Goal: Task Accomplishment & Management: Use online tool/utility

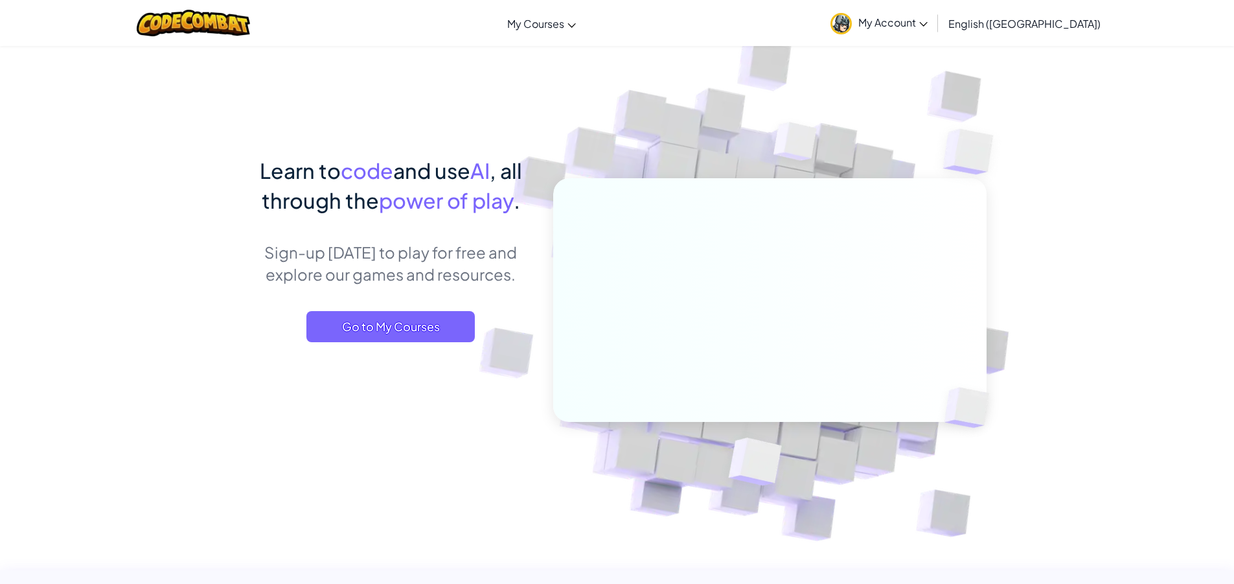
click at [418, 309] on div "Learn to code and use AI , all through the power of play . Sign-up [DATE] to pl…" at bounding box center [391, 261] width 286 height 213
click at [417, 325] on span "Go to My Courses" at bounding box center [390, 326] width 168 height 31
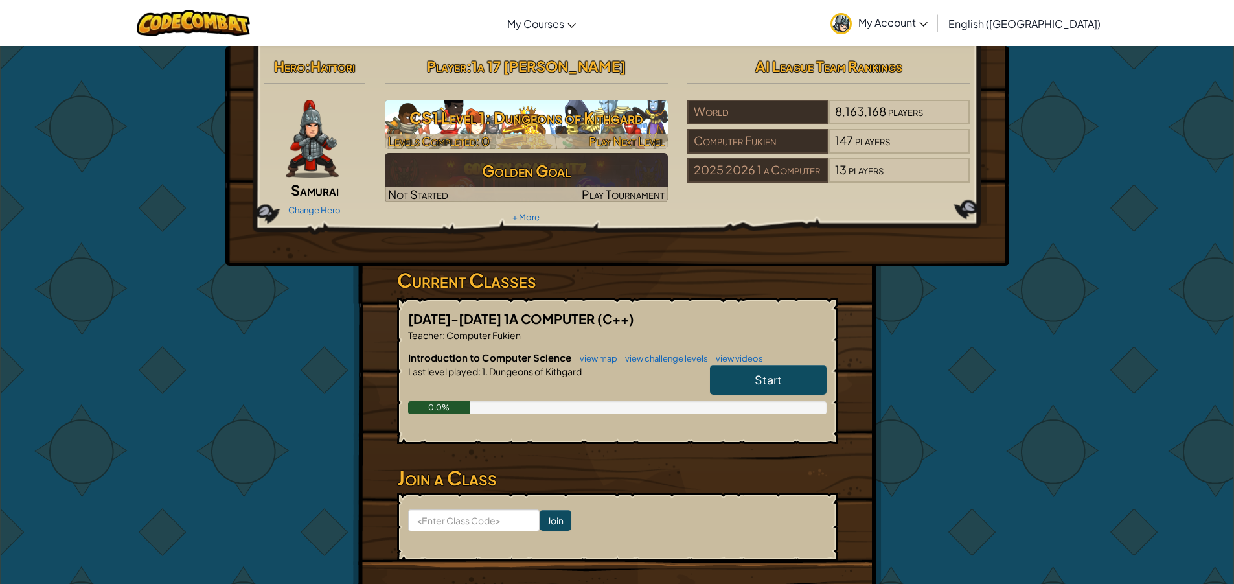
click at [572, 122] on h3 "CS1 Level 1: Dungeons of Kithgard" at bounding box center [526, 117] width 283 height 29
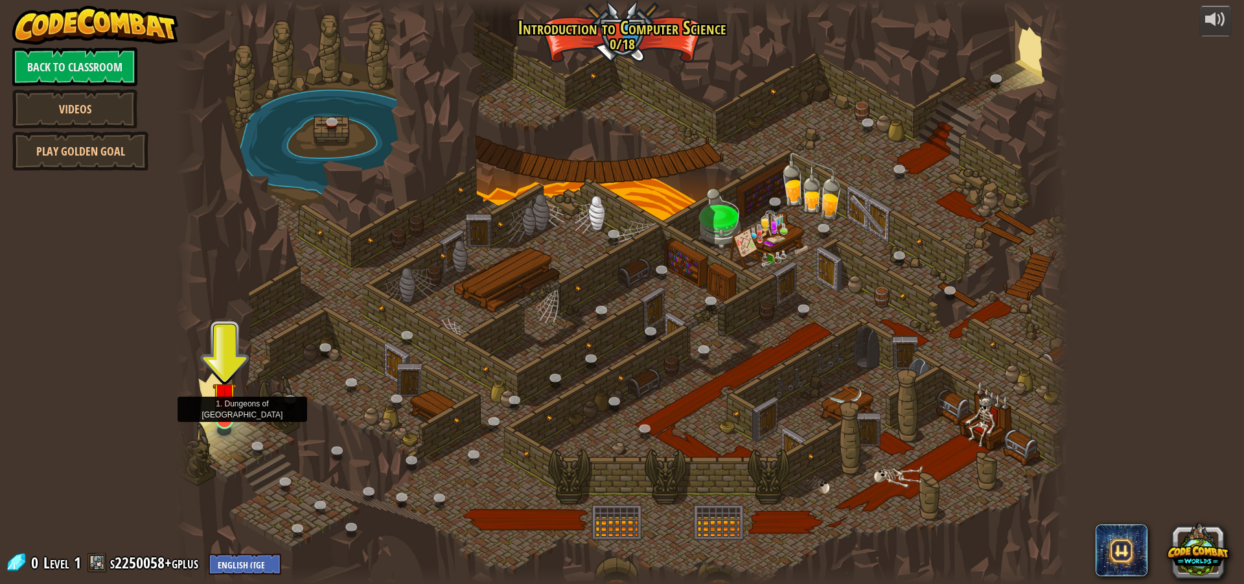
click at [226, 413] on img at bounding box center [225, 394] width 24 height 54
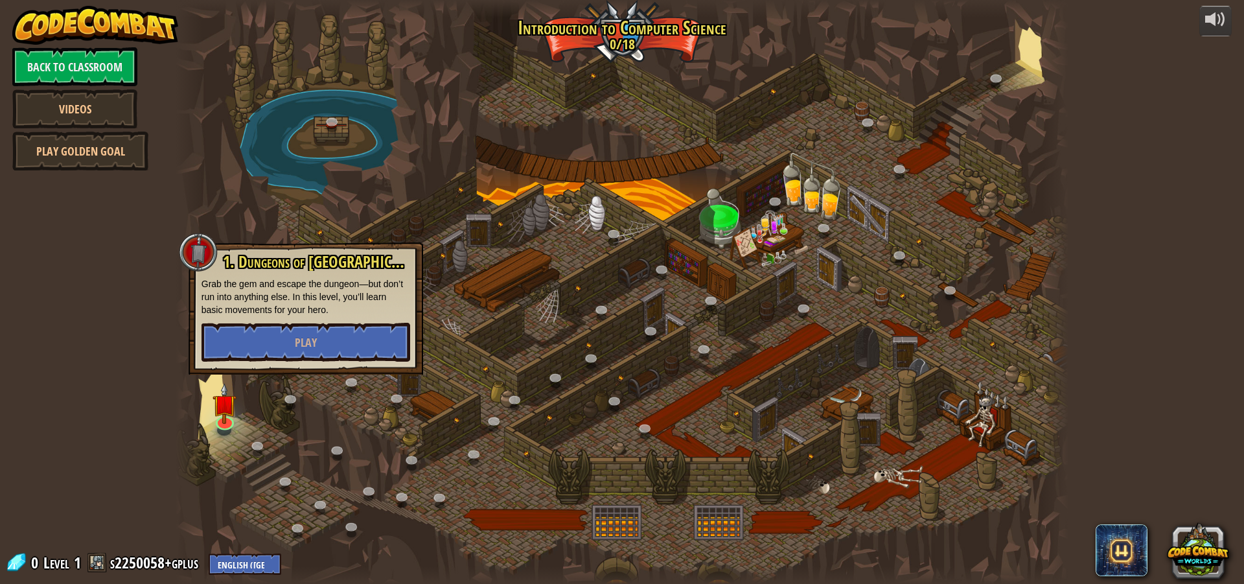
click at [288, 315] on p "Grab the gem and escape the dungeon—but don’t run into anything else. In this l…" at bounding box center [305, 296] width 209 height 39
click at [284, 337] on button "Play" at bounding box center [305, 342] width 209 height 39
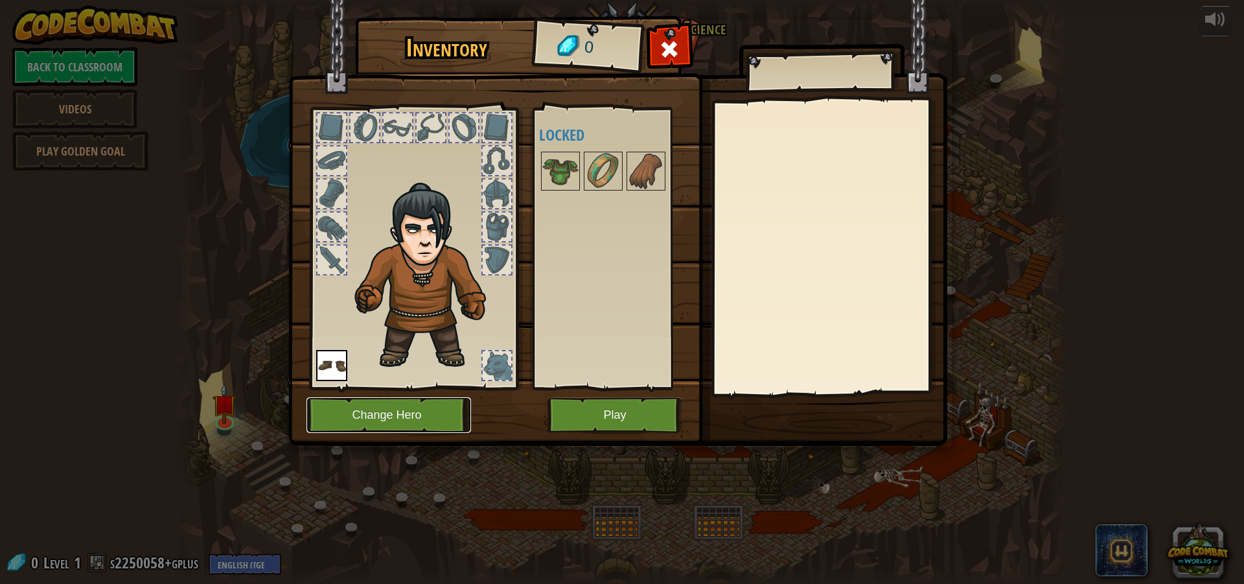
click at [446, 402] on button "Change Hero" at bounding box center [388, 415] width 165 height 36
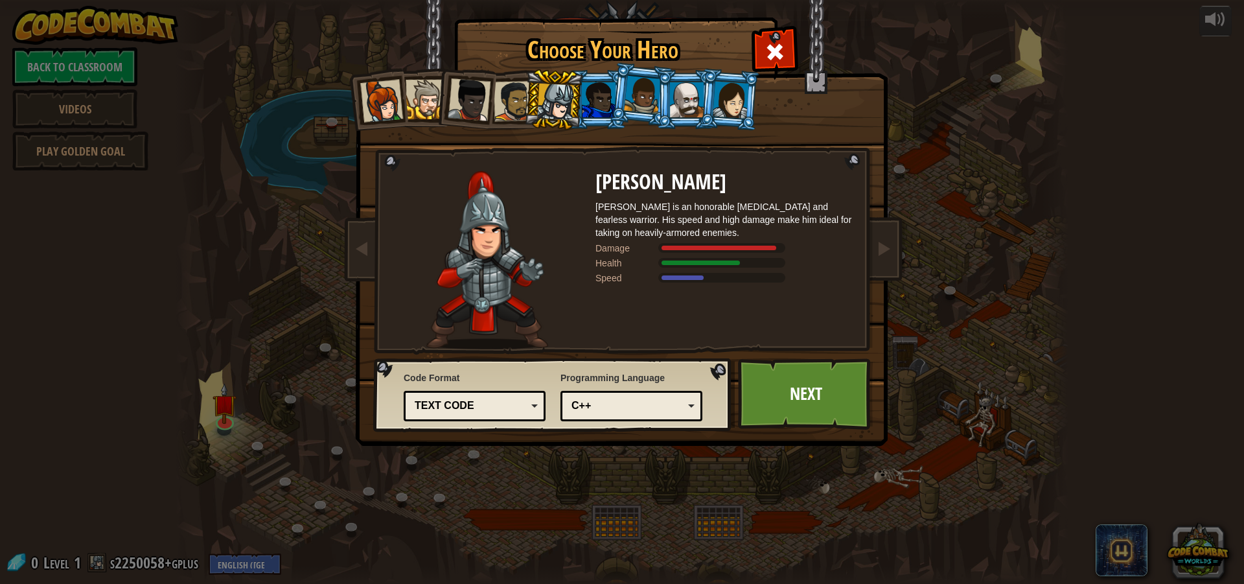
drag, startPoint x: 488, startPoint y: 222, endPoint x: 498, endPoint y: 200, distance: 23.8
click at [492, 216] on img at bounding box center [486, 260] width 121 height 178
click at [474, 93] on div at bounding box center [469, 99] width 43 height 43
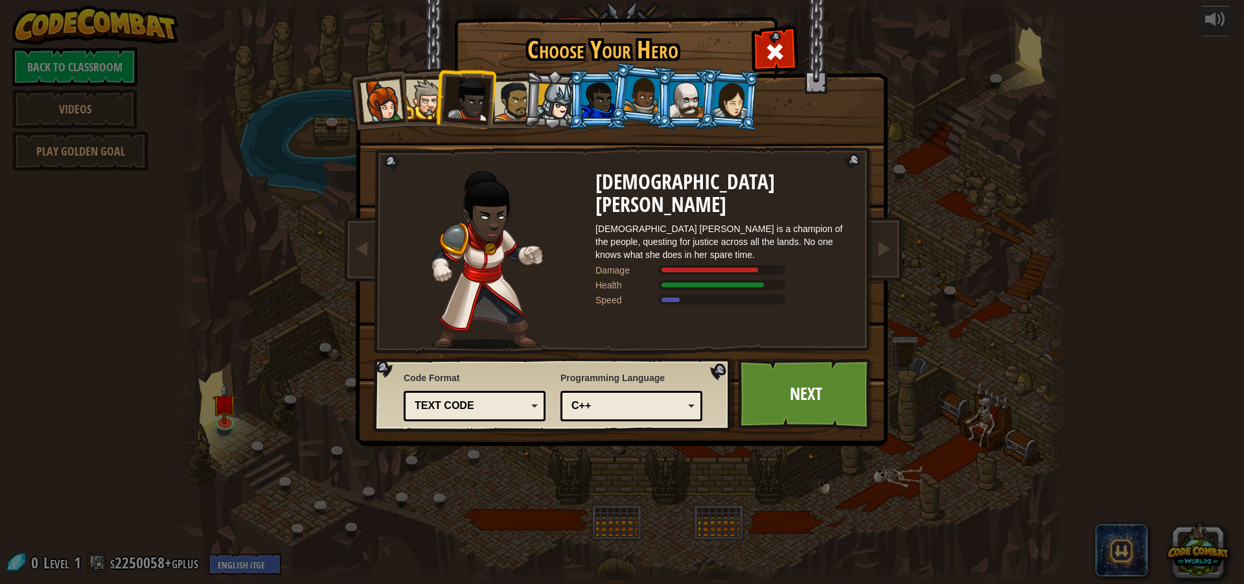
click at [555, 91] on div at bounding box center [555, 102] width 37 height 37
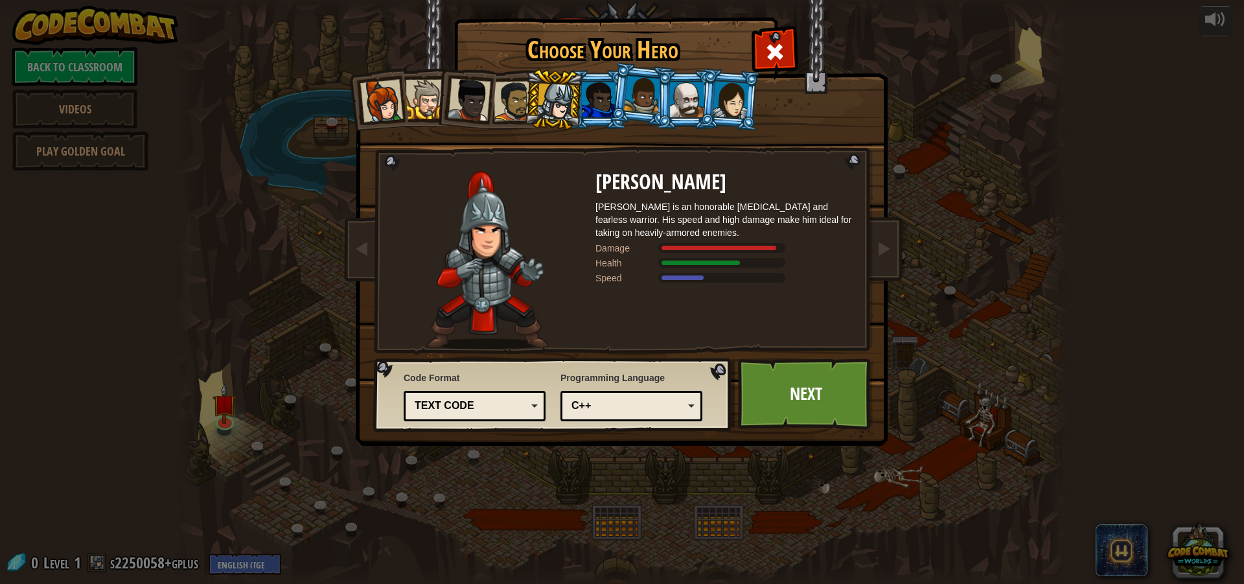
click at [595, 100] on div at bounding box center [599, 99] width 34 height 35
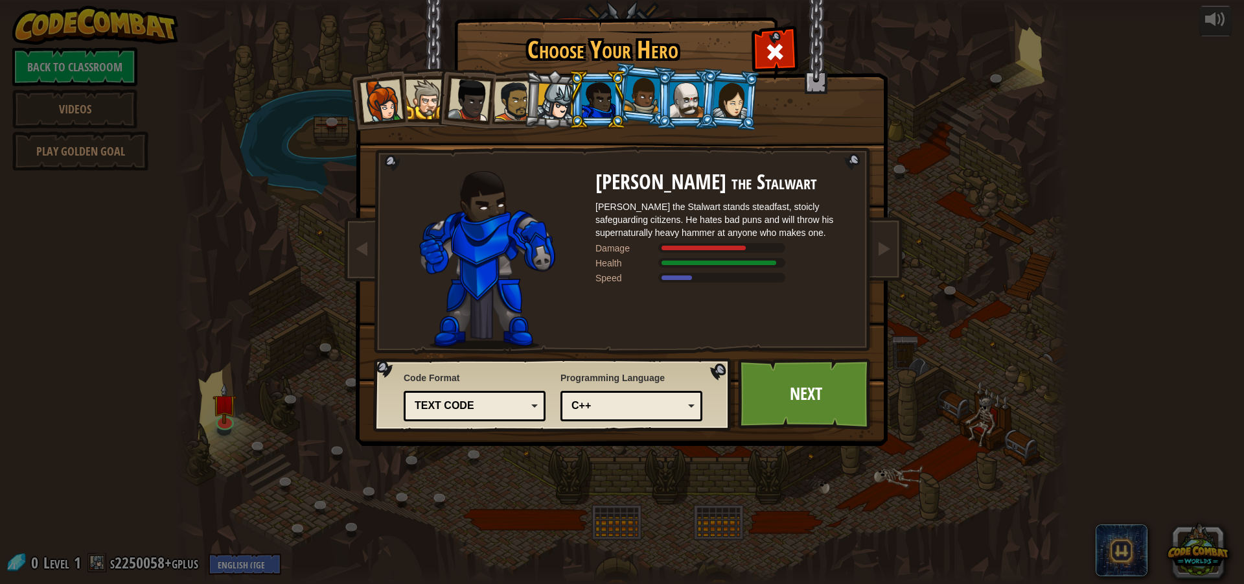
click at [564, 100] on div at bounding box center [555, 102] width 37 height 37
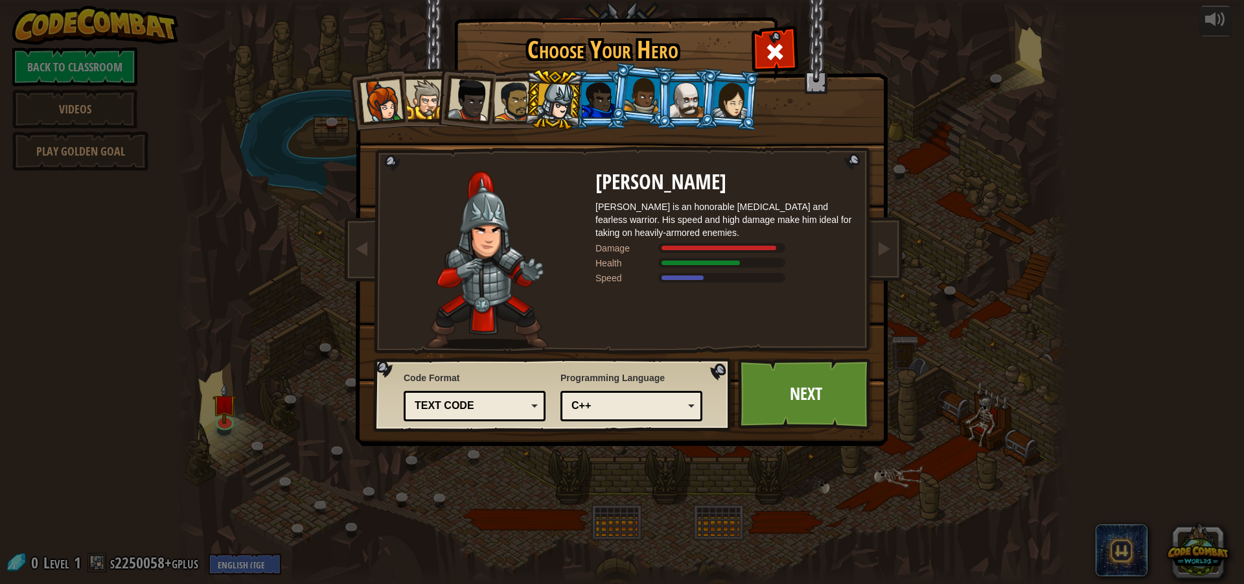
click at [520, 101] on div at bounding box center [514, 101] width 40 height 40
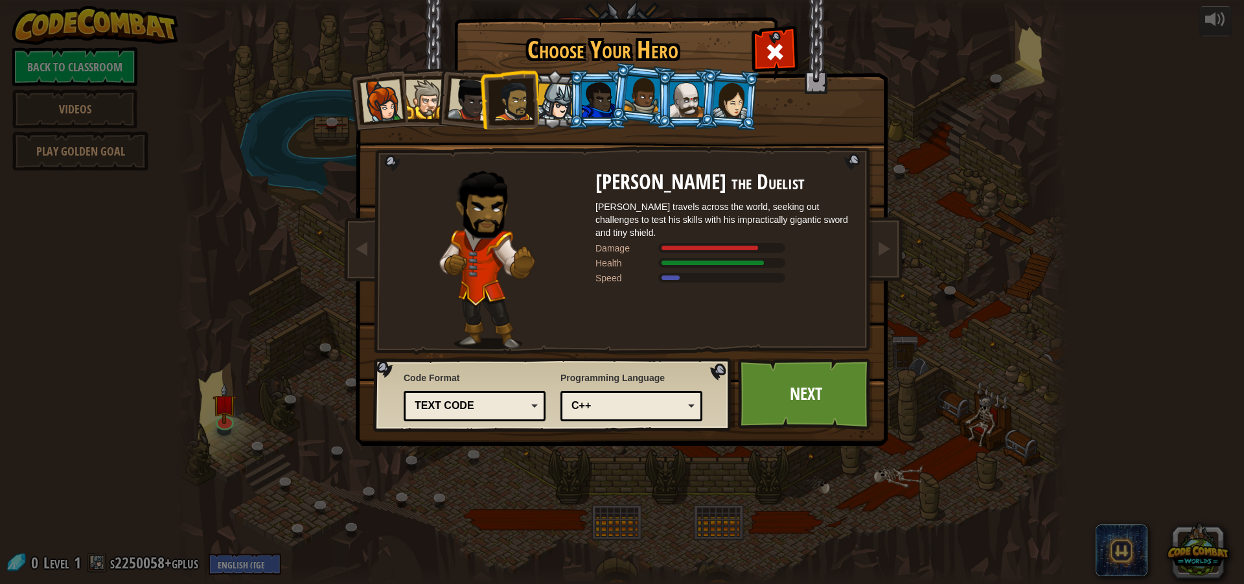
click at [475, 104] on div at bounding box center [469, 99] width 43 height 43
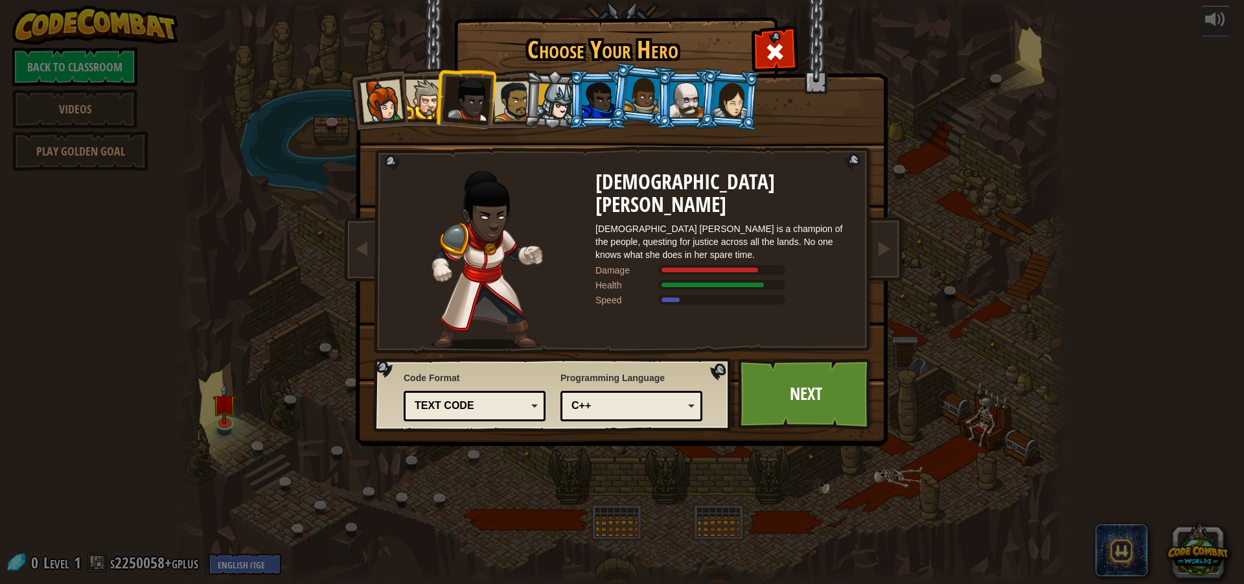
click at [418, 105] on div at bounding box center [426, 100] width 40 height 40
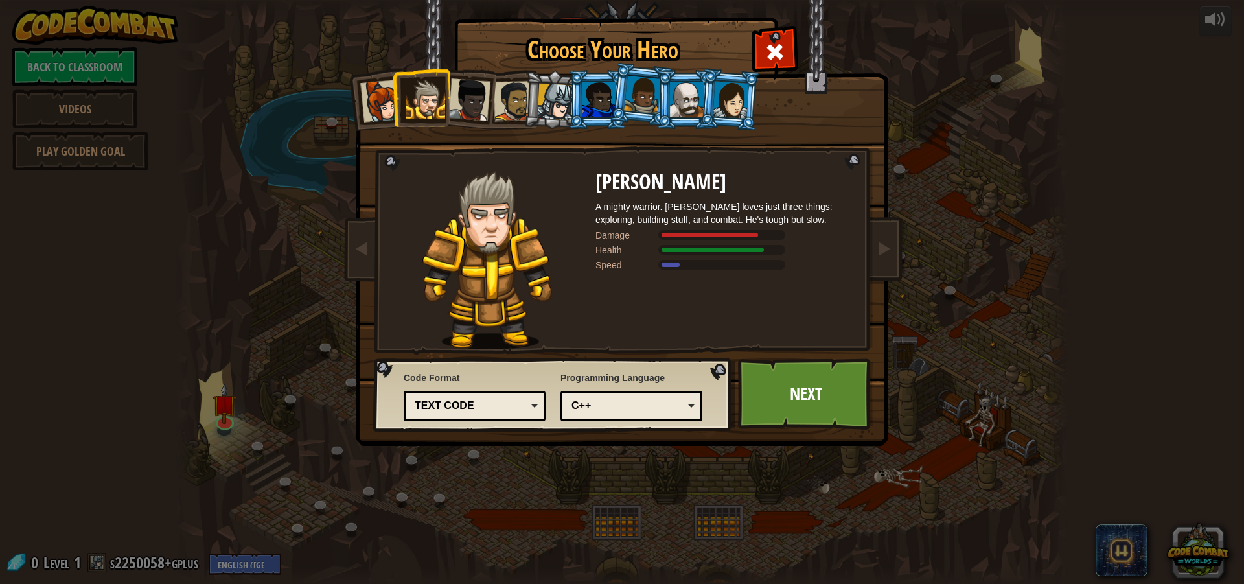
click at [544, 87] on div at bounding box center [555, 102] width 37 height 37
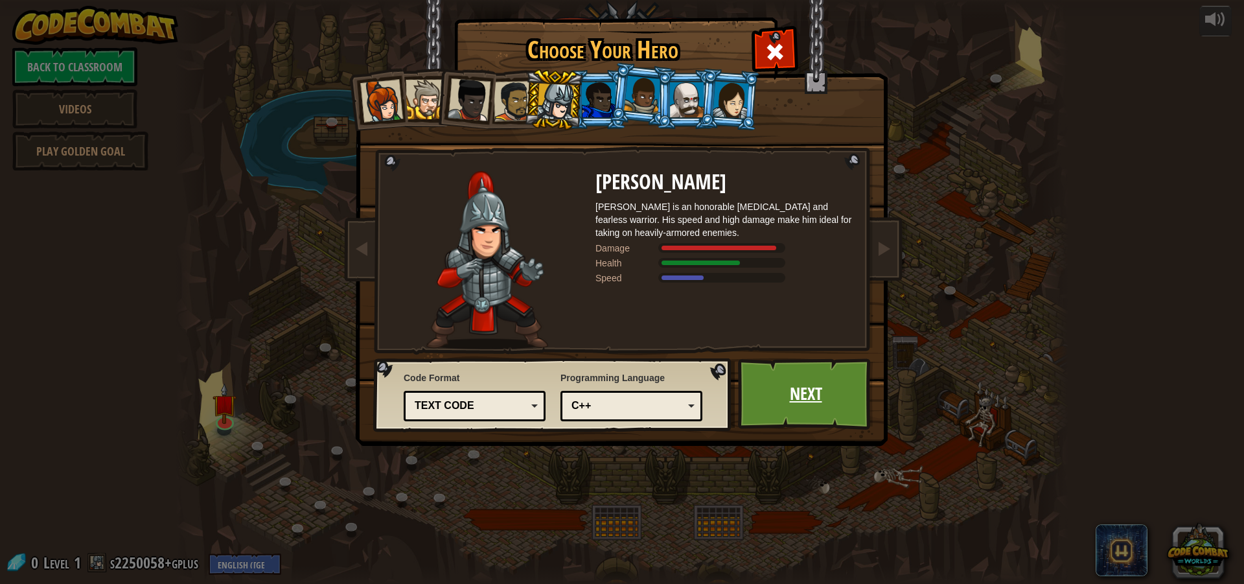
click at [811, 387] on link "Next" at bounding box center [805, 393] width 135 height 71
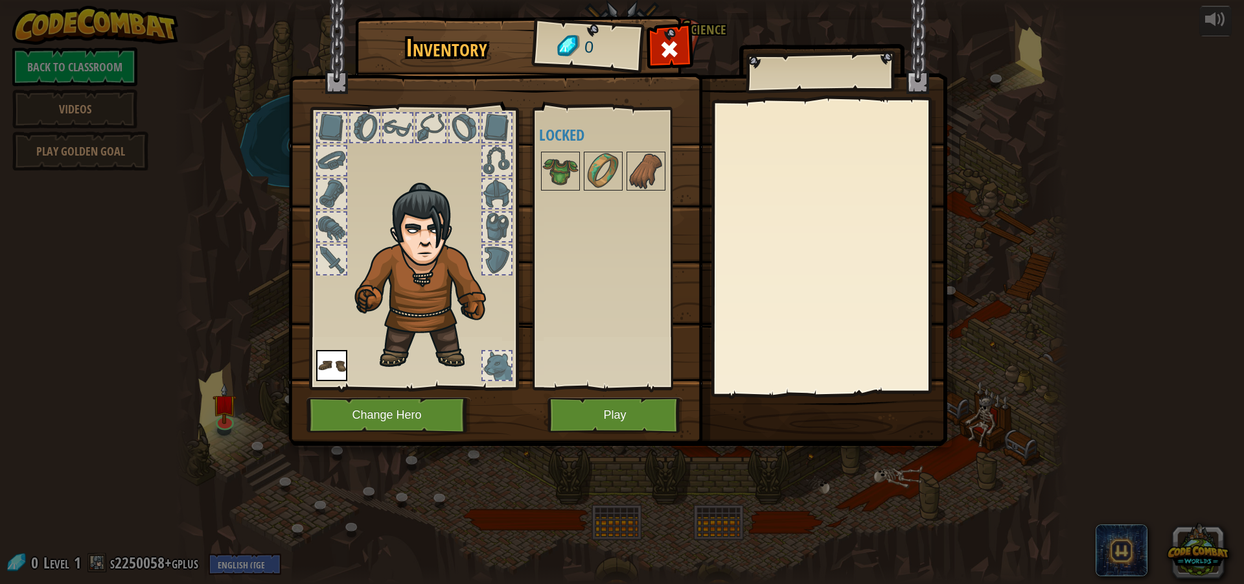
drag, startPoint x: 556, startPoint y: 228, endPoint x: 448, endPoint y: 241, distance: 109.0
click at [552, 228] on div "Available Equip (double-click to equip) Locked" at bounding box center [620, 248] width 163 height 270
drag, startPoint x: 421, startPoint y: 256, endPoint x: 411, endPoint y: 344, distance: 88.7
click at [411, 344] on img at bounding box center [428, 276] width 159 height 189
click at [499, 164] on div at bounding box center [497, 160] width 29 height 29
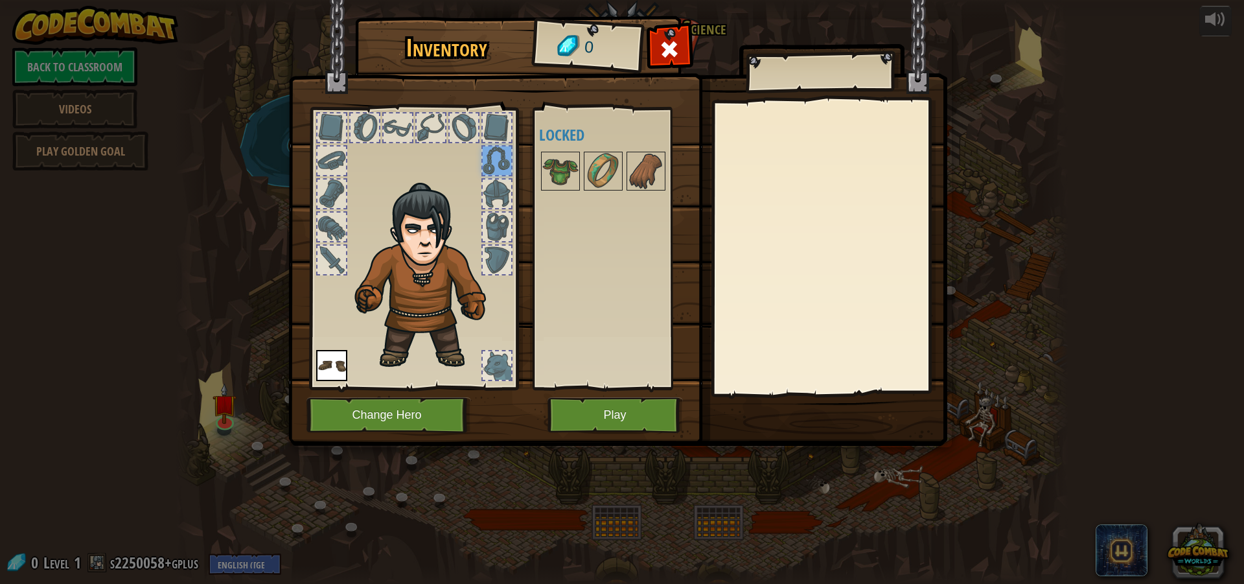
click at [492, 192] on div at bounding box center [497, 193] width 29 height 29
click at [494, 231] on div at bounding box center [497, 227] width 29 height 29
click at [488, 360] on div at bounding box center [497, 365] width 29 height 29
click at [327, 369] on img at bounding box center [331, 365] width 31 height 31
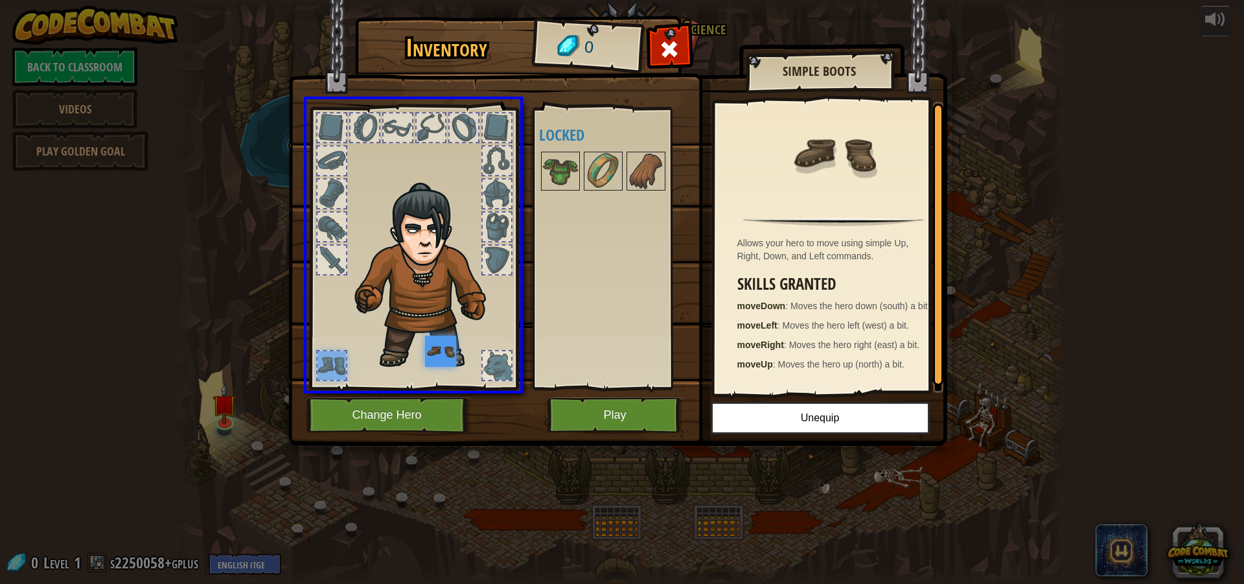
drag, startPoint x: 327, startPoint y: 369, endPoint x: 448, endPoint y: 358, distance: 121.6
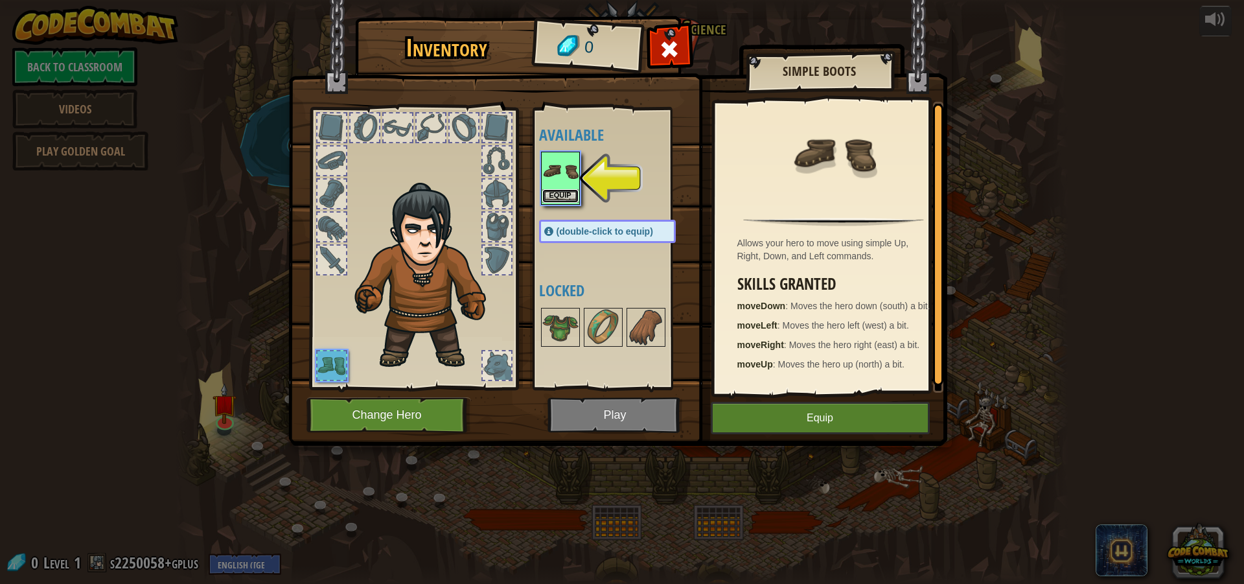
click at [569, 192] on button "Equip" at bounding box center [560, 196] width 36 height 14
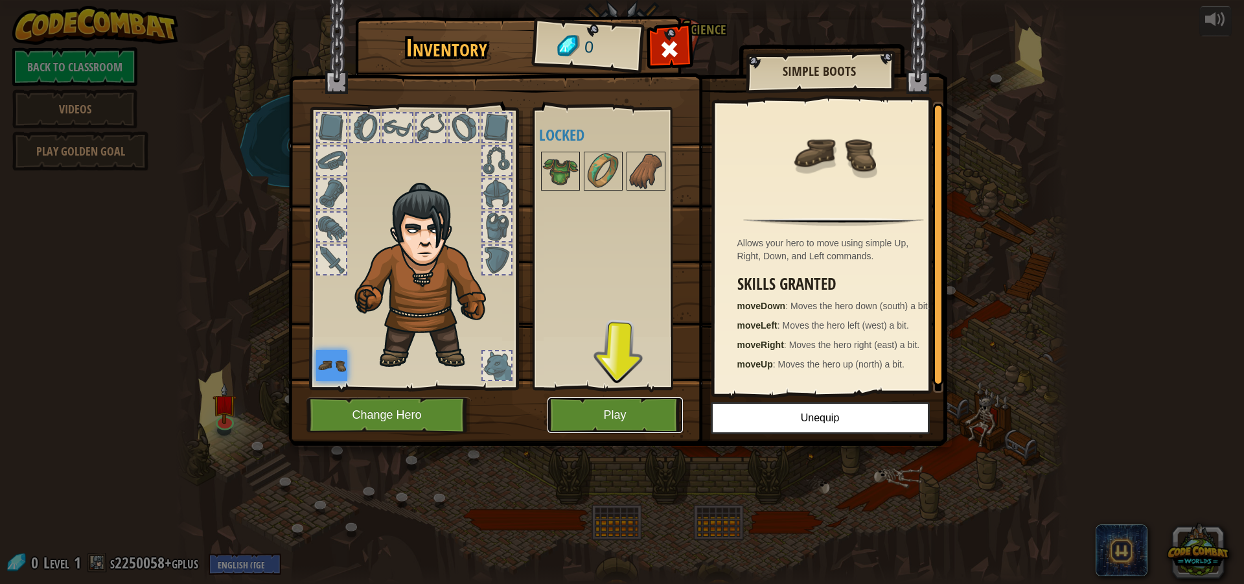
click at [633, 408] on button "Play" at bounding box center [614, 415] width 135 height 36
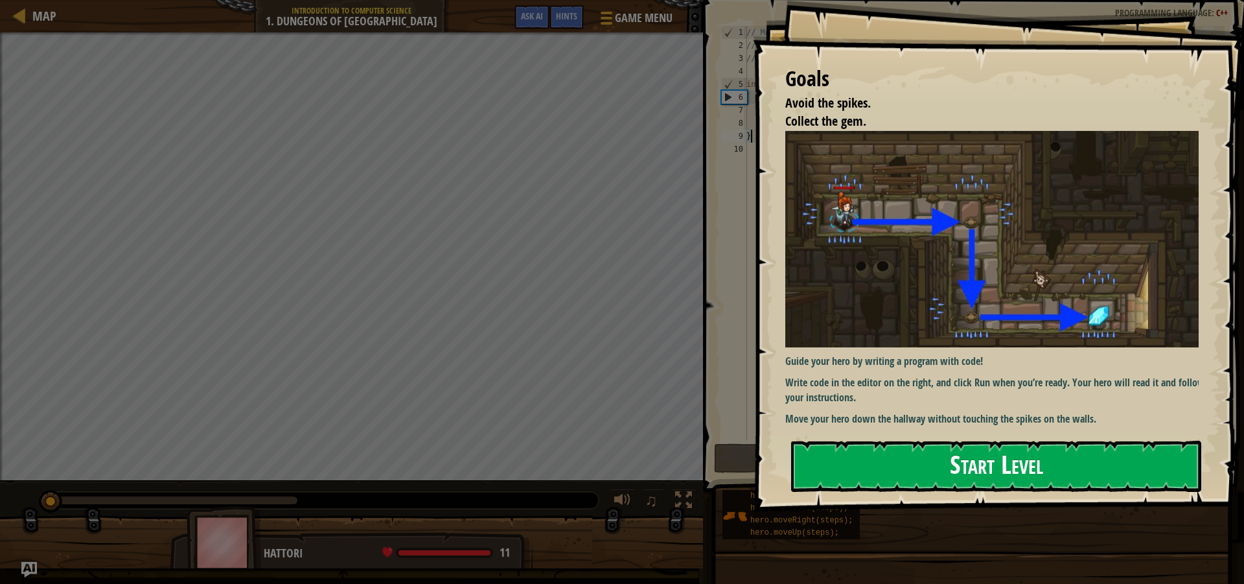
click at [884, 459] on button "Start Level" at bounding box center [996, 466] width 410 height 51
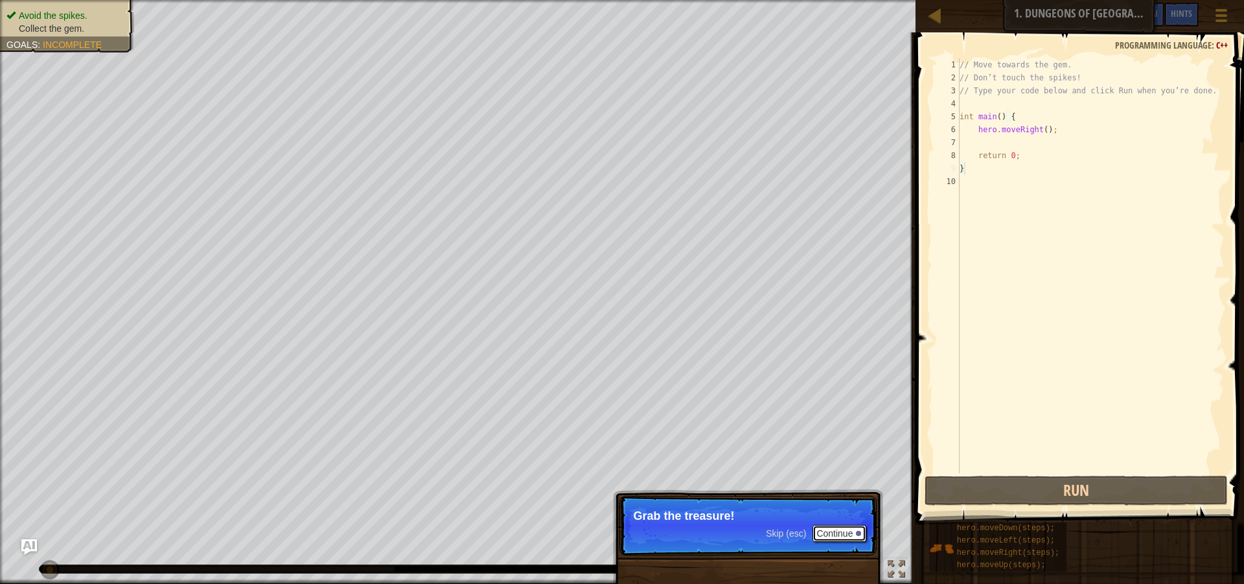
click at [858, 530] on button "Continue" at bounding box center [839, 533] width 54 height 17
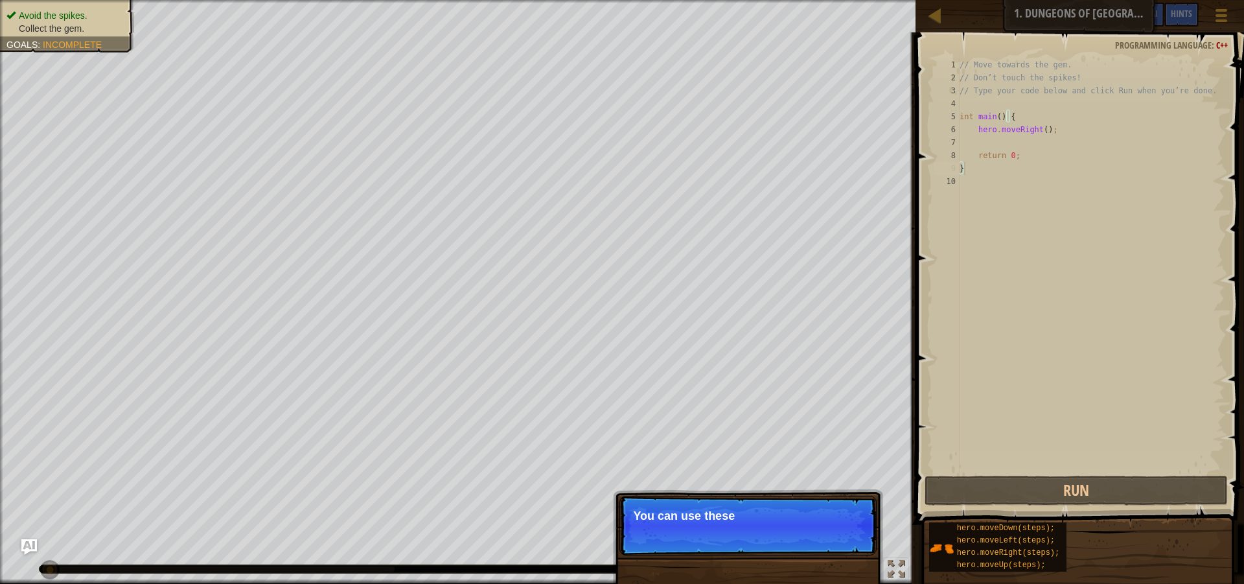
click at [777, 522] on p "Skip (esc) Continue You can use these" at bounding box center [747, 526] width 257 height 60
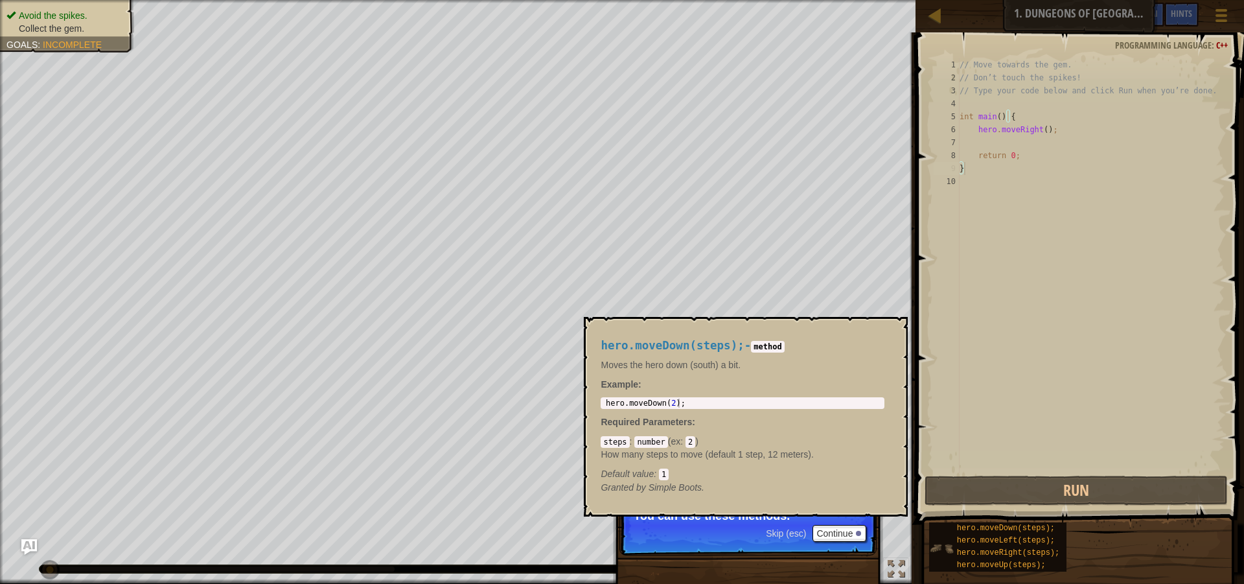
click at [945, 546] on img at bounding box center [941, 548] width 25 height 25
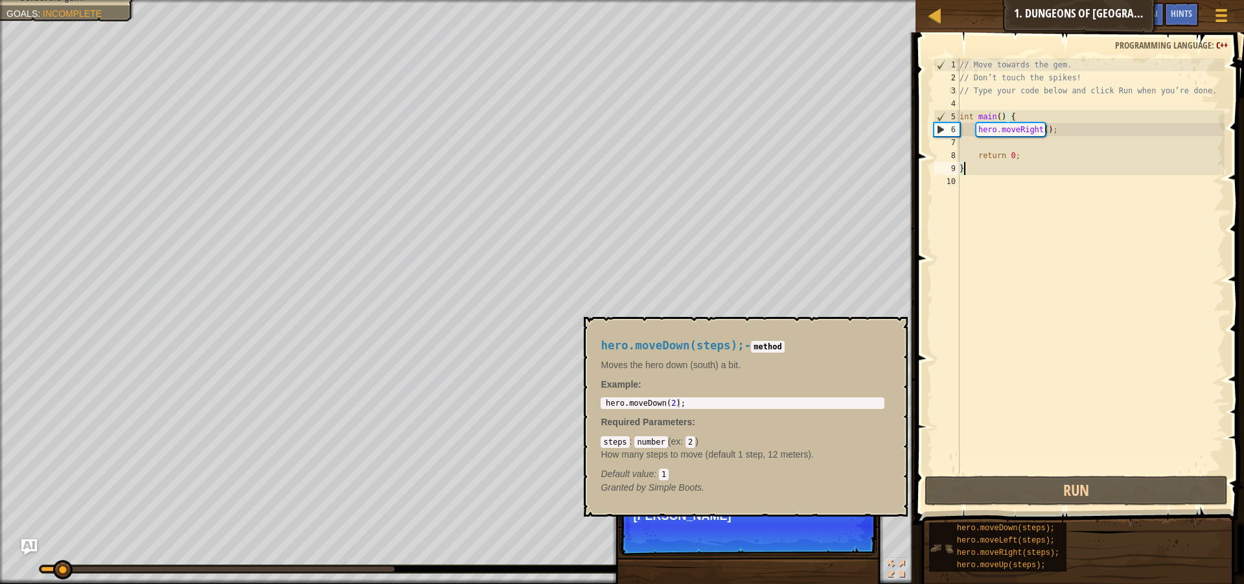
click at [947, 542] on img at bounding box center [941, 548] width 25 height 25
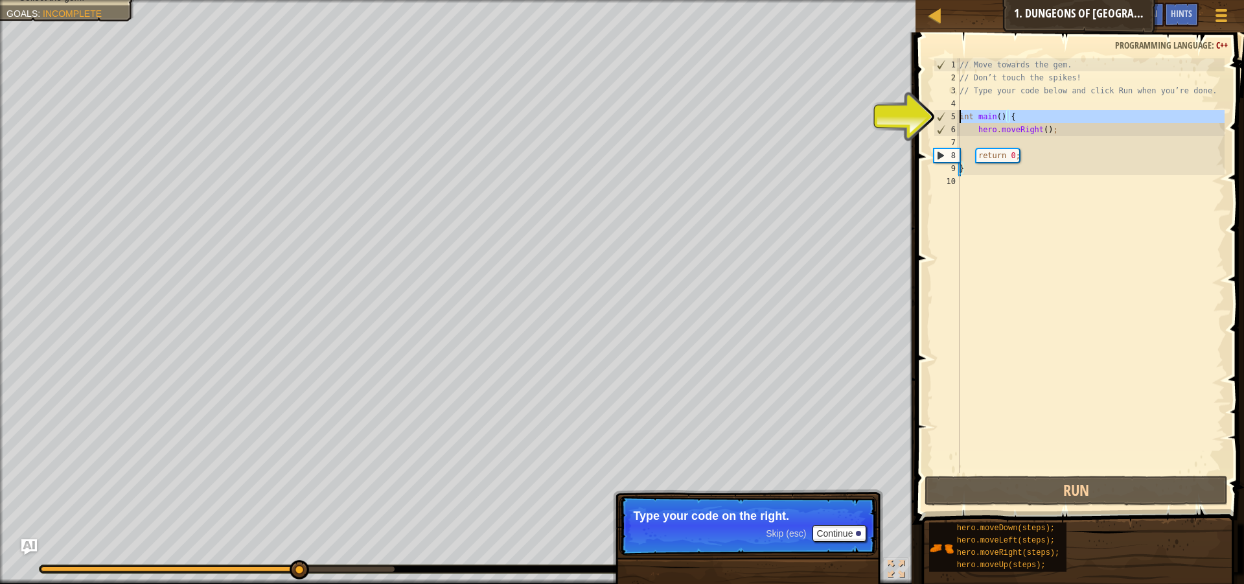
click at [957, 120] on div "5" at bounding box center [946, 116] width 25 height 13
type textarea "int main() {"
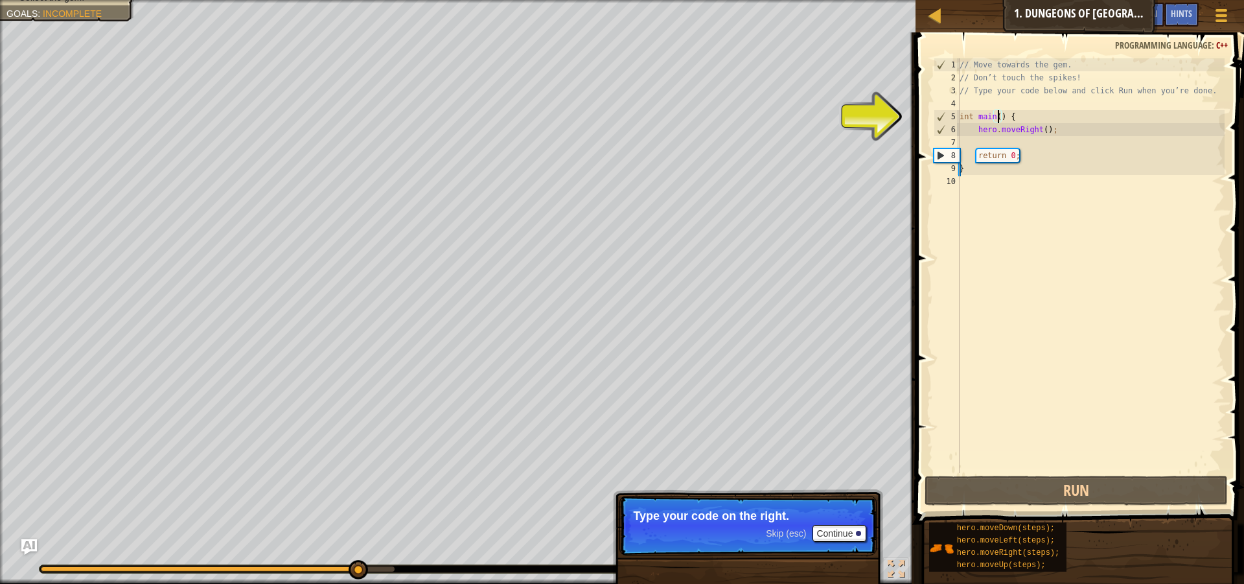
click at [998, 118] on div "// Move towards the gem. // Don’t touch the spikes! // Type your code below and…" at bounding box center [1091, 278] width 268 height 441
drag, startPoint x: 1040, startPoint y: 202, endPoint x: 1038, endPoint y: 190, distance: 11.9
click at [1039, 196] on div "// Move towards the gem. // Don’t touch the spikes! // Type your code below and…" at bounding box center [1091, 278] width 268 height 441
click at [1038, 188] on div "// Move towards the gem. // Don’t touch the spikes! // Type your code below and…" at bounding box center [1091, 278] width 268 height 441
click at [1051, 177] on div "// Move towards the gem. // Don’t touch the spikes! // Type your code below and…" at bounding box center [1091, 278] width 268 height 441
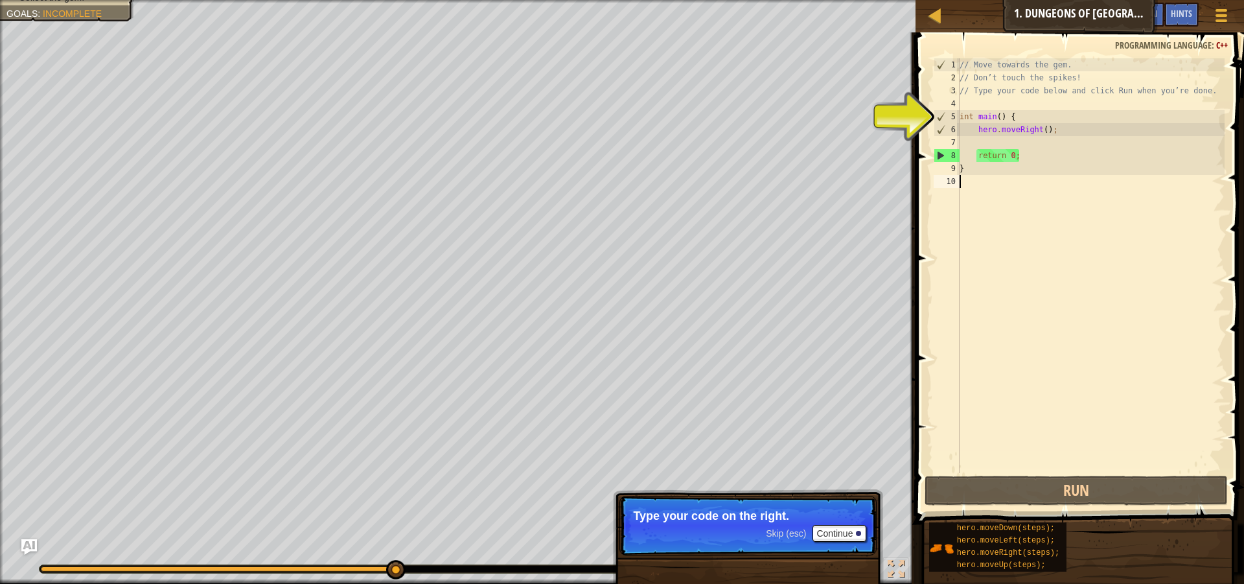
click at [983, 143] on div "// Move towards the gem. // Don’t touch the spikes! // Type your code below and…" at bounding box center [1091, 278] width 268 height 441
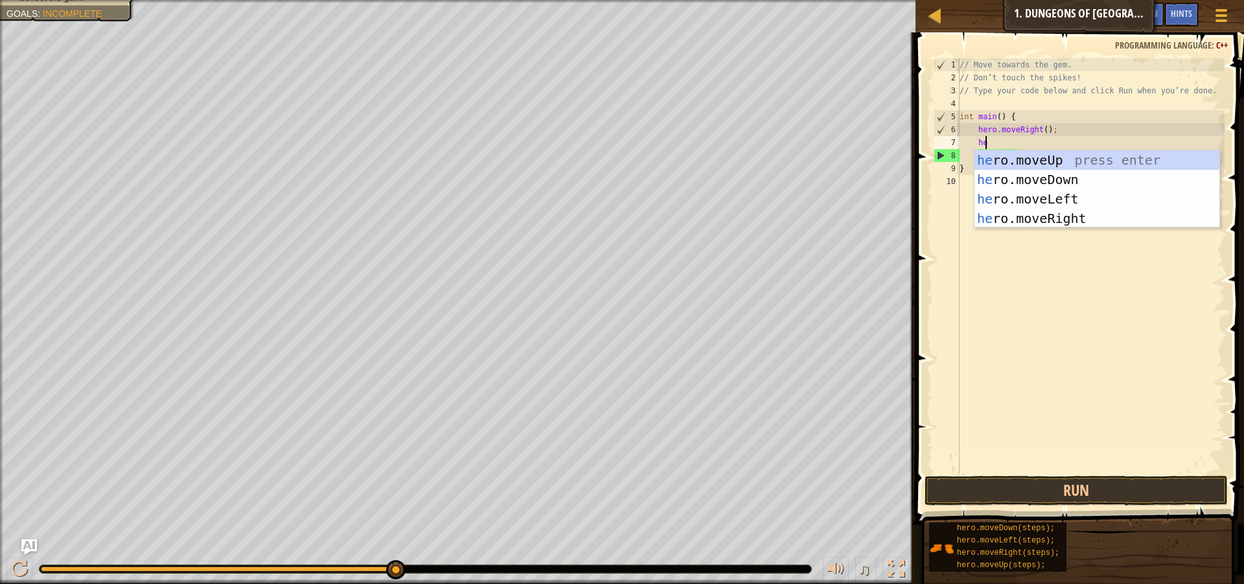
scroll to position [6, 2]
type textarea "hero"
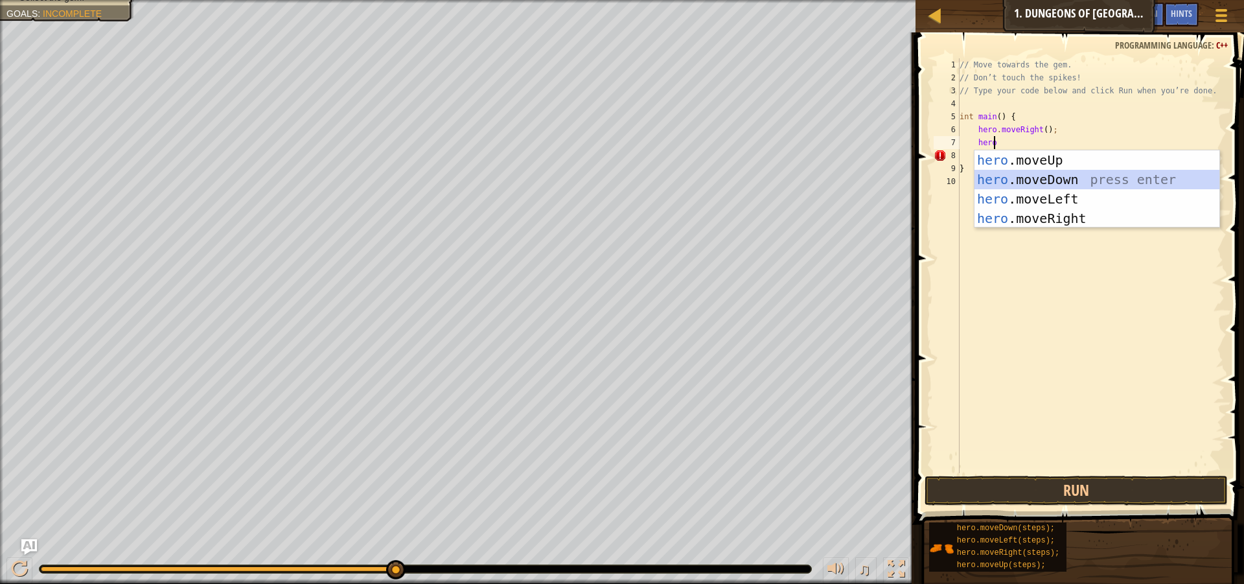
click at [1036, 175] on div "hero .moveUp press enter hero .moveDown press enter hero .moveLeft press enter …" at bounding box center [1096, 208] width 245 height 117
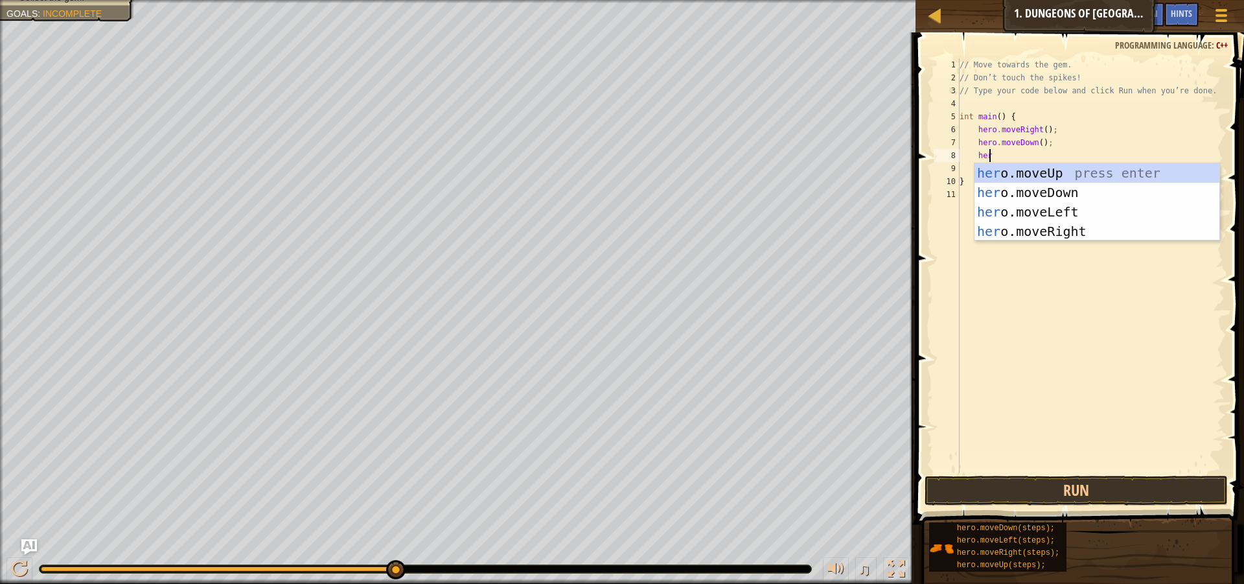
type textarea "hero"
click at [1062, 227] on div "hero .moveUp press enter hero .moveDown press enter hero .moveLeft press enter …" at bounding box center [1096, 221] width 245 height 117
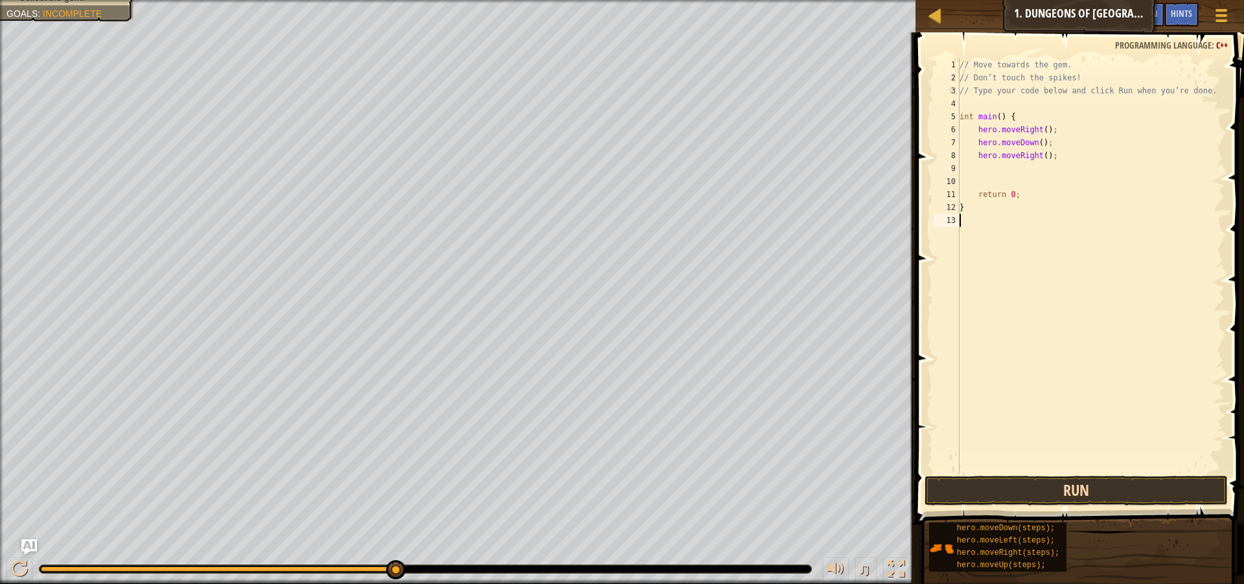
drag, startPoint x: 1074, startPoint y: 463, endPoint x: 1059, endPoint y: 500, distance: 39.8
click at [1059, 500] on div "1 2 3 4 5 6 7 8 9 10 11 12 13 // Move towards the gem. // Don’t touch the spike…" at bounding box center [1078, 304] width 332 height 530
click at [1059, 489] on button "Run" at bounding box center [1076, 491] width 303 height 30
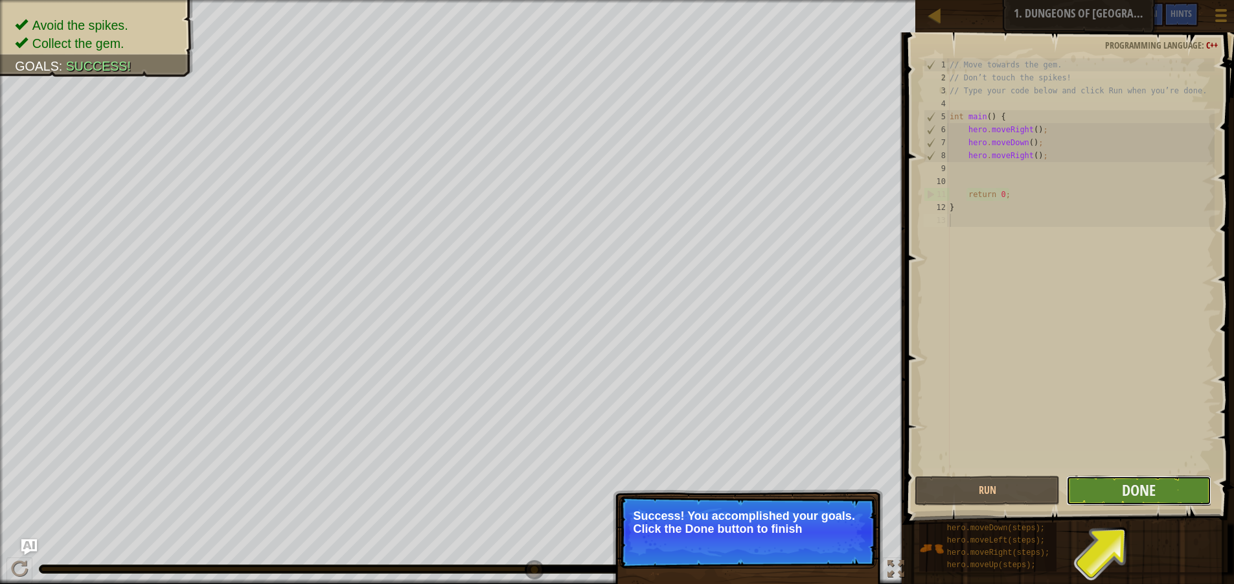
click at [1179, 494] on button "Done" at bounding box center [1138, 491] width 145 height 30
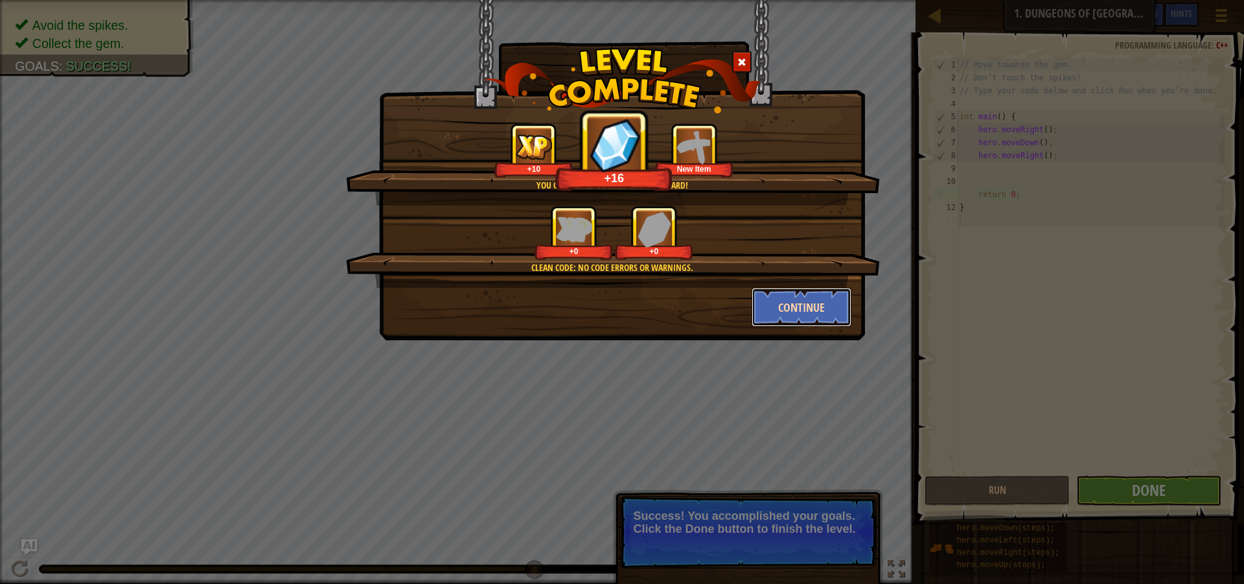
click at [813, 304] on button "Continue" at bounding box center [802, 307] width 100 height 39
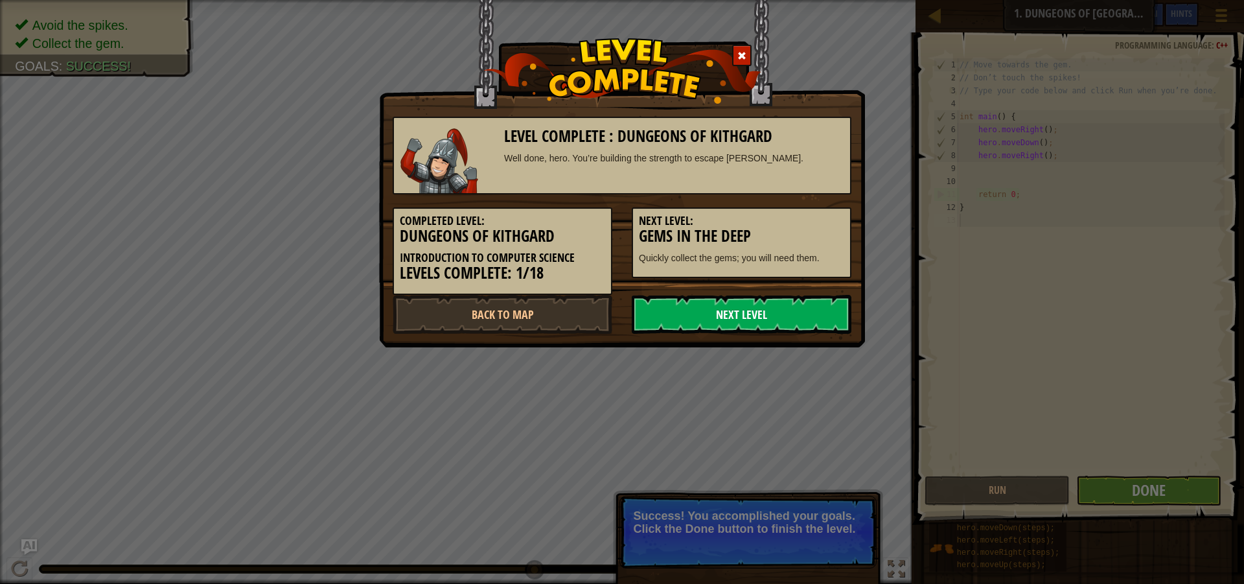
click at [799, 312] on link "Next Level" at bounding box center [742, 314] width 220 height 39
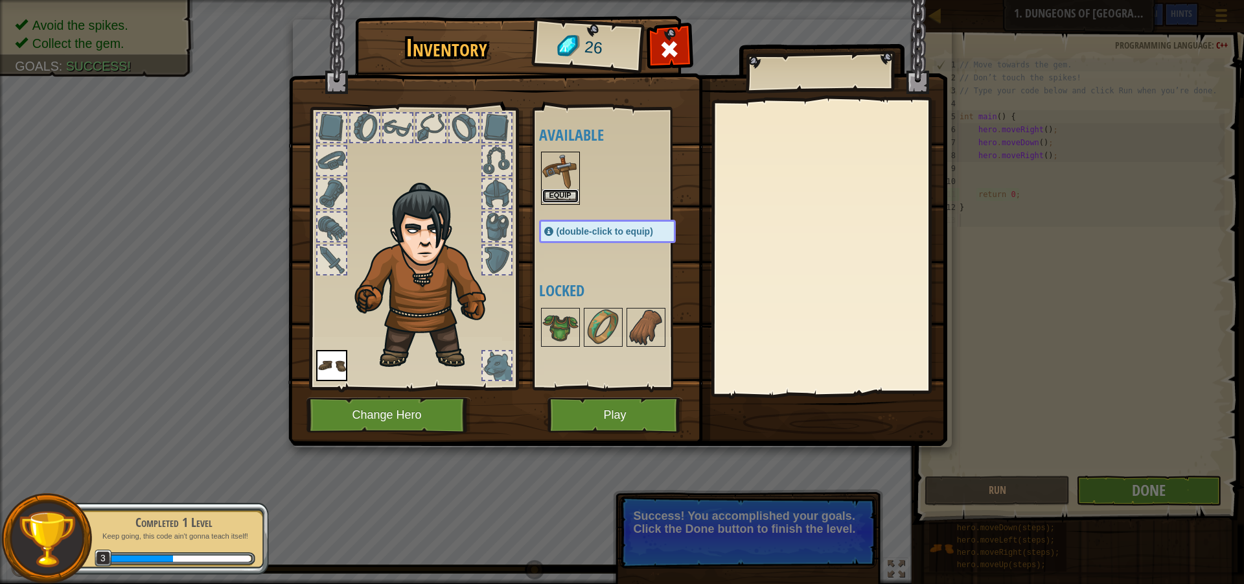
click at [571, 190] on button "Equip" at bounding box center [560, 196] width 36 height 14
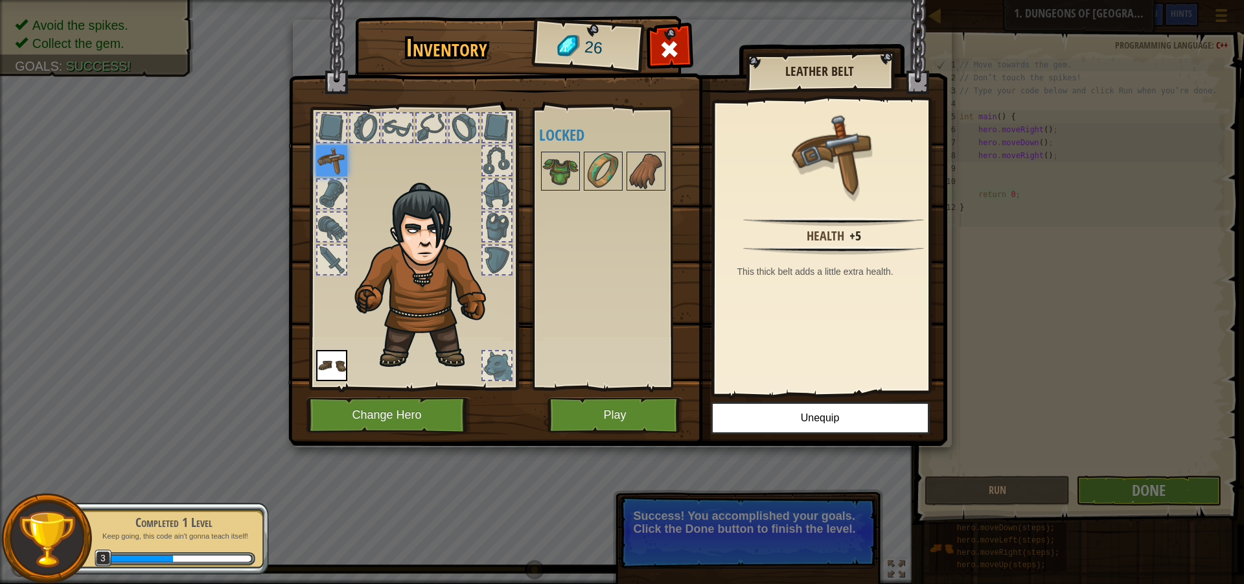
click at [807, 333] on div "Health +5 This thick belt adds a little extra health." at bounding box center [834, 247] width 238 height 291
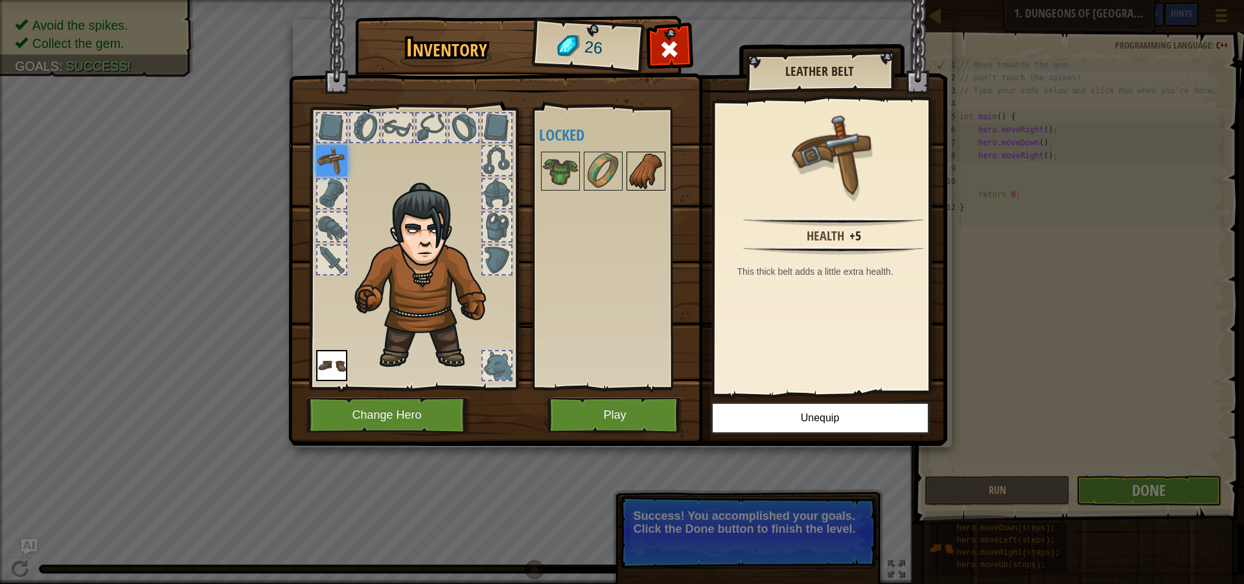
click at [636, 165] on img at bounding box center [646, 171] width 36 height 36
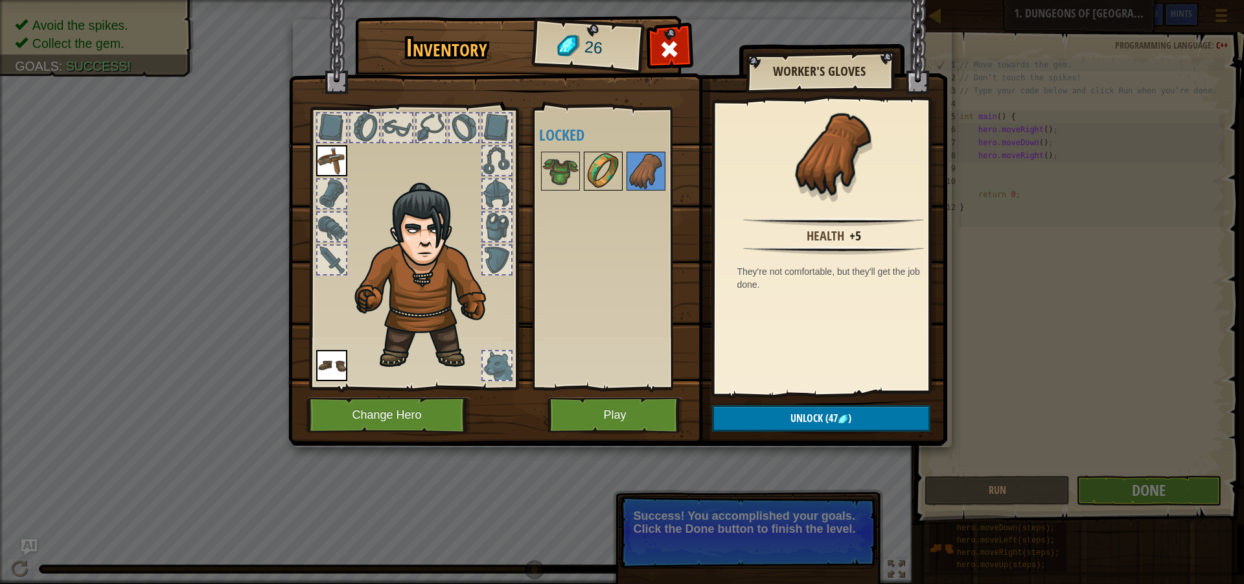
click at [604, 168] on img at bounding box center [603, 171] width 36 height 36
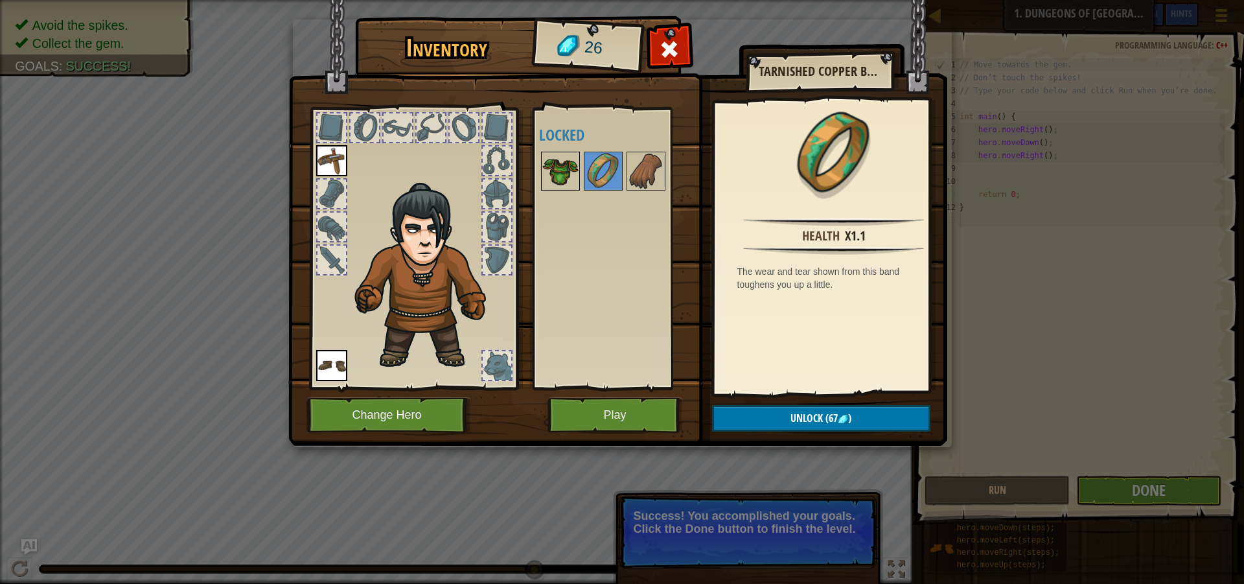
click at [569, 172] on img at bounding box center [560, 171] width 36 height 36
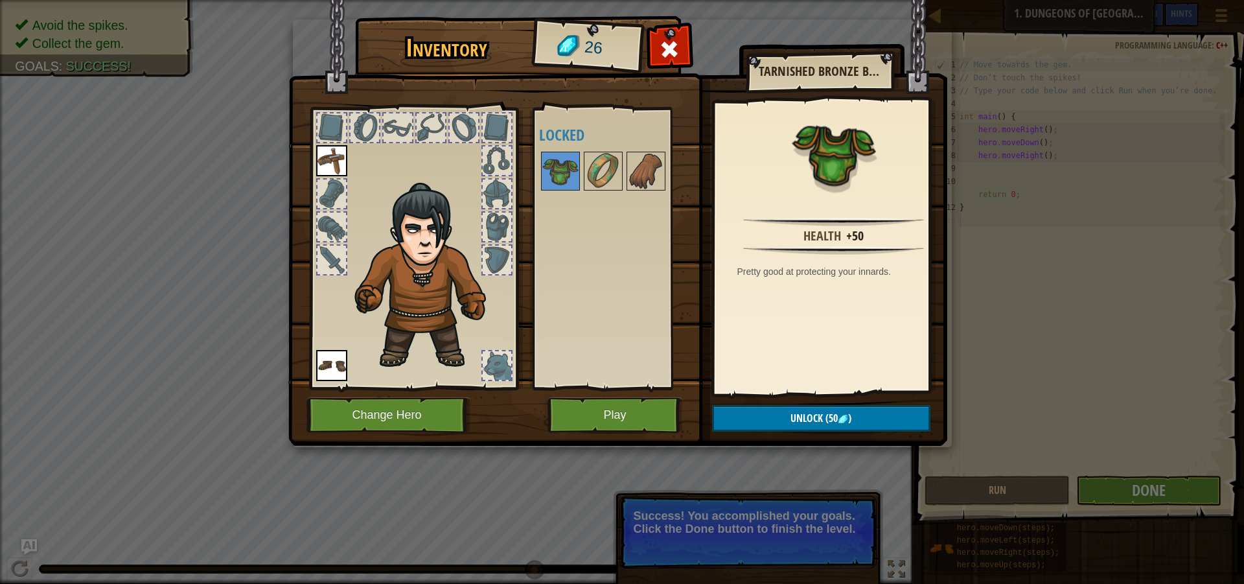
click at [328, 121] on div at bounding box center [331, 127] width 29 height 29
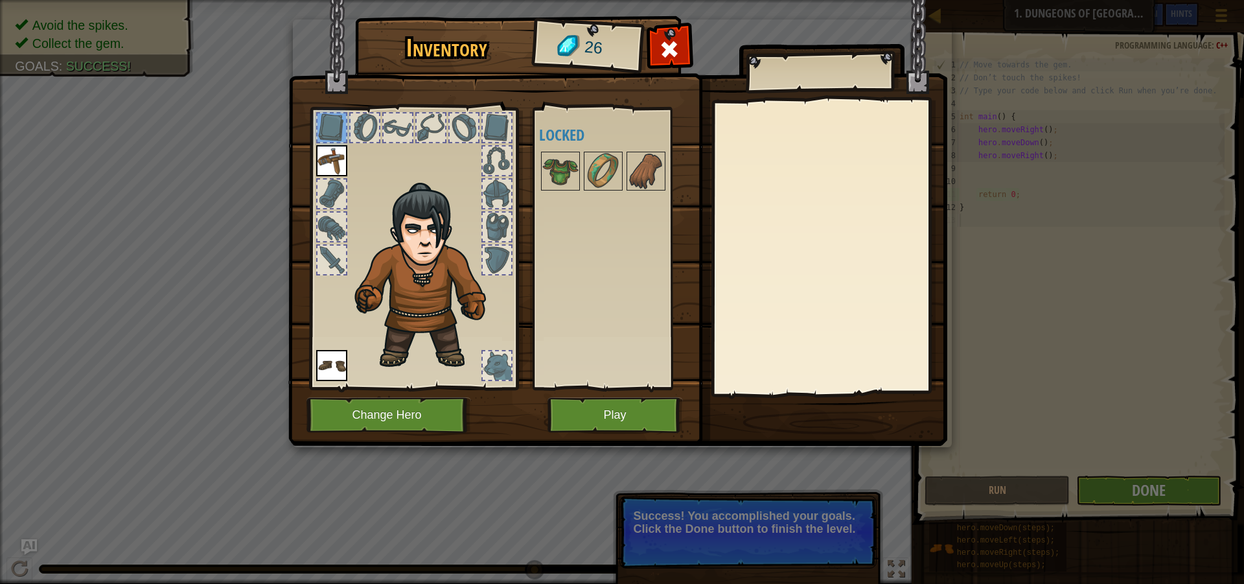
click at [328, 363] on img at bounding box center [331, 365] width 31 height 31
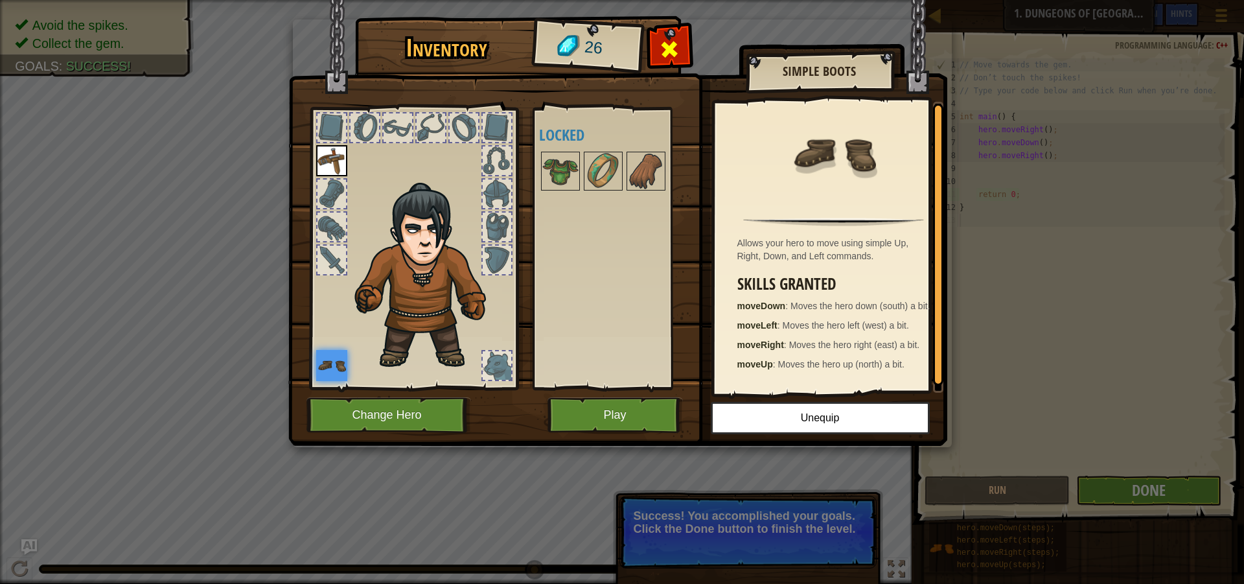
click at [656, 42] on div at bounding box center [669, 52] width 41 height 41
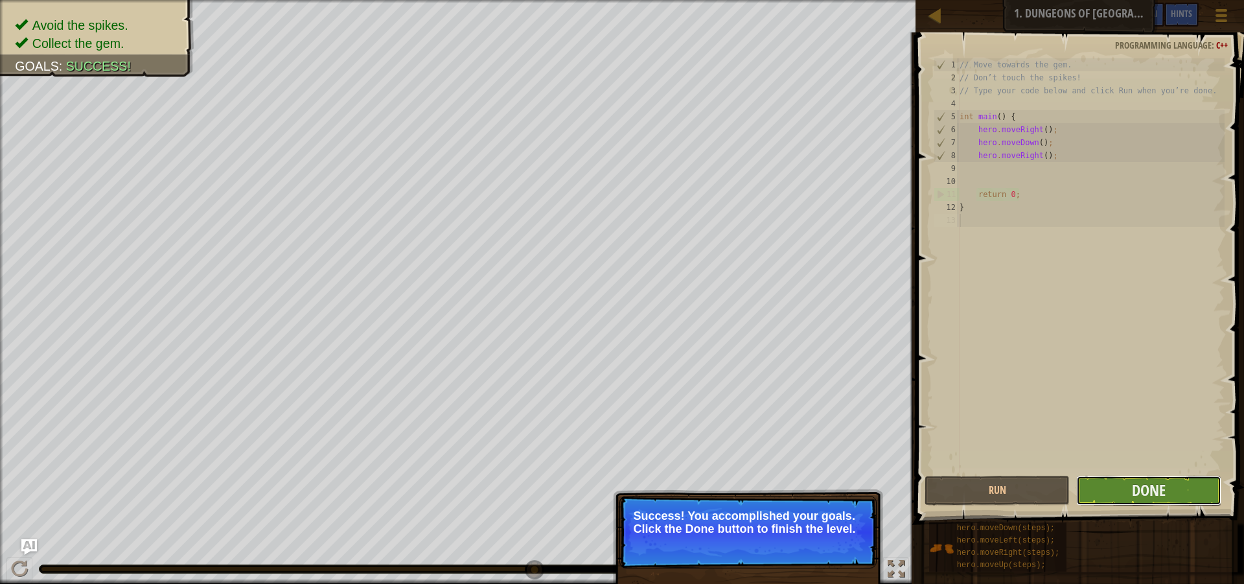
click at [1127, 485] on button "Done" at bounding box center [1148, 491] width 145 height 30
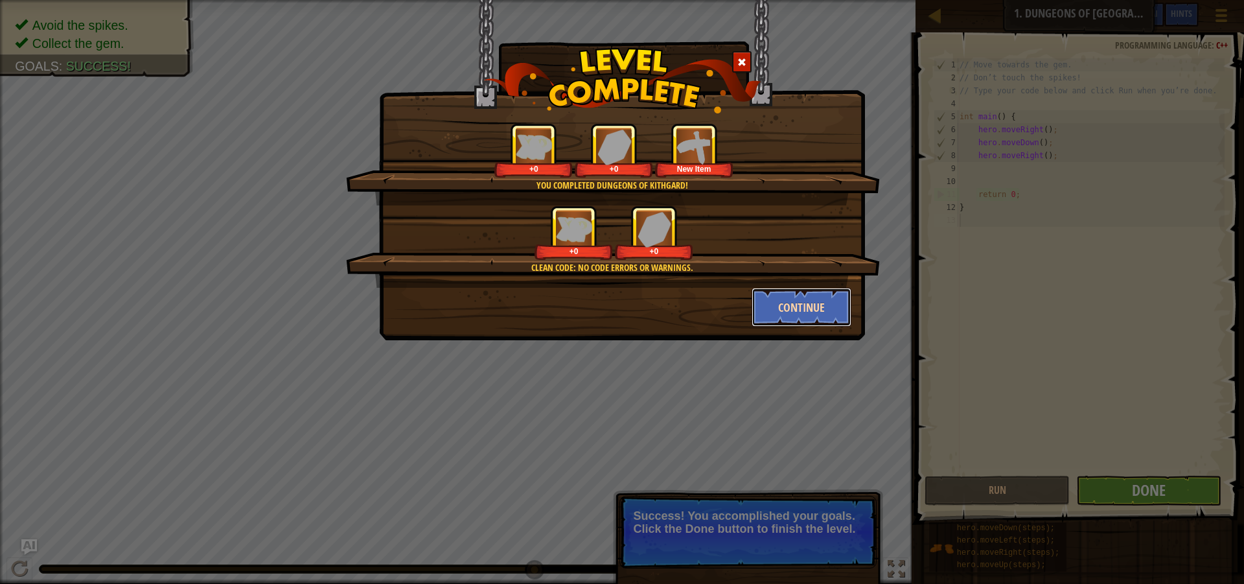
click at [812, 301] on button "Continue" at bounding box center [802, 307] width 100 height 39
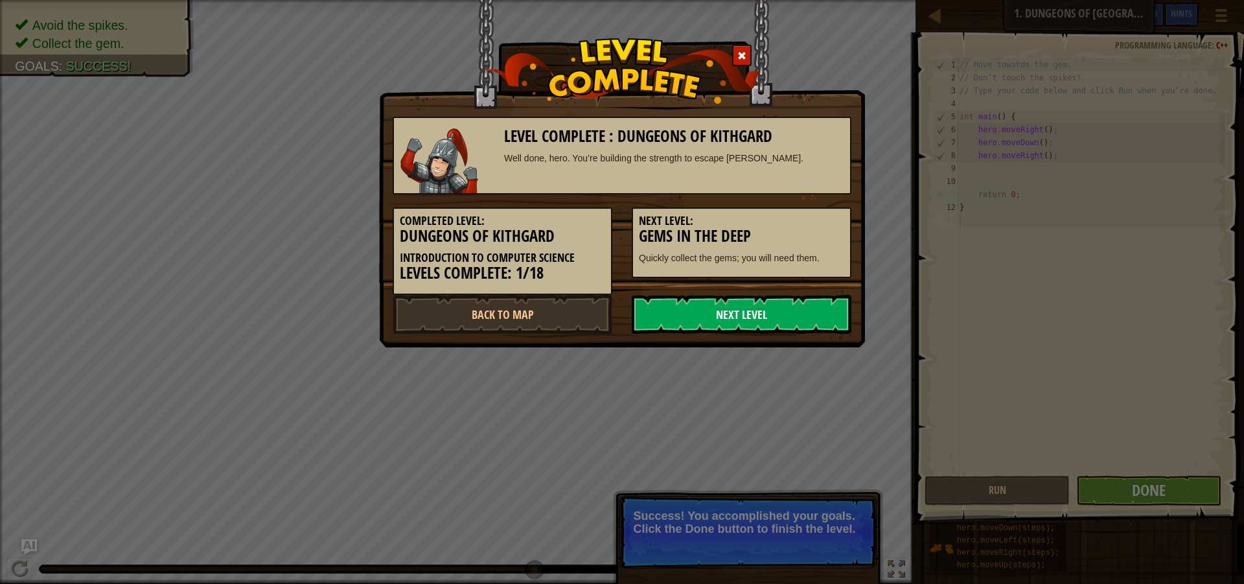
click at [796, 317] on link "Next Level" at bounding box center [742, 314] width 220 height 39
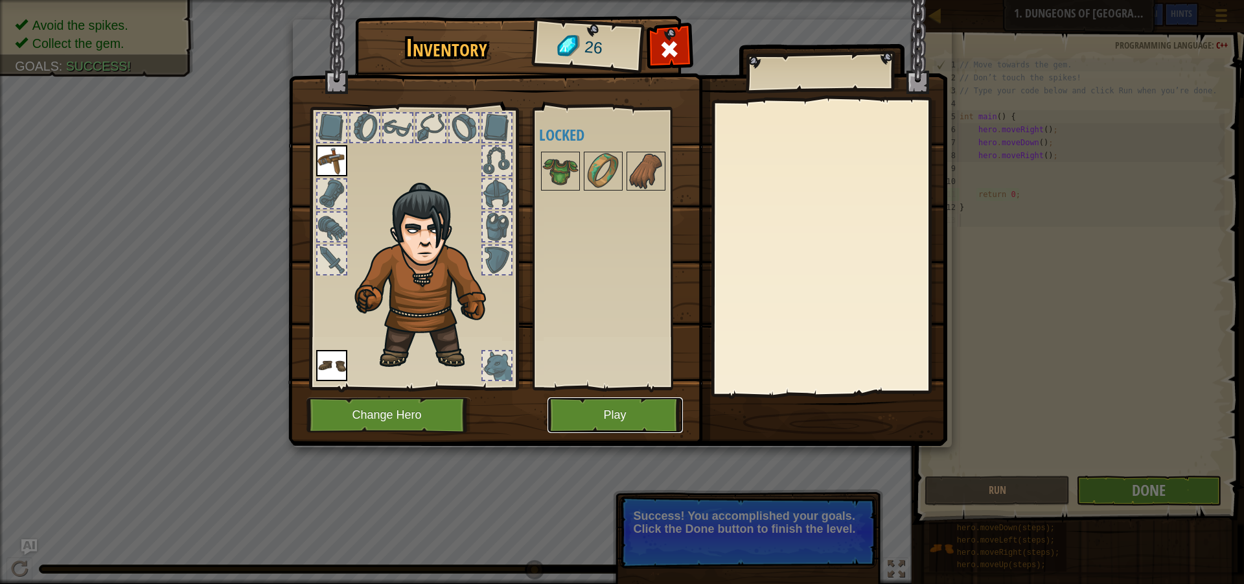
click at [608, 417] on button "Play" at bounding box center [614, 415] width 135 height 36
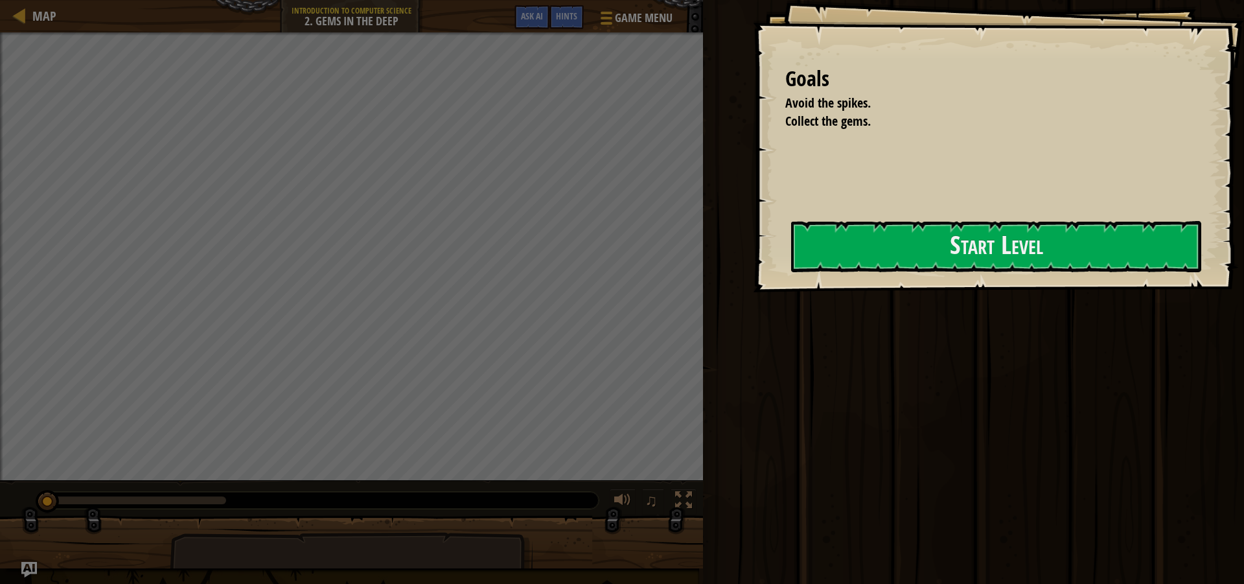
drag, startPoint x: 1150, startPoint y: 520, endPoint x: 1121, endPoint y: 521, distance: 29.2
click at [1126, 556] on div "Goals Avoid the spikes. Collect the gems. Start Level Error loading from server…" at bounding box center [622, 292] width 1244 height 584
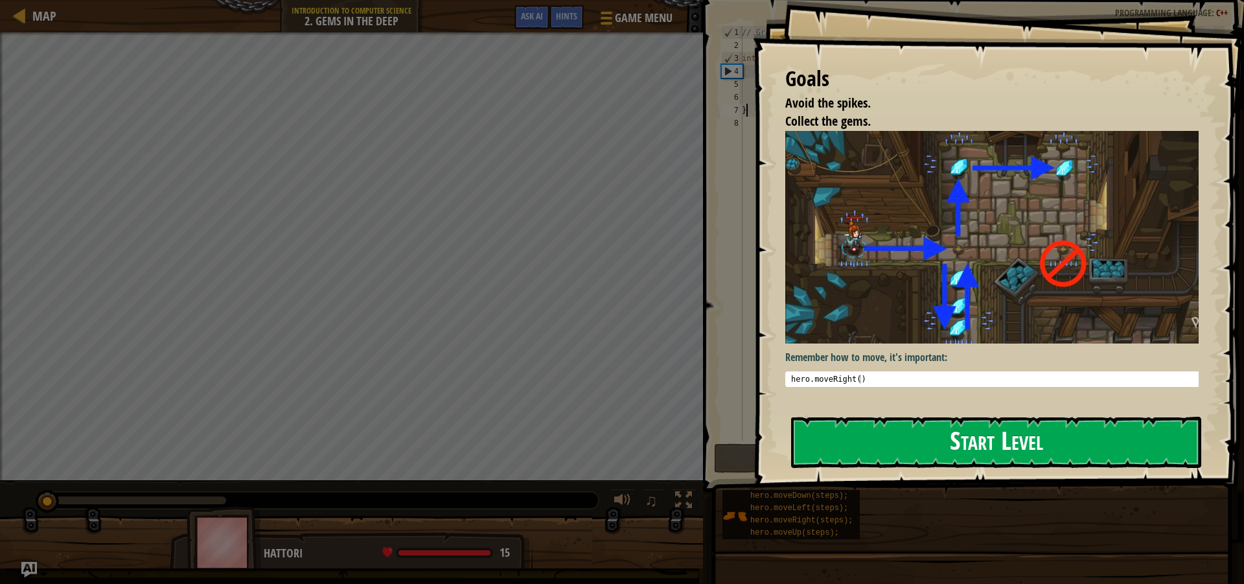
click at [1030, 439] on button "Start Level" at bounding box center [996, 442] width 410 height 51
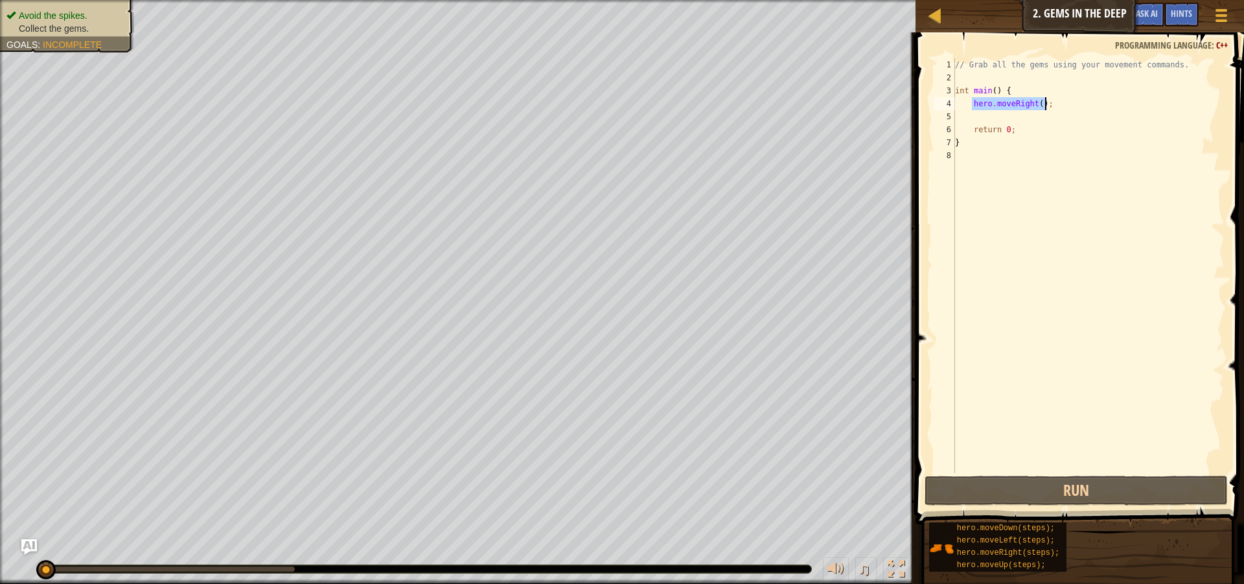
drag, startPoint x: 971, startPoint y: 102, endPoint x: 1044, endPoint y: 106, distance: 73.3
click at [1044, 106] on div "// Grab all the gems using your movement commands. int main ( ) { hero . moveRi…" at bounding box center [1088, 278] width 272 height 441
type textarea "hero.moveRight();"
click at [997, 121] on div "// Grab all the gems using your movement commands. int main ( ) { hero . moveRi…" at bounding box center [1088, 278] width 272 height 441
type textarea "V"
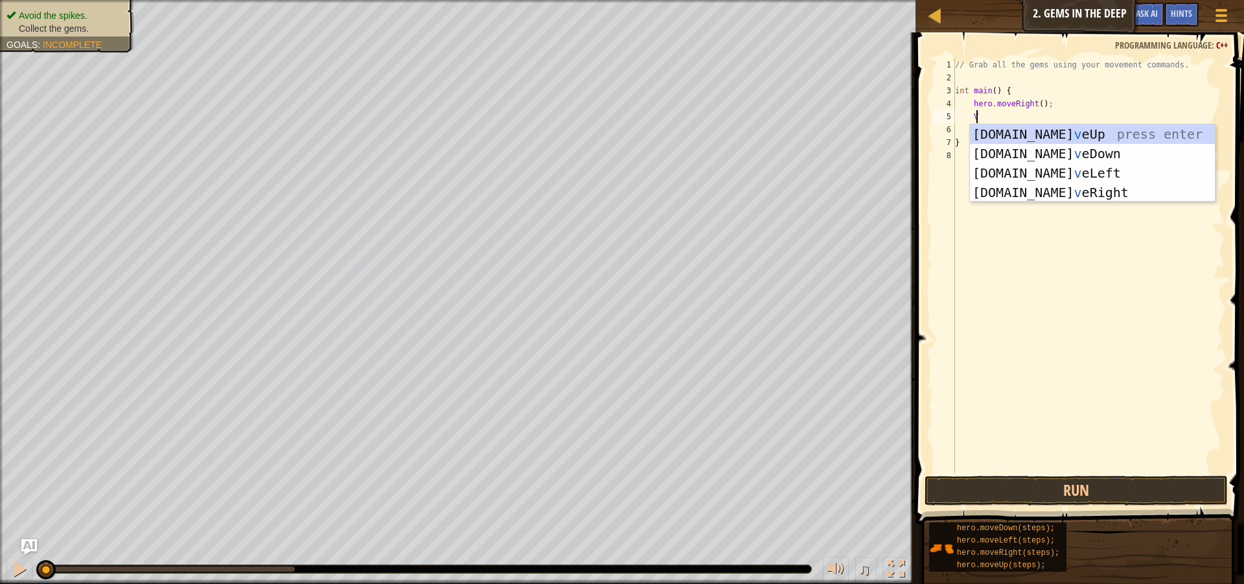
scroll to position [6, 1]
click at [1039, 154] on div "[DOMAIN_NAME] v eUp press enter [DOMAIN_NAME] v eDown press enter [DOMAIN_NAME]…" at bounding box center [1092, 182] width 245 height 117
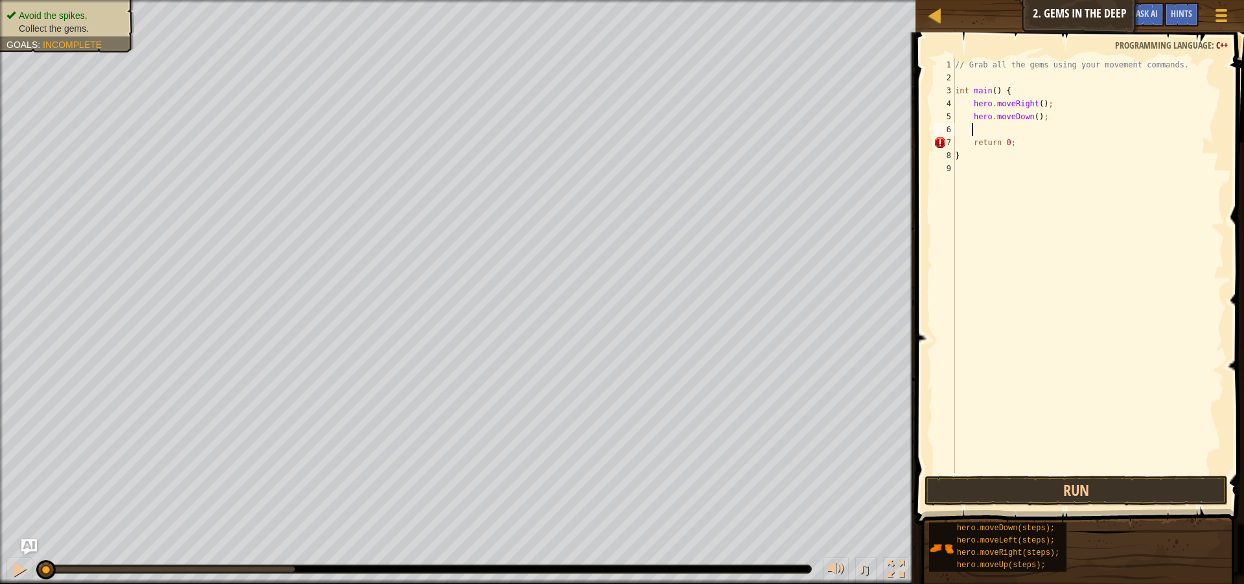
scroll to position [6, 1]
type textarea "v"
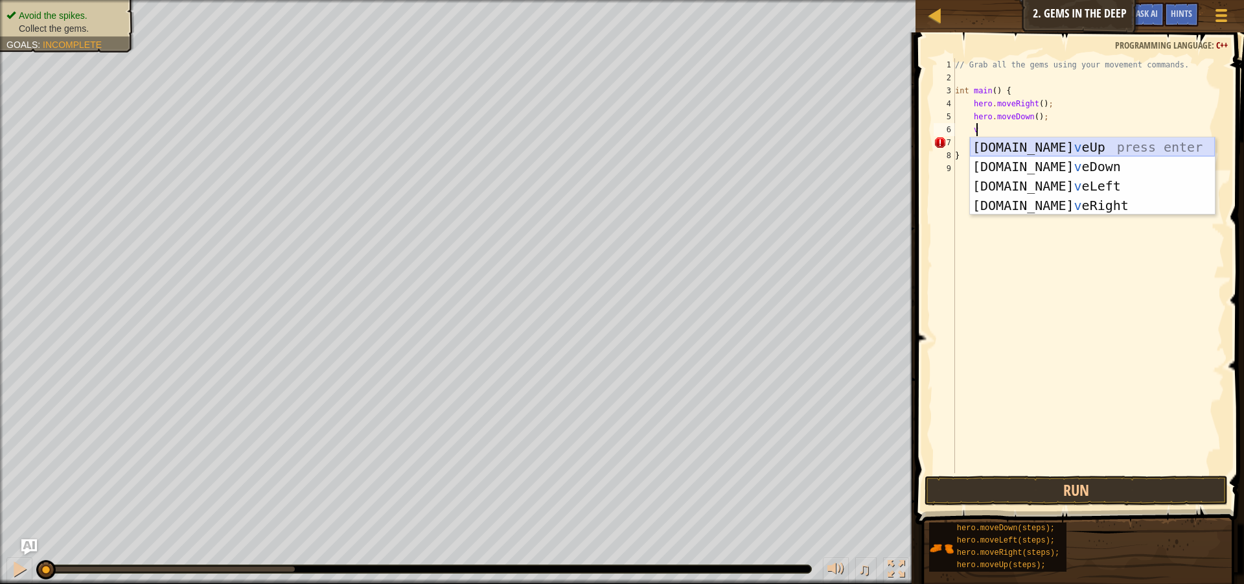
click at [1005, 142] on div "[DOMAIN_NAME] v eUp press enter [DOMAIN_NAME] v eDown press enter [DOMAIN_NAME]…" at bounding box center [1092, 195] width 245 height 117
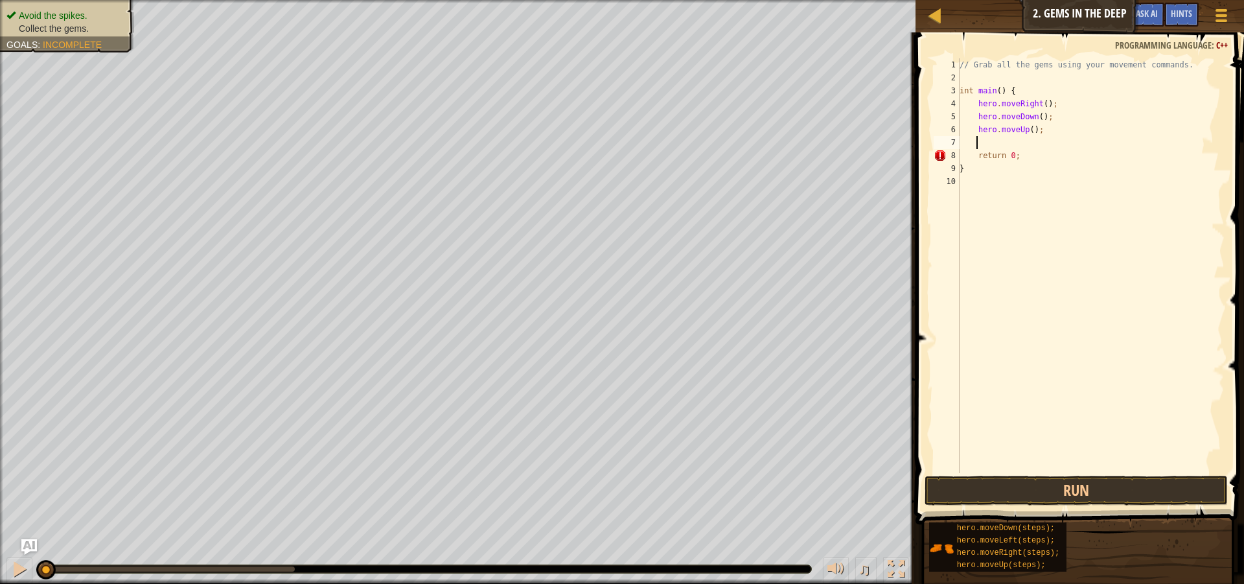
scroll to position [6, 1]
click at [1029, 126] on div "// Grab all the gems using your movement commands. int main ( ) { hero . moveRi…" at bounding box center [1091, 278] width 268 height 441
type textarea "hero.moveUp(2);"
click at [1029, 142] on div "// Grab all the gems using your movement commands. int main ( ) { hero . moveRi…" at bounding box center [1091, 278] width 268 height 441
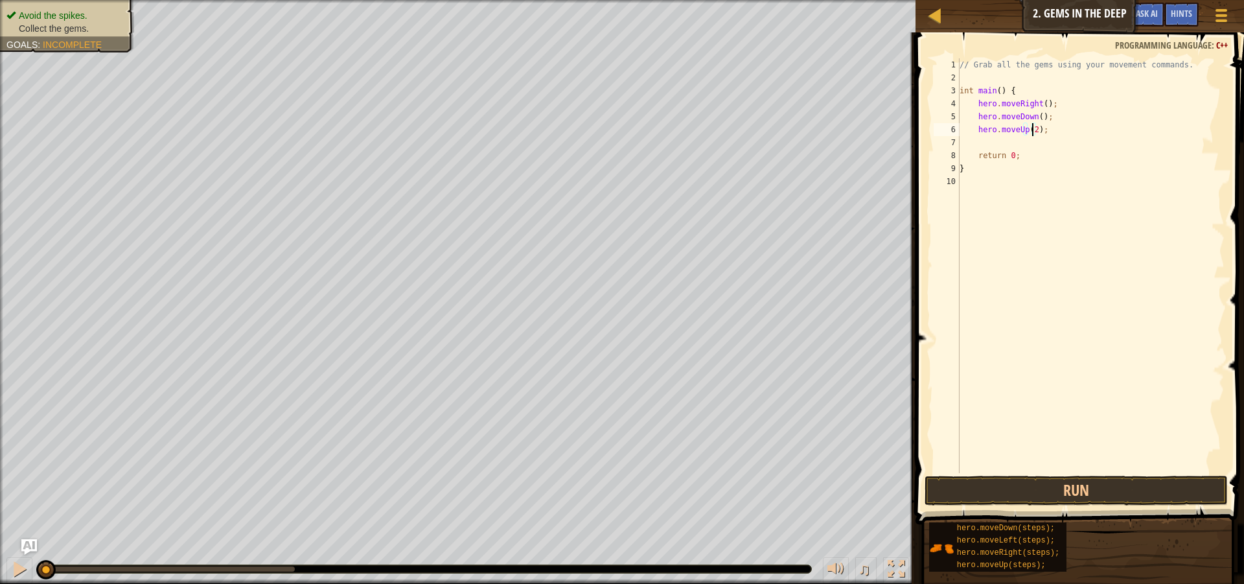
scroll to position [6, 1]
type textarea "v"
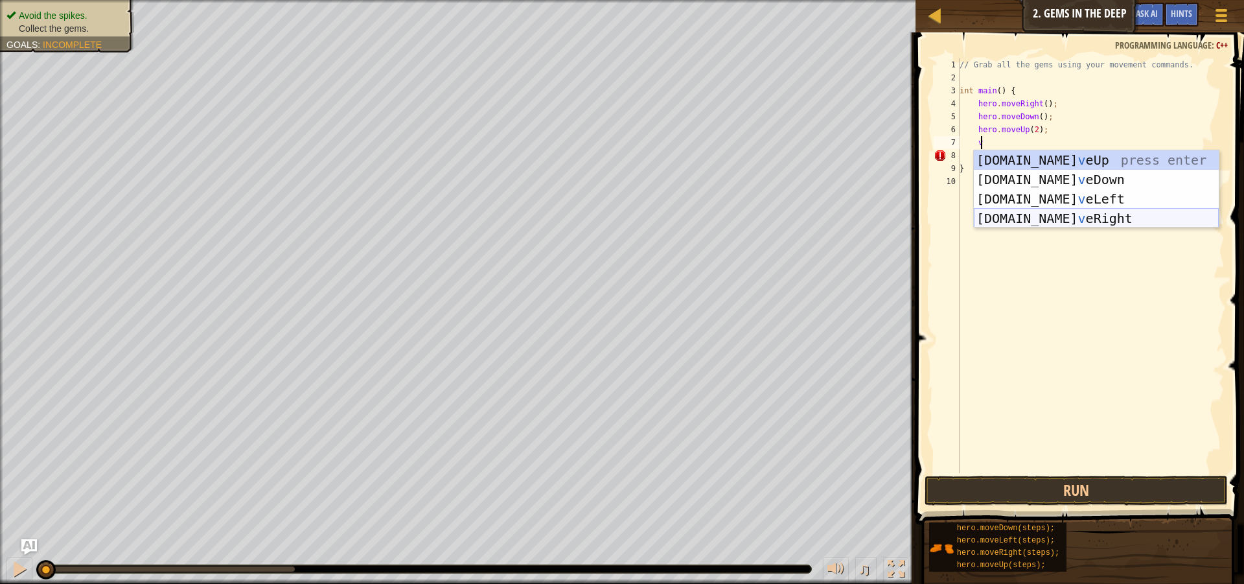
click at [1065, 216] on div "[DOMAIN_NAME] v eUp press enter [DOMAIN_NAME] v eDown press enter [DOMAIN_NAME]…" at bounding box center [1096, 208] width 245 height 117
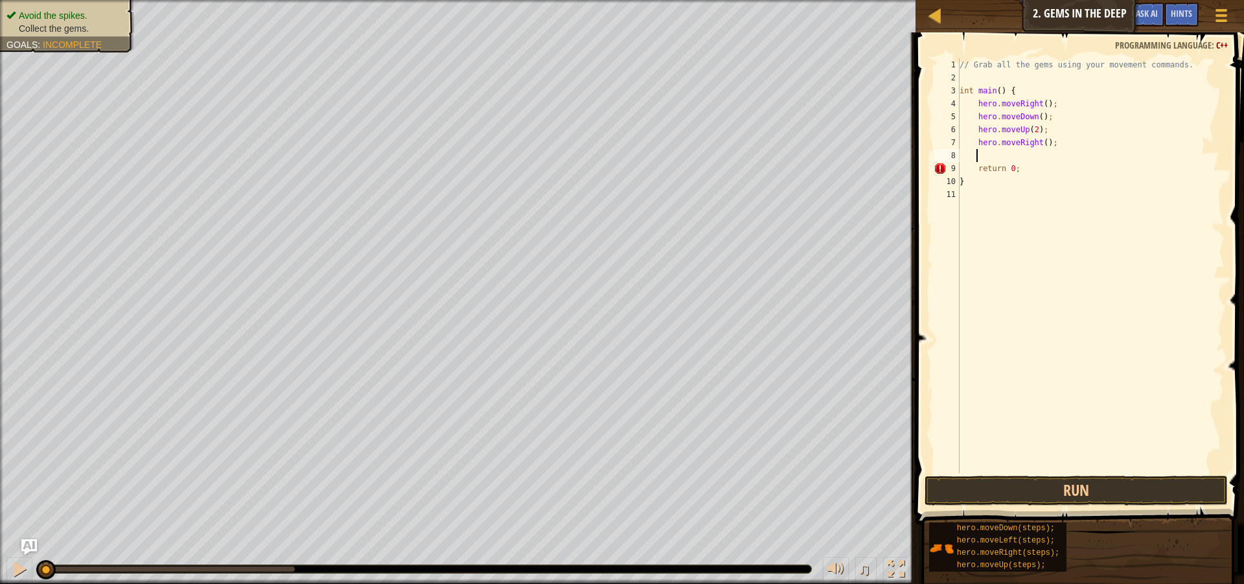
scroll to position [6, 1]
click at [1111, 487] on button "Run" at bounding box center [1076, 491] width 303 height 30
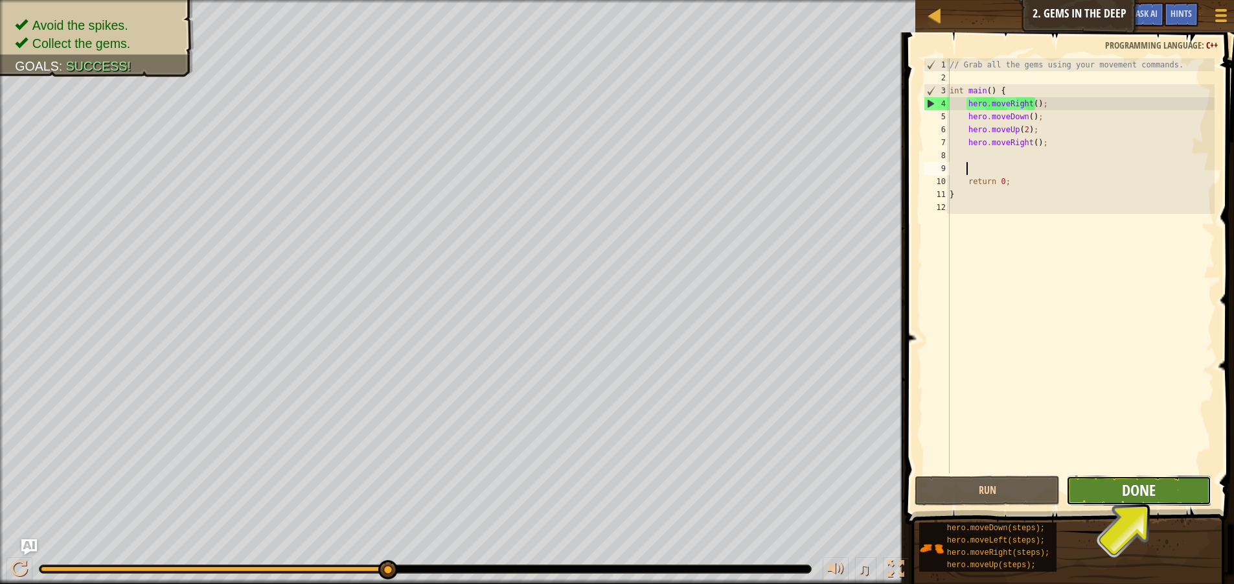
click at [1135, 490] on span "Done" at bounding box center [1139, 489] width 34 height 21
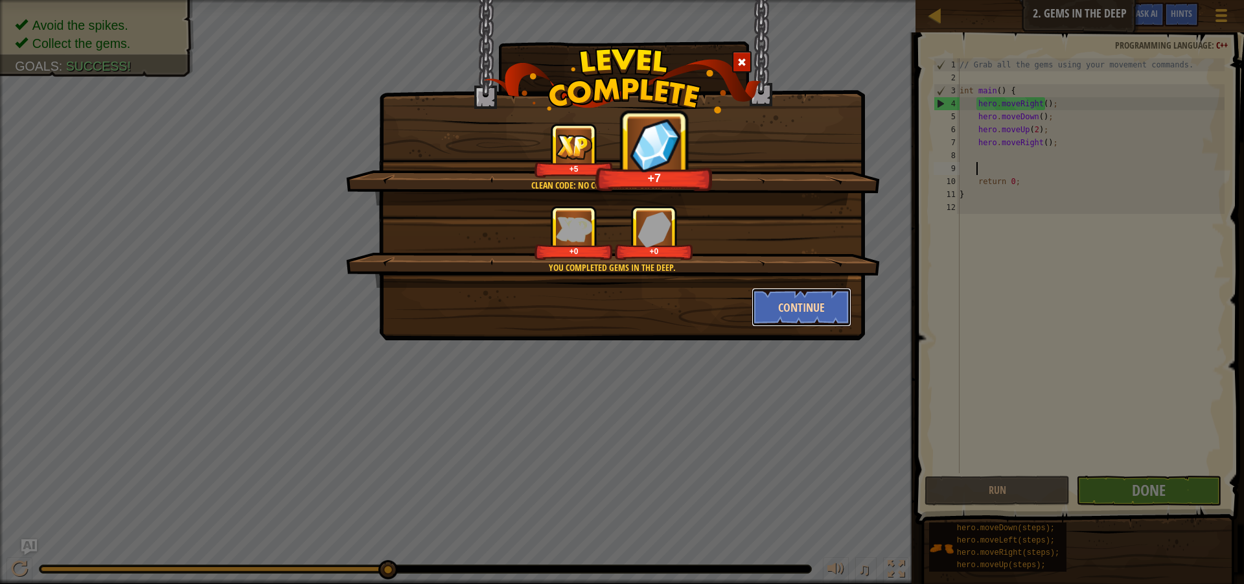
click at [809, 304] on button "Continue" at bounding box center [802, 307] width 100 height 39
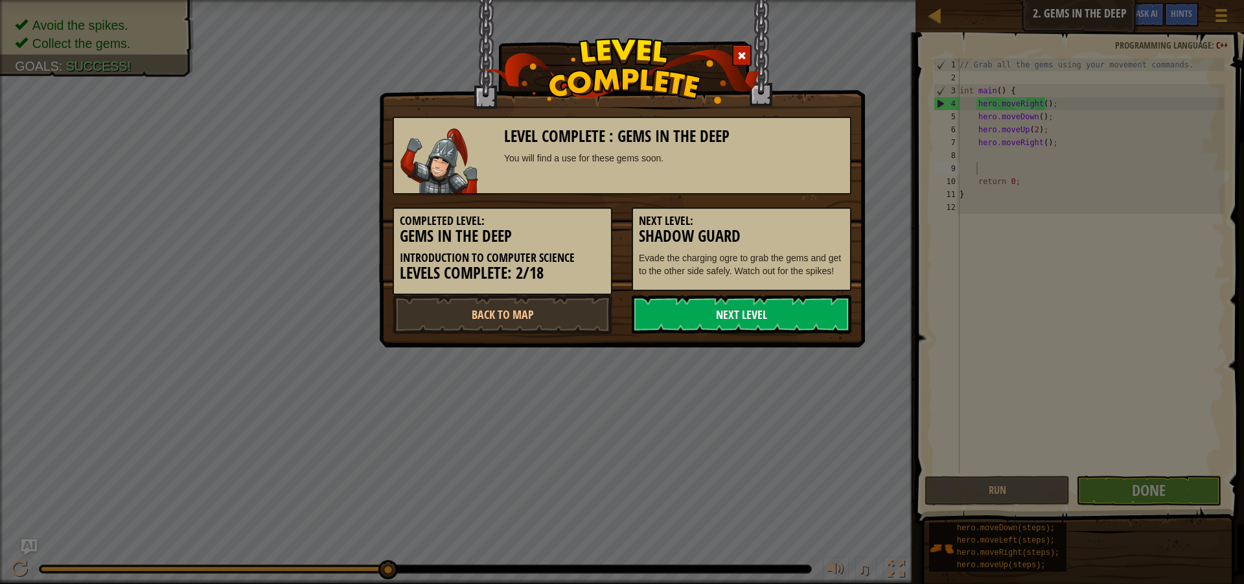
click at [808, 312] on link "Next Level" at bounding box center [742, 314] width 220 height 39
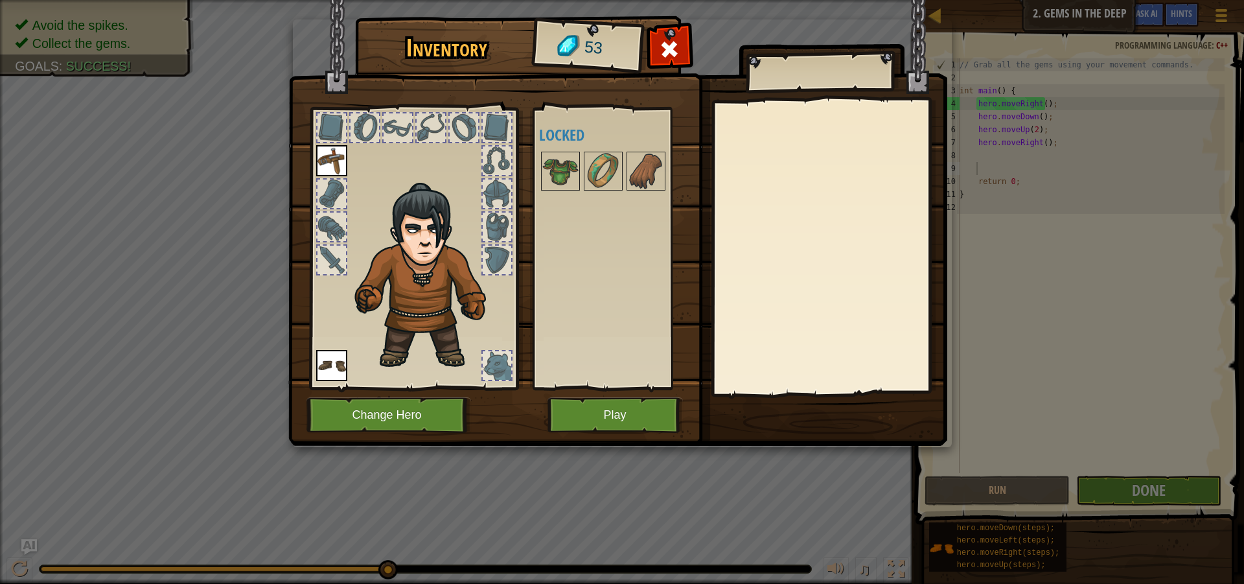
drag, startPoint x: 580, startPoint y: 160, endPoint x: 593, endPoint y: 165, distance: 14.0
click at [580, 160] on div at bounding box center [620, 171] width 163 height 43
click at [602, 168] on img at bounding box center [603, 171] width 36 height 36
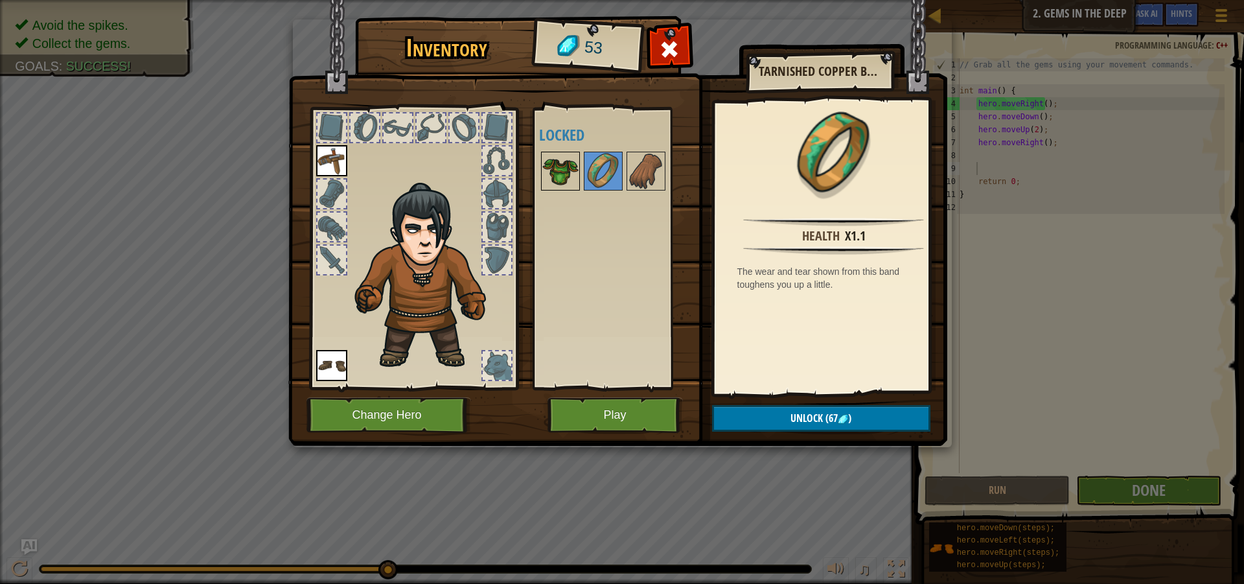
click at [562, 179] on img at bounding box center [560, 171] width 36 height 36
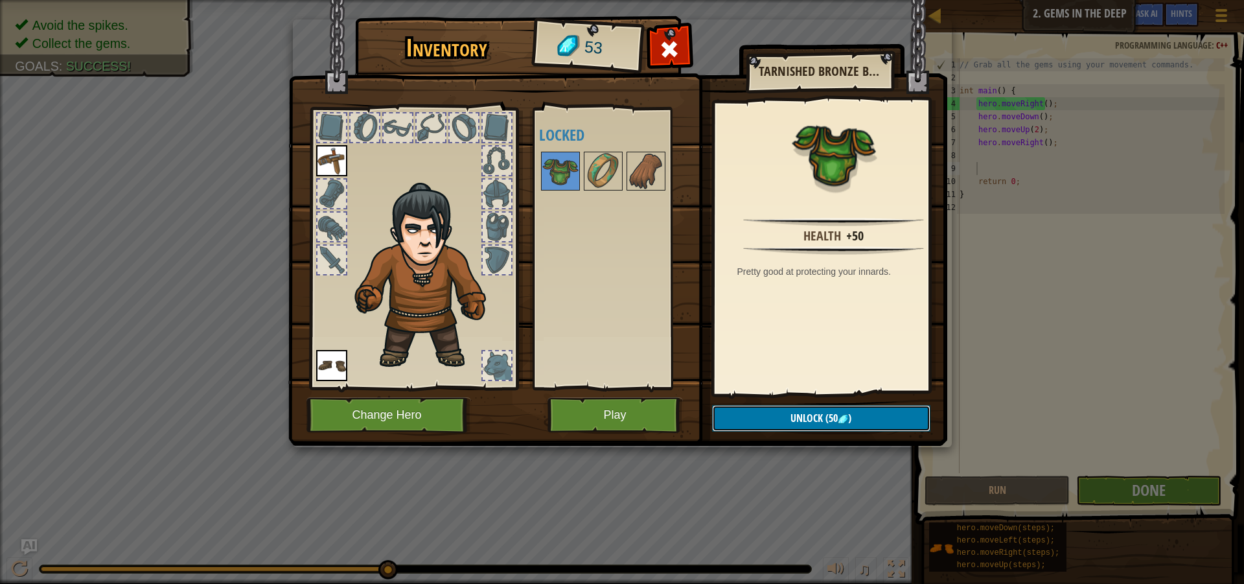
click at [839, 414] on img at bounding box center [843, 419] width 10 height 10
click at [853, 415] on button "Confirm" at bounding box center [821, 418] width 218 height 27
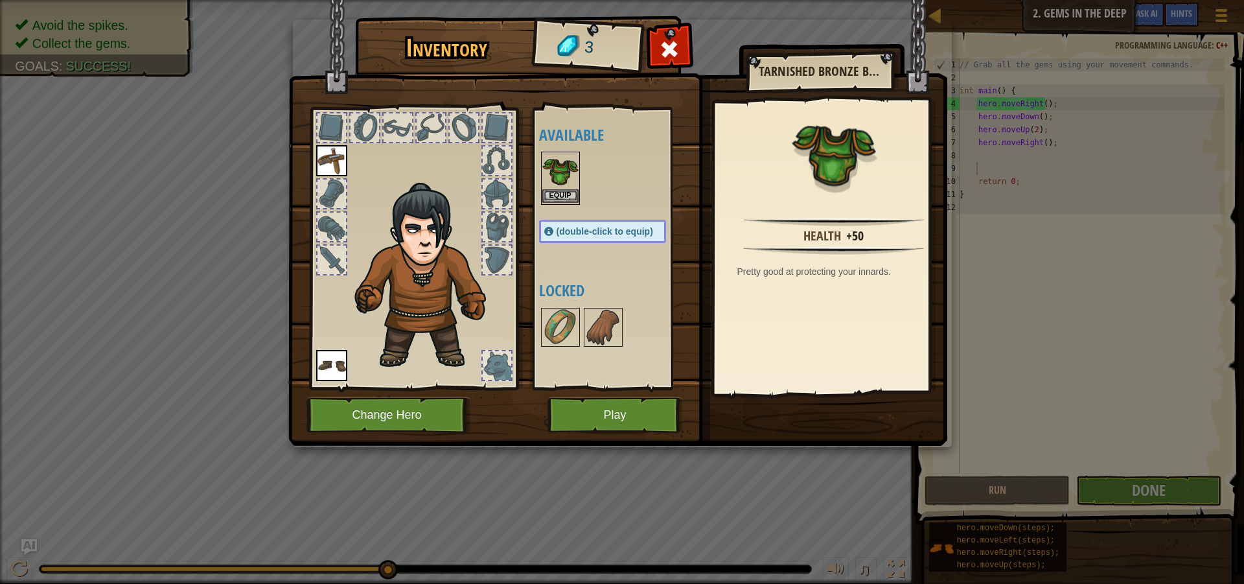
click at [557, 189] on img at bounding box center [560, 171] width 36 height 36
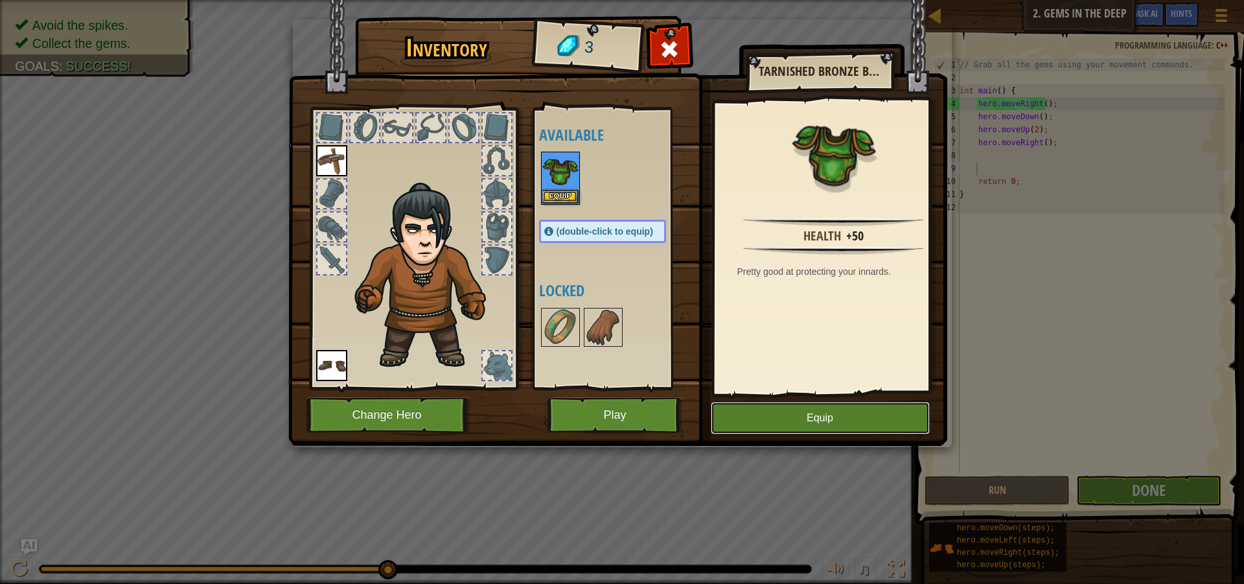
click at [886, 419] on button "Equip" at bounding box center [820, 418] width 219 height 32
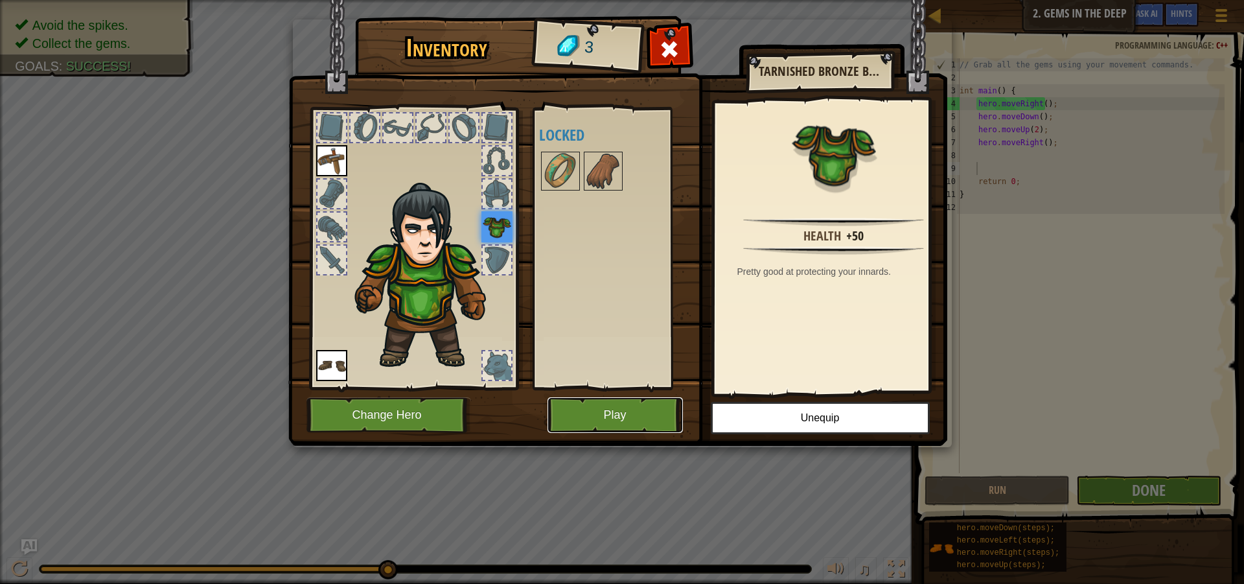
click at [622, 416] on button "Play" at bounding box center [614, 415] width 135 height 36
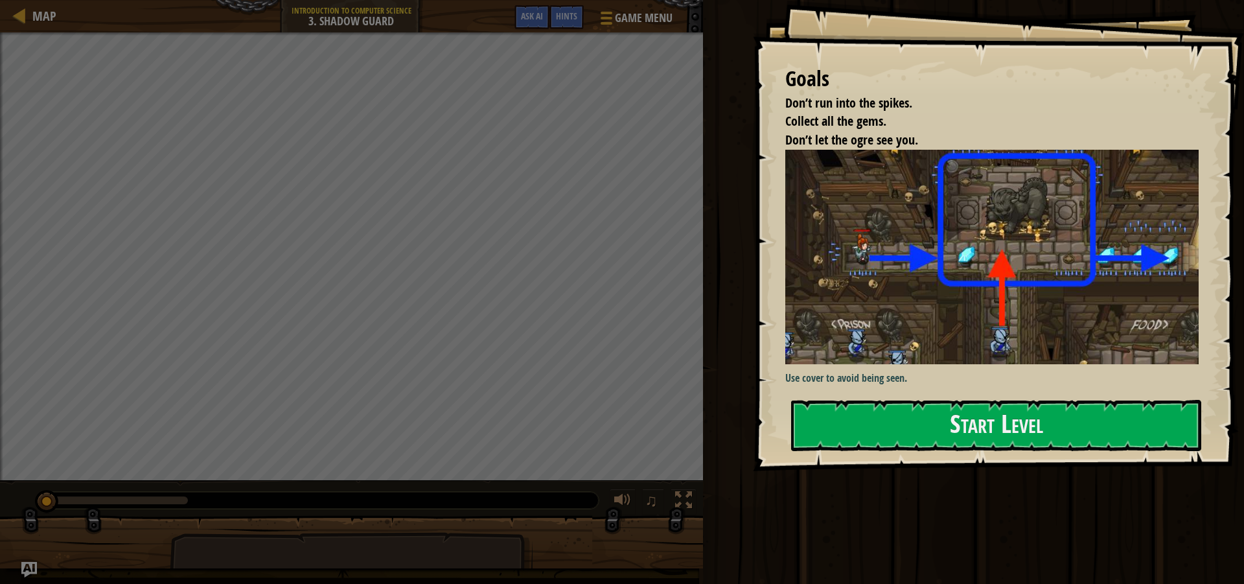
click at [941, 329] on img at bounding box center [996, 257] width 423 height 215
click at [946, 430] on button "Start Level" at bounding box center [996, 425] width 410 height 51
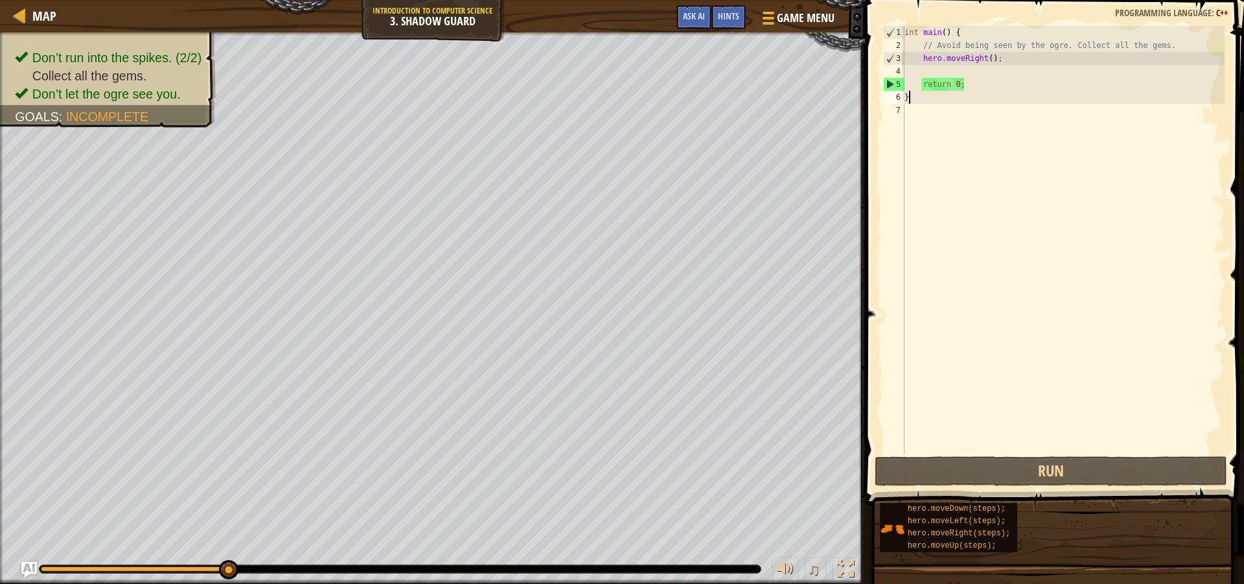
click at [931, 67] on div "int main ( ) { // Avoid being seen by the ogre. Collect all the gems. hero . mo…" at bounding box center [1063, 253] width 323 height 454
type textarea "v"
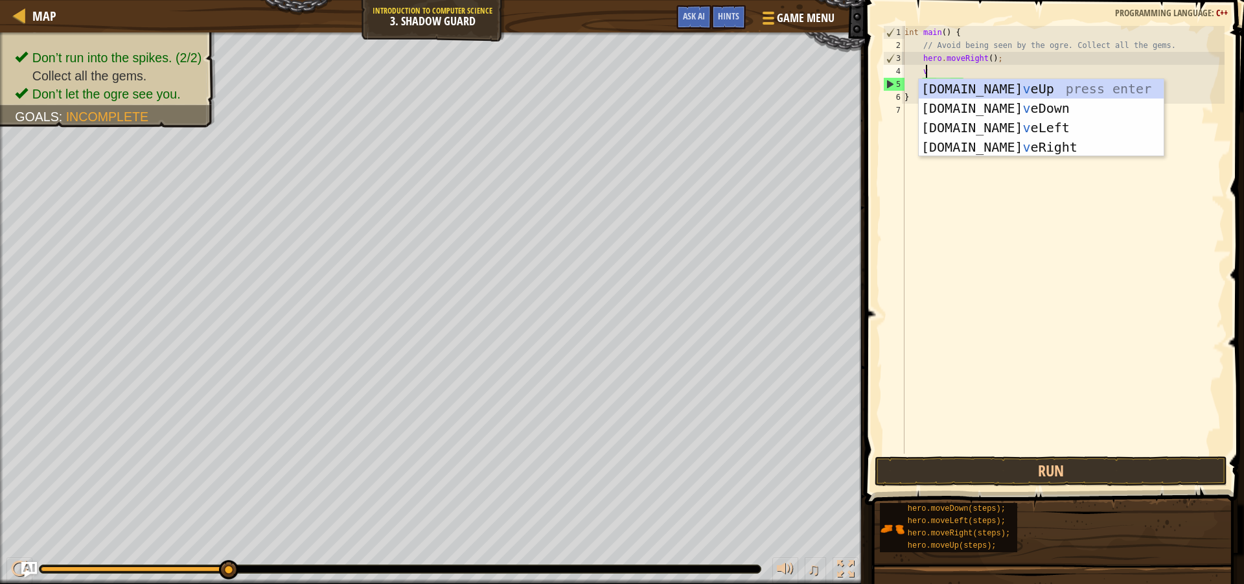
scroll to position [6, 1]
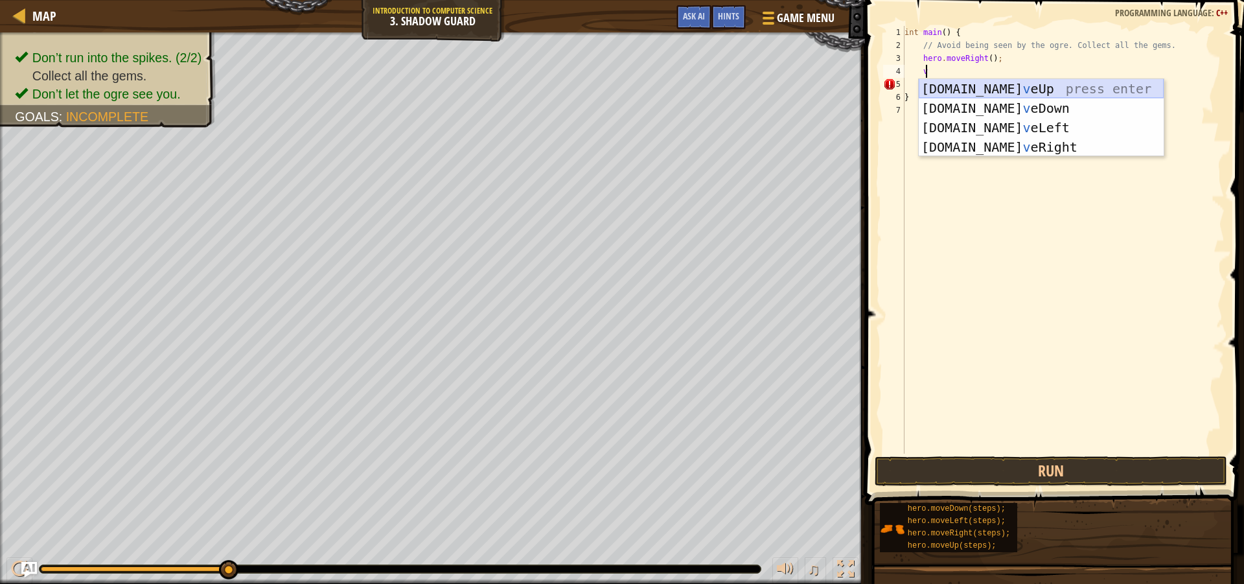
click at [961, 88] on div "[DOMAIN_NAME] v eUp press enter [DOMAIN_NAME] v eDown press enter [DOMAIN_NAME]…" at bounding box center [1041, 137] width 245 height 117
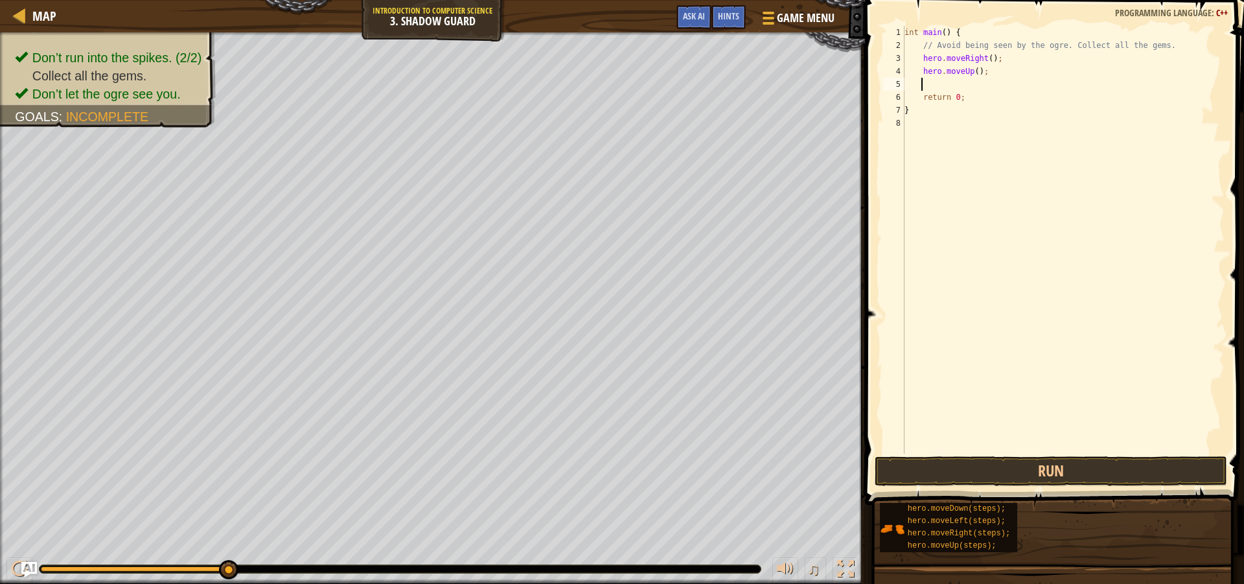
type textarea "v"
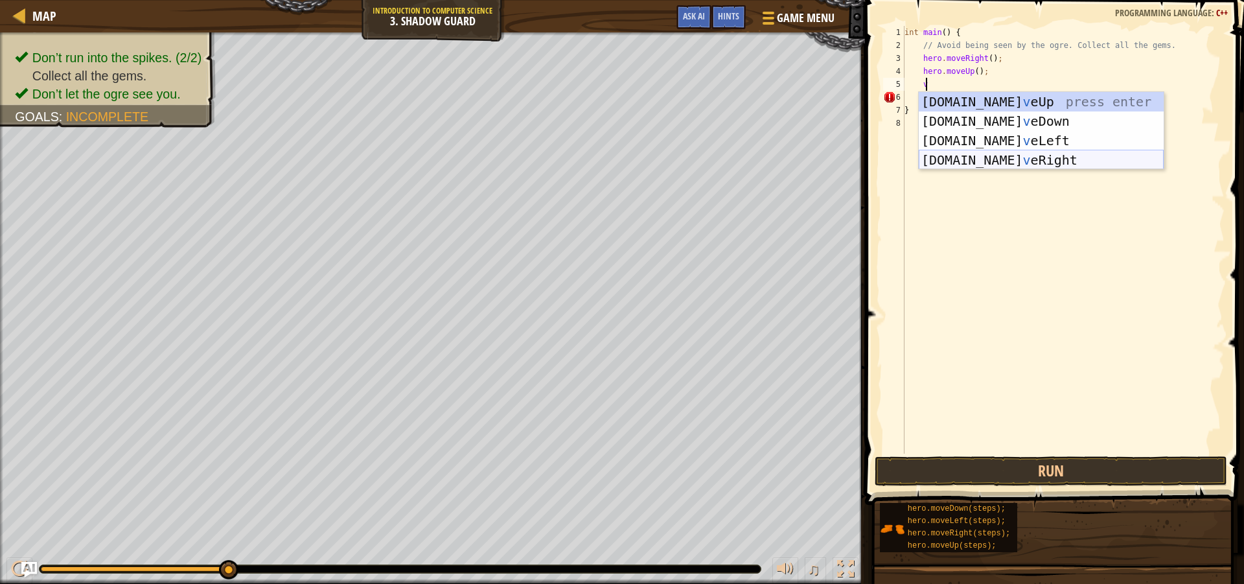
click at [966, 156] on div "[DOMAIN_NAME] v eUp press enter [DOMAIN_NAME] v eDown press enter [DOMAIN_NAME]…" at bounding box center [1041, 150] width 245 height 117
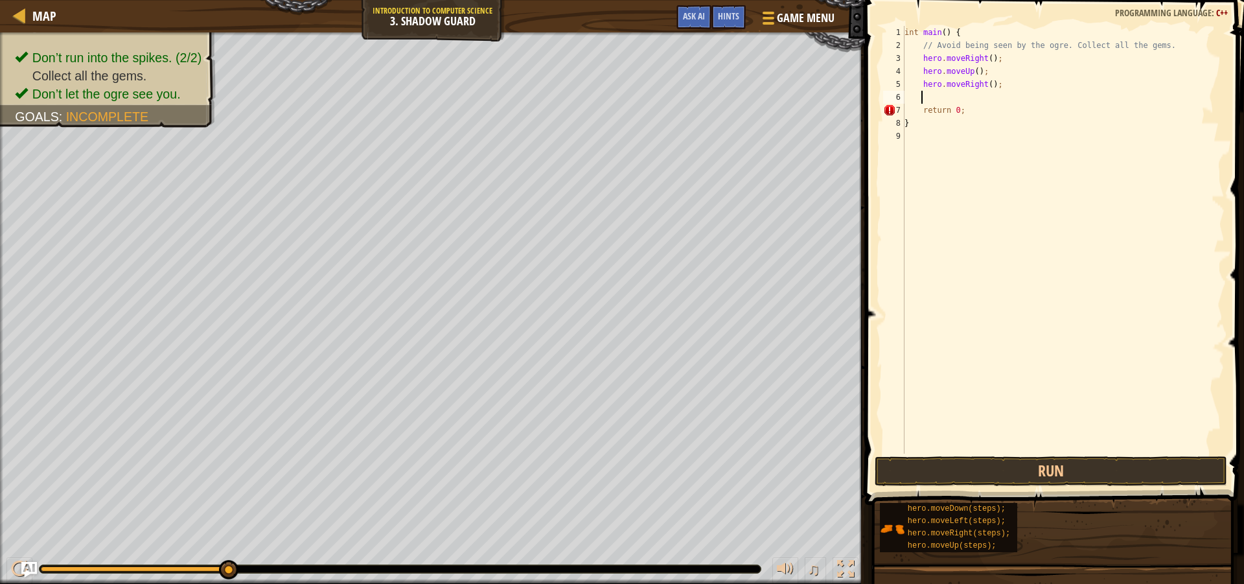
type textarea "v"
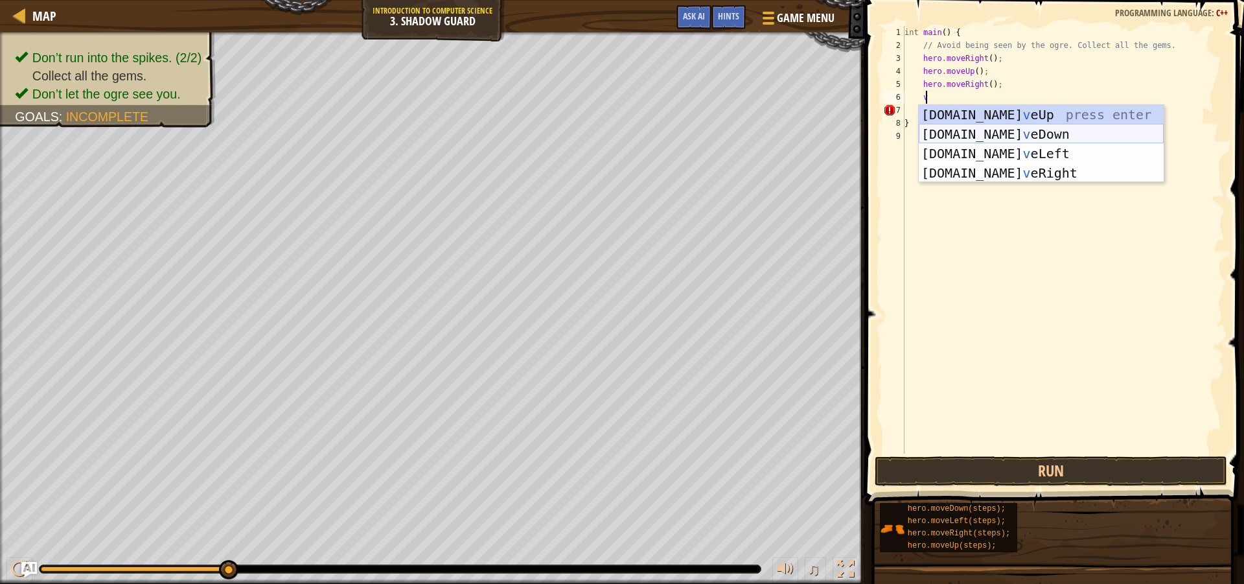
click at [978, 128] on div "[DOMAIN_NAME] v eUp press enter [DOMAIN_NAME] v eDown press enter [DOMAIN_NAME]…" at bounding box center [1041, 163] width 245 height 117
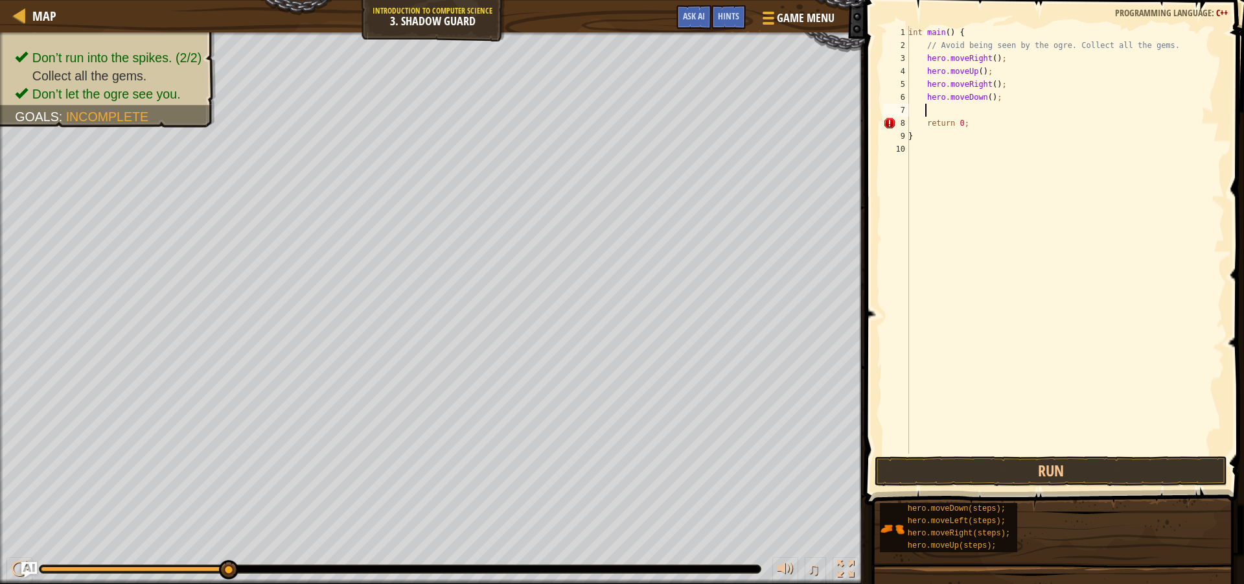
type textarea "v"
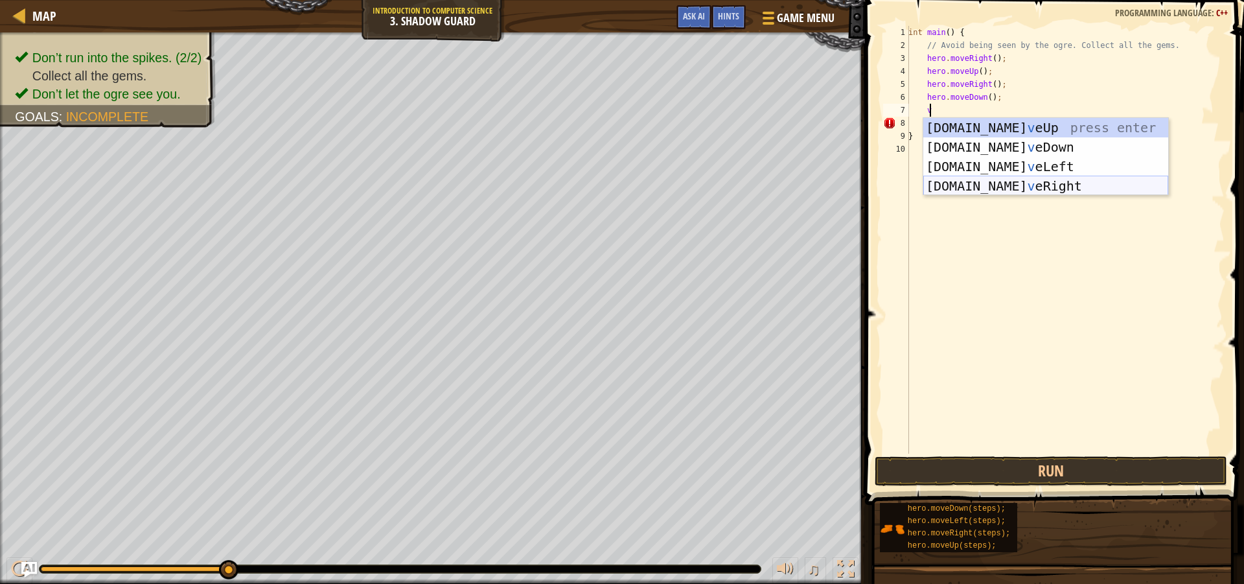
click at [990, 181] on div "[DOMAIN_NAME] v eUp press enter [DOMAIN_NAME] v eDown press enter [DOMAIN_NAME]…" at bounding box center [1045, 176] width 245 height 117
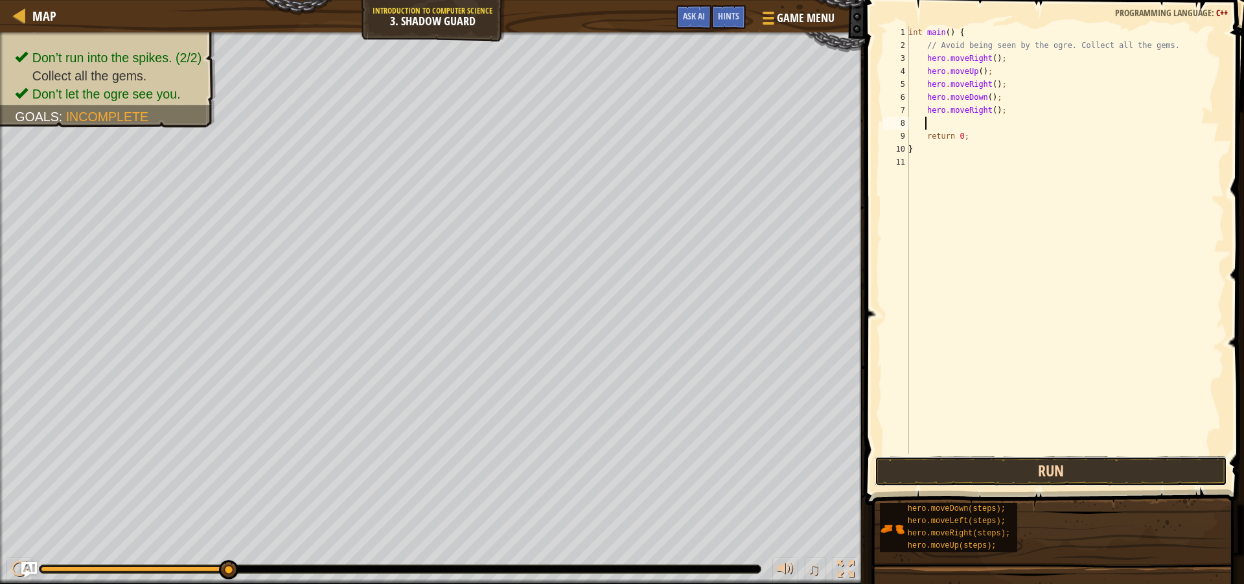
click at [993, 470] on button "Run" at bounding box center [1051, 471] width 352 height 30
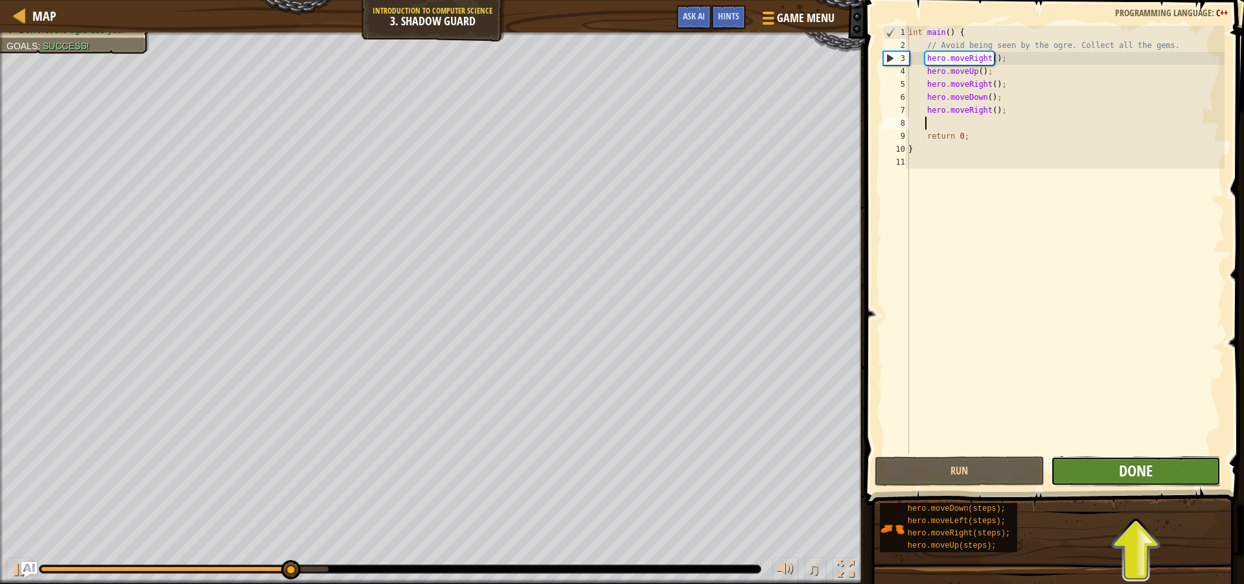
click at [1123, 474] on span "Done" at bounding box center [1136, 470] width 34 height 21
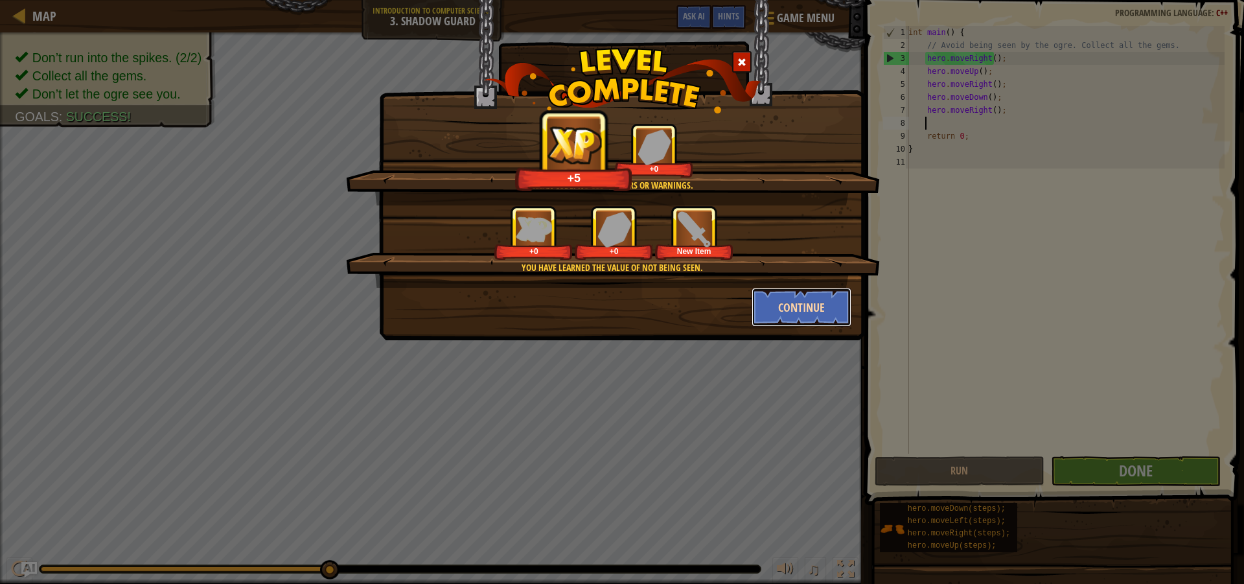
click at [796, 304] on button "Continue" at bounding box center [802, 307] width 100 height 39
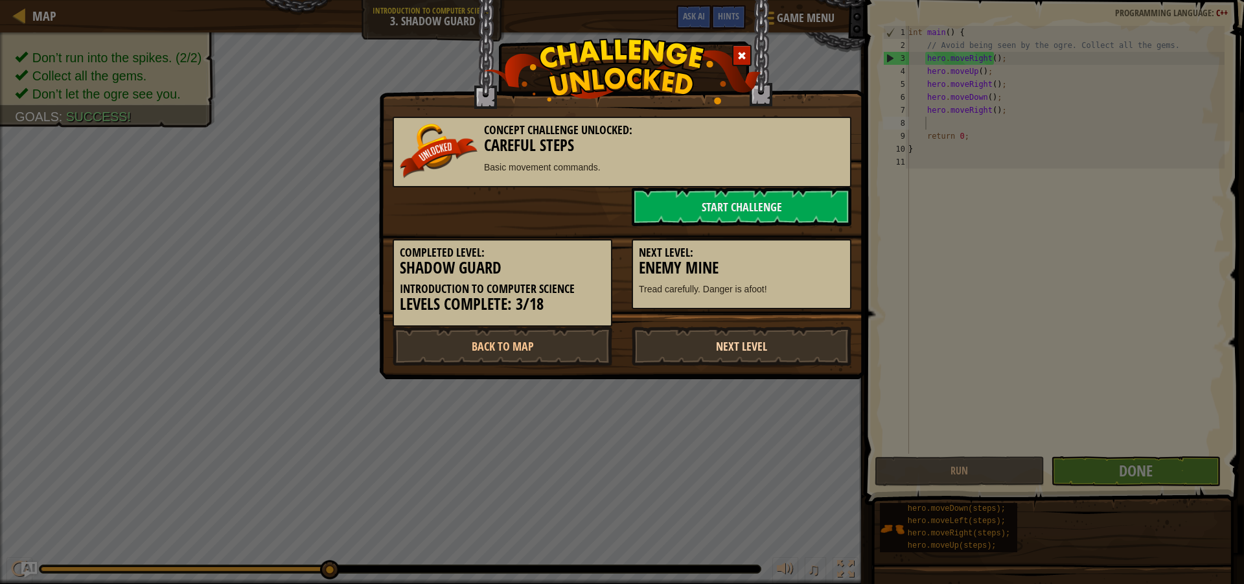
click at [754, 338] on link "Next Level" at bounding box center [742, 346] width 220 height 39
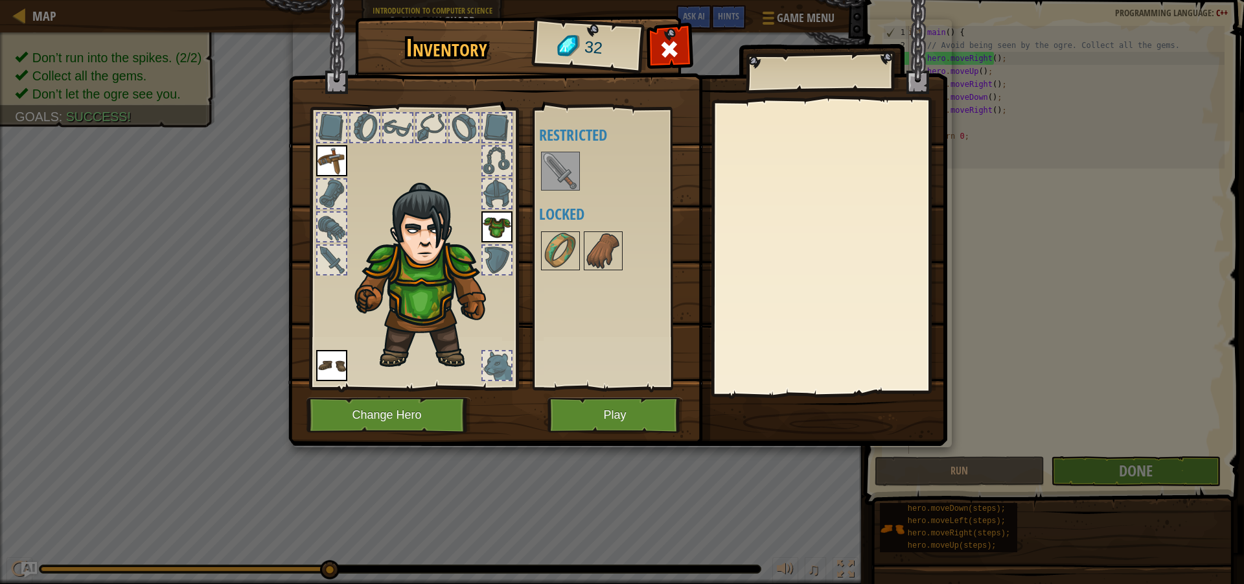
click at [564, 165] on img at bounding box center [560, 171] width 36 height 36
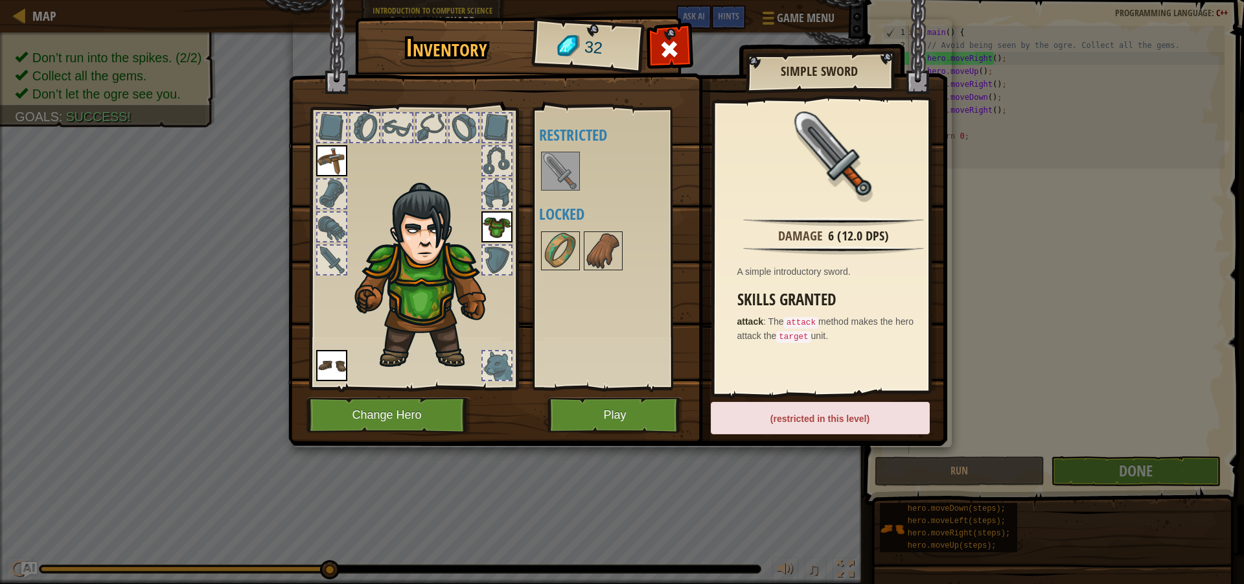
click at [836, 419] on div "(restricted in this level)" at bounding box center [820, 418] width 219 height 32
click at [869, 413] on div "(restricted in this level)" at bounding box center [820, 418] width 219 height 32
click at [656, 417] on button "Play" at bounding box center [614, 415] width 135 height 36
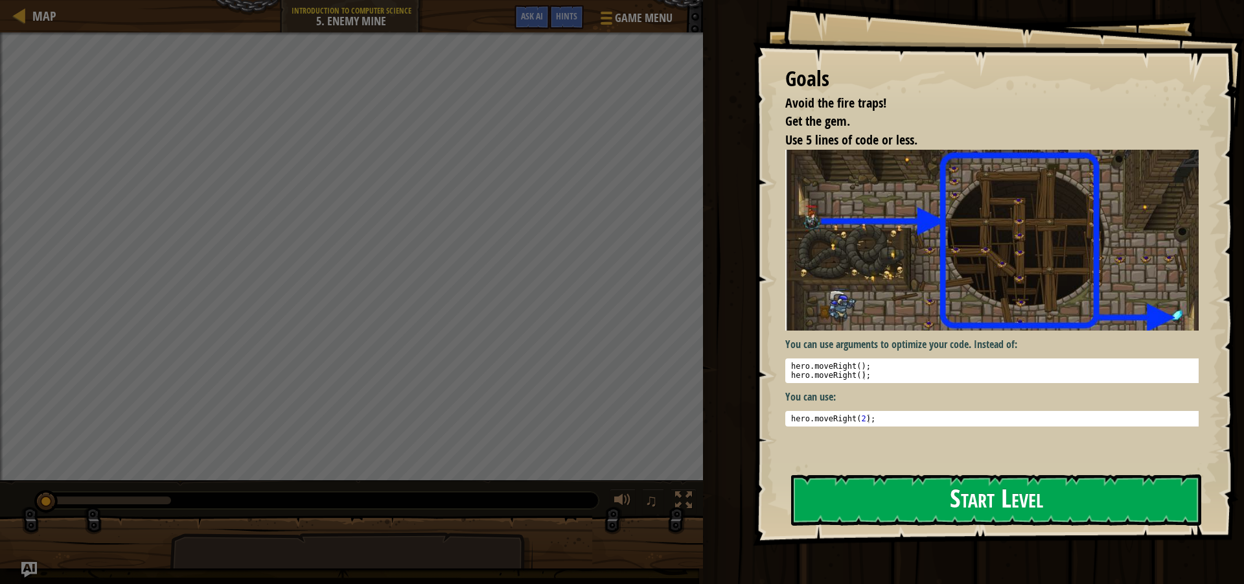
click at [1024, 503] on button "Start Level" at bounding box center [996, 499] width 410 height 51
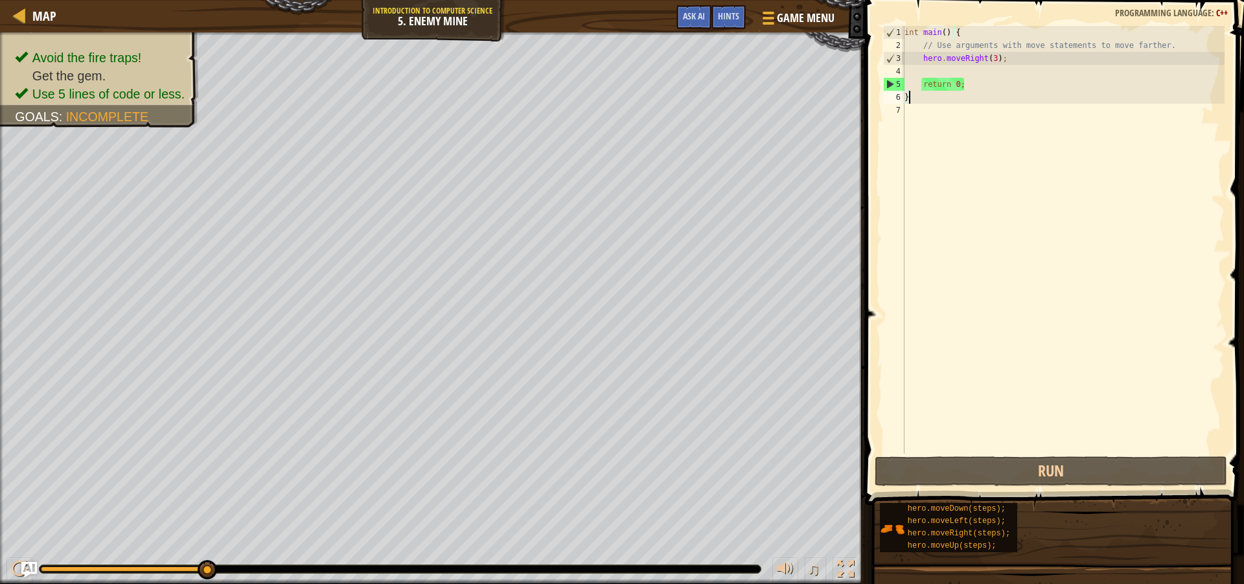
click at [966, 62] on div "int main ( ) { // Use arguments with move statements to move farther. hero . mo…" at bounding box center [1063, 253] width 323 height 454
type textarea "hero.moveRight(3);"
click at [1127, 175] on div "int main ( ) { // Use arguments with move statements to move farther. hero . mo…" at bounding box center [1063, 253] width 323 height 454
click at [927, 69] on div "int main ( ) { // Use arguments with move statements to move farther. hero . mo…" at bounding box center [1063, 253] width 323 height 454
click at [938, 69] on div "int main ( ) { // Use arguments with move statements to move farther. hero . mo…" at bounding box center [1063, 253] width 323 height 454
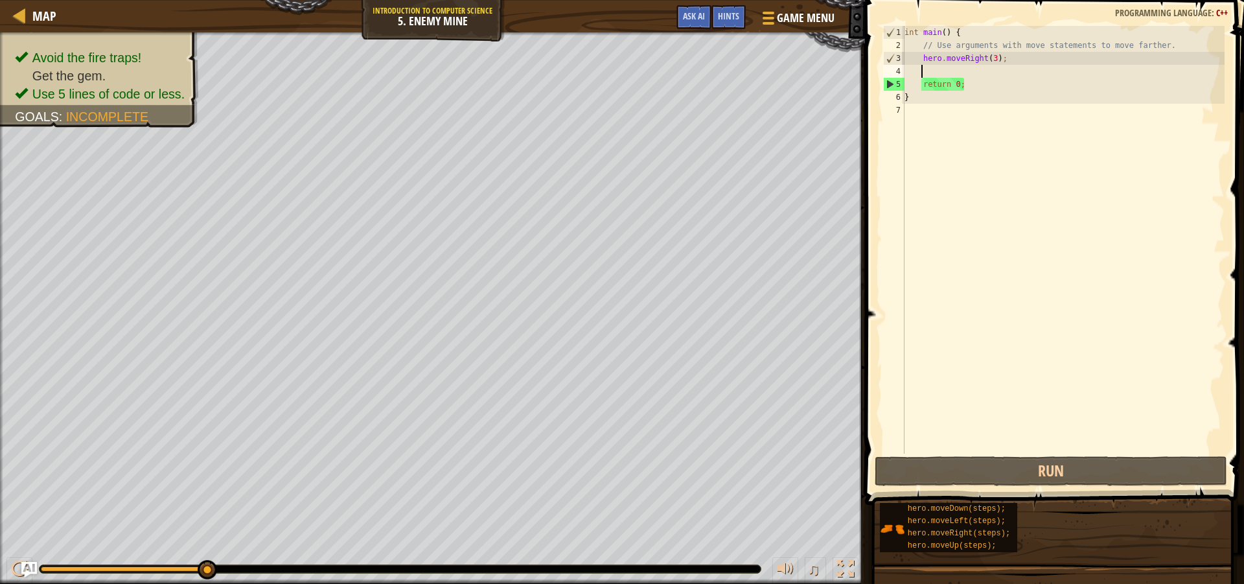
type textarea "v"
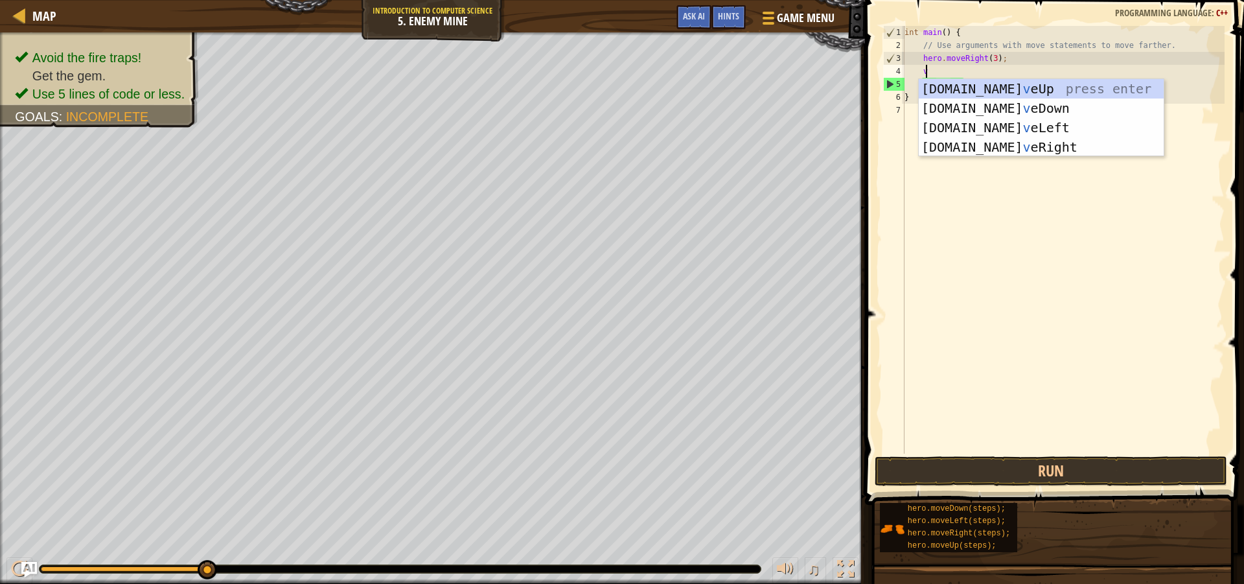
scroll to position [6, 1]
click at [991, 83] on div "[DOMAIN_NAME] v eUp press enter [DOMAIN_NAME] v eDown press enter [DOMAIN_NAME]…" at bounding box center [1041, 137] width 245 height 117
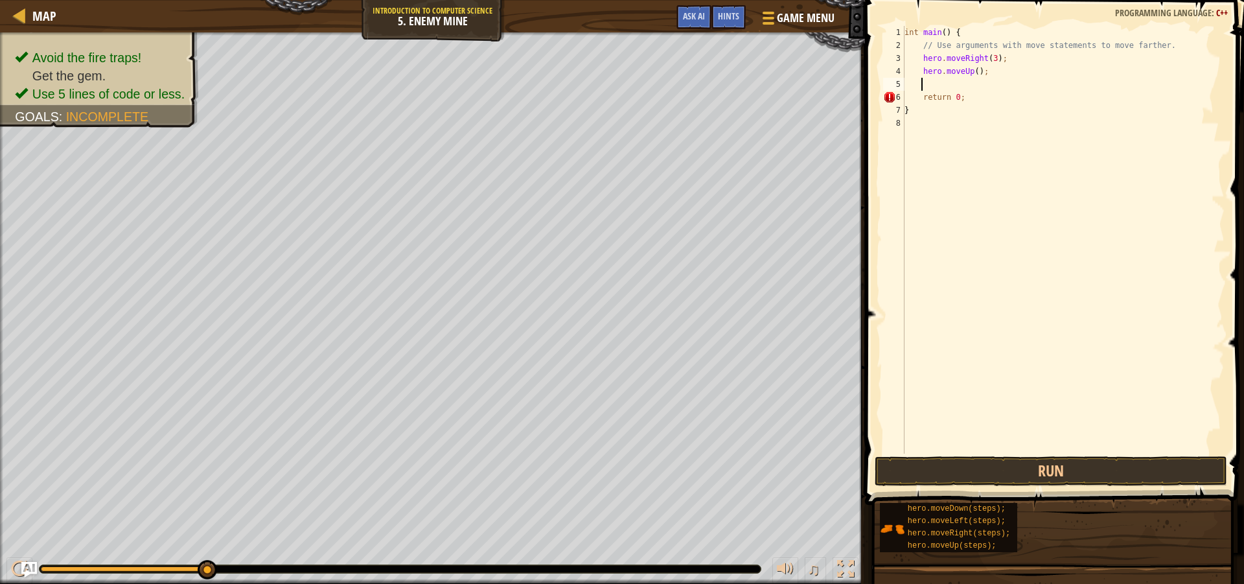
type textarea "v"
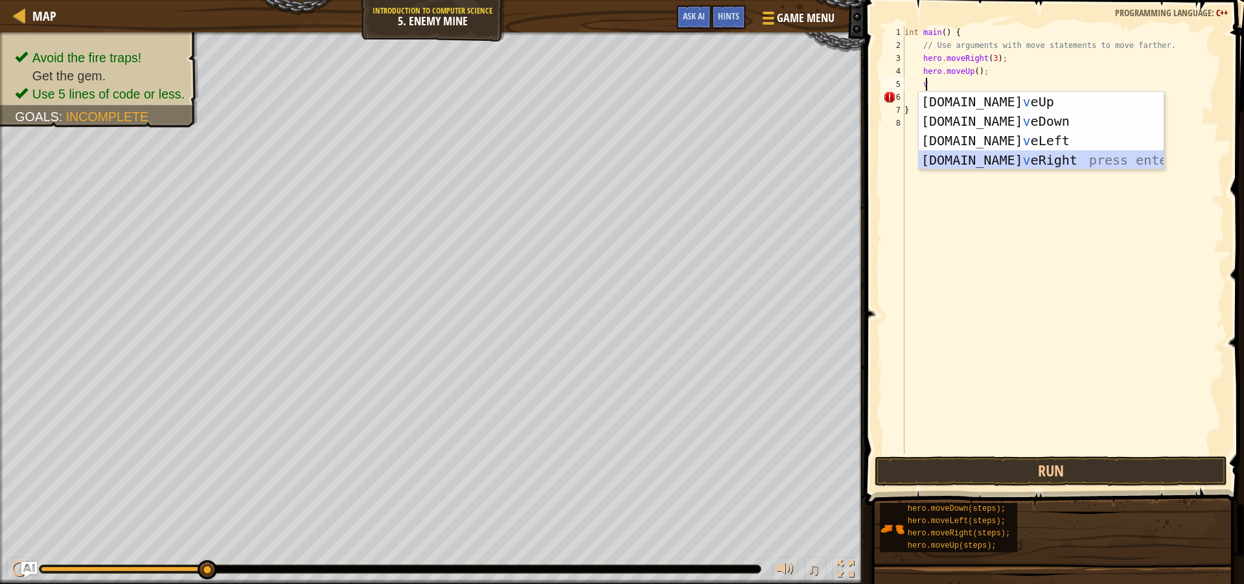
click at [1016, 152] on div "[DOMAIN_NAME] v eUp press enter [DOMAIN_NAME] v eDown press enter [DOMAIN_NAME]…" at bounding box center [1041, 150] width 245 height 117
type textarea "v"
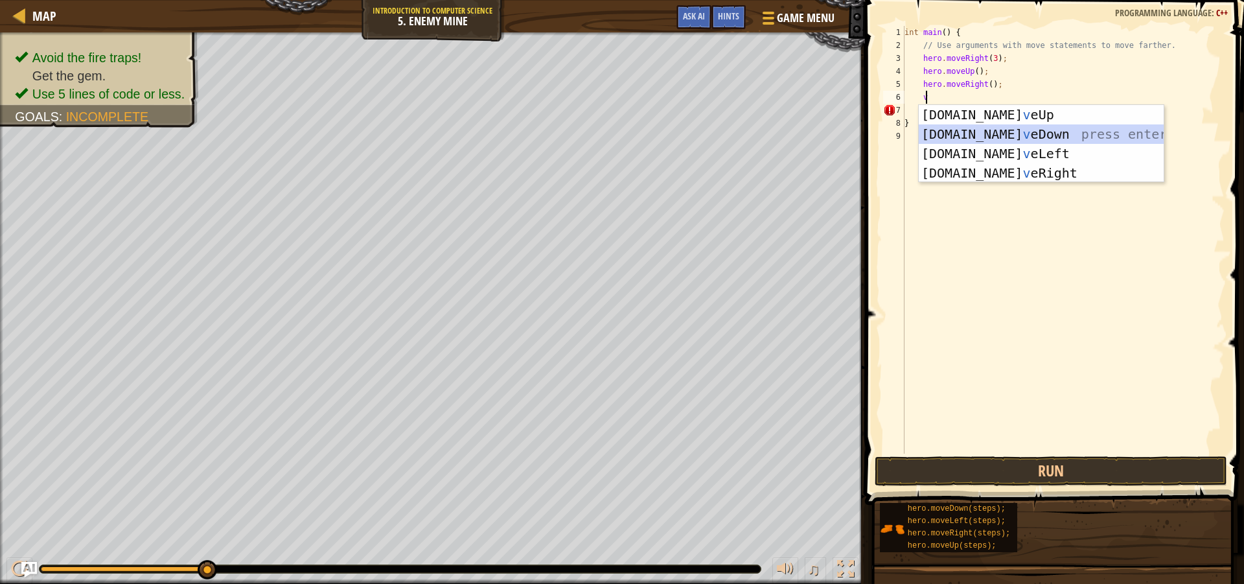
click at [1013, 133] on div "[DOMAIN_NAME] v eUp press enter [DOMAIN_NAME] v eDown press enter [DOMAIN_NAME]…" at bounding box center [1041, 163] width 245 height 117
type textarea "v"
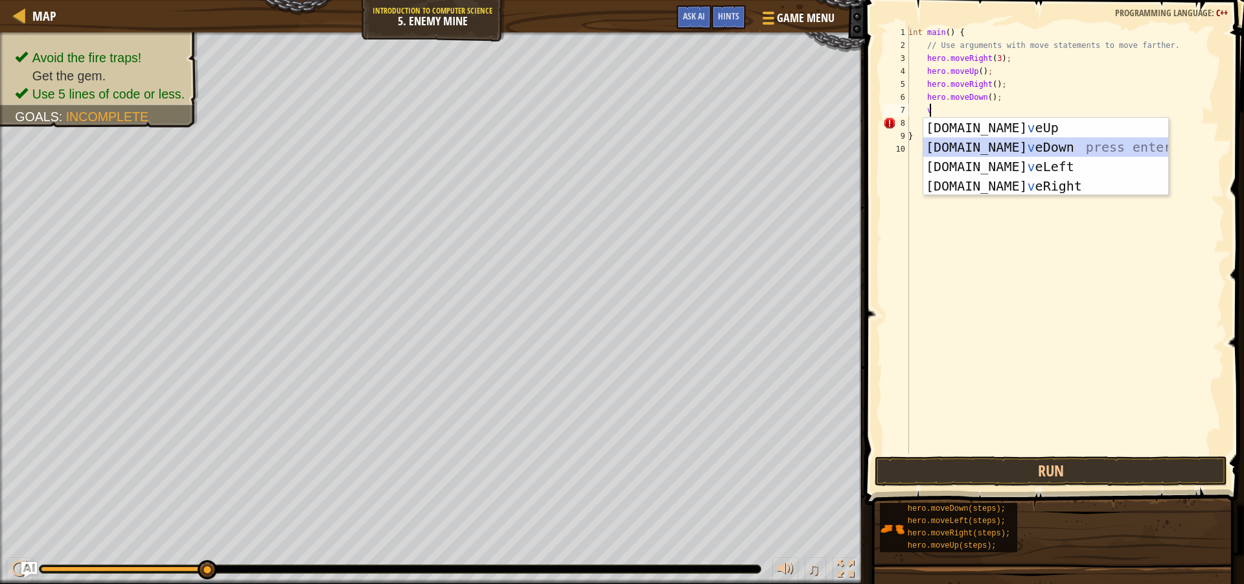
click at [1027, 147] on div "[DOMAIN_NAME] v eUp press enter [DOMAIN_NAME] v eDown press enter [DOMAIN_NAME]…" at bounding box center [1045, 176] width 245 height 117
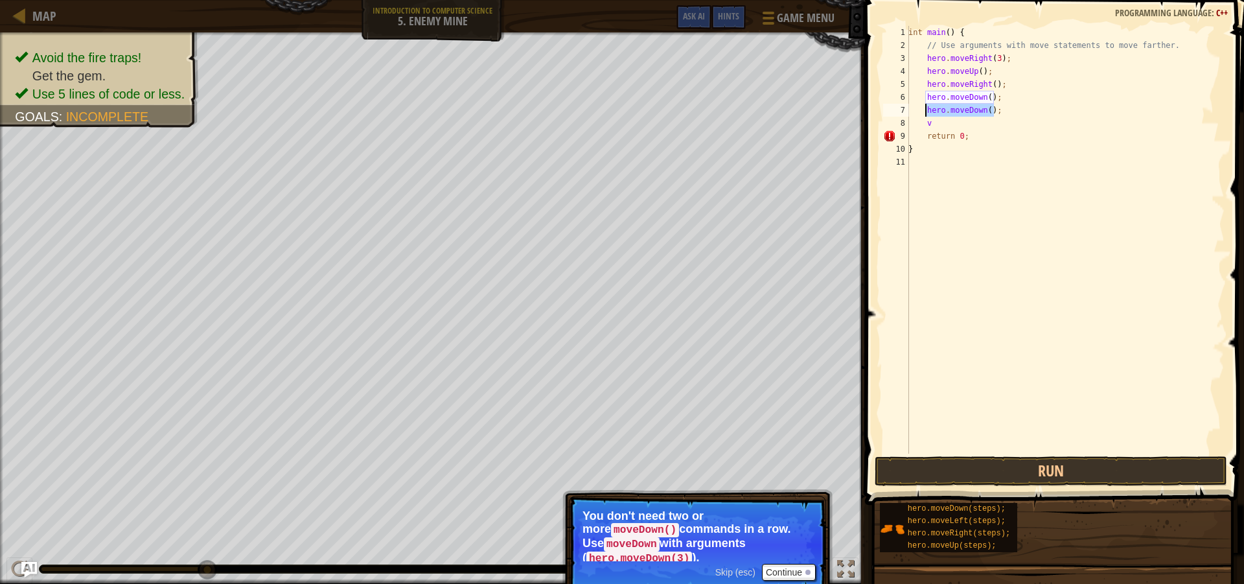
drag, startPoint x: 993, startPoint y: 109, endPoint x: 925, endPoint y: 112, distance: 68.8
click at [925, 112] on div "int main ( ) { // Use arguments with move statements to move farther. hero . mo…" at bounding box center [1065, 253] width 319 height 454
type textarea "hero.moveDown();"
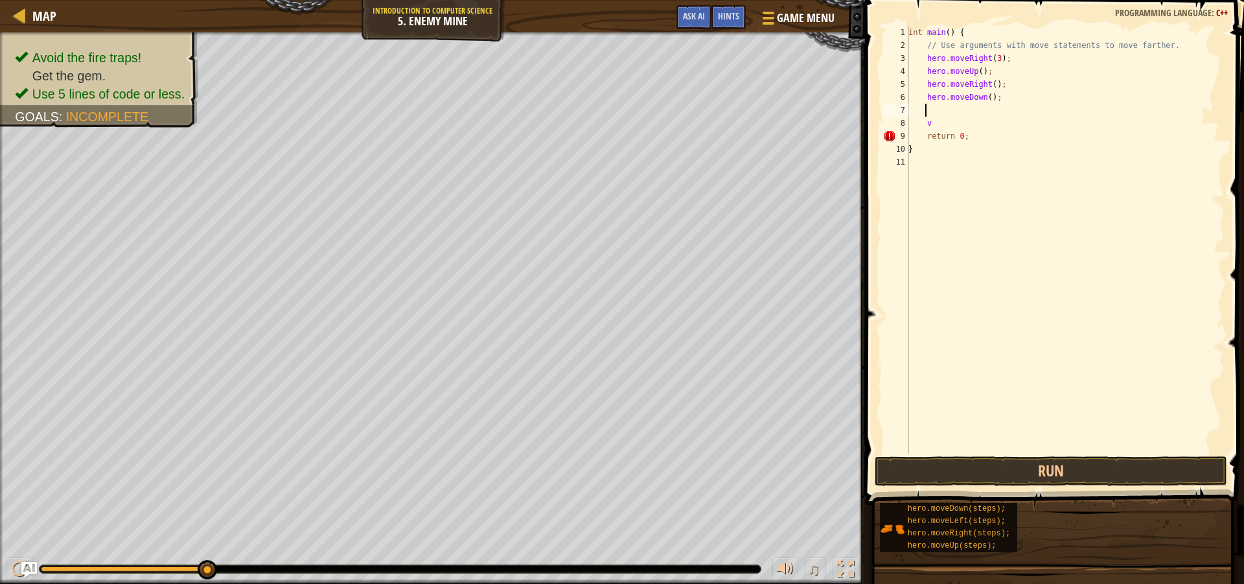
click at [984, 98] on div "int main ( ) { // Use arguments with move statements to move farther. hero . mo…" at bounding box center [1065, 253] width 319 height 454
type textarea "hero.moveDown(2);"
click at [958, 106] on div "int main ( ) { // Use arguments with move statements to move farther. hero . mo…" at bounding box center [1065, 253] width 319 height 454
click at [989, 99] on div "int main ( ) { // Use arguments with move statements to move farther. hero . mo…" at bounding box center [1065, 253] width 319 height 454
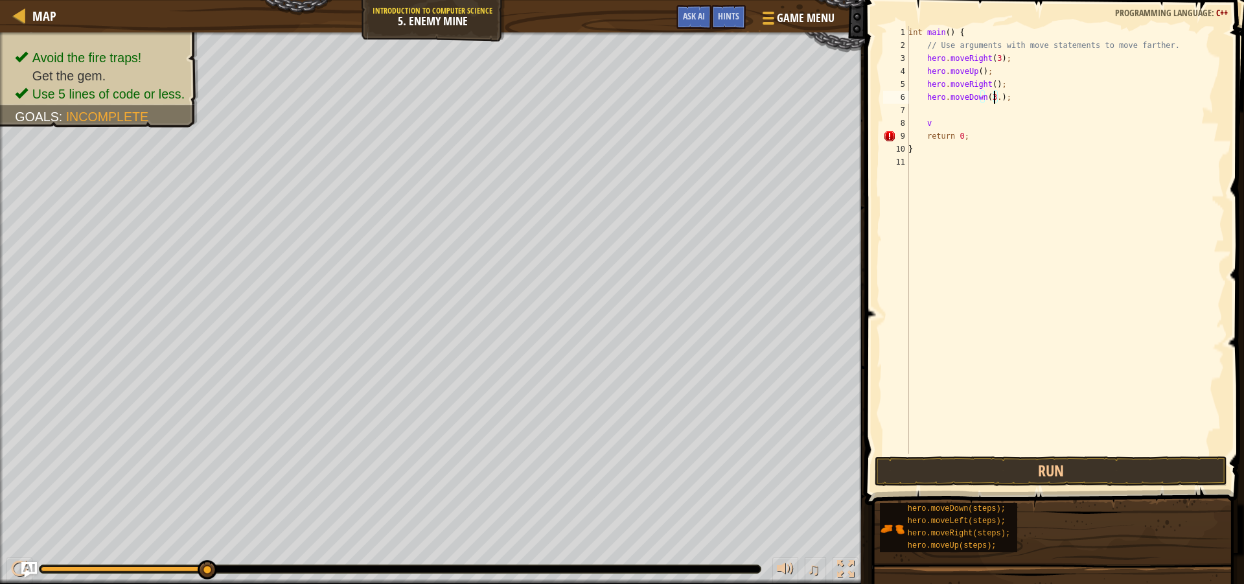
type textarea "hero.moveDown(3);"
click at [970, 112] on div "int main ( ) { // Use arguments with move statements to move farther. hero . mo…" at bounding box center [1065, 253] width 319 height 454
type textarea "v"
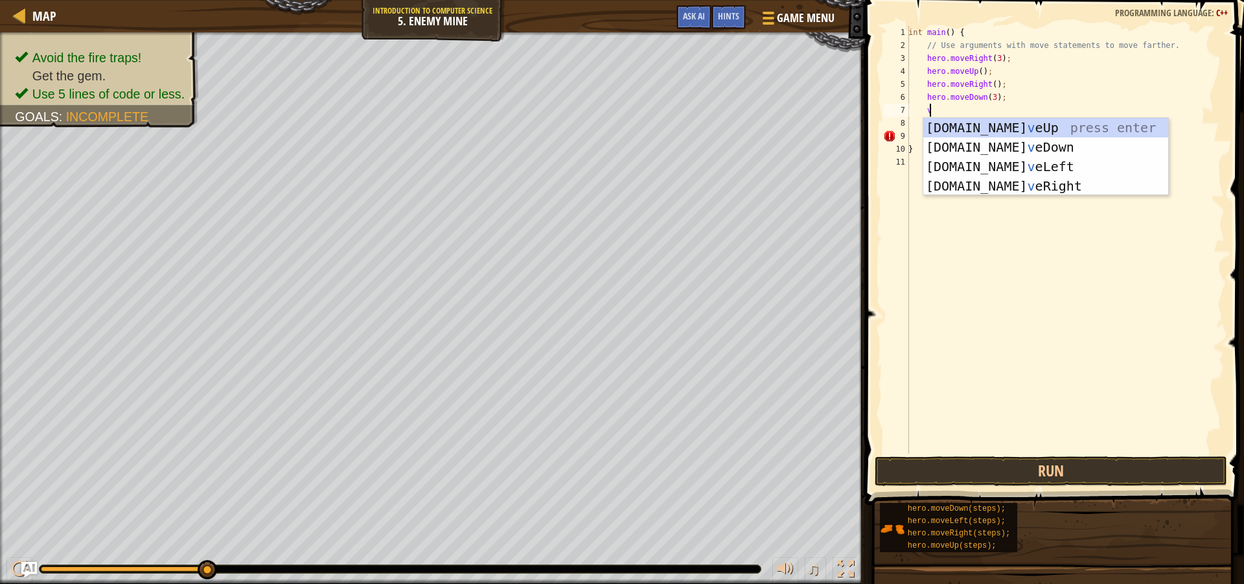
click at [1013, 238] on div "int main ( ) { // Use arguments with move statements to move farther. hero . mo…" at bounding box center [1065, 253] width 319 height 454
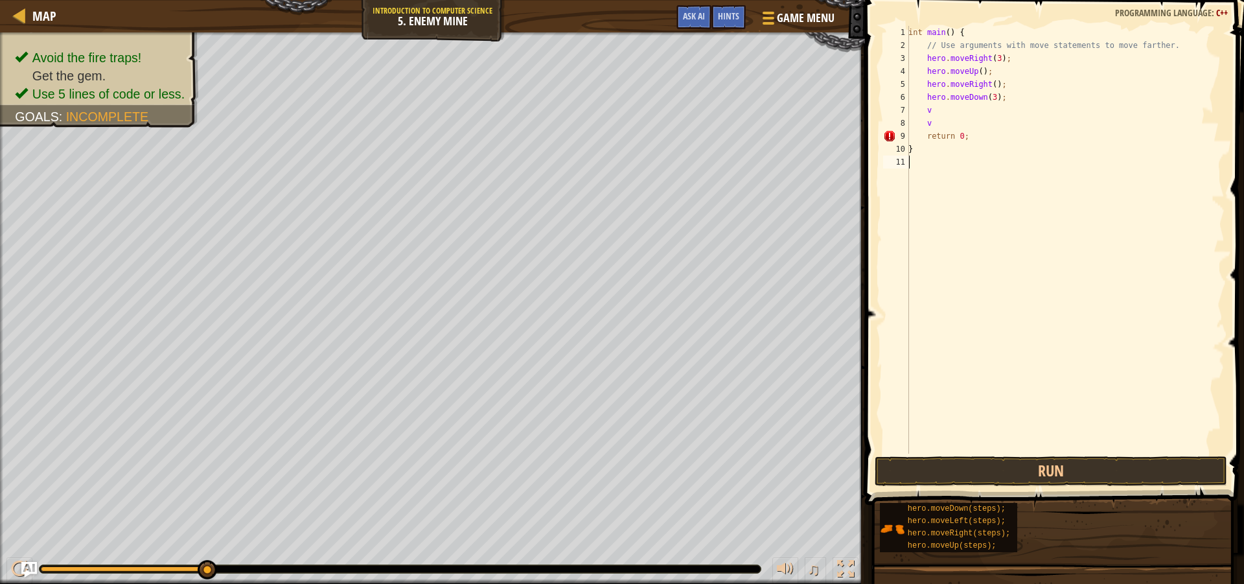
scroll to position [6, 0]
click at [940, 124] on div "int main ( ) { // Use arguments with move statements to move farther. hero . mo…" at bounding box center [1065, 253] width 319 height 454
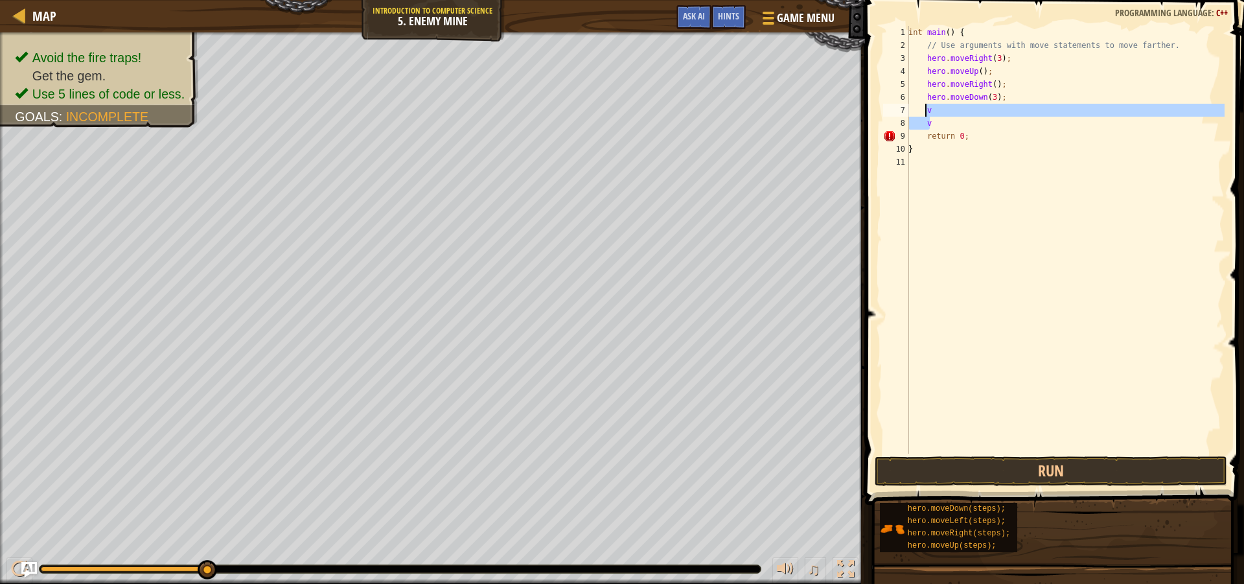
drag, startPoint x: 929, startPoint y: 123, endPoint x: 925, endPoint y: 107, distance: 16.8
click at [925, 107] on div "int main ( ) { // Use arguments with move statements to move farther. hero . mo…" at bounding box center [1065, 253] width 319 height 454
type textarea "v v"
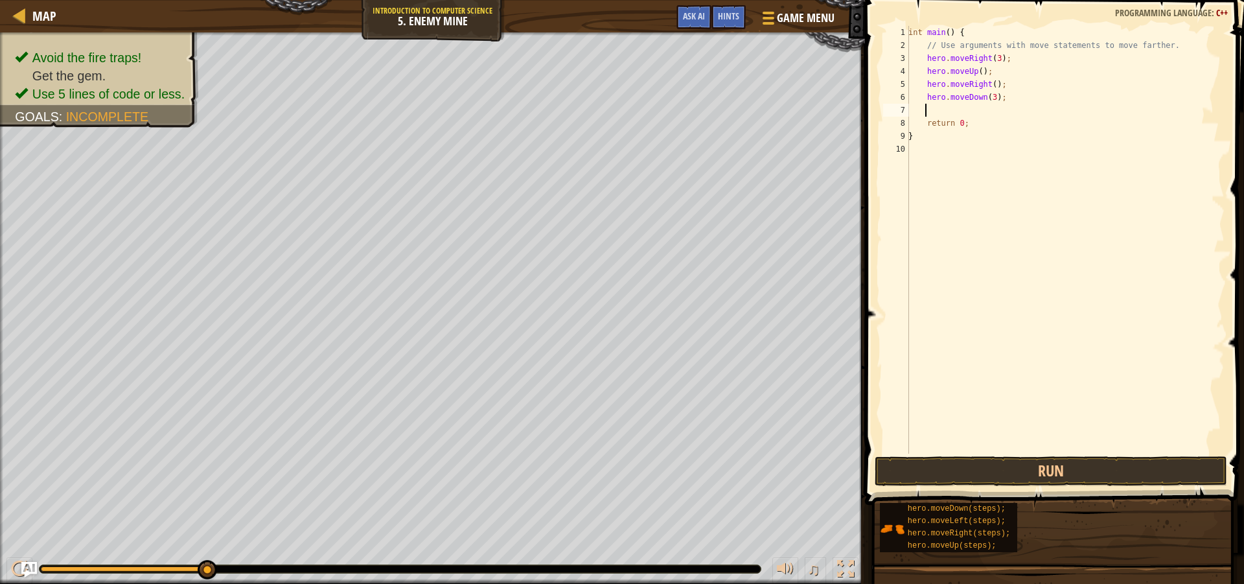
type textarea "v"
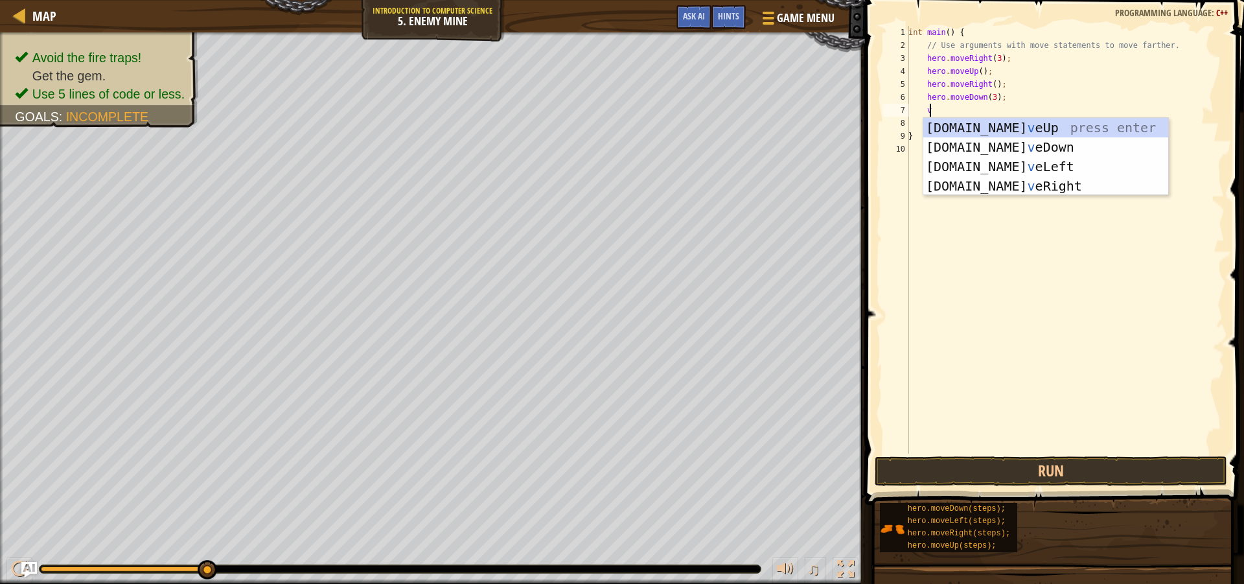
scroll to position [6, 1]
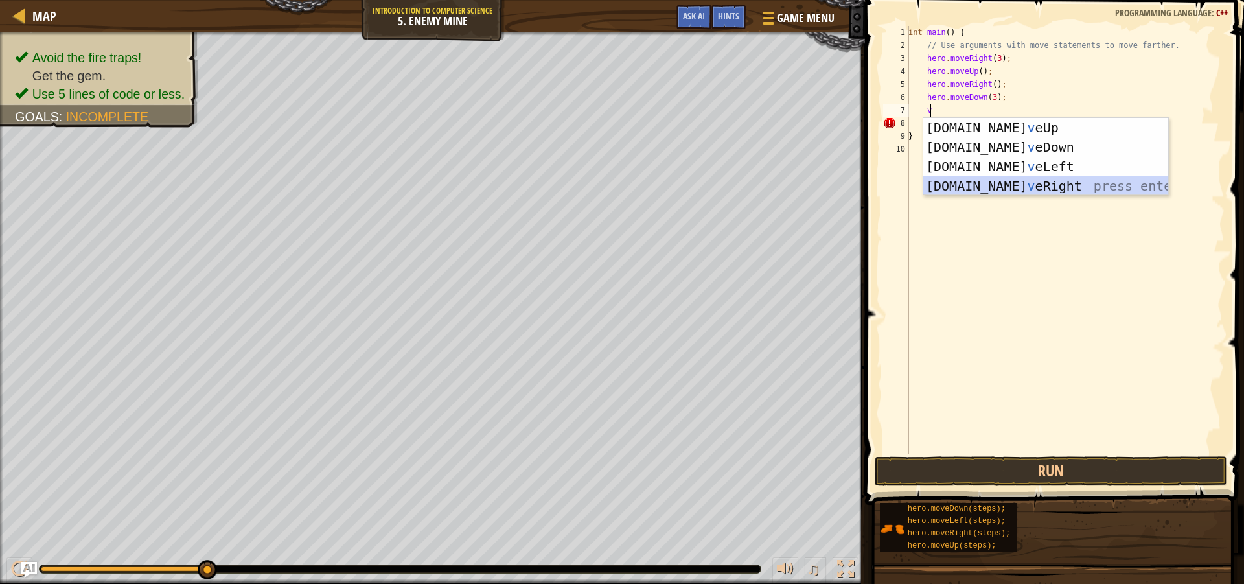
click at [1013, 179] on div "[DOMAIN_NAME] v eUp press enter [DOMAIN_NAME] v eDown press enter [DOMAIN_NAME]…" at bounding box center [1045, 176] width 245 height 117
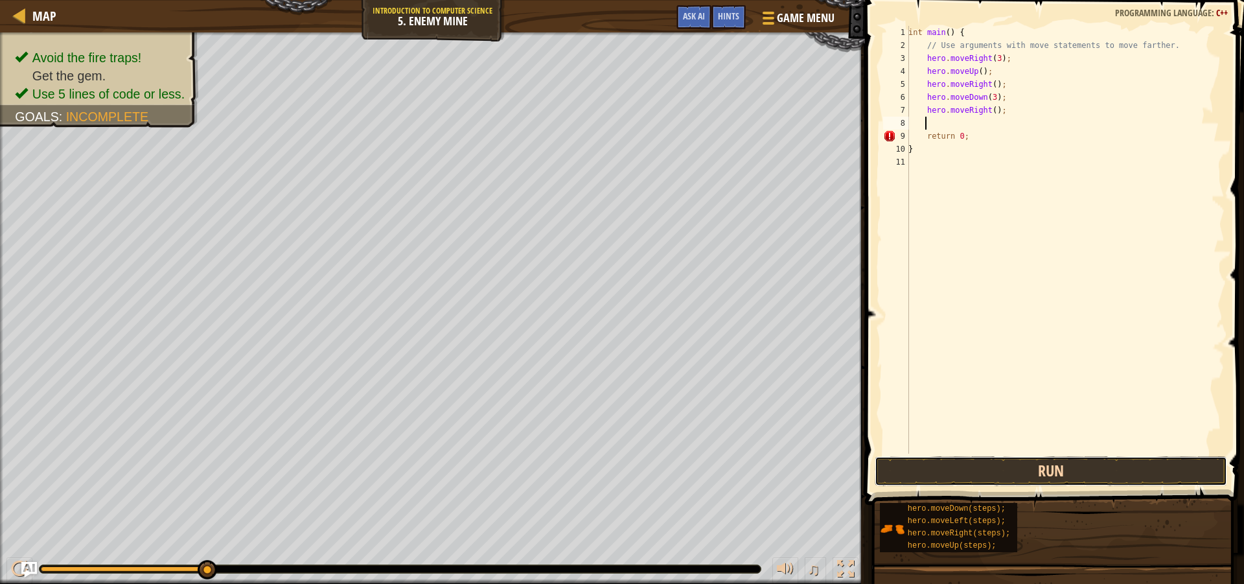
click at [1076, 476] on button "Run" at bounding box center [1051, 471] width 352 height 30
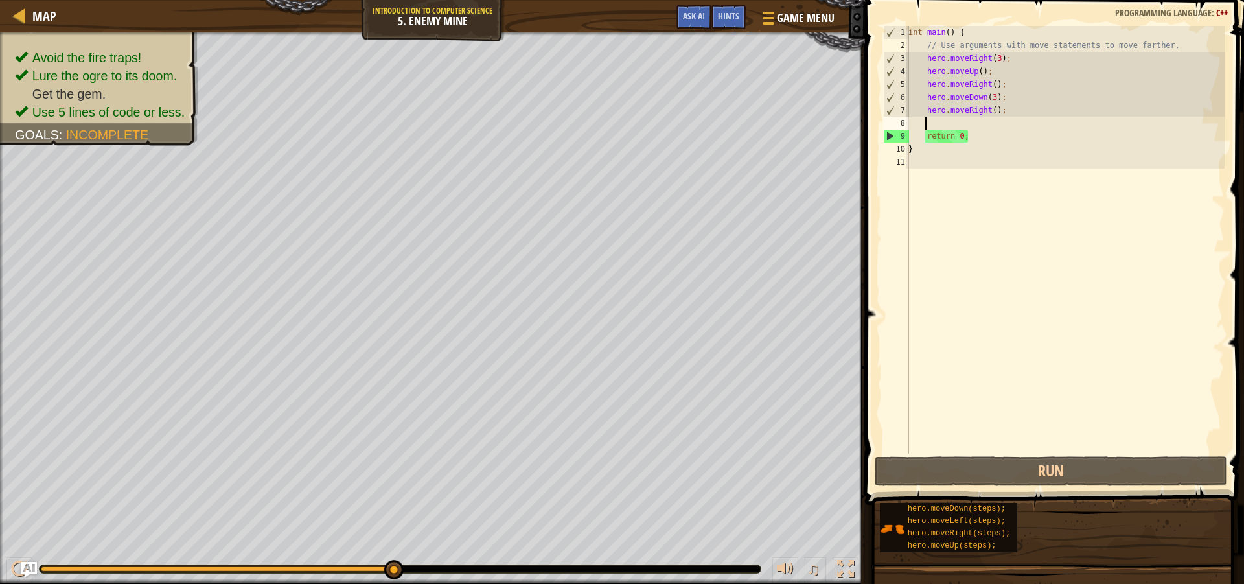
type textarea "v"
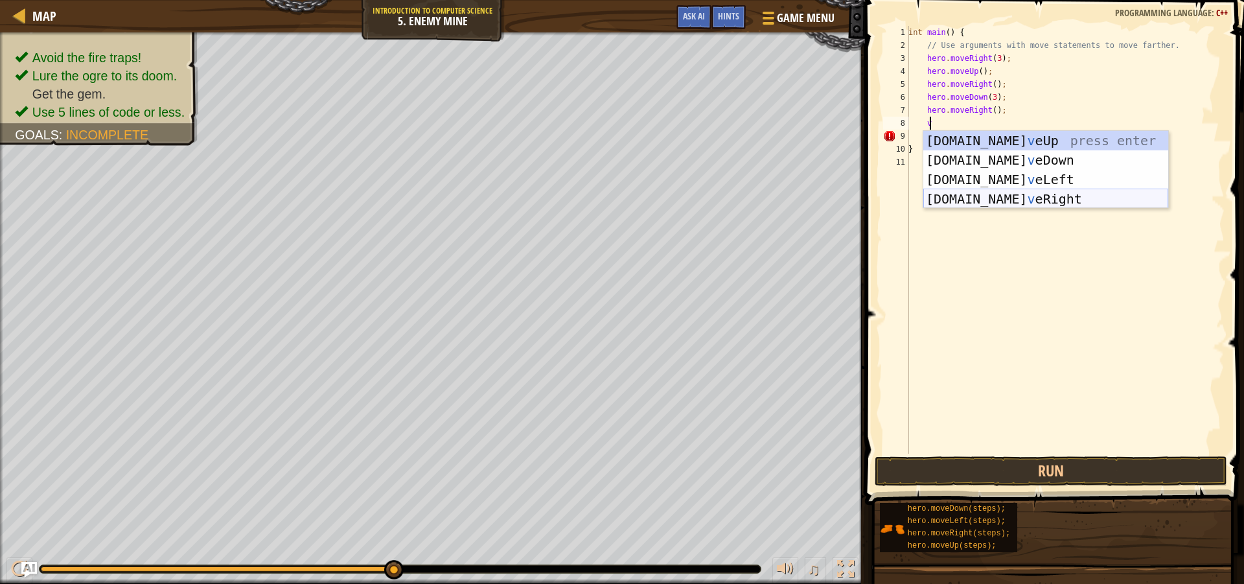
click at [1000, 199] on div "[DOMAIN_NAME] v eUp press enter [DOMAIN_NAME] v eDown press enter [DOMAIN_NAME]…" at bounding box center [1045, 189] width 245 height 117
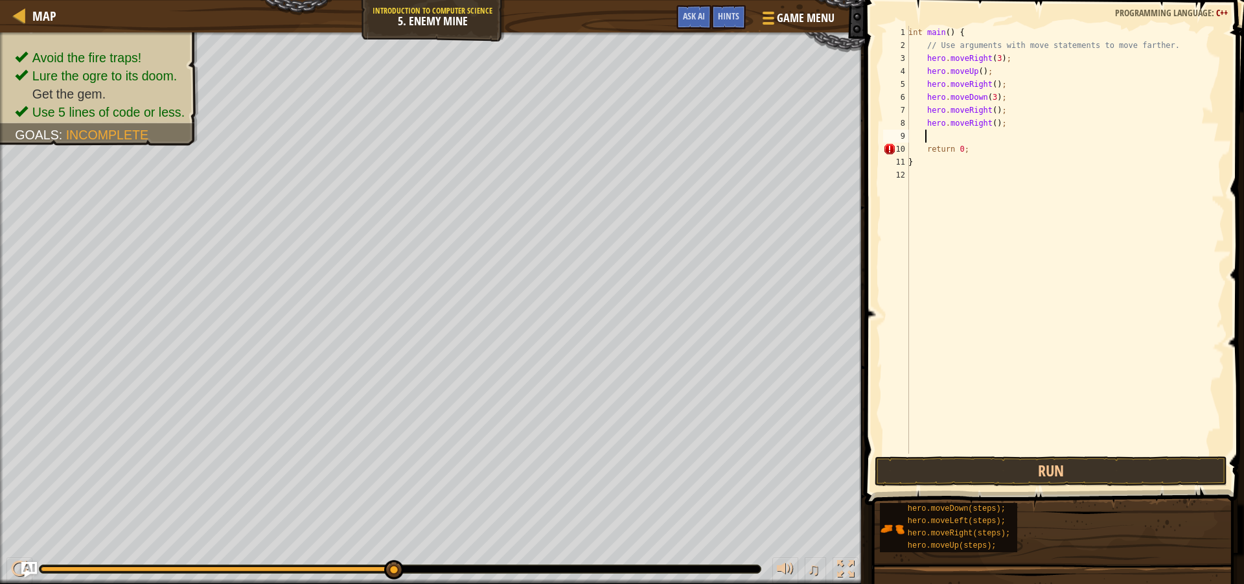
scroll to position [6, 1]
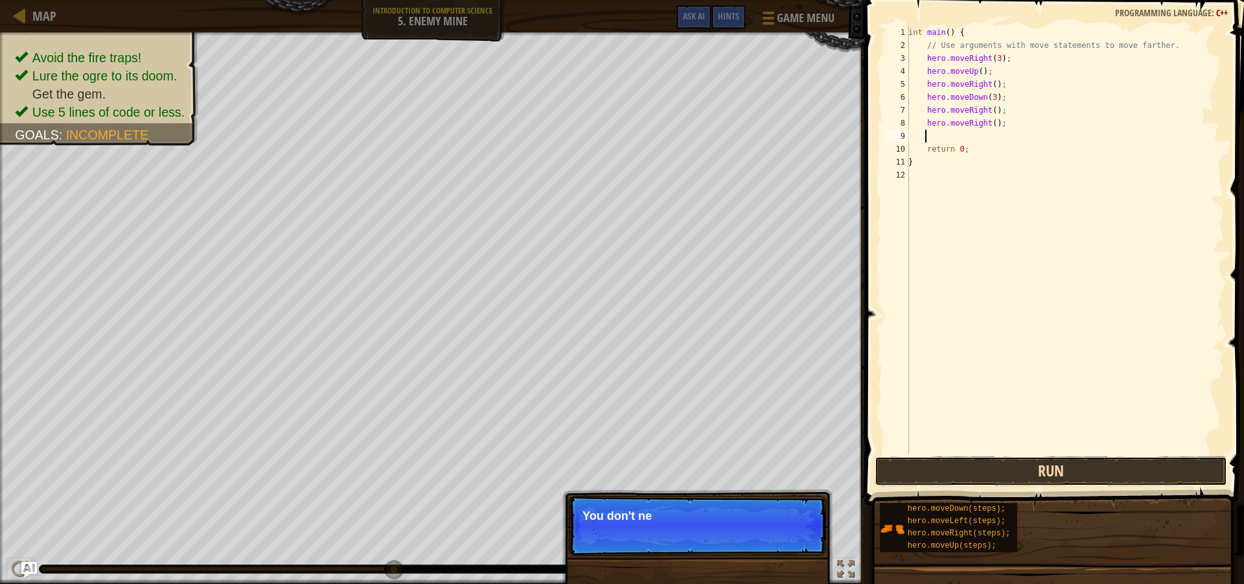
click at [993, 465] on button "Run" at bounding box center [1051, 471] width 352 height 30
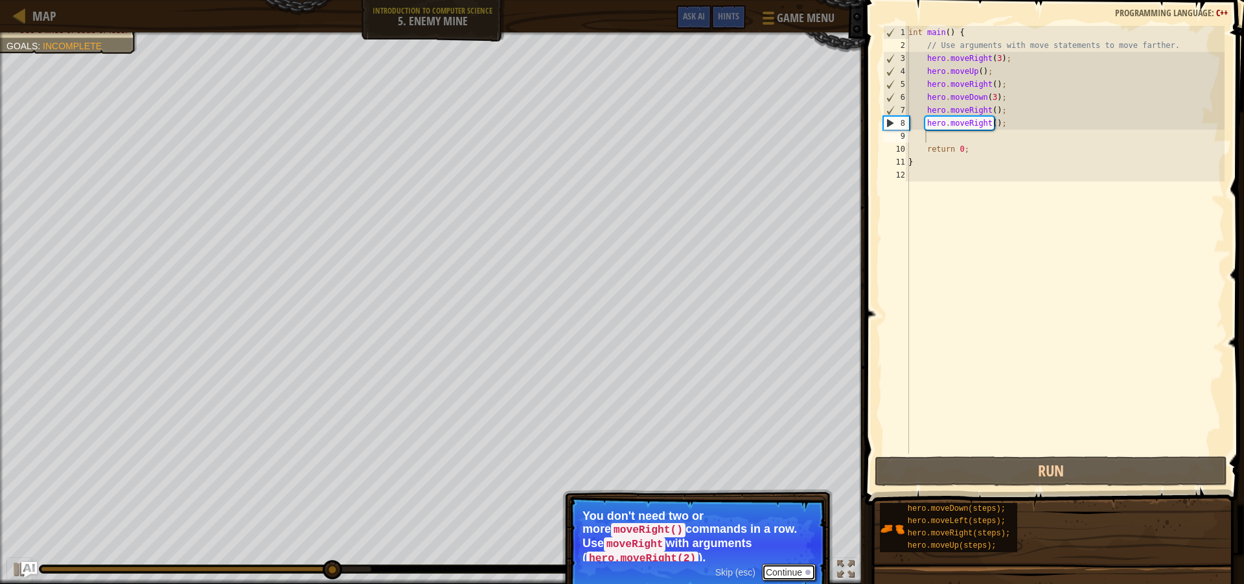
click at [807, 569] on div at bounding box center [807, 571] width 5 height 5
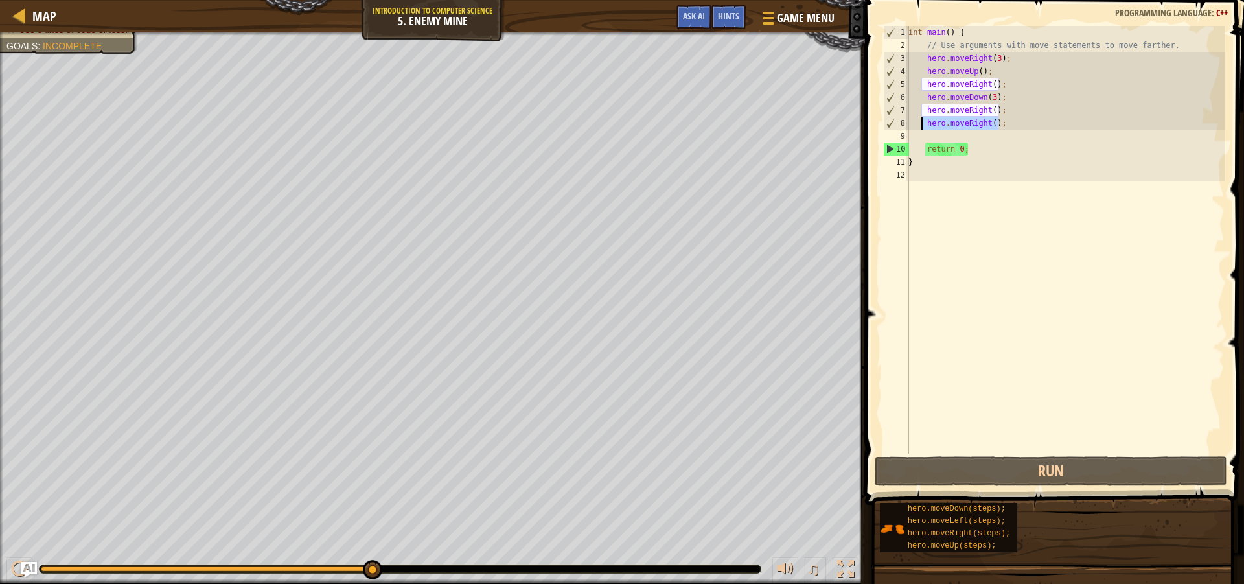
drag, startPoint x: 998, startPoint y: 121, endPoint x: 921, endPoint y: 123, distance: 77.1
click at [921, 123] on div "int main ( ) { // Use arguments with move statements to move farther. hero . mo…" at bounding box center [1065, 253] width 319 height 454
type textarea "hero.moveRight();"
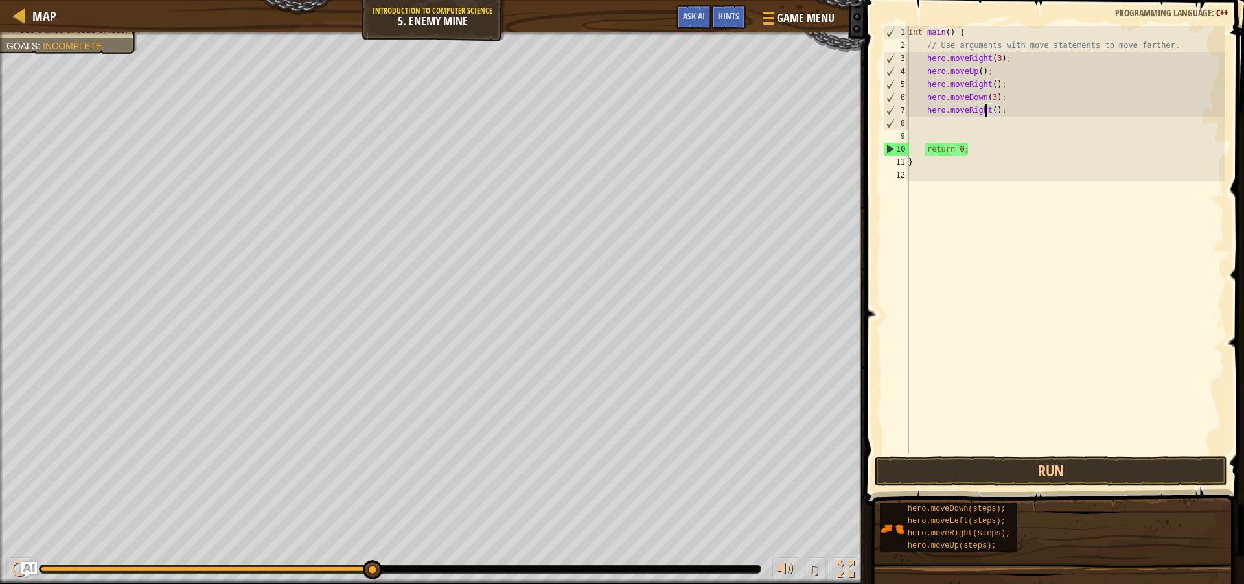
click at [987, 107] on div "int main ( ) { // Use arguments with move statements to move farther. hero . mo…" at bounding box center [1065, 253] width 319 height 454
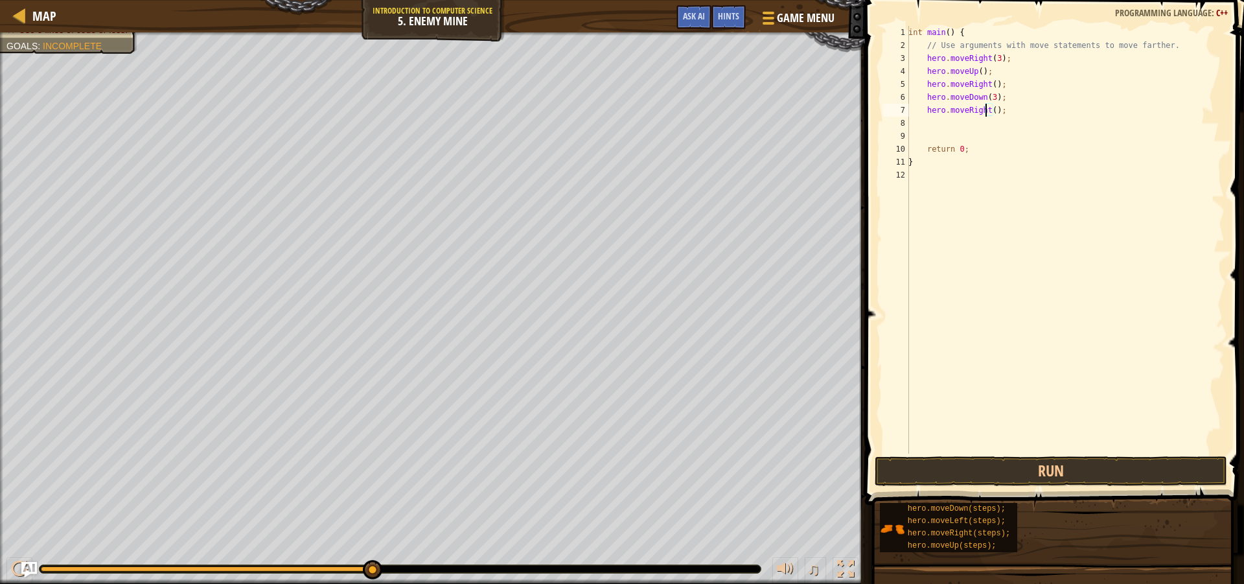
click at [991, 111] on div "int main ( ) { // Use arguments with move statements to move farther. hero . mo…" at bounding box center [1065, 253] width 319 height 454
type textarea "hero.moveRight(2);"
click at [1090, 477] on button "Run" at bounding box center [1051, 471] width 352 height 30
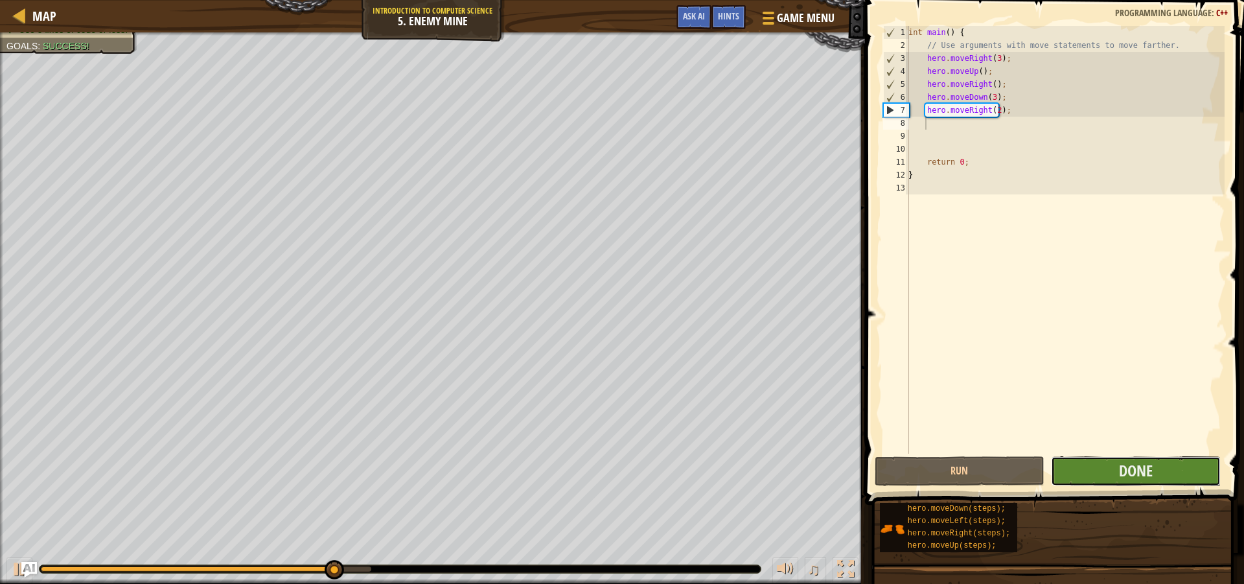
click at [1103, 470] on button "Done" at bounding box center [1136, 471] width 170 height 30
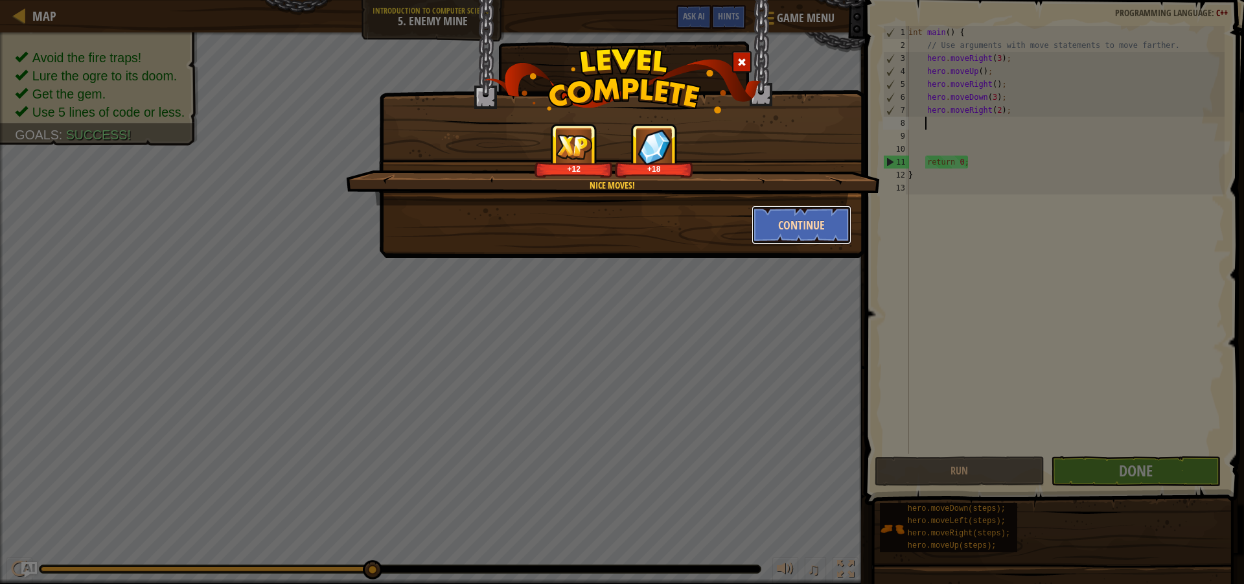
click at [809, 216] on button "Continue" at bounding box center [802, 224] width 100 height 39
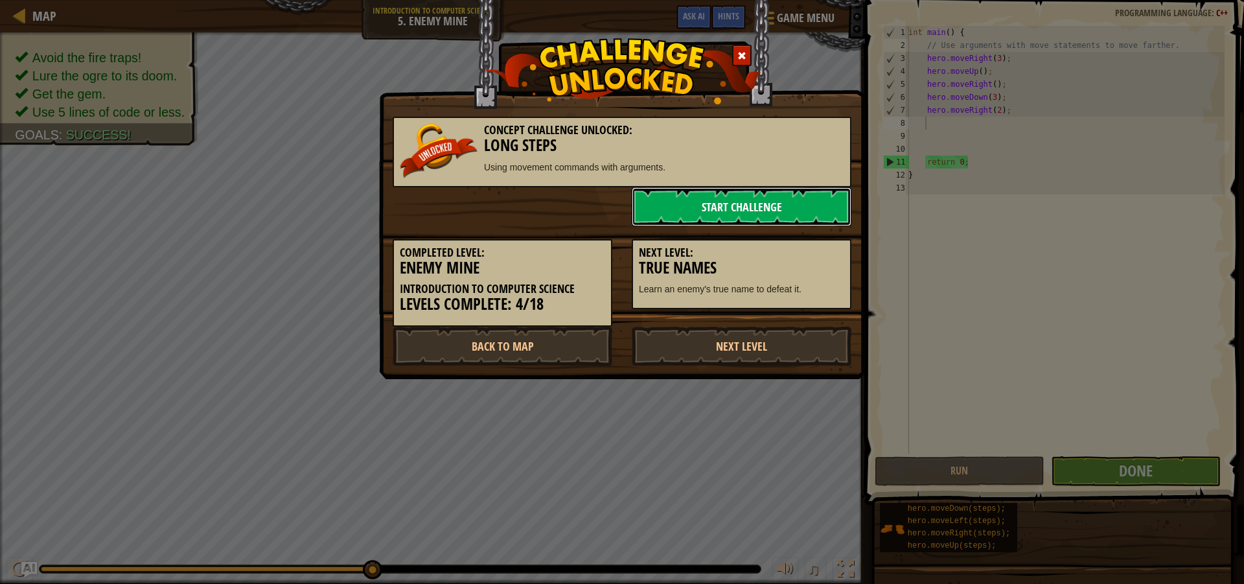
click at [741, 198] on link "Start Challenge" at bounding box center [742, 206] width 220 height 39
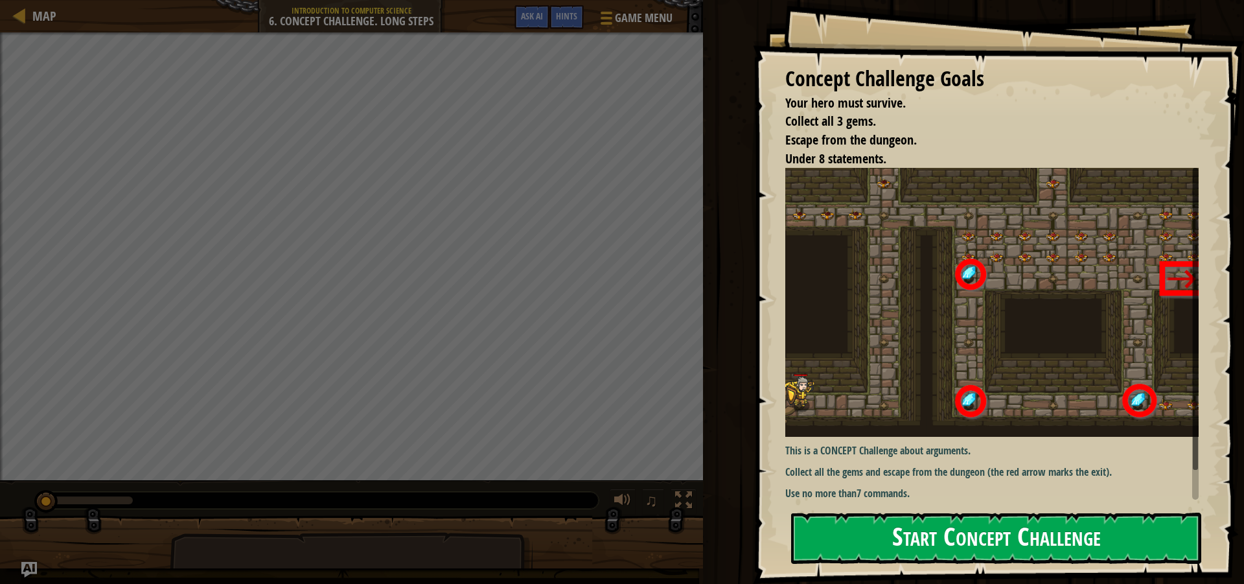
click at [938, 531] on button "Start Concept Challenge" at bounding box center [996, 537] width 410 height 51
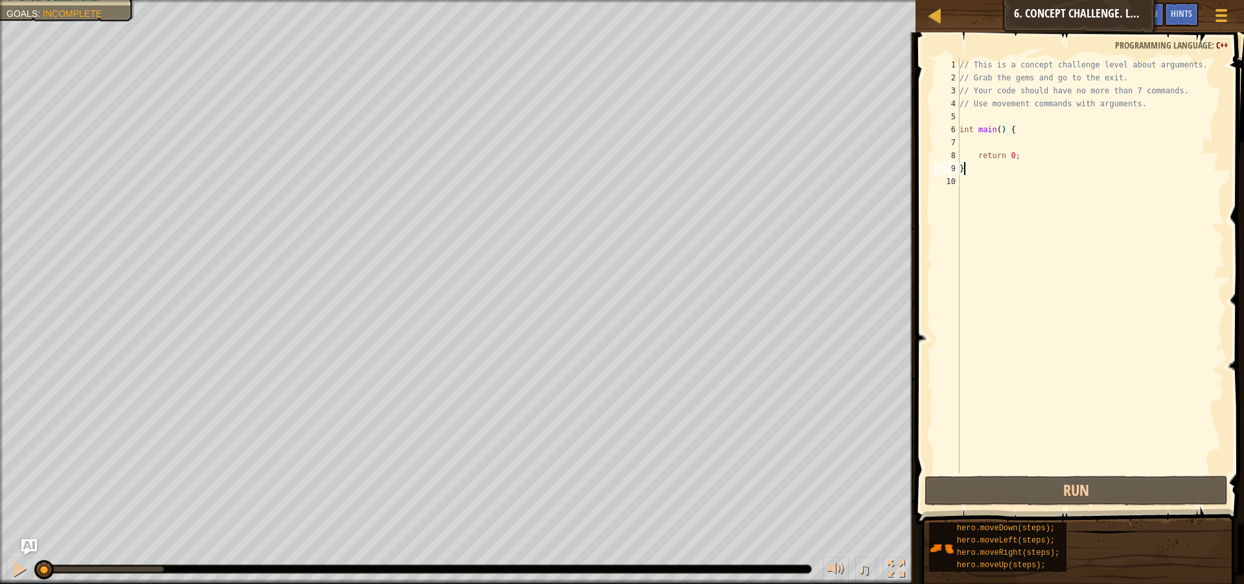
click at [1032, 378] on div "Map Introduction to Computer Science 6. Concept Challenge. Long Steps Game Menu…" at bounding box center [622, 292] width 1244 height 584
click at [976, 135] on div "// This is a concept challenge level about arguments. // Grab the gems and go t…" at bounding box center [1091, 278] width 268 height 441
type textarea "int main() {"
click at [978, 139] on div "// This is a concept challenge level about arguments. // Grab the gems and go t…" at bounding box center [1091, 278] width 268 height 441
type textarea "v"
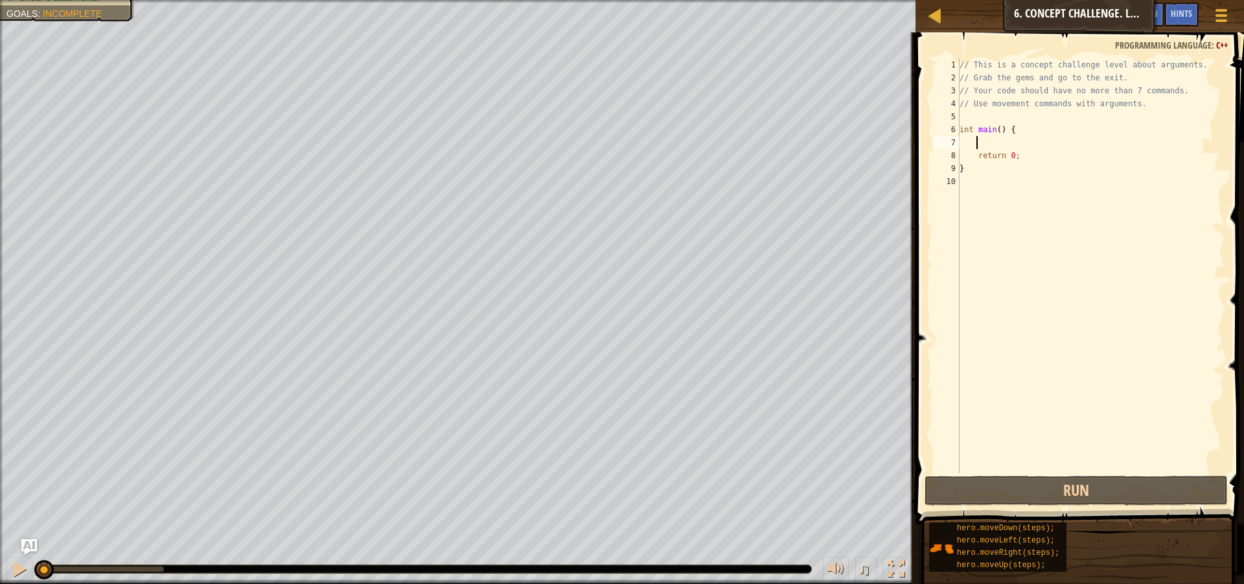
scroll to position [6, 1]
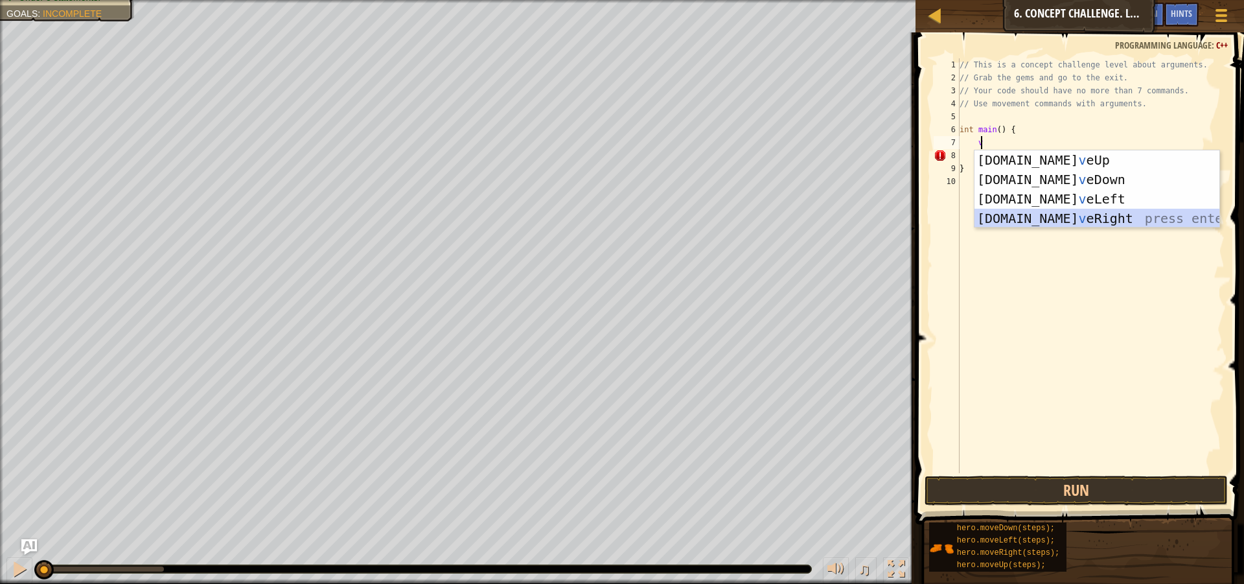
click at [1053, 214] on div "[DOMAIN_NAME] v eUp press enter [DOMAIN_NAME] v eDown press enter [DOMAIN_NAME]…" at bounding box center [1096, 208] width 245 height 117
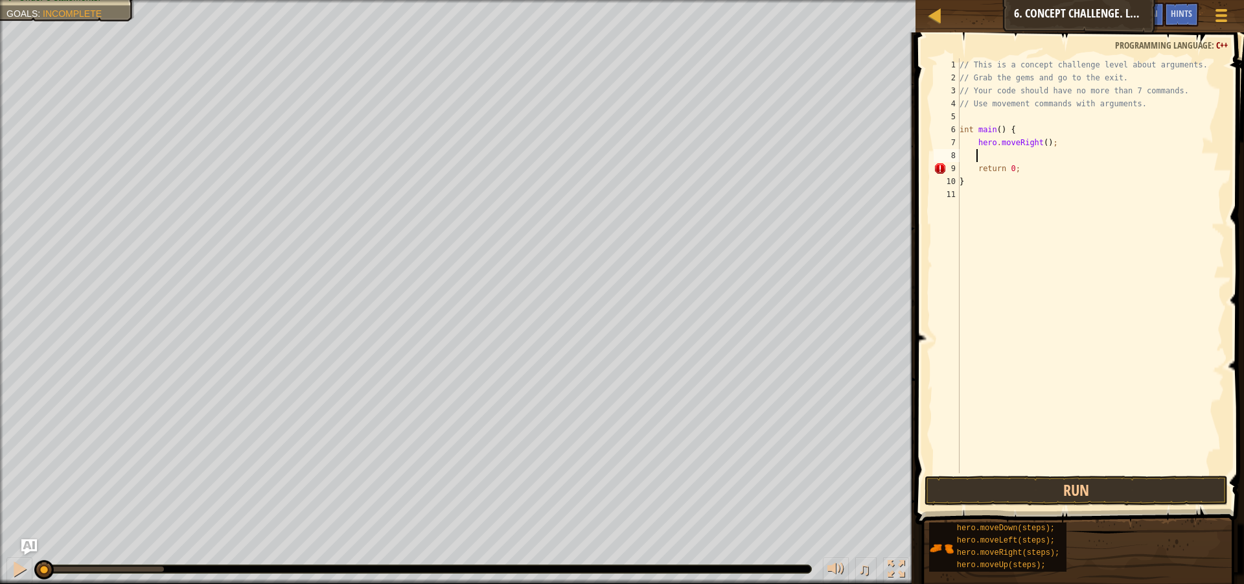
type textarea "v"
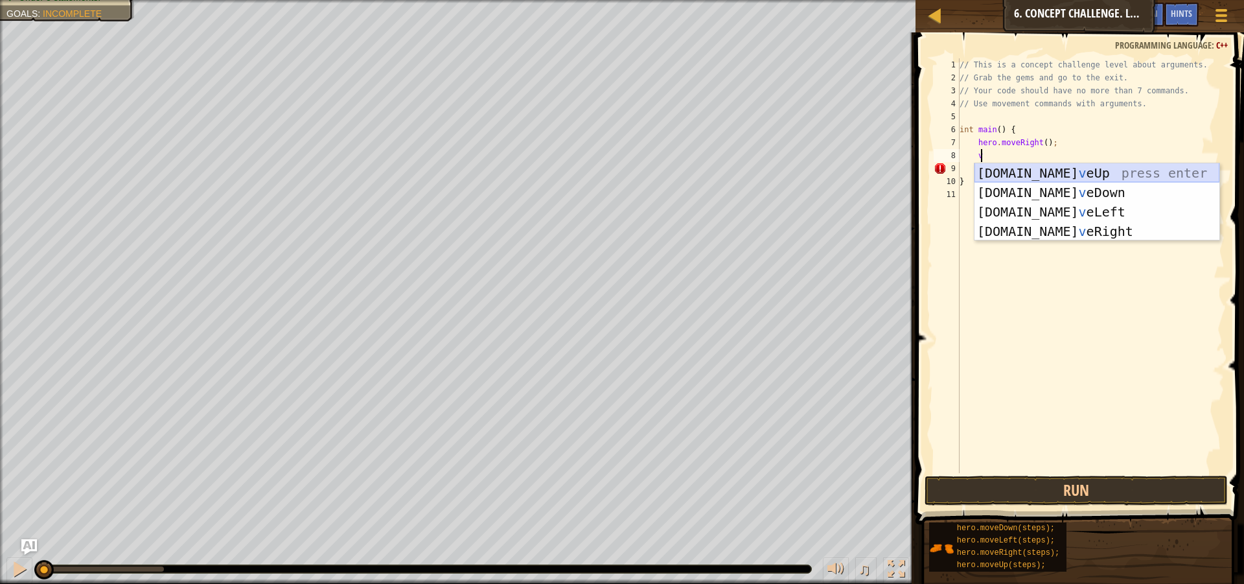
click at [1055, 170] on div "[DOMAIN_NAME] v eUp press enter [DOMAIN_NAME] v eDown press enter [DOMAIN_NAME]…" at bounding box center [1096, 221] width 245 height 117
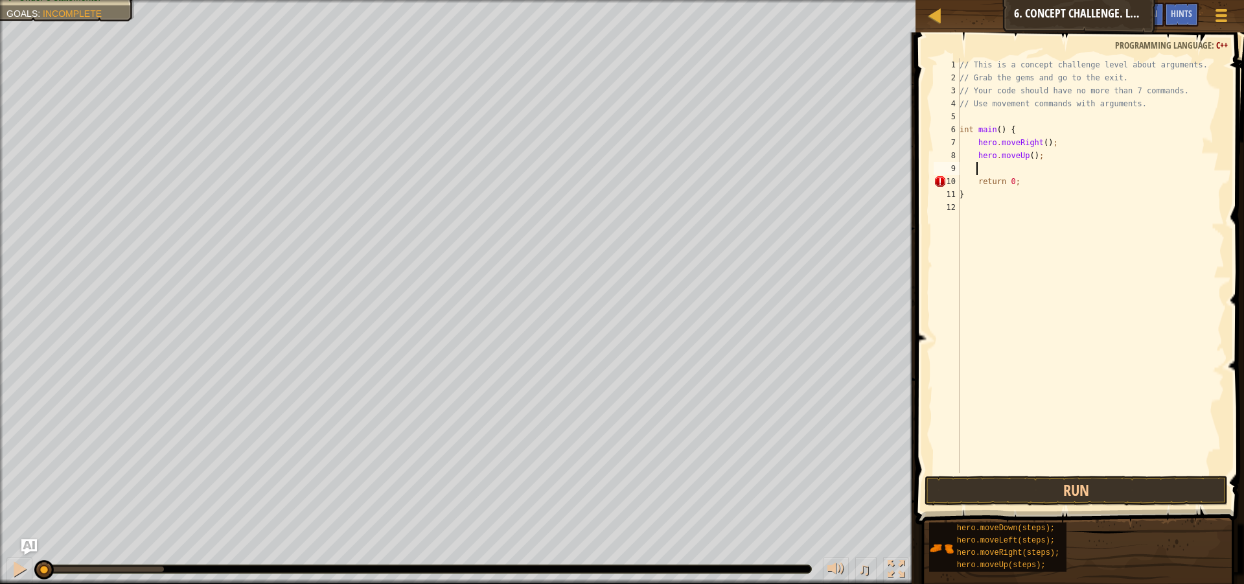
scroll to position [6, 1]
click at [1028, 152] on div "// This is a concept challenge level about arguments. // Grab the gems and go t…" at bounding box center [1091, 278] width 268 height 441
type textarea "hero.moveUp(3);"
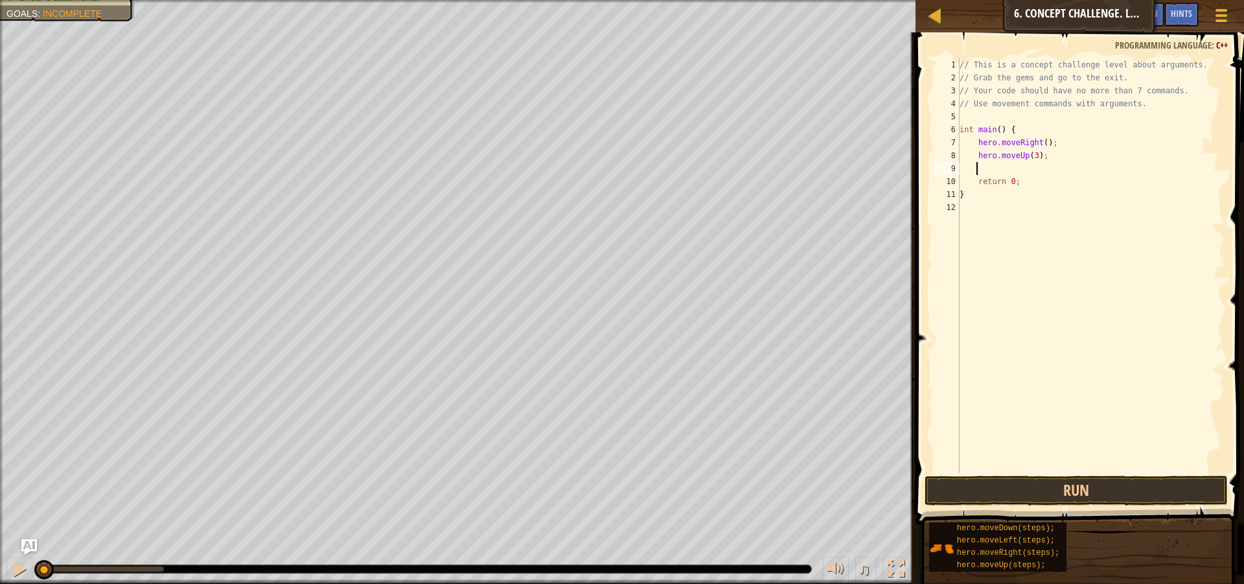
click at [1028, 165] on div "// This is a concept challenge level about arguments. // Grab the gems and go t…" at bounding box center [1091, 278] width 268 height 441
type textarea "v"
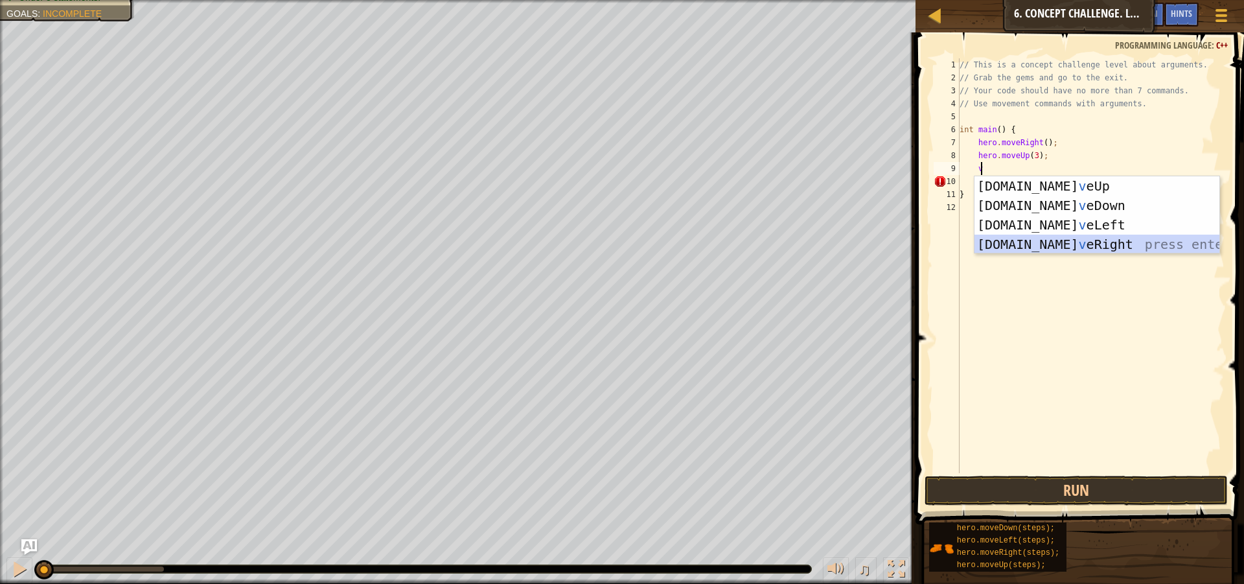
click at [1056, 235] on div "[DOMAIN_NAME] v eUp press enter [DOMAIN_NAME] v eDown press enter [DOMAIN_NAME]…" at bounding box center [1096, 234] width 245 height 117
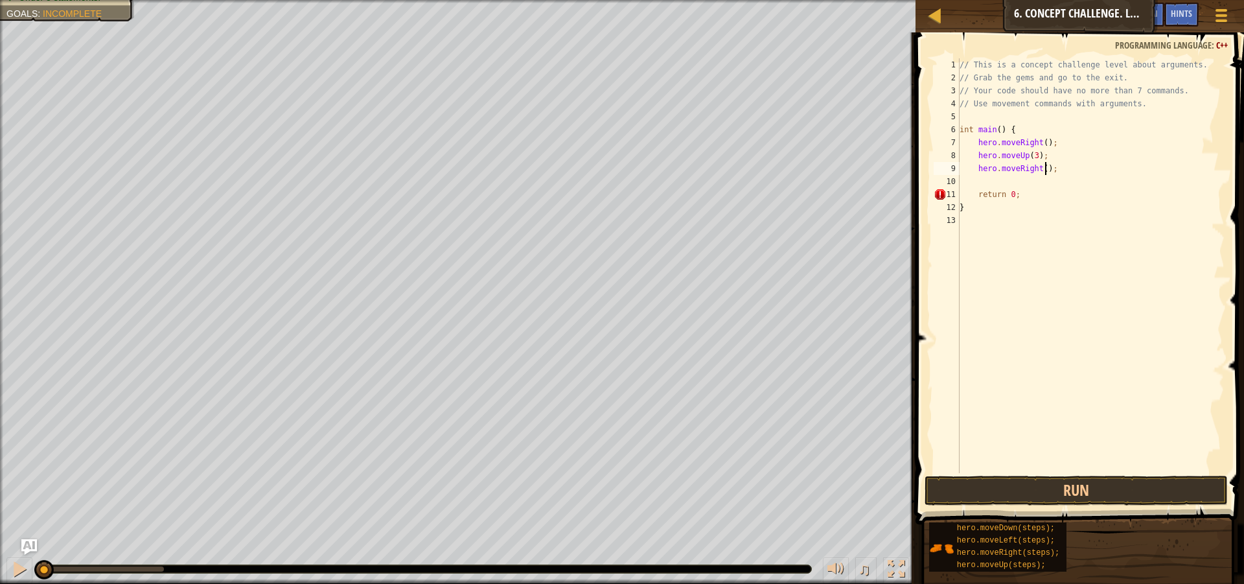
click at [1044, 167] on div "// This is a concept challenge level about arguments. // Grab the gems and go t…" at bounding box center [1091, 278] width 268 height 441
click at [1039, 165] on div "// This is a concept challenge level about arguments. // Grab the gems and go t…" at bounding box center [1091, 278] width 268 height 441
type textarea "hero.moveRight(2);"
click at [1052, 184] on div "// This is a concept challenge level about arguments. // Grab the gems and go t…" at bounding box center [1091, 278] width 268 height 441
type textarea "v"
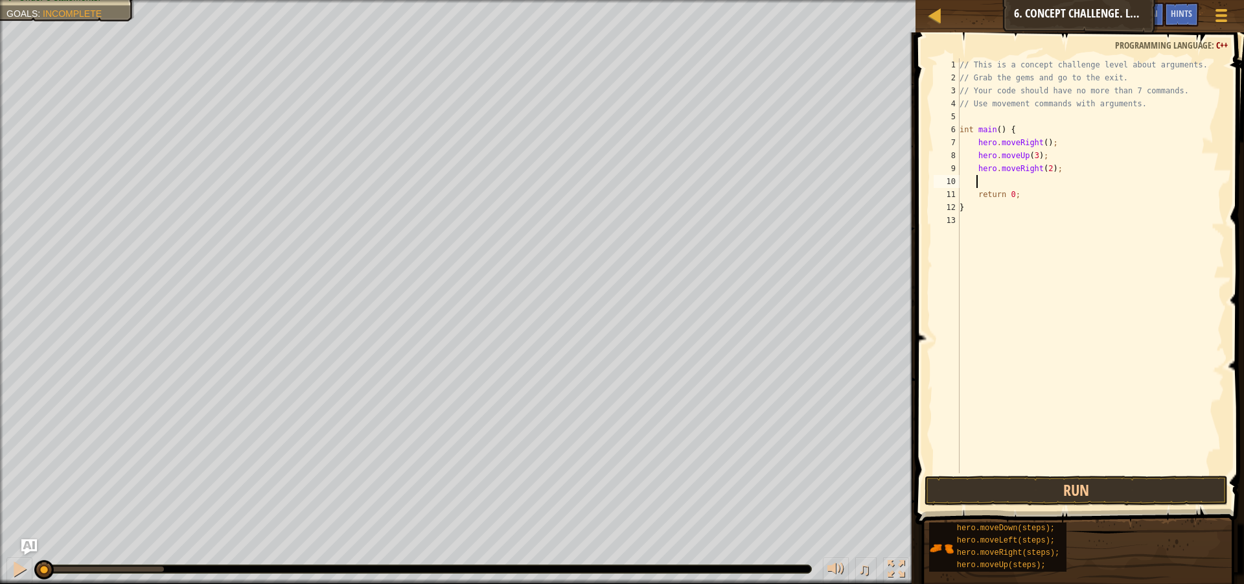
scroll to position [6, 1]
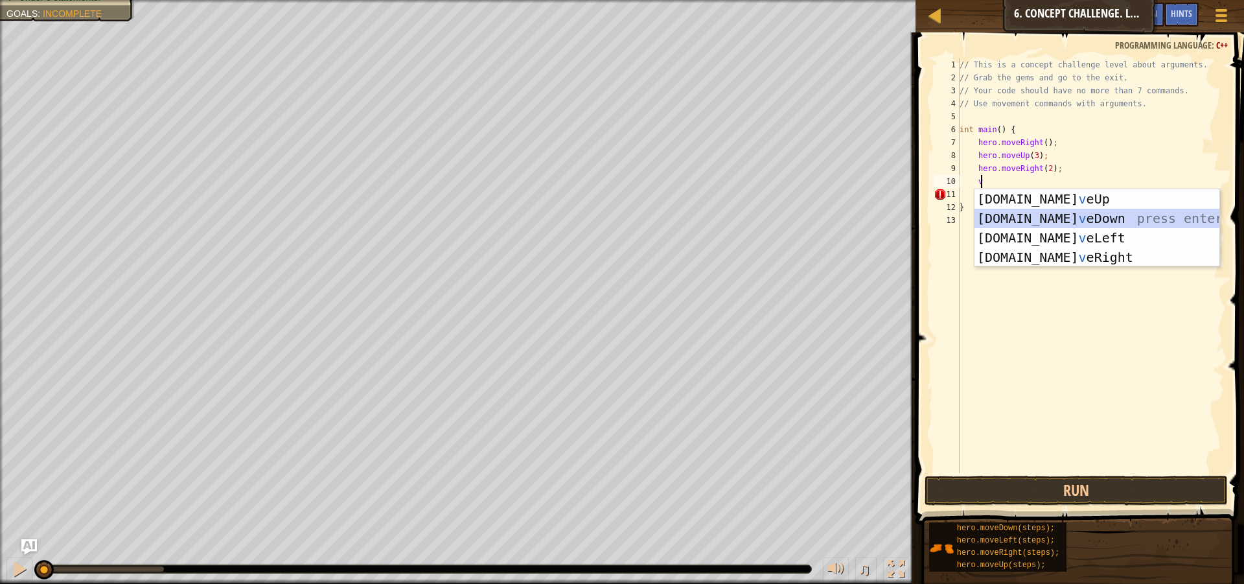
click at [1056, 219] on div "[DOMAIN_NAME] v eUp press enter [DOMAIN_NAME] v eDown press enter [DOMAIN_NAME]…" at bounding box center [1096, 247] width 245 height 117
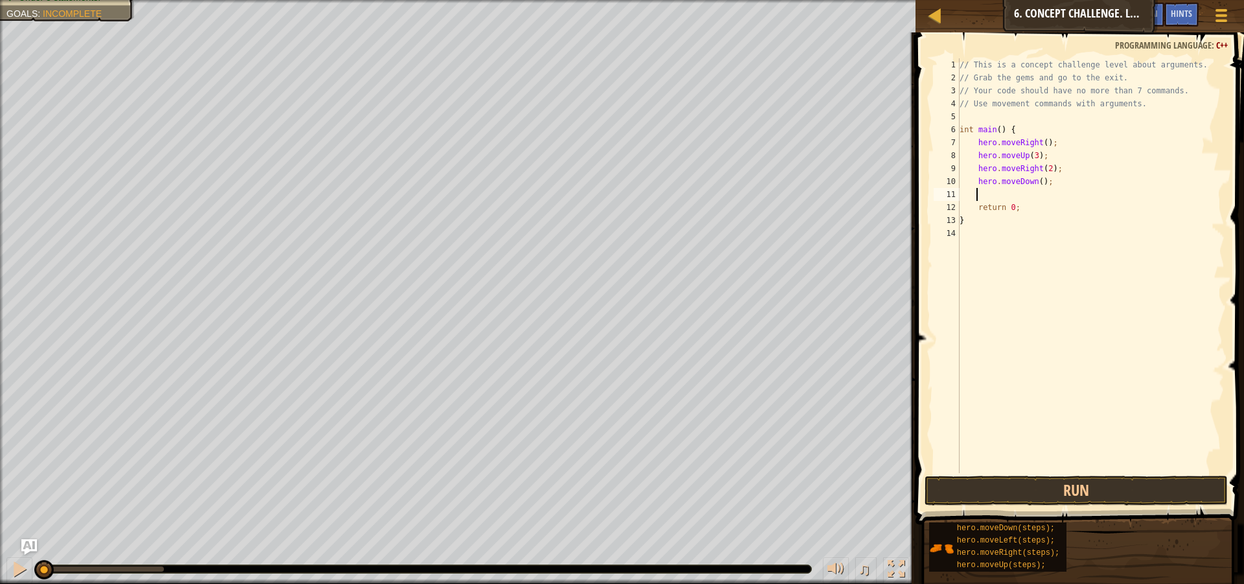
type textarea "v"
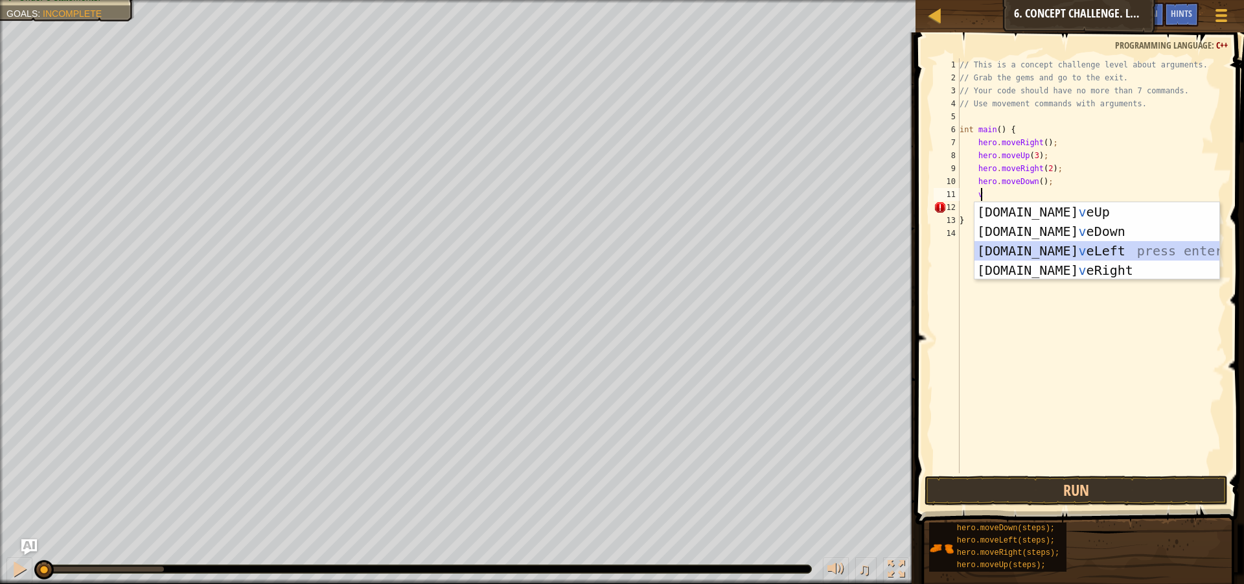
click at [1043, 248] on div "[DOMAIN_NAME] v eUp press enter [DOMAIN_NAME] v eDown press enter [DOMAIN_NAME]…" at bounding box center [1096, 260] width 245 height 117
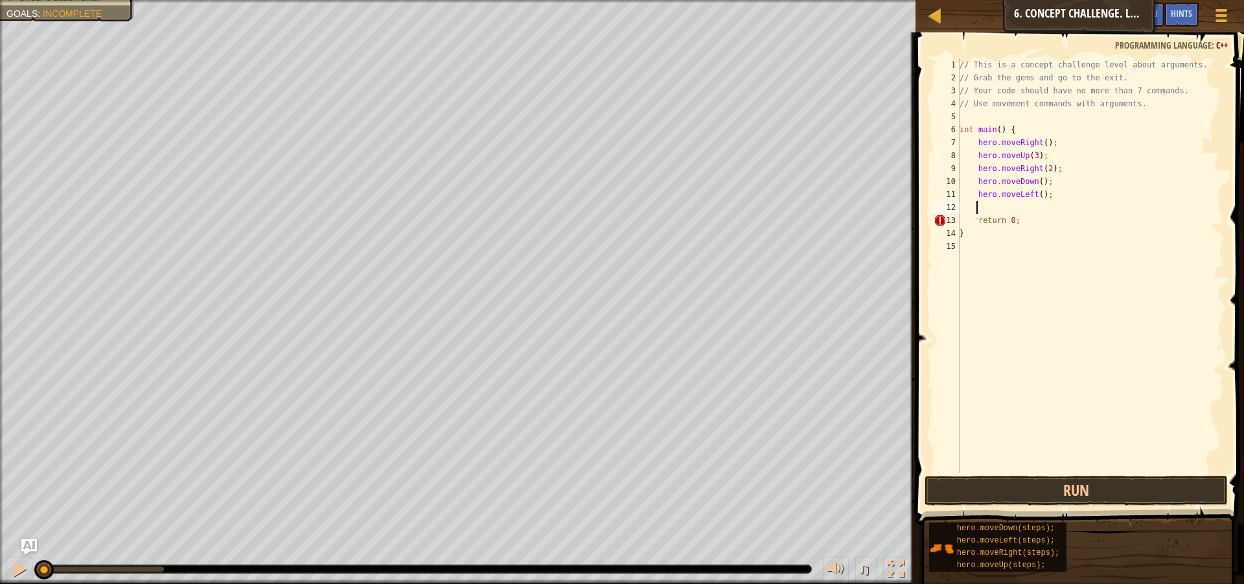
type textarea "v"
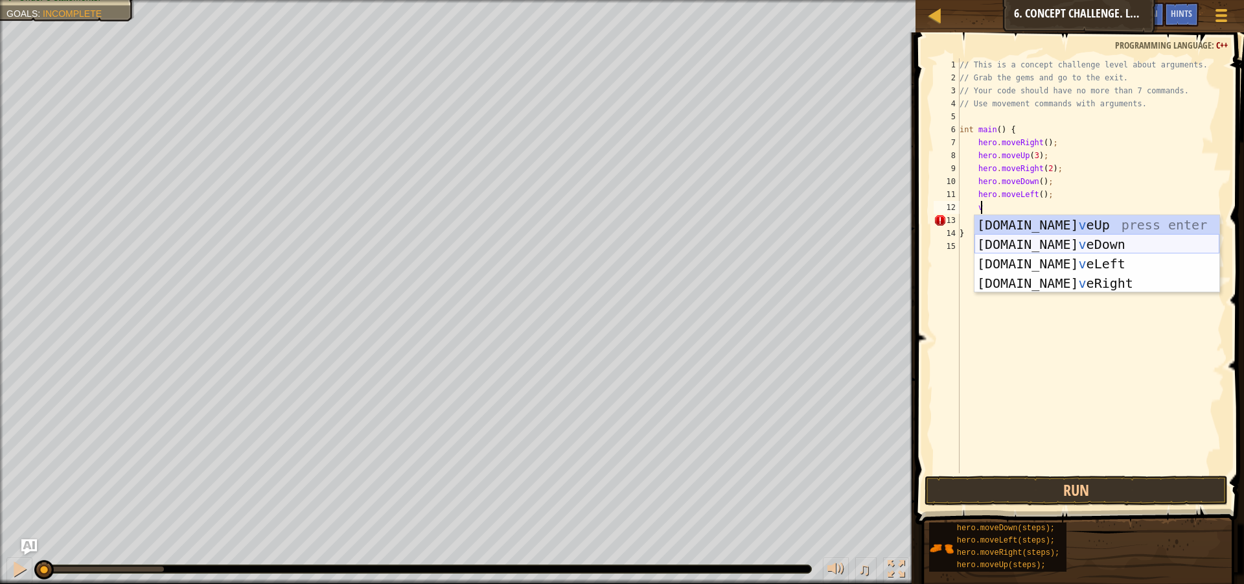
click at [1036, 240] on div "[DOMAIN_NAME] v eUp press enter [DOMAIN_NAME] v eDown press enter [DOMAIN_NAME]…" at bounding box center [1096, 273] width 245 height 117
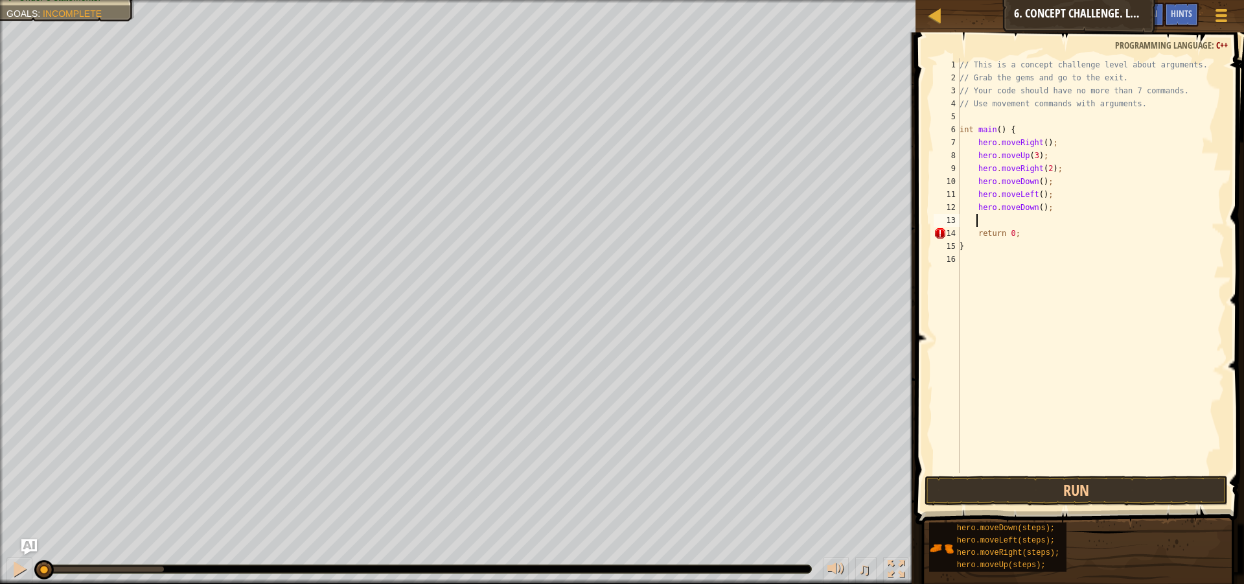
scroll to position [6, 1]
click at [1037, 207] on div "// This is a concept challenge level about arguments. // Grab the gems and go t…" at bounding box center [1091, 278] width 268 height 441
type textarea "hero.moveDown(2);"
click at [1000, 222] on div "// This is a concept challenge level about arguments. // Grab the gems and go t…" at bounding box center [1091, 278] width 268 height 441
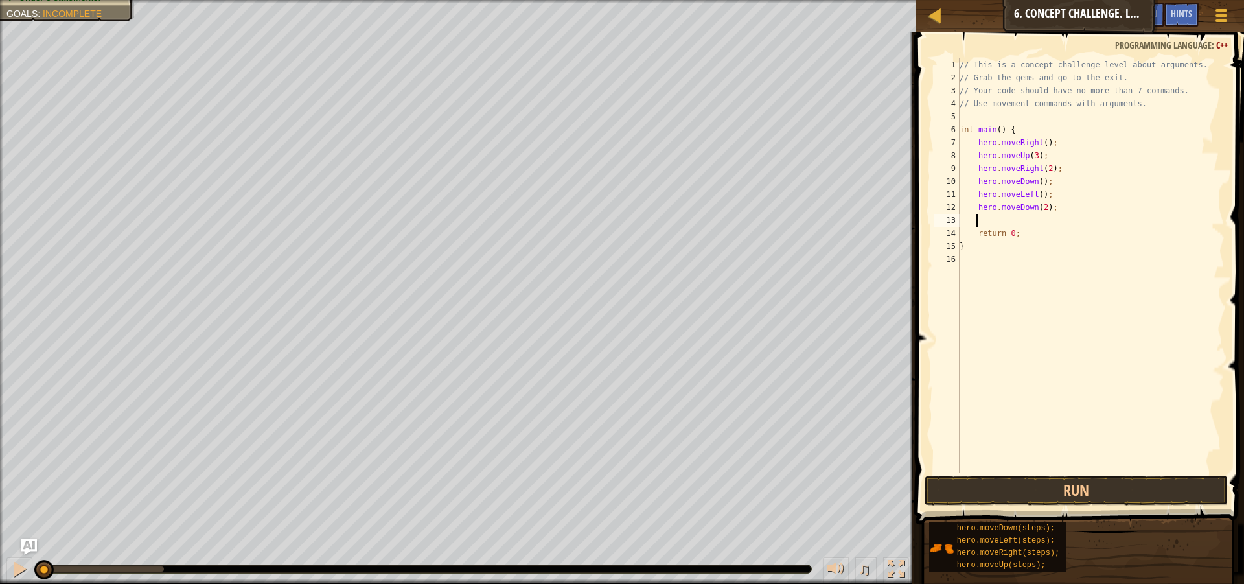
type textarea "v"
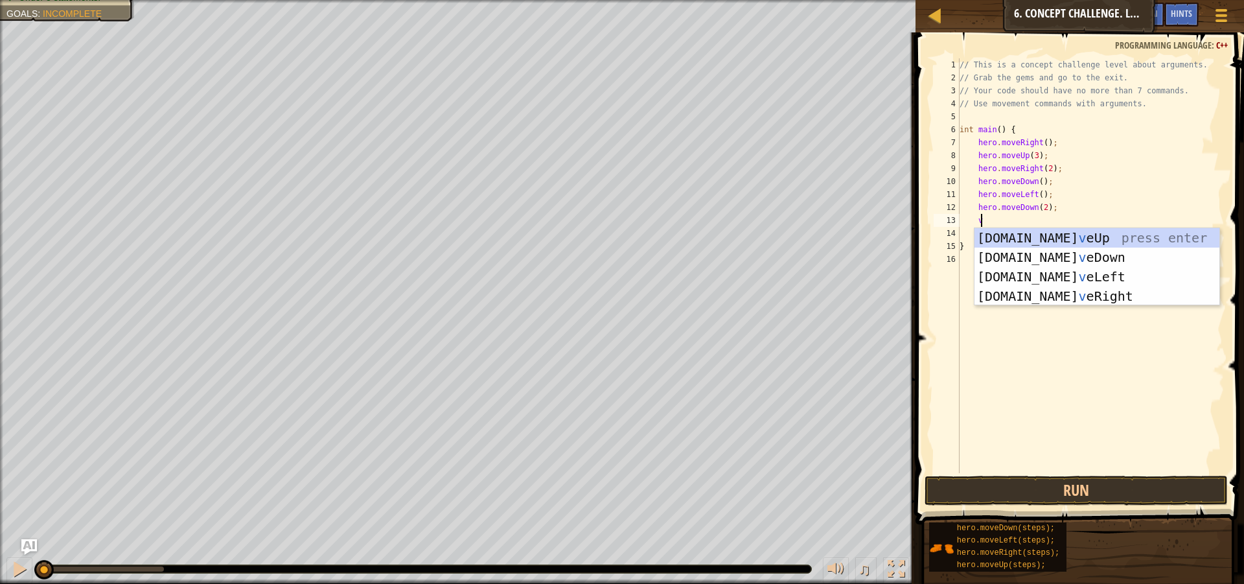
scroll to position [6, 1]
click at [1036, 288] on div "[DOMAIN_NAME] v eUp press enter [DOMAIN_NAME] v eDown press enter [DOMAIN_NAME]…" at bounding box center [1096, 286] width 245 height 117
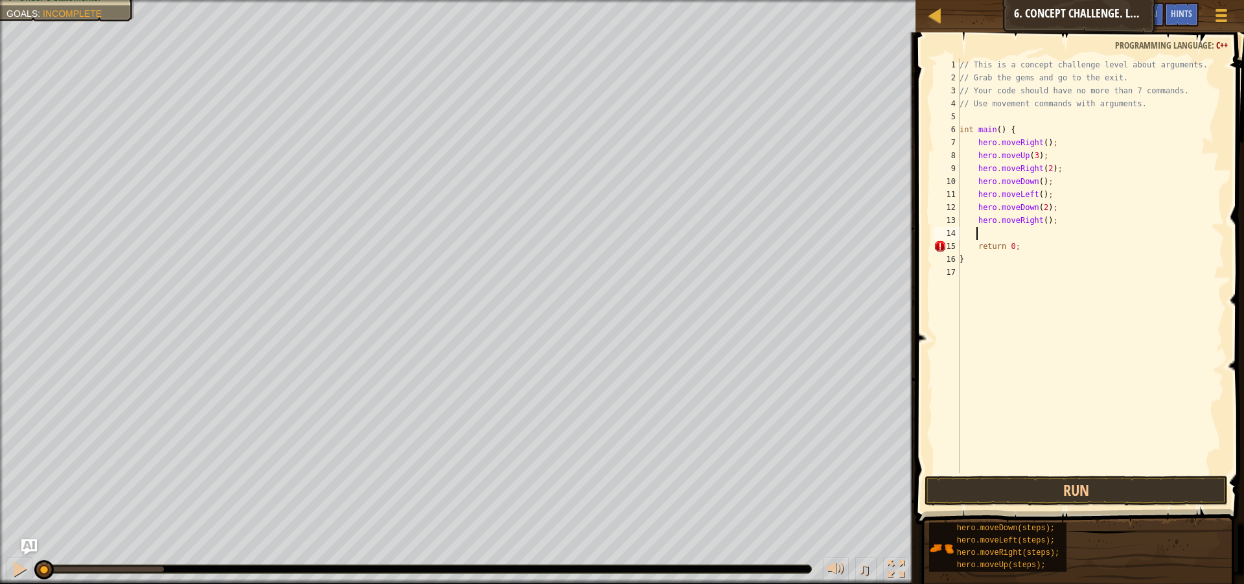
scroll to position [6, 1]
click at [1042, 221] on div "// This is a concept challenge level about arguments. // Grab the gems and go t…" at bounding box center [1091, 278] width 268 height 441
type textarea "hero.moveRight(2);"
click at [1033, 227] on div "// This is a concept challenge level about arguments. // Grab the gems and go t…" at bounding box center [1091, 278] width 268 height 441
type textarea "v"
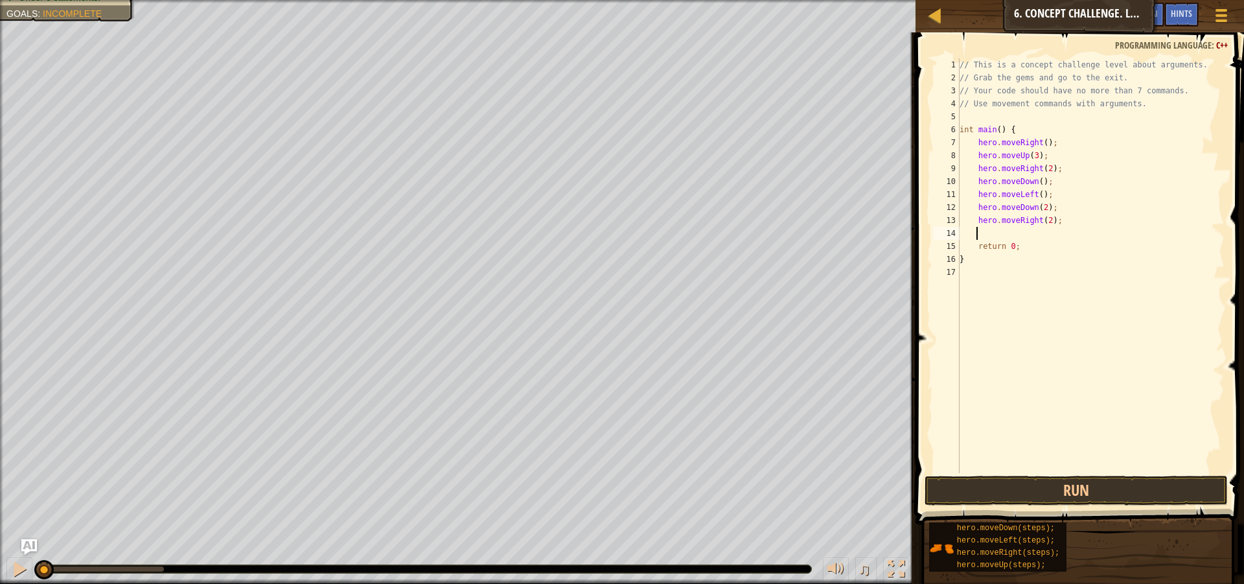
scroll to position [6, 1]
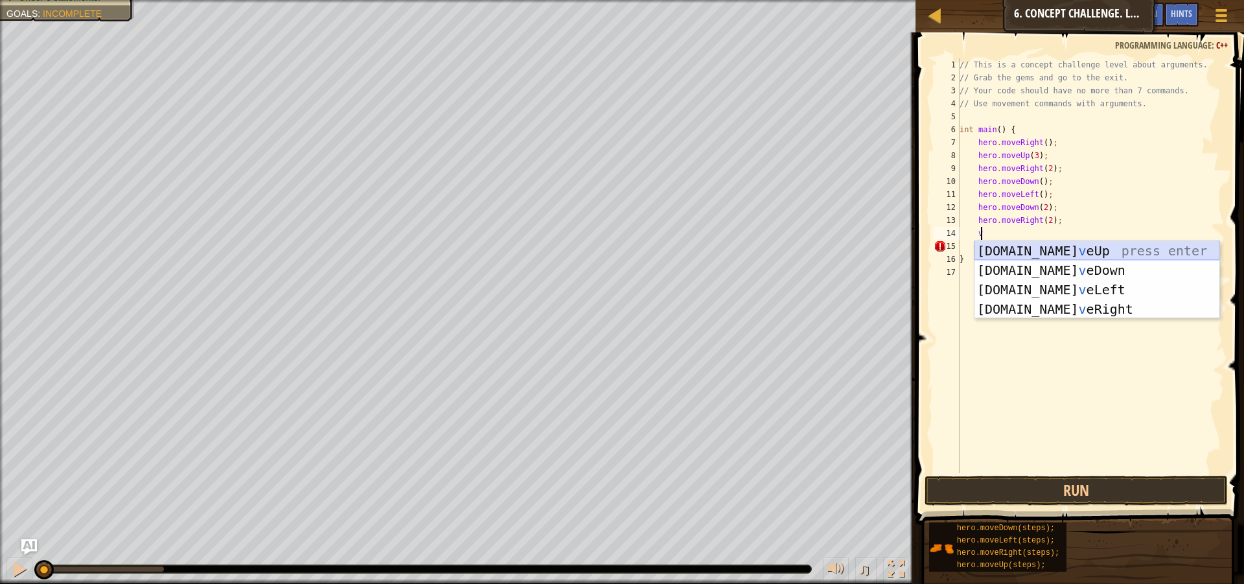
click at [1013, 255] on div "[DOMAIN_NAME] v eUp press enter [DOMAIN_NAME] v eDown press enter [DOMAIN_NAME]…" at bounding box center [1096, 299] width 245 height 117
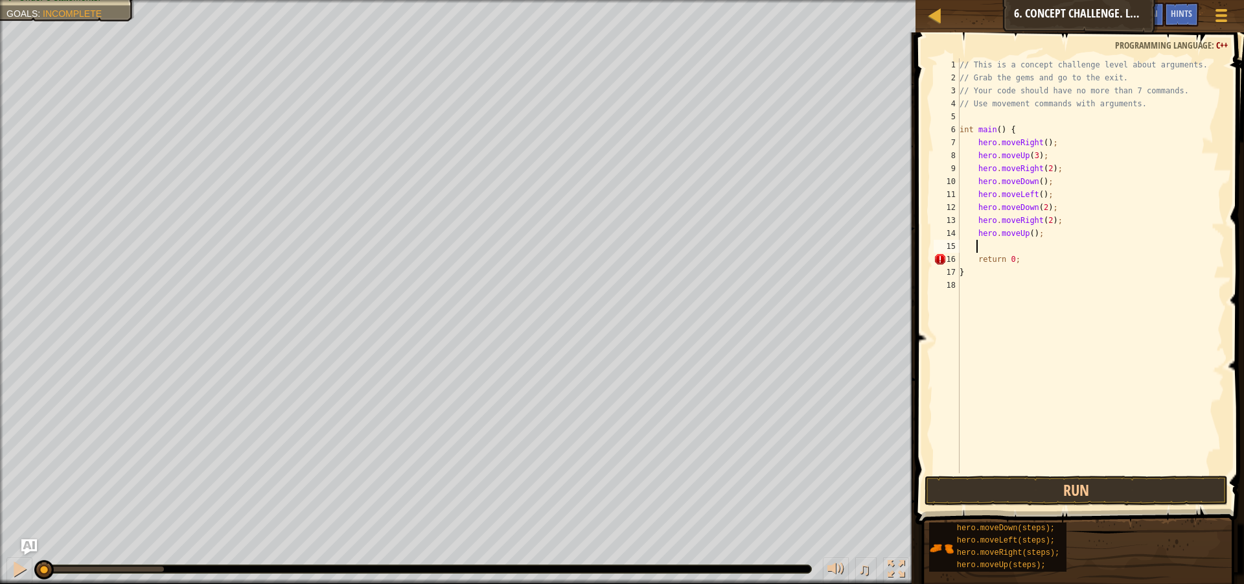
scroll to position [6, 1]
click at [1025, 229] on div "// This is a concept challenge level about arguments. // Grab the gems and go t…" at bounding box center [1091, 278] width 268 height 441
click at [1028, 229] on div "// This is a concept challenge level about arguments. // Grab the gems and go t…" at bounding box center [1091, 278] width 268 height 441
type textarea "hero.moveUp(2);"
click at [1200, 485] on button "Run" at bounding box center [1076, 491] width 303 height 30
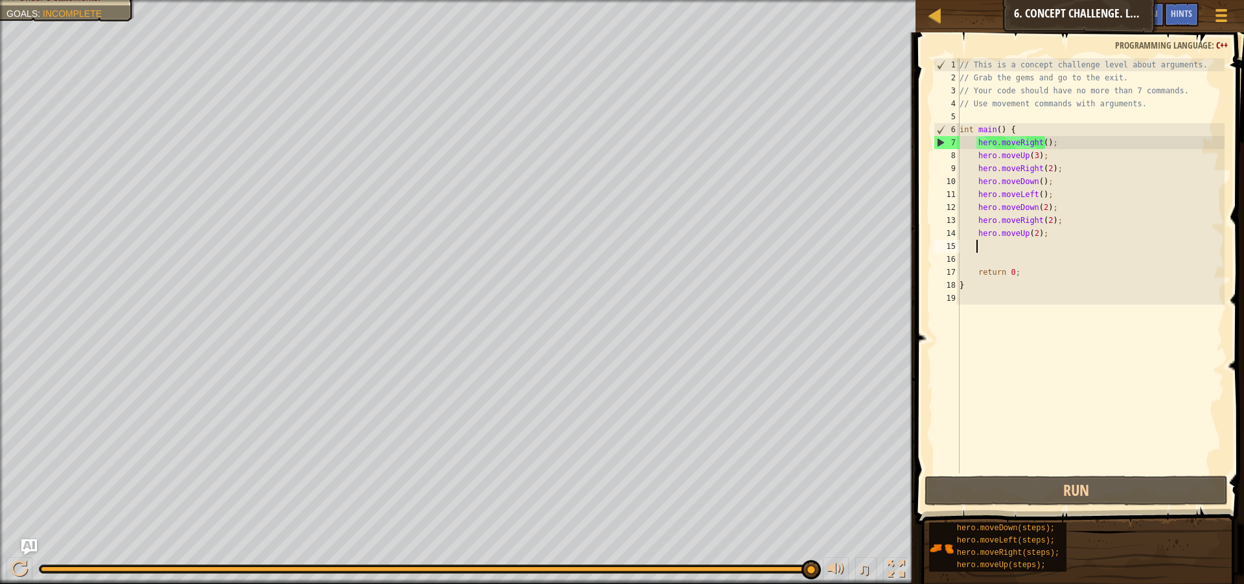
click at [977, 247] on div "// This is a concept challenge level about arguments. // Grab the gems and go t…" at bounding box center [1091, 278] width 268 height 441
click at [983, 245] on div "// This is a concept challenge level about arguments. // Grab the gems and go t…" at bounding box center [1091, 278] width 268 height 441
type textarea "v"
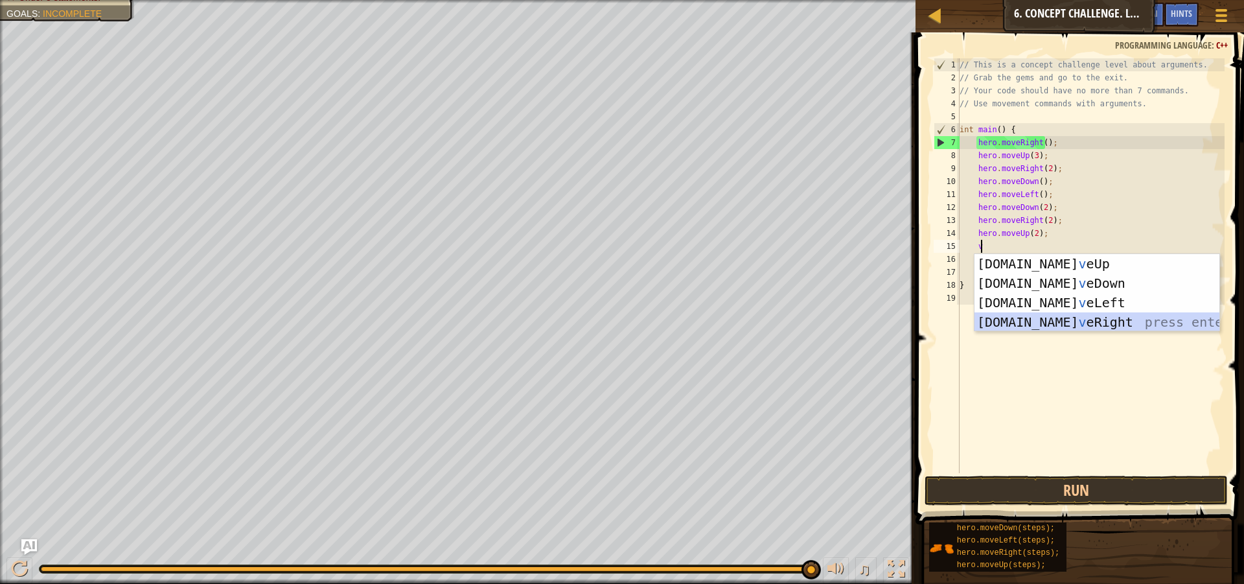
click at [1065, 313] on div "[DOMAIN_NAME] v eUp press enter [DOMAIN_NAME] v eDown press enter [DOMAIN_NAME]…" at bounding box center [1096, 312] width 245 height 117
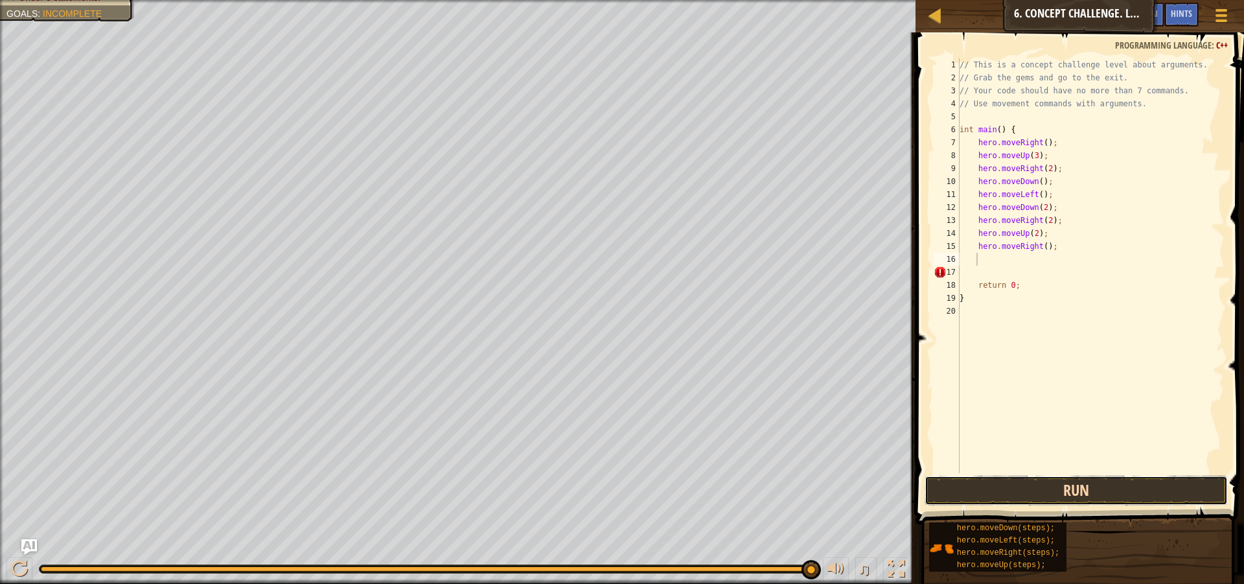
click at [1074, 487] on button "Run" at bounding box center [1076, 491] width 303 height 30
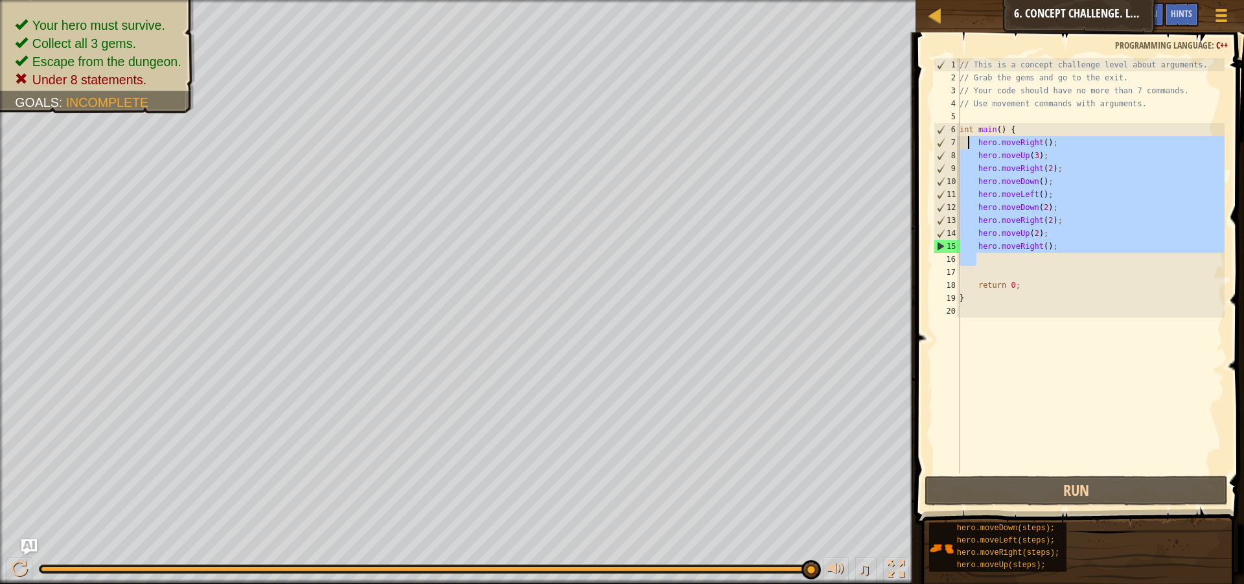
drag, startPoint x: 1052, startPoint y: 255, endPoint x: 970, endPoint y: 139, distance: 142.2
click at [970, 139] on div "// This is a concept challenge level about arguments. // Grab the gems and go t…" at bounding box center [1091, 278] width 268 height 441
type textarea "hero.moveRight(); hero.moveUp(3);"
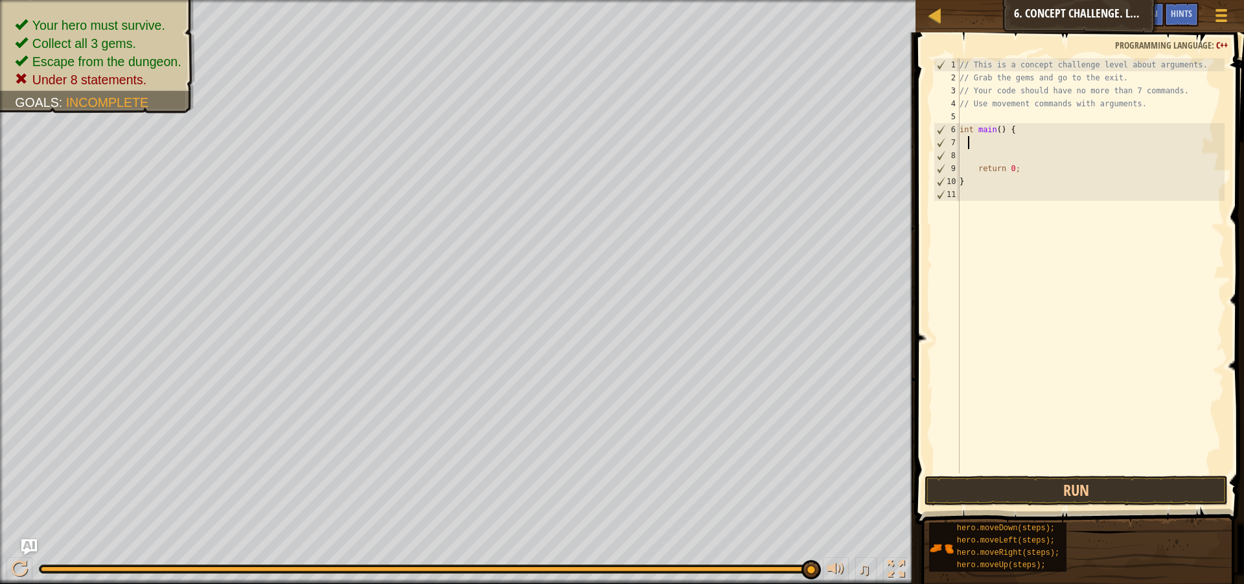
scroll to position [6, 0]
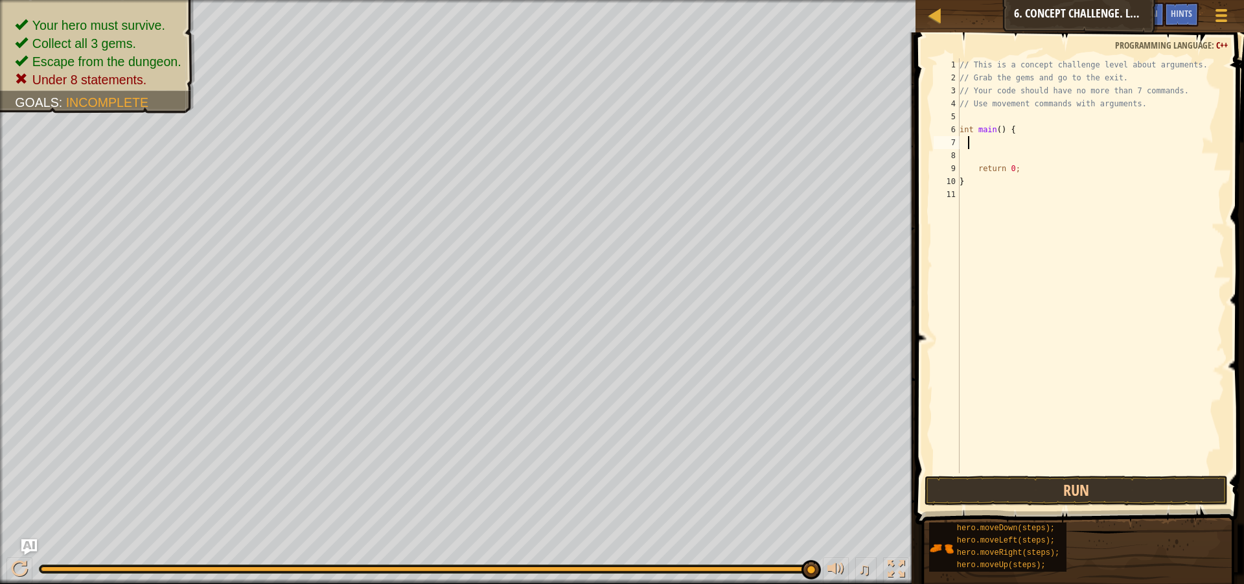
type textarea "v"
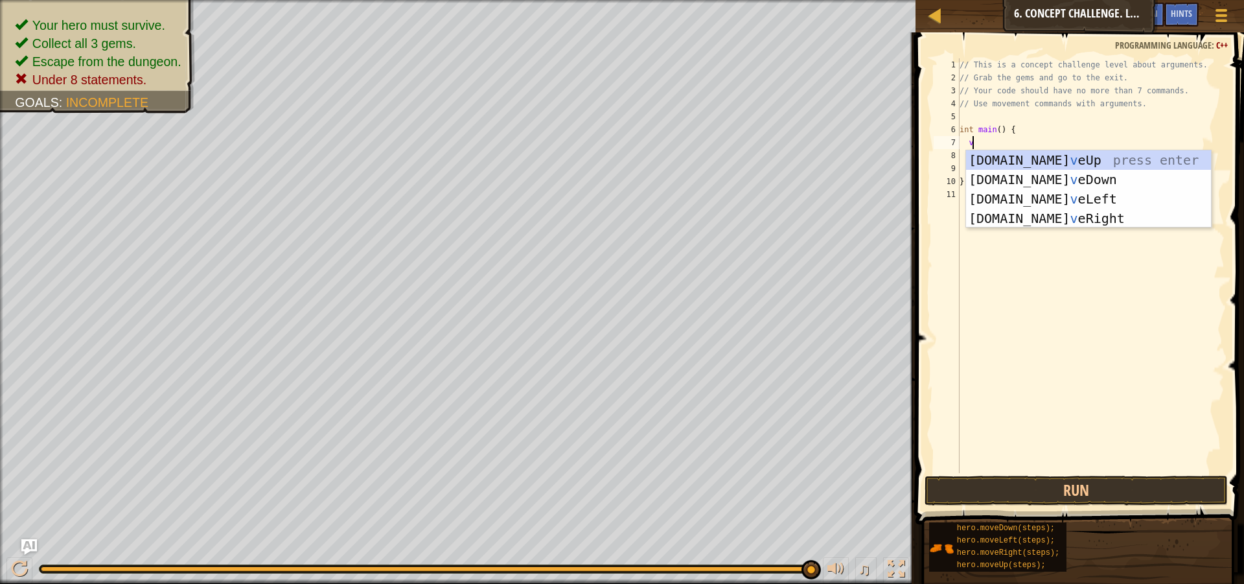
scroll to position [6, 1]
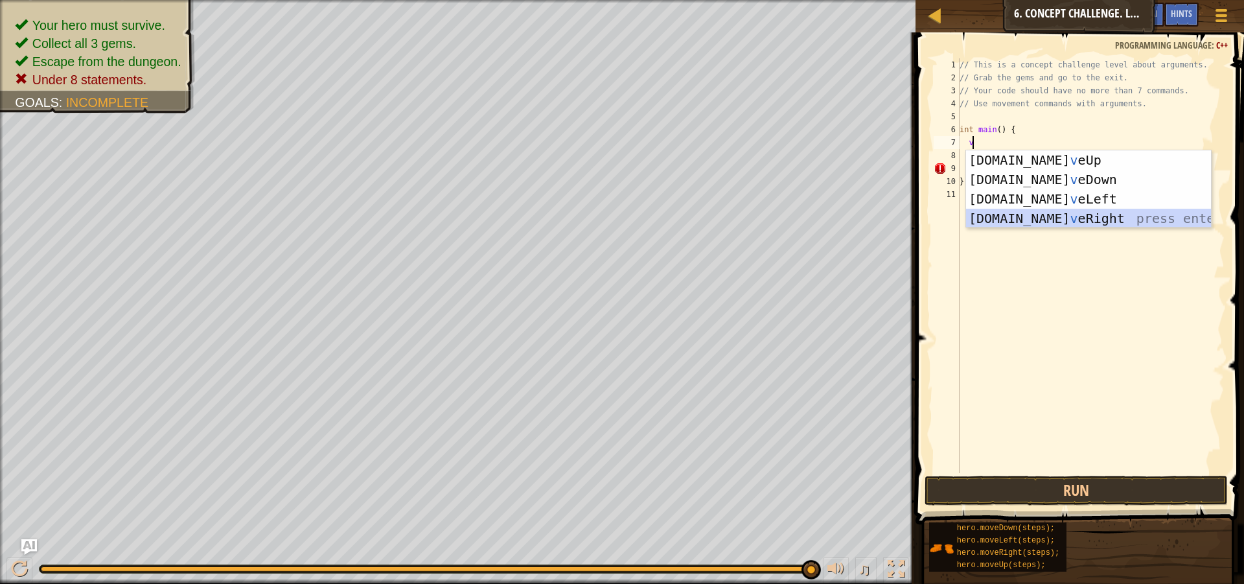
click at [1023, 211] on div "[DOMAIN_NAME] v eUp press enter [DOMAIN_NAME] v eDown press enter [DOMAIN_NAME]…" at bounding box center [1088, 208] width 245 height 117
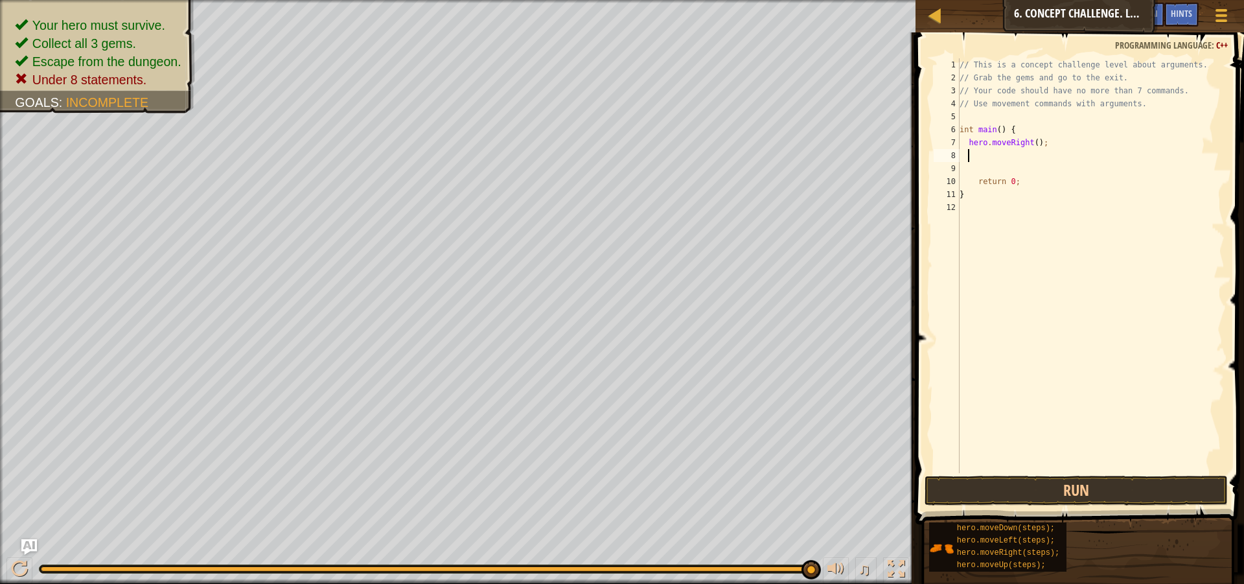
type textarea "v"
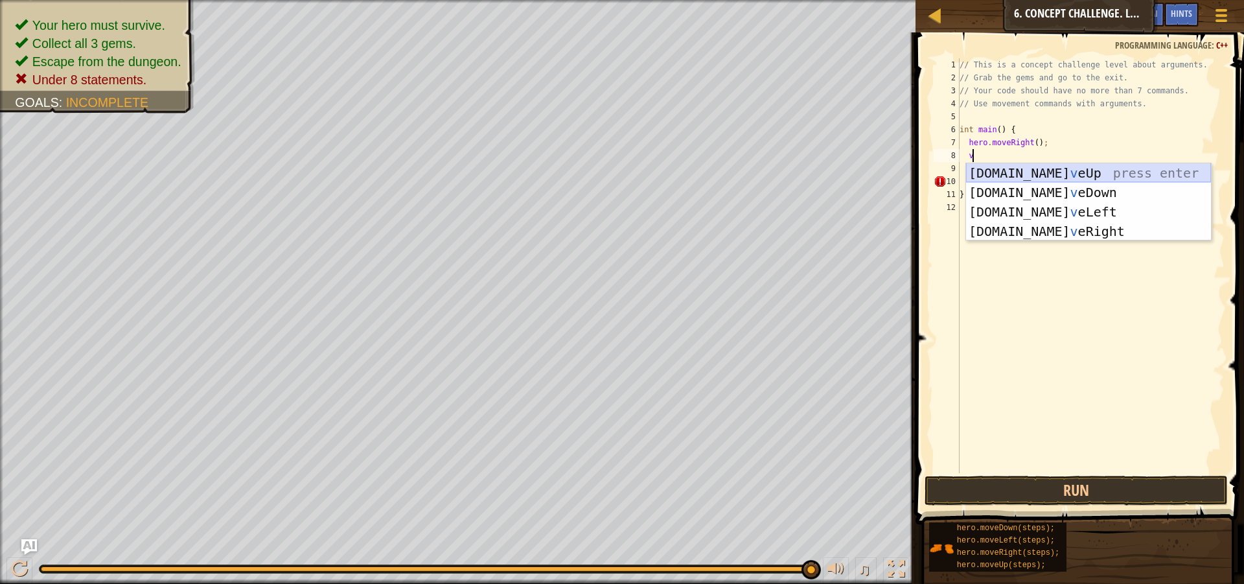
click at [1046, 172] on div "[DOMAIN_NAME] v eUp press enter [DOMAIN_NAME] v eDown press enter [DOMAIN_NAME]…" at bounding box center [1088, 221] width 245 height 117
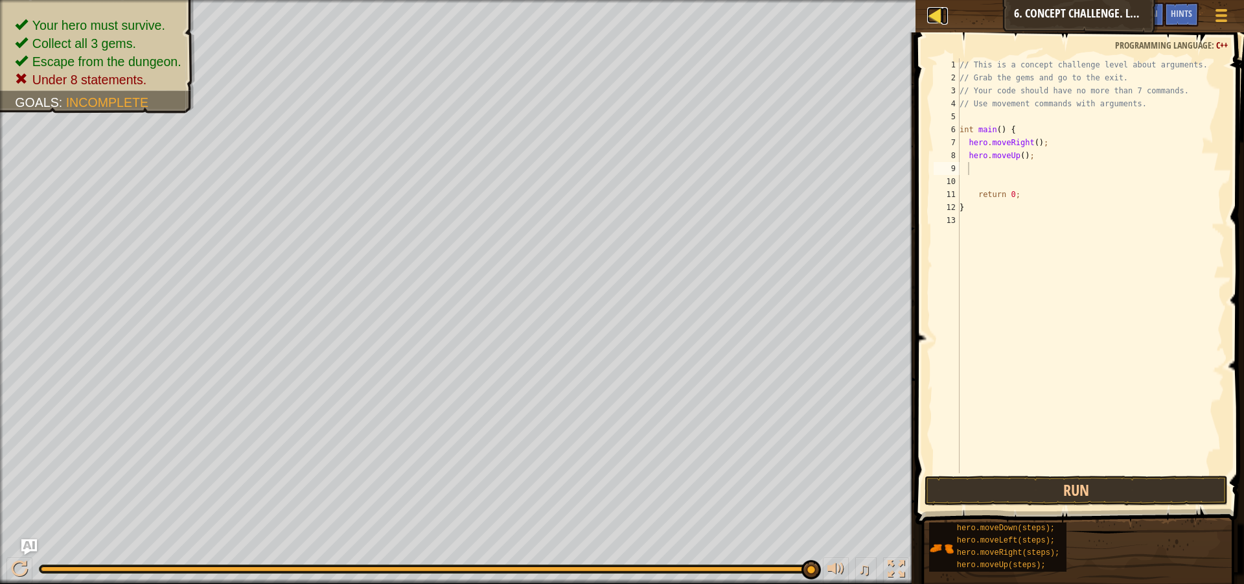
click at [931, 16] on div at bounding box center [935, 15] width 16 height 16
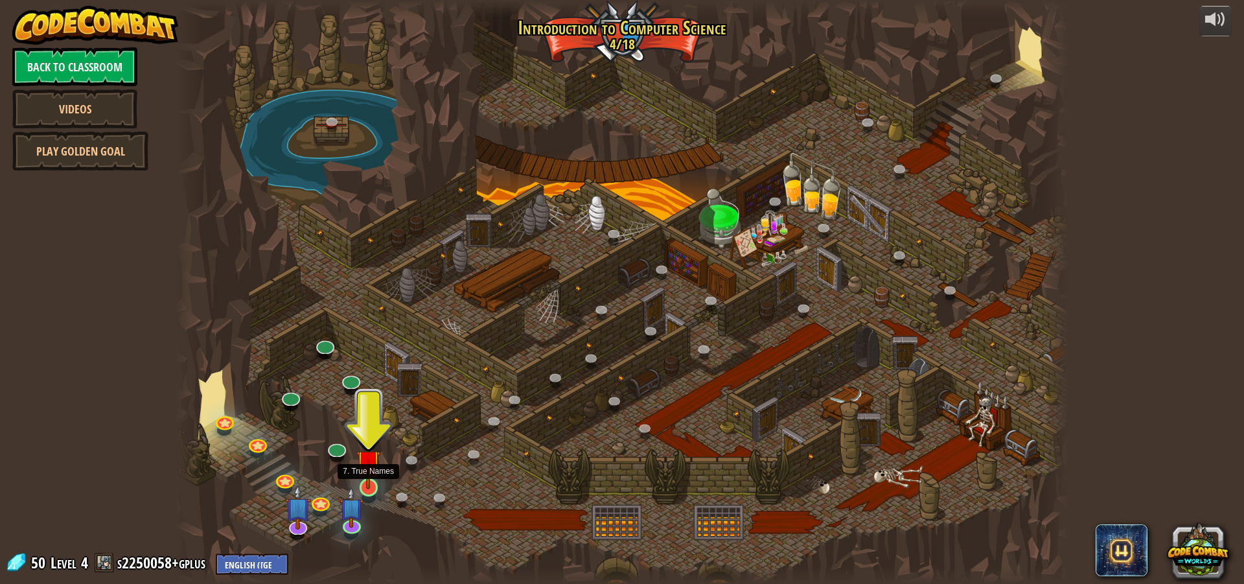
click at [372, 486] on img at bounding box center [368, 461] width 24 height 54
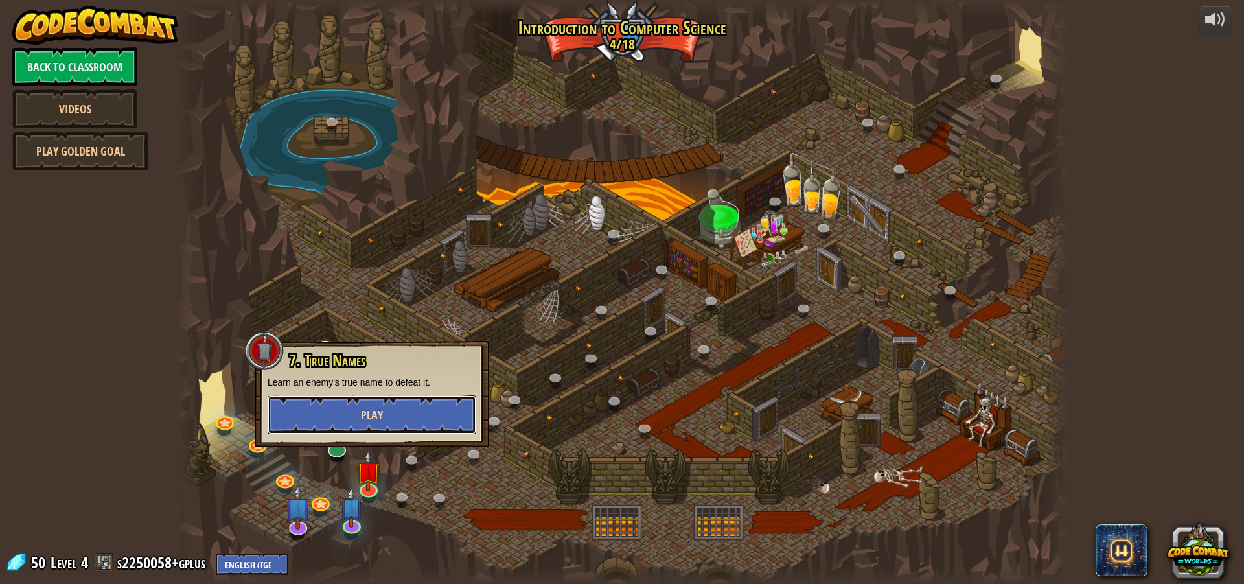
click at [390, 413] on button "Play" at bounding box center [372, 414] width 209 height 39
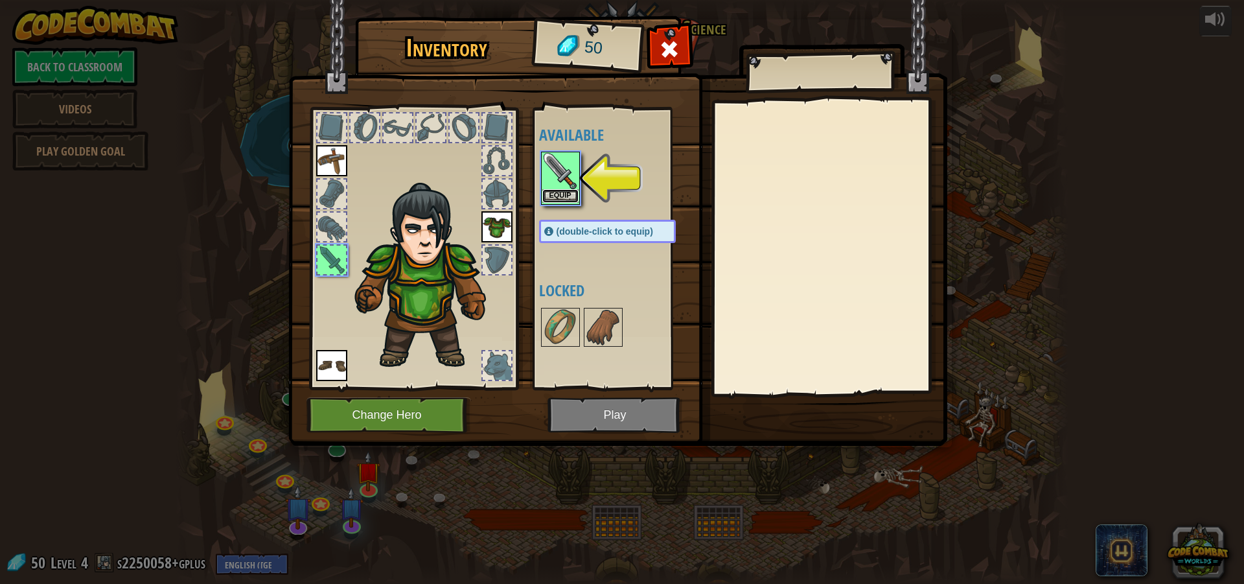
click at [565, 192] on button "Equip" at bounding box center [560, 196] width 36 height 14
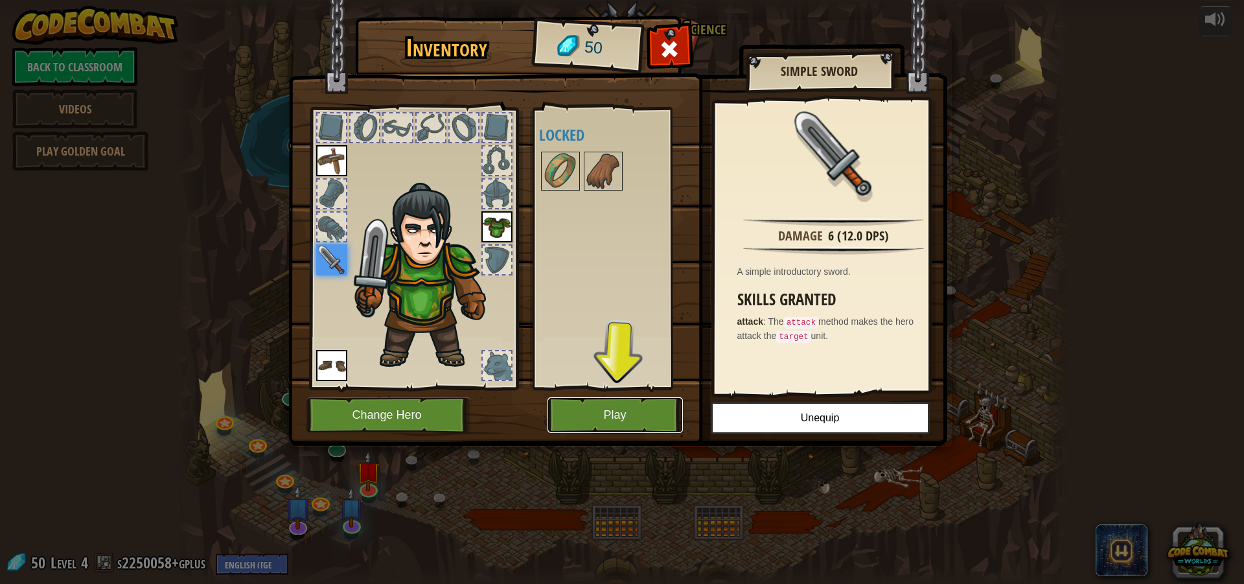
click at [597, 404] on button "Play" at bounding box center [614, 415] width 135 height 36
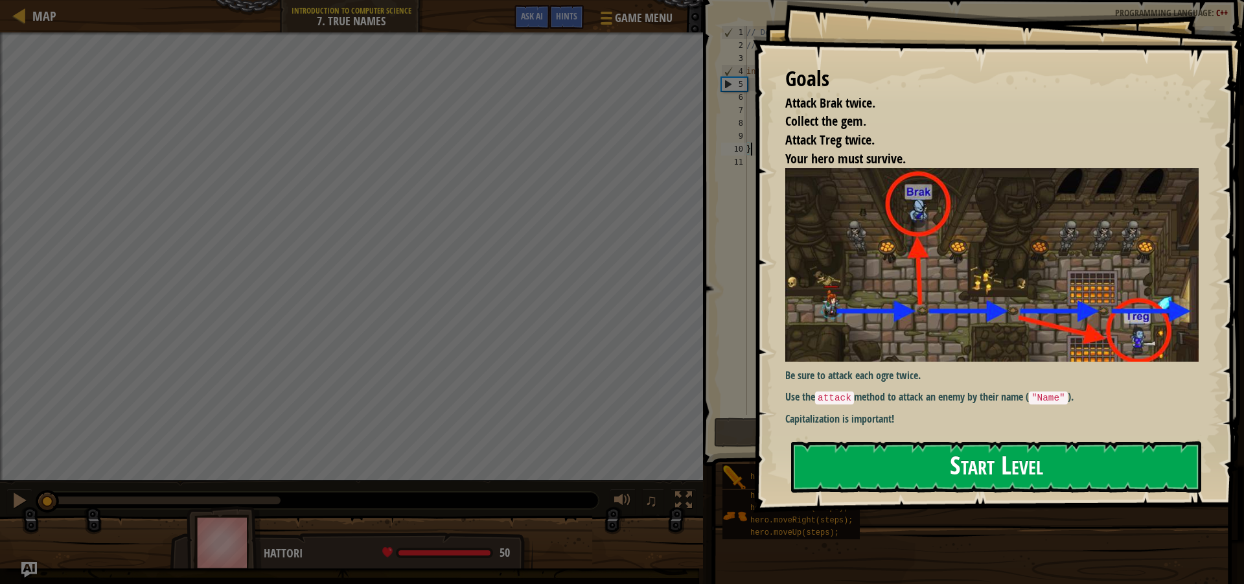
click at [1002, 464] on button "Start Level" at bounding box center [996, 466] width 410 height 51
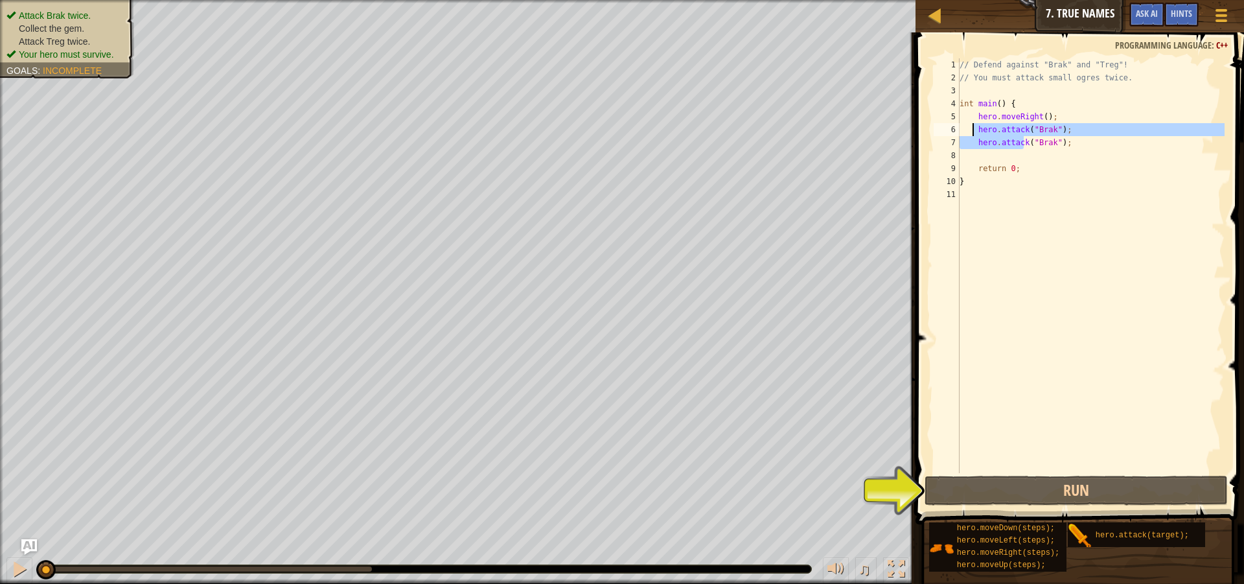
click at [969, 132] on div "// Defend against "Brak" and "Treg"! // You must attack small ogres twice. int …" at bounding box center [1091, 278] width 268 height 441
click at [1018, 147] on div "// Defend against "Brak" and "Treg"! // You must attack small ogres twice. int …" at bounding box center [1091, 265] width 268 height 415
type textarea "hero.attack("Brak");"
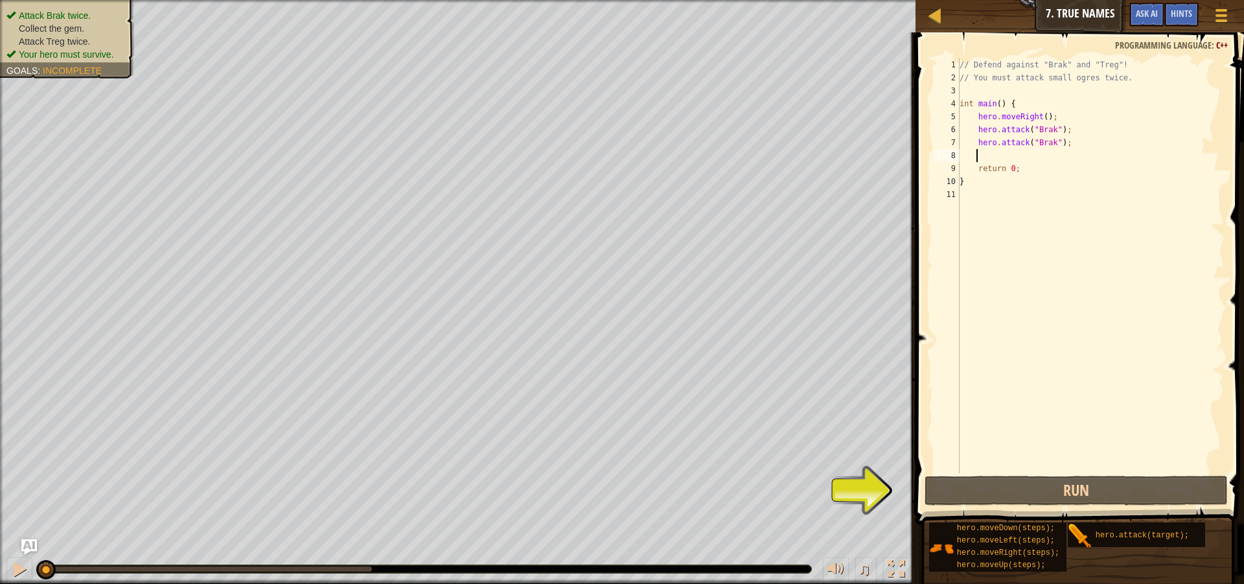
click at [1037, 149] on div "// Defend against "Brak" and "Treg"! // You must attack small ogres twice. int …" at bounding box center [1091, 278] width 268 height 441
type textarea "v"
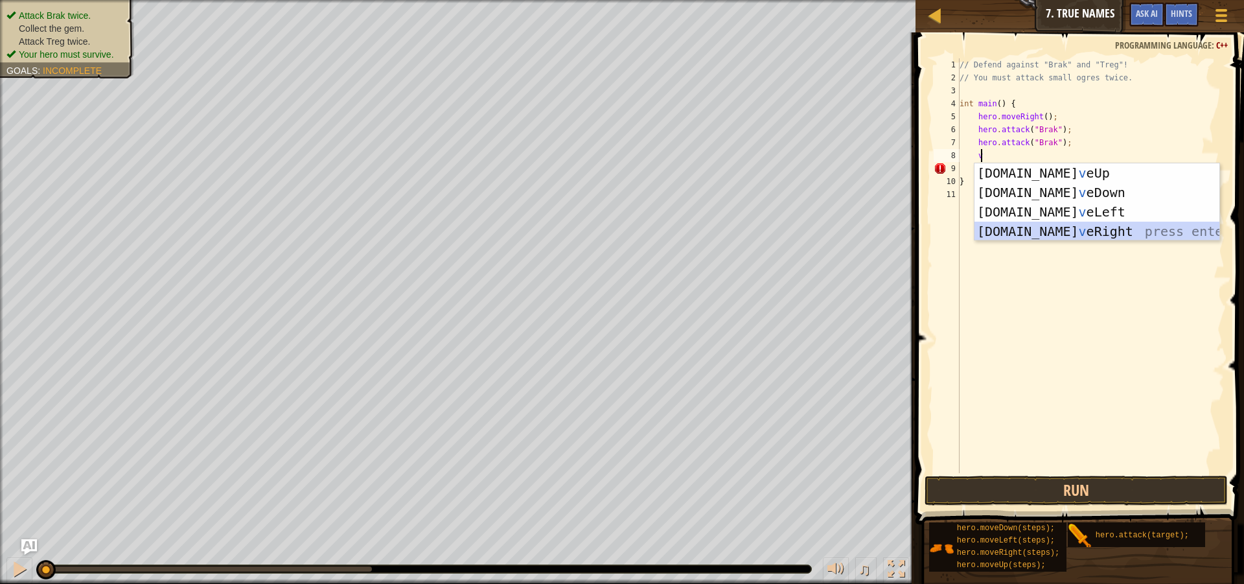
click at [1073, 231] on div "[DOMAIN_NAME] v eUp press enter [DOMAIN_NAME] v eDown press enter [DOMAIN_NAME]…" at bounding box center [1096, 221] width 245 height 117
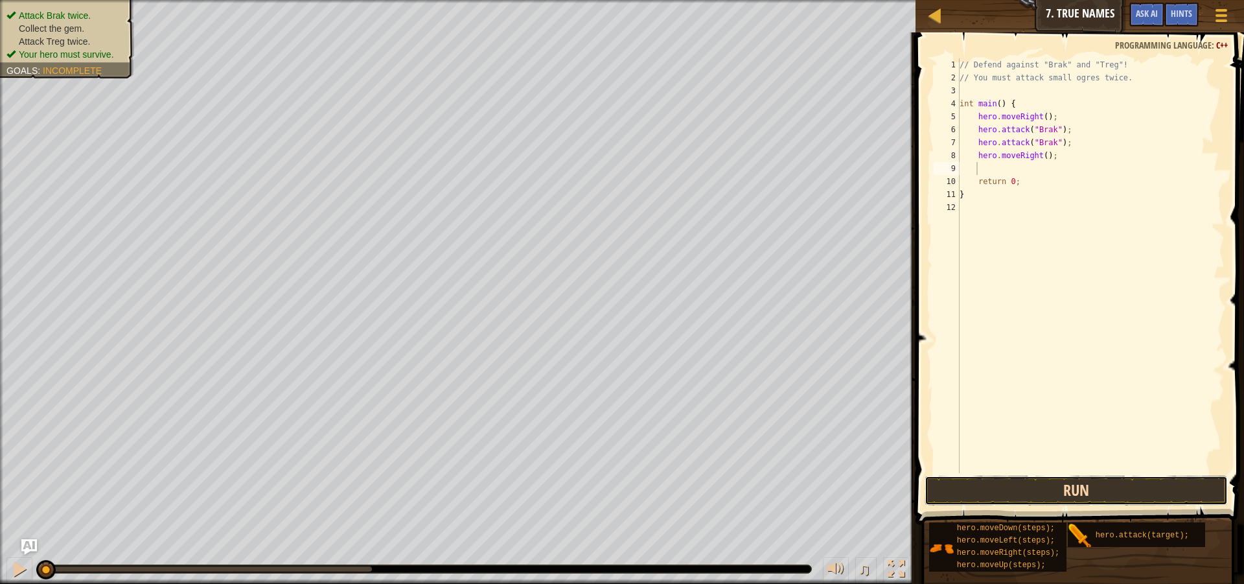
click at [1189, 480] on button "Run" at bounding box center [1076, 491] width 303 height 30
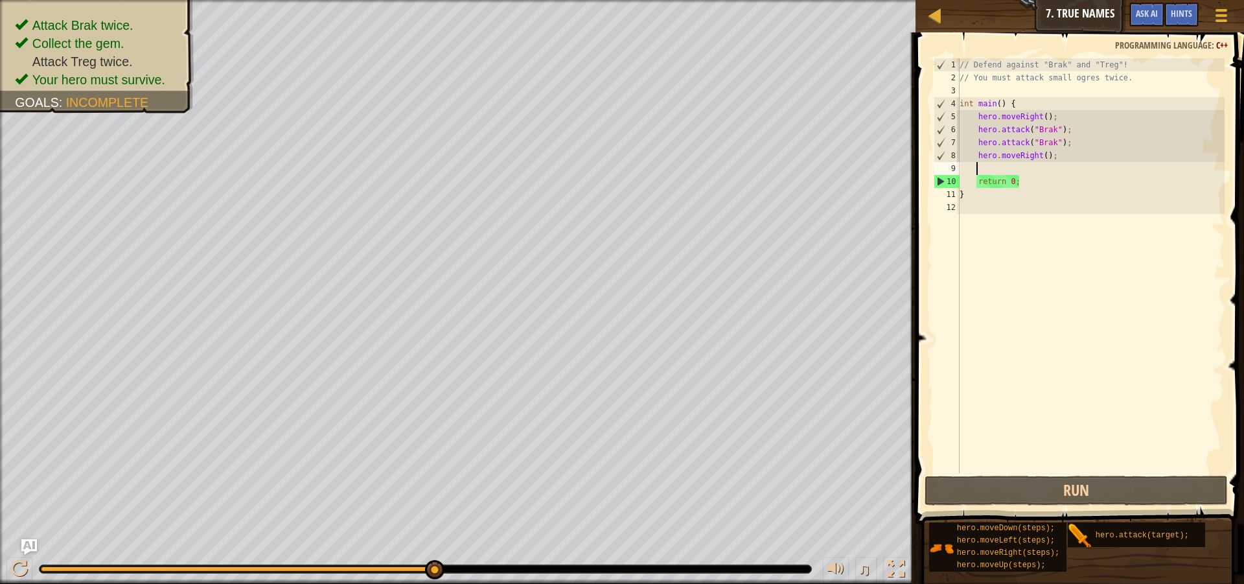
click at [992, 169] on div "// Defend against "Brak" and "Treg"! // You must attack small ogres twice. int …" at bounding box center [1091, 278] width 268 height 441
drag, startPoint x: 975, startPoint y: 142, endPoint x: 1064, endPoint y: 144, distance: 89.4
click at [1064, 144] on div "// Defend against "Brak" and "Treg"! // You must attack small ogres twice. int …" at bounding box center [1091, 278] width 268 height 441
type textarea "hero.attack("Brak");"
click at [1028, 141] on div "// Defend against "Brak" and "Treg"! // You must attack small ogres twice. int …" at bounding box center [1091, 265] width 268 height 415
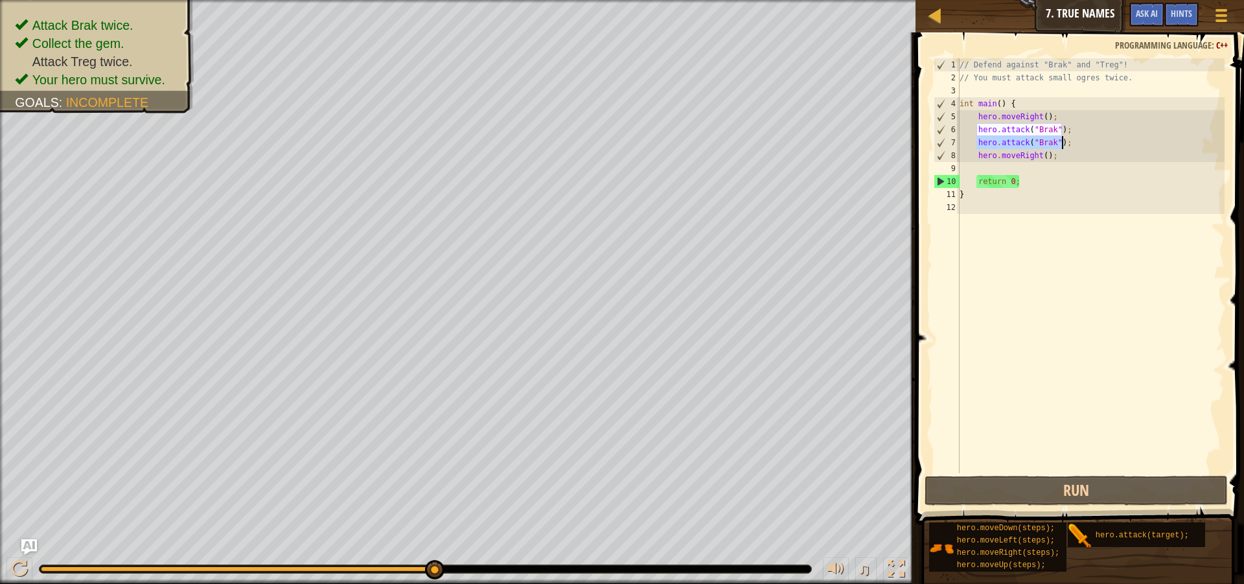
drag, startPoint x: 975, startPoint y: 138, endPoint x: 1061, endPoint y: 141, distance: 85.6
click at [1061, 141] on div "// Defend against "Brak" and "Treg"! // You must attack small ogres twice. int …" at bounding box center [1091, 278] width 268 height 441
click at [1004, 167] on div "// Defend against "Brak" and "Treg"! // You must attack small ogres twice. int …" at bounding box center [1091, 278] width 268 height 441
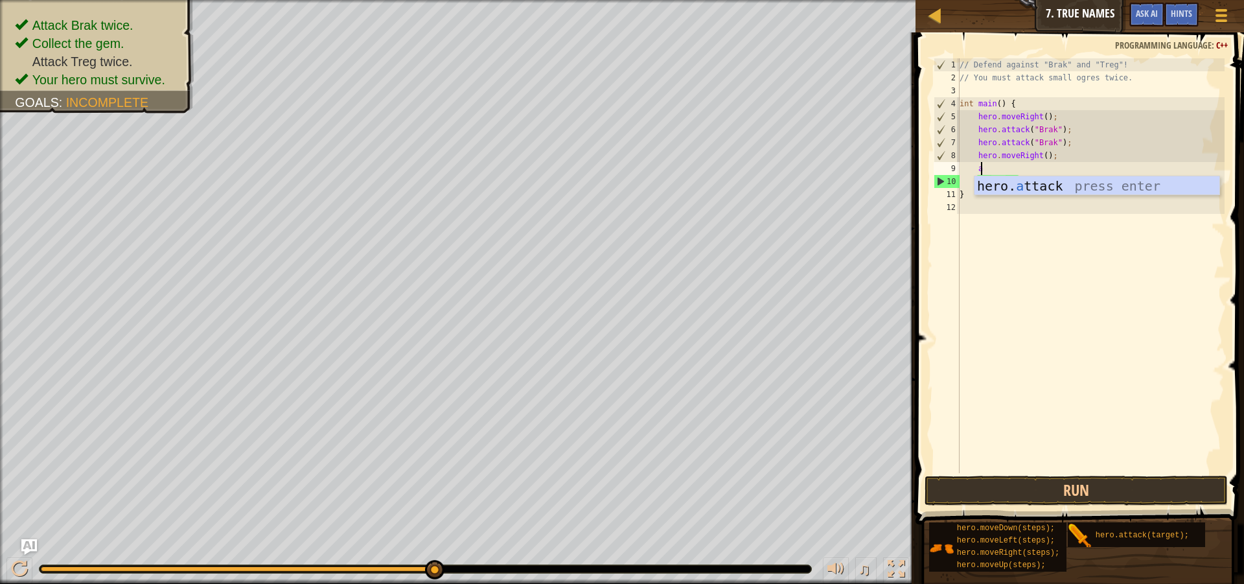
scroll to position [6, 1]
click at [1061, 185] on div "hero. a ttack press enter" at bounding box center [1096, 205] width 245 height 58
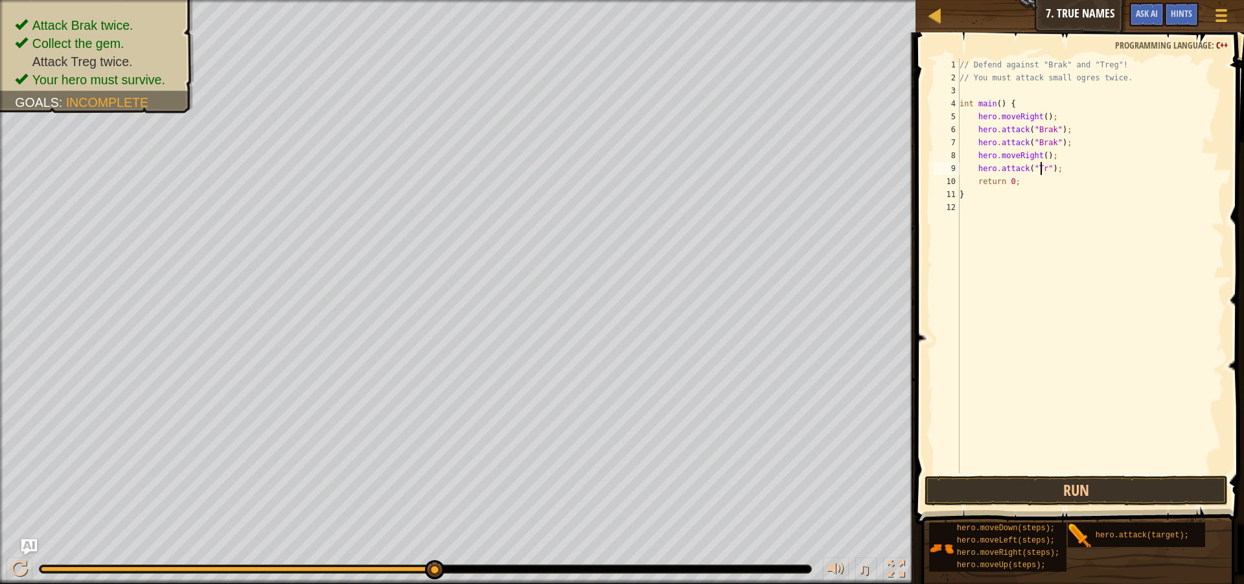
scroll to position [6, 8]
type textarea "hero.attack("Treg");"
click at [1167, 479] on button "Run" at bounding box center [1076, 491] width 303 height 30
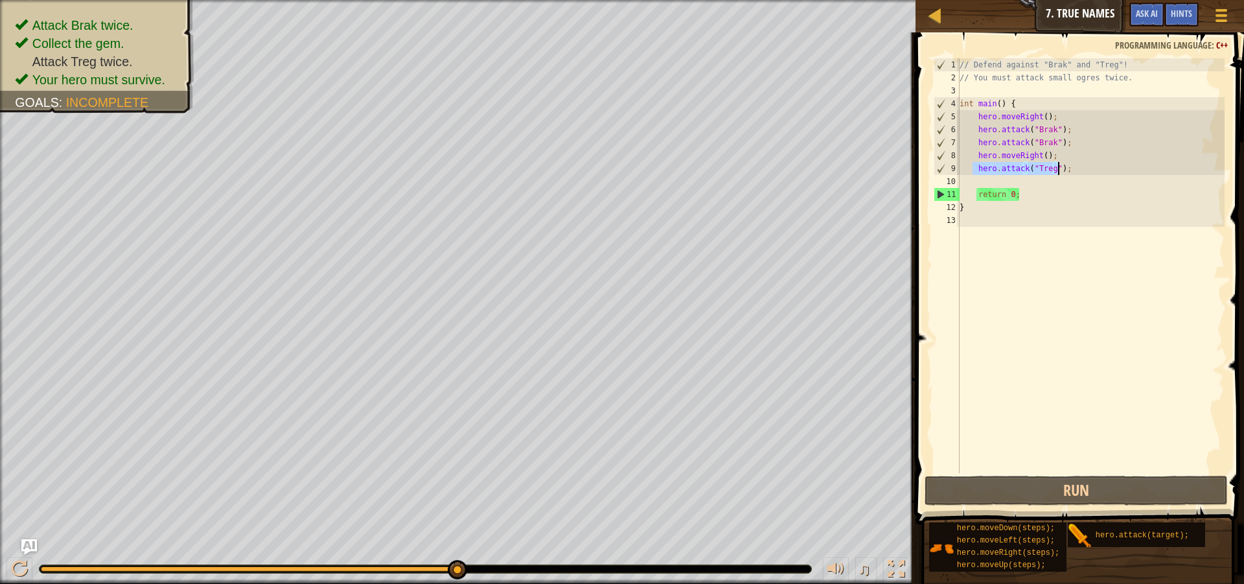
drag, startPoint x: 974, startPoint y: 168, endPoint x: 1057, endPoint y: 174, distance: 83.1
click at [1057, 174] on div "// Defend against "Brak" and "Treg"! // You must attack small ogres twice. int …" at bounding box center [1091, 278] width 268 height 441
type textarea "hero.attack("Treg");"
click at [1035, 180] on div "// Defend against "Brak" and "Treg"! // You must attack small ogres twice. int …" at bounding box center [1091, 278] width 268 height 441
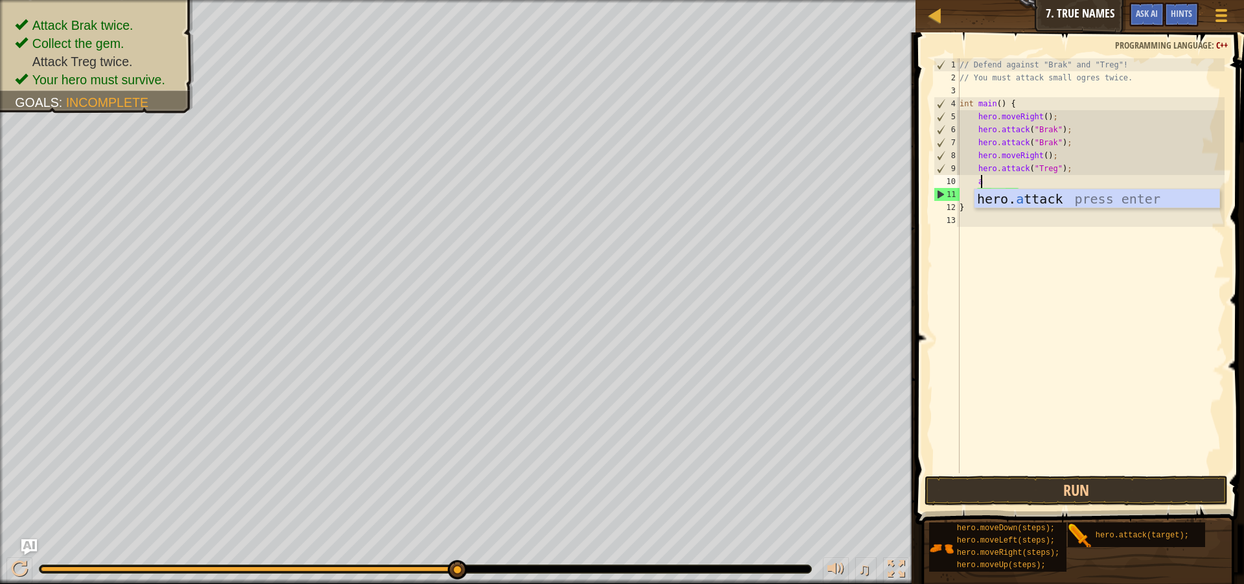
scroll to position [6, 1]
click at [999, 204] on div "hero. a ttack press enter" at bounding box center [1096, 218] width 245 height 58
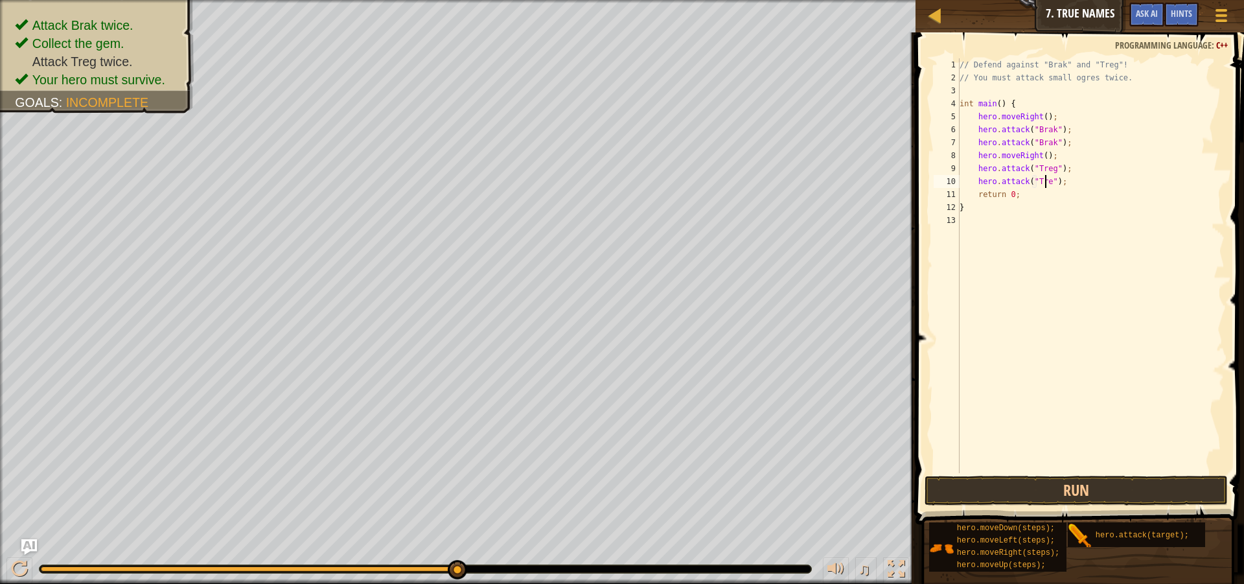
scroll to position [6, 8]
type textarea "hero.attack("Treg");"
click at [1082, 492] on button "Run" at bounding box center [1076, 491] width 303 height 30
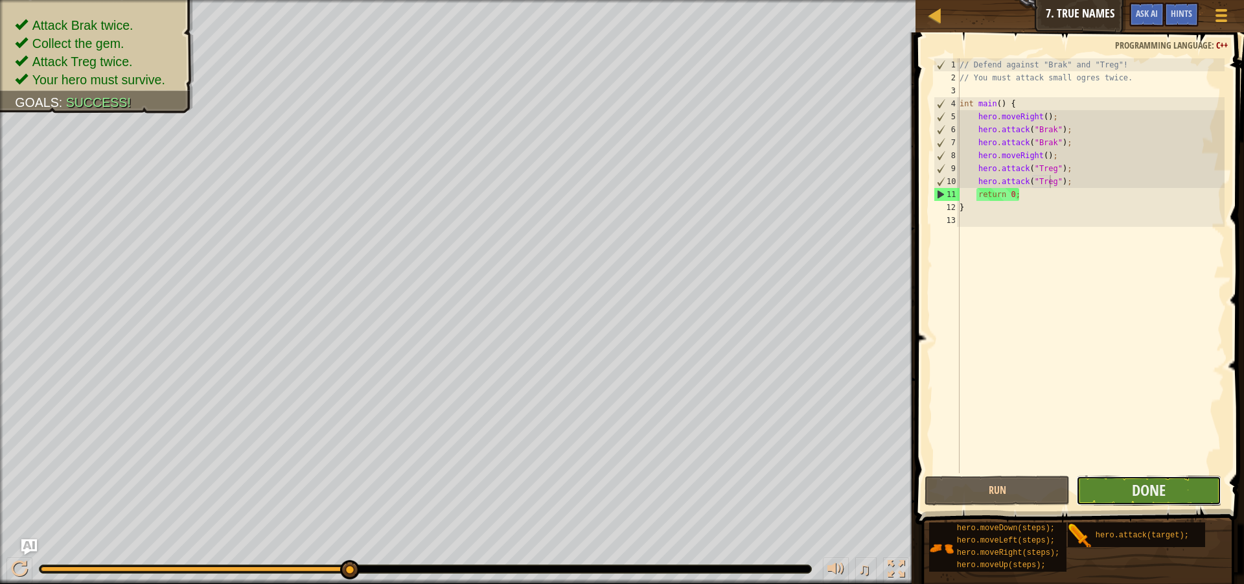
click at [1169, 496] on button "Done" at bounding box center [1148, 491] width 145 height 30
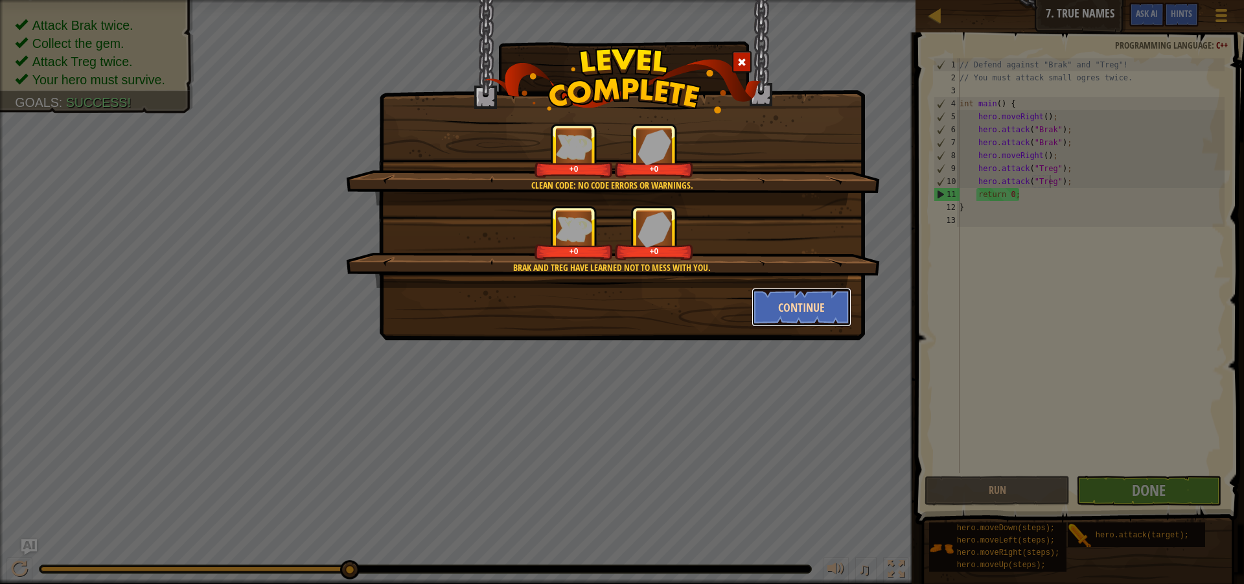
click at [802, 303] on button "Continue" at bounding box center [802, 307] width 100 height 39
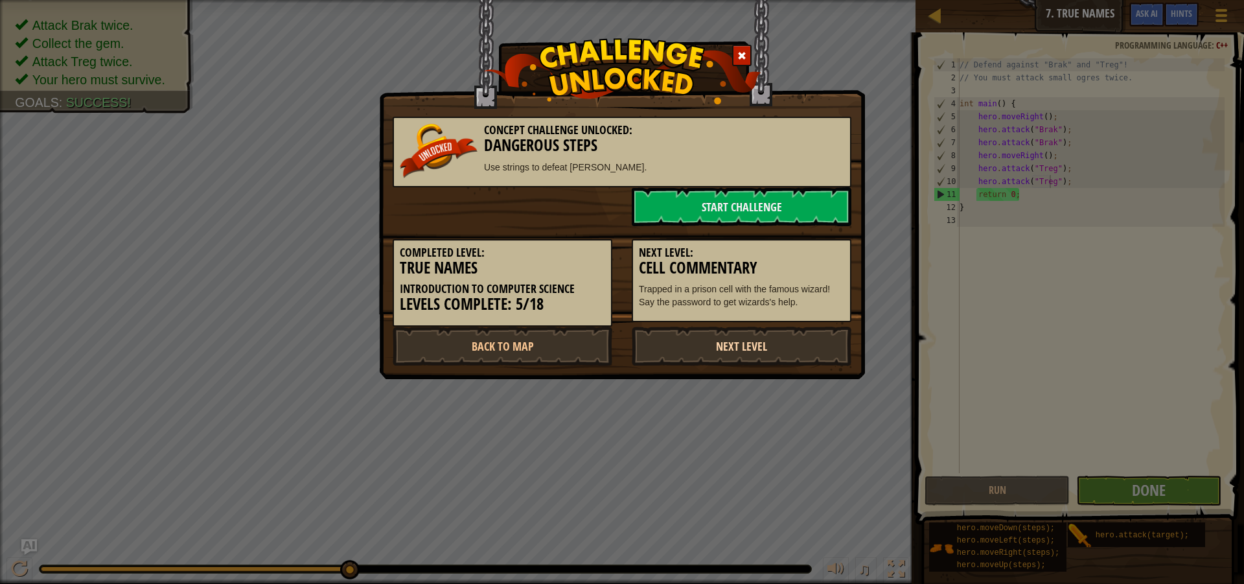
click at [795, 343] on link "Next Level" at bounding box center [742, 346] width 220 height 39
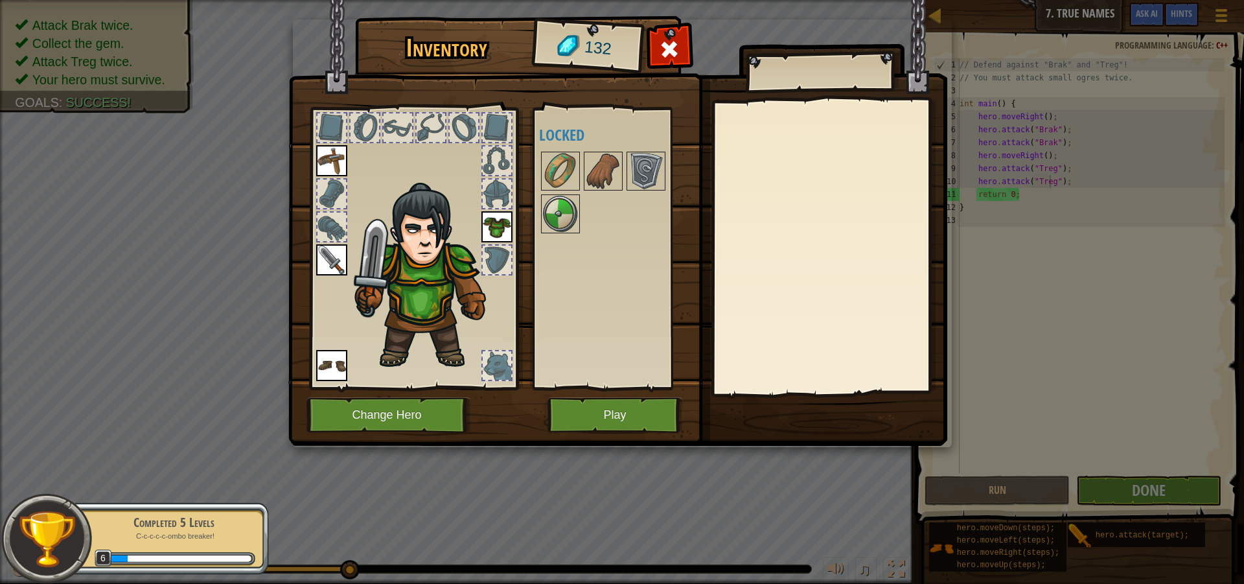
drag, startPoint x: 827, startPoint y: 170, endPoint x: 826, endPoint y: 84, distance: 86.8
click at [827, 167] on div at bounding box center [829, 247] width 229 height 291
drag, startPoint x: 826, startPoint y: 84, endPoint x: 788, endPoint y: 213, distance: 134.9
click at [788, 20] on div at bounding box center [622, 20] width 658 height 0
click at [800, 222] on div at bounding box center [829, 247] width 229 height 291
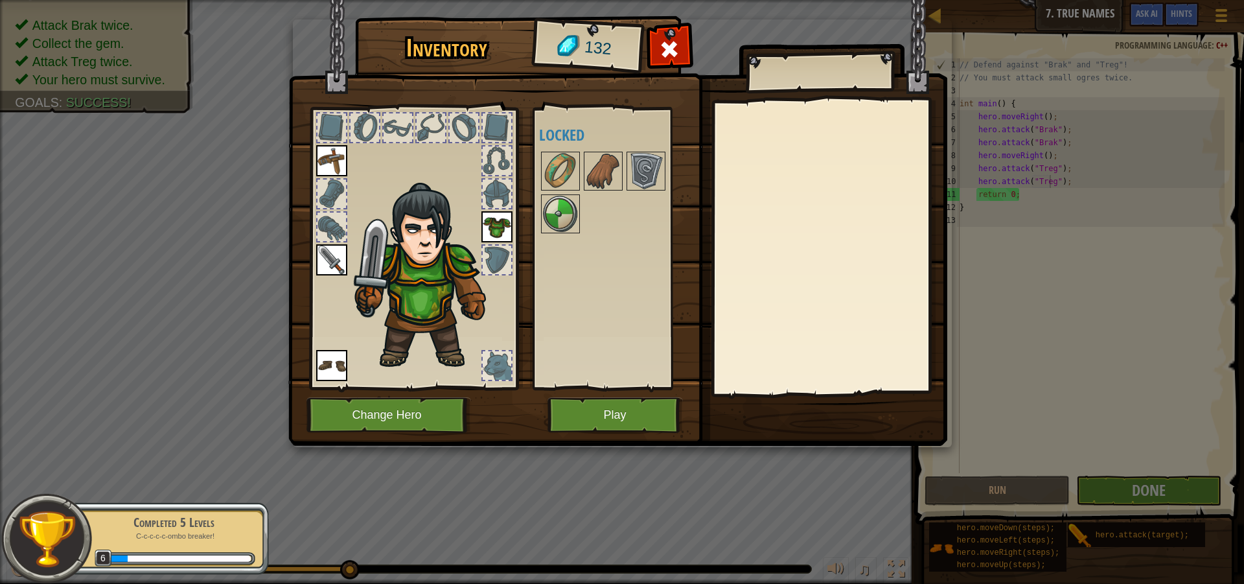
drag, startPoint x: 834, startPoint y: 71, endPoint x: 692, endPoint y: 268, distance: 242.7
click at [711, 327] on div "Inventory 132 Available Equip Equip Equip Equip (double-click to equip) Locked …" at bounding box center [622, 233] width 659 height 428
click at [555, 198] on img at bounding box center [560, 214] width 36 height 36
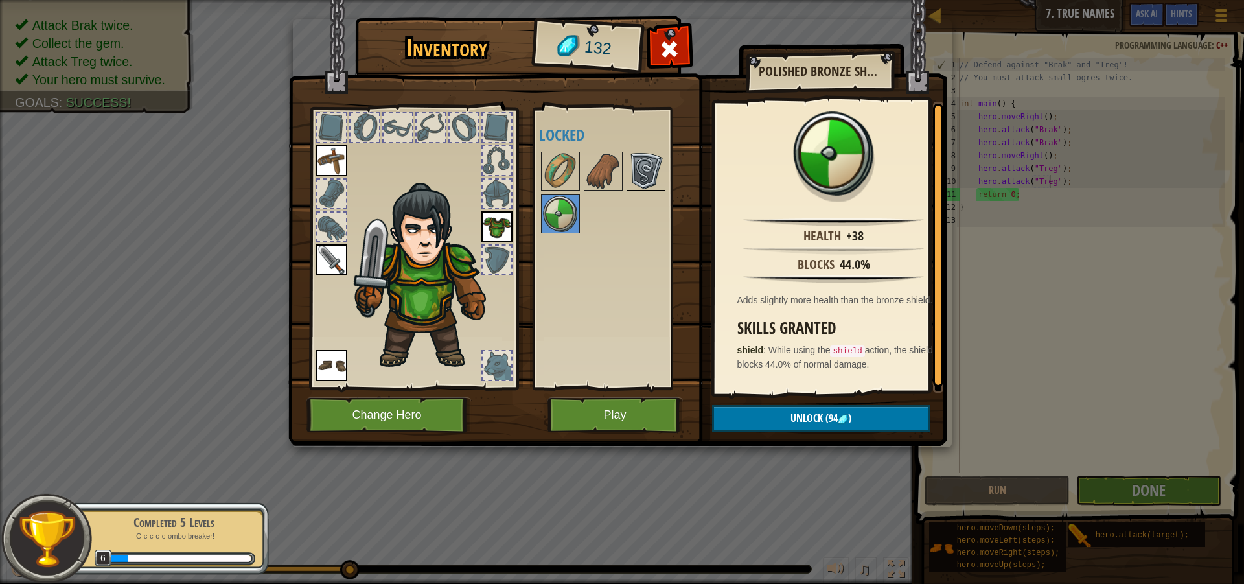
click at [645, 175] on img at bounding box center [646, 171] width 36 height 36
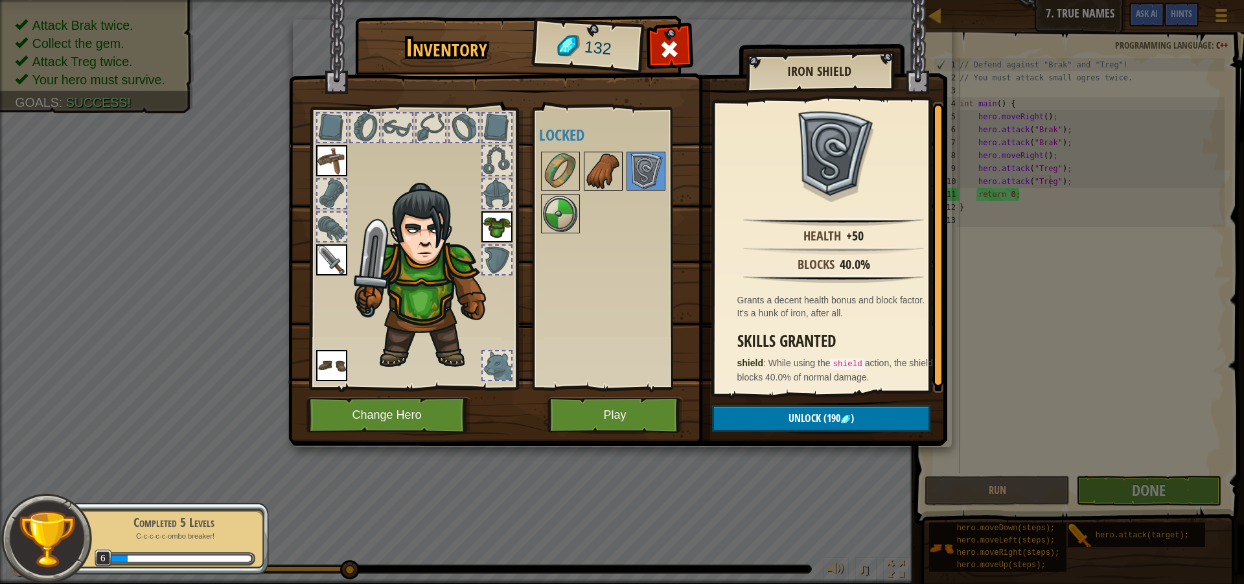
click at [610, 170] on img at bounding box center [603, 171] width 36 height 36
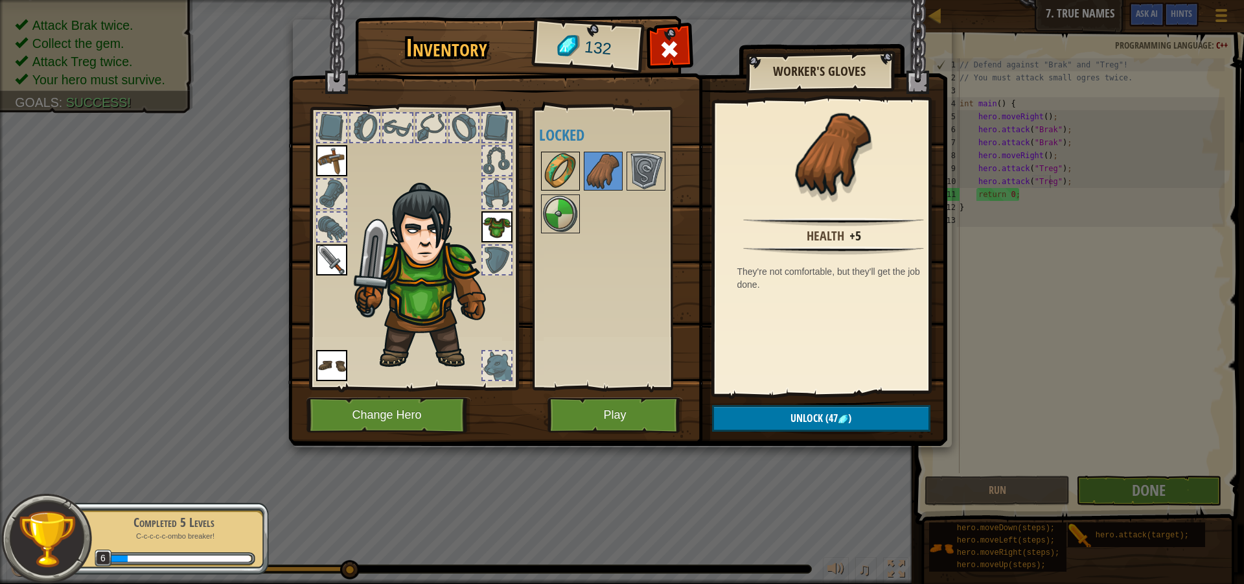
click at [579, 174] on div at bounding box center [560, 171] width 39 height 39
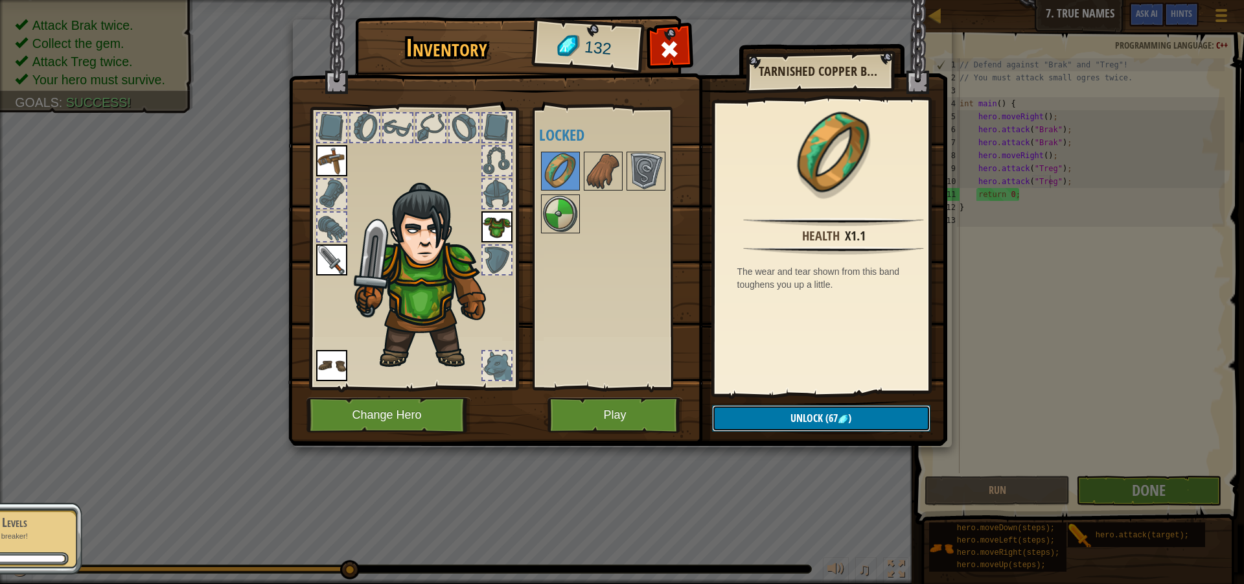
click at [864, 417] on button "Unlock (67 )" at bounding box center [821, 418] width 218 height 27
click at [833, 418] on button "Confirm" at bounding box center [821, 418] width 218 height 27
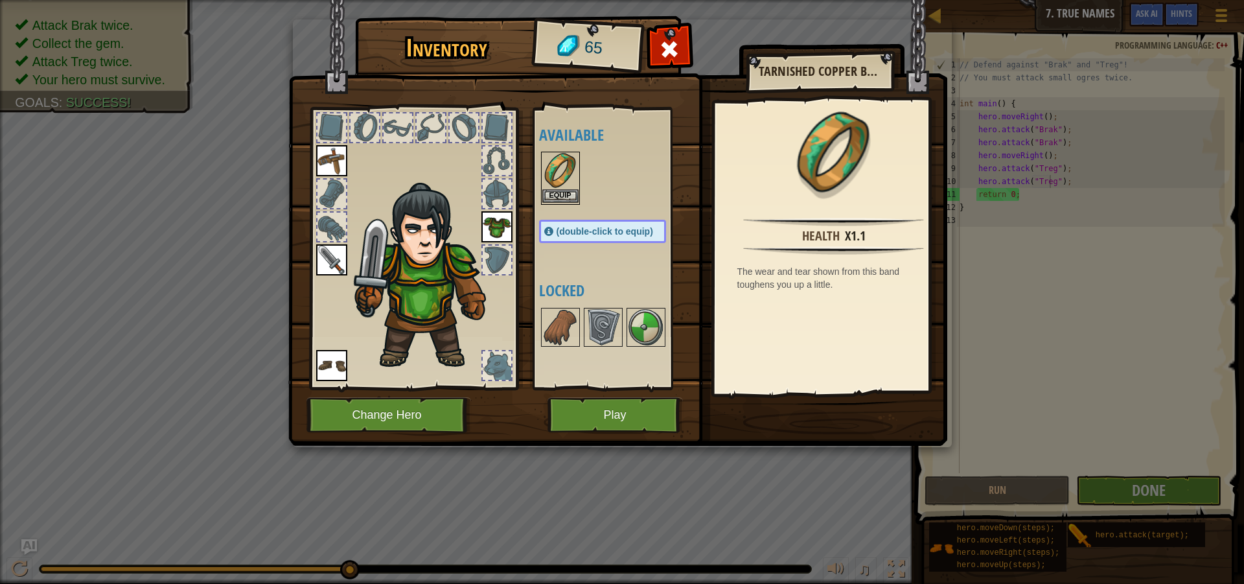
click at [568, 187] on img at bounding box center [560, 171] width 36 height 36
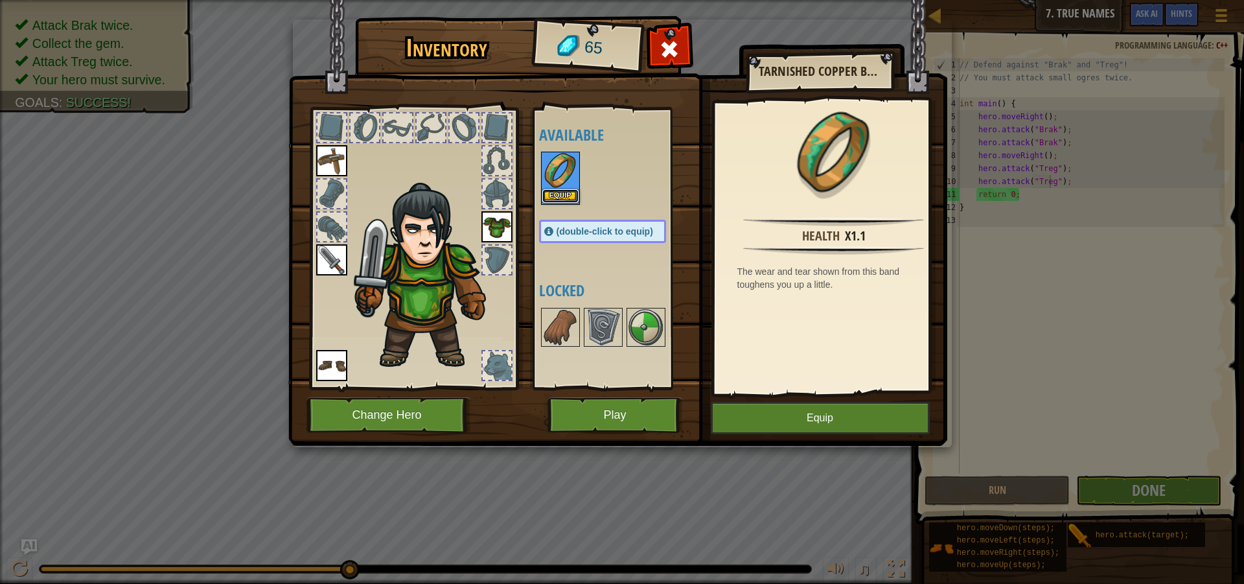
click at [567, 194] on button "Equip" at bounding box center [560, 196] width 36 height 14
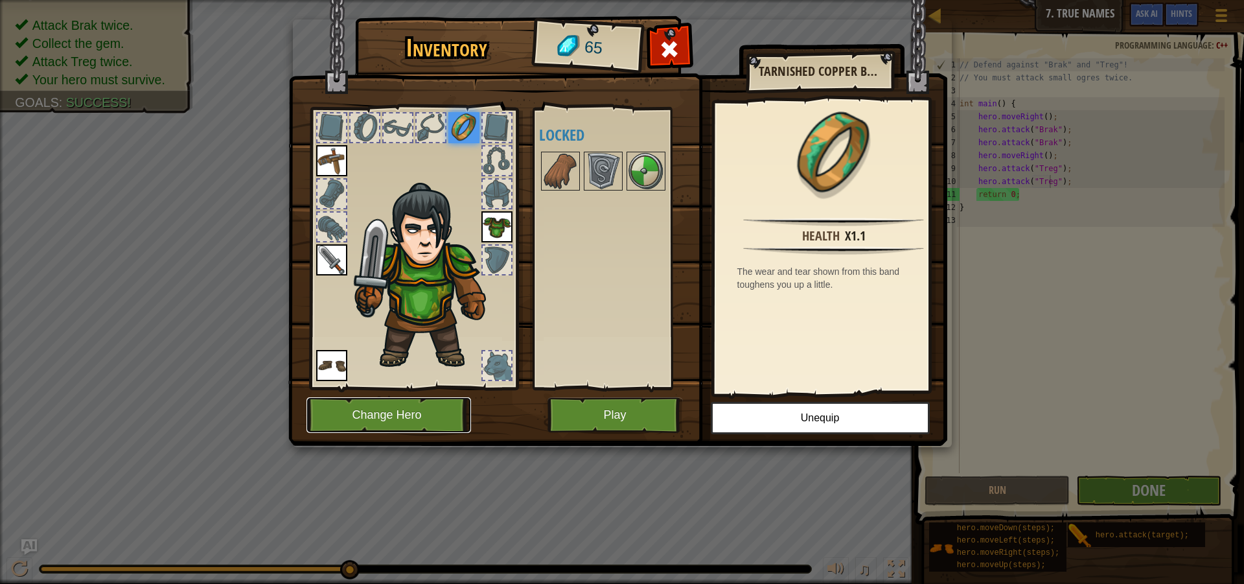
click at [424, 410] on button "Change Hero" at bounding box center [388, 415] width 165 height 36
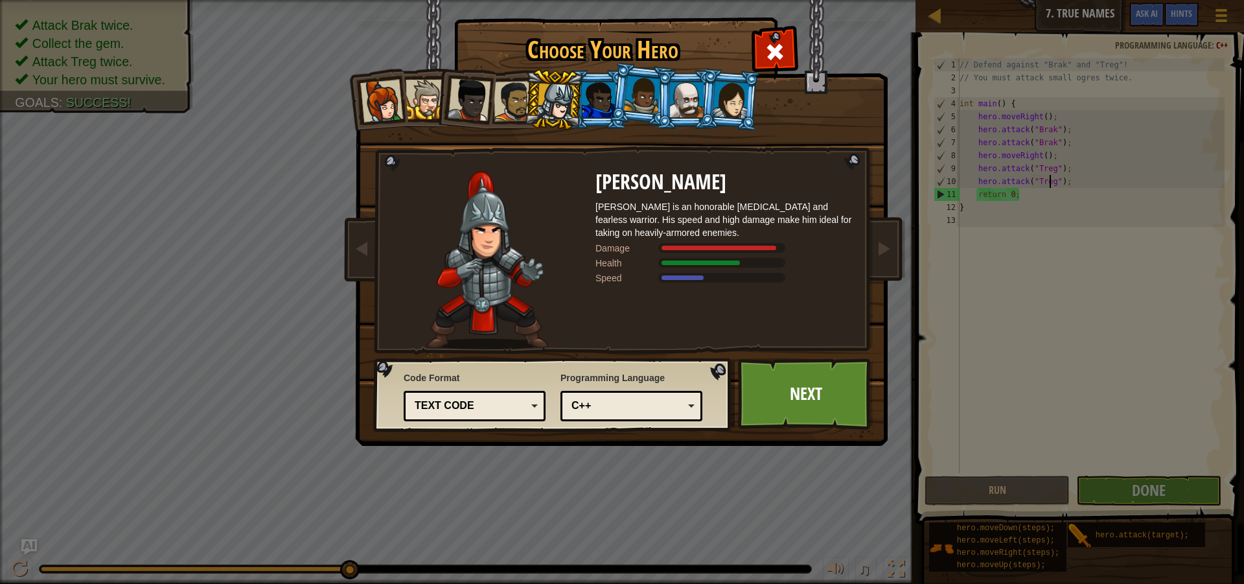
click at [437, 91] on li at bounding box center [464, 96] width 63 height 63
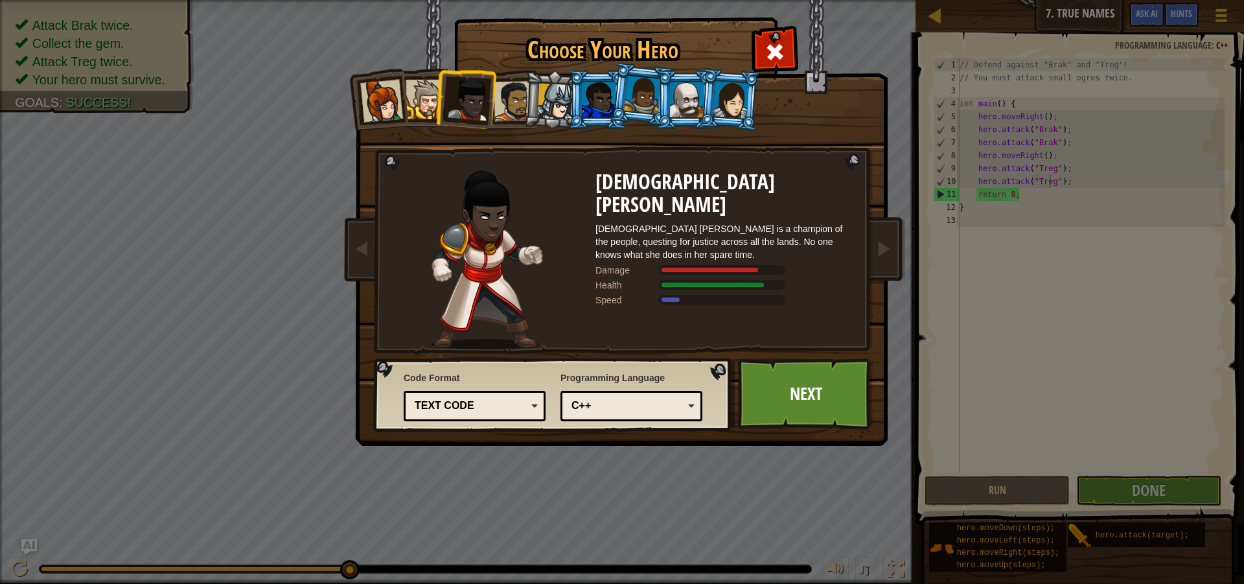
click at [429, 93] on div at bounding box center [426, 100] width 40 height 40
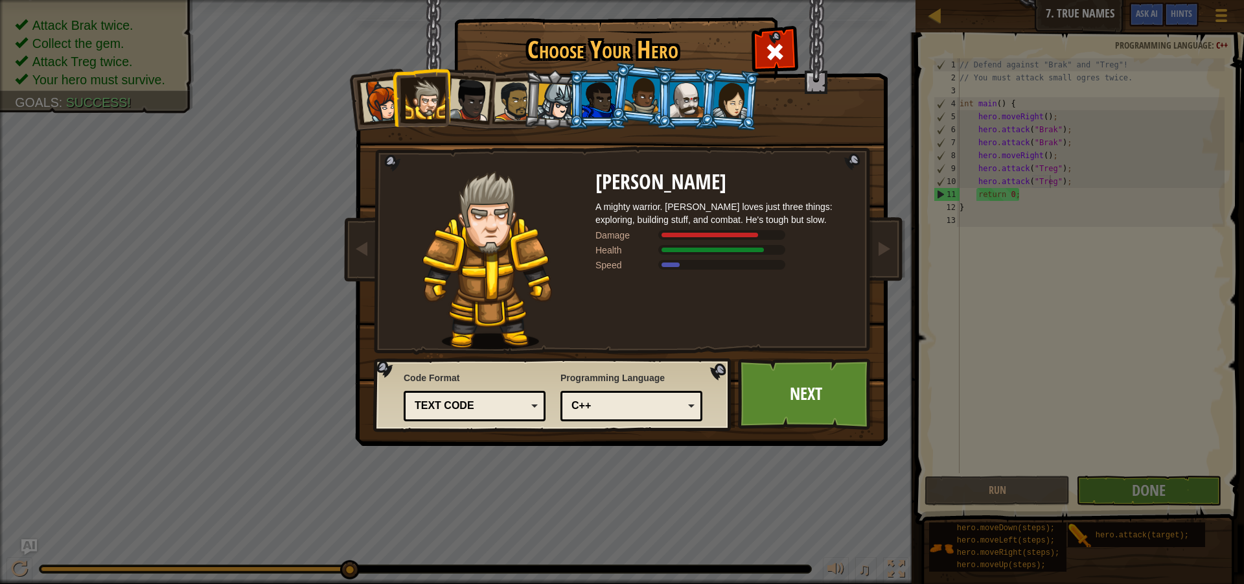
click at [544, 99] on div at bounding box center [555, 102] width 37 height 37
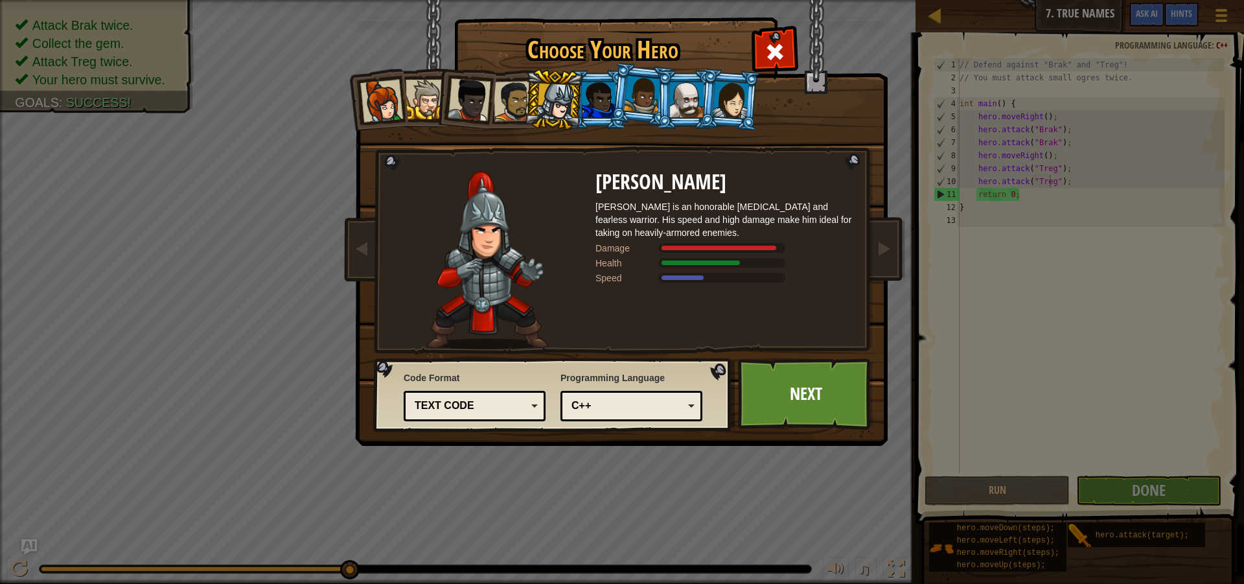
click at [568, 98] on div at bounding box center [555, 102] width 37 height 37
click at [771, 62] on span at bounding box center [774, 51] width 21 height 21
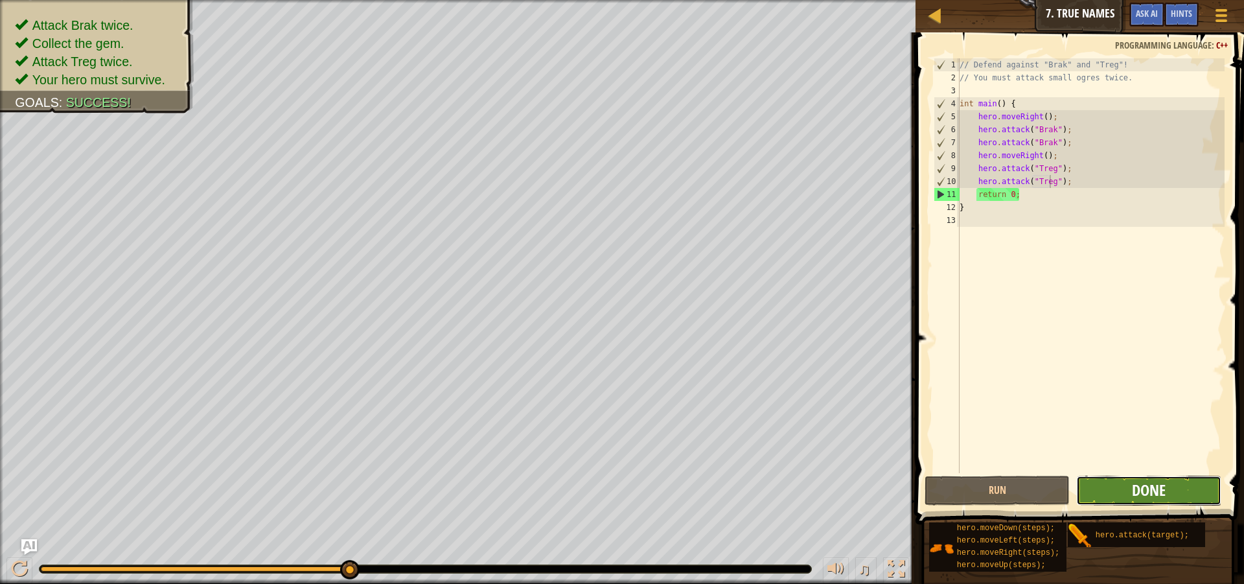
click at [1161, 490] on span "Done" at bounding box center [1149, 489] width 34 height 21
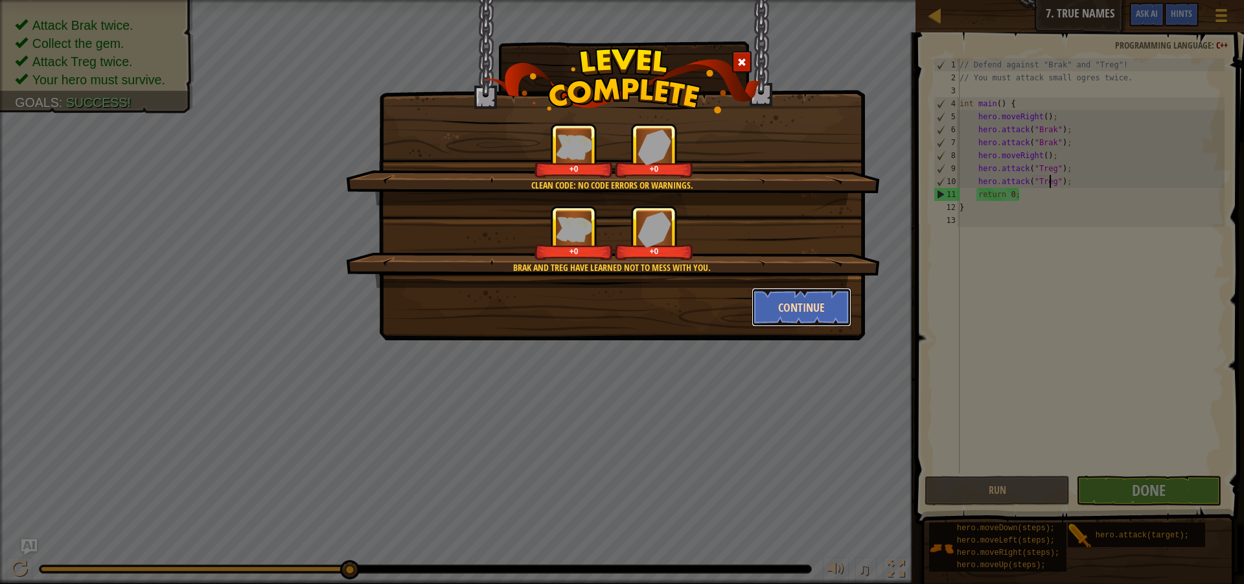
click at [785, 293] on button "Continue" at bounding box center [802, 307] width 100 height 39
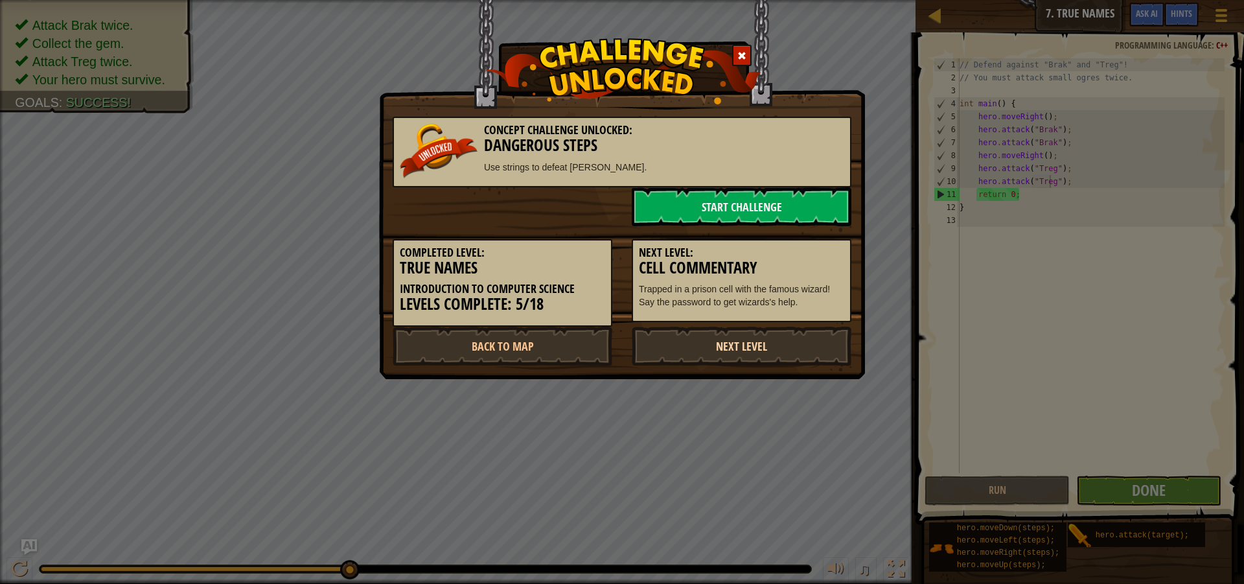
click at [737, 348] on link "Next Level" at bounding box center [742, 346] width 220 height 39
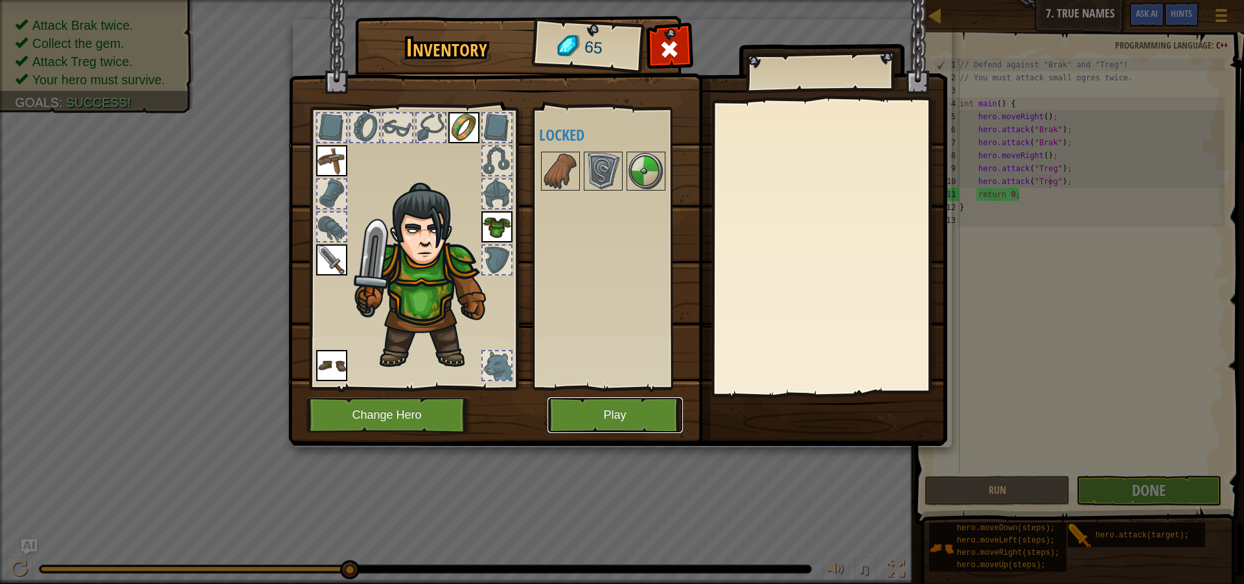
click at [639, 404] on button "Play" at bounding box center [614, 415] width 135 height 36
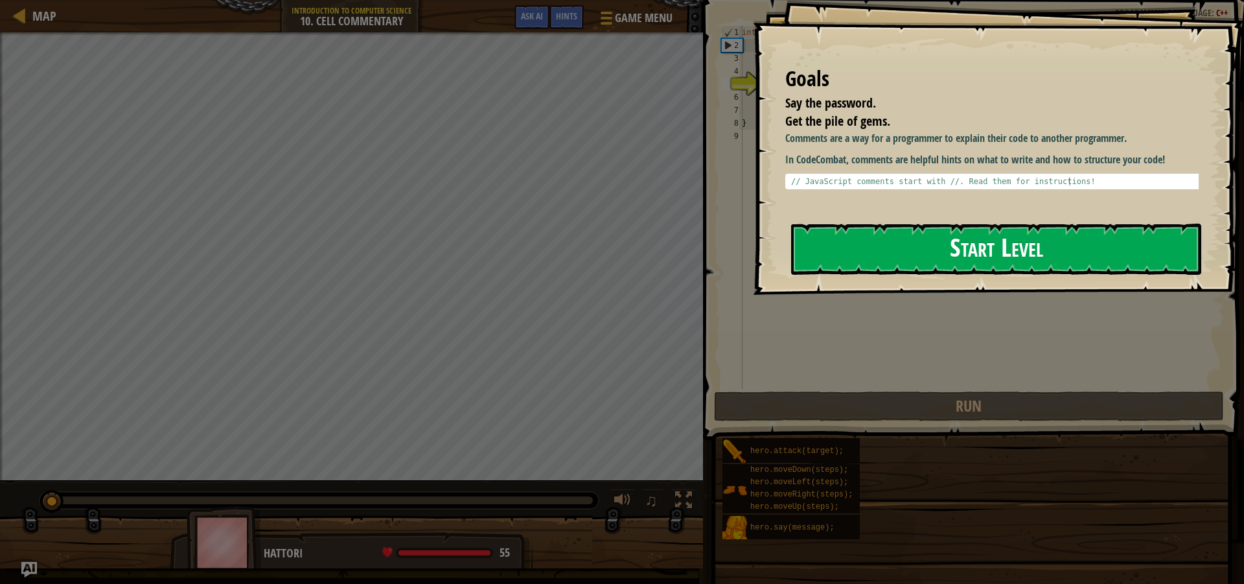
click at [1012, 245] on button "Start Level" at bounding box center [996, 249] width 410 height 51
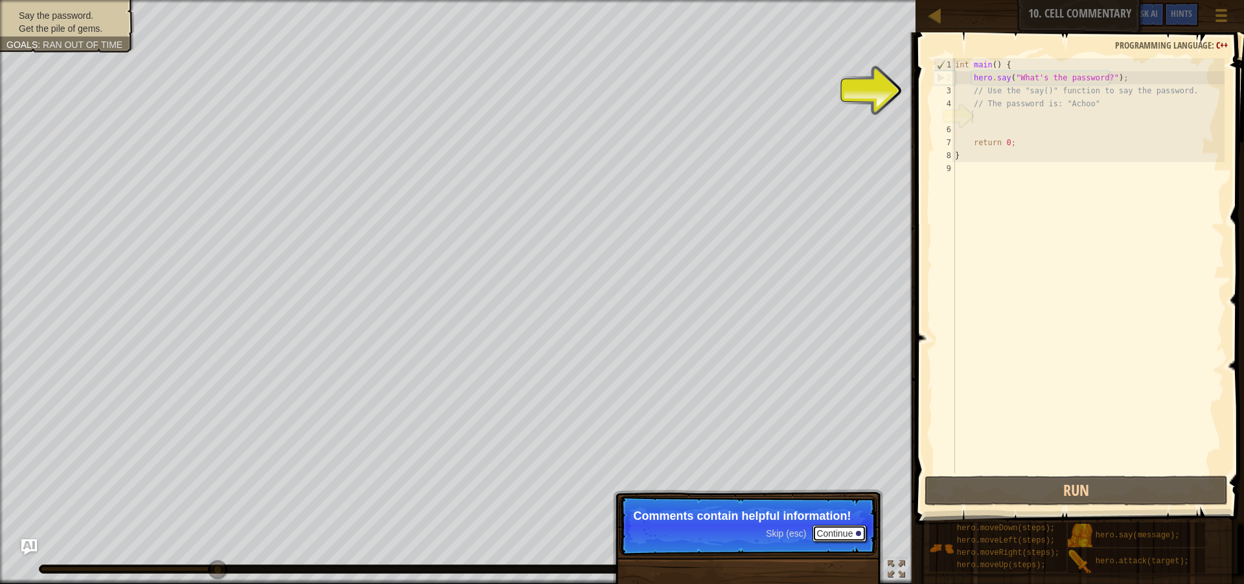
click at [830, 525] on button "Continue" at bounding box center [839, 533] width 54 height 17
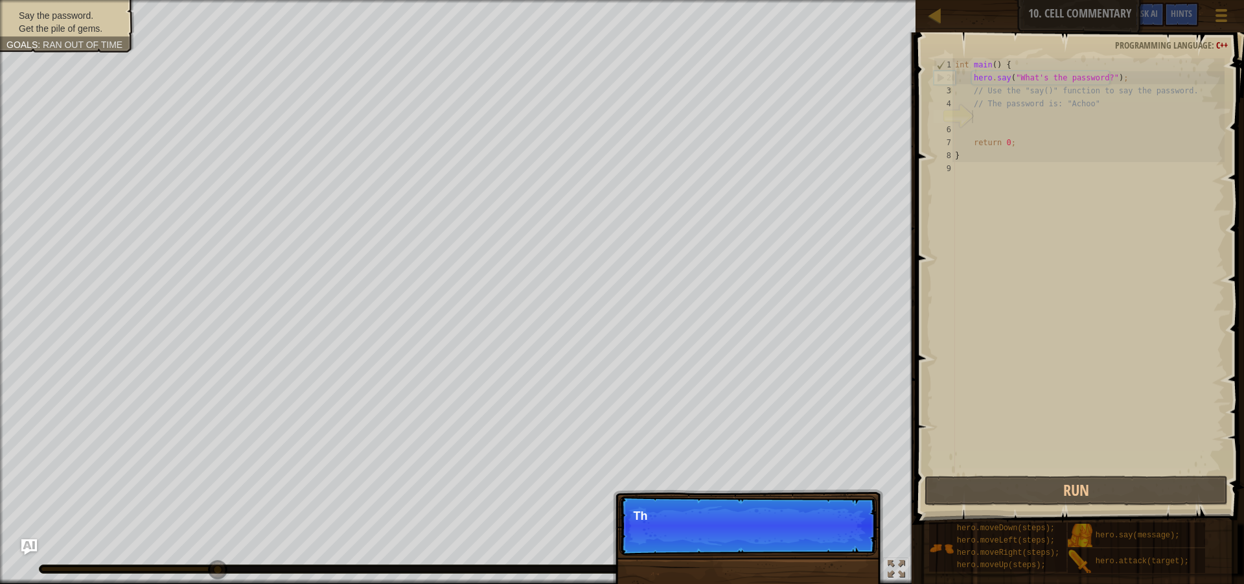
scroll to position [6, 1]
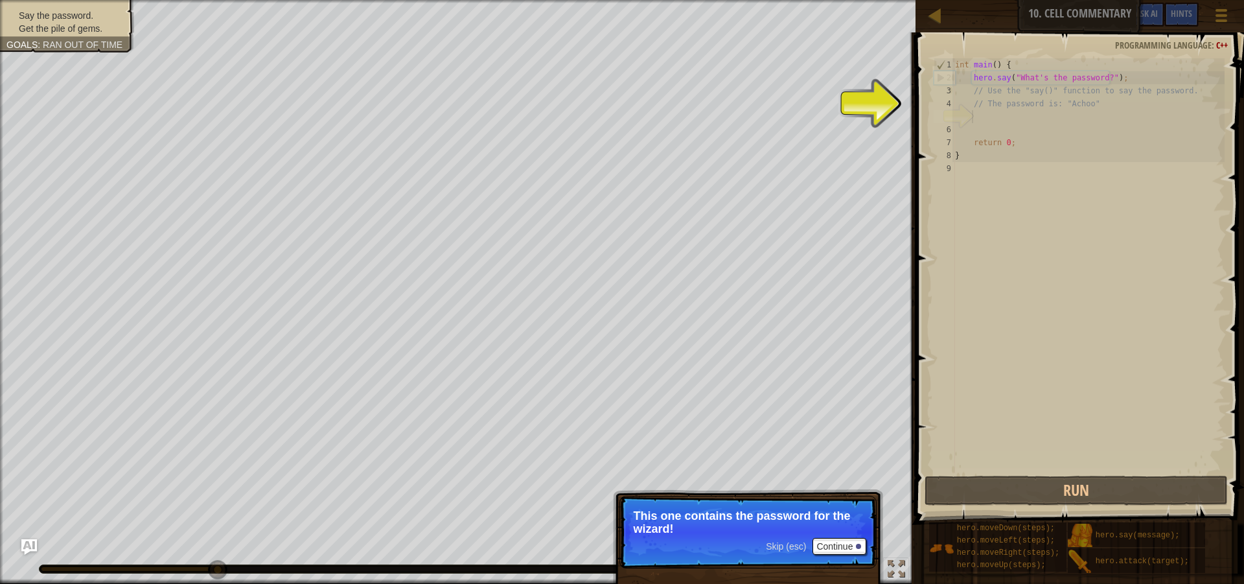
click at [1046, 101] on div "int main ( ) { hero . say ( " What's the password? " ) ; // Use the "say()" fun…" at bounding box center [1088, 278] width 272 height 441
type textarea "// The password is: "Achoo""
click at [1000, 122] on div "int main ( ) { hero . say ( " What's the password? " ) ; // Use the "say()" fun…" at bounding box center [1088, 278] width 272 height 441
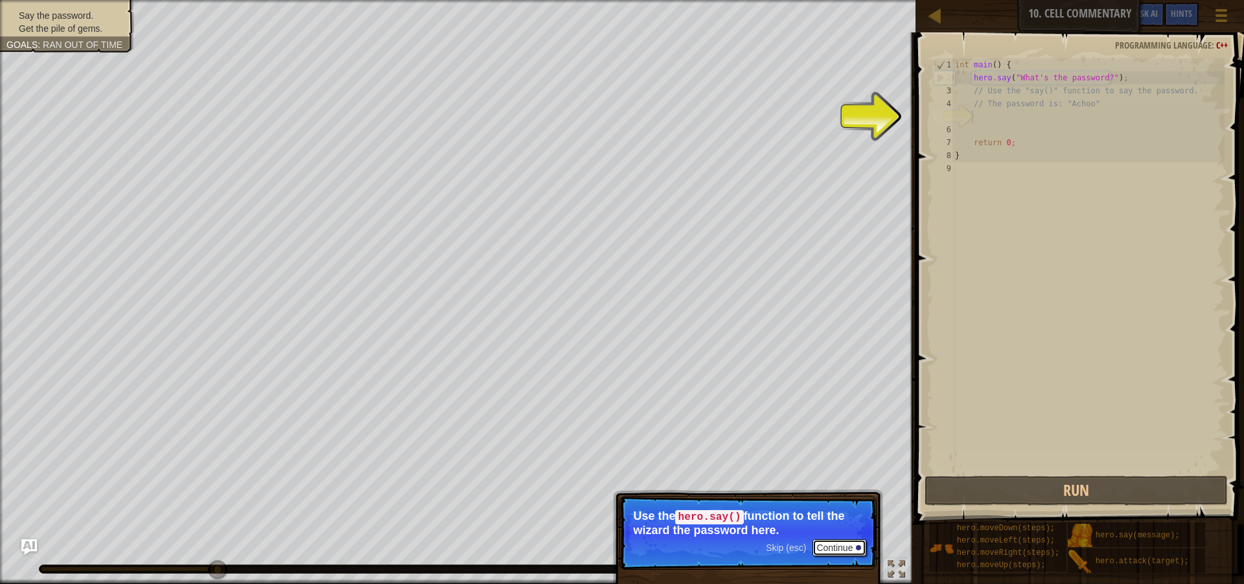
click at [847, 540] on button "Continue" at bounding box center [839, 547] width 54 height 17
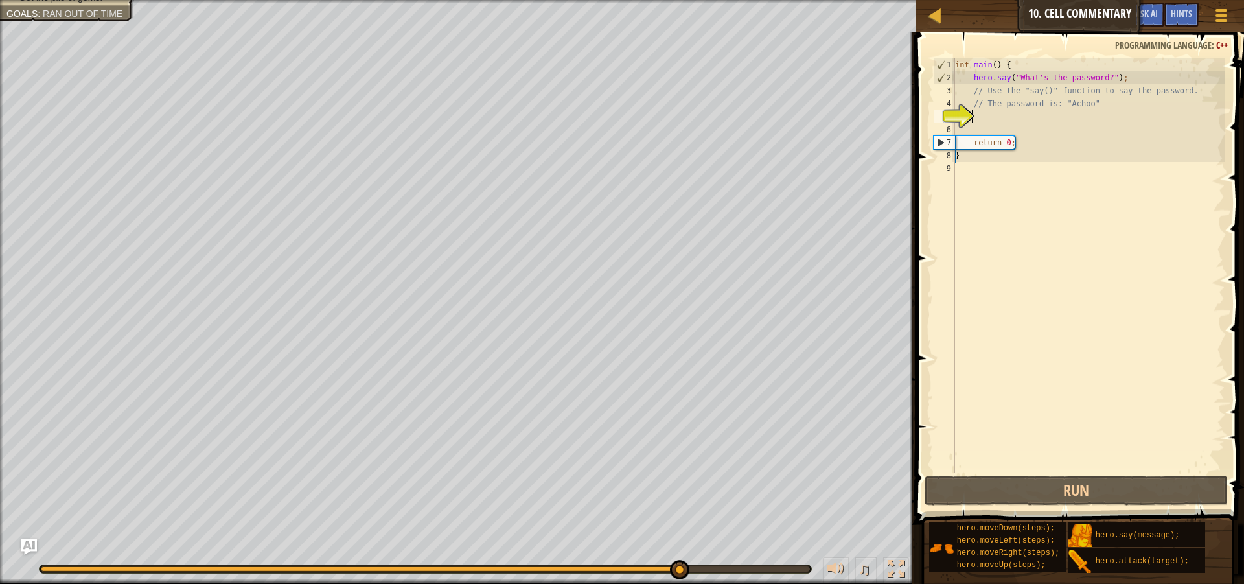
click at [1002, 126] on div "int main ( ) { hero . say ( " What's the password? " ) ; // Use the "say()" fun…" at bounding box center [1088, 278] width 272 height 441
click at [1031, 125] on div "int main ( ) { hero . say ( " What's the password? " ) ; // Use the "say()" fun…" at bounding box center [1088, 278] width 272 height 441
click at [998, 122] on div "int main ( ) { hero . say ( " What's the password? " ) ; // Use the "say()" fun…" at bounding box center [1088, 278] width 272 height 441
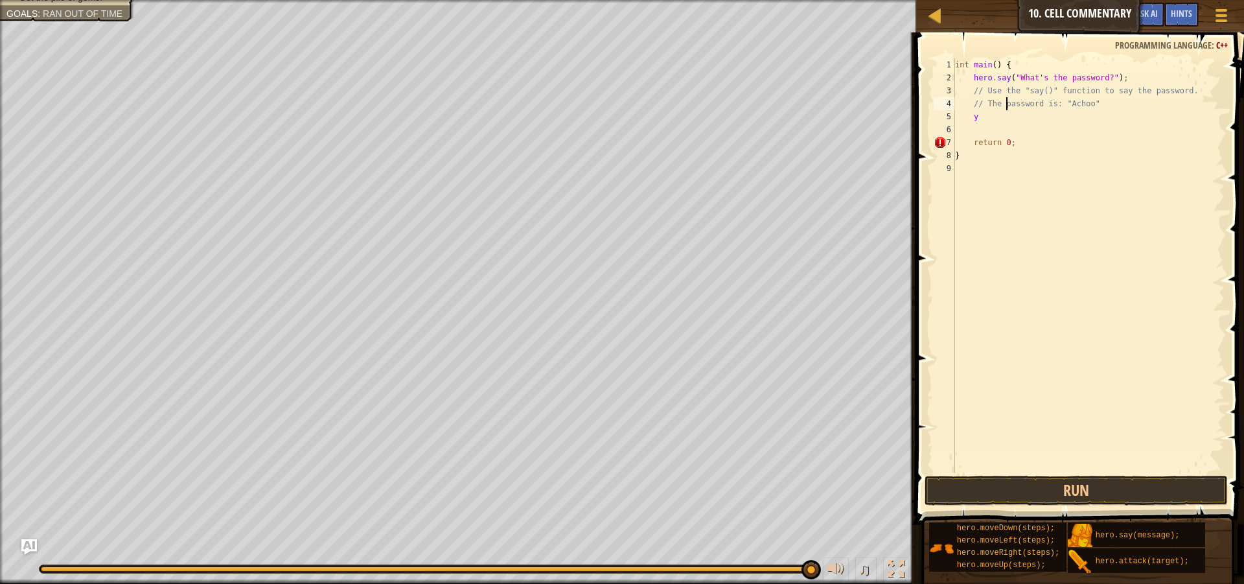
click at [1005, 109] on div "int main ( ) { hero . say ( " What's the password? " ) ; // Use the "say()" fun…" at bounding box center [1088, 278] width 272 height 441
type textarea "// The password is: "Achoo""
click at [1002, 125] on div "int main ( ) { hero . say ( " What's the password? " ) ; // Use the "say()" fun…" at bounding box center [1088, 278] width 272 height 441
click at [978, 113] on div "int main ( ) { hero . say ( " What's the password? " ) ; // Use the "say()" fun…" at bounding box center [1088, 278] width 272 height 441
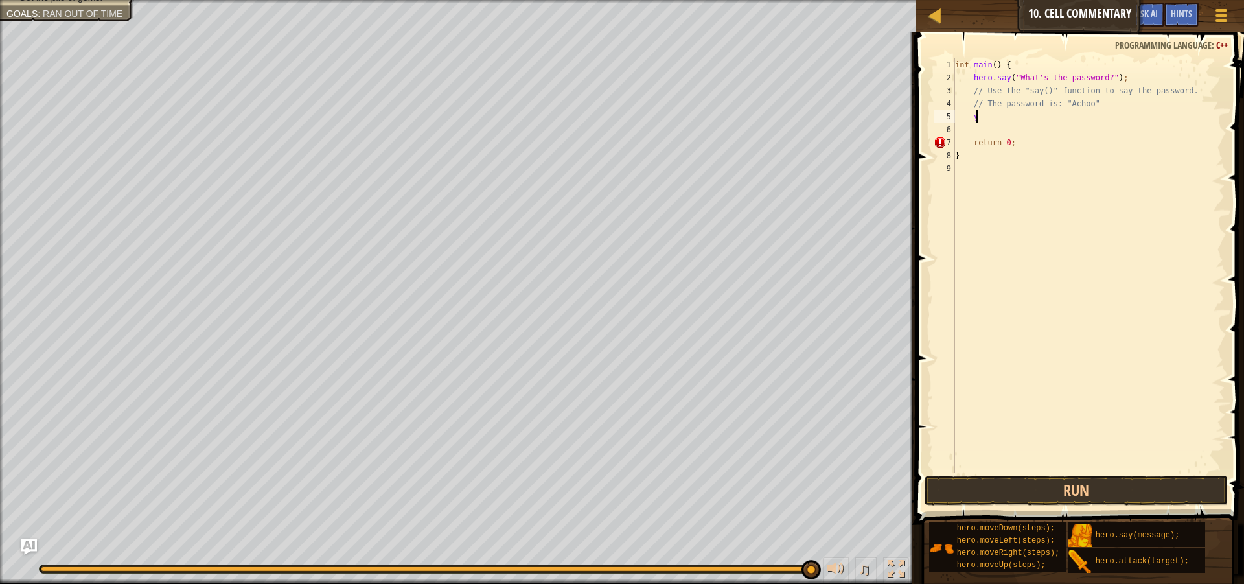
type textarea "y"
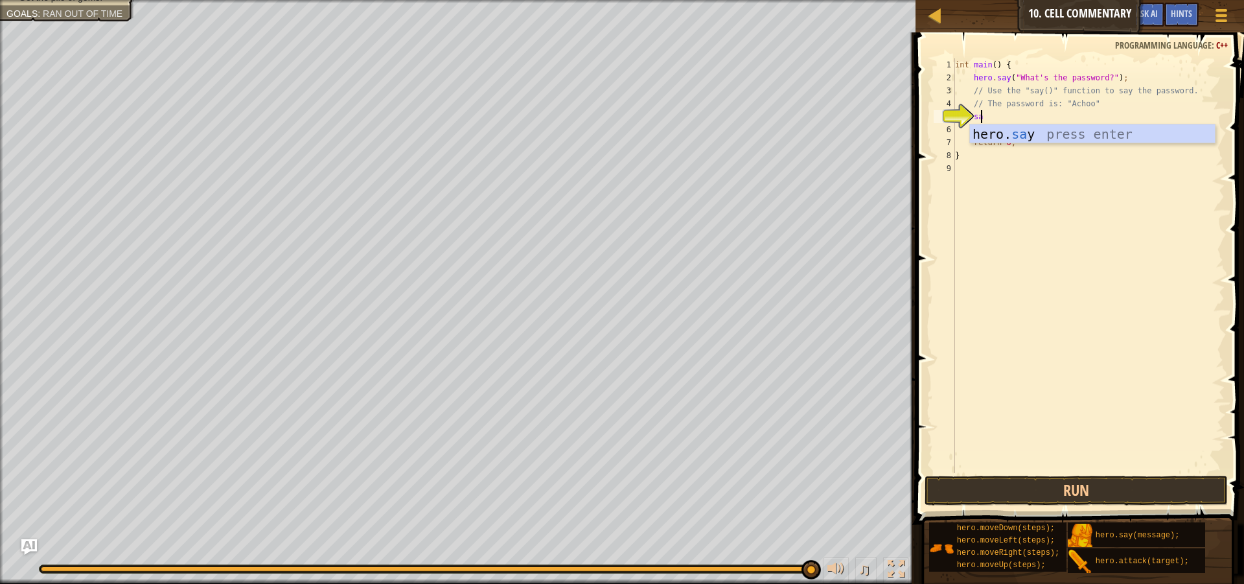
scroll to position [6, 2]
click at [1006, 136] on div "hero. say press enter" at bounding box center [1092, 153] width 245 height 58
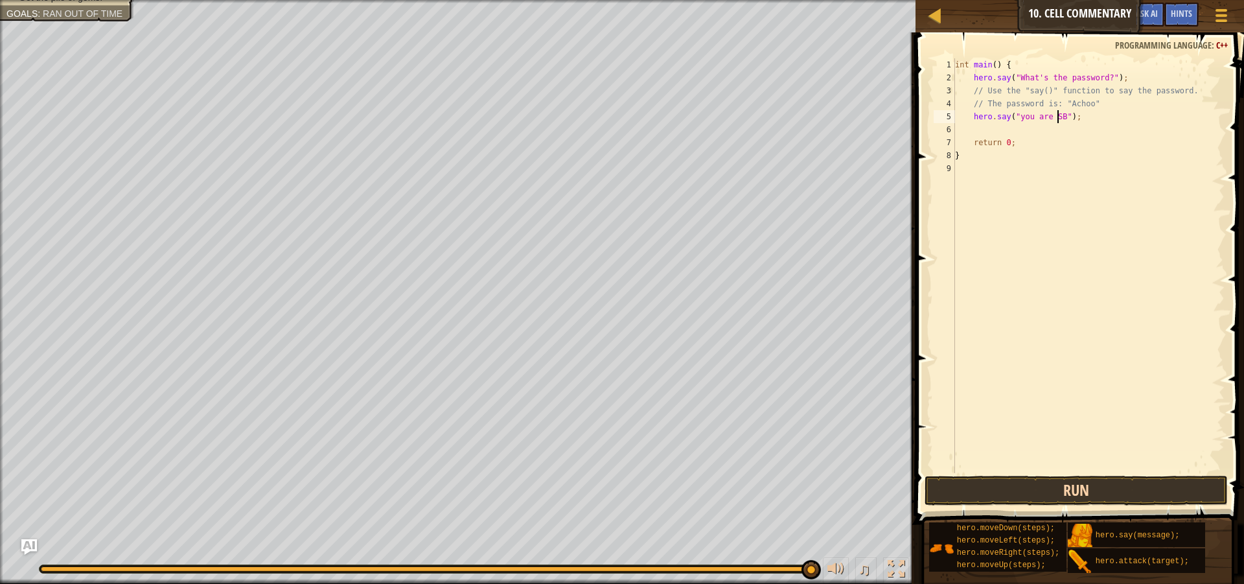
type textarea "hero.say("you are SB");"
click at [1101, 479] on button "Run" at bounding box center [1076, 491] width 303 height 30
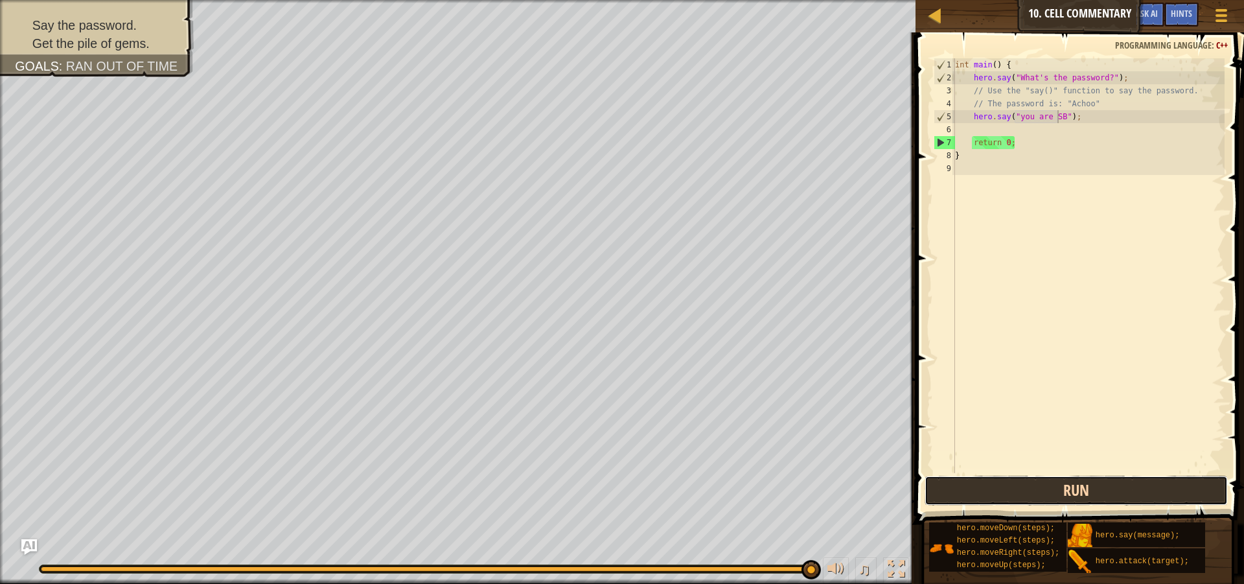
click at [1156, 484] on button "Run" at bounding box center [1076, 491] width 303 height 30
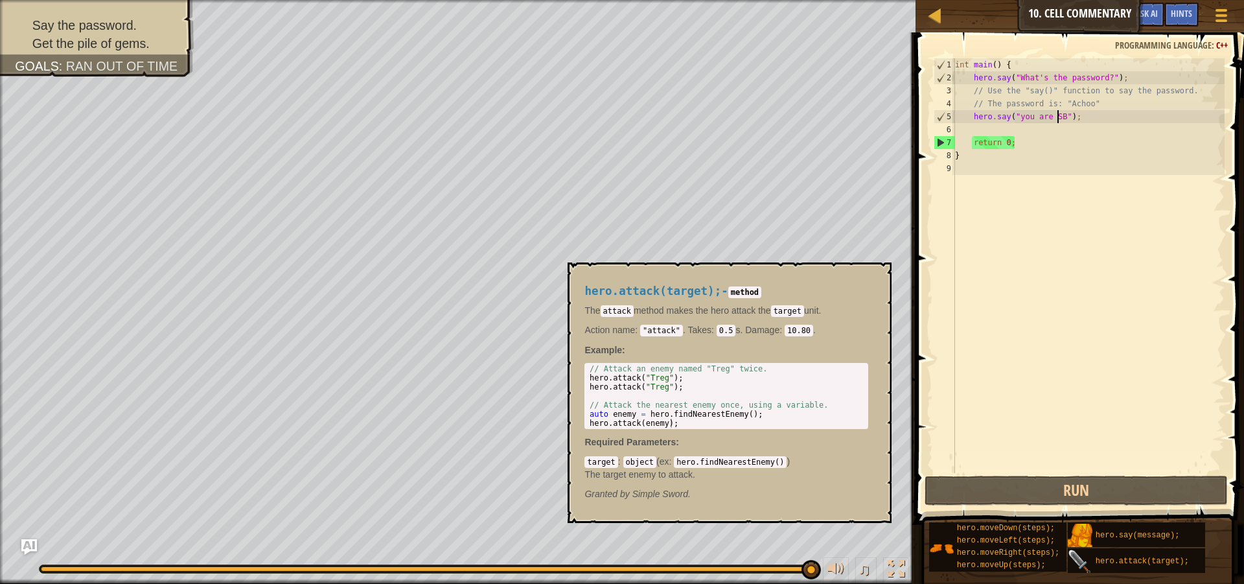
click at [1085, 560] on img at bounding box center [1080, 561] width 25 height 25
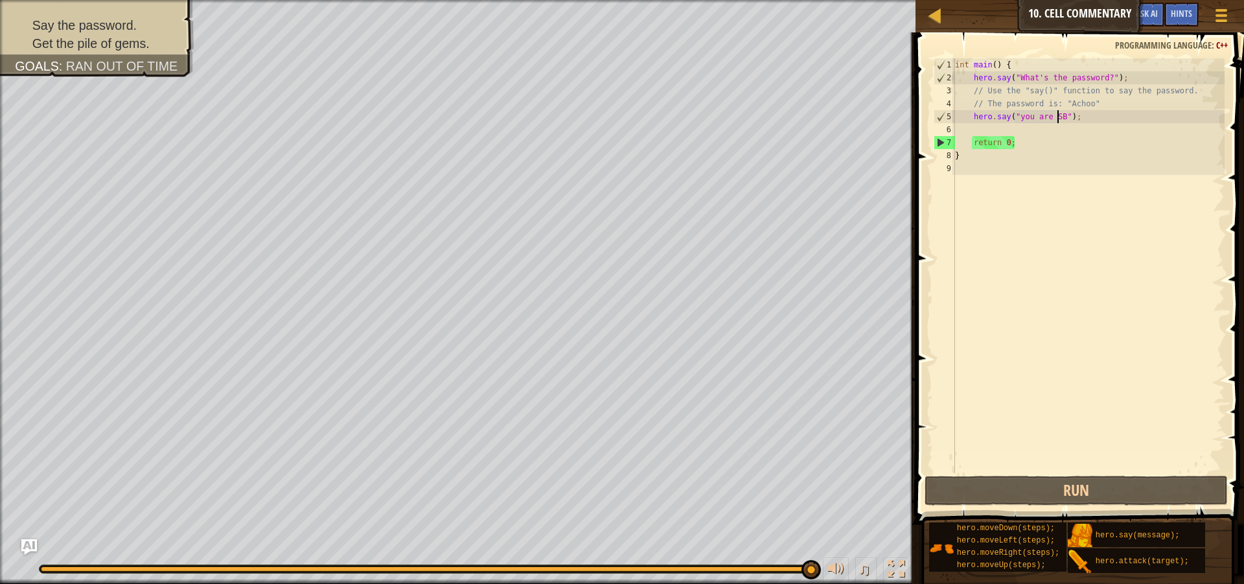
click at [1006, 130] on div "int main ( ) { hero . say ( " What's the password? " ) ; // Use the "say()" fun…" at bounding box center [1088, 278] width 272 height 441
drag, startPoint x: 1070, startPoint y: 115, endPoint x: 972, endPoint y: 116, distance: 97.2
click at [972, 116] on div "int main ( ) { hero . say ( " What's the password? " ) ; // Use the "say()" fun…" at bounding box center [1088, 278] width 272 height 441
type textarea "hero.say("you are SB");"
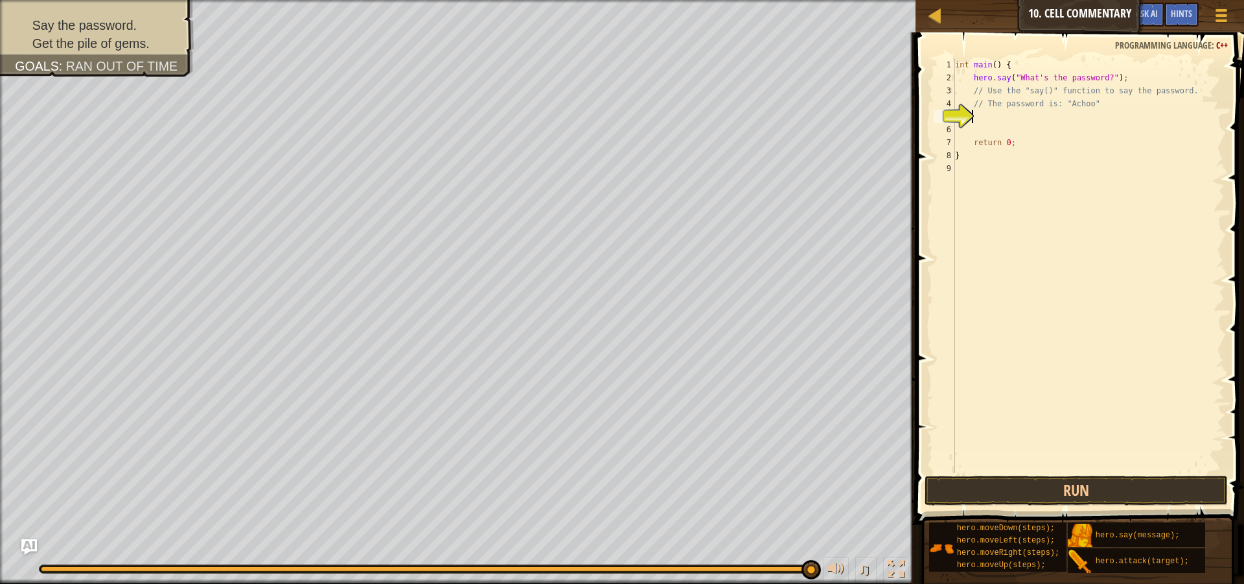
type textarea "v"
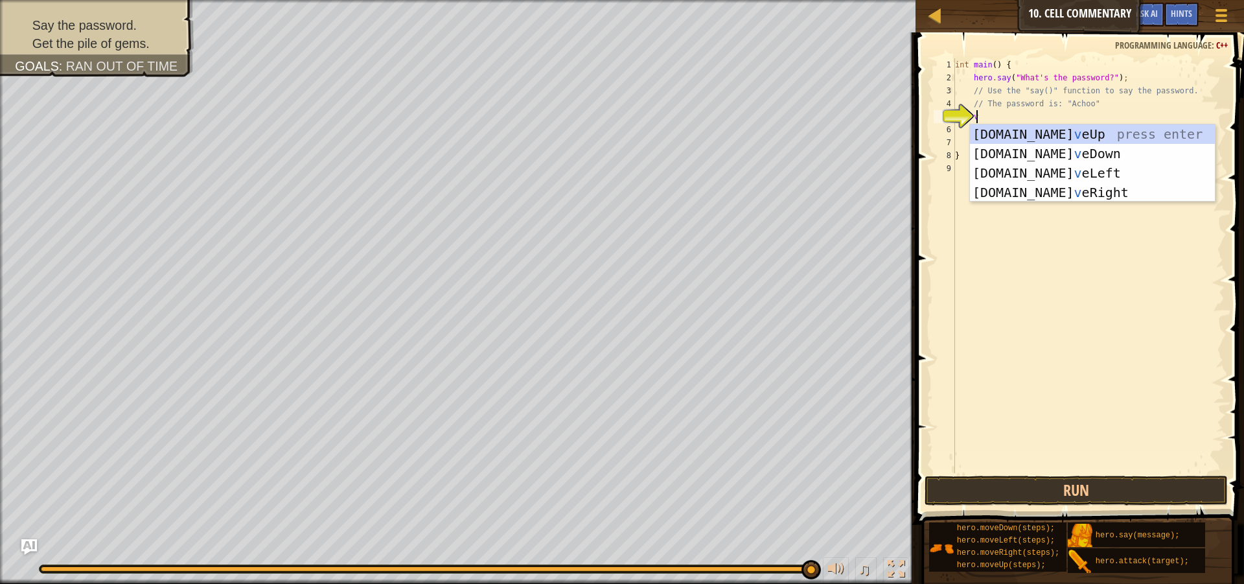
scroll to position [6, 1]
click at [1064, 170] on div "[DOMAIN_NAME] v eUp press enter [DOMAIN_NAME] v eDown press enter [DOMAIN_NAME]…" at bounding box center [1092, 182] width 245 height 117
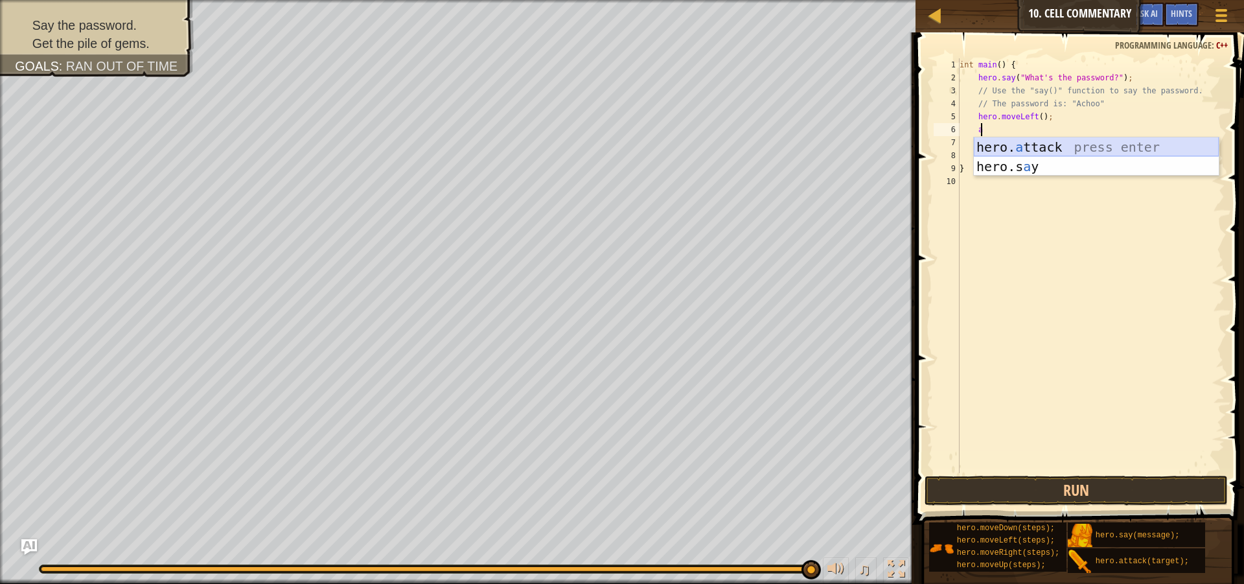
click at [1040, 137] on div "hero. a ttack press enter hero.s a y press enter" at bounding box center [1096, 176] width 245 height 78
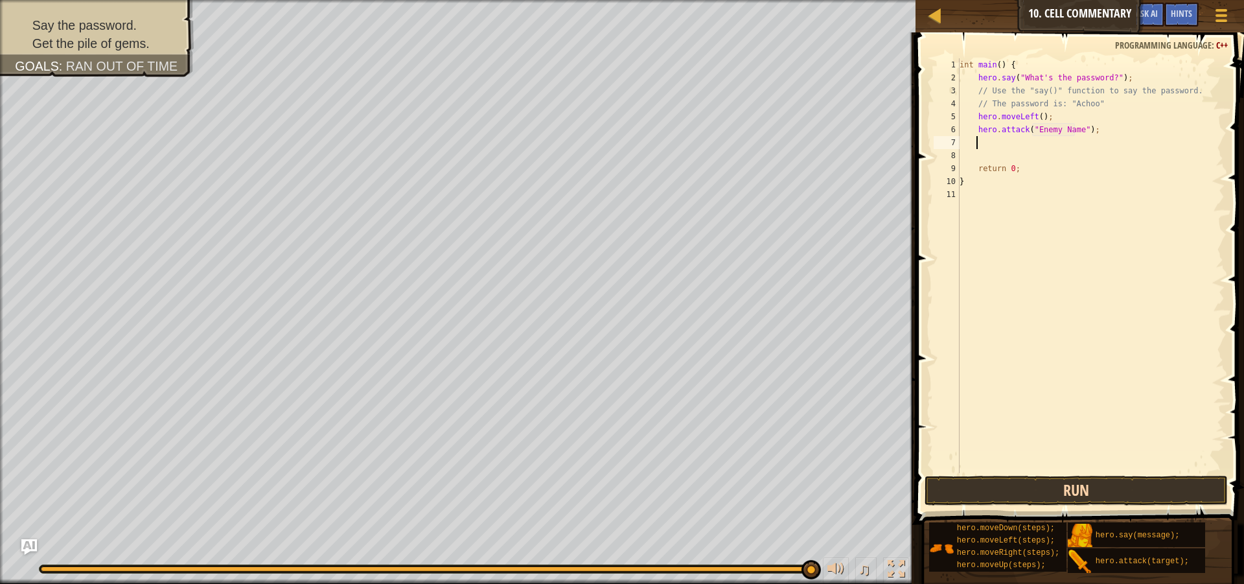
type textarea "hero.attack("Enemy Name");"
click at [1071, 488] on button "Run" at bounding box center [1076, 491] width 303 height 30
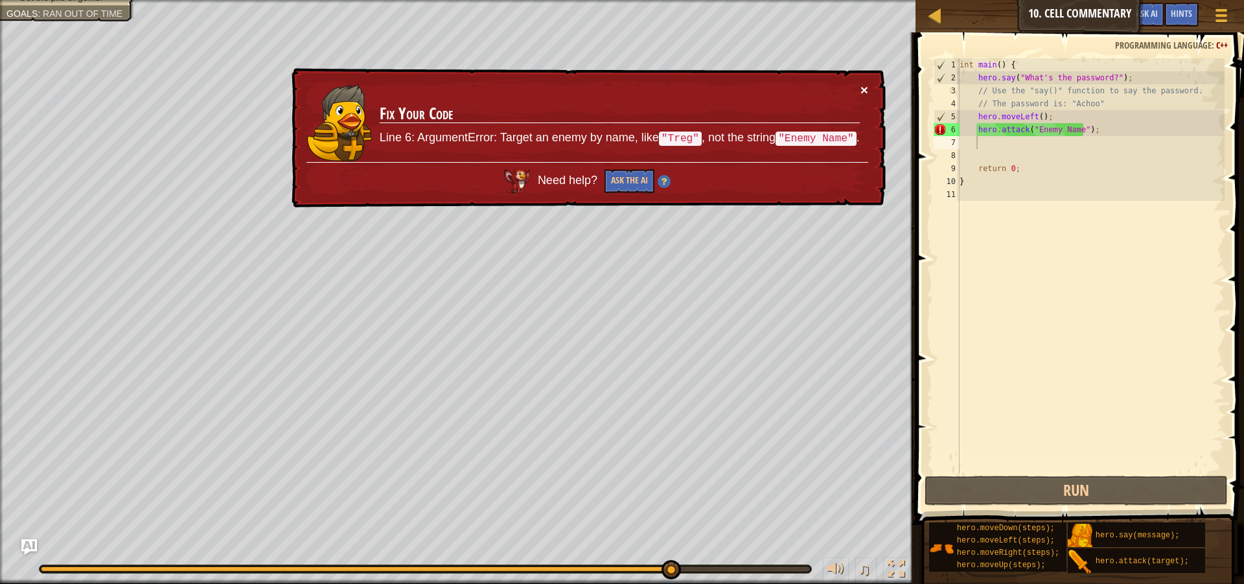
click at [862, 86] on button "×" at bounding box center [864, 90] width 8 height 14
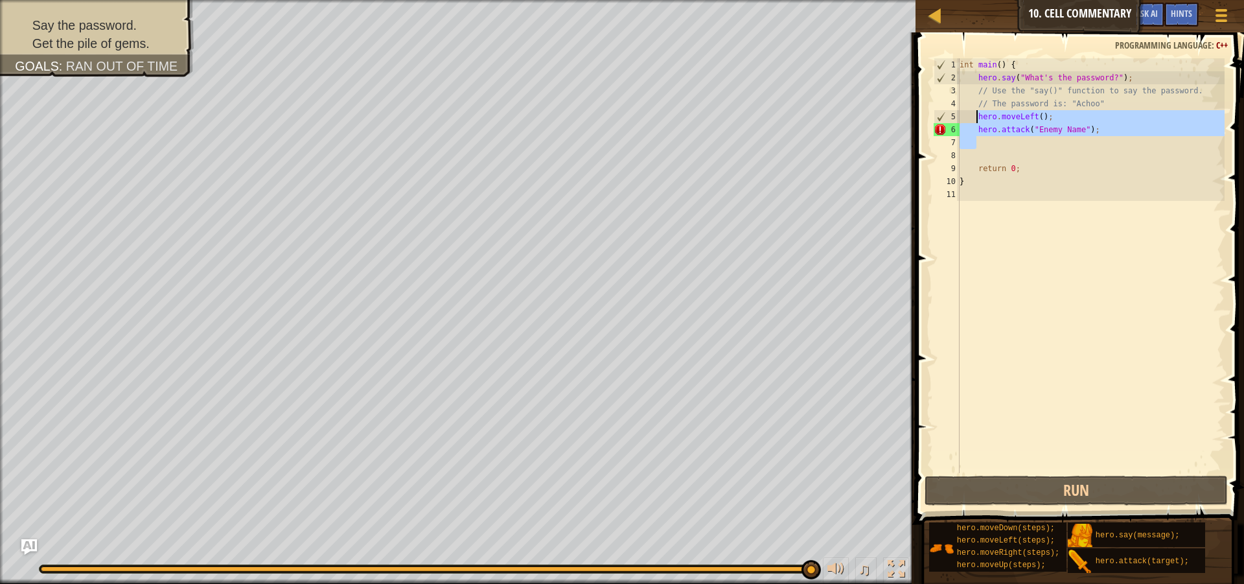
drag, startPoint x: 1020, startPoint y: 142, endPoint x: 976, endPoint y: 113, distance: 52.8
click at [976, 113] on div "int main ( ) { hero . say ( " What's the password? " ) ; // Use the "say()" fun…" at bounding box center [1091, 278] width 268 height 441
type textarea "hero.moveLeft(); hero.attack("Enemy Name");"
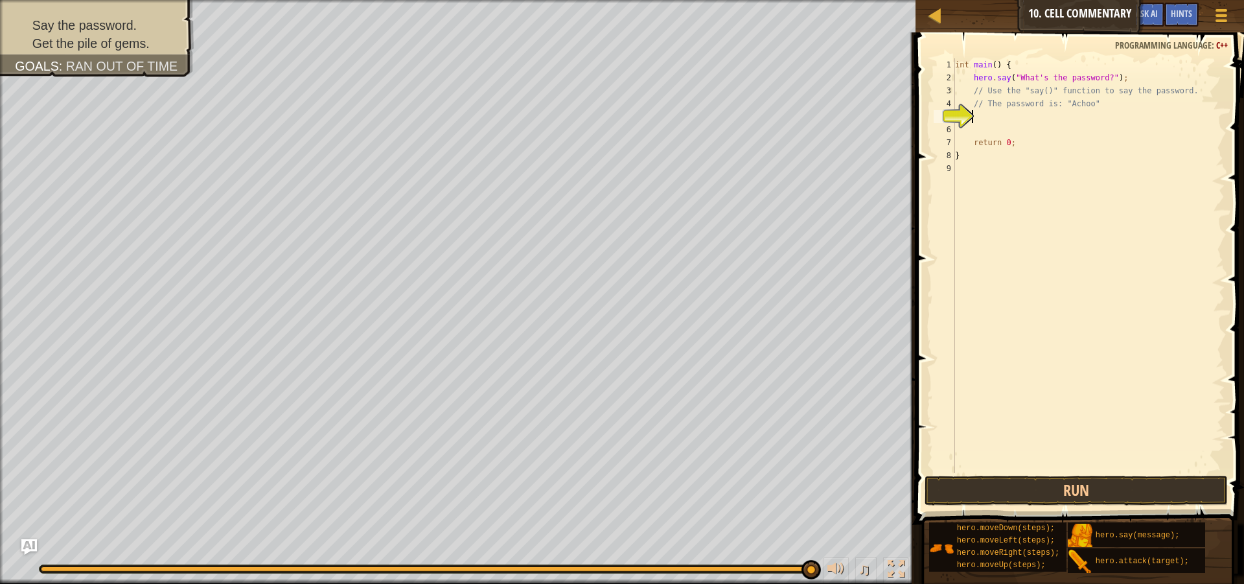
click at [983, 118] on div "int main ( ) { hero . say ( " What's the password? " ) ; // Use the "say()" fun…" at bounding box center [1088, 278] width 272 height 441
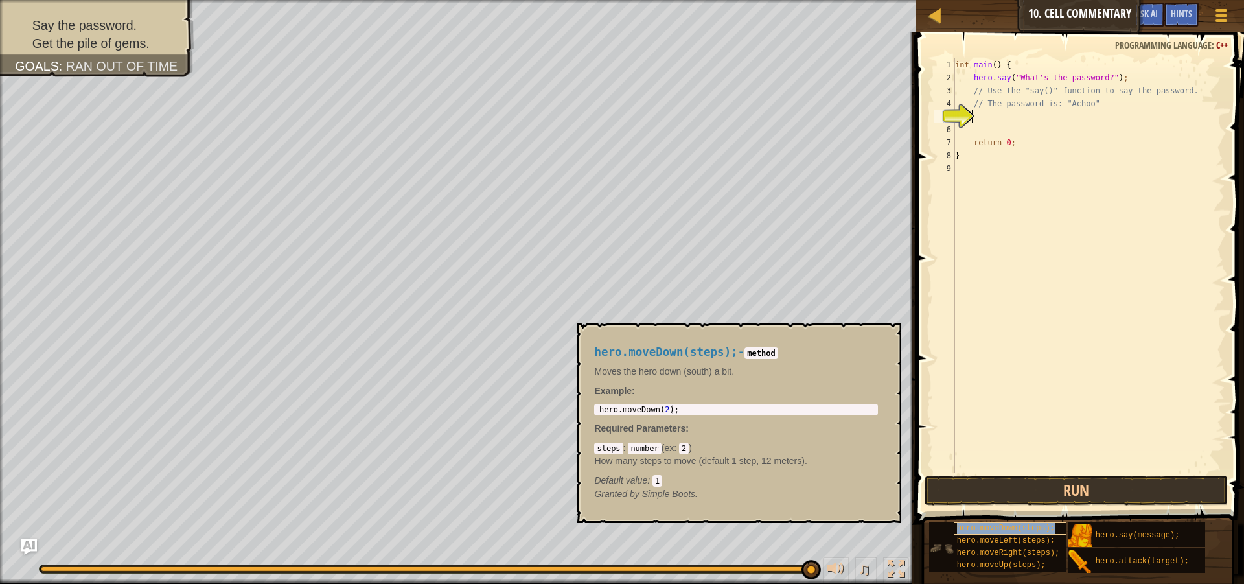
click at [1013, 529] on span "hero.moveDown(steps);" at bounding box center [1006, 527] width 98 height 9
click at [979, 122] on div "int main ( ) { hero . say ( " What's the password? " ) ; // Use the "say()" fun…" at bounding box center [1088, 278] width 272 height 441
click at [985, 121] on div "int main ( ) { hero . say ( " What's the password? " ) ; // Use the "say()" fun…" at bounding box center [1088, 278] width 272 height 441
click at [1011, 527] on span "hero.moveDown(steps);" at bounding box center [1006, 527] width 98 height 9
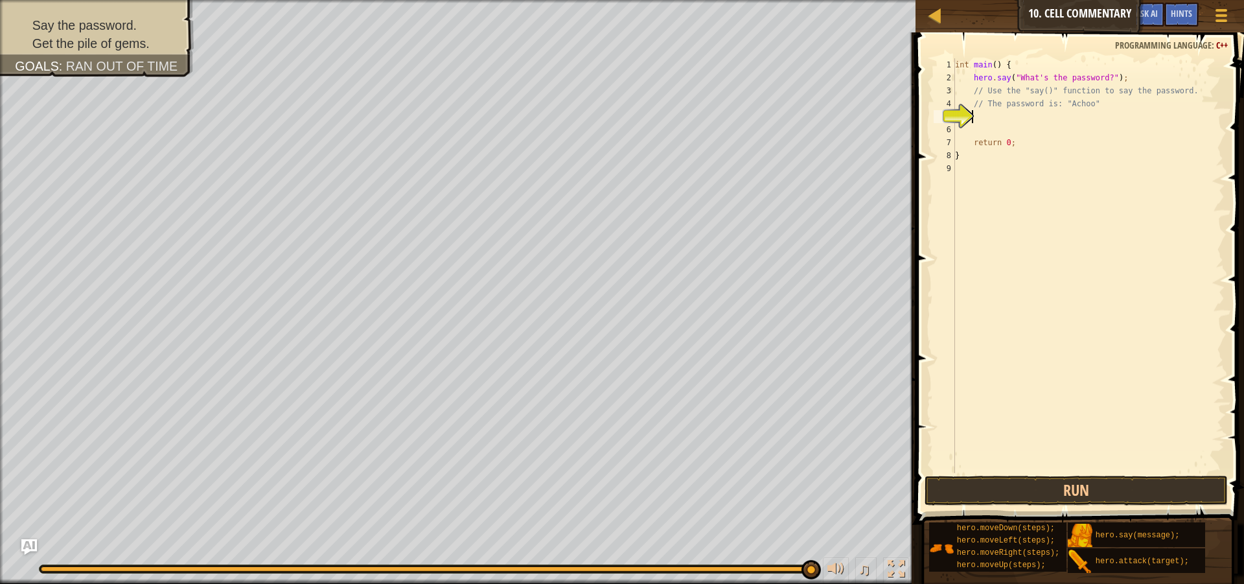
click at [1035, 422] on div "int main ( ) { hero . say ( " What's the password? " ) ; // Use the "say()" fun…" at bounding box center [1088, 278] width 272 height 441
click at [978, 124] on div "int main ( ) { hero . say ( " What's the password? " ) ; // Use the "say()" fun…" at bounding box center [1088, 278] width 272 height 441
click at [980, 117] on div "int main ( ) { hero . say ( " What's the password? " ) ; // Use the "say()" fun…" at bounding box center [1088, 278] width 272 height 441
click at [1180, 480] on button "Run" at bounding box center [1076, 491] width 303 height 30
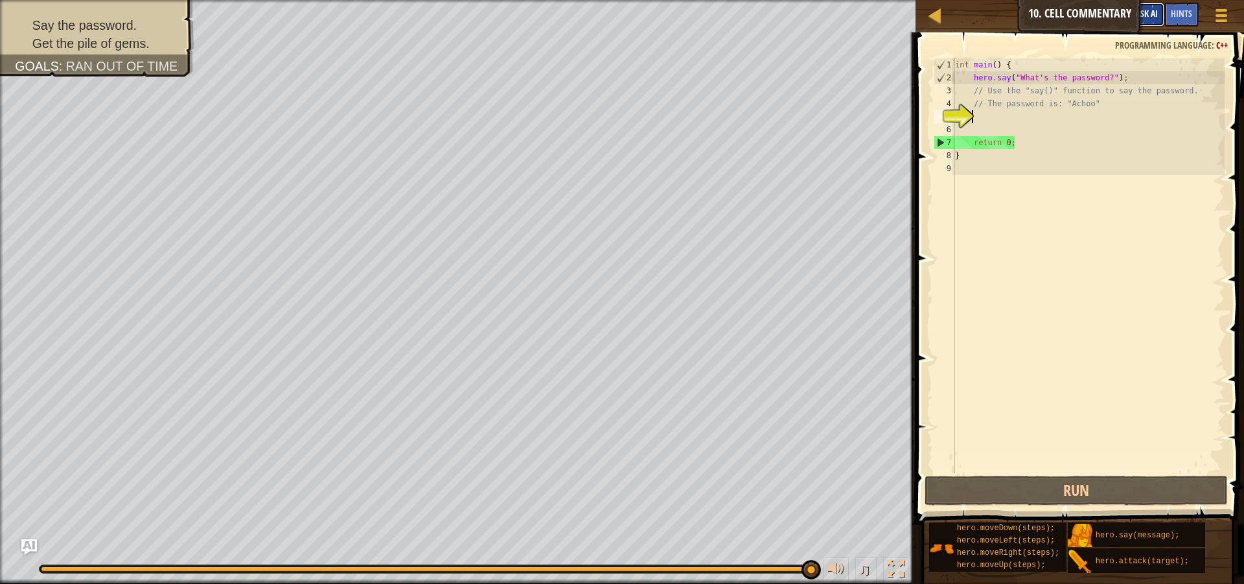
click at [1157, 9] on span "Ask AI" at bounding box center [1147, 13] width 22 height 12
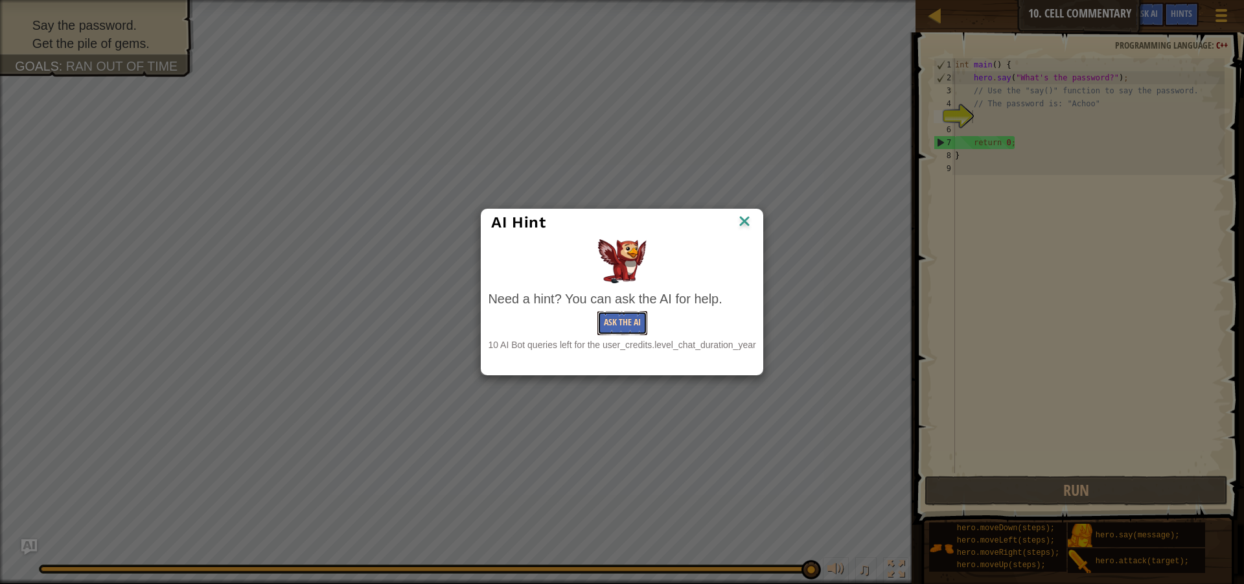
click at [633, 319] on button "Ask the AI" at bounding box center [622, 323] width 50 height 24
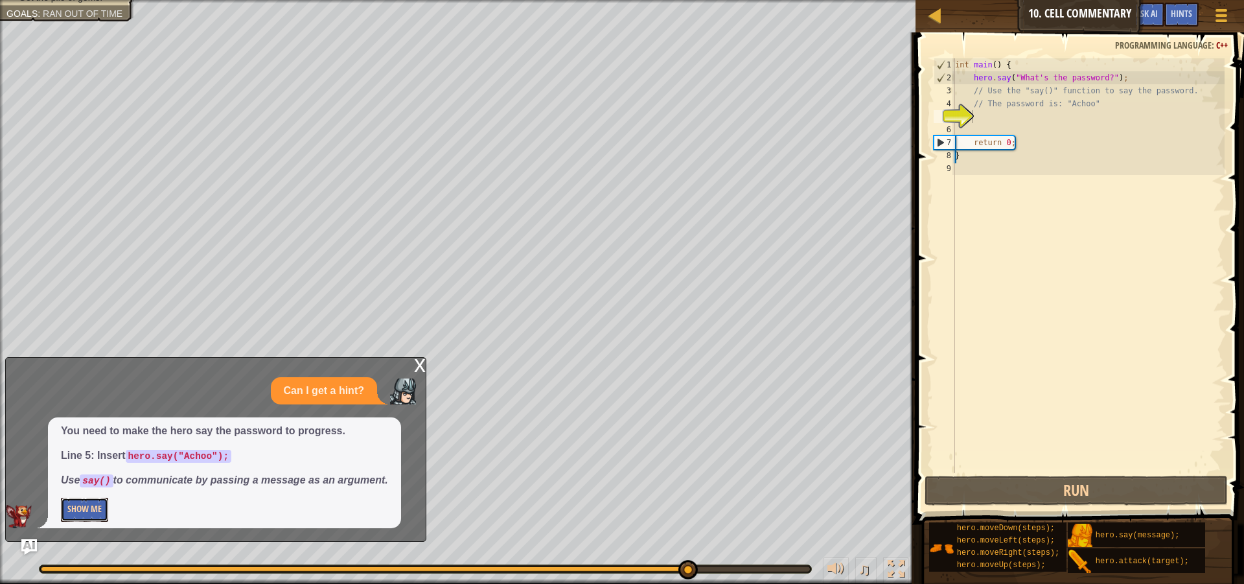
click at [95, 507] on button "Show Me" at bounding box center [84, 510] width 47 height 24
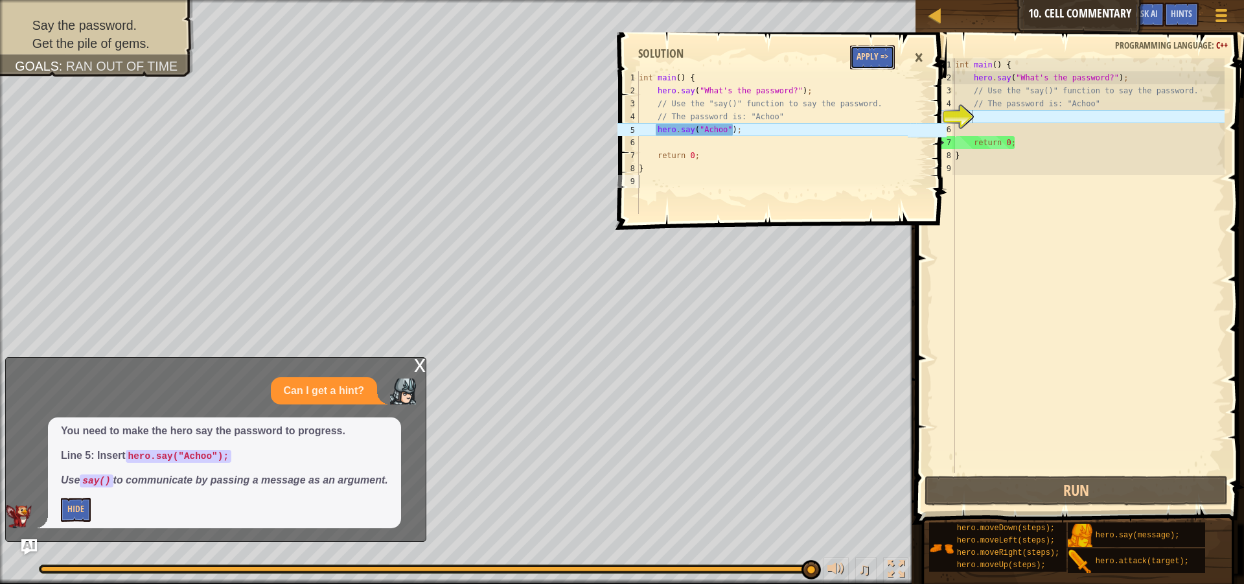
click at [875, 59] on button "Apply =>" at bounding box center [872, 57] width 45 height 24
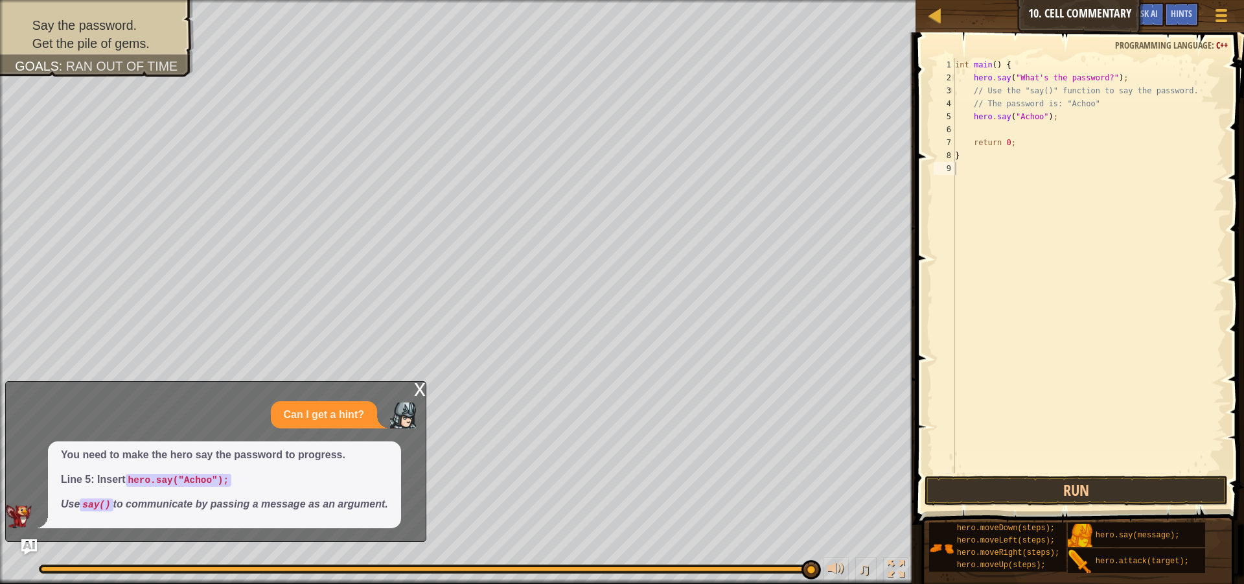
click at [420, 389] on div "x" at bounding box center [420, 388] width 12 height 13
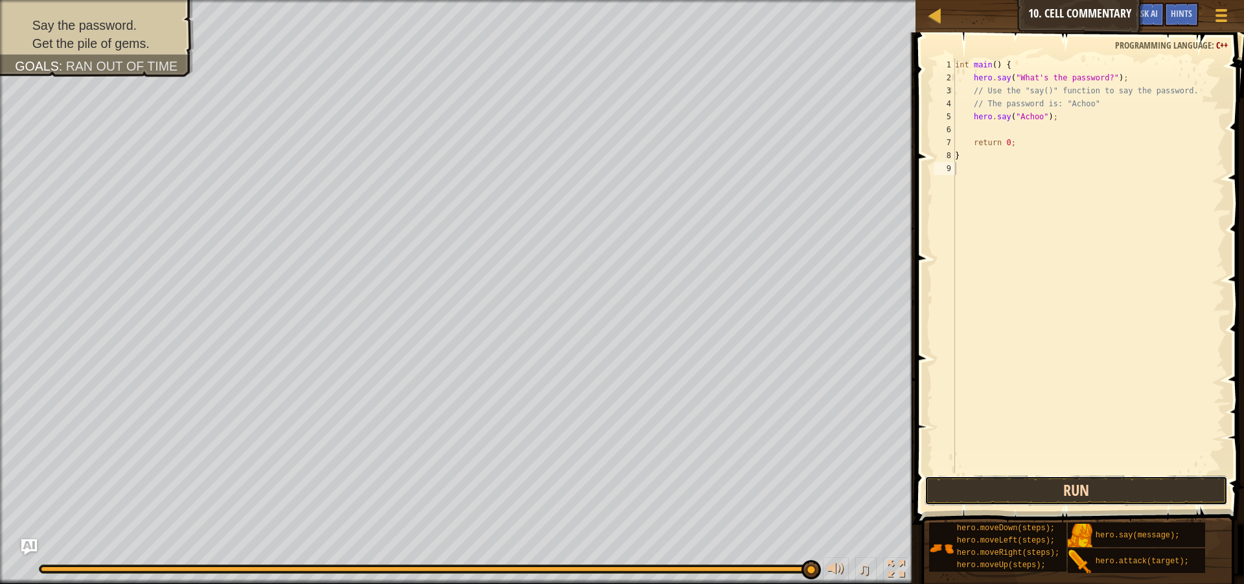
click at [1069, 478] on button "Run" at bounding box center [1076, 491] width 303 height 30
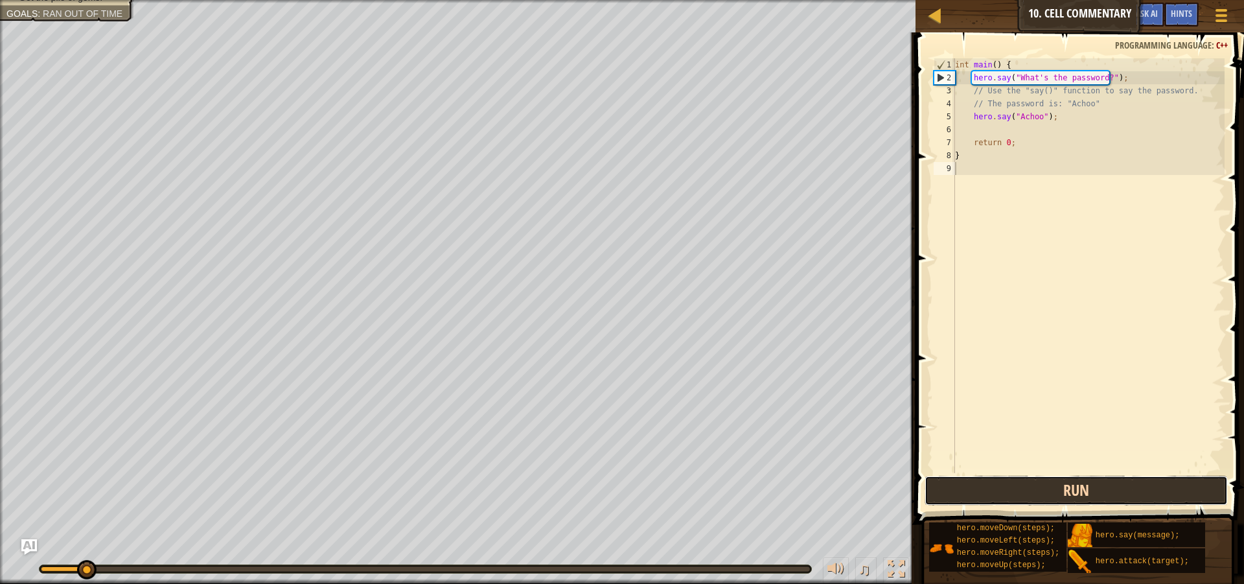
click at [1069, 483] on button "Run" at bounding box center [1076, 491] width 303 height 30
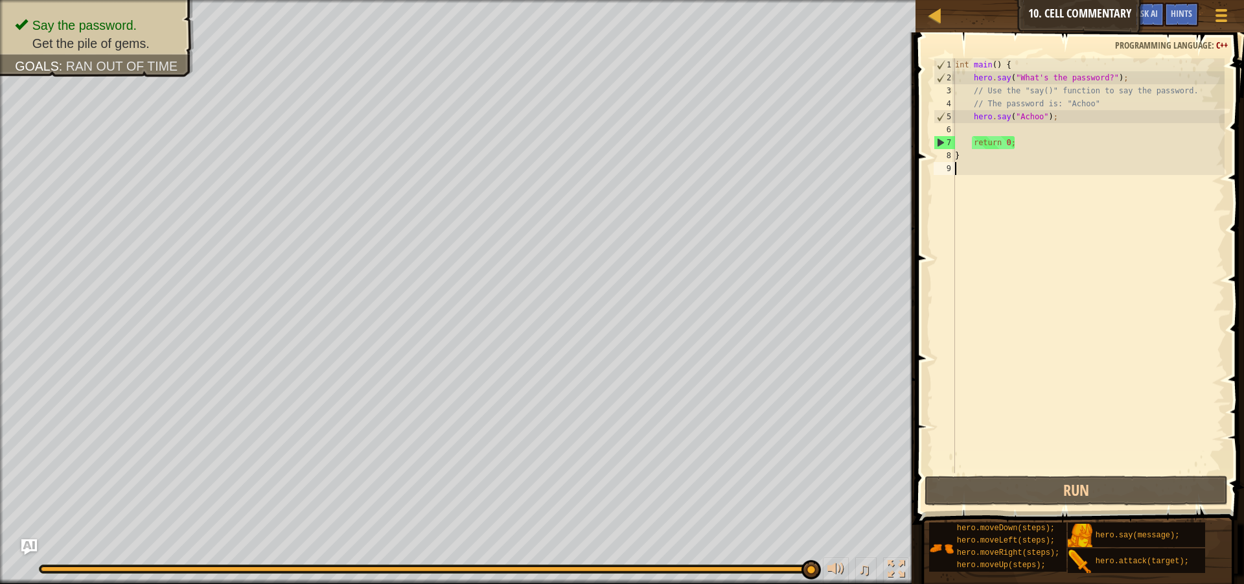
click at [989, 132] on div "int main ( ) { hero . say ( " What's the password? " ) ; // Use the "say()" fun…" at bounding box center [1088, 278] width 272 height 441
type textarea "v"
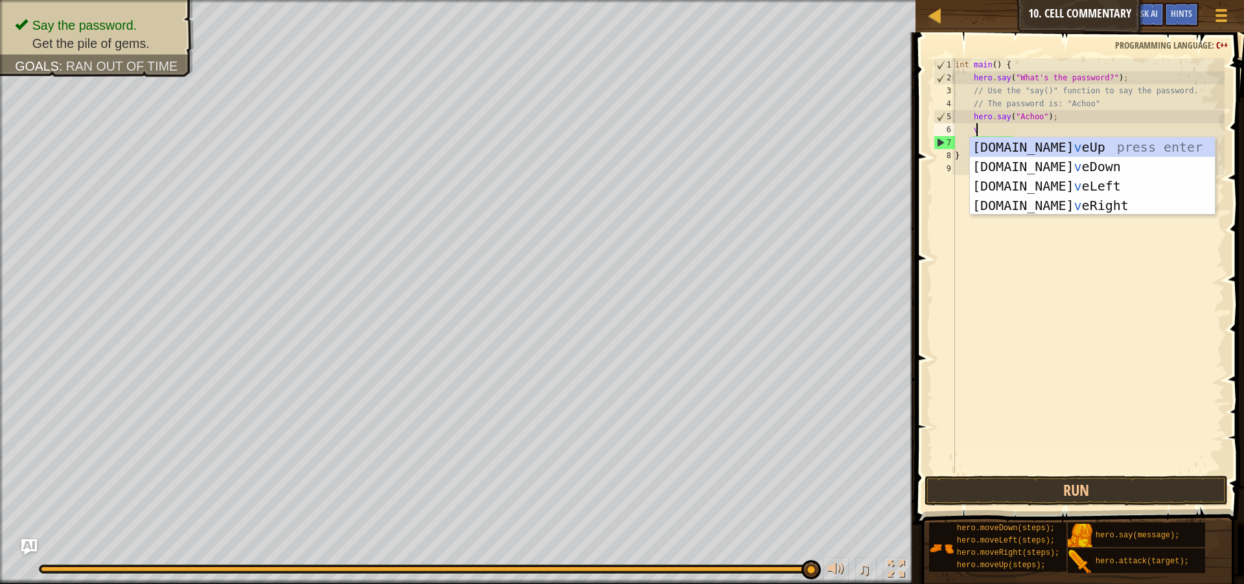
scroll to position [6, 1]
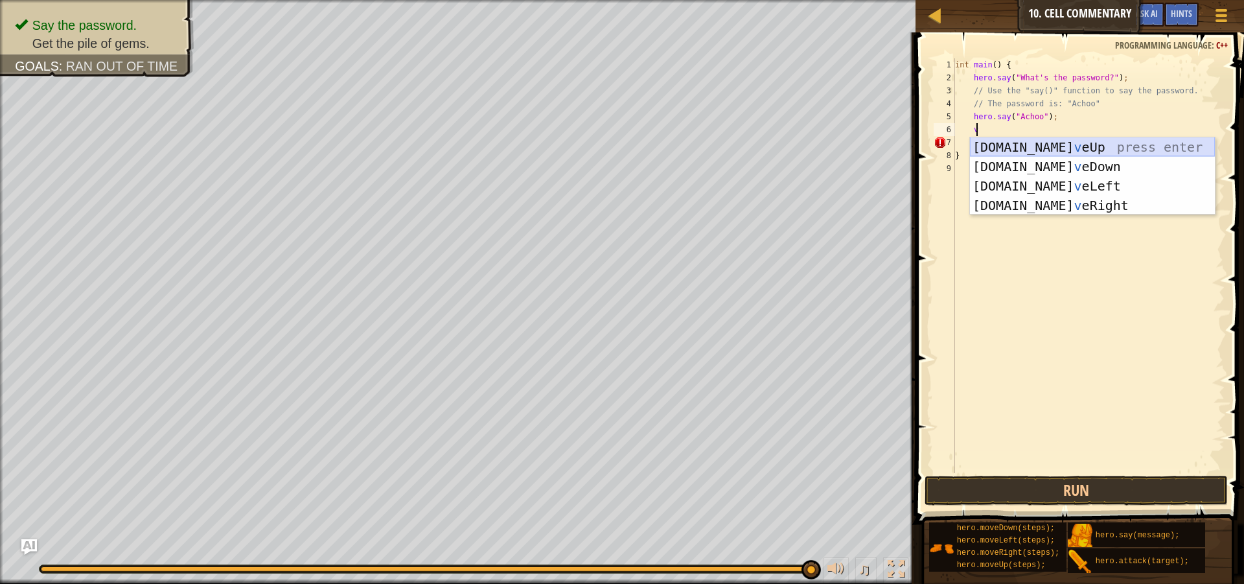
click at [1058, 144] on div "[DOMAIN_NAME] v eUp press enter [DOMAIN_NAME] v eDown press enter [DOMAIN_NAME]…" at bounding box center [1092, 195] width 245 height 117
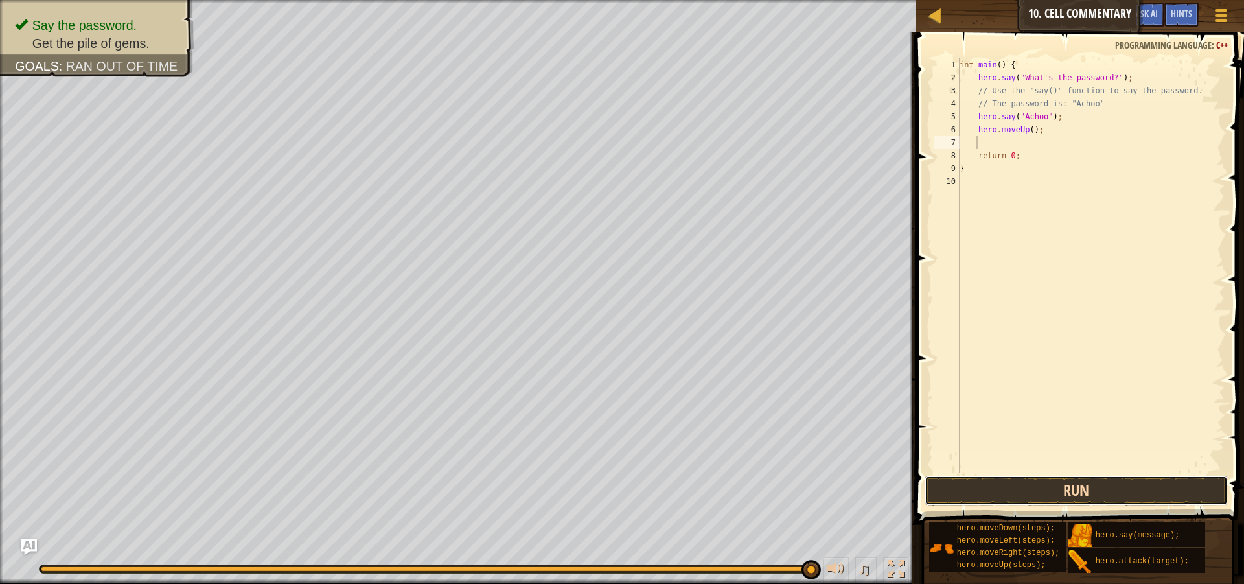
click at [1115, 483] on button "Run" at bounding box center [1076, 491] width 303 height 30
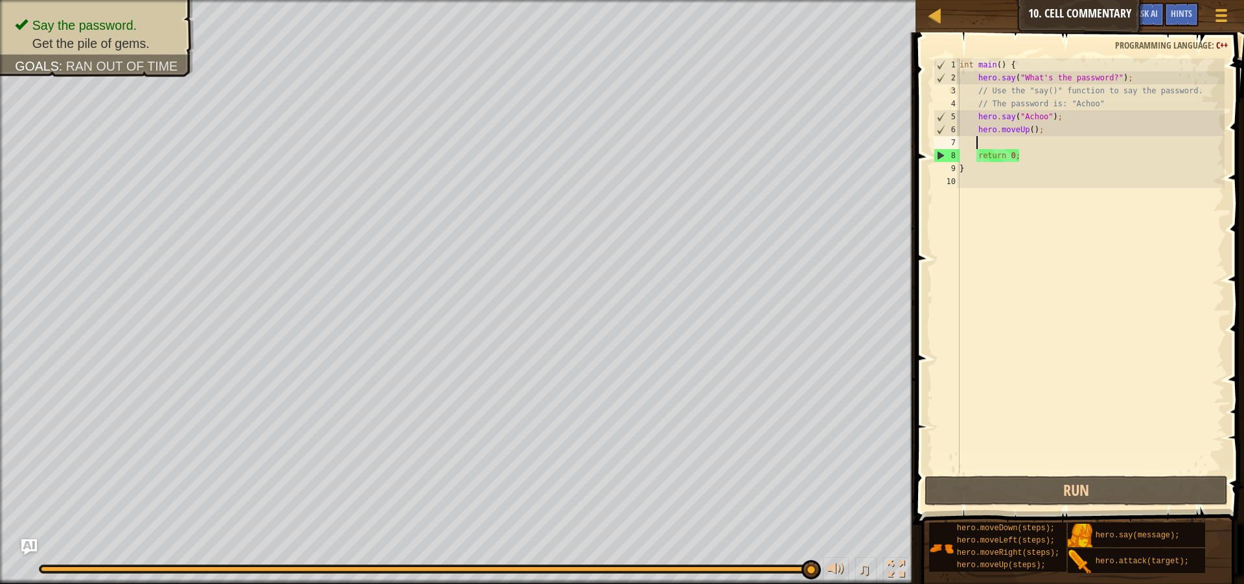
click at [1026, 132] on div "int main ( ) { hero . say ( " What's the password? " ) ; // Use the "say()" fun…" at bounding box center [1091, 278] width 268 height 441
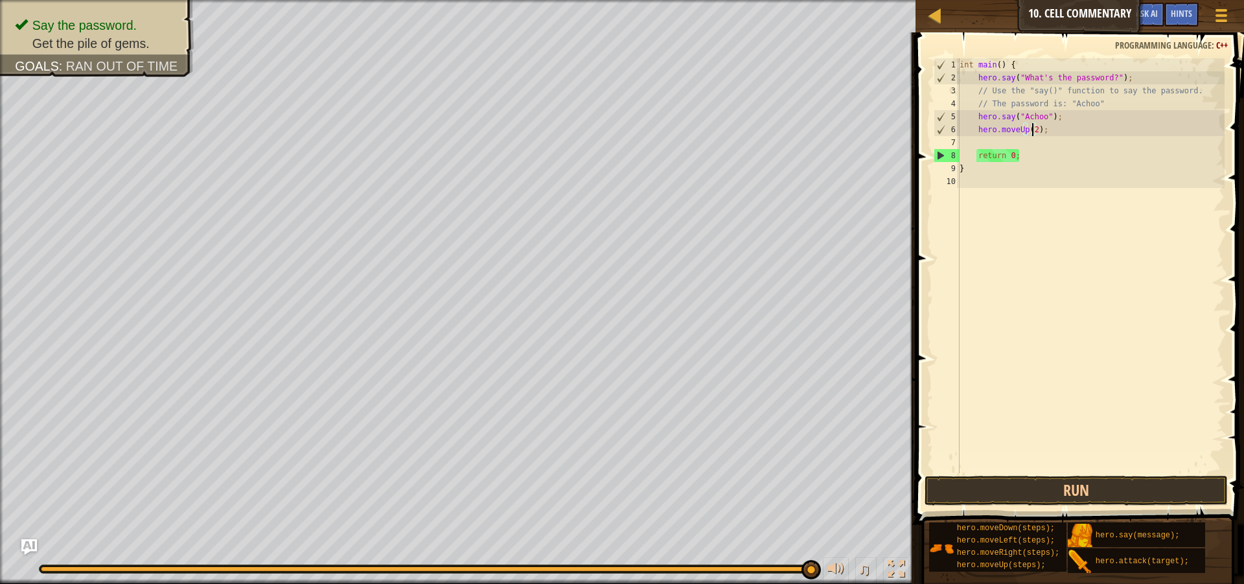
scroll to position [6, 6]
type textarea "hero.moveUp(2);"
click at [1129, 477] on button "Run" at bounding box center [1076, 491] width 303 height 30
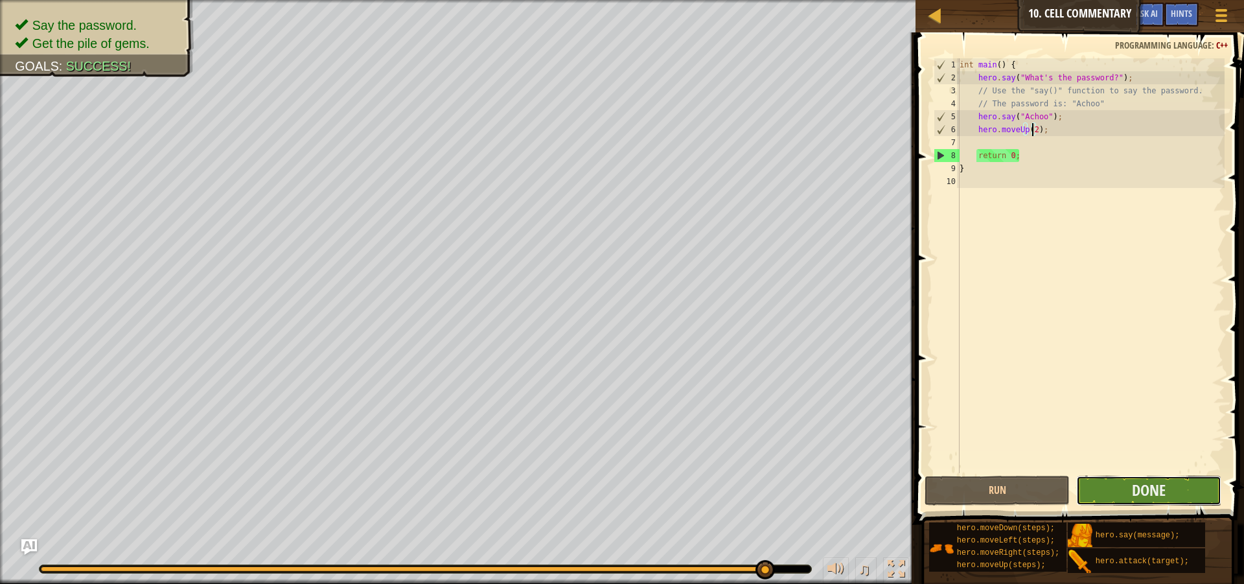
click at [1185, 489] on button "Done" at bounding box center [1148, 491] width 145 height 30
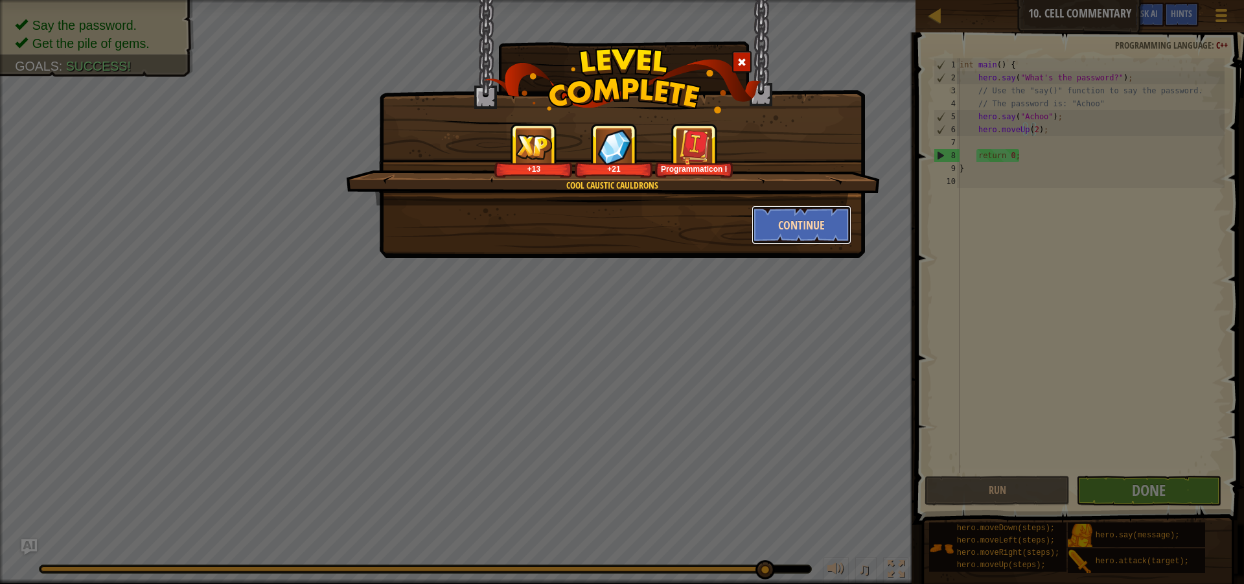
click at [810, 224] on button "Continue" at bounding box center [802, 224] width 100 height 39
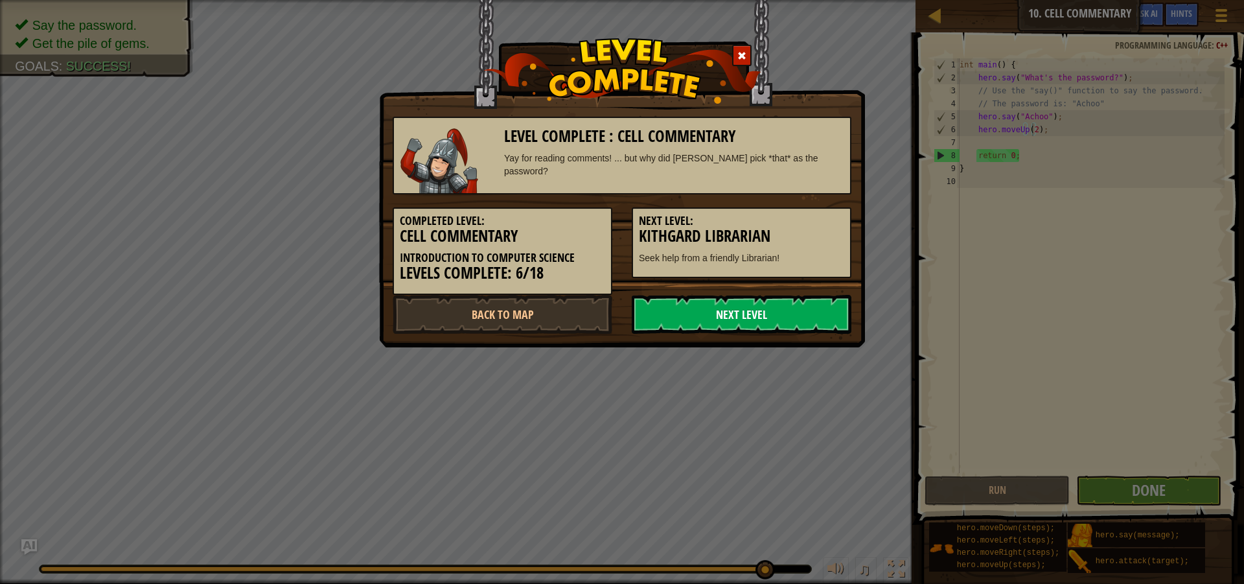
click at [752, 309] on link "Next Level" at bounding box center [742, 314] width 220 height 39
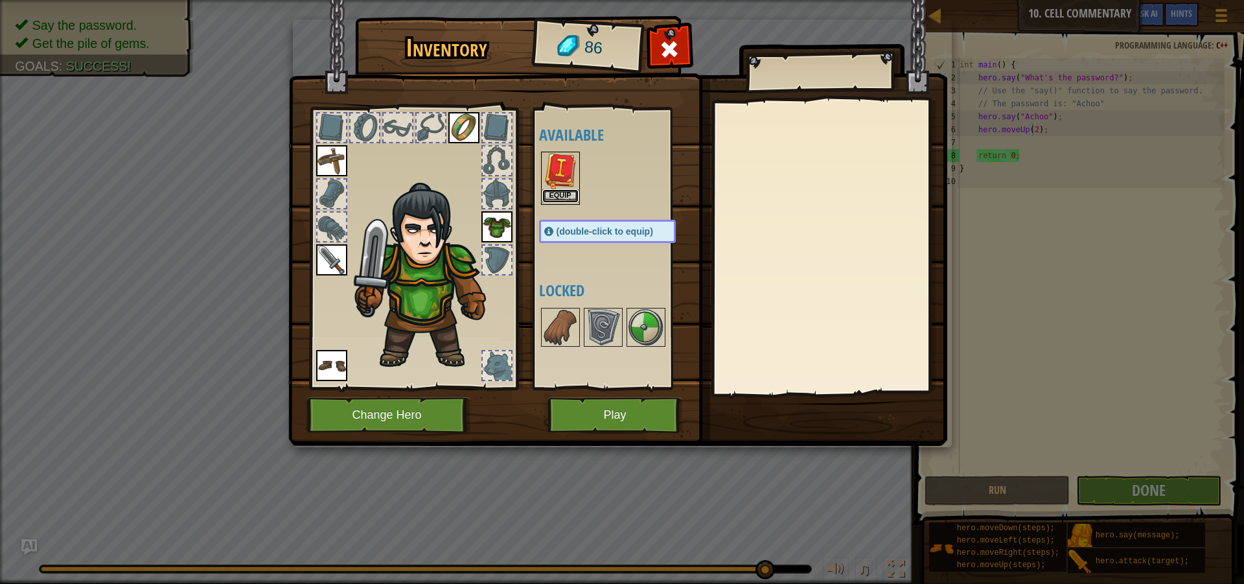
click at [570, 193] on button "Equip" at bounding box center [560, 196] width 36 height 14
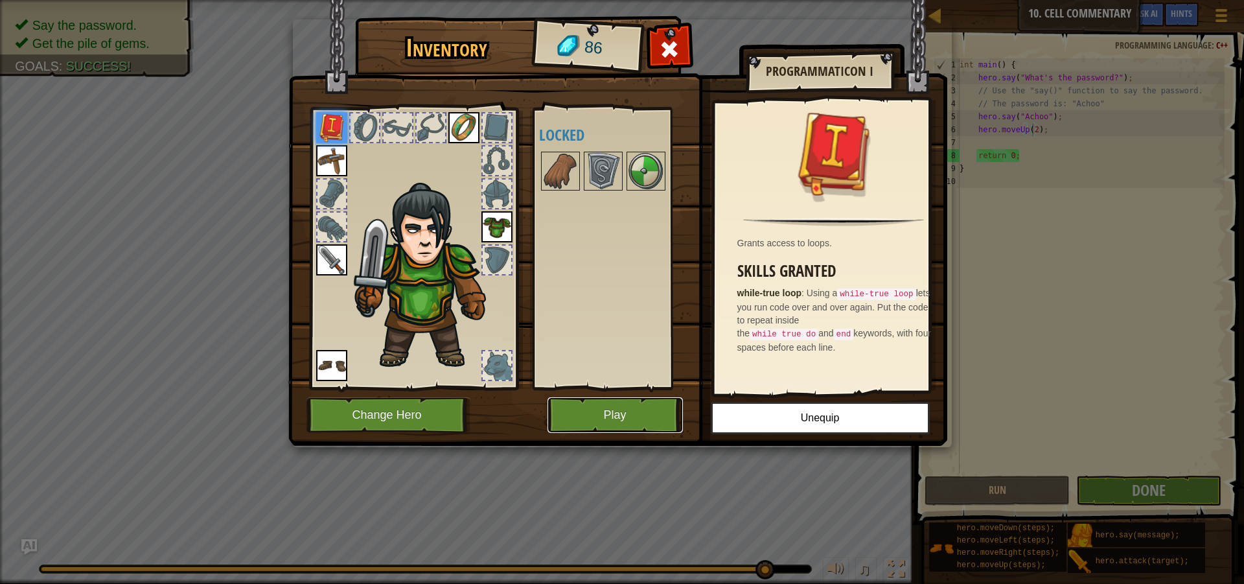
click at [634, 414] on button "Play" at bounding box center [614, 415] width 135 height 36
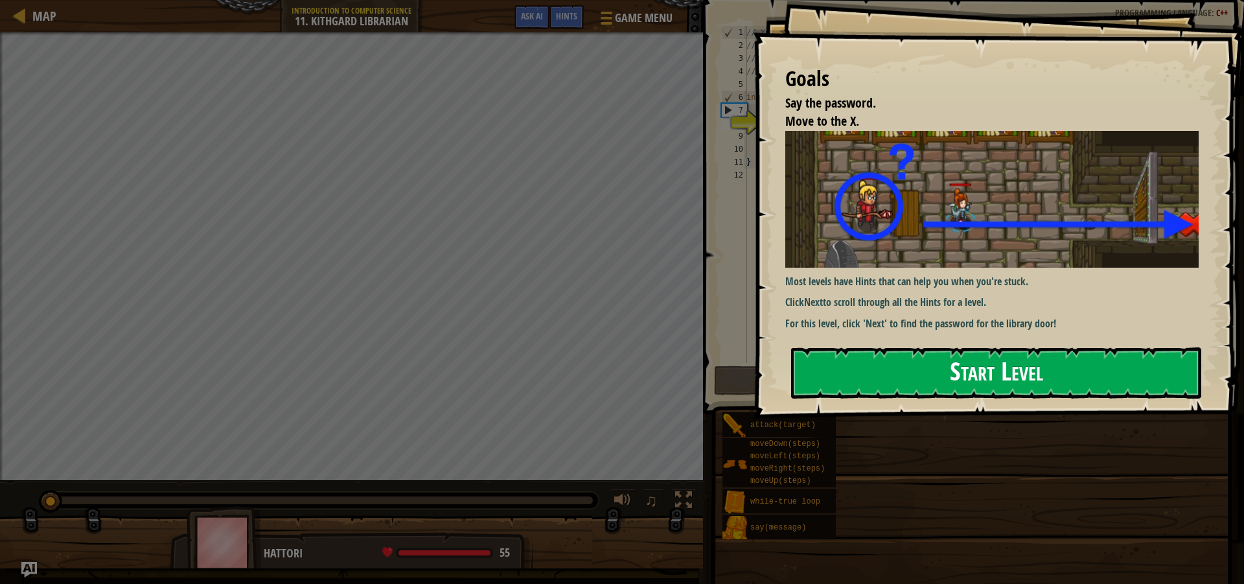
click at [1039, 373] on button "Start Level" at bounding box center [996, 372] width 410 height 51
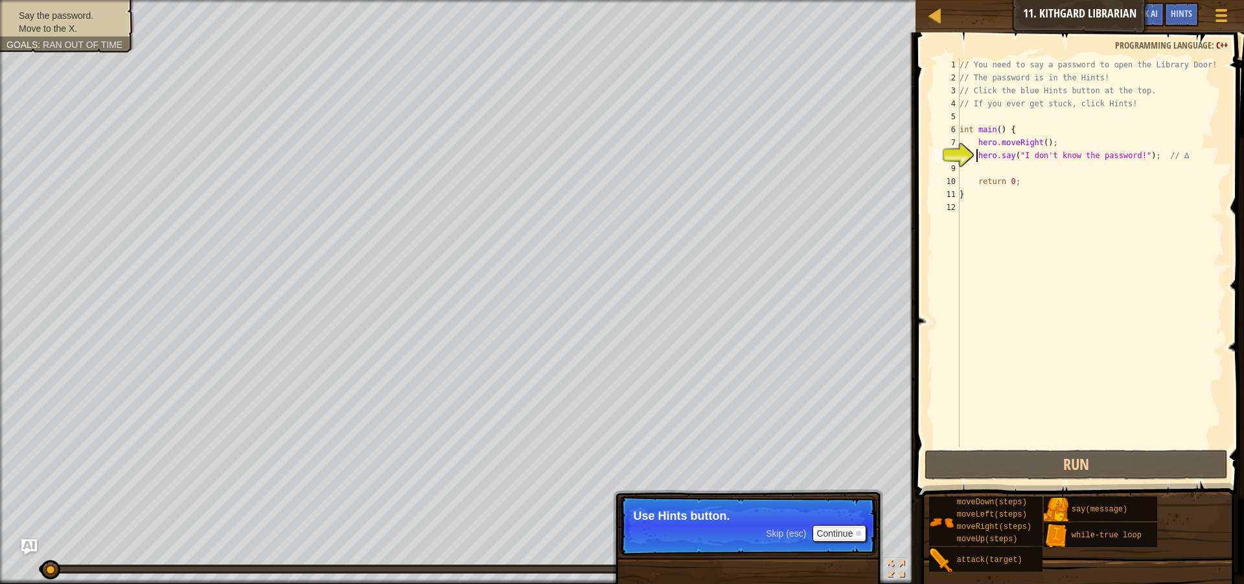
click at [1052, 171] on div "// You need to say a password to open the Library Door! // The password is in t…" at bounding box center [1091, 265] width 268 height 415
click at [840, 528] on button "Continue" at bounding box center [839, 533] width 54 height 17
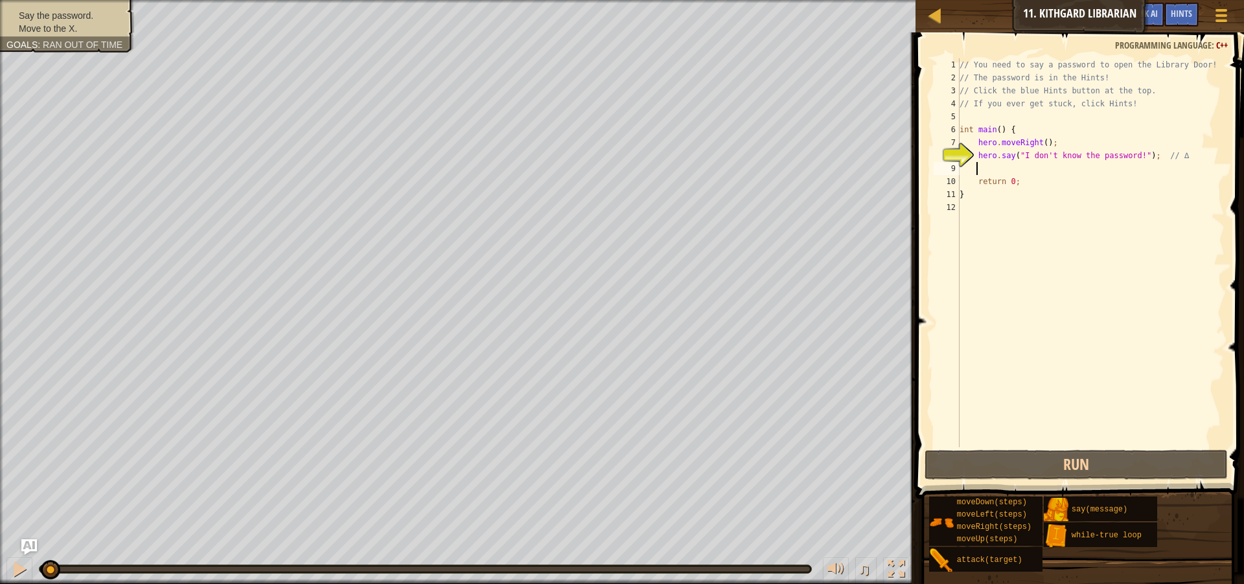
click at [1015, 172] on div "// You need to say a password to open the Library Door! // The password is in t…" at bounding box center [1091, 265] width 268 height 415
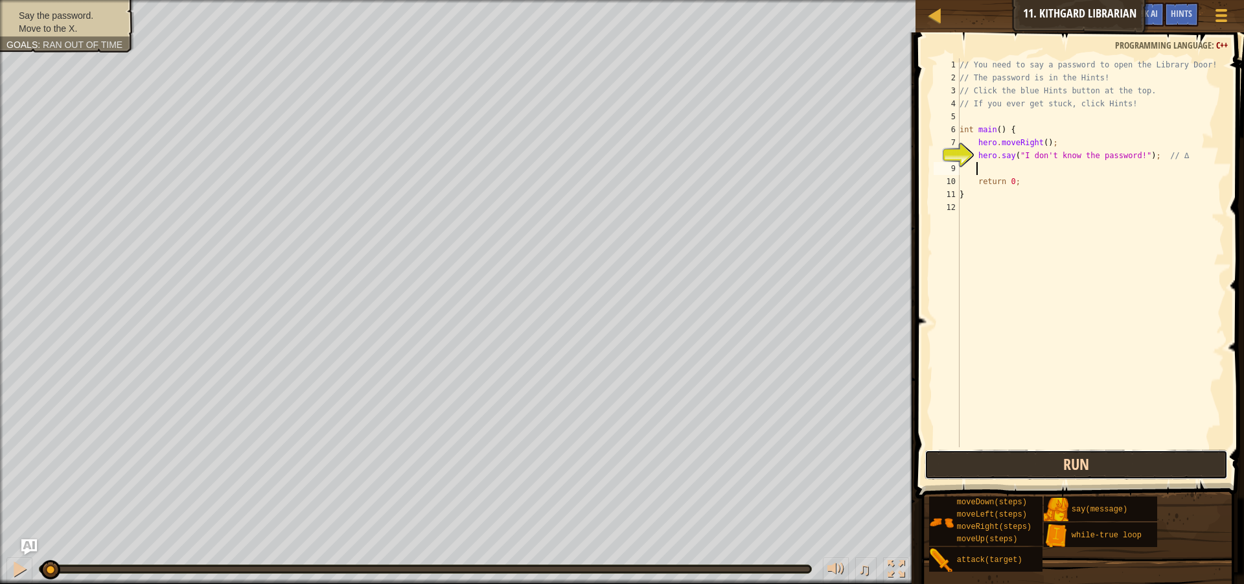
click at [1051, 460] on button "Run" at bounding box center [1076, 465] width 303 height 30
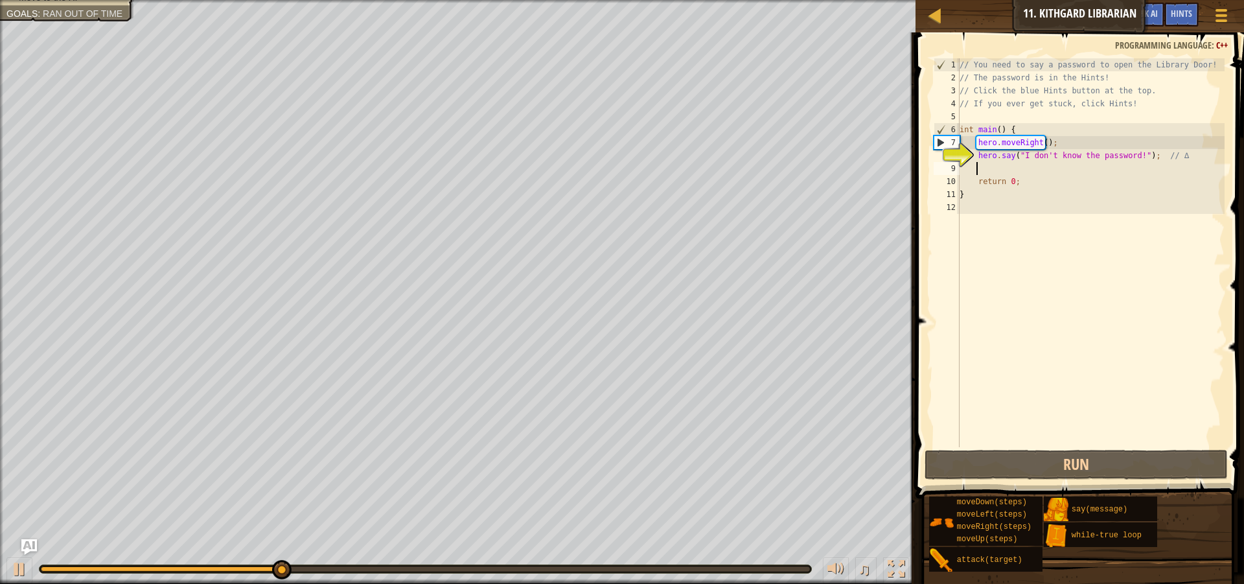
click at [988, 174] on div "// You need to say a password to open the Library Door! // The password is in t…" at bounding box center [1091, 265] width 268 height 415
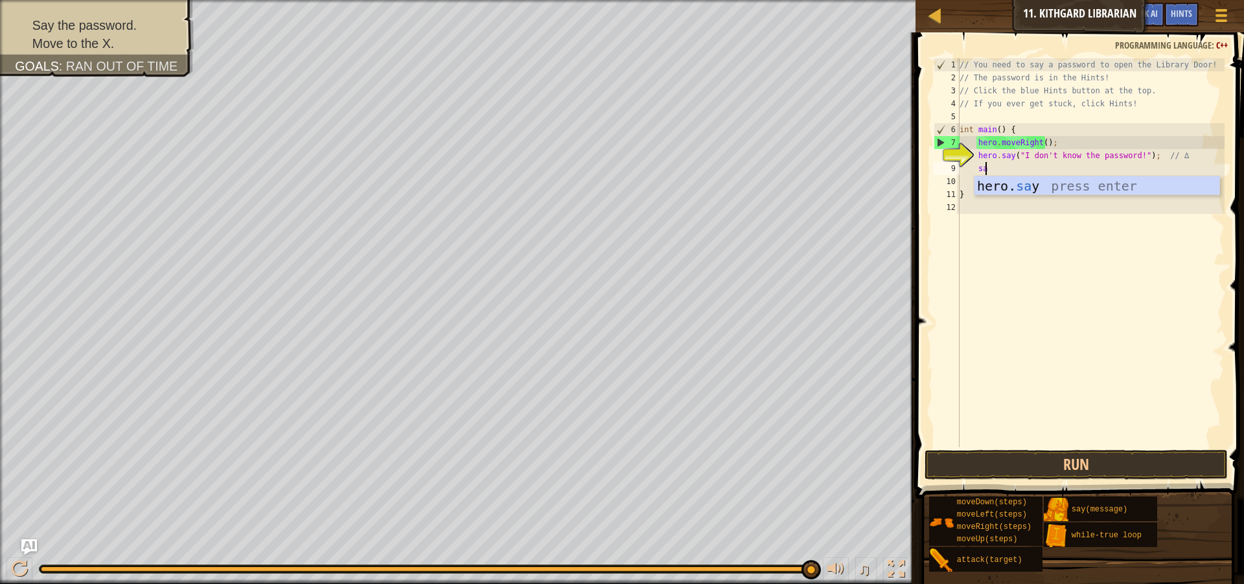
scroll to position [6, 2]
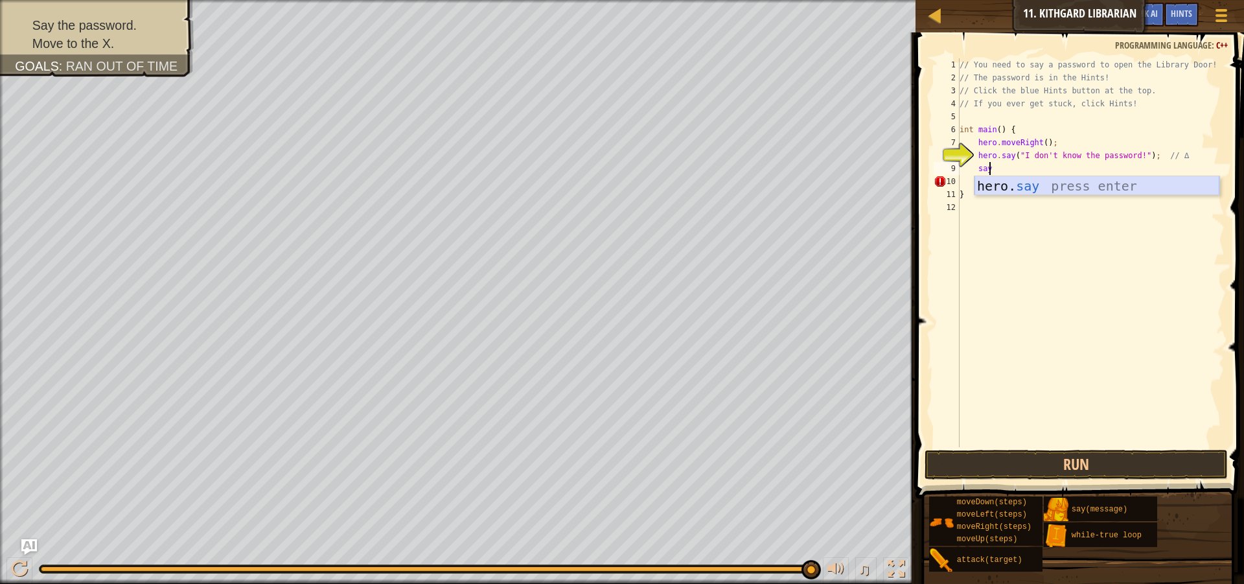
click at [1038, 187] on div "hero. say press enter" at bounding box center [1096, 205] width 245 height 58
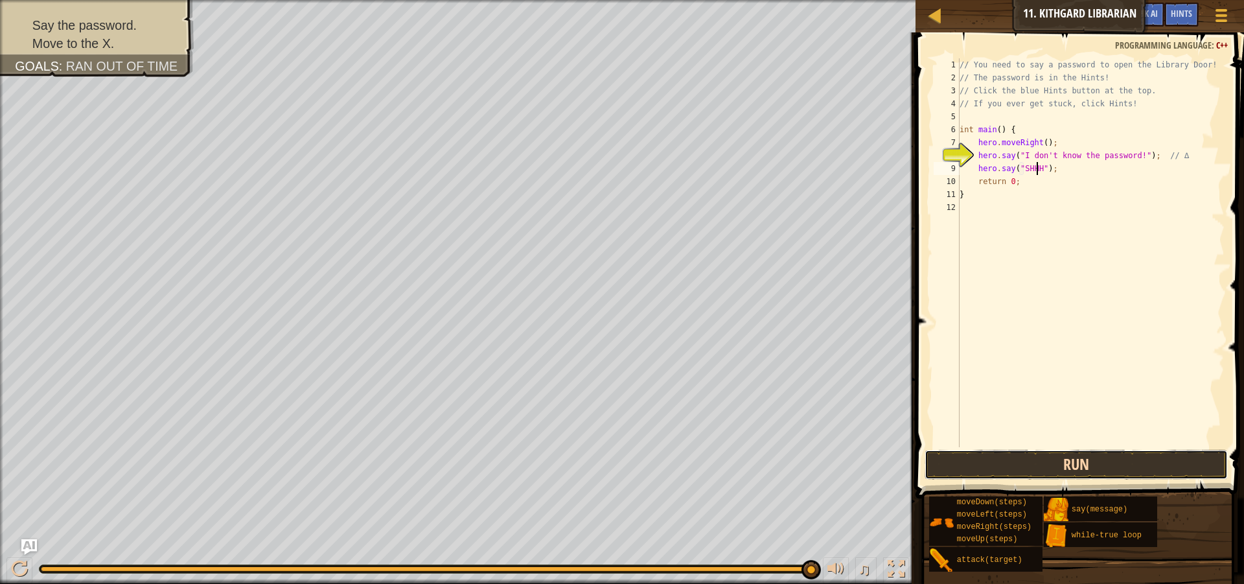
click at [1088, 455] on button "Run" at bounding box center [1076, 465] width 303 height 30
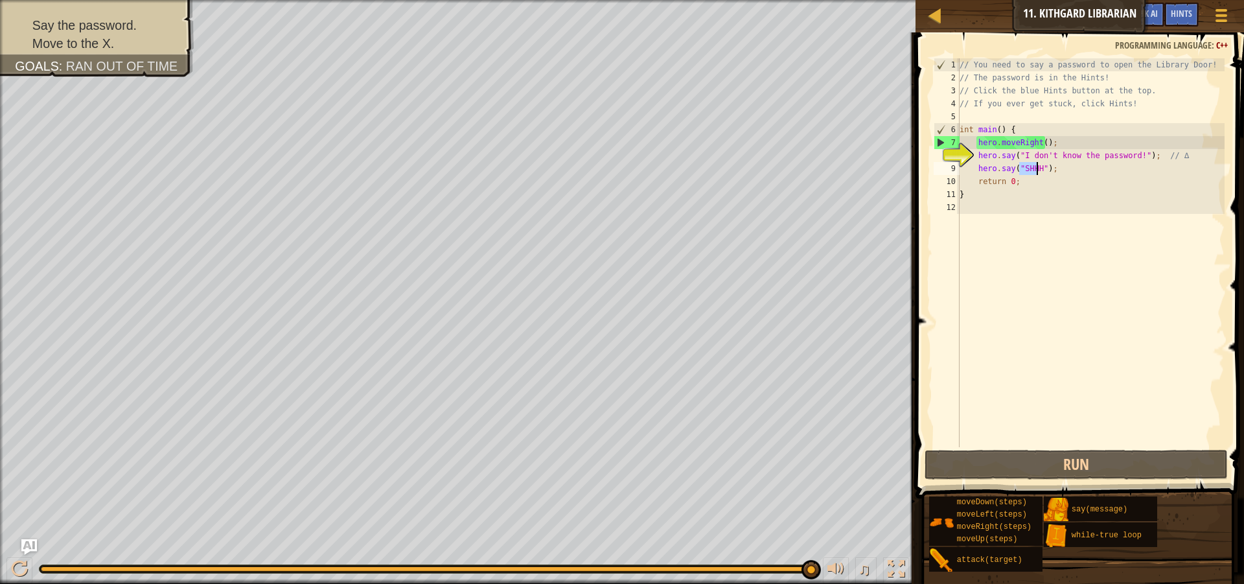
drag, startPoint x: 1021, startPoint y: 168, endPoint x: 1035, endPoint y: 168, distance: 13.6
click at [1035, 168] on div "// You need to say a password to open the Library Door! // The password is in t…" at bounding box center [1091, 265] width 268 height 415
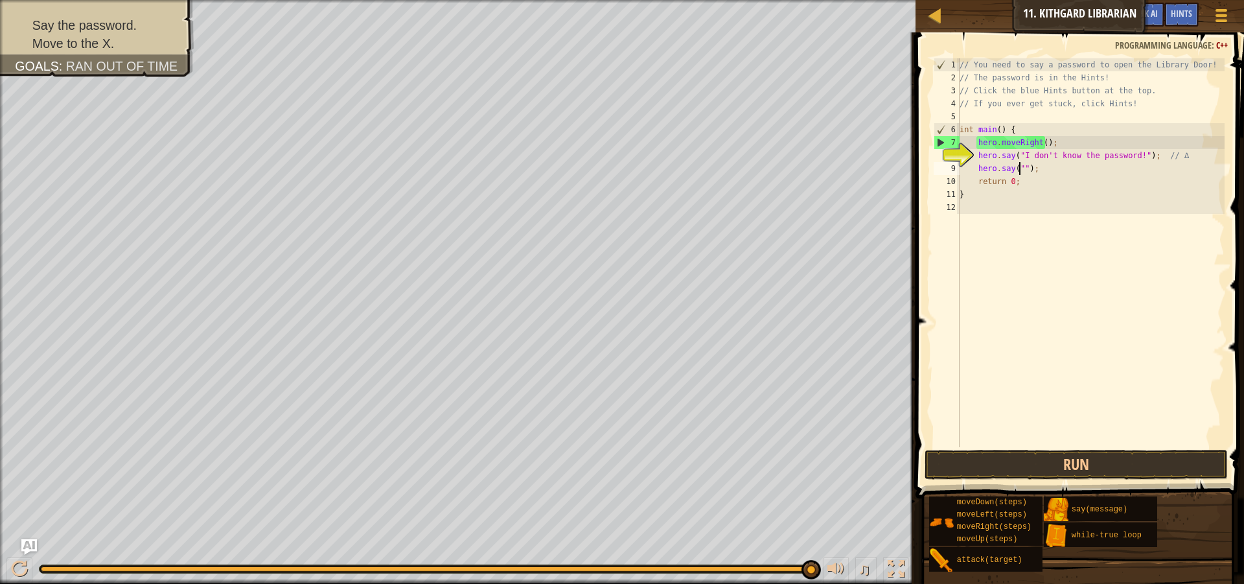
scroll to position [6, 5]
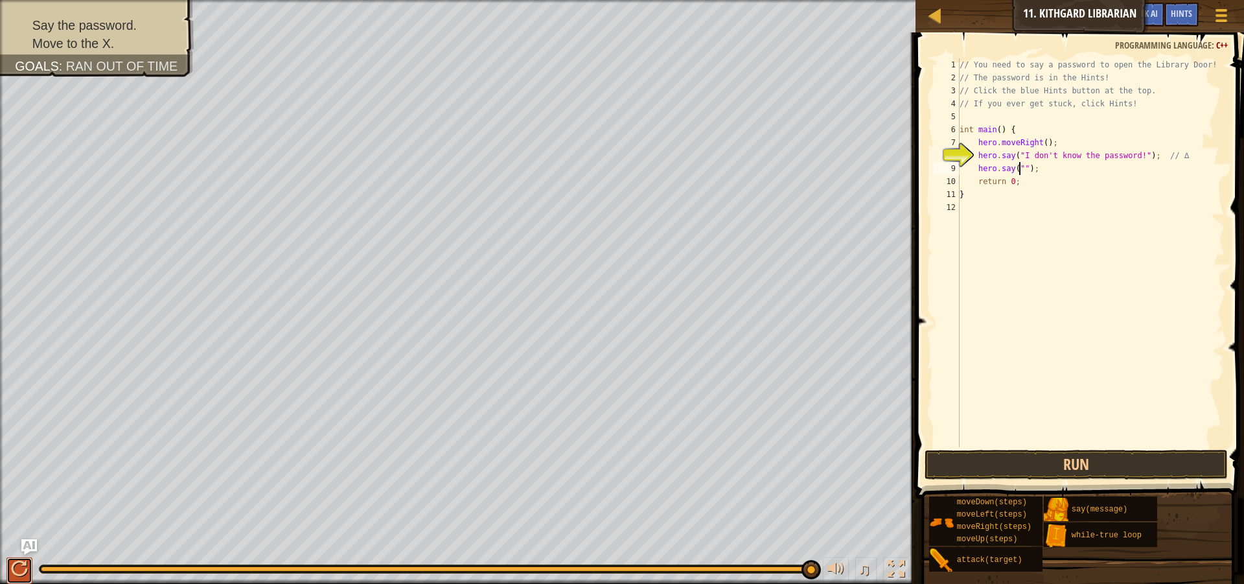
click at [21, 562] on div at bounding box center [19, 568] width 17 height 17
click at [1154, 11] on span "Ask AI" at bounding box center [1147, 13] width 22 height 12
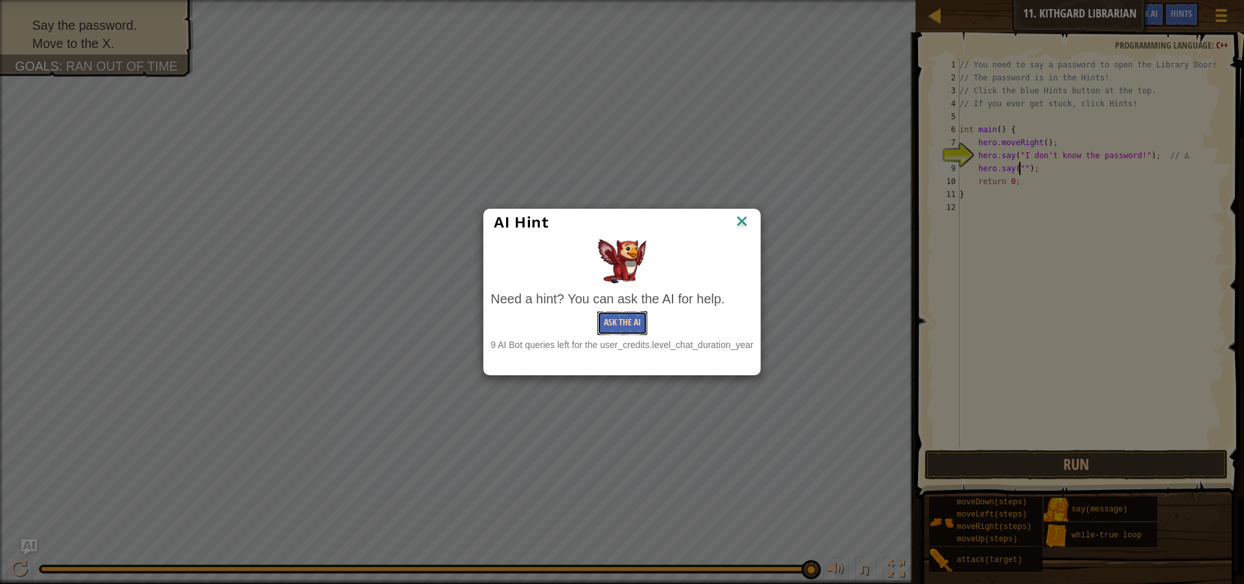
click at [626, 329] on button "Ask the AI" at bounding box center [622, 323] width 50 height 24
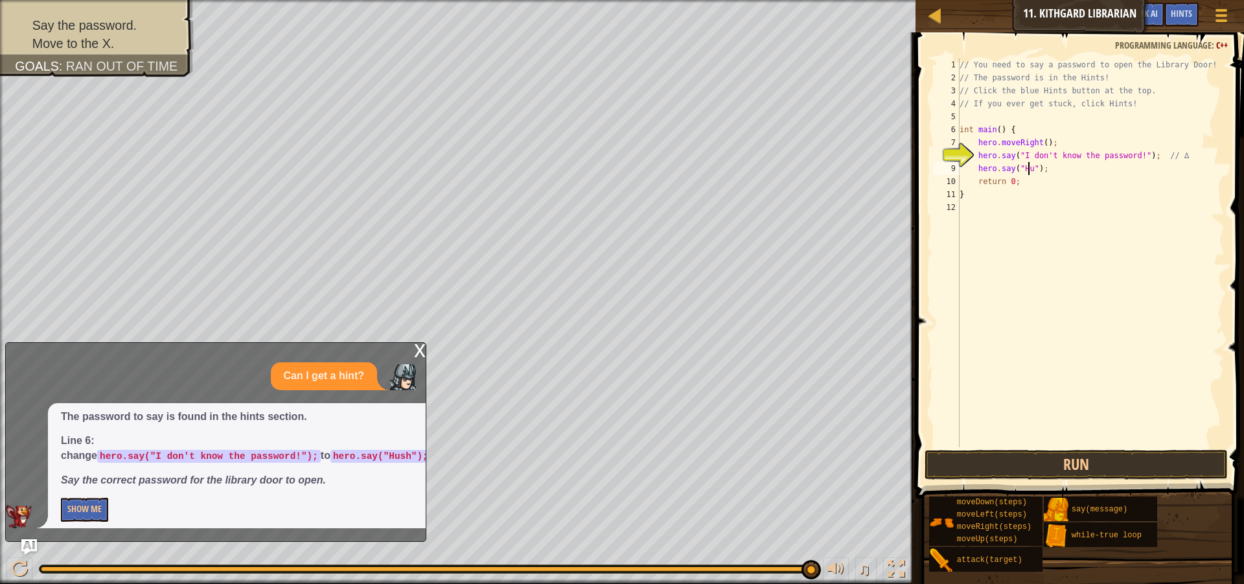
scroll to position [6, 6]
type textarea "hero.say("Hush");"
click at [1045, 453] on button "Run" at bounding box center [1076, 465] width 303 height 30
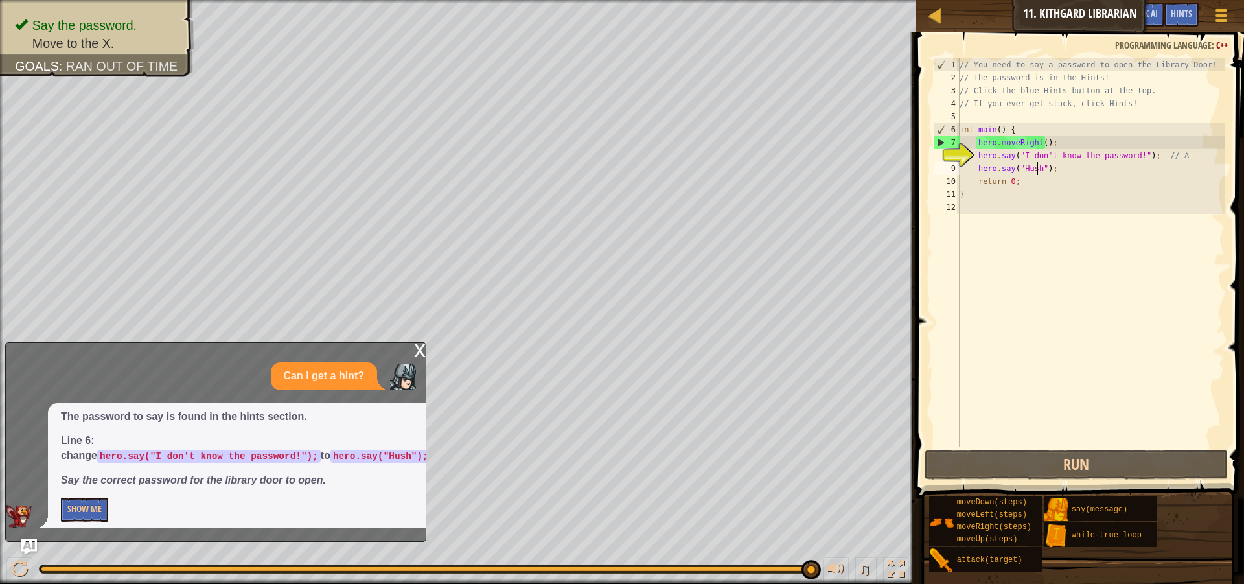
click at [1055, 172] on div "// You need to say a password to open the Library Door! // The password is in t…" at bounding box center [1091, 265] width 268 height 415
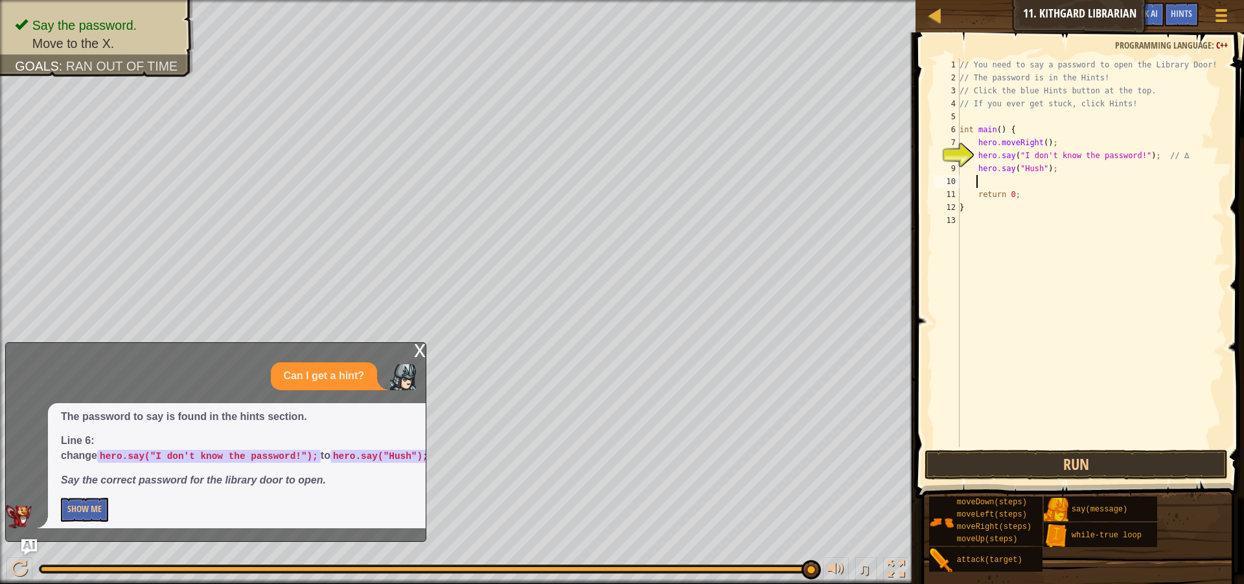
type textarea "v"
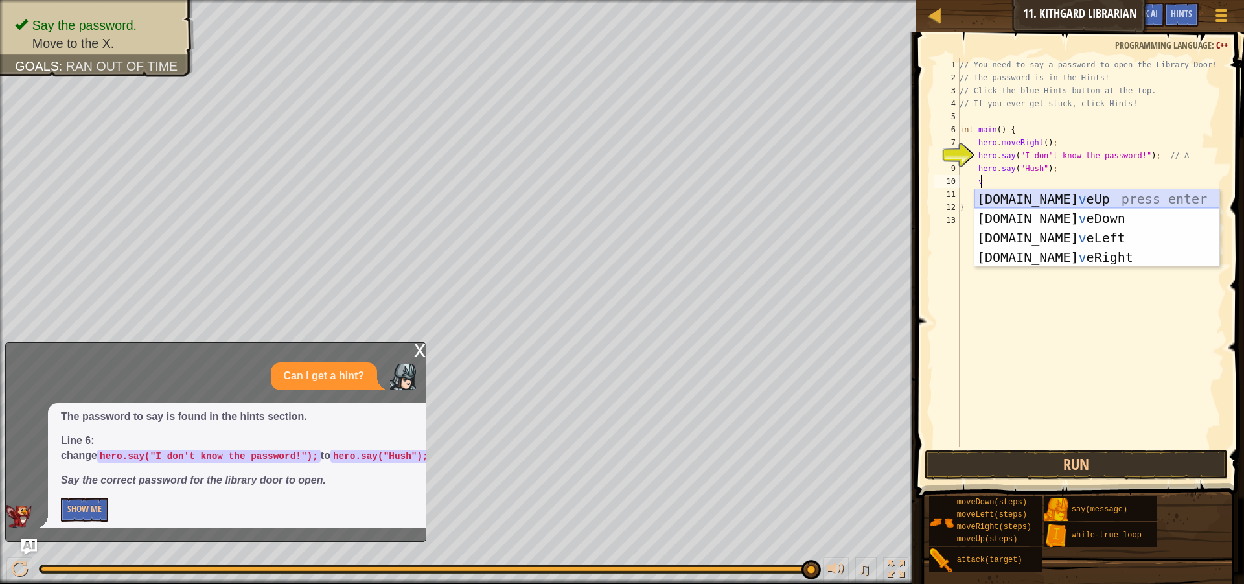
scroll to position [6, 1]
click at [1050, 251] on div "[DOMAIN_NAME] v eUp press enter [DOMAIN_NAME] v eDown press enter [DOMAIN_NAME]…" at bounding box center [1096, 247] width 245 height 117
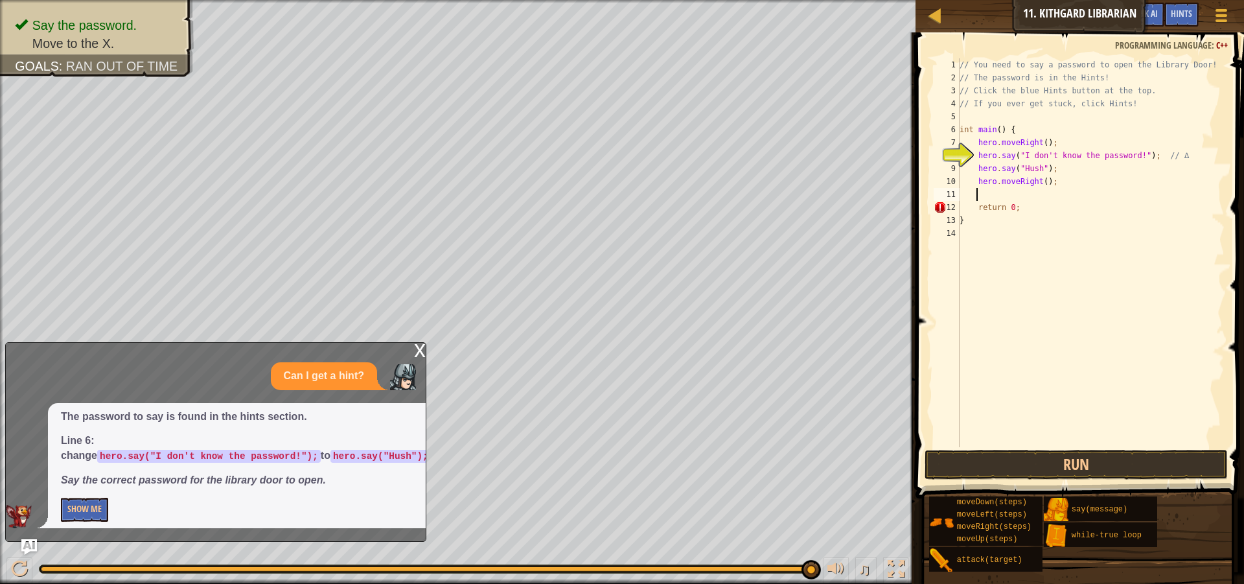
scroll to position [6, 1]
drag, startPoint x: 1125, startPoint y: 465, endPoint x: 1081, endPoint y: 525, distance: 74.3
click at [1084, 522] on div "Hints Videos 1 2 3 4 5 6 7 8 9 10 11 12 13 14 // You need to say a password to …" at bounding box center [1078, 304] width 332 height 545
click at [1039, 465] on button "Run" at bounding box center [1076, 465] width 303 height 30
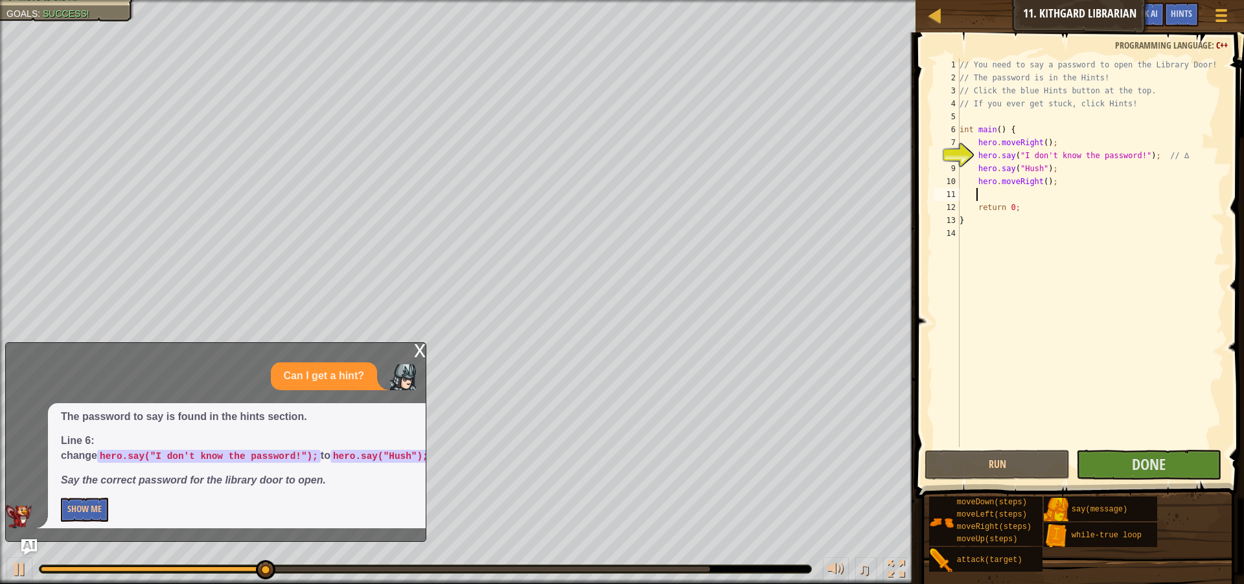
click at [419, 350] on div "x" at bounding box center [420, 349] width 12 height 13
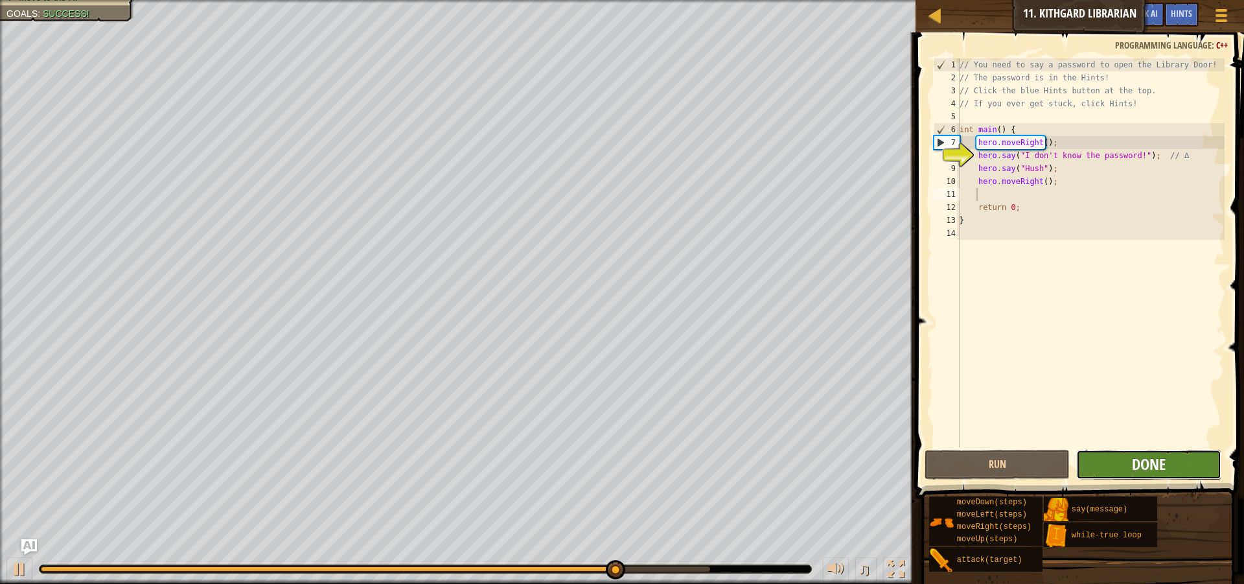
click at [1140, 462] on span "Done" at bounding box center [1149, 464] width 34 height 21
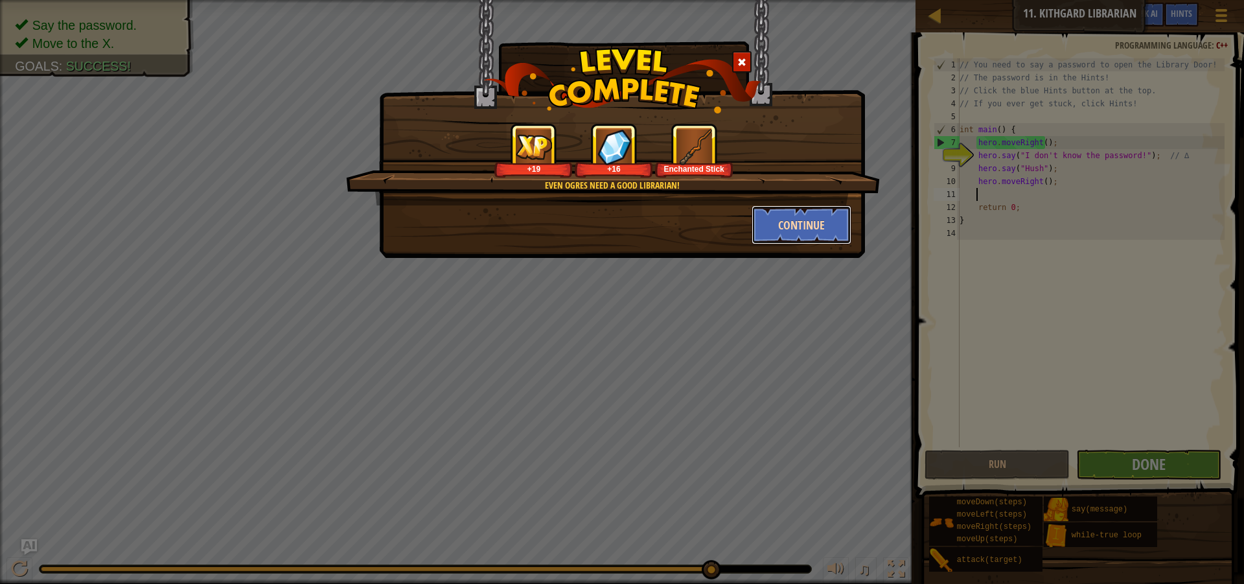
click at [788, 213] on button "Continue" at bounding box center [802, 224] width 100 height 39
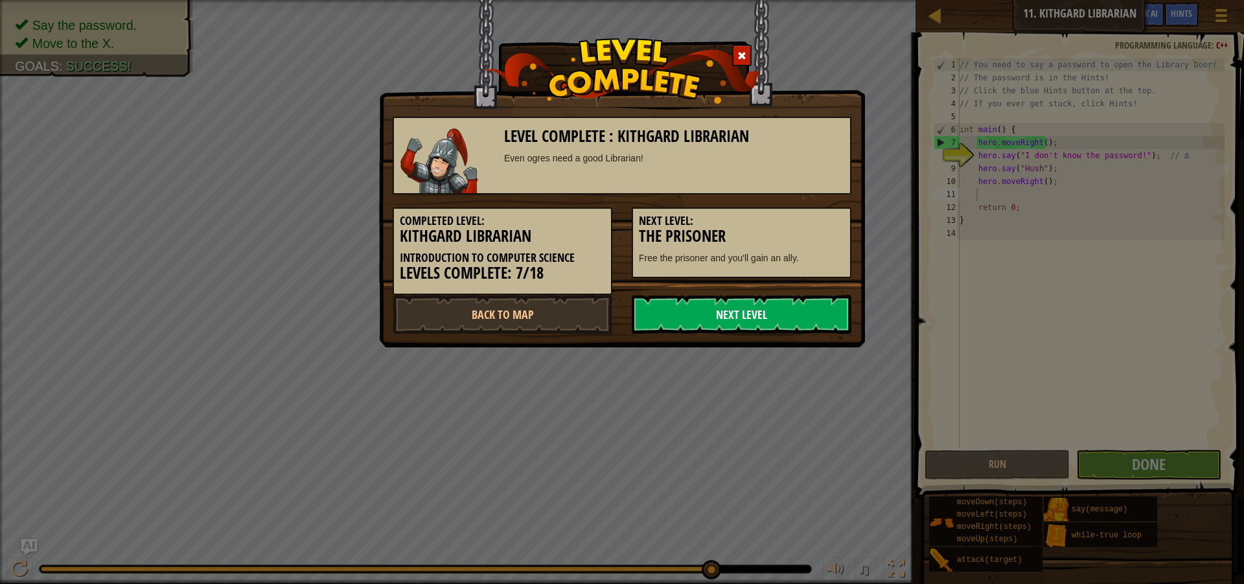
click at [739, 310] on link "Next Level" at bounding box center [742, 314] width 220 height 39
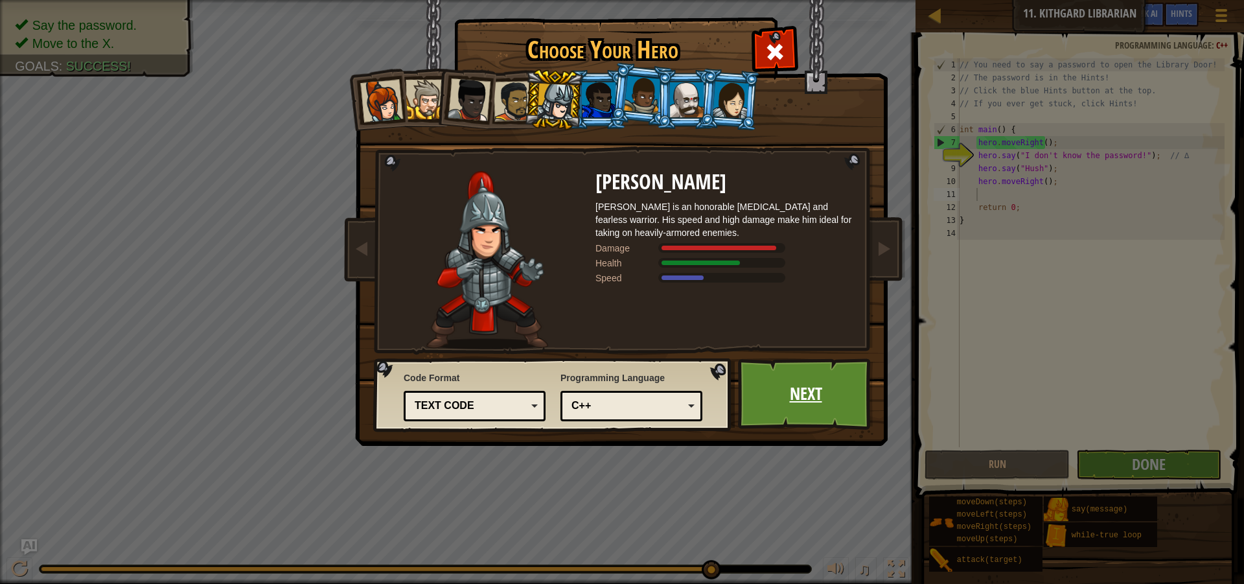
click at [798, 389] on link "Next" at bounding box center [805, 393] width 135 height 71
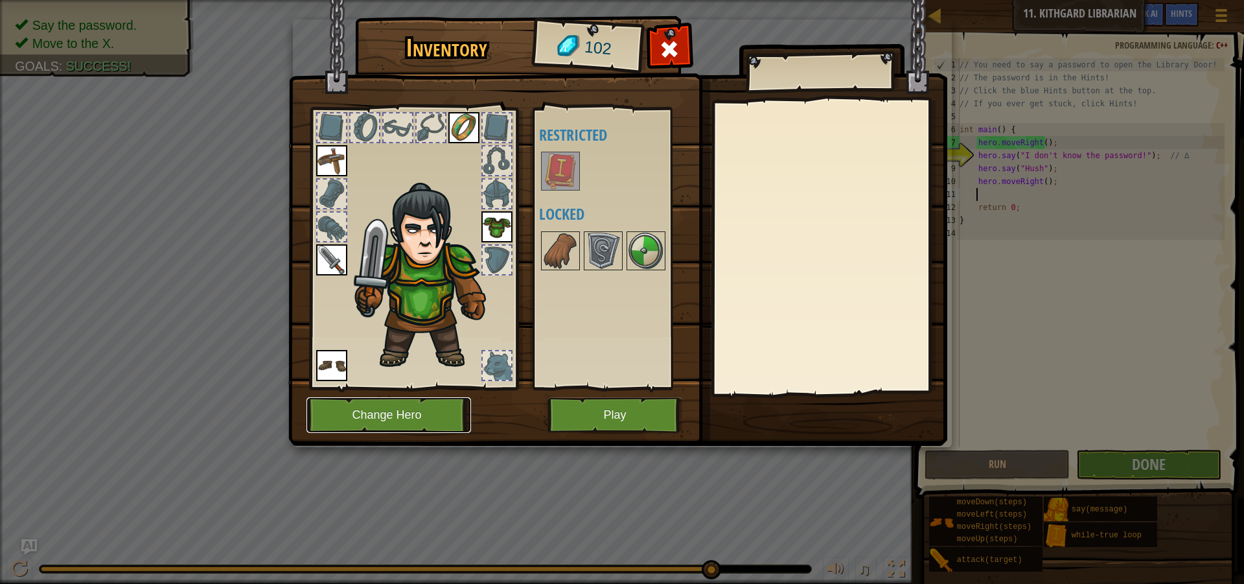
click at [451, 413] on button "Change Hero" at bounding box center [388, 415] width 165 height 36
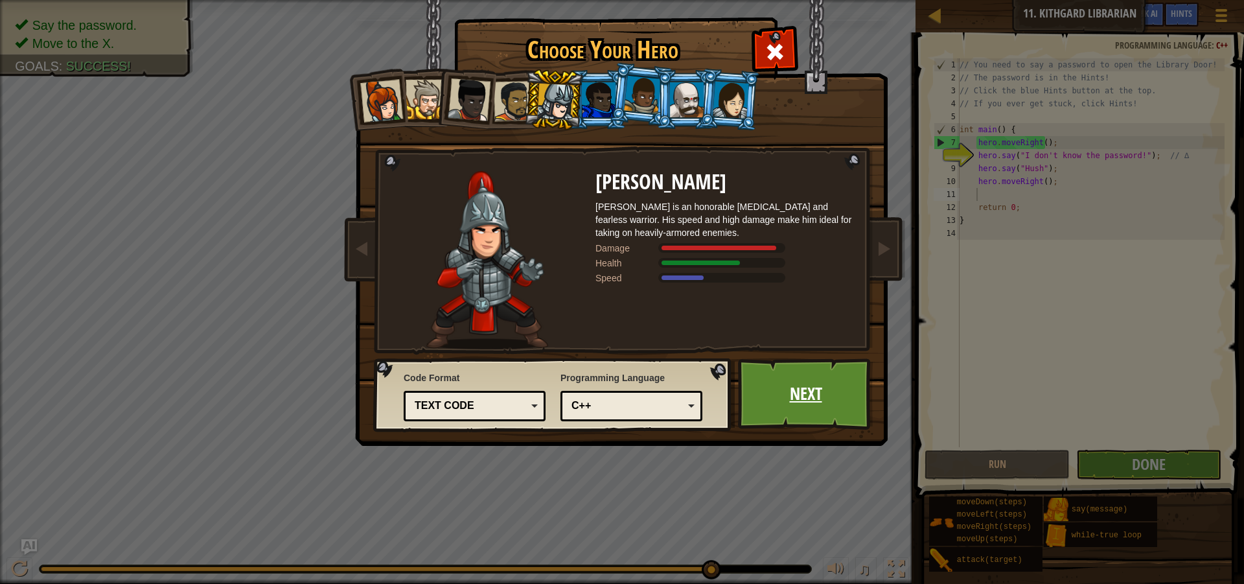
click at [816, 391] on link "Next" at bounding box center [805, 393] width 135 height 71
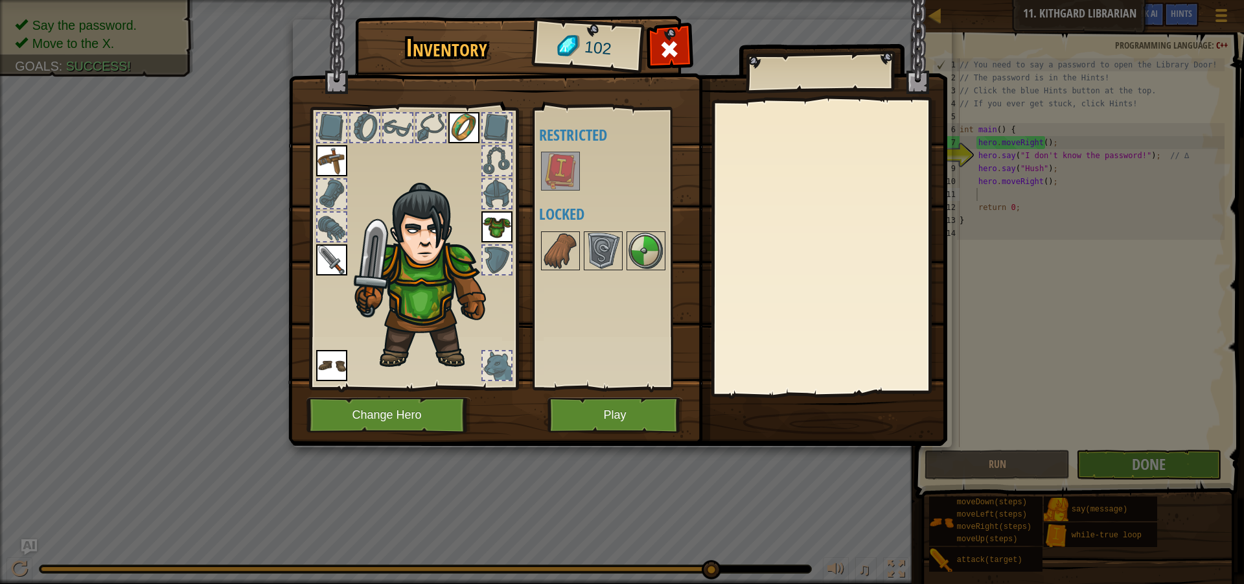
drag, startPoint x: 568, startPoint y: 162, endPoint x: 566, endPoint y: 170, distance: 8.5
click at [567, 168] on img at bounding box center [560, 171] width 36 height 36
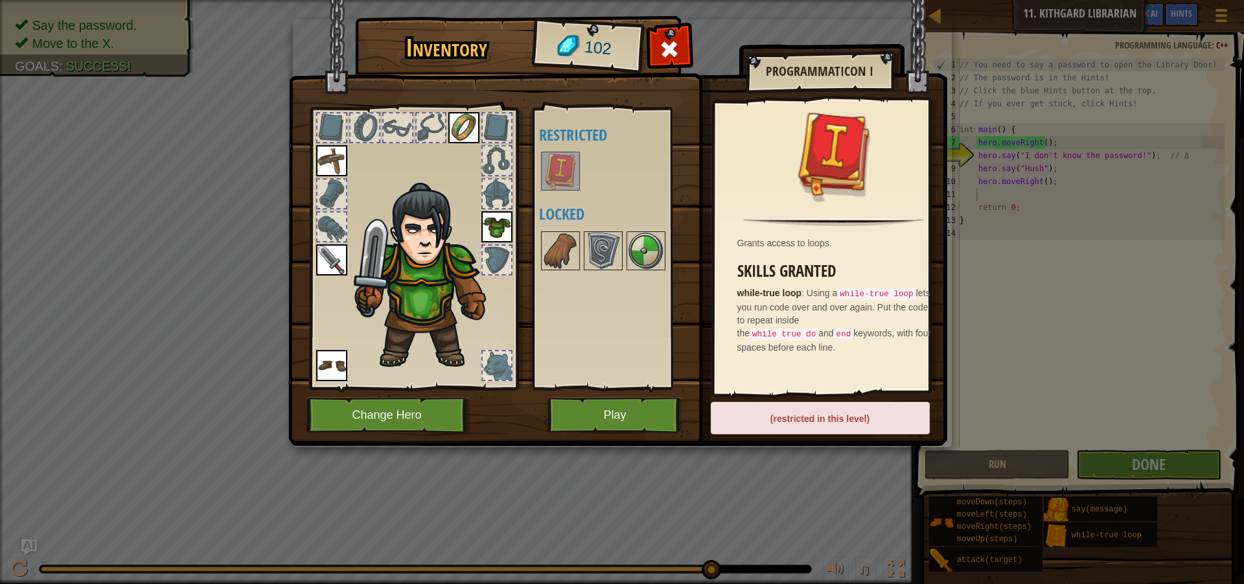
click at [886, 412] on div "(restricted in this level)" at bounding box center [820, 418] width 219 height 32
click at [837, 416] on div "(restricted in this level)" at bounding box center [820, 418] width 219 height 32
click at [835, 417] on div "(restricted in this level)" at bounding box center [820, 418] width 219 height 32
click at [554, 178] on img at bounding box center [560, 171] width 36 height 36
click at [579, 247] on div at bounding box center [560, 250] width 39 height 39
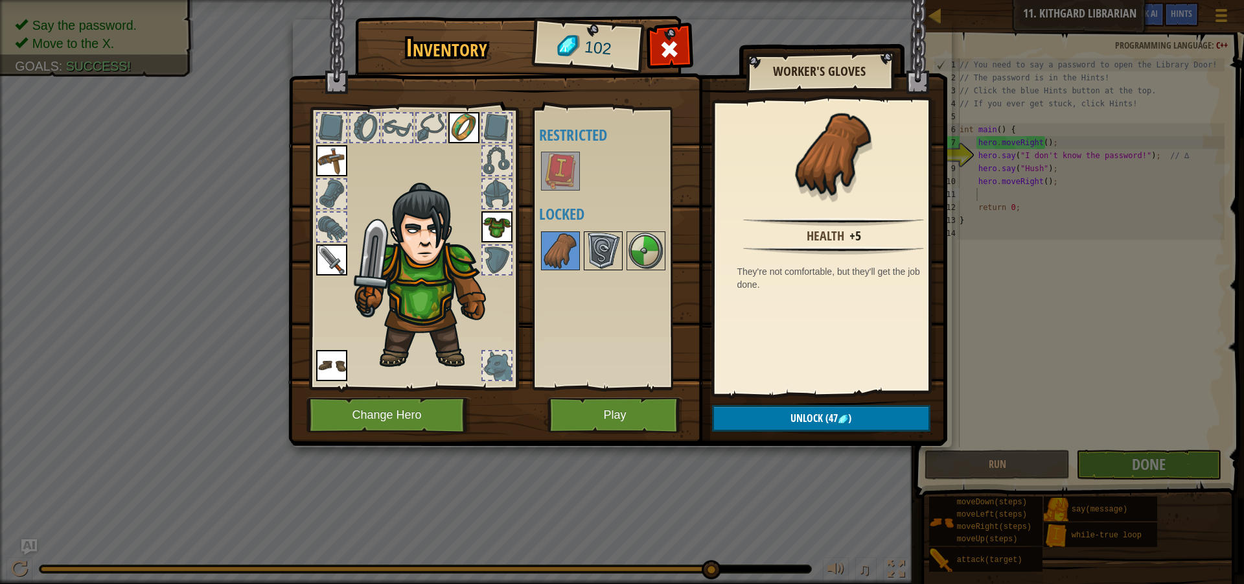
click at [604, 254] on img at bounding box center [603, 251] width 36 height 36
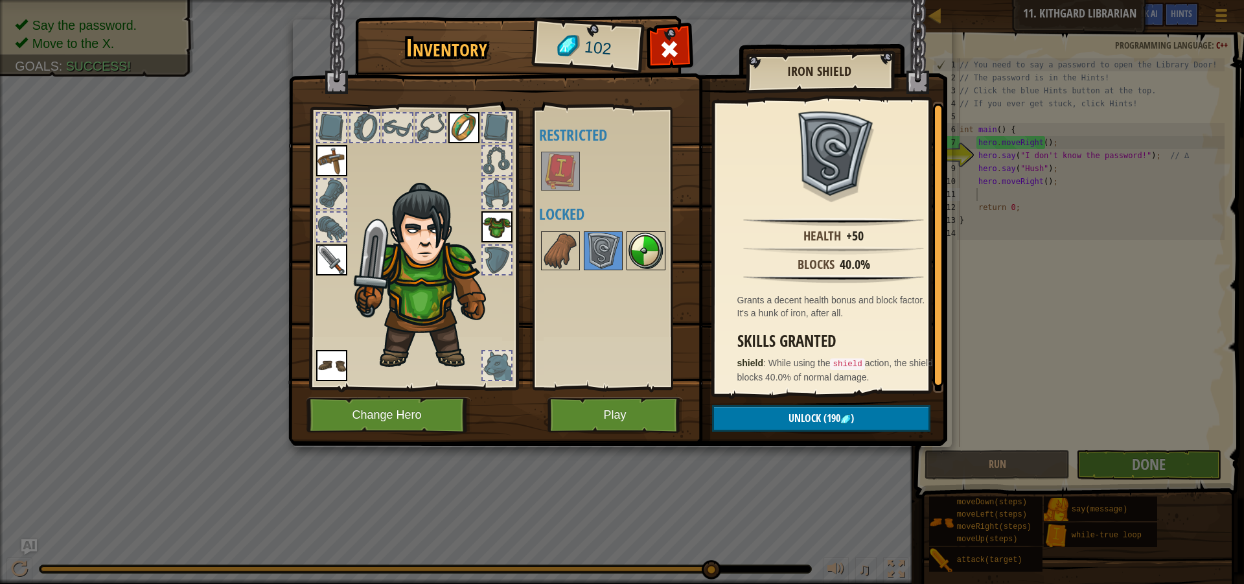
click at [642, 255] on img at bounding box center [646, 251] width 36 height 36
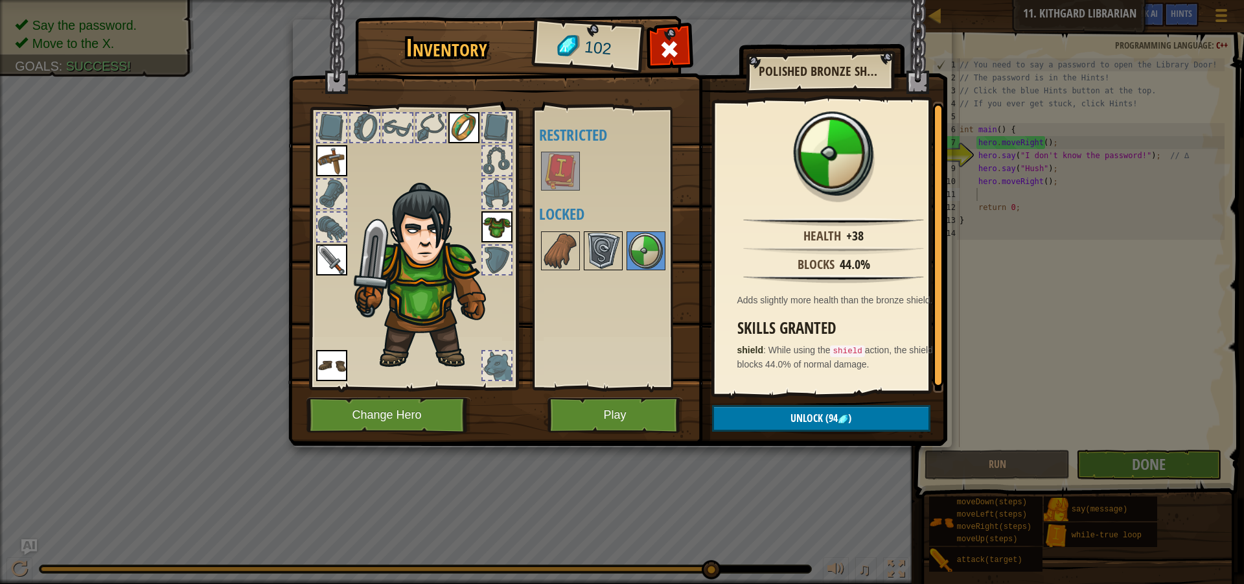
click at [592, 244] on img at bounding box center [603, 251] width 36 height 36
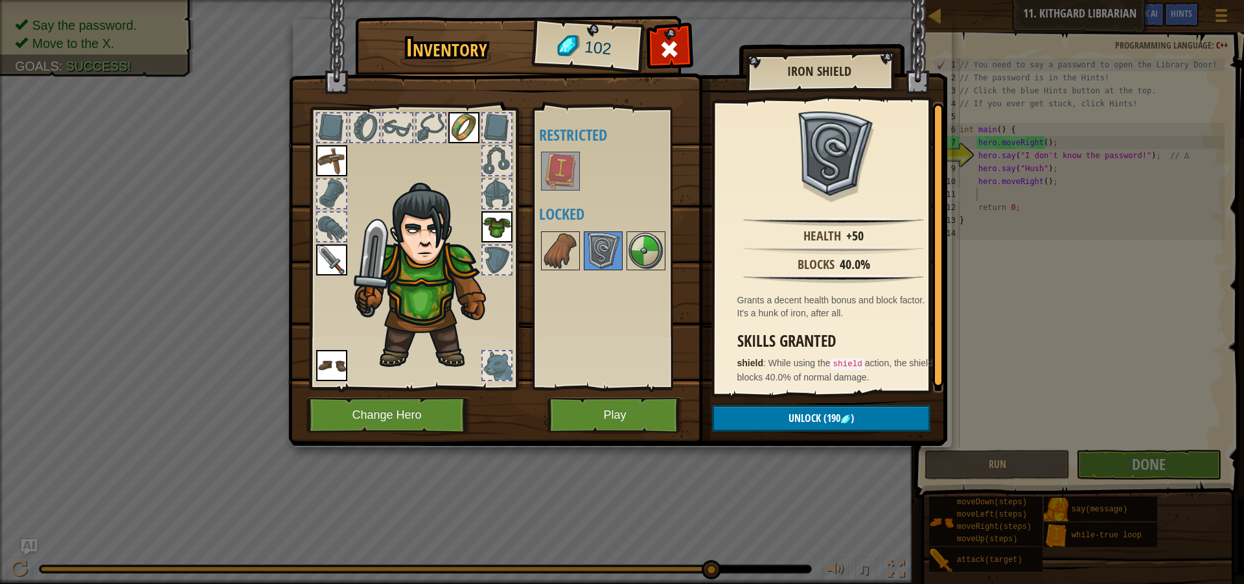
click at [558, 164] on img at bounding box center [560, 171] width 36 height 36
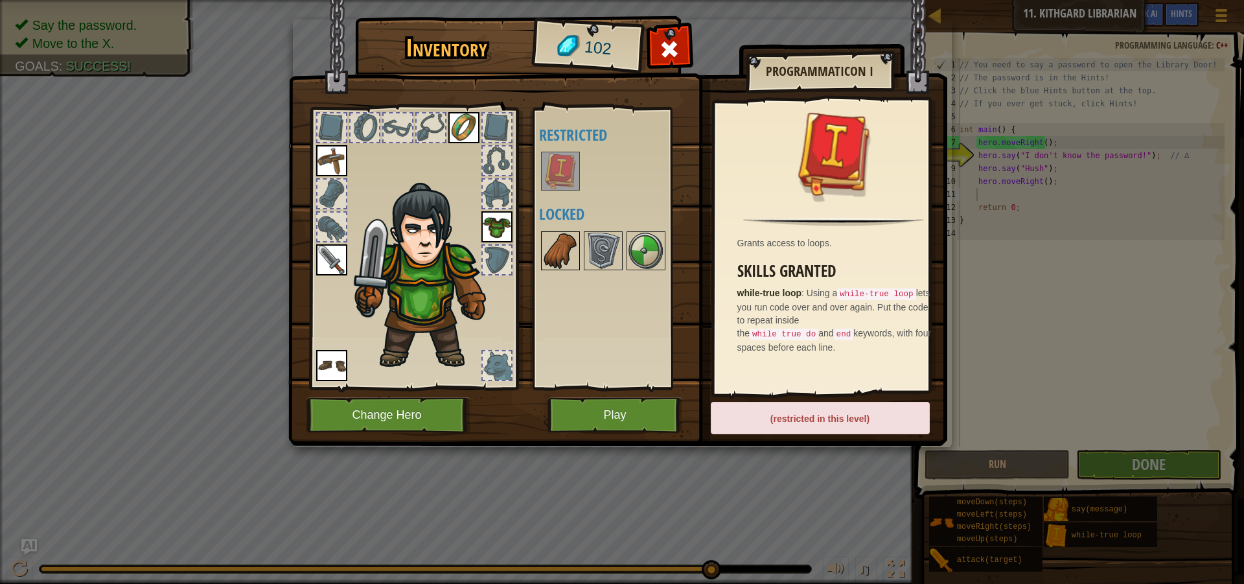
click at [566, 247] on img at bounding box center [560, 251] width 36 height 36
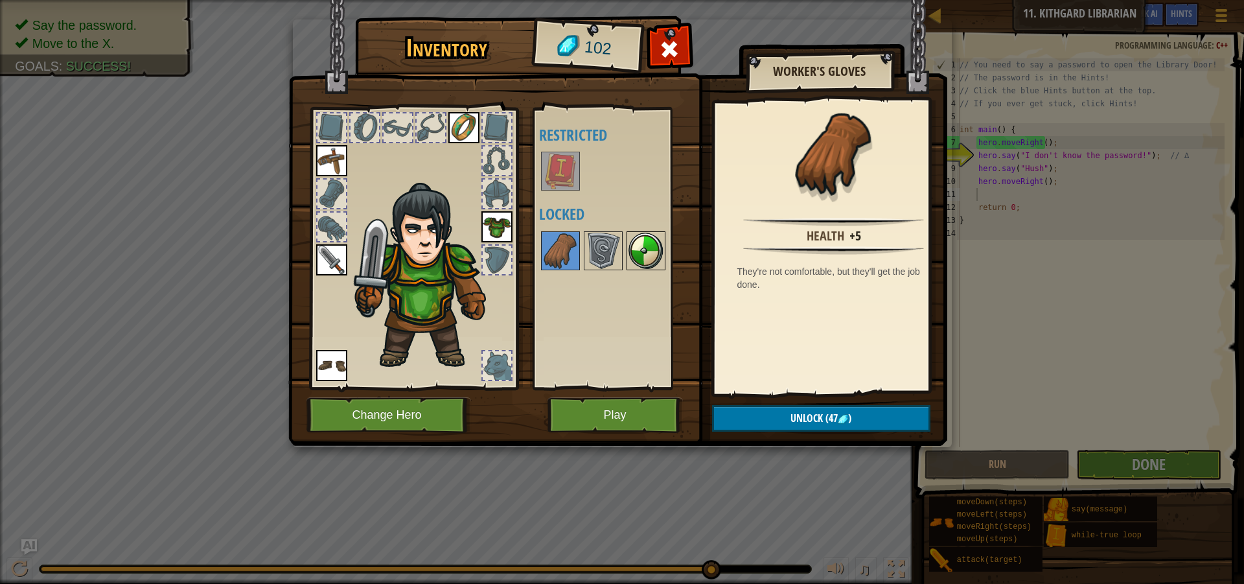
click at [654, 257] on img at bounding box center [646, 251] width 36 height 36
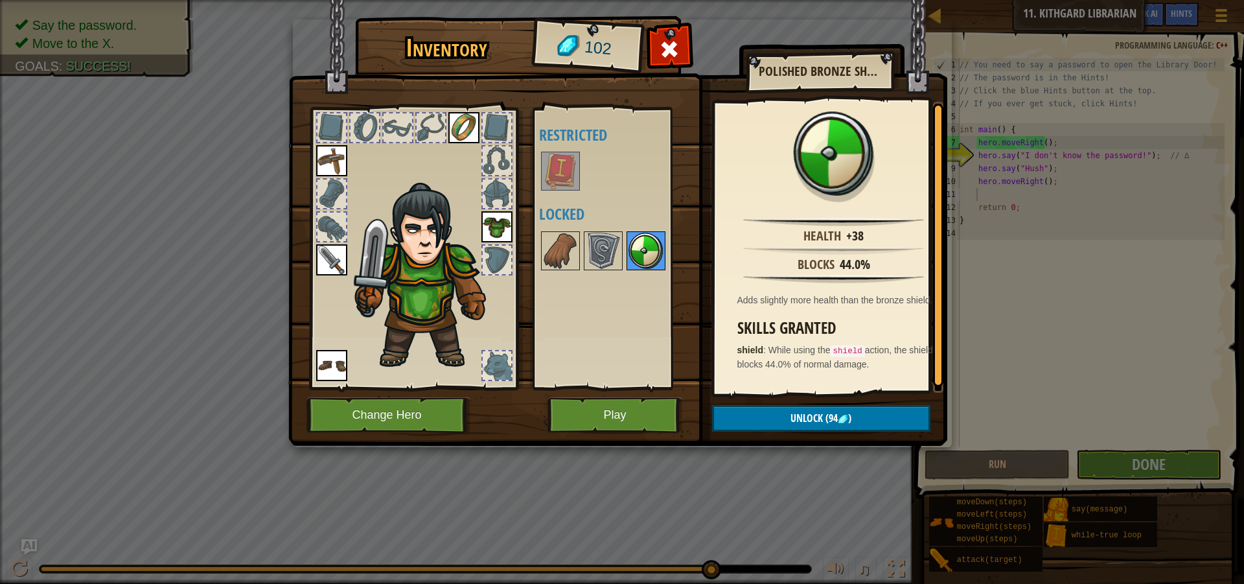
click at [627, 231] on div at bounding box center [645, 250] width 39 height 39
click at [571, 258] on img at bounding box center [560, 251] width 36 height 36
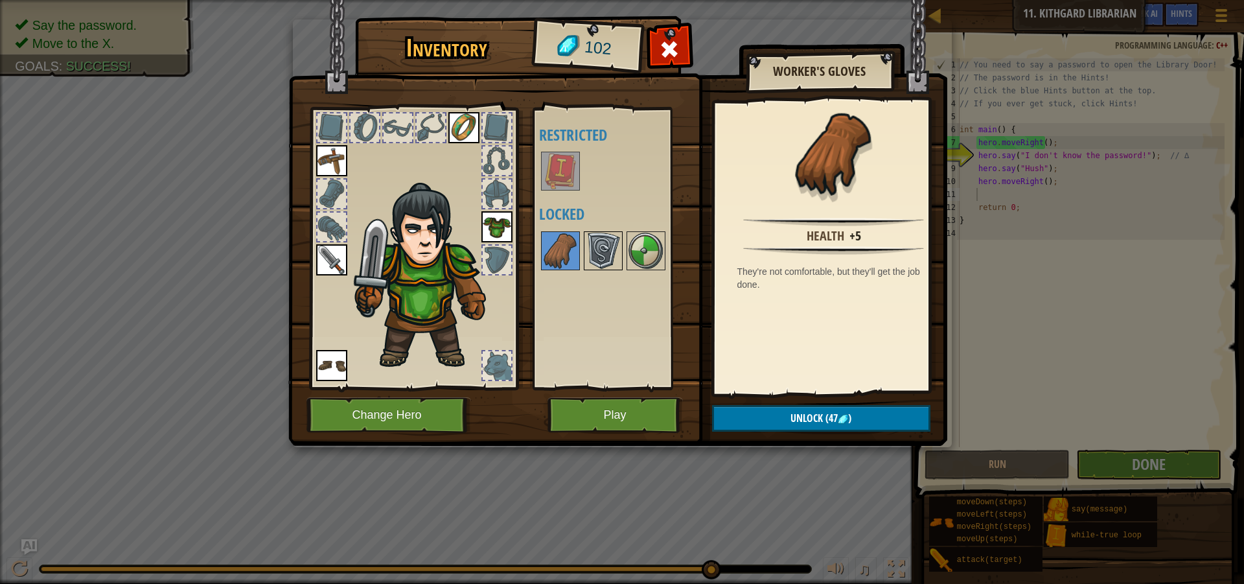
click at [590, 251] on img at bounding box center [603, 251] width 36 height 36
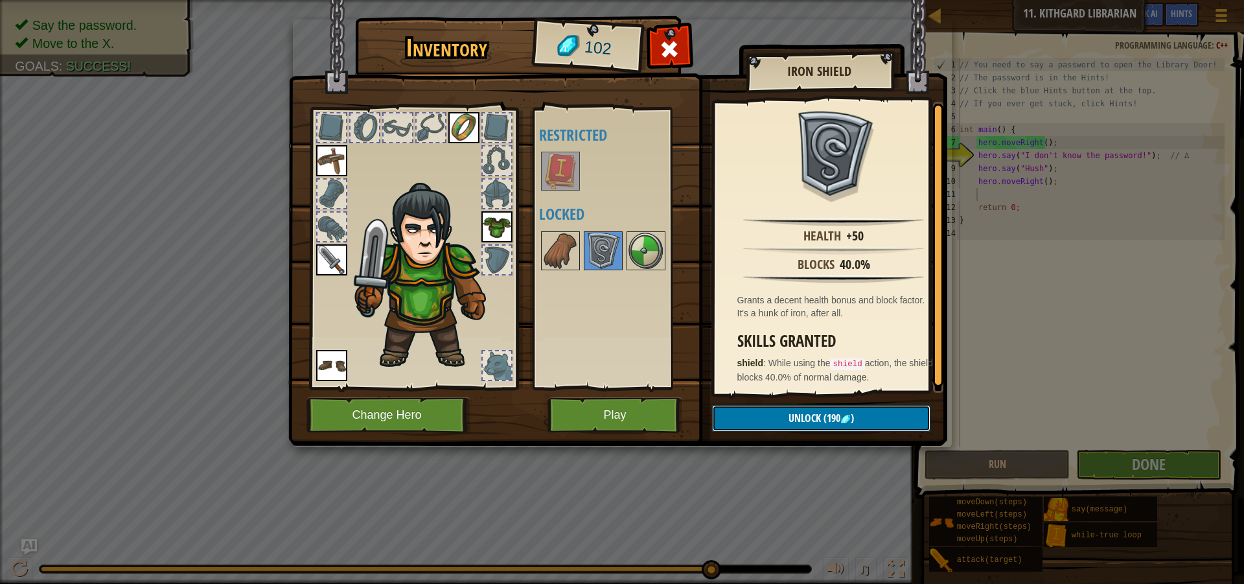
click at [822, 417] on span "(190" at bounding box center [830, 418] width 19 height 14
click at [652, 345] on div "Available Equip Equip Equip Equip Equip (double-click to equip) Restricted Lock…" at bounding box center [620, 248] width 163 height 270
click at [646, 415] on button "Play" at bounding box center [614, 415] width 135 height 36
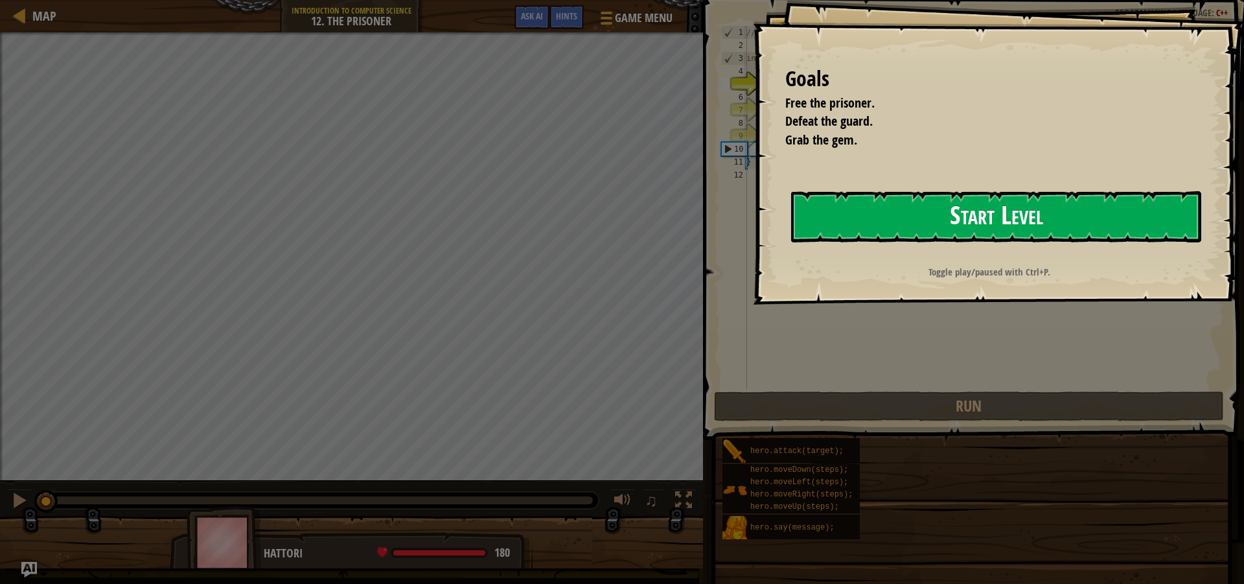
click at [1059, 213] on button "Start Level" at bounding box center [996, 216] width 410 height 51
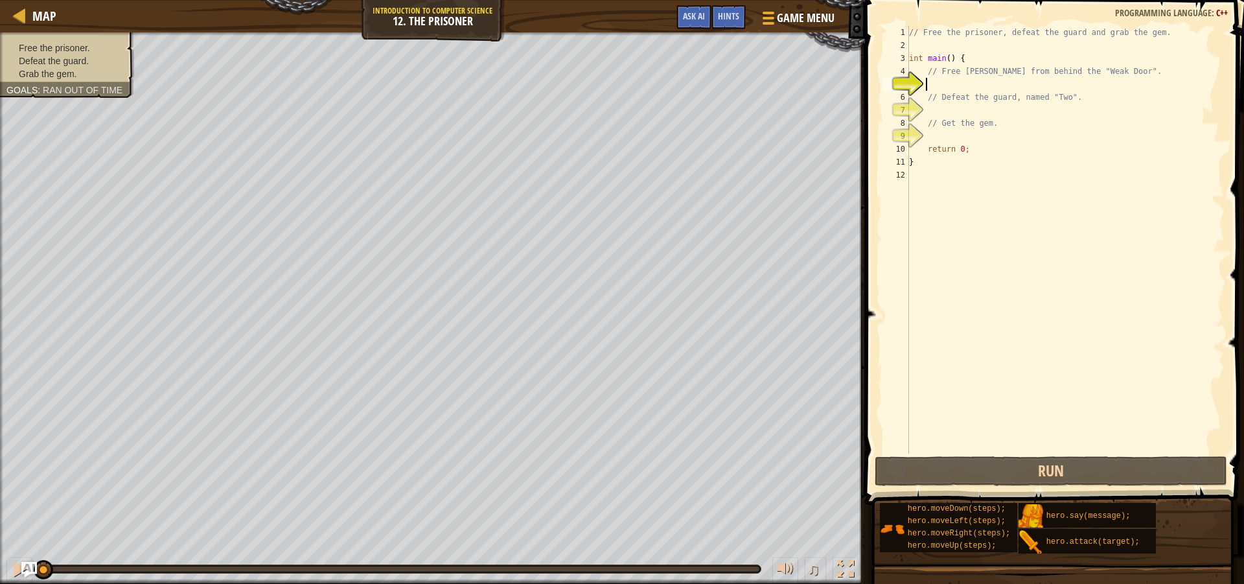
click at [943, 84] on div "// Free the prisoner, defeat the guard and grab the gem. int main ( ) { // Free…" at bounding box center [1065, 253] width 318 height 454
type textarea "v"
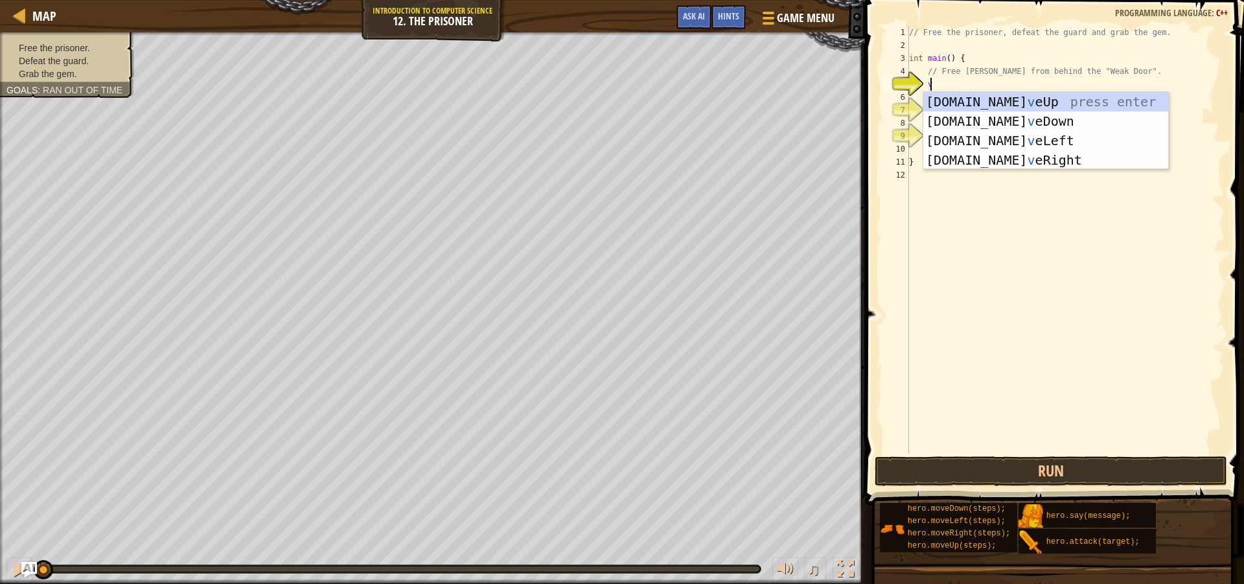
scroll to position [6, 1]
click at [1035, 150] on div "[DOMAIN_NAME] v eUp press enter [DOMAIN_NAME] v eDown press enter [DOMAIN_NAME]…" at bounding box center [1045, 150] width 245 height 117
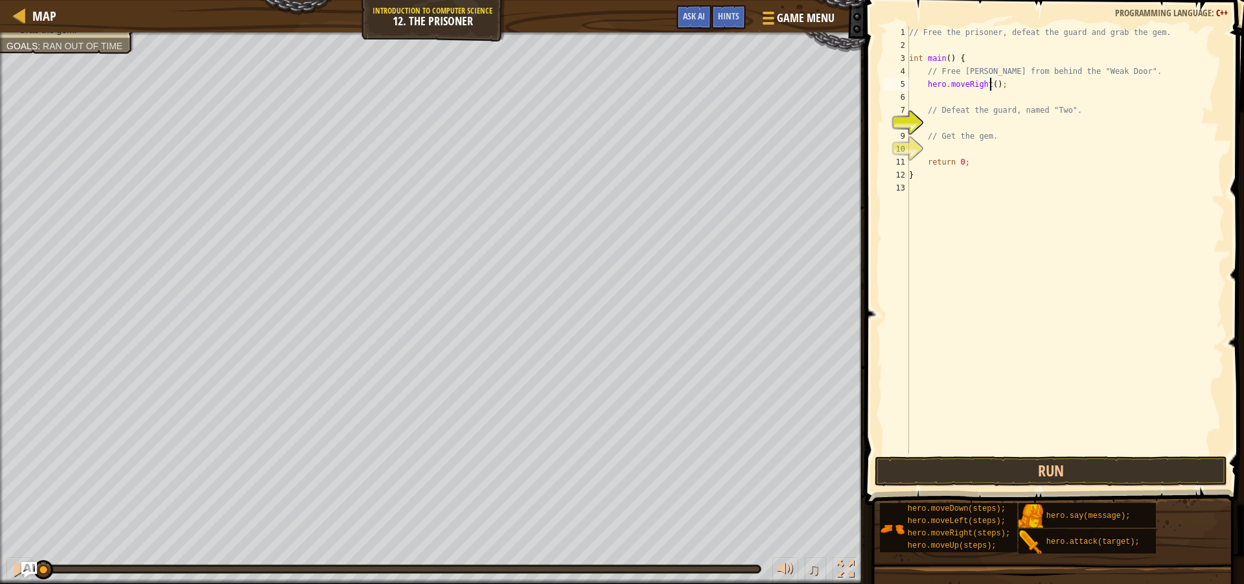
click at [992, 85] on div "// Free the prisoner, defeat the guard and grab the gem. int main ( ) { // Free…" at bounding box center [1065, 253] width 318 height 454
type textarea "hero.moveRight(4);"
click at [944, 98] on div "// Free the prisoner, defeat the guard and grab the gem. int main ( ) { // Free…" at bounding box center [1065, 253] width 318 height 454
type textarea "v"
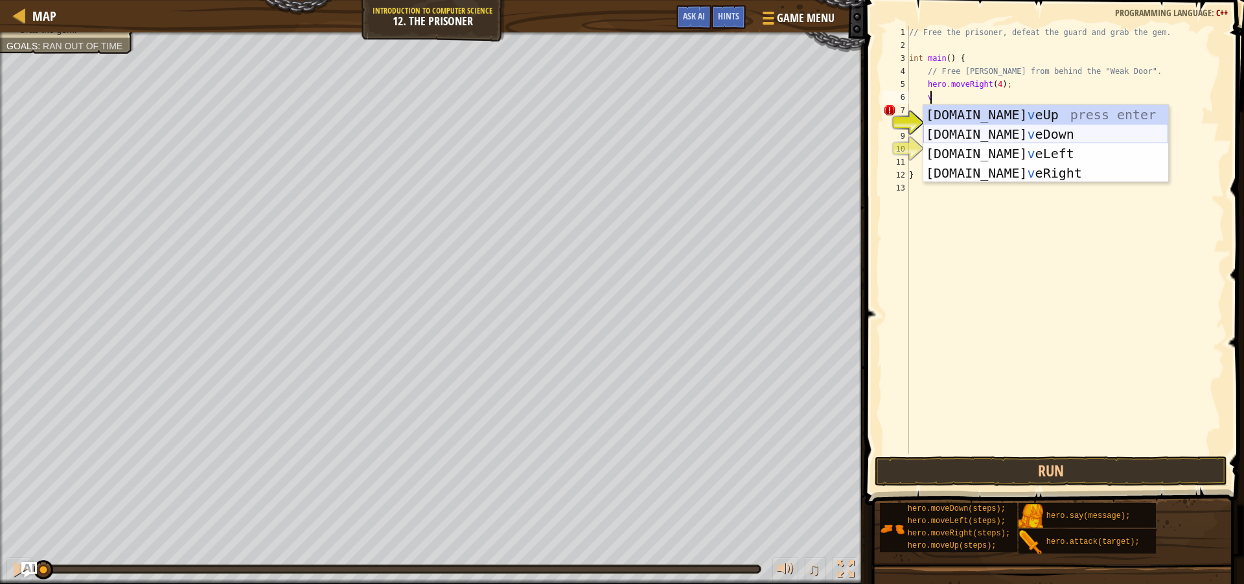
click at [1004, 126] on div "[DOMAIN_NAME] v eUp press enter [DOMAIN_NAME] v eDown press enter [DOMAIN_NAME]…" at bounding box center [1045, 163] width 245 height 117
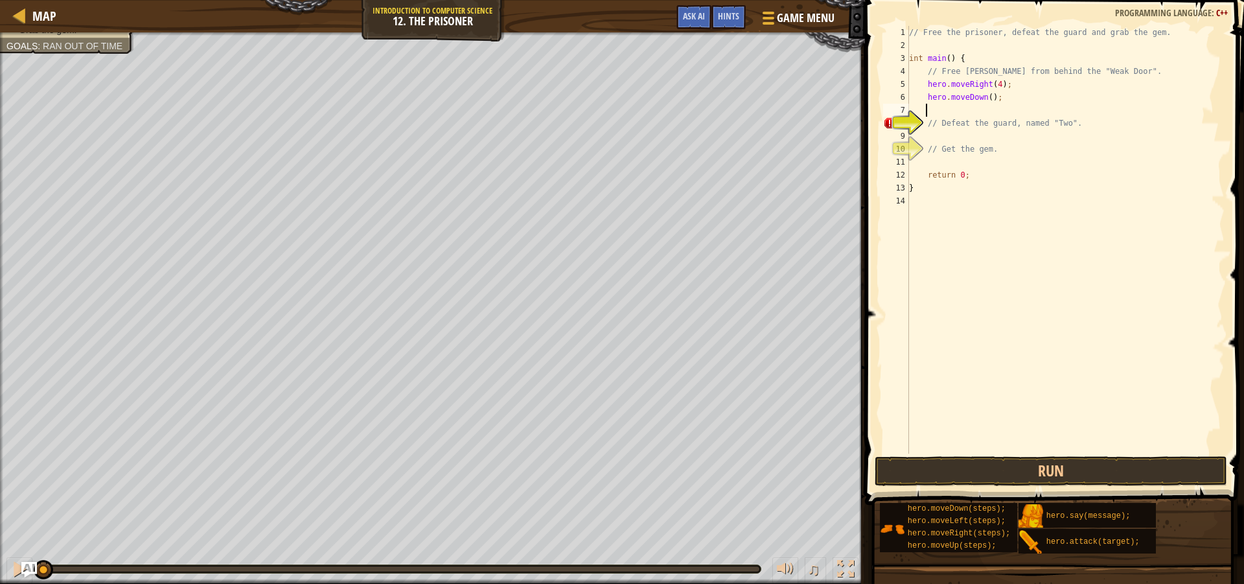
scroll to position [6, 1]
click at [986, 97] on div "// Free the prisoner, defeat the guard and grab the gem. int main ( ) { // Free…" at bounding box center [1065, 253] width 318 height 454
type textarea "hero.moveDown(3);"
click at [1023, 466] on button "Run" at bounding box center [1051, 471] width 352 height 30
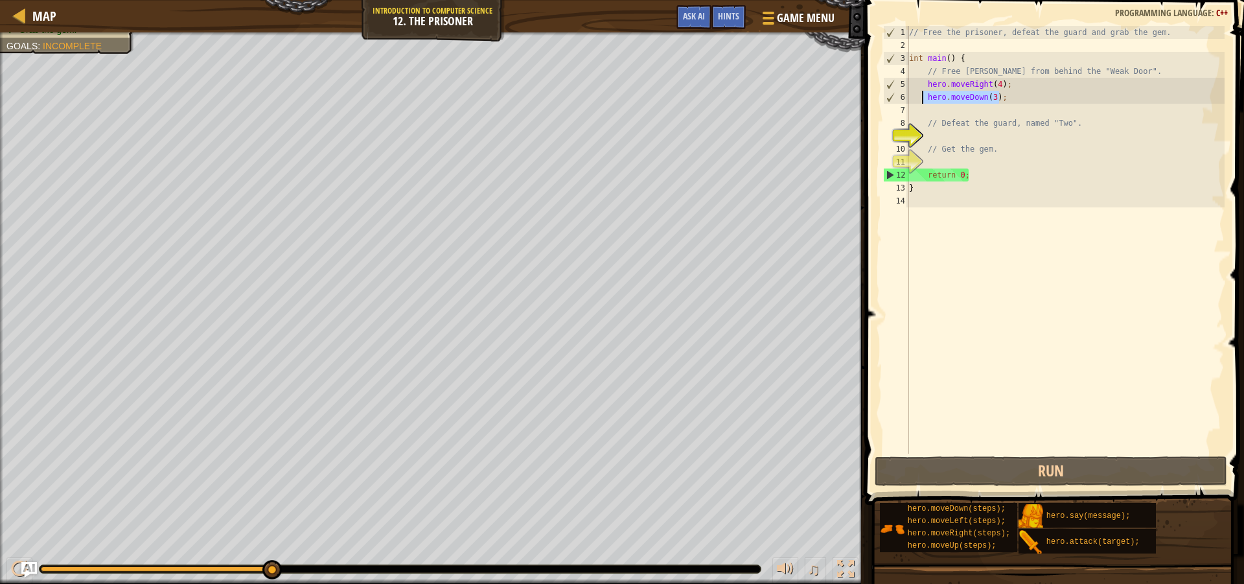
drag, startPoint x: 999, startPoint y: 93, endPoint x: 923, endPoint y: 91, distance: 76.5
click at [923, 91] on div "// Free the prisoner, defeat the guard and grab the gem. int main ( ) { // Free…" at bounding box center [1065, 253] width 318 height 454
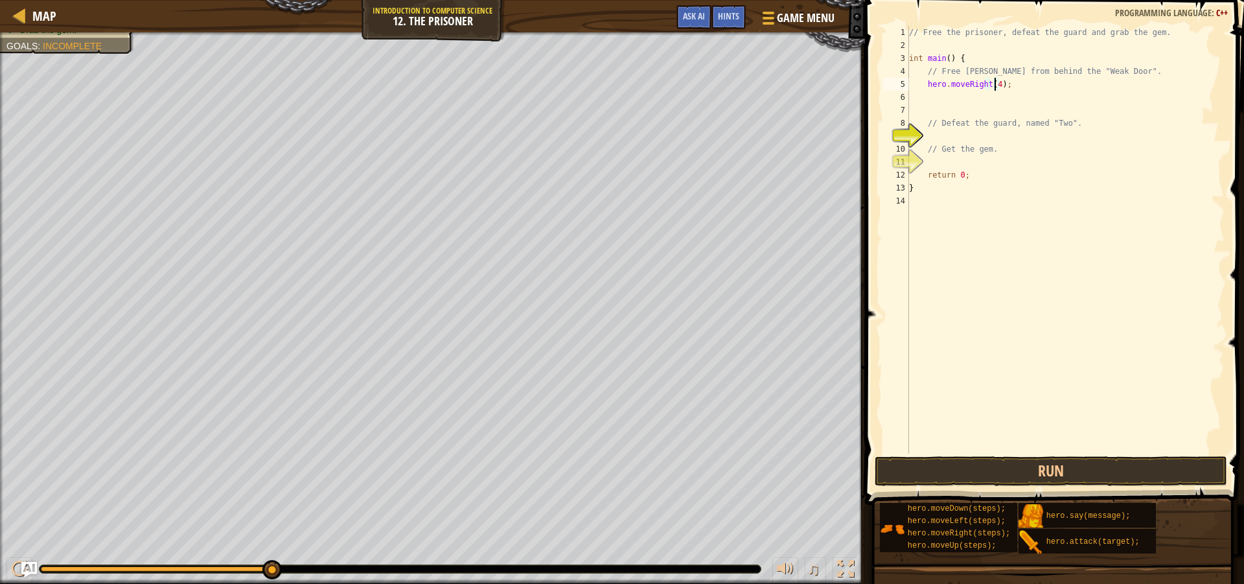
click at [994, 82] on div "// Free the prisoner, defeat the guard and grab the gem. int main ( ) { // Free…" at bounding box center [1065, 253] width 318 height 454
type textarea "hero.moveRight();"
click at [1011, 89] on div "// Free the prisoner, defeat the guard and grab the gem. int main ( ) { // Free…" at bounding box center [1065, 253] width 318 height 454
click at [967, 96] on div "// Free the prisoner, defeat the guard and grab the gem. int main ( ) { // Free…" at bounding box center [1065, 253] width 318 height 454
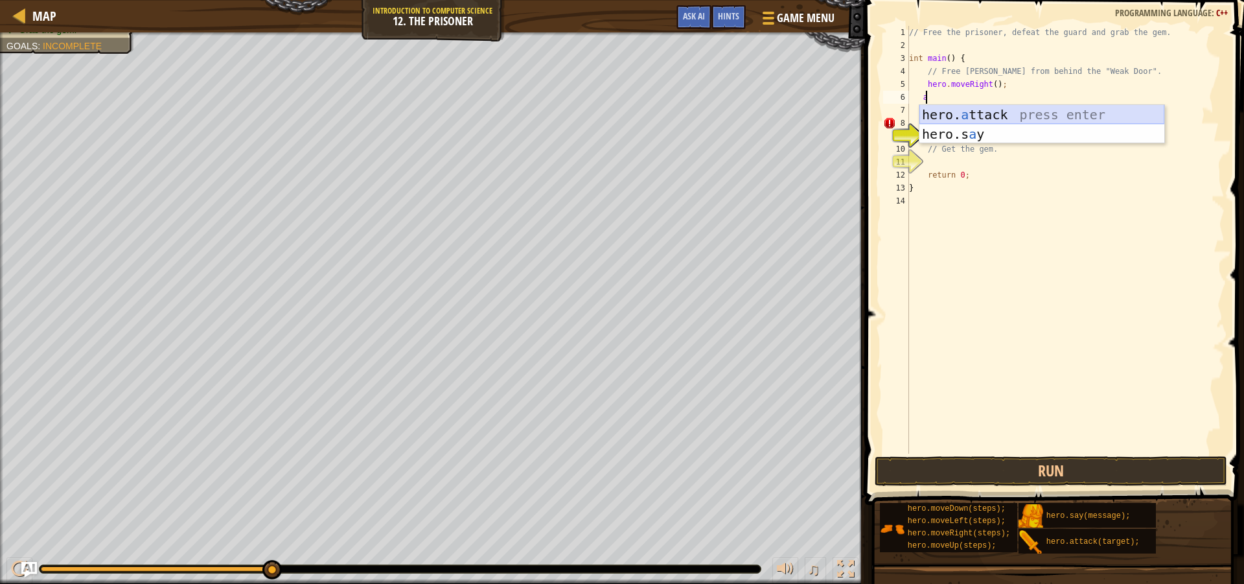
click at [1063, 113] on div "hero. a ttack press enter hero.s a y press enter" at bounding box center [1041, 144] width 245 height 78
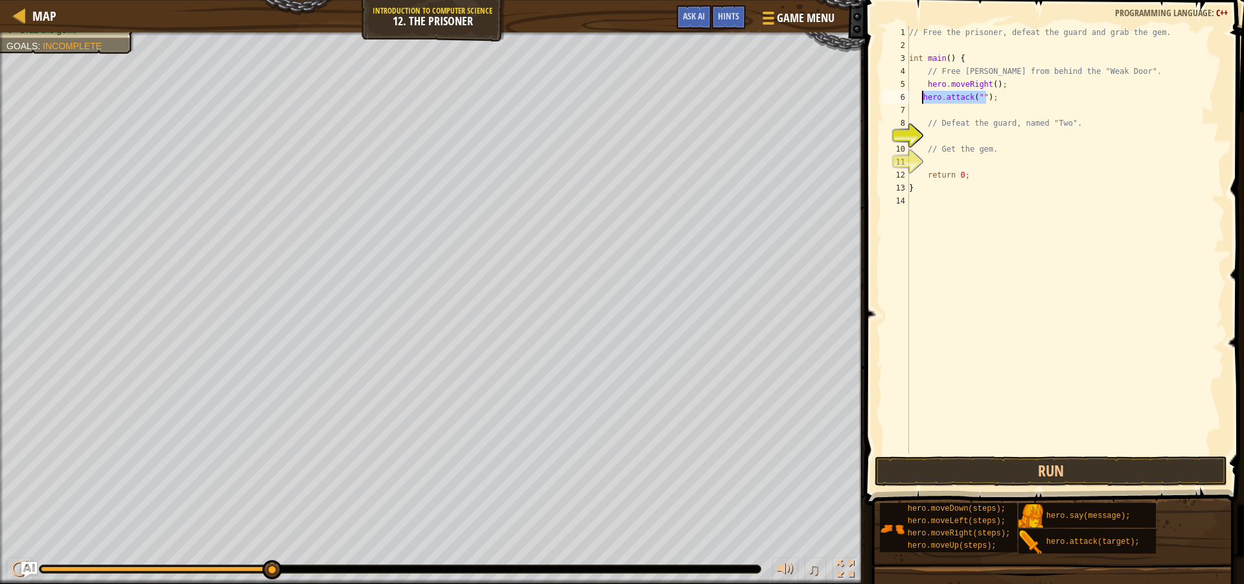
drag, startPoint x: 988, startPoint y: 98, endPoint x: 920, endPoint y: 91, distance: 68.4
click at [920, 91] on div "// Free the prisoner, defeat the guard and grab the gem. int main ( ) { // Free…" at bounding box center [1065, 253] width 318 height 454
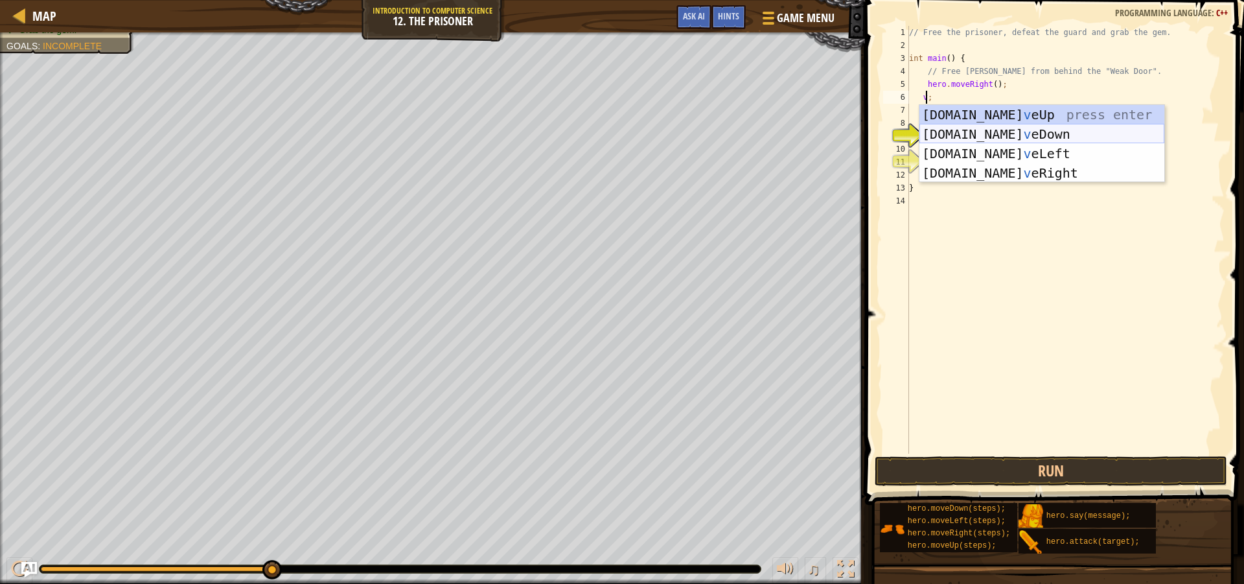
click at [1003, 130] on div "[DOMAIN_NAME] v eUp press enter [DOMAIN_NAME] v eDown press enter [DOMAIN_NAME]…" at bounding box center [1041, 163] width 245 height 117
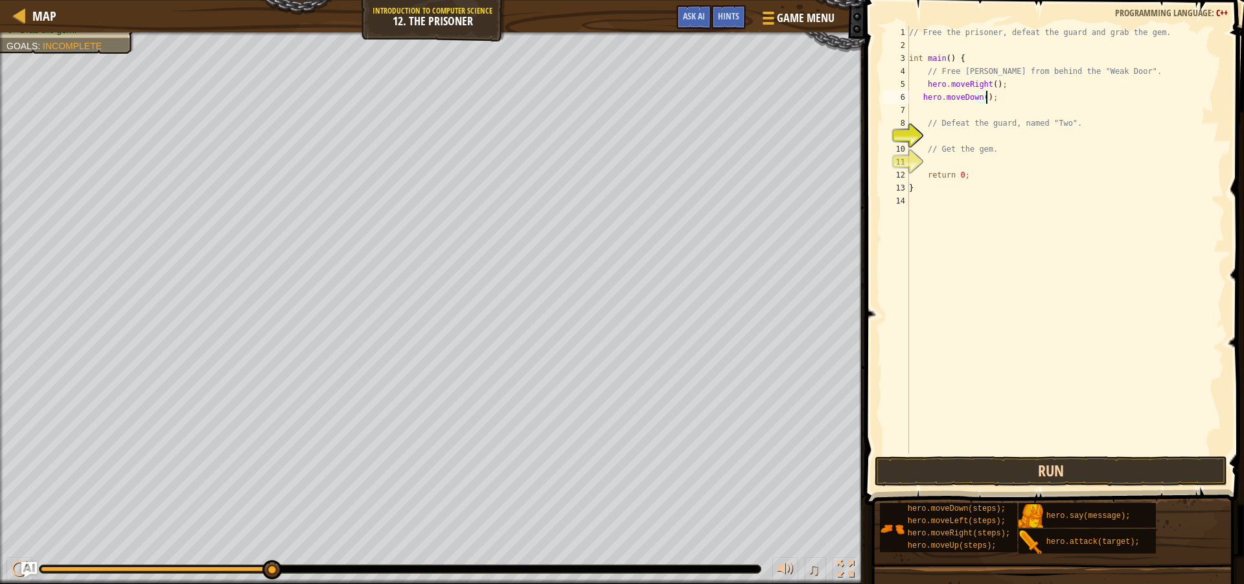
type textarea "hero.moveDown();"
click at [1088, 474] on button "Run" at bounding box center [1051, 471] width 352 height 30
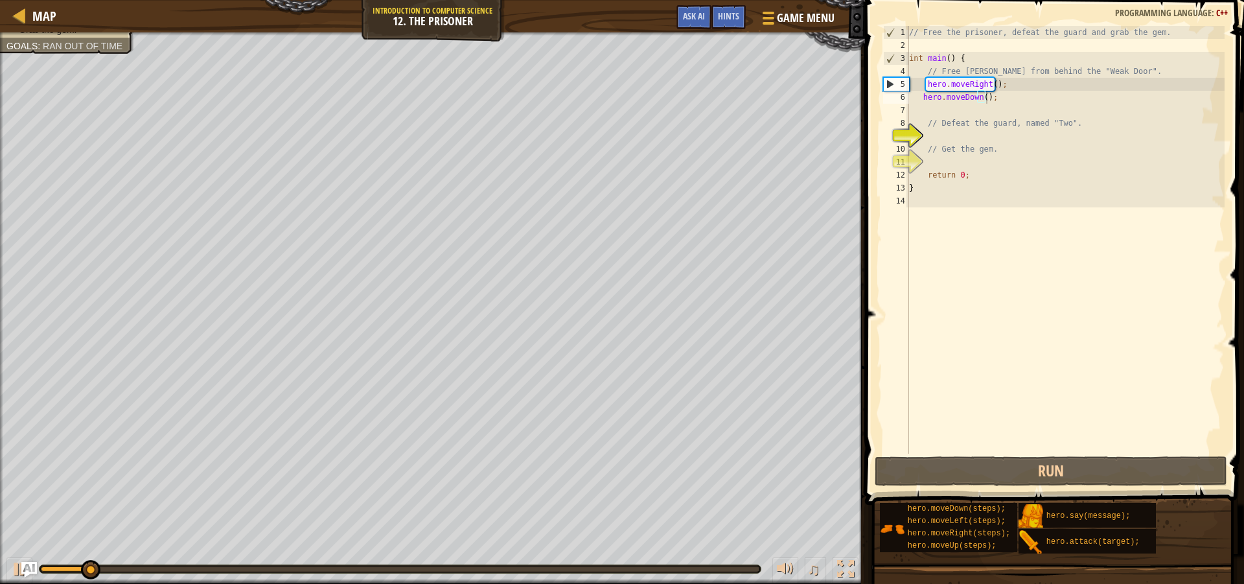
click at [29, 113] on div "Free the prisoner. Defeat the guard. Grab the gem. Goals : Ran out of time" at bounding box center [432, 307] width 865 height 551
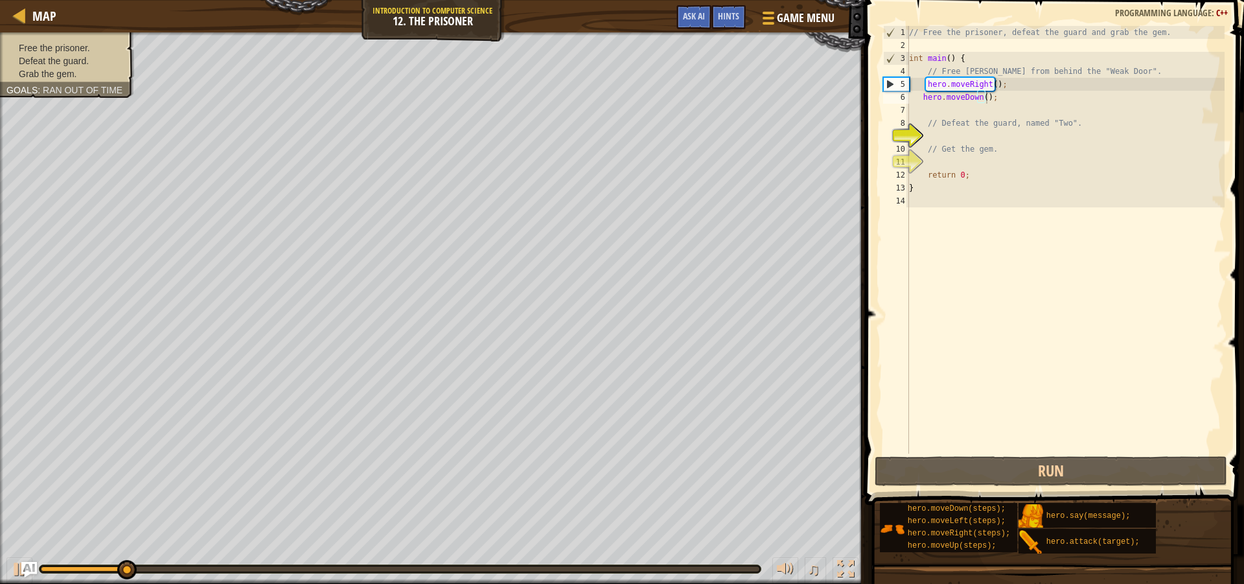
click at [51, 56] on span "Defeat the guard." at bounding box center [54, 61] width 70 height 10
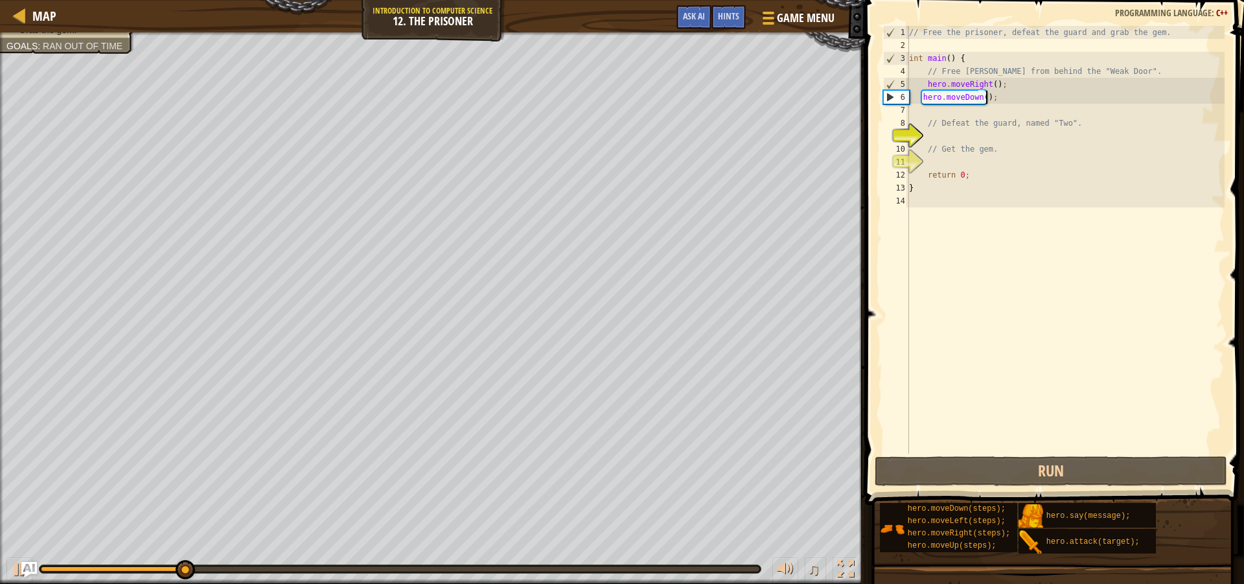
click at [998, 112] on div "// Free the prisoner, defeat the guard and grab the gem. int main ( ) { // Free…" at bounding box center [1065, 253] width 318 height 454
click at [76, 549] on div "Free the prisoner. Defeat the guard. Grab the gem. Goals : Ran out of time ♫ Ha…" at bounding box center [622, 307] width 1244 height 551
click at [996, 97] on div "// Free the prisoner, defeat the guard and grab the gem. int main ( ) { // Free…" at bounding box center [1065, 253] width 318 height 454
type textarea "hero.moveDown();"
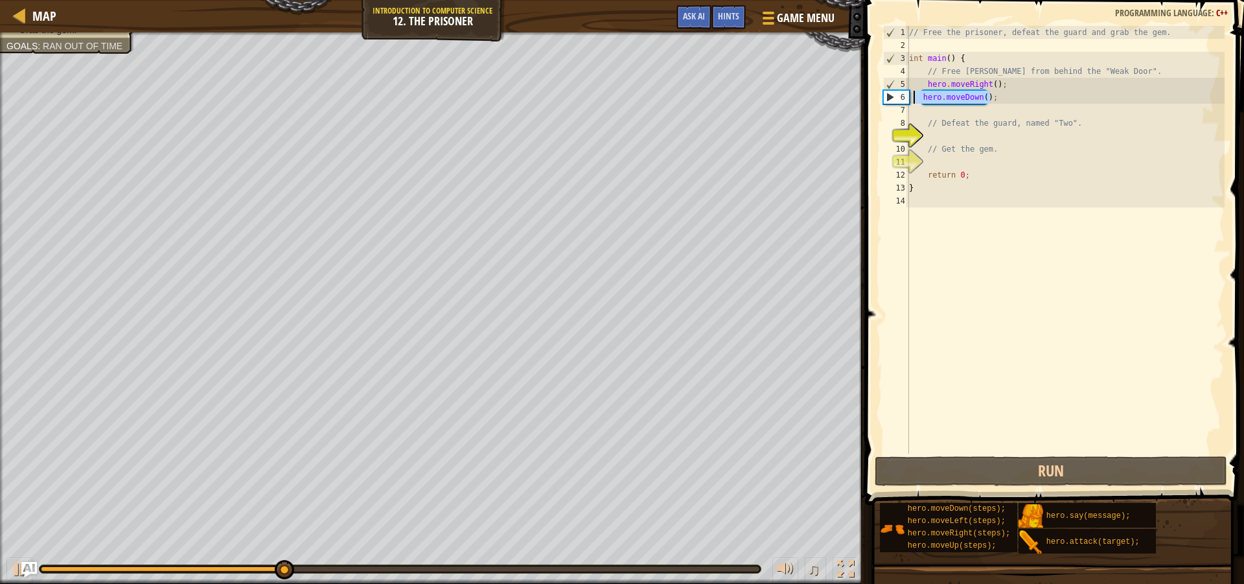
drag, startPoint x: 993, startPoint y: 97, endPoint x: 914, endPoint y: 95, distance: 78.4
click at [914, 95] on div "// Free the prisoner, defeat the guard and grab the gem. int main ( ) { // Free…" at bounding box center [1065, 253] width 318 height 454
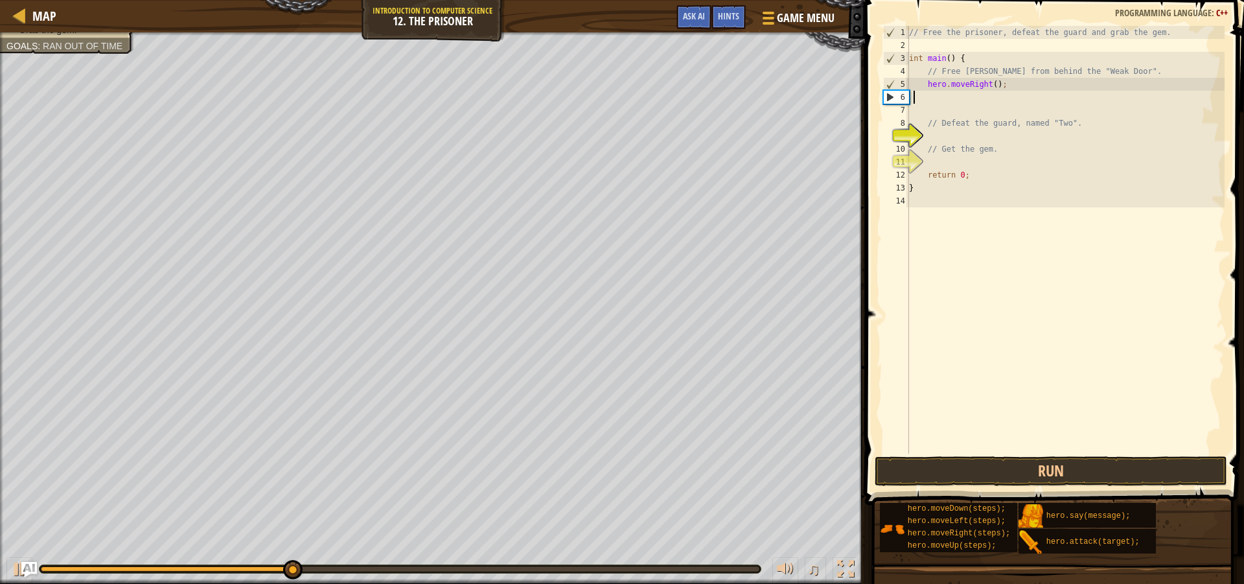
scroll to position [6, 0]
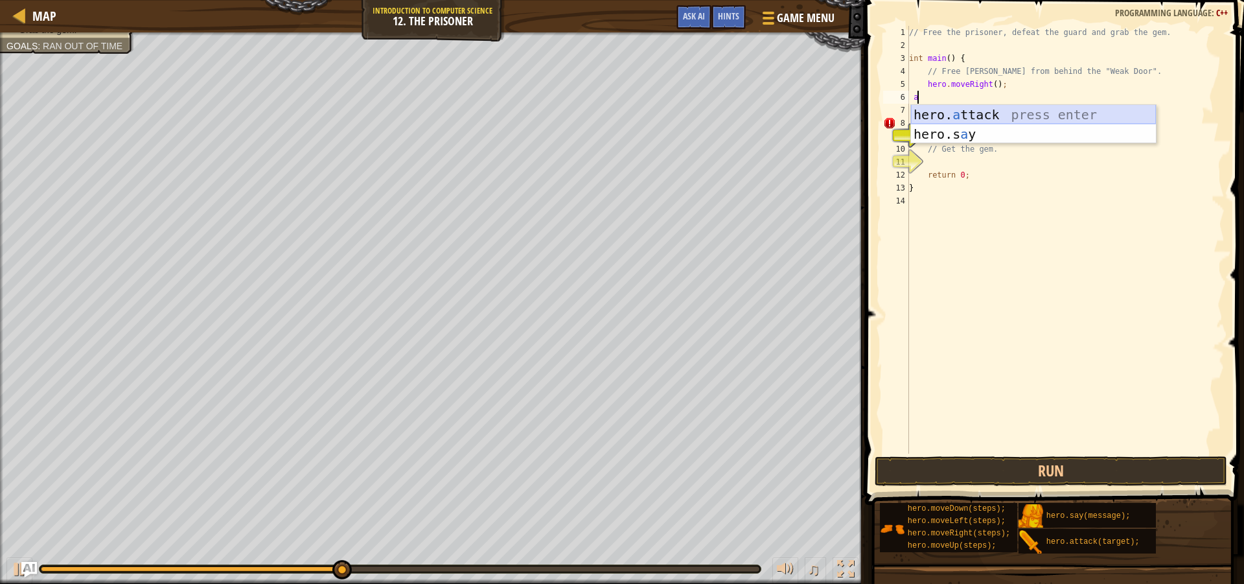
click at [1051, 111] on div "hero. a ttack press enter hero.s a y press enter" at bounding box center [1033, 144] width 245 height 78
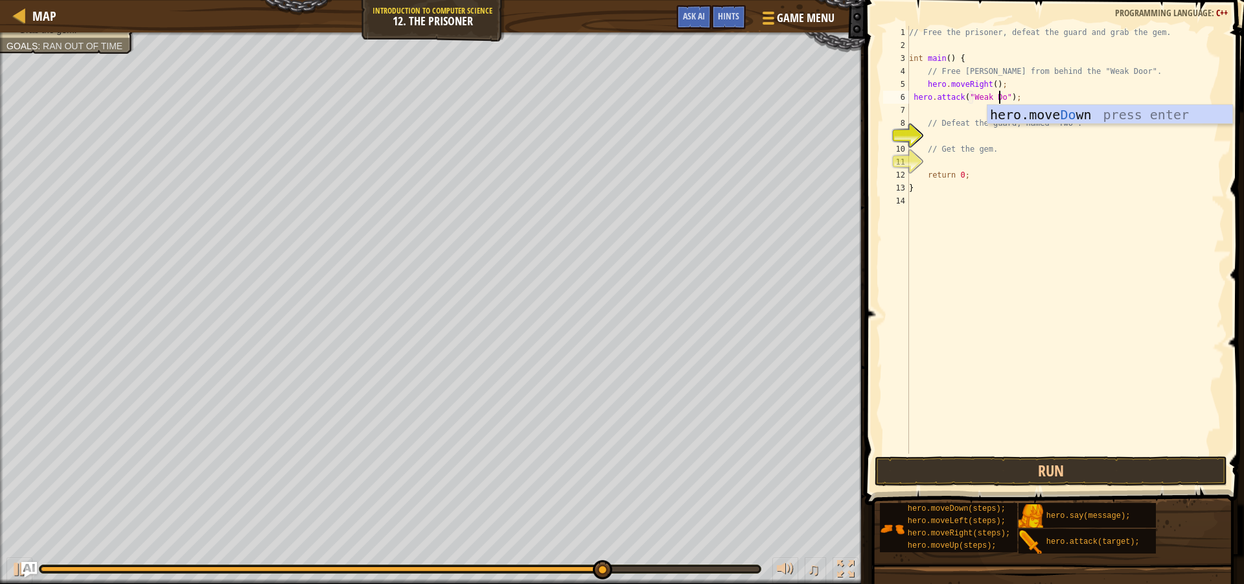
scroll to position [6, 8]
type textarea "hero.attack("Weak Door");"
click at [1062, 474] on button "Run" at bounding box center [1051, 471] width 352 height 30
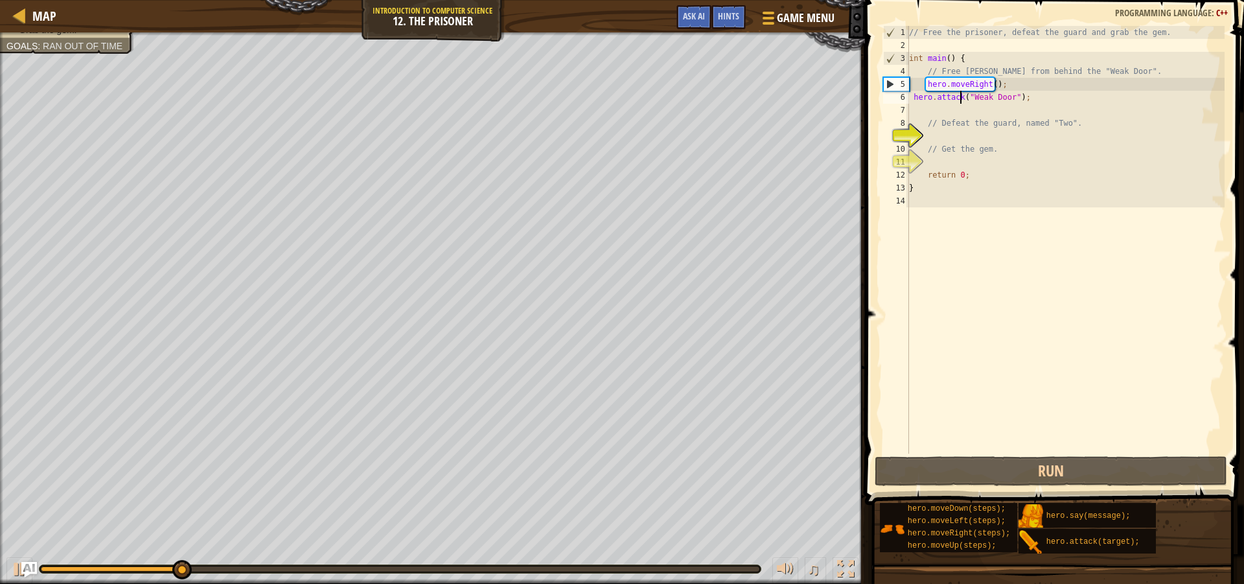
click at [961, 101] on div "// Free the prisoner, defeat the guard and grab the gem. int main ( ) { // Free…" at bounding box center [1065, 253] width 318 height 454
click at [955, 110] on div "// Free the prisoner, defeat the guard and grab the gem. int main ( ) { // Free…" at bounding box center [1065, 253] width 318 height 454
click at [913, 95] on div "// Free the prisoner, defeat the guard and grab the gem. int main ( ) { // Free…" at bounding box center [1065, 253] width 318 height 454
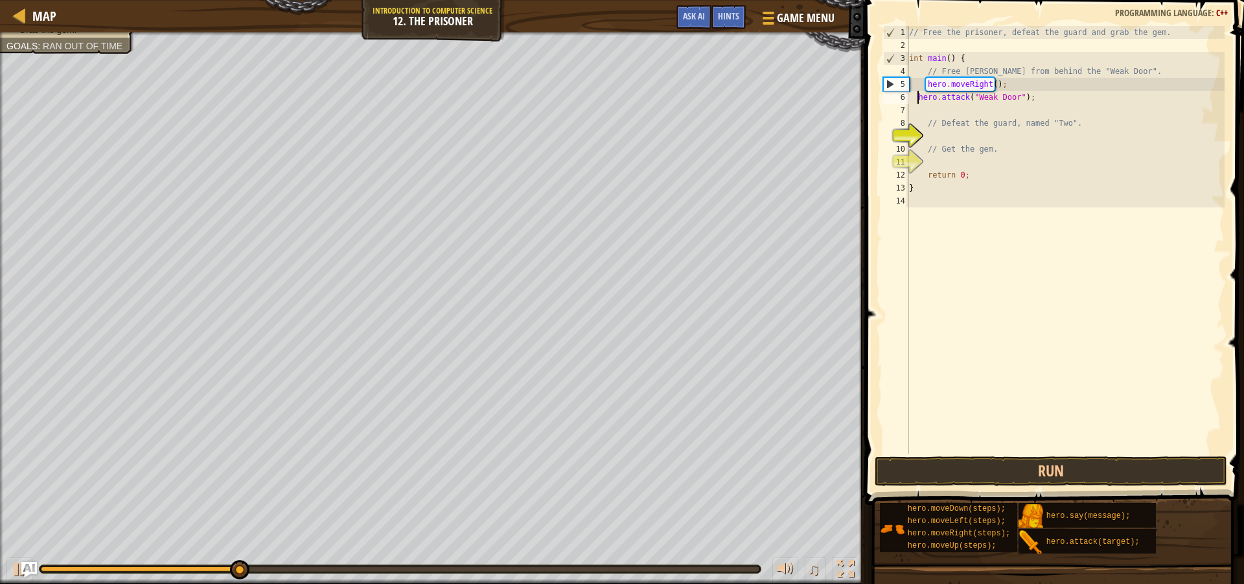
type textarea "hero.attack("Weak Door");"
click at [934, 109] on div "// Free the prisoner, defeat the guard and grab the gem. int main ( ) { // Free…" at bounding box center [1065, 253] width 318 height 454
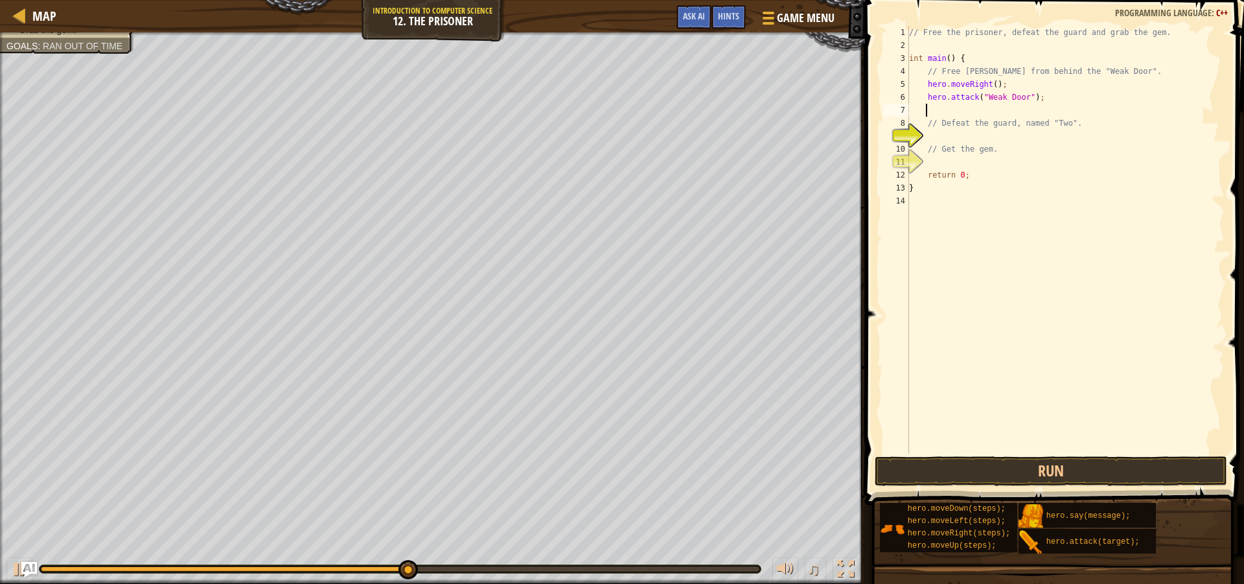
type textarea "v"
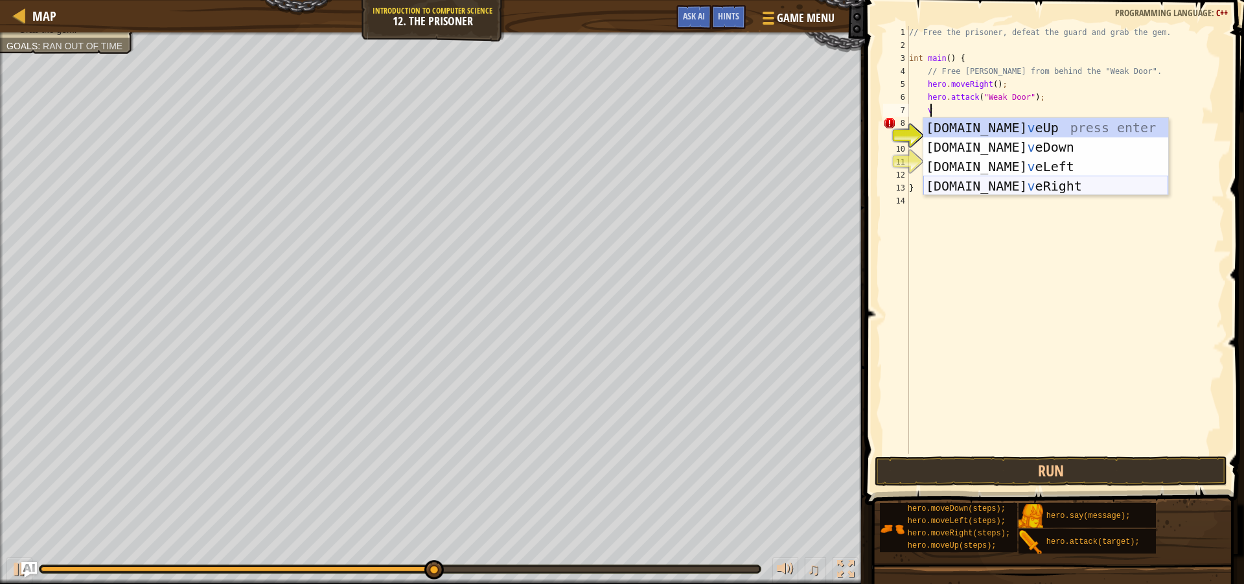
click at [1062, 184] on div "[DOMAIN_NAME] v eUp press enter [DOMAIN_NAME] v eDown press enter [DOMAIN_NAME]…" at bounding box center [1045, 176] width 245 height 117
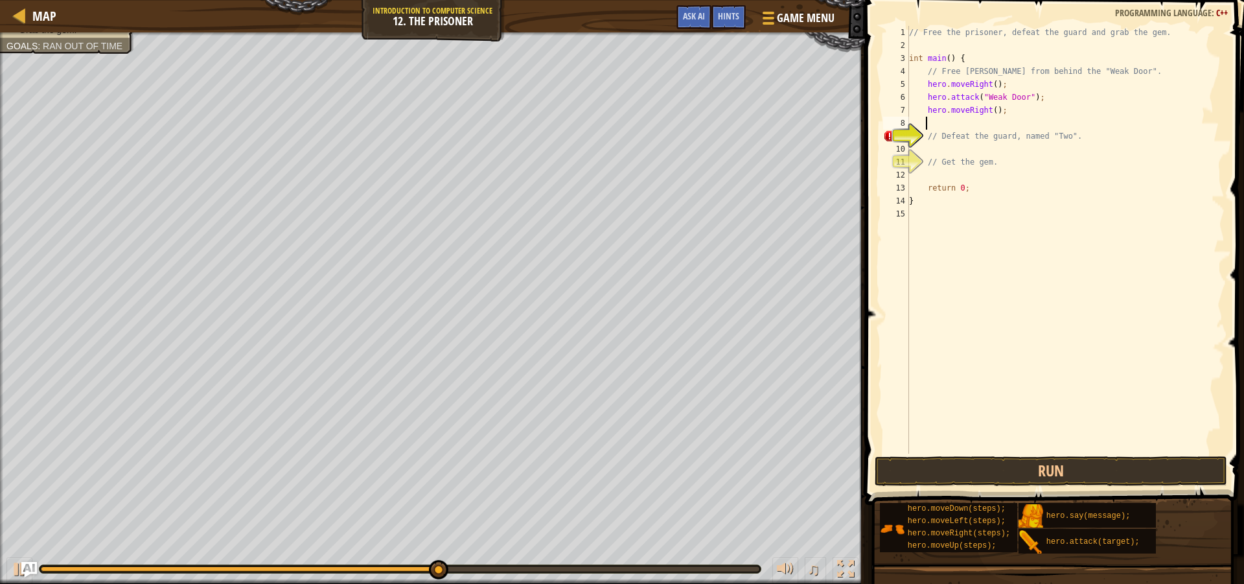
scroll to position [6, 1]
click at [989, 112] on div "// Free the prisoner, defeat the guard and grab the gem. int main ( ) { // Free…" at bounding box center [1065, 253] width 318 height 454
type textarea "hero.moveRight(3);"
click at [966, 124] on div "// Free the prisoner, defeat the guard and grab the gem. int main ( ) { // Free…" at bounding box center [1065, 253] width 318 height 454
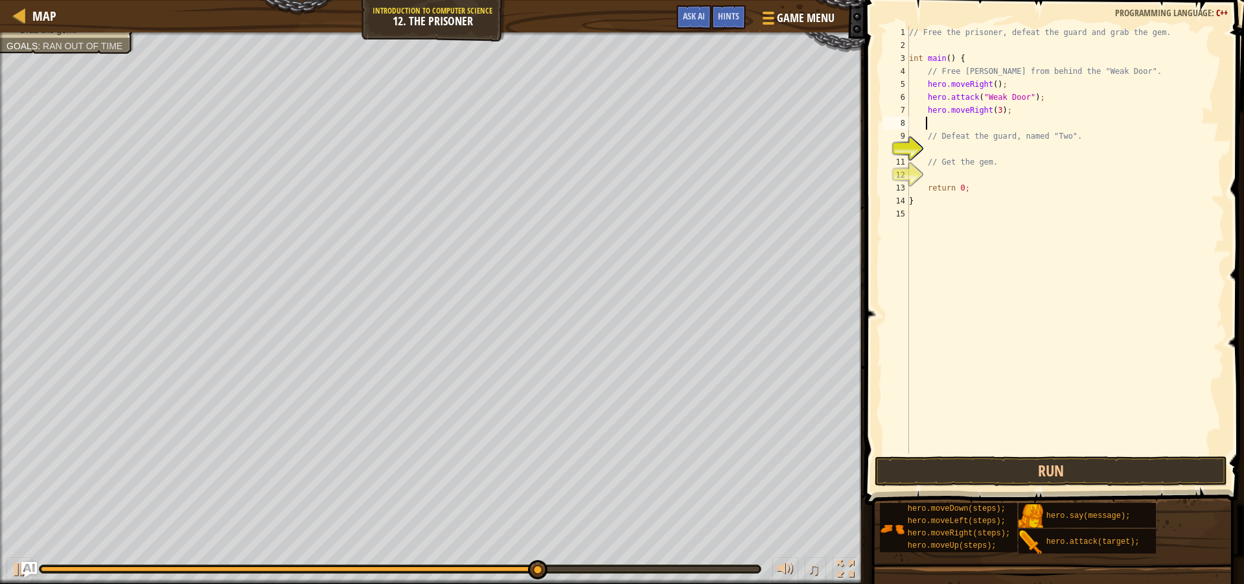
scroll to position [6, 1]
type textarea "v"
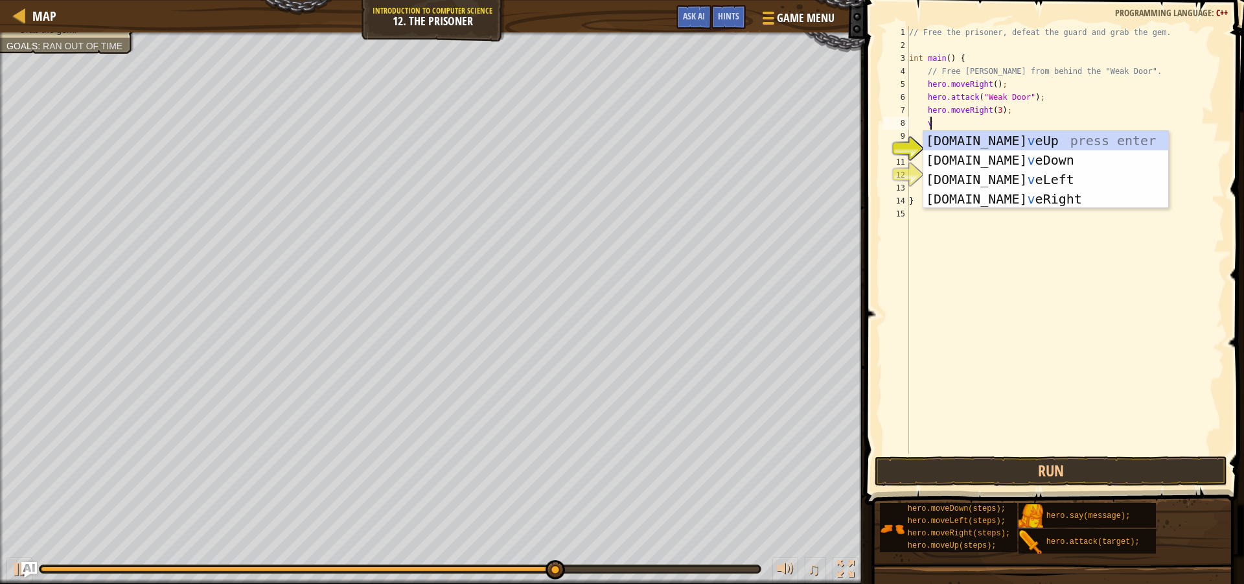
scroll to position [6, 1]
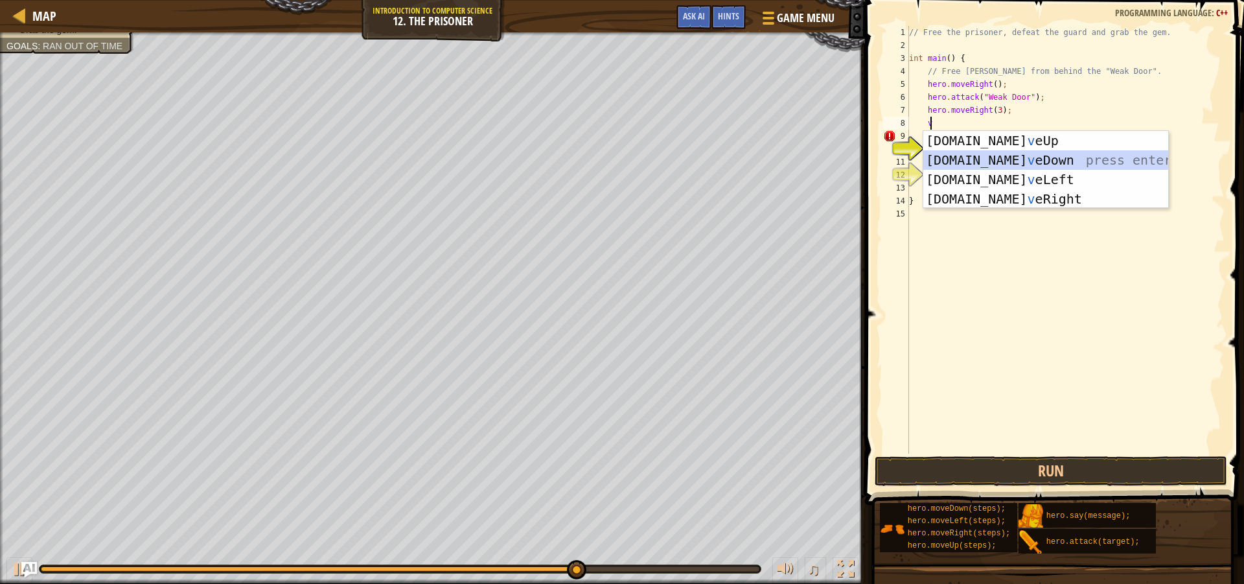
click at [996, 156] on div "[DOMAIN_NAME] v eUp press enter [DOMAIN_NAME] v eDown press enter [DOMAIN_NAME]…" at bounding box center [1045, 189] width 245 height 117
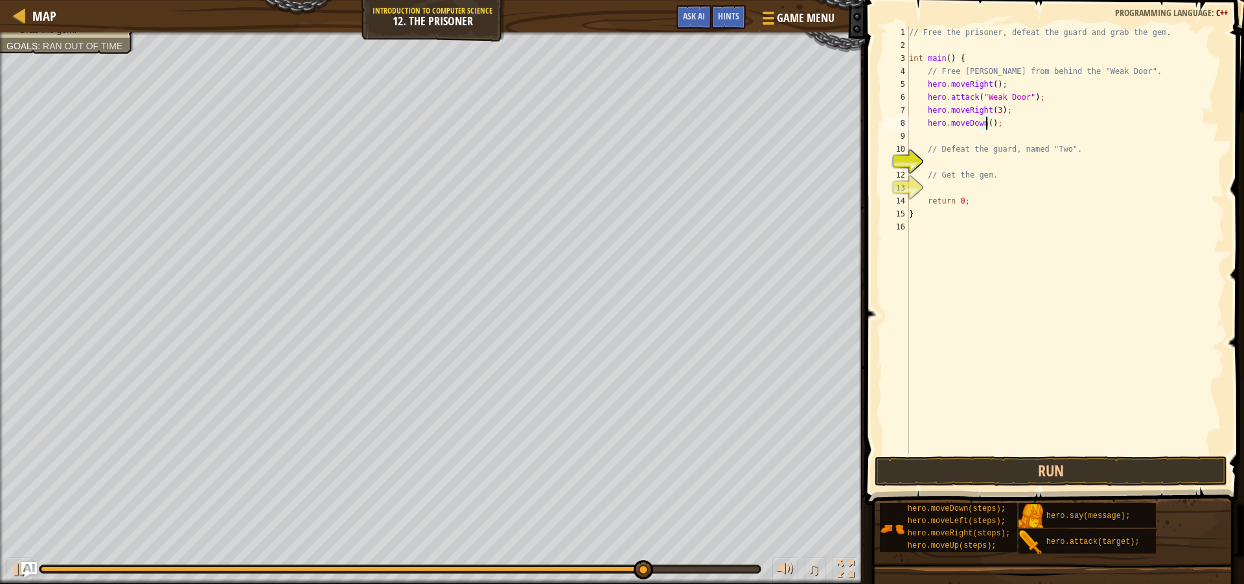
click at [985, 123] on div "// Free the prisoner, defeat the guard and grab the gem. int main ( ) { // Free…" at bounding box center [1065, 253] width 318 height 454
type textarea "hero.moveDown(3);"
click at [926, 134] on div "// Free the prisoner, defeat the guard and grab the gem. int main ( ) { // Free…" at bounding box center [1065, 253] width 318 height 454
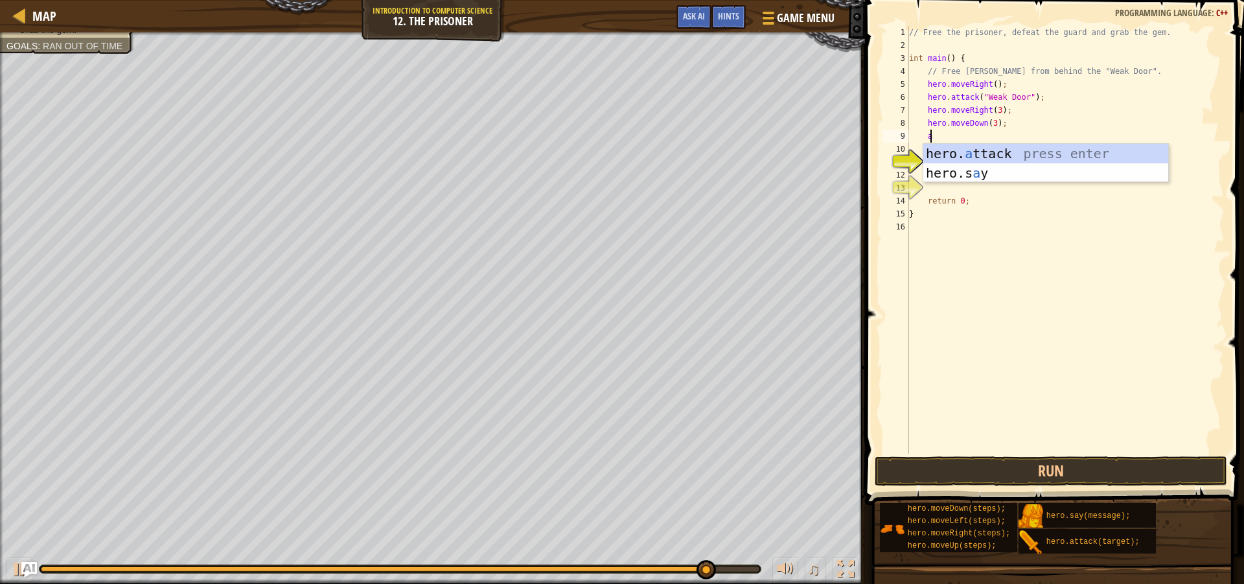
scroll to position [6, 1]
click at [1011, 152] on div "hero. a ttack press enter hero.s a y press enter" at bounding box center [1045, 183] width 245 height 78
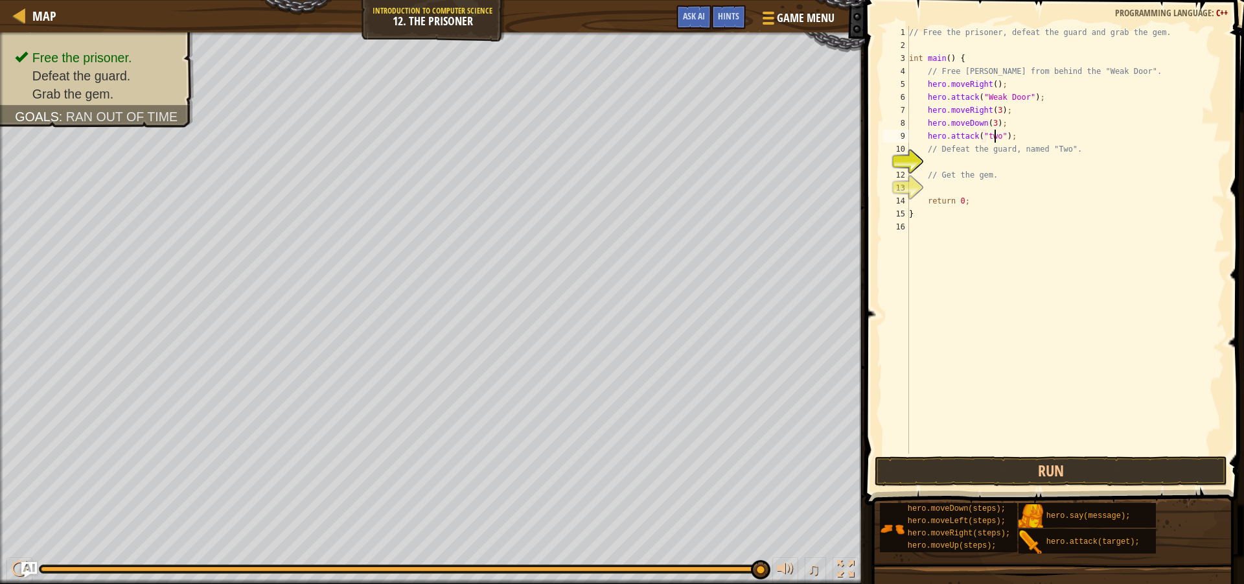
scroll to position [6, 8]
click at [1162, 471] on button "Run" at bounding box center [1051, 471] width 352 height 30
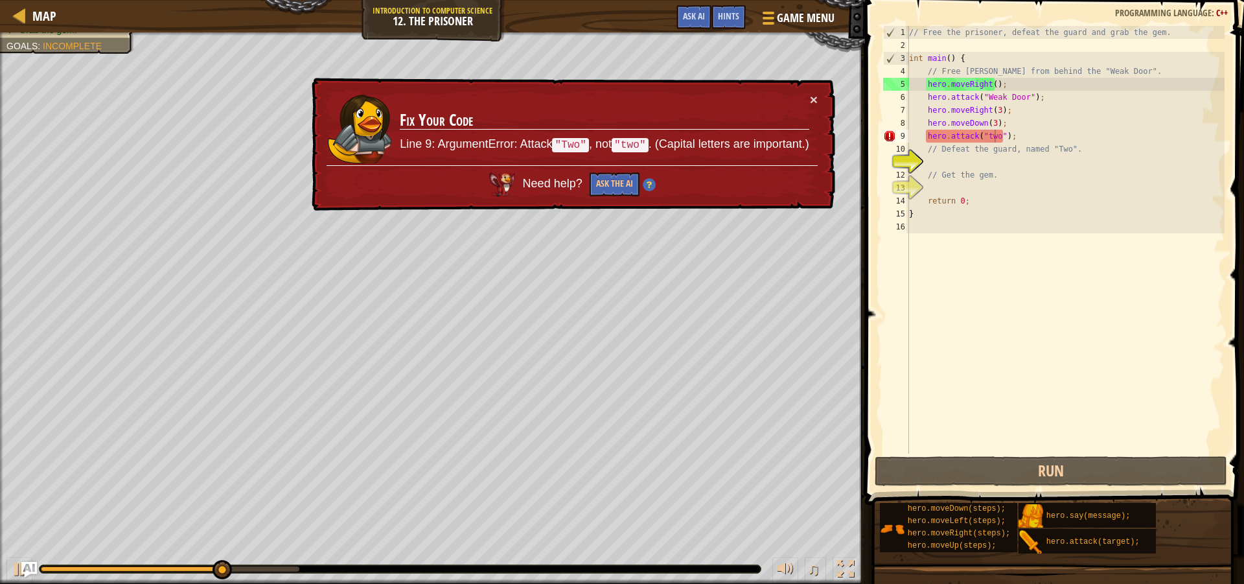
click at [809, 91] on div "× Fix Your Code Line 9: ArgumentError: Attack "Two" , not "two" . (Capital lett…" at bounding box center [572, 144] width 526 height 133
click at [812, 95] on button "×" at bounding box center [814, 100] width 8 height 14
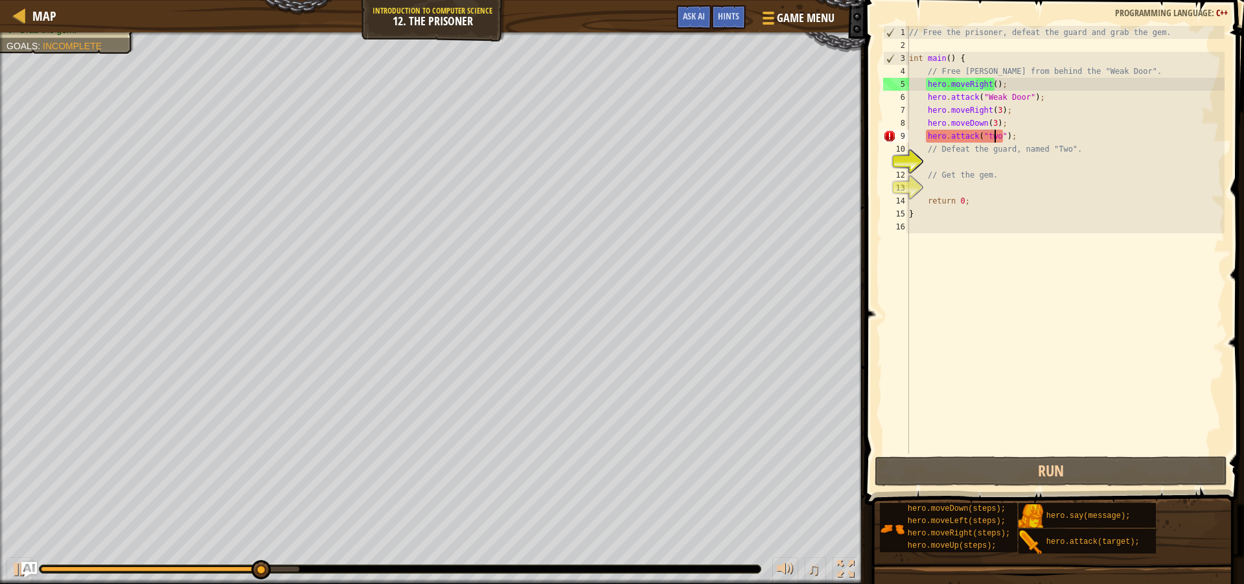
click at [994, 141] on div "// Free the prisoner, defeat the guard and grab the gem. int main ( ) { // Free…" at bounding box center [1065, 253] width 318 height 454
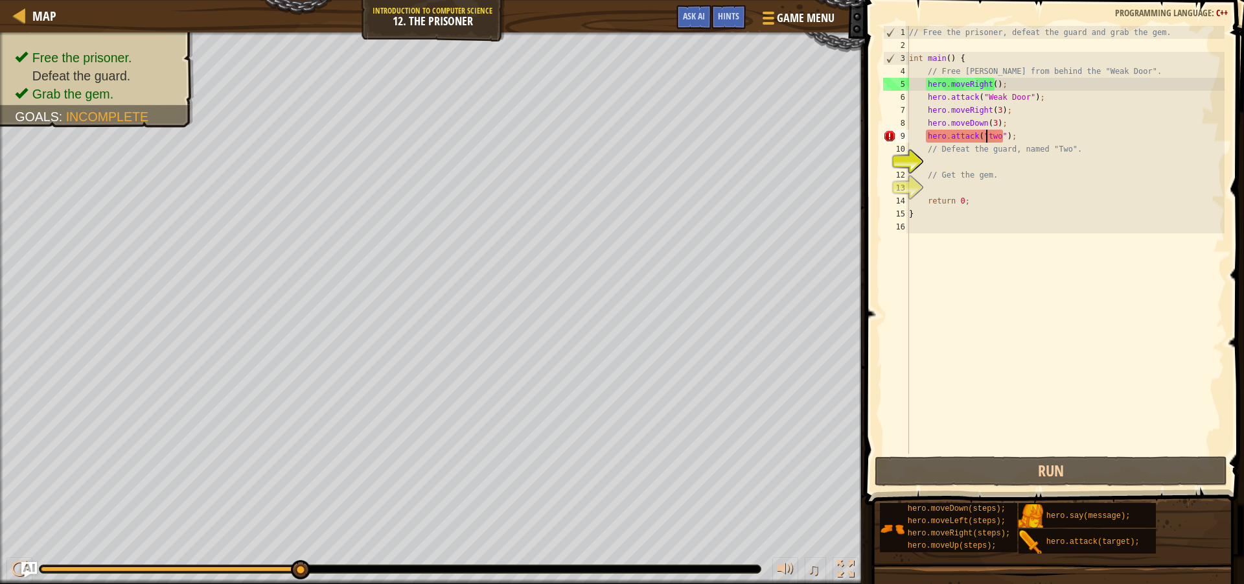
click at [984, 135] on div "// Free the prisoner, defeat the guard and grab the gem. int main ( ) { // Free…" at bounding box center [1065, 253] width 318 height 454
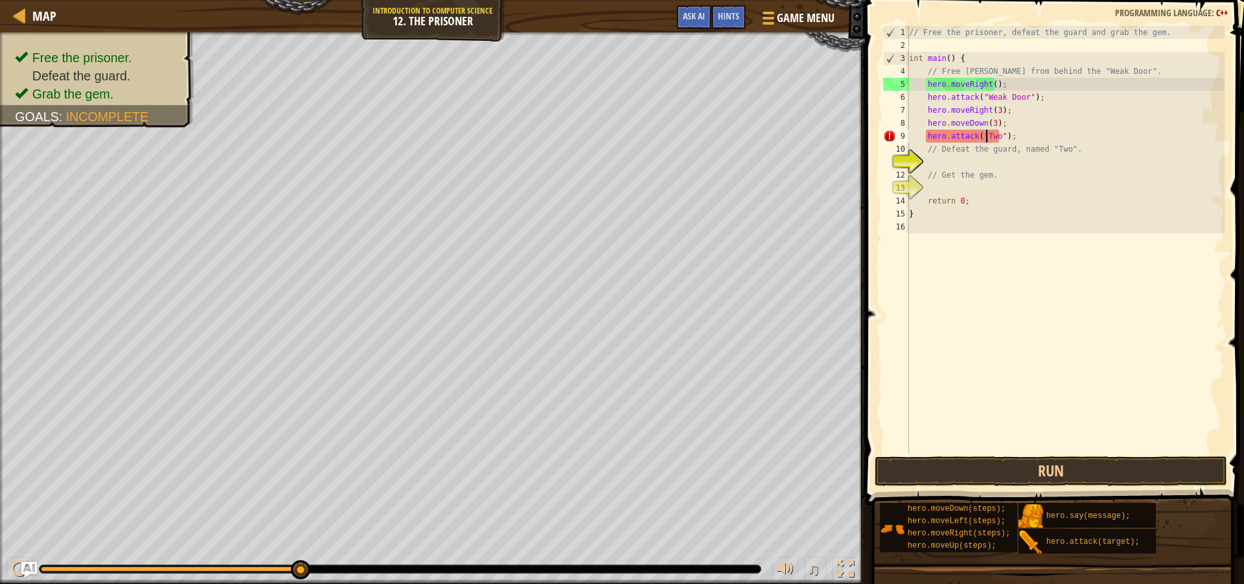
scroll to position [6, 6]
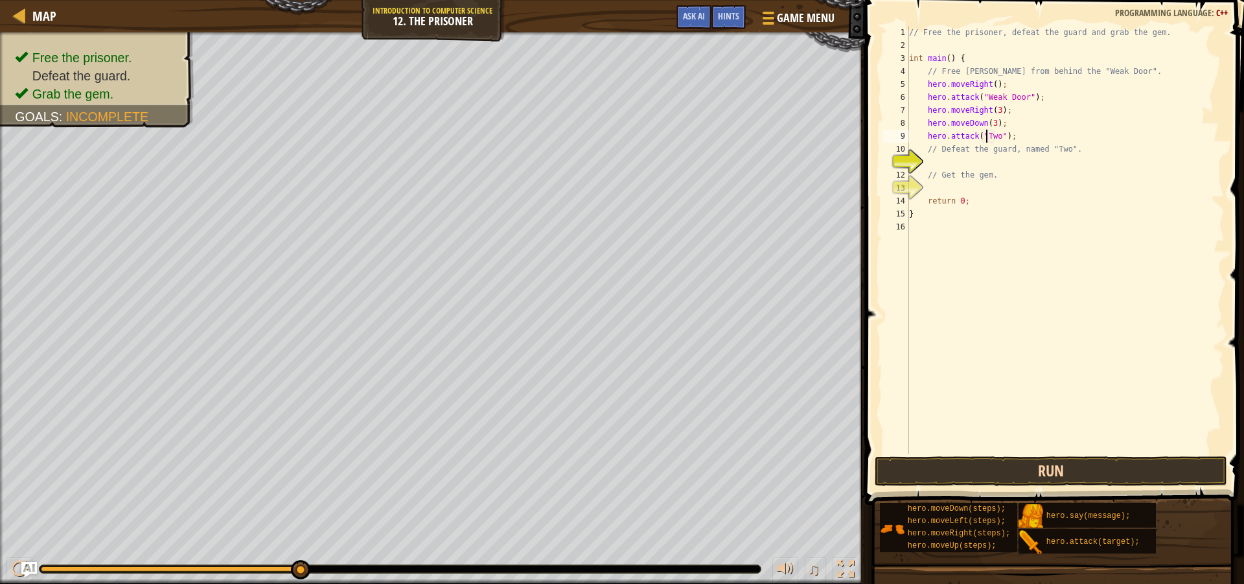
type textarea "hero.attack("Two");"
click at [1107, 471] on button "Run" at bounding box center [1051, 471] width 352 height 30
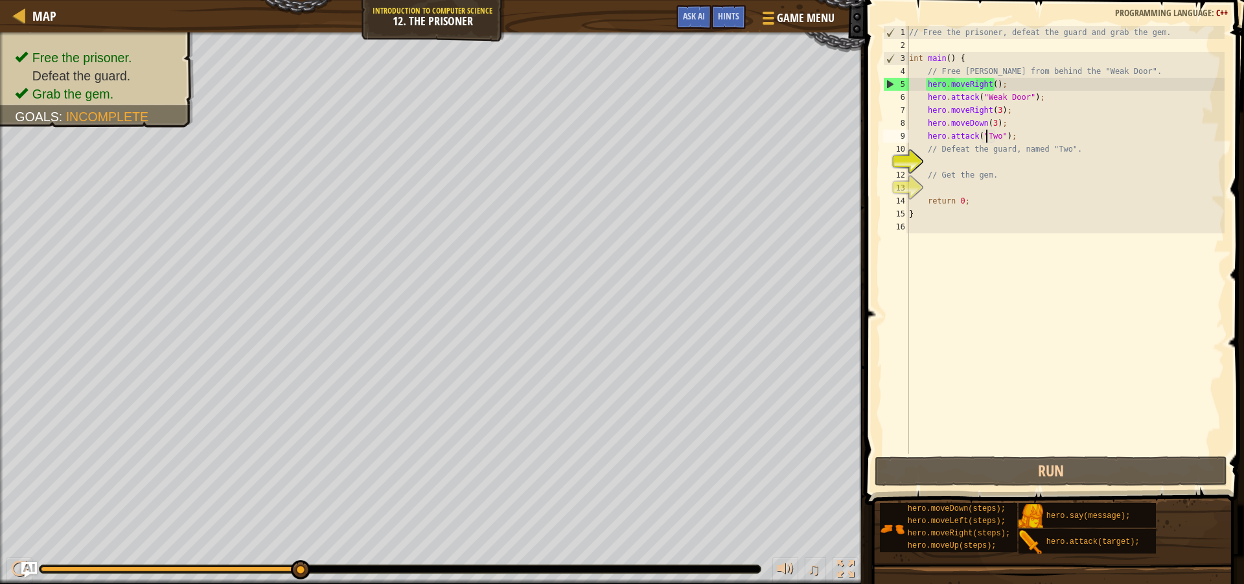
click at [1005, 141] on div "// Free the prisoner, defeat the guard and grab the gem. int main ( ) { // Free…" at bounding box center [1065, 253] width 318 height 454
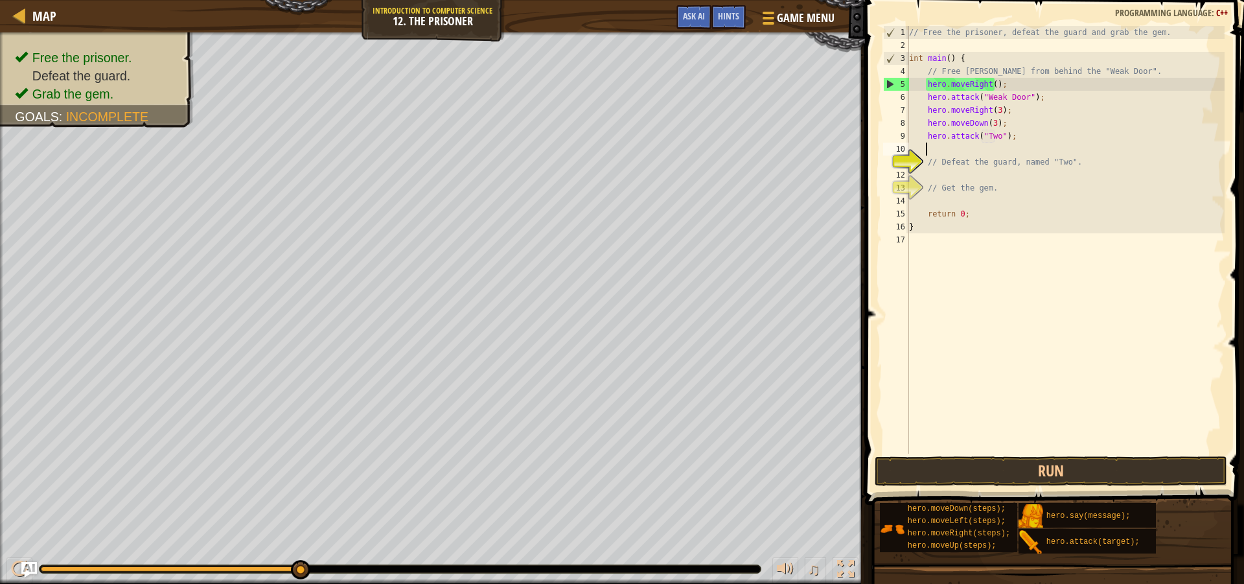
scroll to position [6, 1]
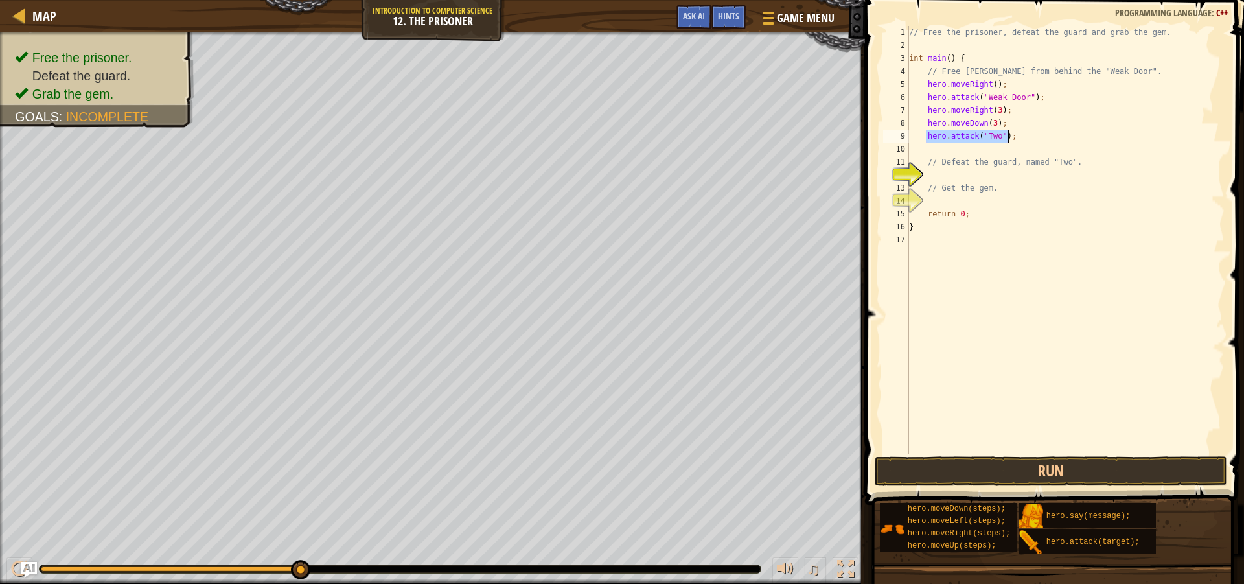
drag, startPoint x: 925, startPoint y: 135, endPoint x: 1007, endPoint y: 135, distance: 81.6
click at [1007, 135] on div "// Free the prisoner, defeat the guard and grab the gem. int main ( ) { // Free…" at bounding box center [1065, 253] width 318 height 454
type textarea "hero.attack("Two");"
click at [965, 150] on div "// Free the prisoner, defeat the guard and grab the gem. int main ( ) { // Free…" at bounding box center [1065, 253] width 318 height 454
paste textarea "hero.attack("Two");"
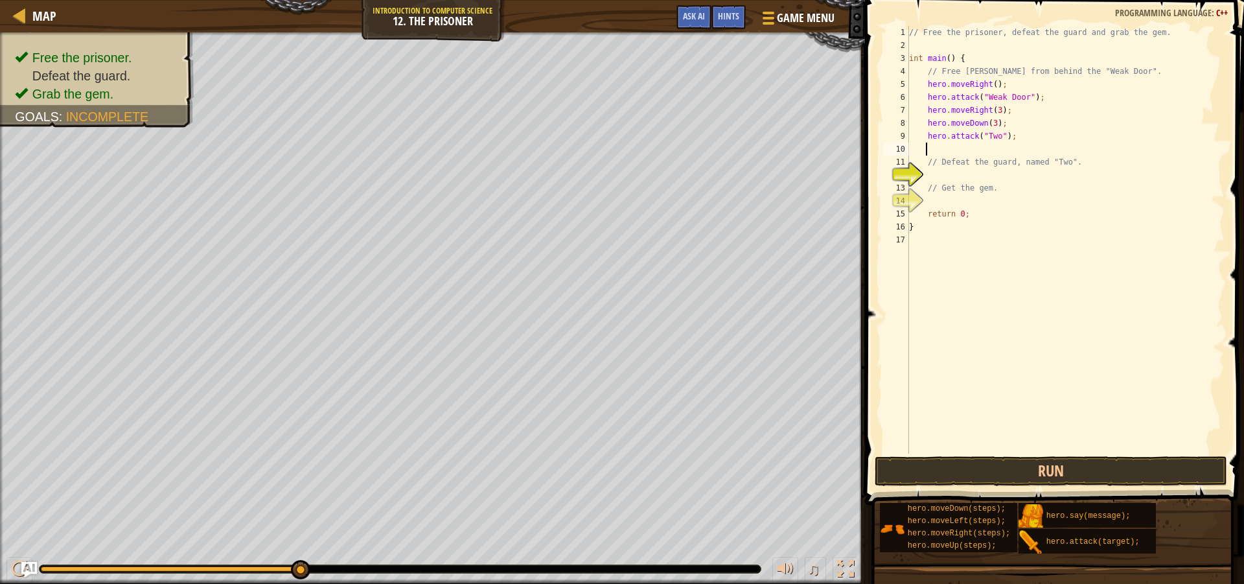
type textarea "hero.attack("Two");"
click at [1105, 467] on button "Run" at bounding box center [1051, 471] width 352 height 30
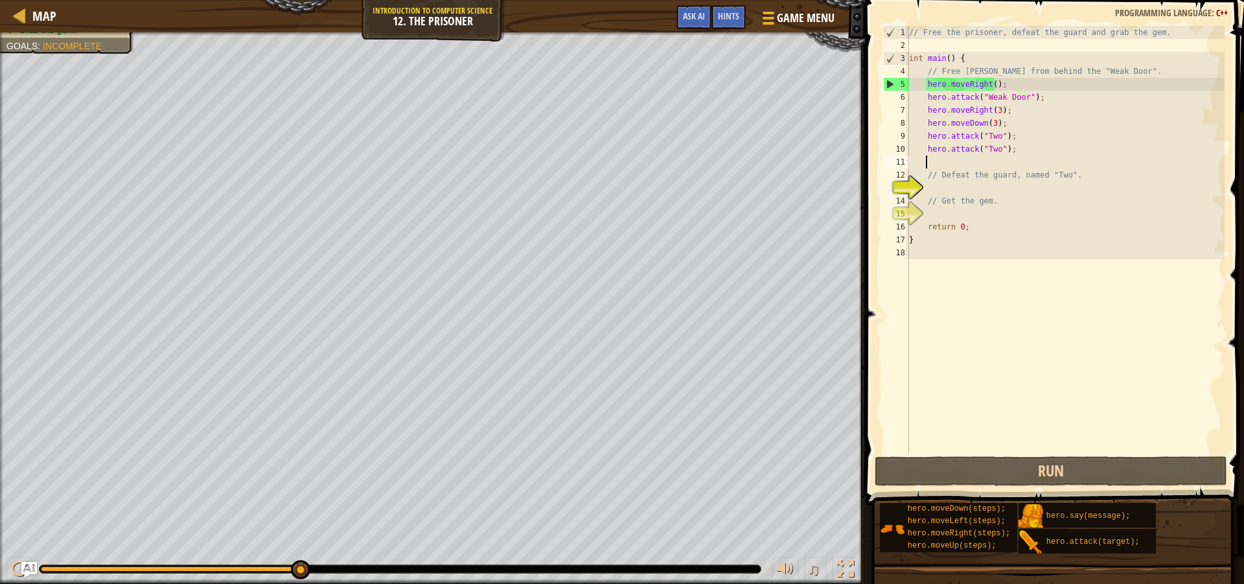
click at [959, 185] on div "// Free the prisoner, defeat the guard and grab the gem. int main ( ) { // Free…" at bounding box center [1065, 253] width 318 height 454
paste textarea "hero.attack("Two");"
type textarea "hero.attack("Two");"
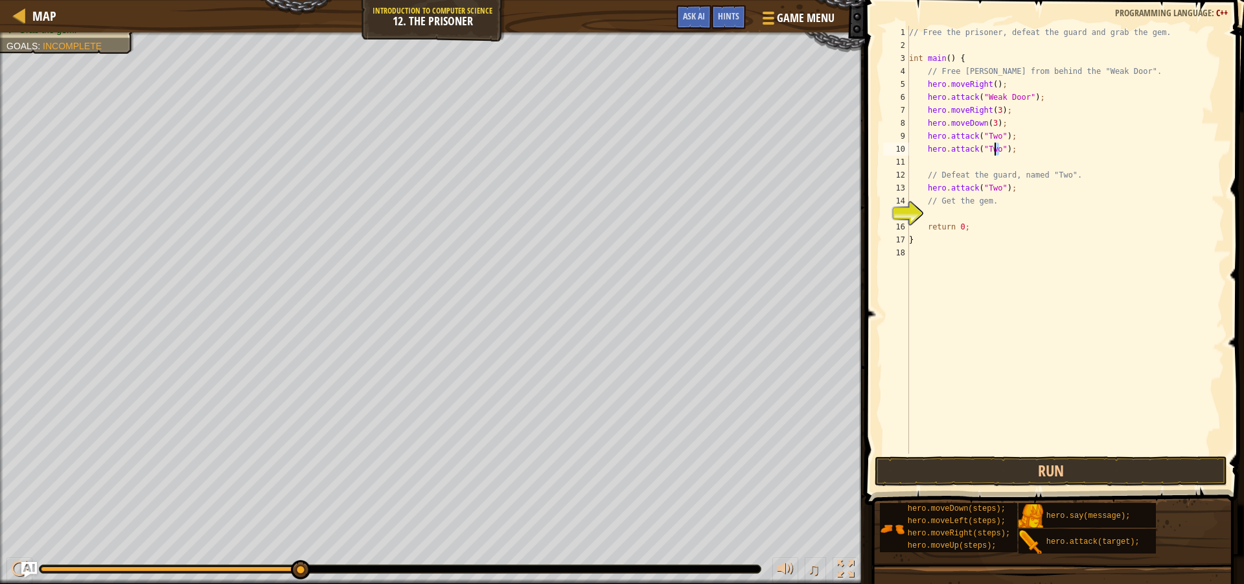
click at [995, 146] on div "// Free the prisoner, defeat the guard and grab the gem. int main ( ) { // Free…" at bounding box center [1065, 253] width 318 height 454
click at [1012, 150] on div "// Free the prisoner, defeat the guard and grab the gem. int main ( ) { // Free…" at bounding box center [1065, 253] width 318 height 454
click at [981, 209] on div "// Free the prisoner, defeat the guard and grab the gem. int main ( ) { // Free…" at bounding box center [1065, 253] width 318 height 454
type textarea "v"
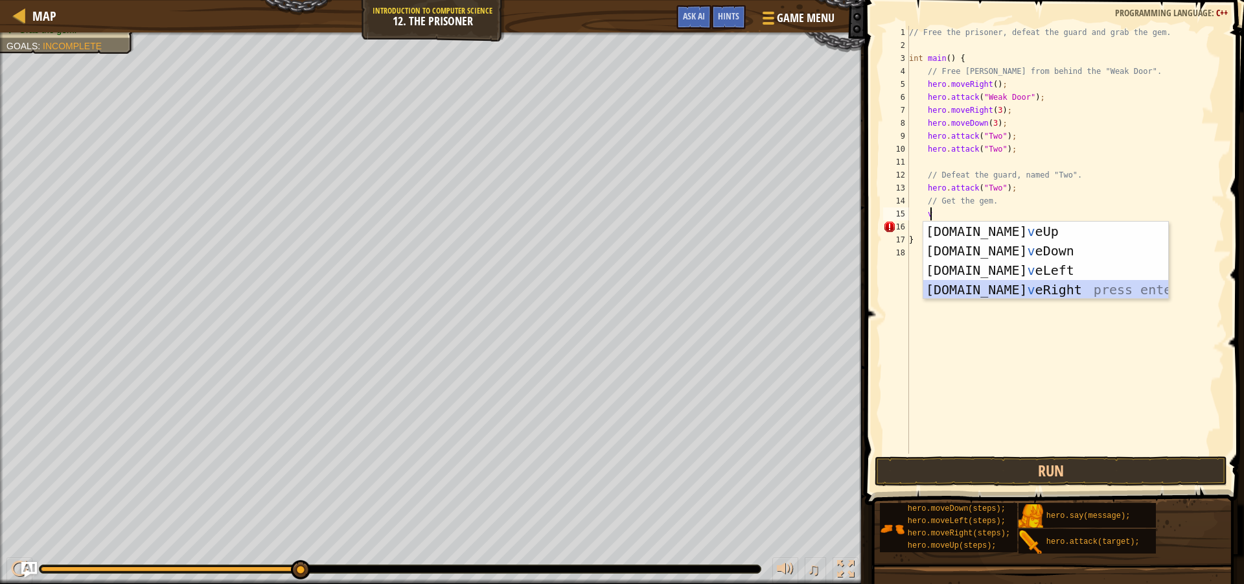
drag, startPoint x: 1009, startPoint y: 288, endPoint x: 994, endPoint y: 349, distance: 63.3
click at [1005, 293] on div "[DOMAIN_NAME] v eUp press enter [DOMAIN_NAME] v eDown press enter [DOMAIN_NAME]…" at bounding box center [1045, 280] width 245 height 117
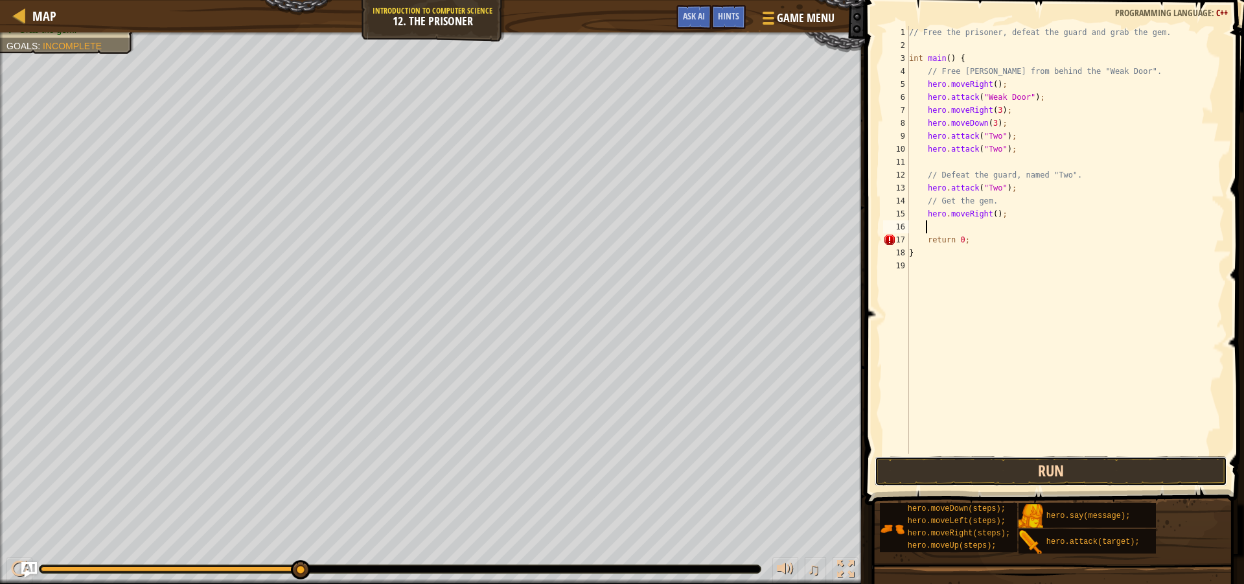
click at [1015, 468] on button "Run" at bounding box center [1051, 471] width 352 height 30
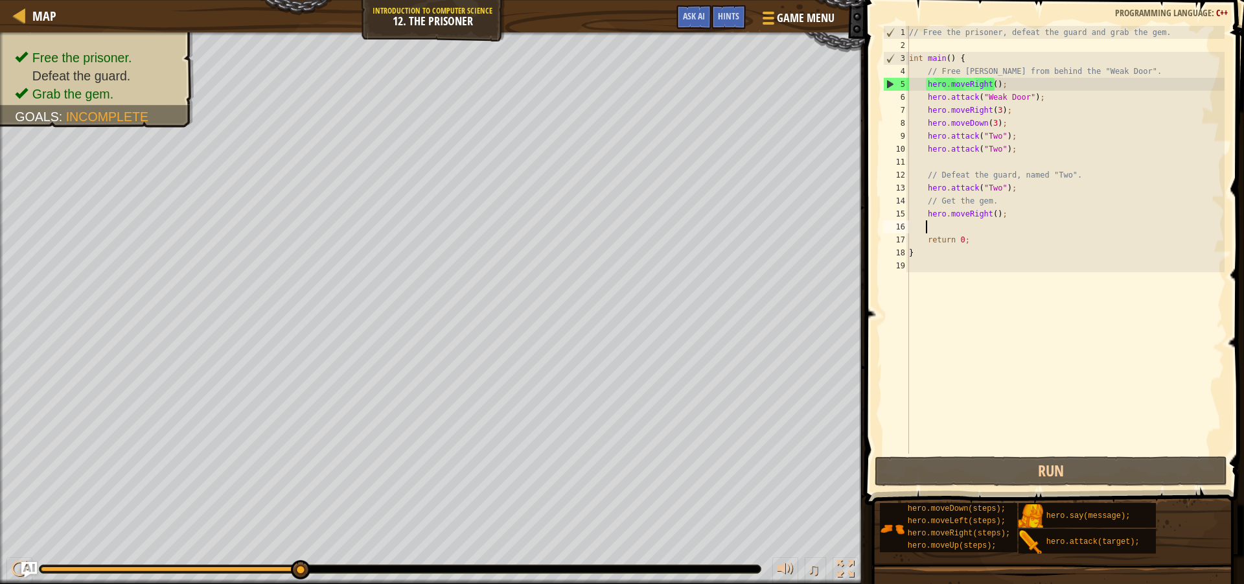
click at [1009, 189] on div "// Free the prisoner, defeat the guard and grab the gem. int main ( ) { // Free…" at bounding box center [1065, 253] width 318 height 454
type textarea "hero.attack("Two");"
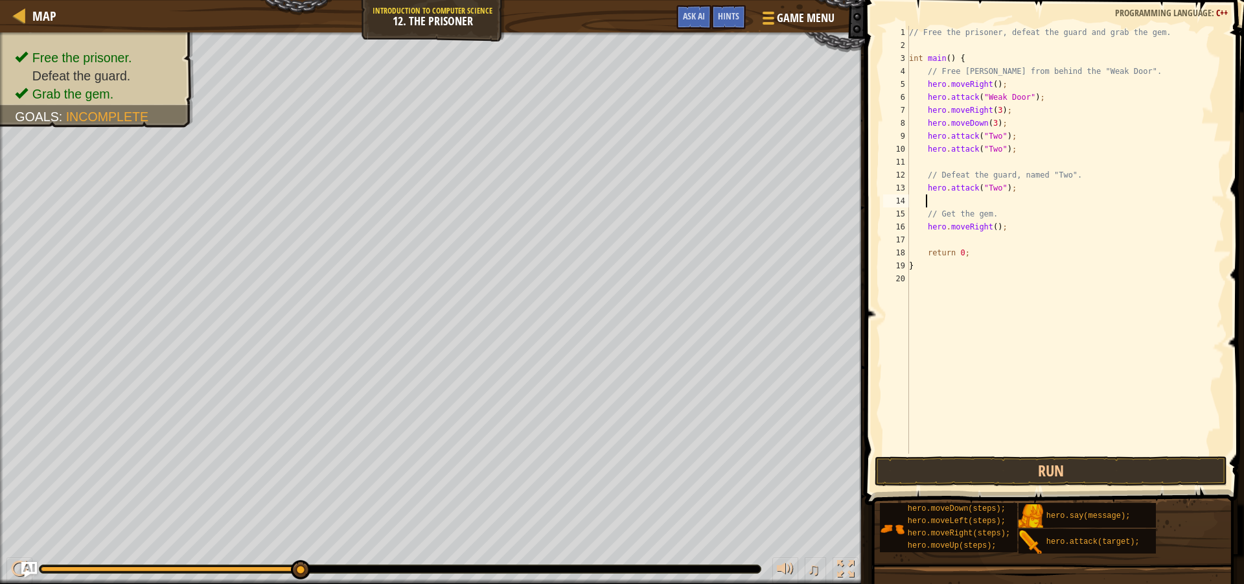
paste textarea "hero.attack("Two");"
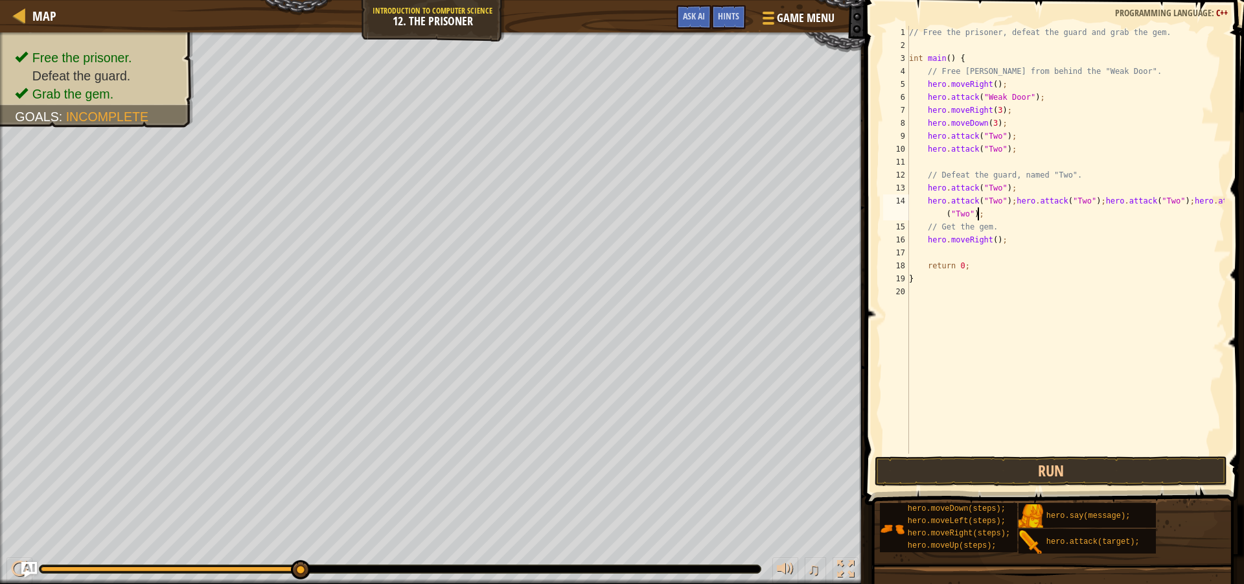
paste textarea "hero.attack("Two");"
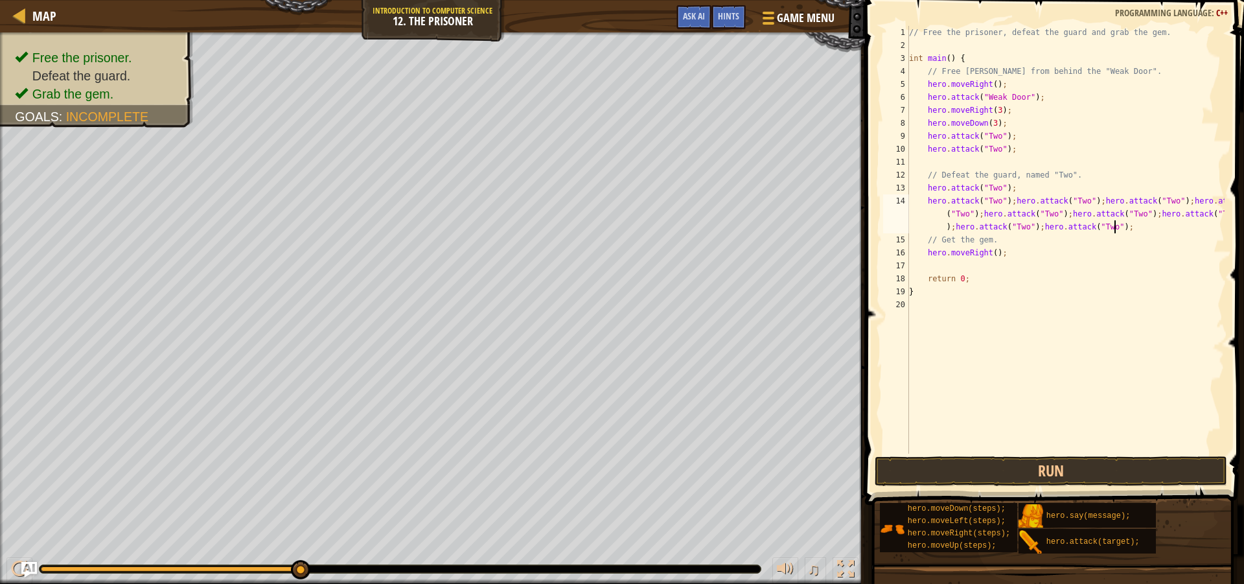
paste textarea "hero.attack("Two");"
type textarea "hero.attack("Two");hero.attack("Two");hero.attack("Two");hero.attack("Two");her…"
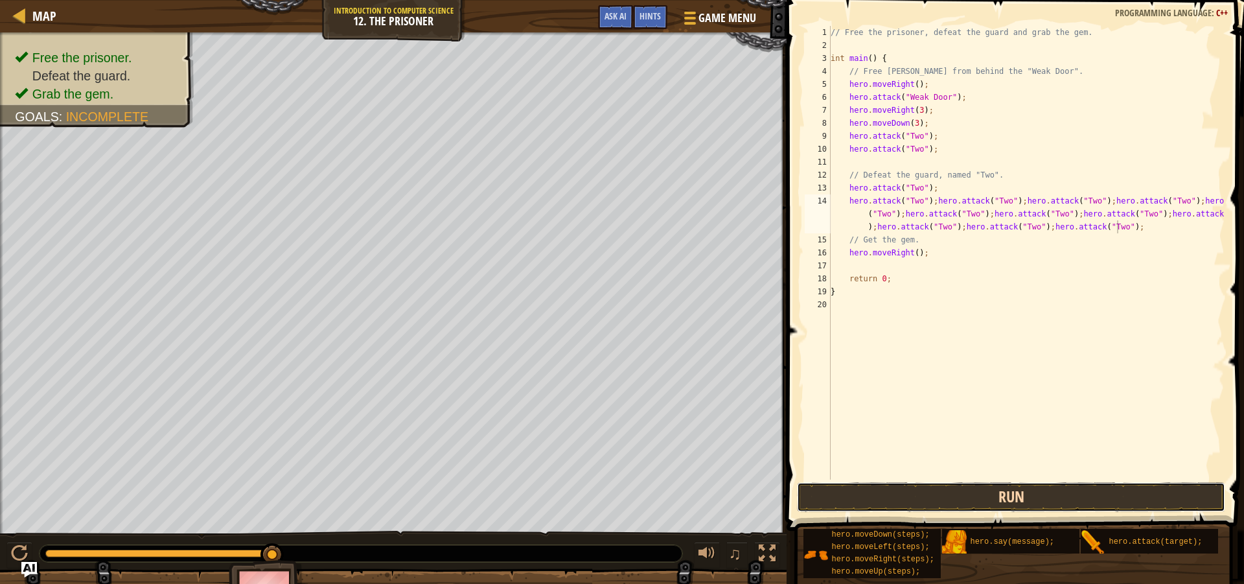
click at [1054, 495] on button "Run" at bounding box center [1011, 497] width 428 height 30
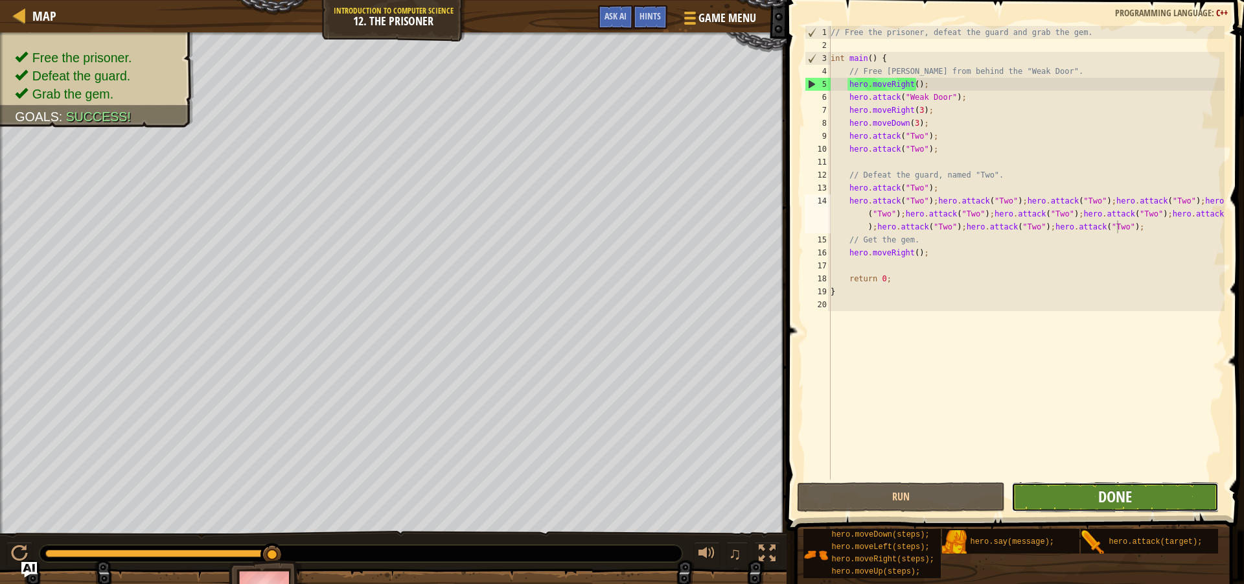
click at [1100, 494] on span "Done" at bounding box center [1115, 496] width 34 height 21
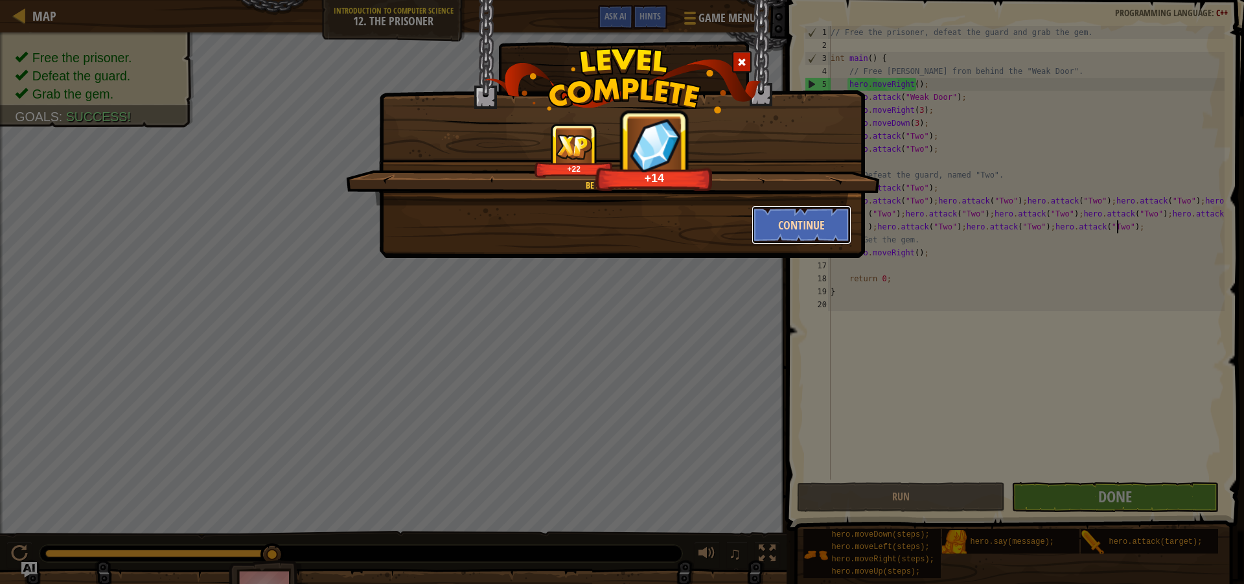
click at [809, 224] on button "Continue" at bounding box center [802, 224] width 100 height 39
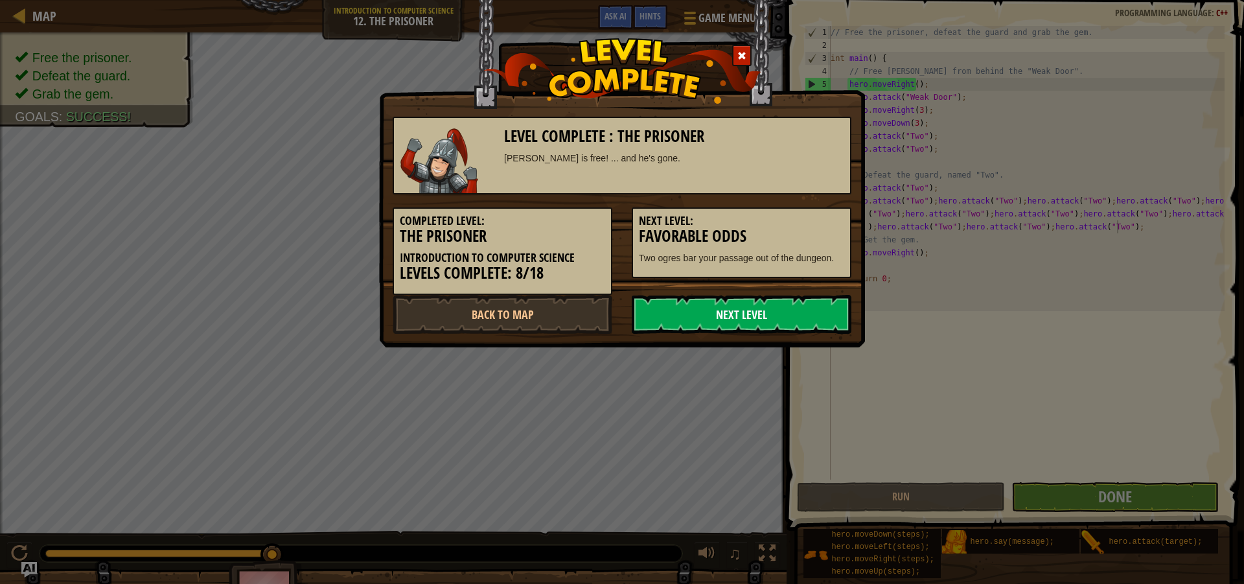
click at [801, 308] on link "Next Level" at bounding box center [742, 314] width 220 height 39
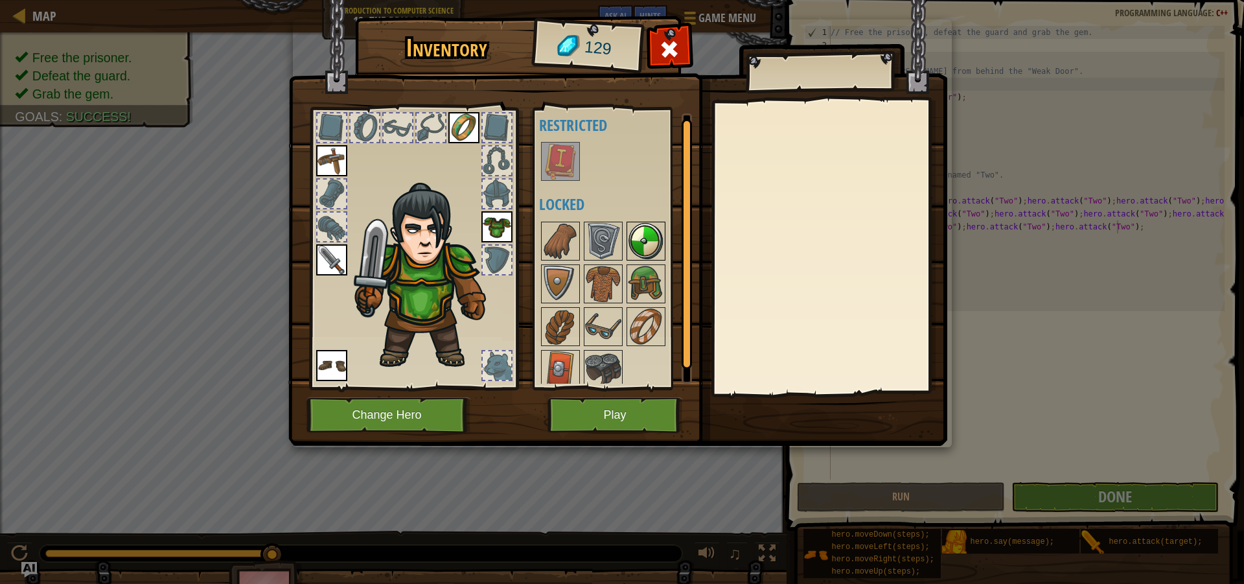
scroll to position [17, 0]
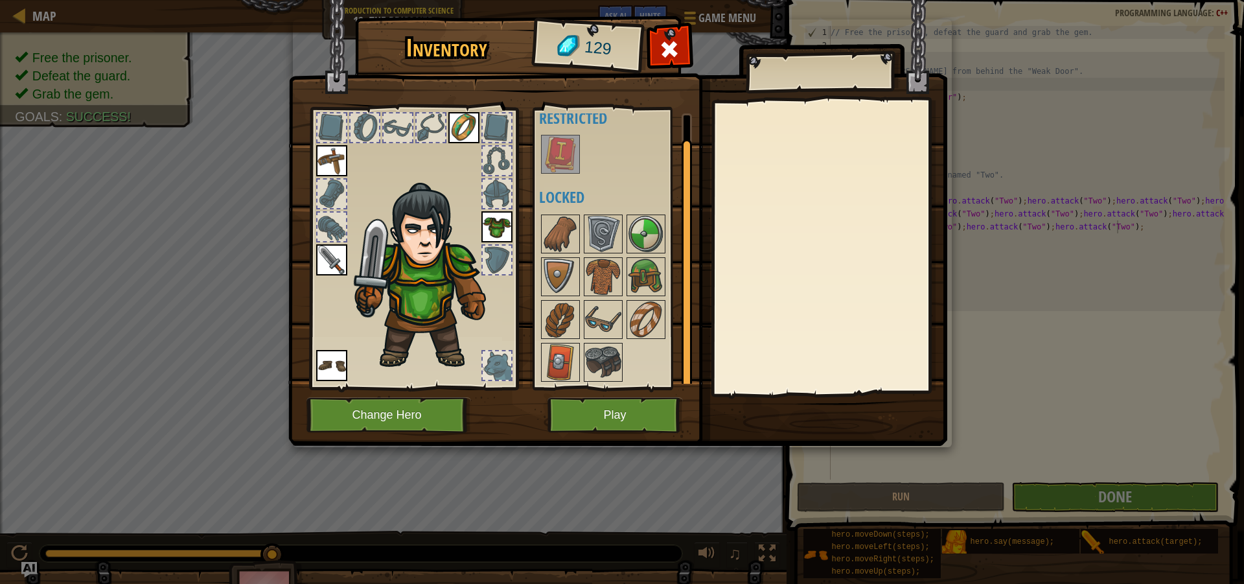
click at [571, 157] on img at bounding box center [560, 154] width 36 height 36
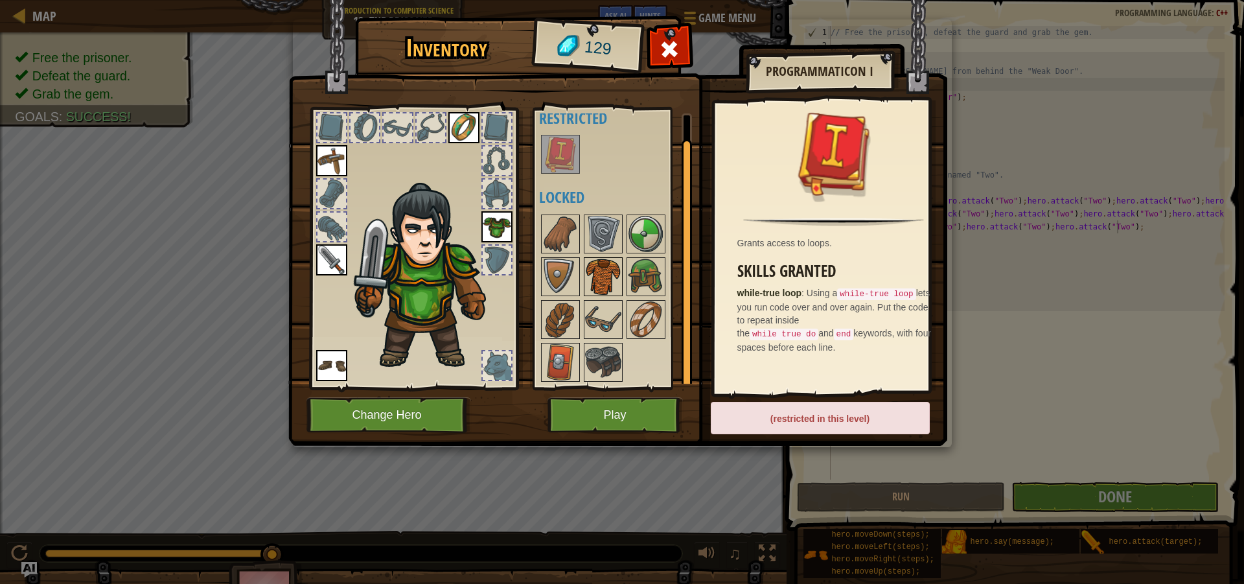
click at [615, 267] on img at bounding box center [603, 276] width 36 height 36
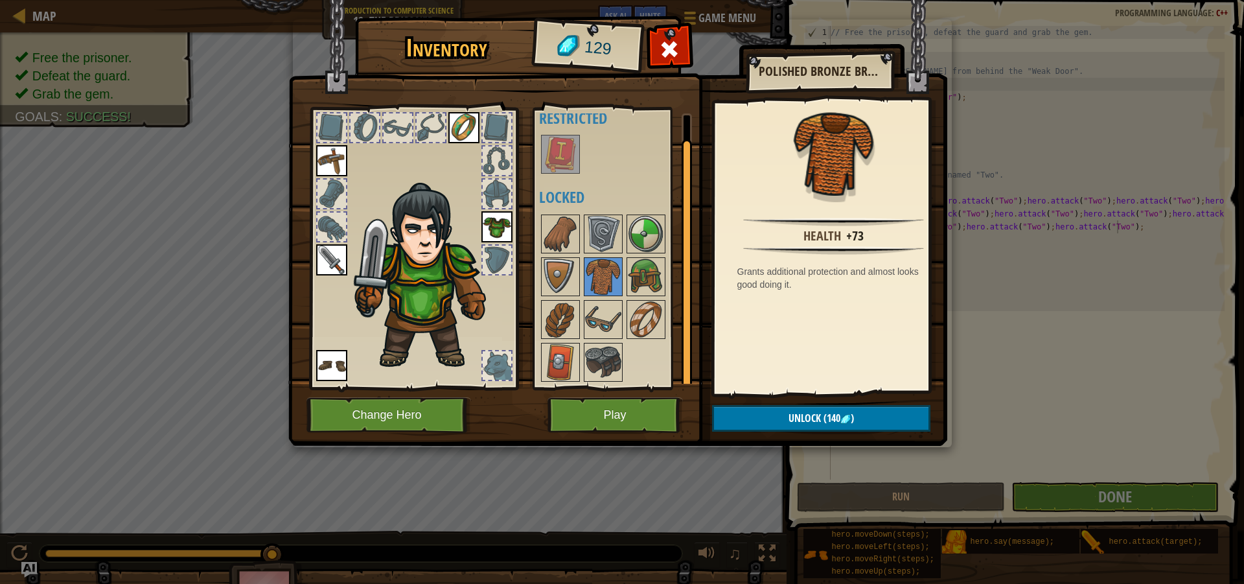
click at [498, 230] on img at bounding box center [496, 226] width 31 height 31
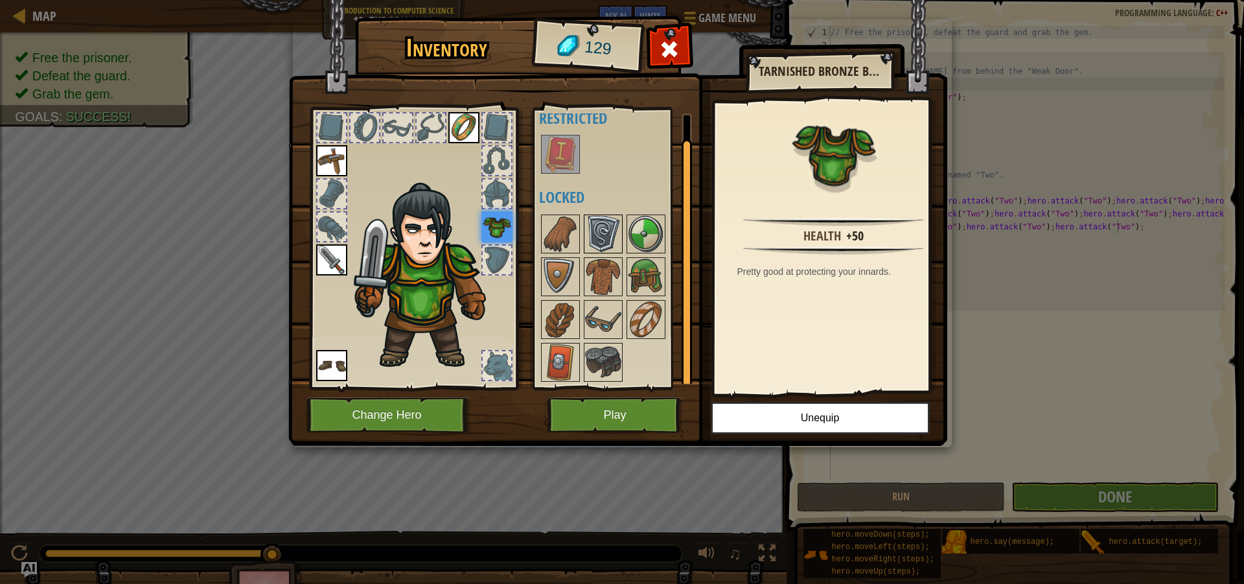
click at [594, 228] on img at bounding box center [603, 234] width 36 height 36
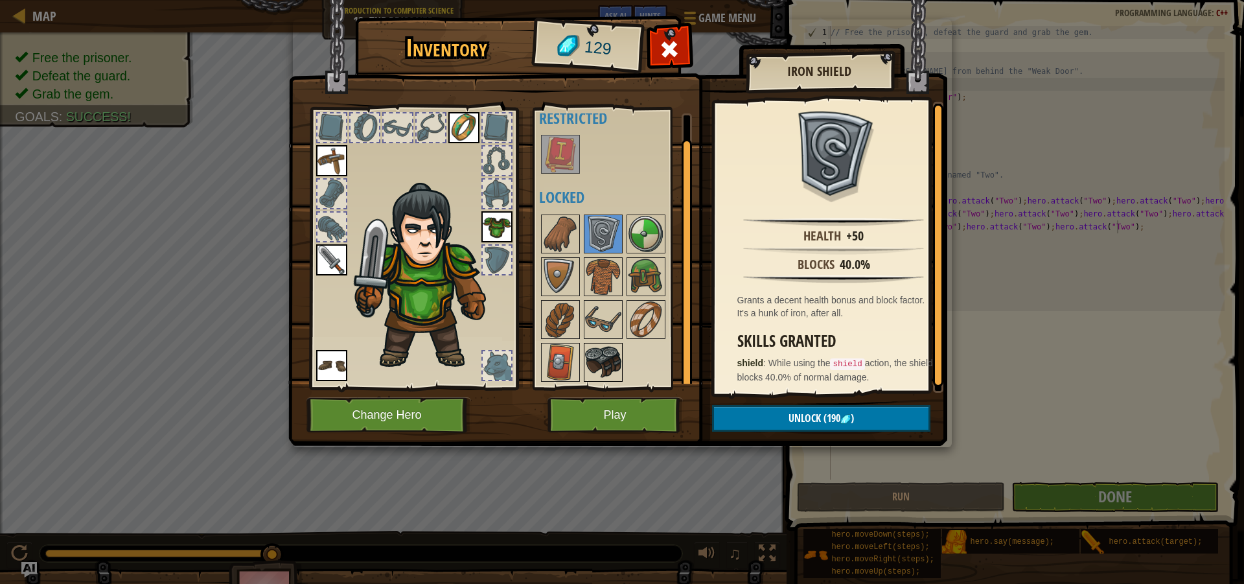
click at [603, 353] on img at bounding box center [603, 362] width 36 height 36
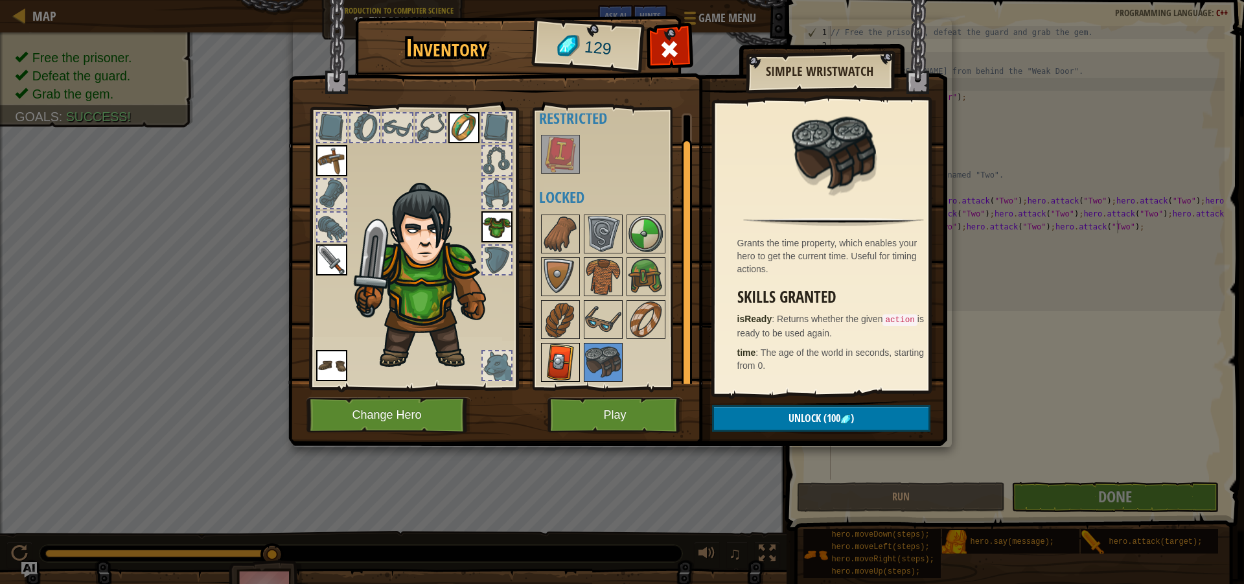
click at [553, 367] on img at bounding box center [560, 362] width 36 height 36
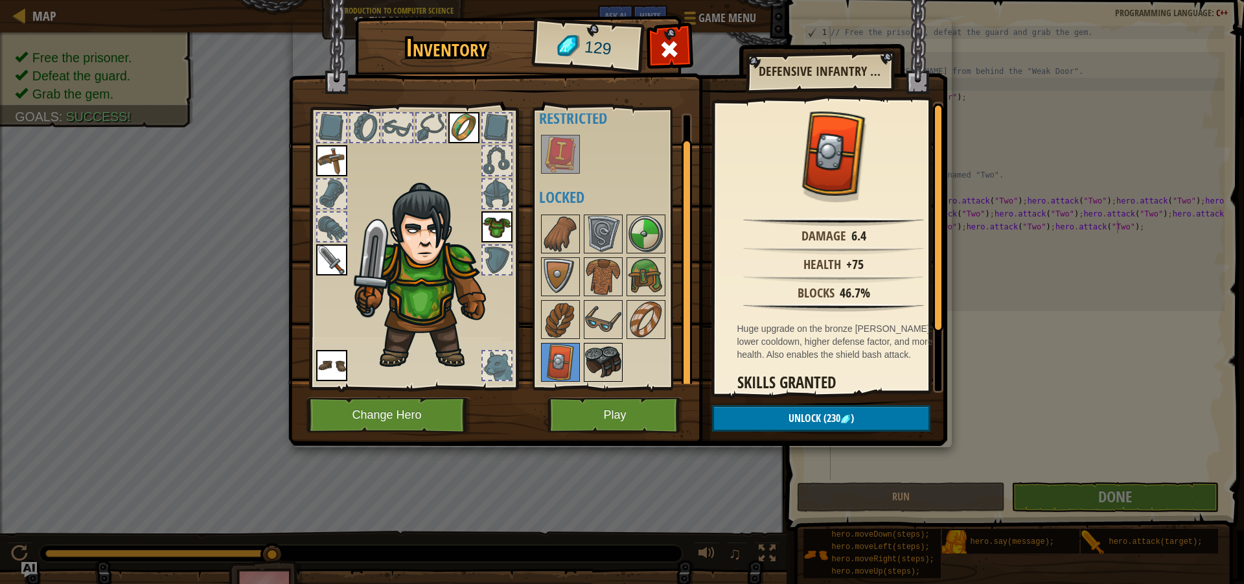
click at [604, 362] on img at bounding box center [603, 362] width 36 height 36
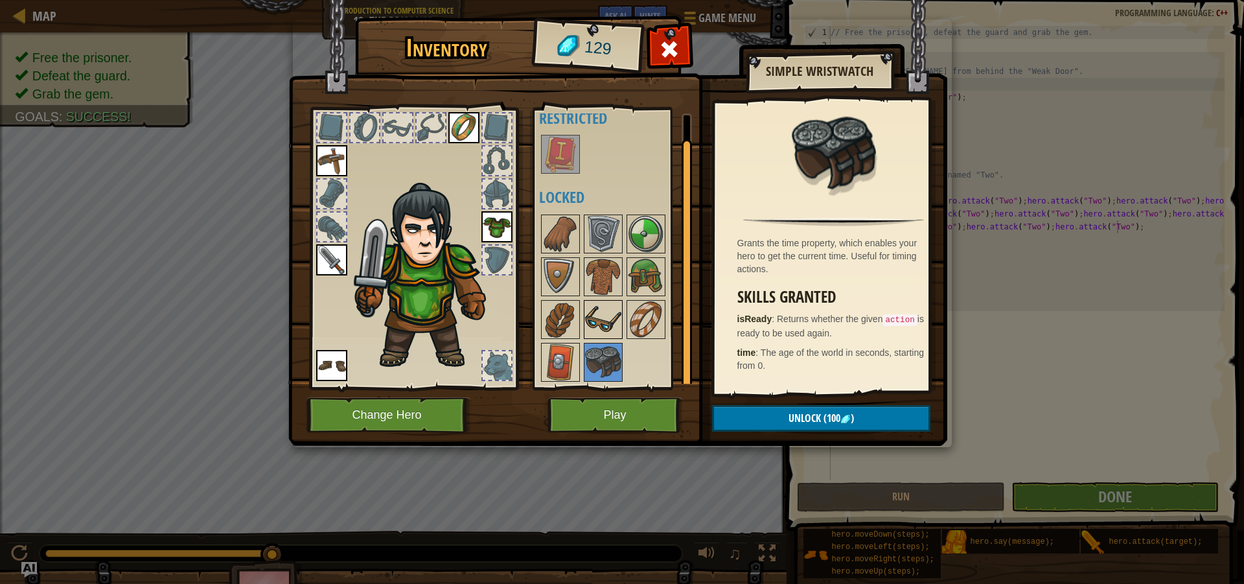
click at [609, 317] on img at bounding box center [603, 319] width 36 height 36
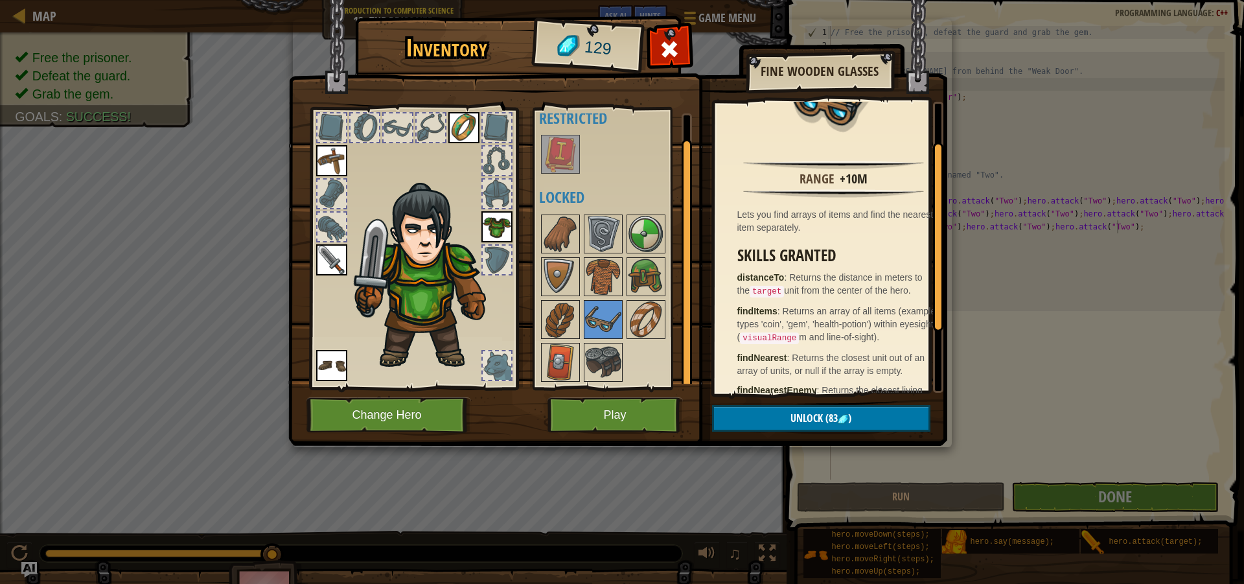
scroll to position [0, 0]
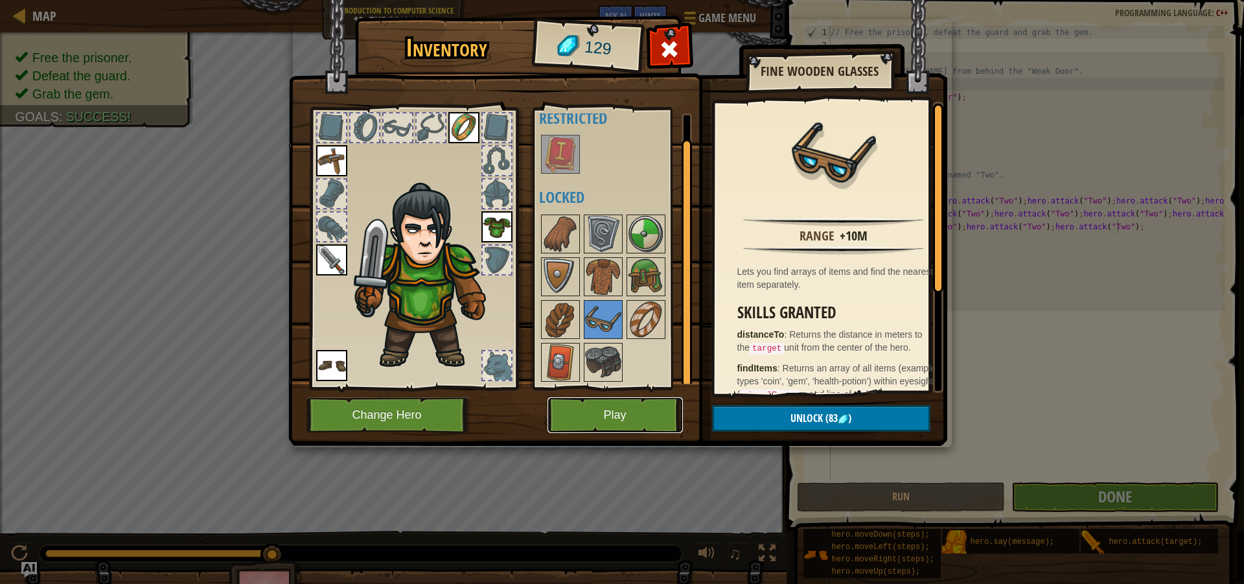
click at [636, 408] on button "Play" at bounding box center [614, 415] width 135 height 36
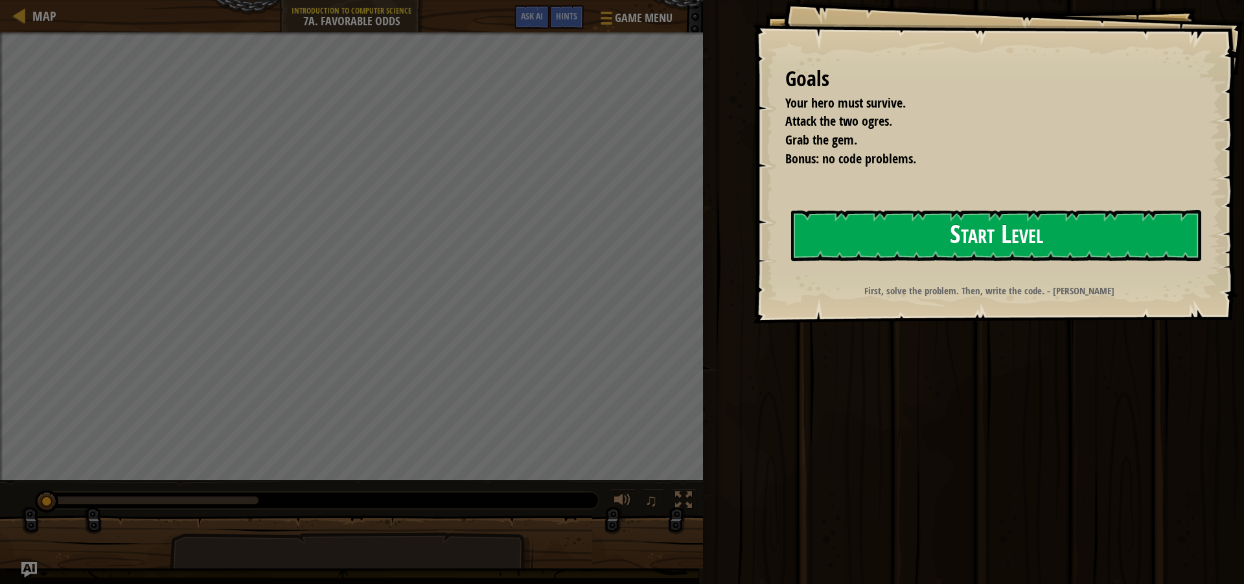
click at [1109, 237] on button "Start Level" at bounding box center [996, 235] width 410 height 51
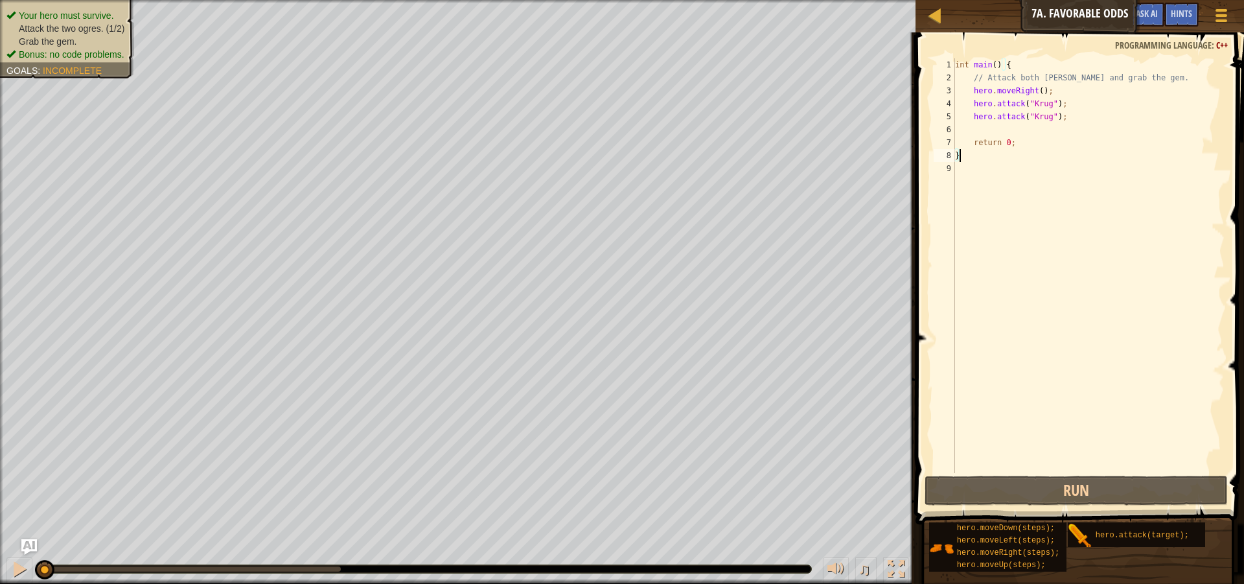
click at [972, 186] on div "Map Introduction to Computer Science 7a. Favorable Odds Game Menu Done Hints As…" at bounding box center [622, 292] width 1244 height 584
click at [980, 135] on div "int main ( ) { // Attack both [PERSON_NAME] and grab the gem. hero . moveRight …" at bounding box center [1088, 278] width 272 height 441
type textarea "v"
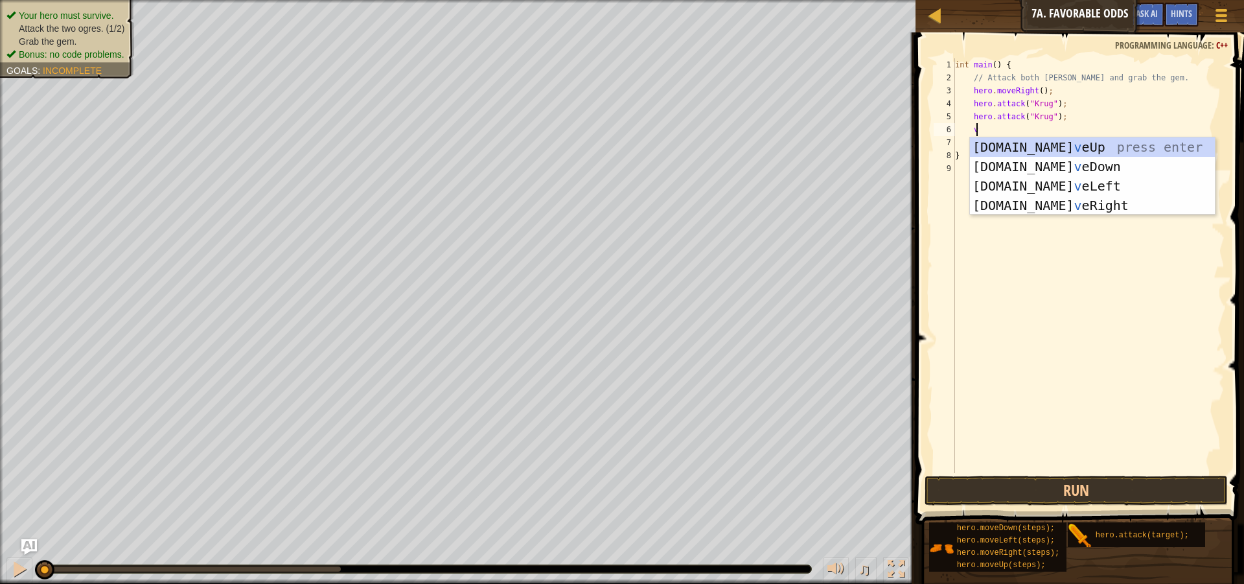
scroll to position [6, 1]
click at [1074, 145] on div "[DOMAIN_NAME] v eUp press enter [DOMAIN_NAME] v eDown press enter [DOMAIN_NAME]…" at bounding box center [1092, 195] width 245 height 117
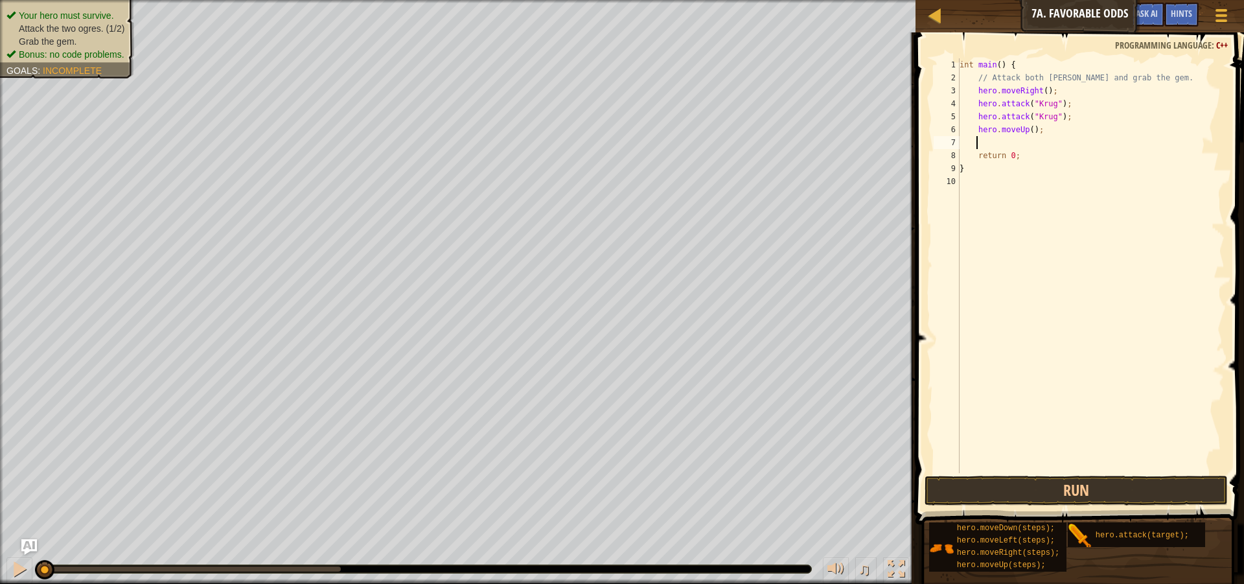
type textarea "v"
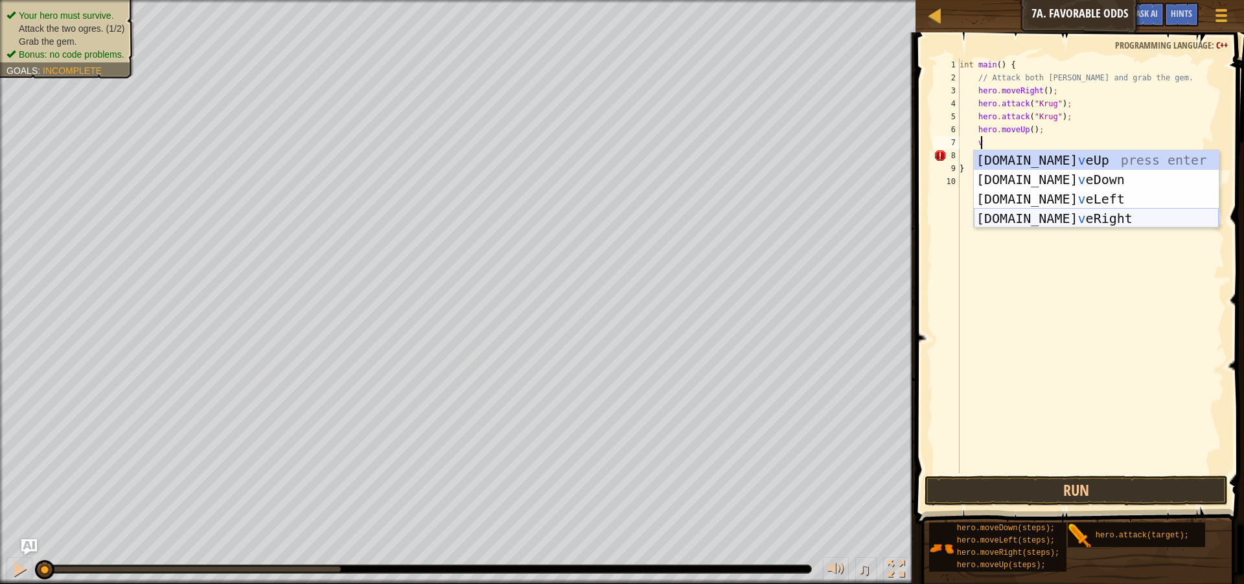
click at [1055, 213] on div "[DOMAIN_NAME] v eUp press enter [DOMAIN_NAME] v eDown press enter [DOMAIN_NAME]…" at bounding box center [1096, 208] width 245 height 117
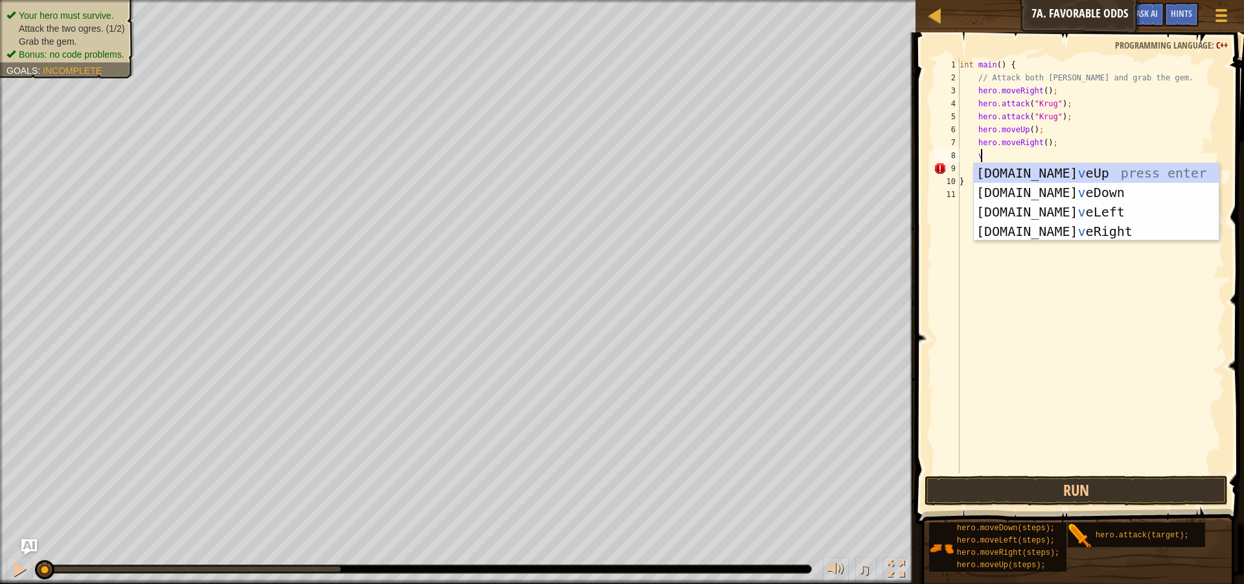
type textarea "v"
click at [1048, 174] on div "[DOMAIN_NAME] v eUp press enter [DOMAIN_NAME] v eDown press enter [DOMAIN_NAME]…" at bounding box center [1096, 221] width 245 height 117
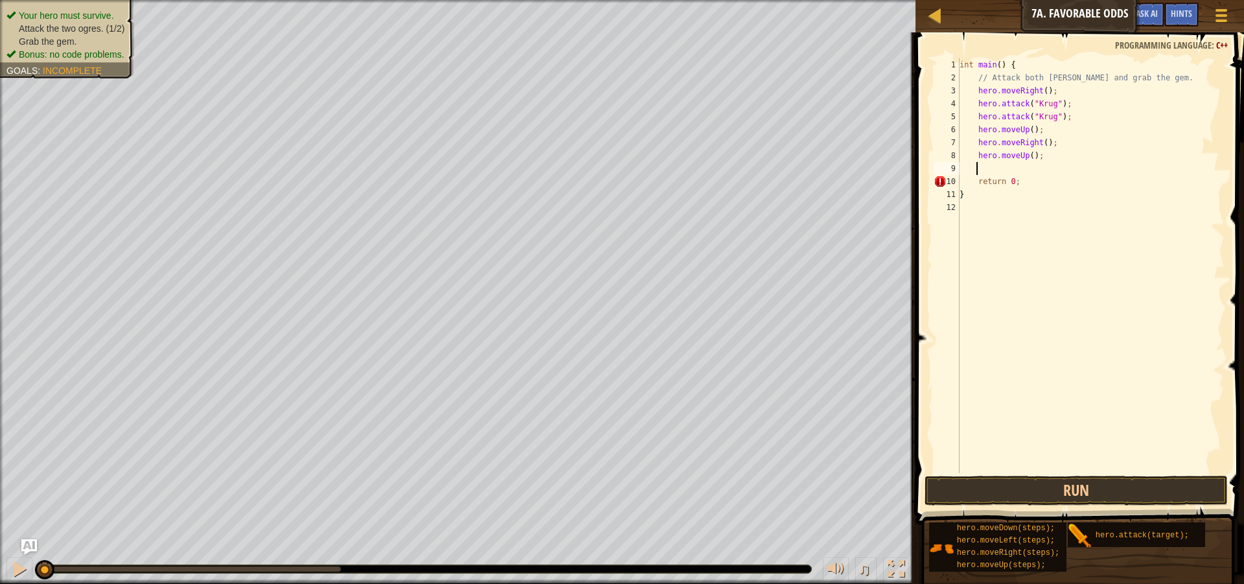
type textarea "v"
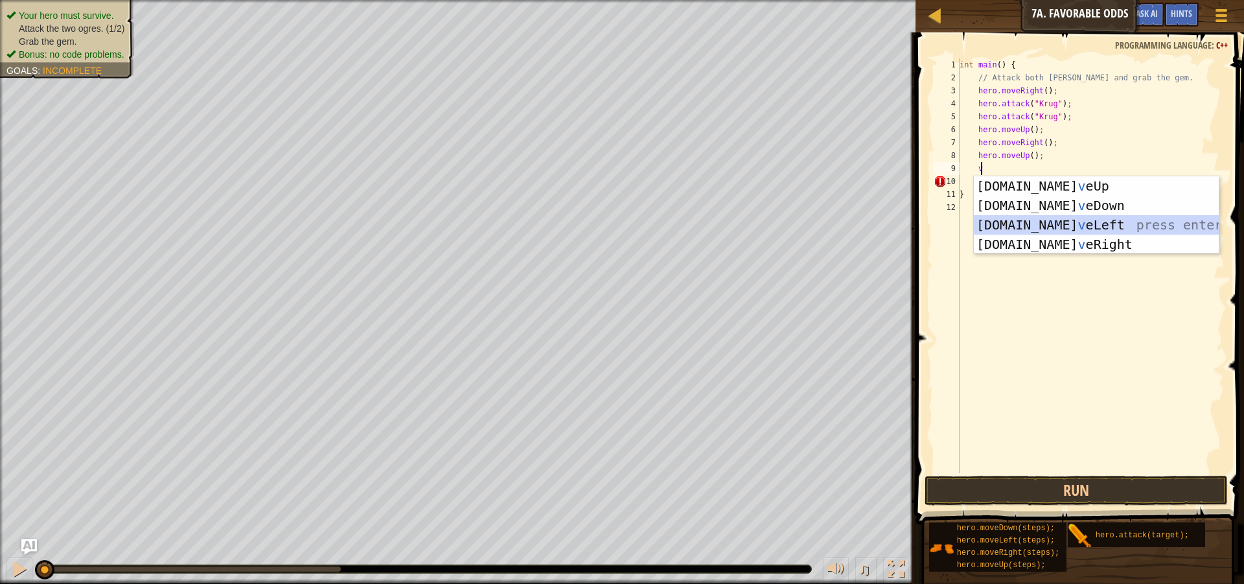
click at [1048, 218] on div "[DOMAIN_NAME] v eUp press enter [DOMAIN_NAME] v eDown press enter [DOMAIN_NAME]…" at bounding box center [1096, 234] width 245 height 117
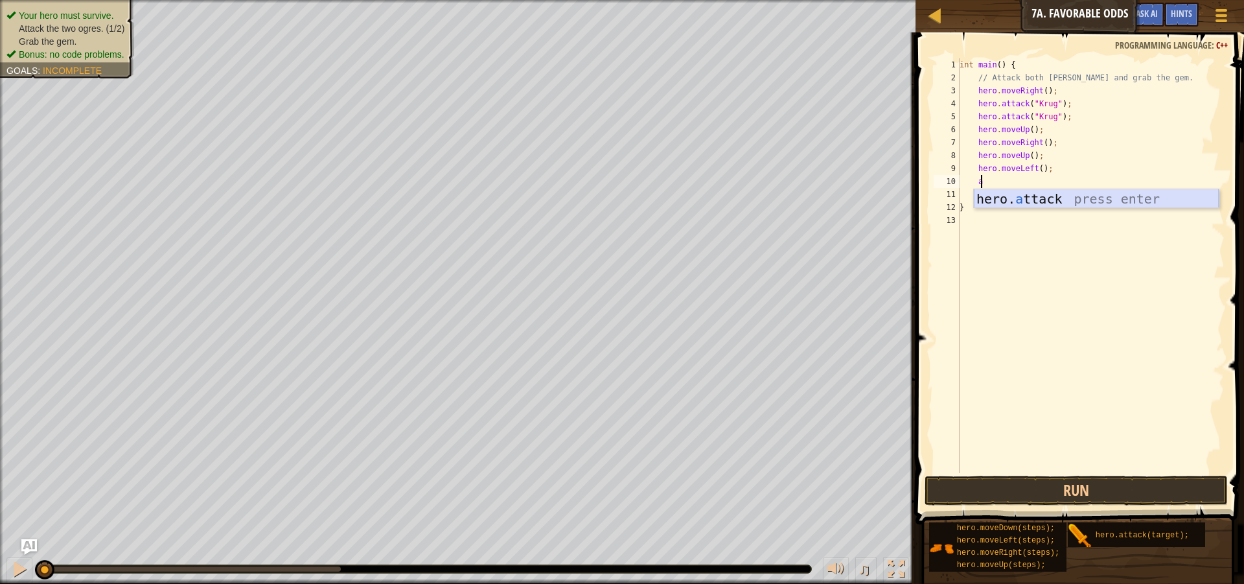
click at [1015, 200] on div "hero. a ttack press enter" at bounding box center [1096, 218] width 245 height 58
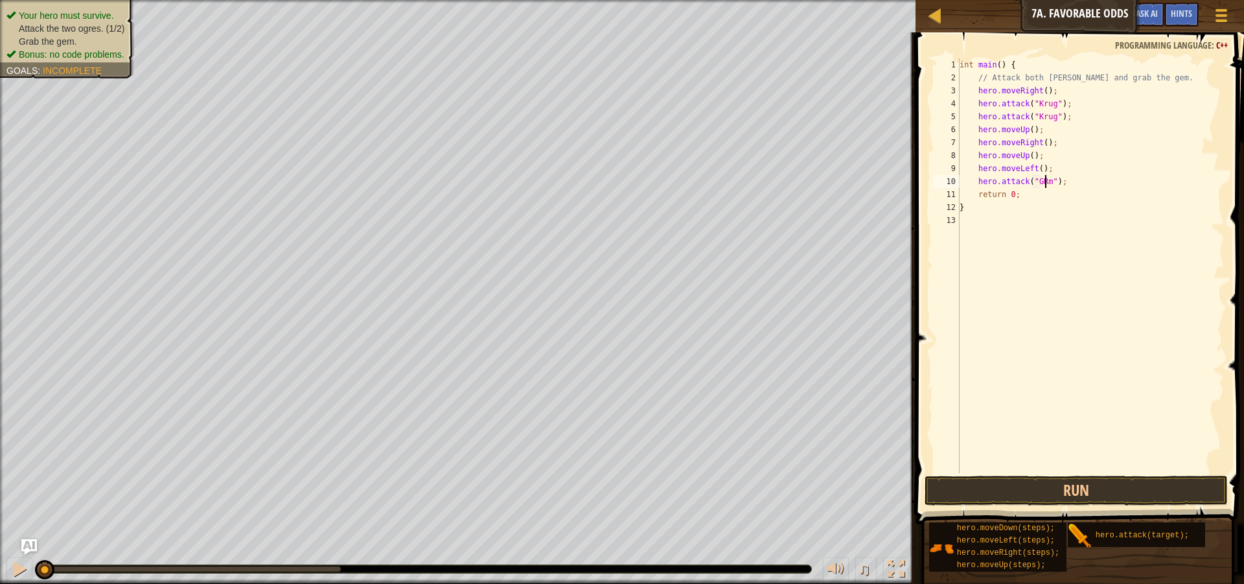
scroll to position [6, 8]
click at [1040, 185] on div "int main ( ) { // Attack both [PERSON_NAME] and grab the gem. hero . moveRight …" at bounding box center [1091, 278] width 268 height 441
drag, startPoint x: 975, startPoint y: 181, endPoint x: 1066, endPoint y: 183, distance: 90.7
click at [1066, 183] on div "int main ( ) { // Attack both [PERSON_NAME] and grab the gem. hero . moveRight …" at bounding box center [1091, 278] width 268 height 441
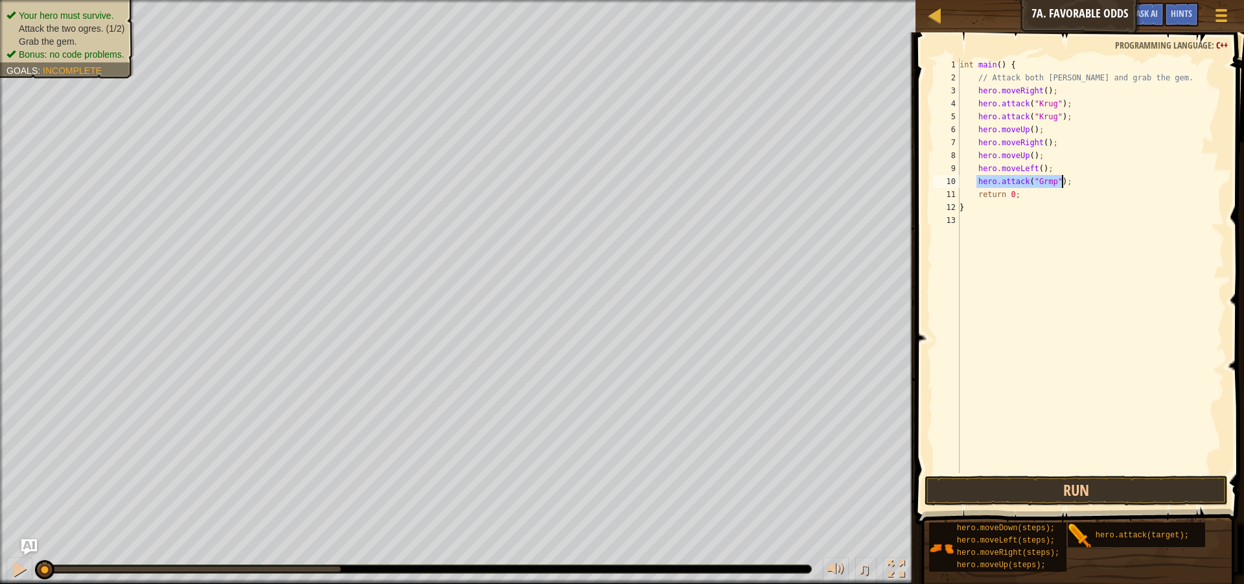
type textarea "hero.attack("Grmp");"
click at [1063, 183] on div "int main ( ) { // Attack both [PERSON_NAME] and grab the gem. hero . moveRight …" at bounding box center [1091, 265] width 268 height 415
click at [1005, 192] on div "int main ( ) { // Attack both [PERSON_NAME] and grab the gem. hero . moveRight …" at bounding box center [1091, 278] width 268 height 441
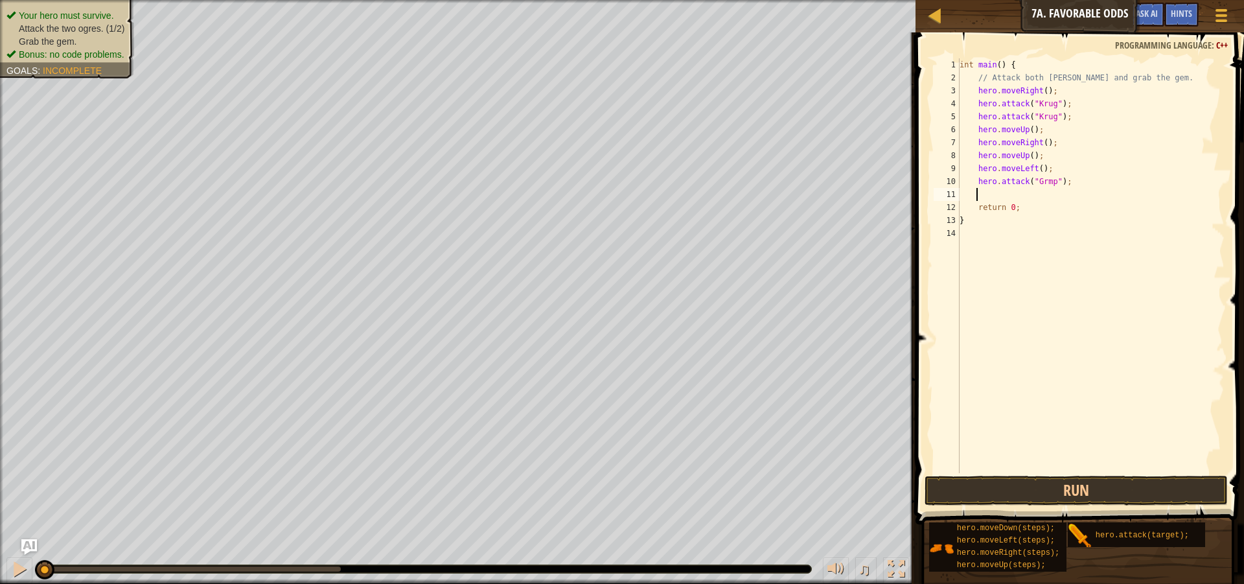
drag, startPoint x: 1005, startPoint y: 192, endPoint x: 992, endPoint y: 192, distance: 13.0
click at [990, 193] on div "int main ( ) { // Attack both [PERSON_NAME] and grab the gem. hero . moveRight …" at bounding box center [1091, 278] width 268 height 441
type textarea "v"
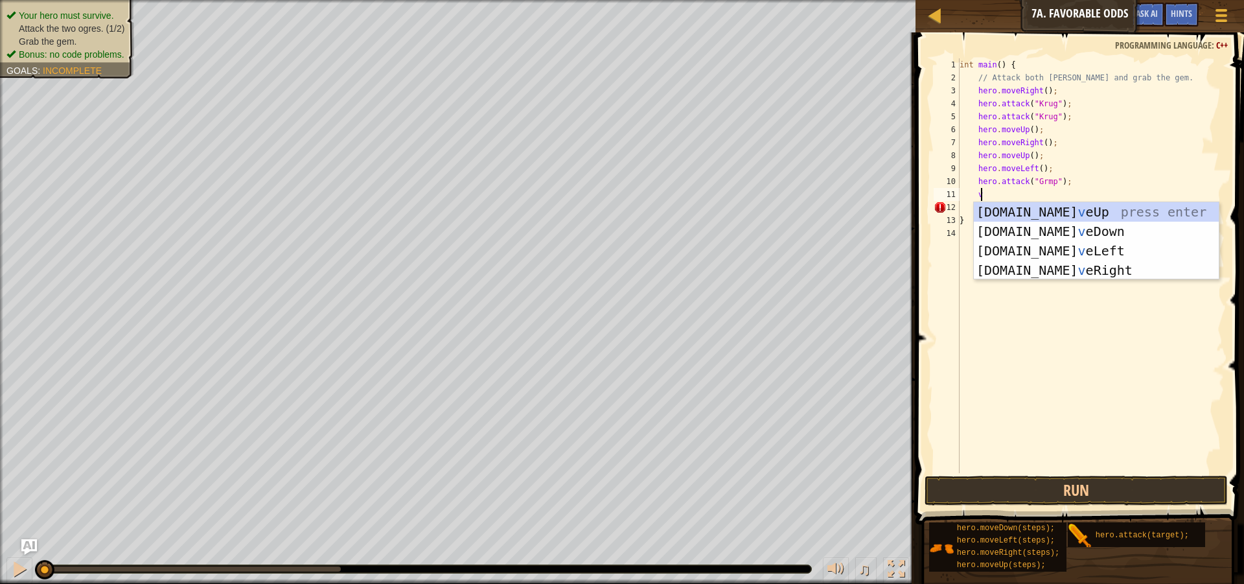
click at [1011, 189] on div "int main ( ) { // Attack both [PERSON_NAME] and grab the gem. hero . moveRight …" at bounding box center [1091, 278] width 268 height 441
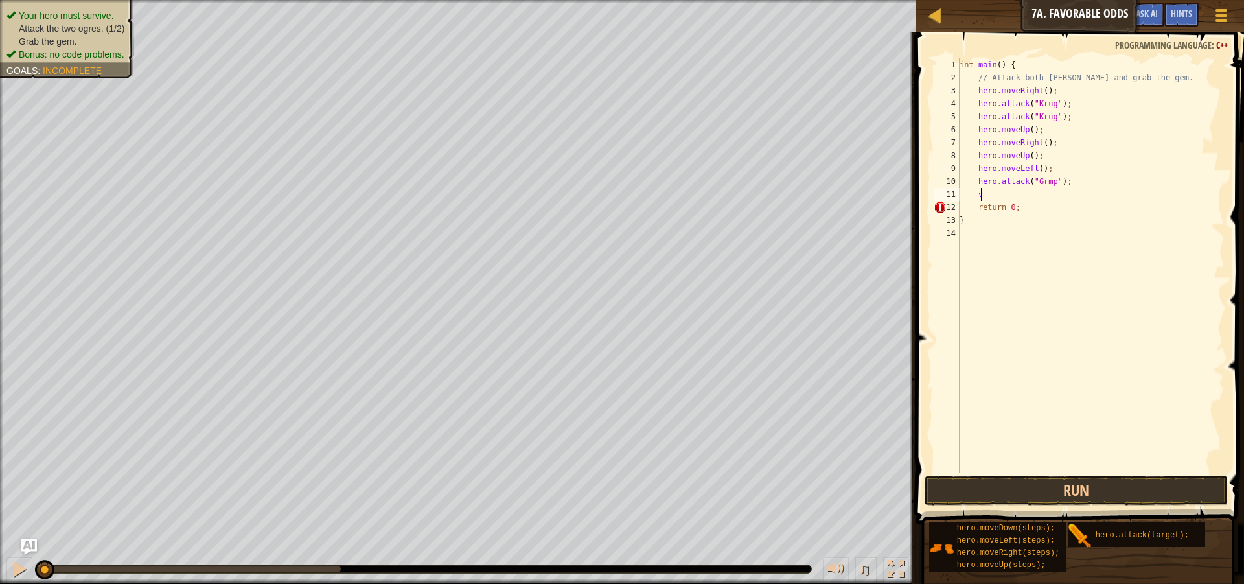
scroll to position [6, 1]
paste textarea "hero.attack("Grmp");"
type textarea "hero.attack("Grmp");"
type textarea "v"
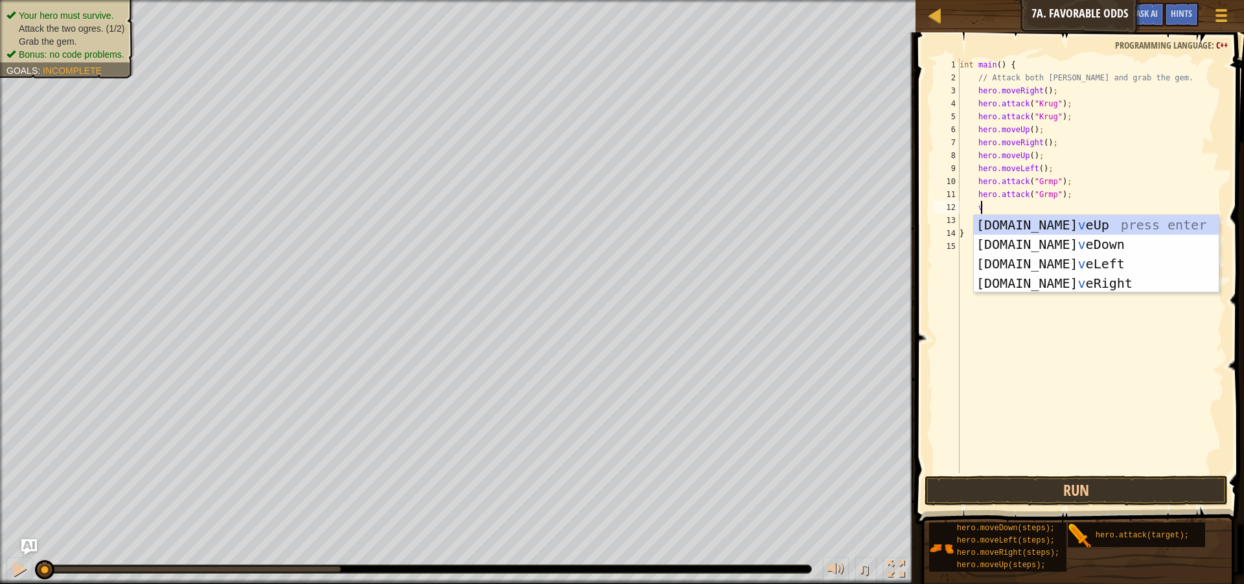
scroll to position [6, 1]
click at [1092, 256] on div "[DOMAIN_NAME] v eUp press enter [DOMAIN_NAME] v eDown press enter [DOMAIN_NAME]…" at bounding box center [1096, 273] width 245 height 117
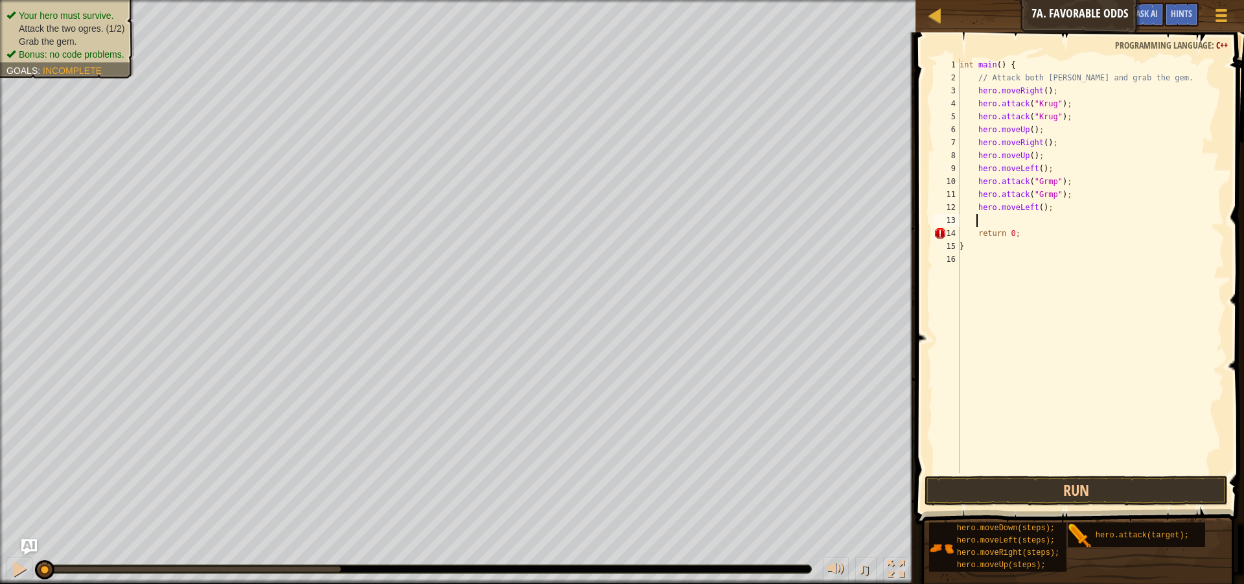
scroll to position [6, 1]
click at [1136, 479] on button "Run" at bounding box center [1076, 491] width 303 height 30
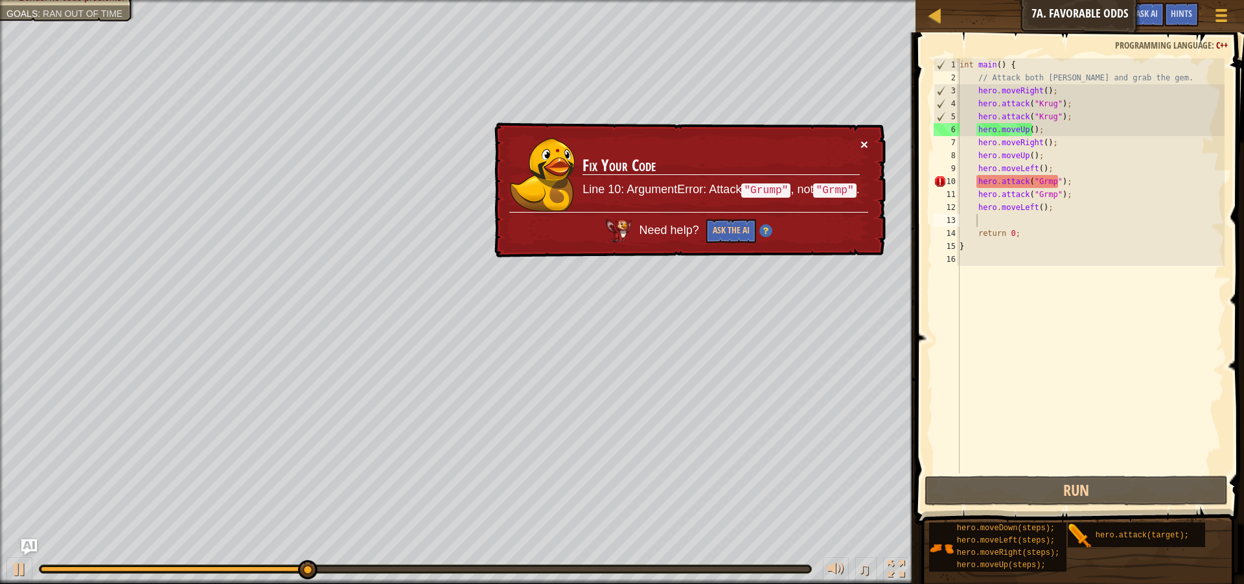
click at [864, 146] on button "×" at bounding box center [864, 144] width 8 height 14
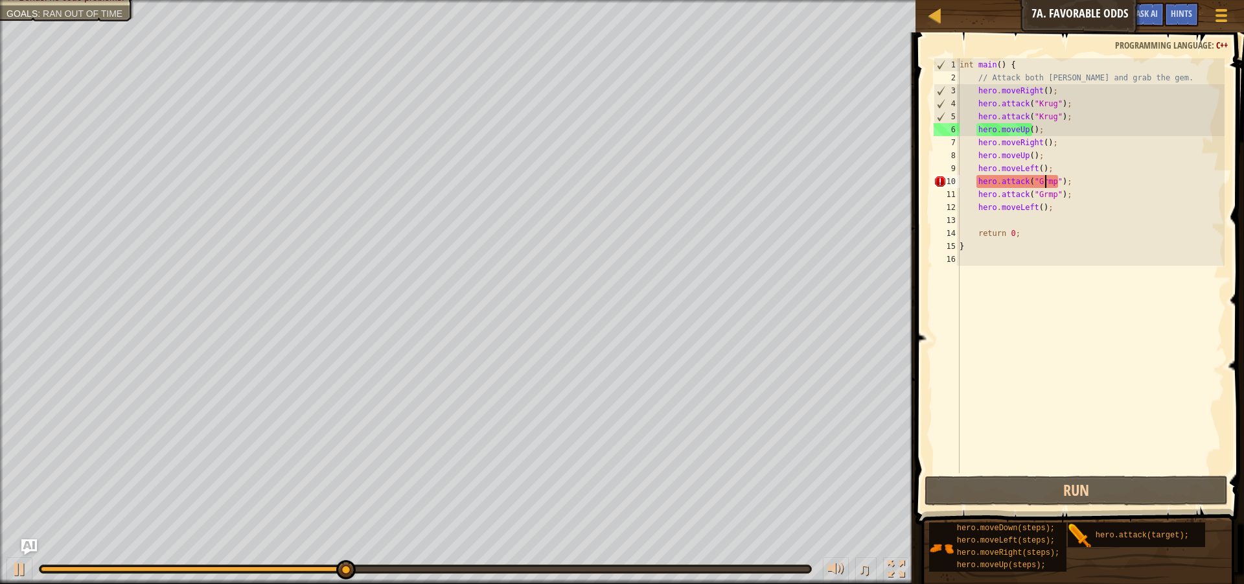
click at [1045, 185] on div "int main ( ) { // Attack both [PERSON_NAME] and grab the gem. hero . moveRight …" at bounding box center [1091, 278] width 268 height 441
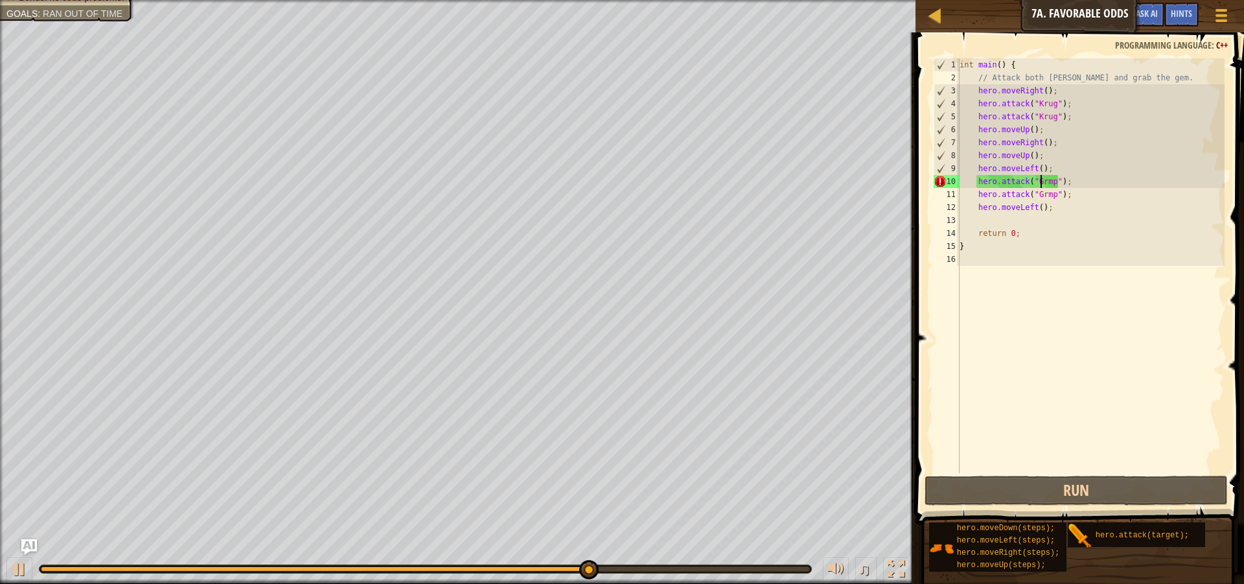
click at [1040, 179] on div "int main ( ) { // Attack both [PERSON_NAME] and grab the gem. hero . moveRight …" at bounding box center [1091, 278] width 268 height 441
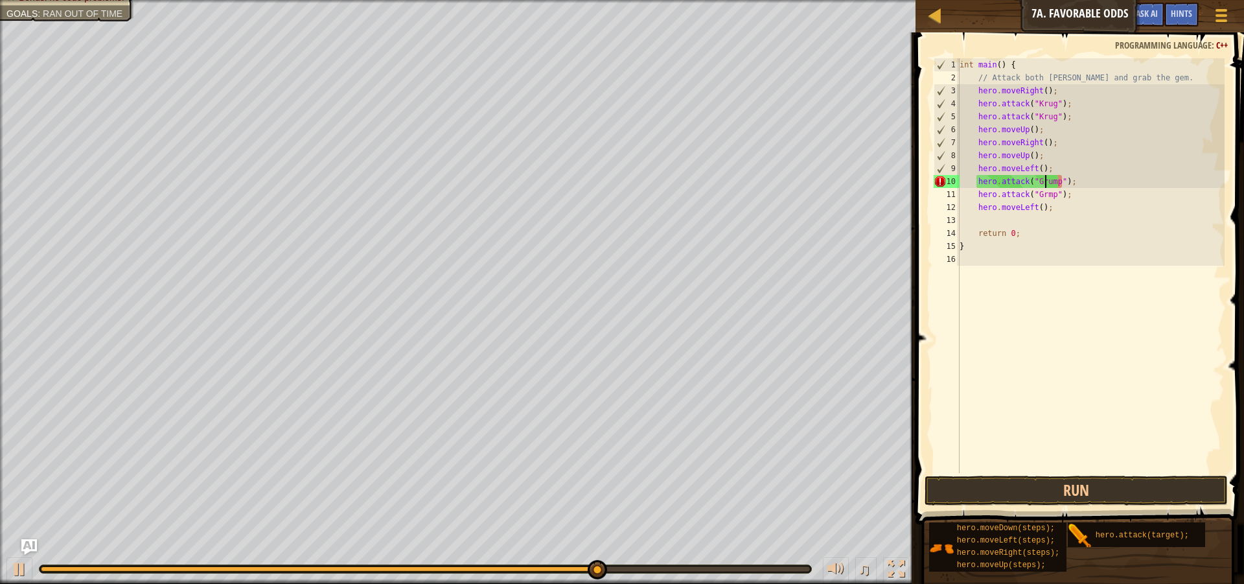
scroll to position [6, 8]
click at [1038, 195] on div "int main ( ) { // Attack both [PERSON_NAME] and grab the gem. hero . moveRight …" at bounding box center [1091, 278] width 268 height 441
click at [1040, 193] on div "int main ( ) { // Attack both [PERSON_NAME] and grab the gem. hero . moveRight …" at bounding box center [1091, 278] width 268 height 441
type textarea "hero.attack("Grump");"
click at [1097, 487] on button "Run" at bounding box center [1076, 491] width 303 height 30
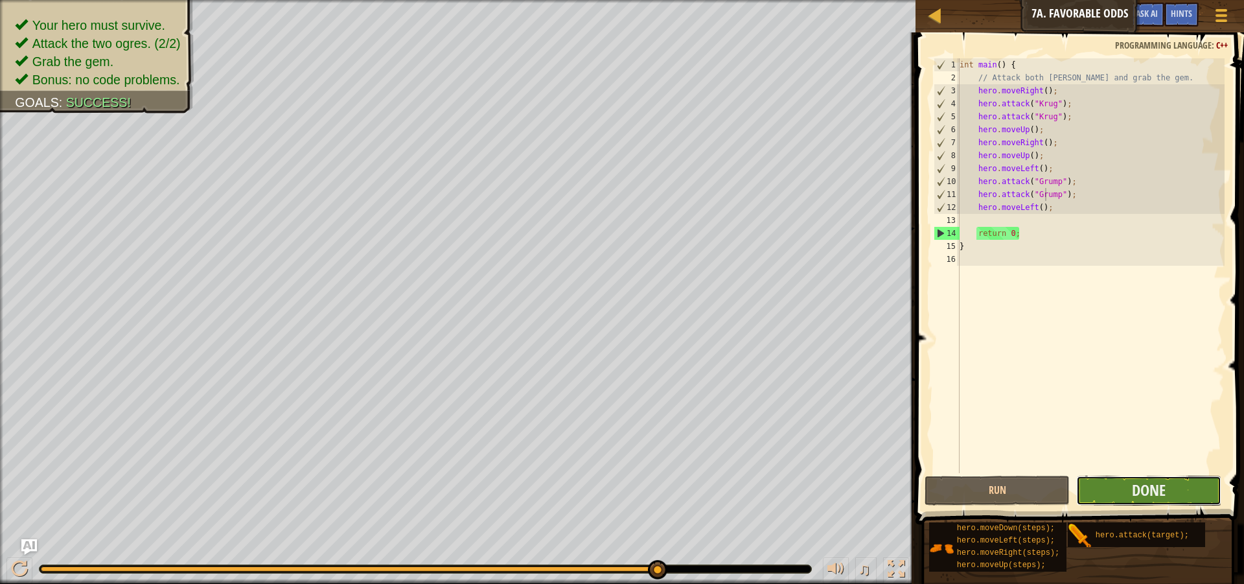
click at [1169, 492] on button "Done" at bounding box center [1148, 491] width 145 height 30
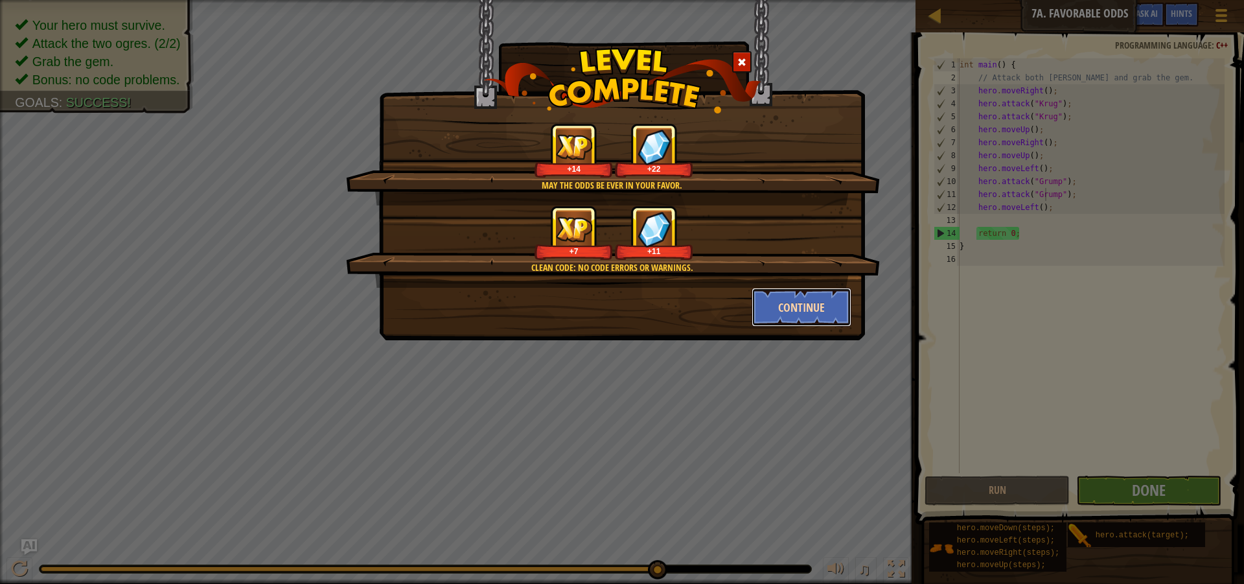
click at [816, 303] on button "Continue" at bounding box center [802, 307] width 100 height 39
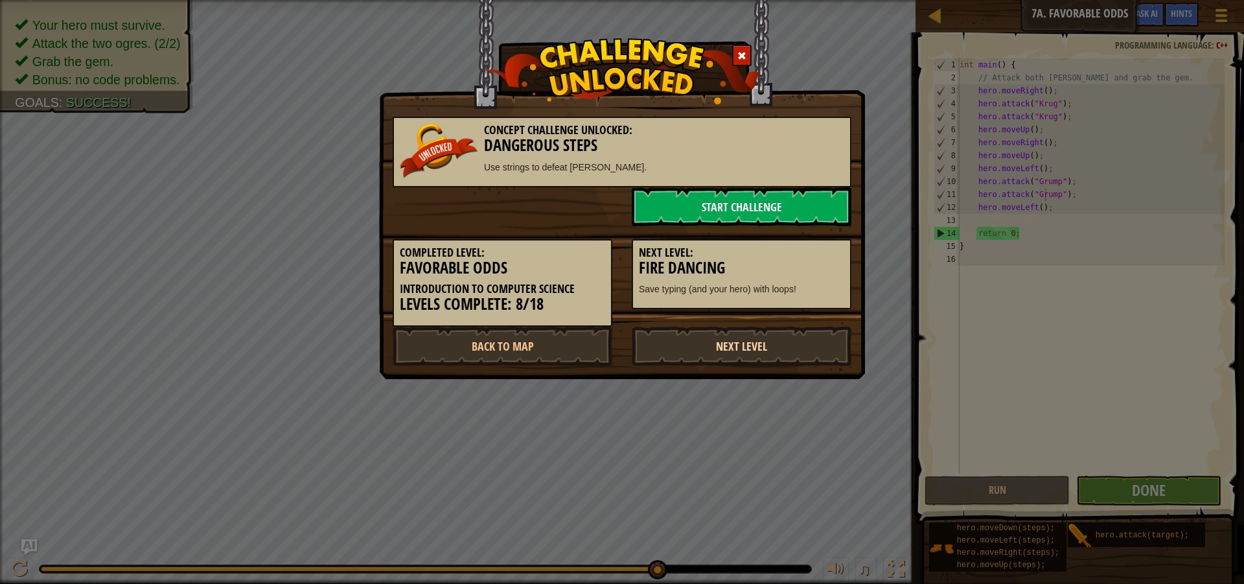
click at [800, 341] on link "Next Level" at bounding box center [742, 346] width 220 height 39
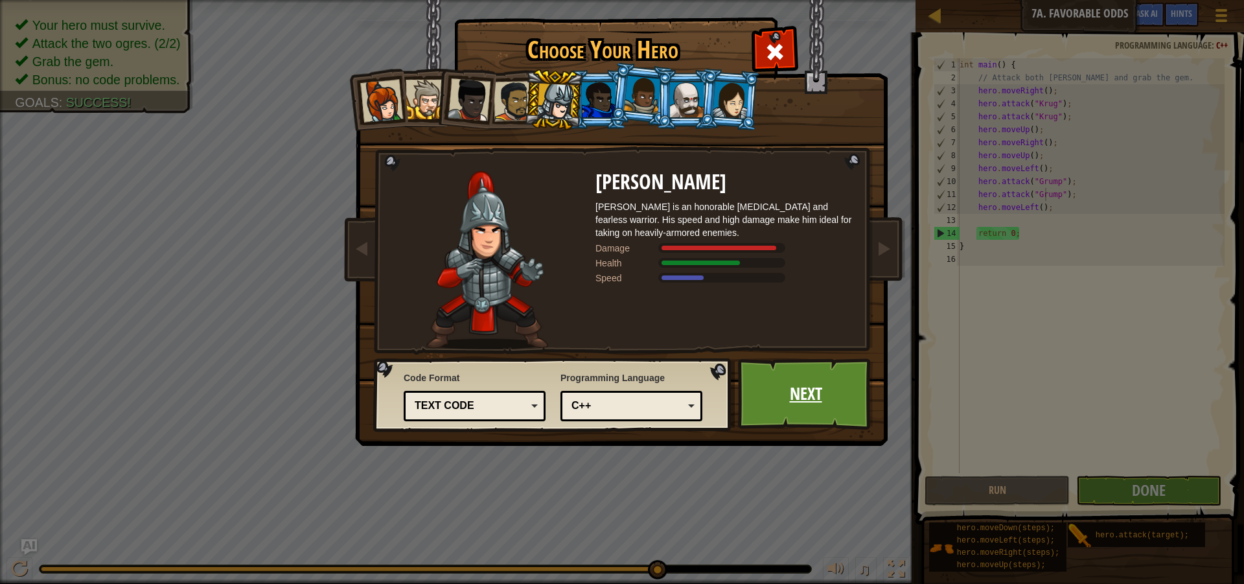
click at [784, 382] on link "Next" at bounding box center [805, 393] width 135 height 71
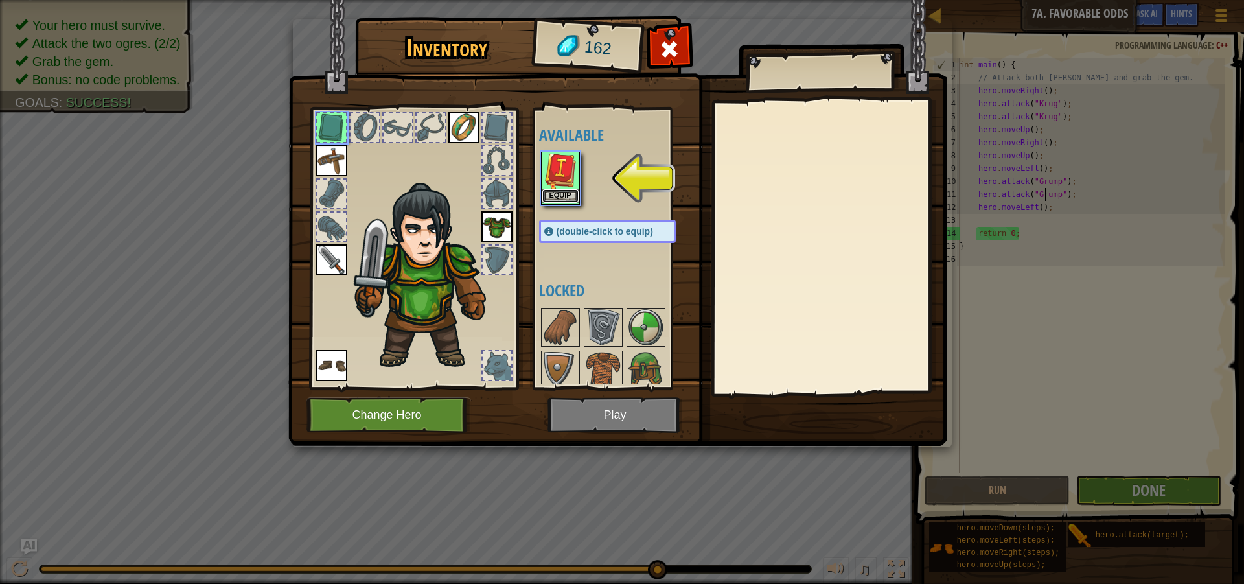
click at [562, 194] on button "Equip" at bounding box center [560, 196] width 36 height 14
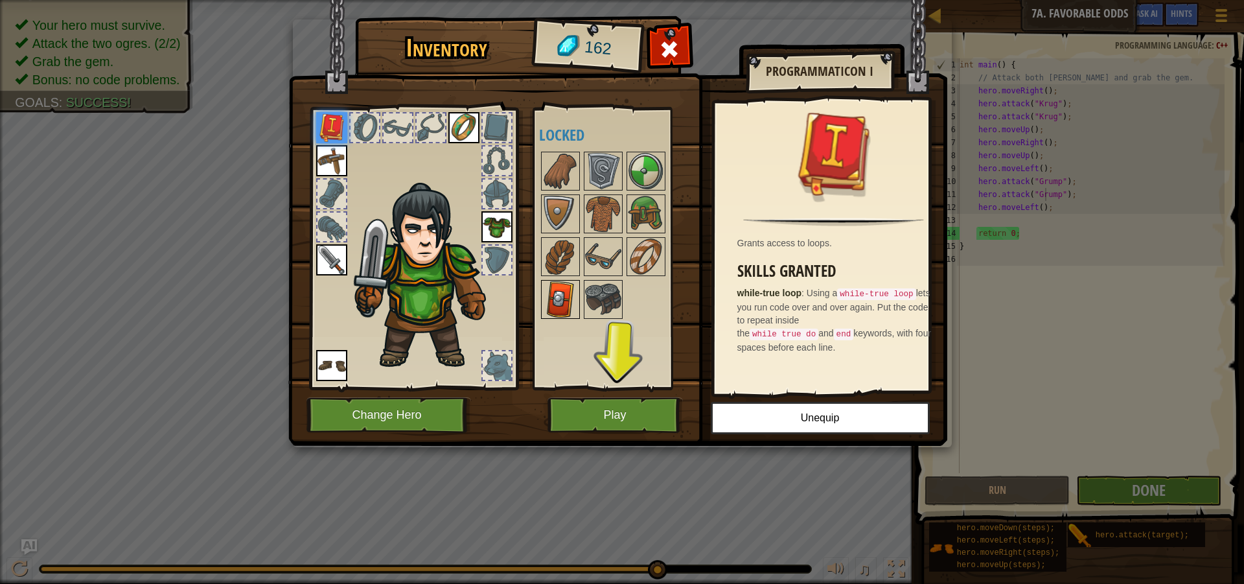
click at [567, 298] on img at bounding box center [560, 299] width 36 height 36
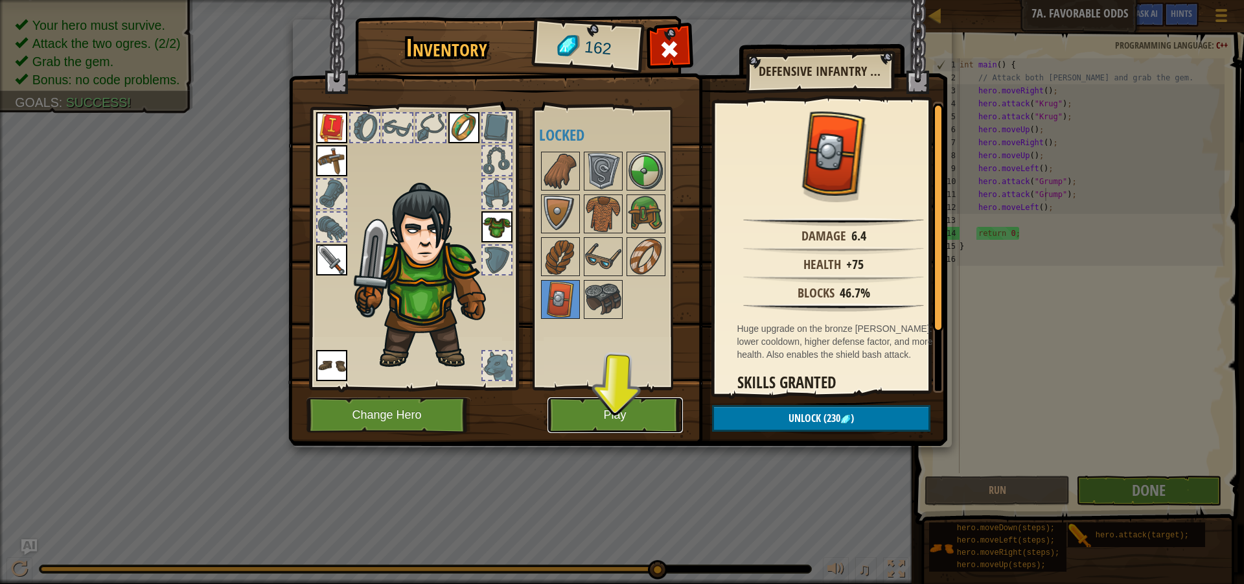
click at [633, 408] on button "Play" at bounding box center [614, 415] width 135 height 36
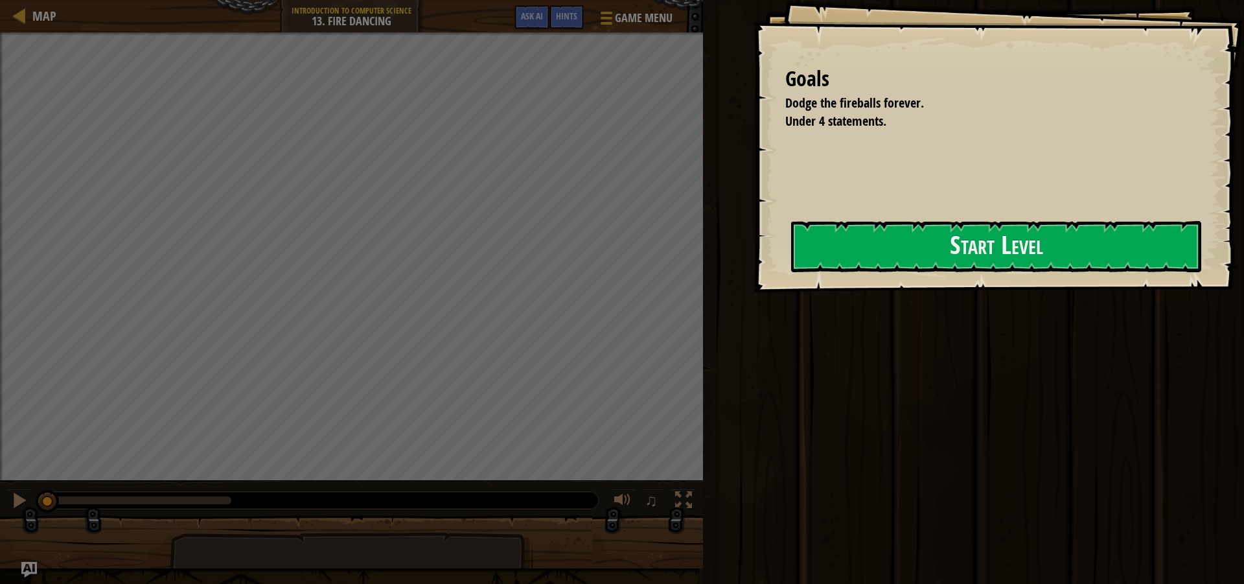
click at [926, 222] on button "Start Level" at bounding box center [996, 246] width 410 height 51
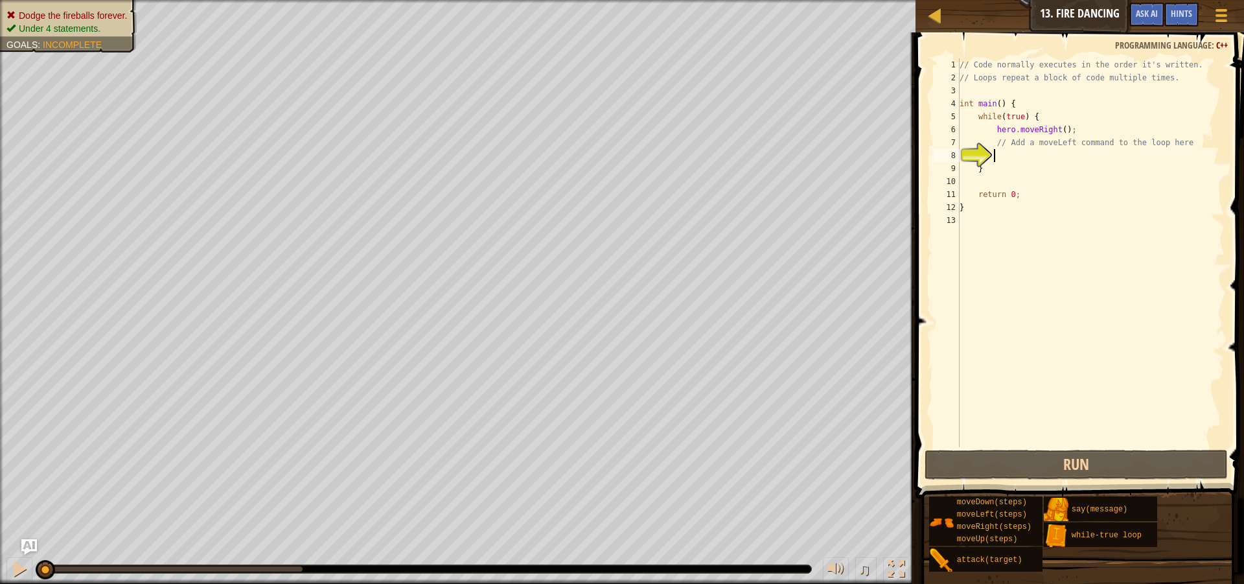
click at [1004, 159] on div "// Code normally executes in the order it's written. // Loops repeat a block of…" at bounding box center [1091, 265] width 268 height 415
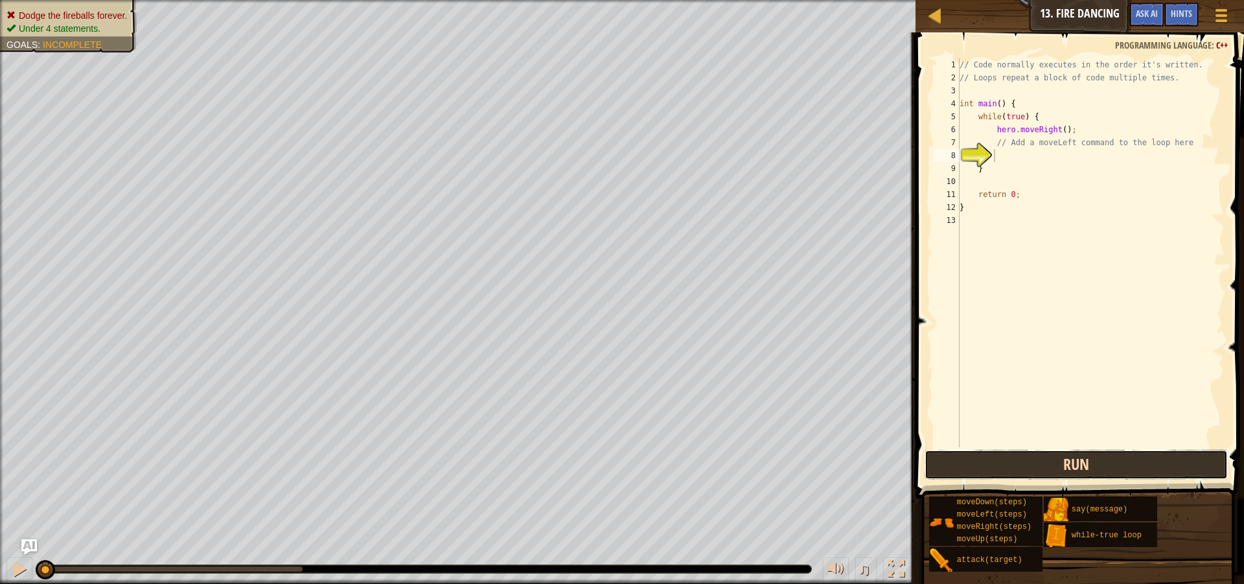
click at [1083, 474] on button "Run" at bounding box center [1076, 465] width 303 height 30
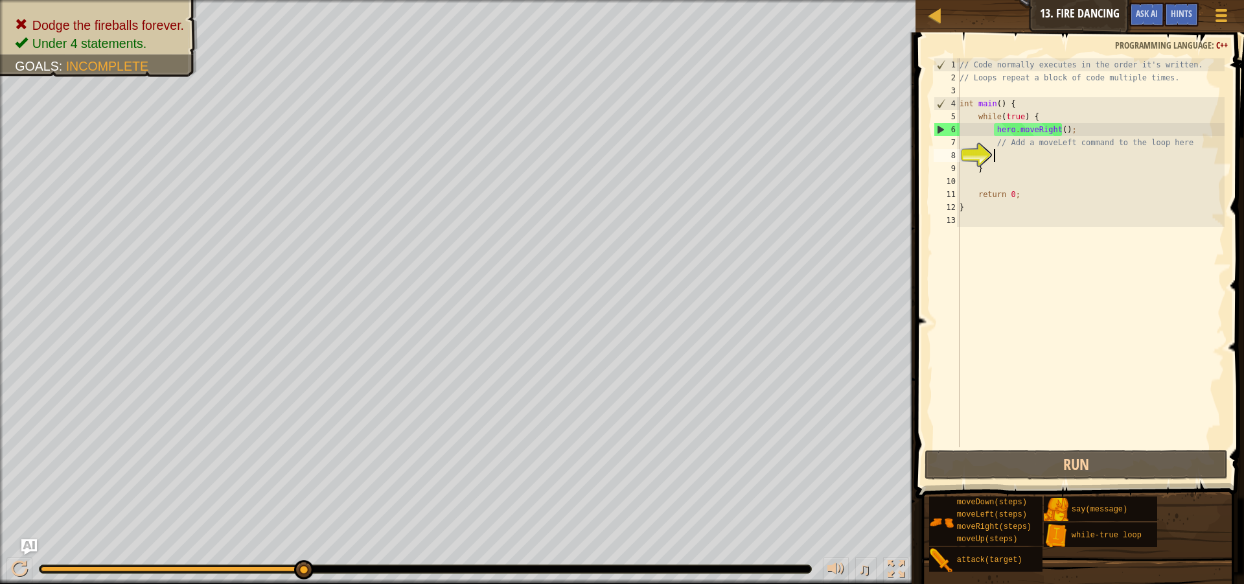
click at [1045, 165] on div "// Code normally executes in the order it's written. // Loops repeat a block of…" at bounding box center [1091, 265] width 268 height 415
type textarea "}"
click at [1042, 157] on div "// Code normally executes in the order it's written. // Loops repeat a block of…" at bounding box center [1091, 265] width 268 height 415
click at [32, 547] on img "Ask AI" at bounding box center [29, 546] width 17 height 17
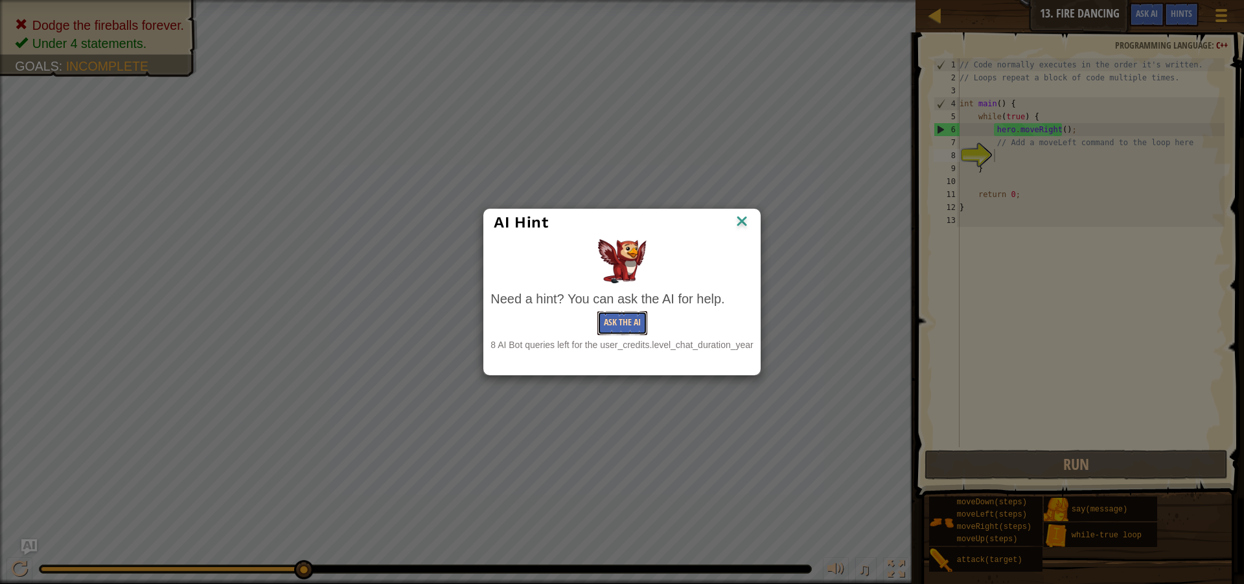
click at [629, 325] on button "Ask the AI" at bounding box center [622, 323] width 50 height 24
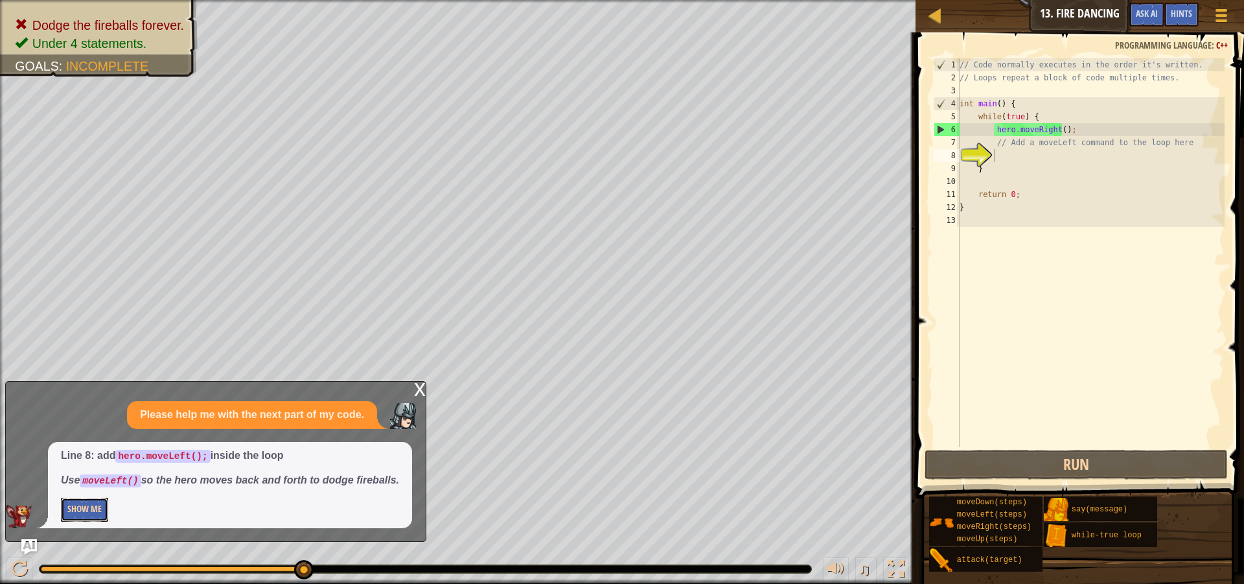
click at [82, 505] on button "Show Me" at bounding box center [84, 510] width 47 height 24
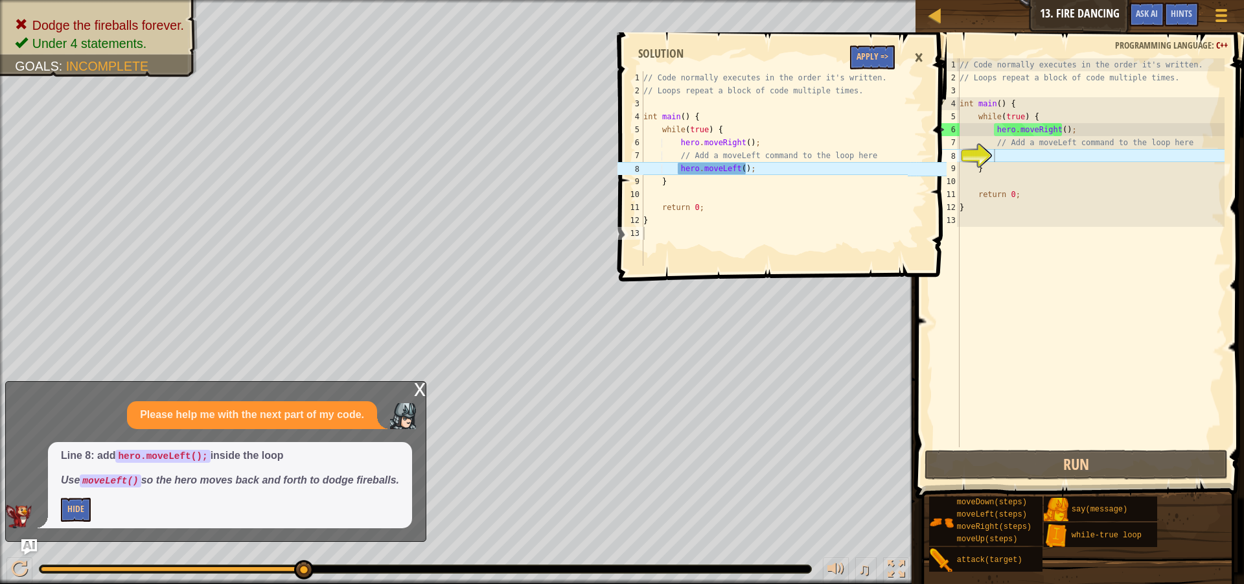
type textarea "hero.moveLeft();"
click at [724, 170] on div "// Code normally executes in the order it's written. // Loops repeat a block of…" at bounding box center [775, 181] width 268 height 220
click at [883, 56] on button "Apply =>" at bounding box center [872, 57] width 45 height 24
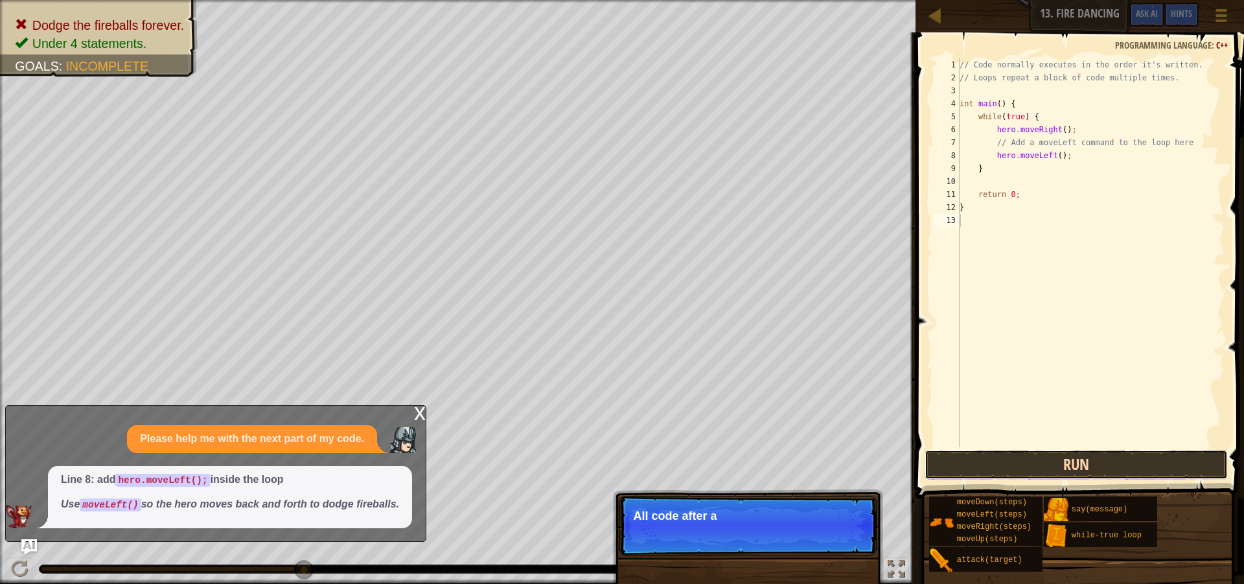
click at [1061, 463] on button "Run" at bounding box center [1076, 465] width 303 height 30
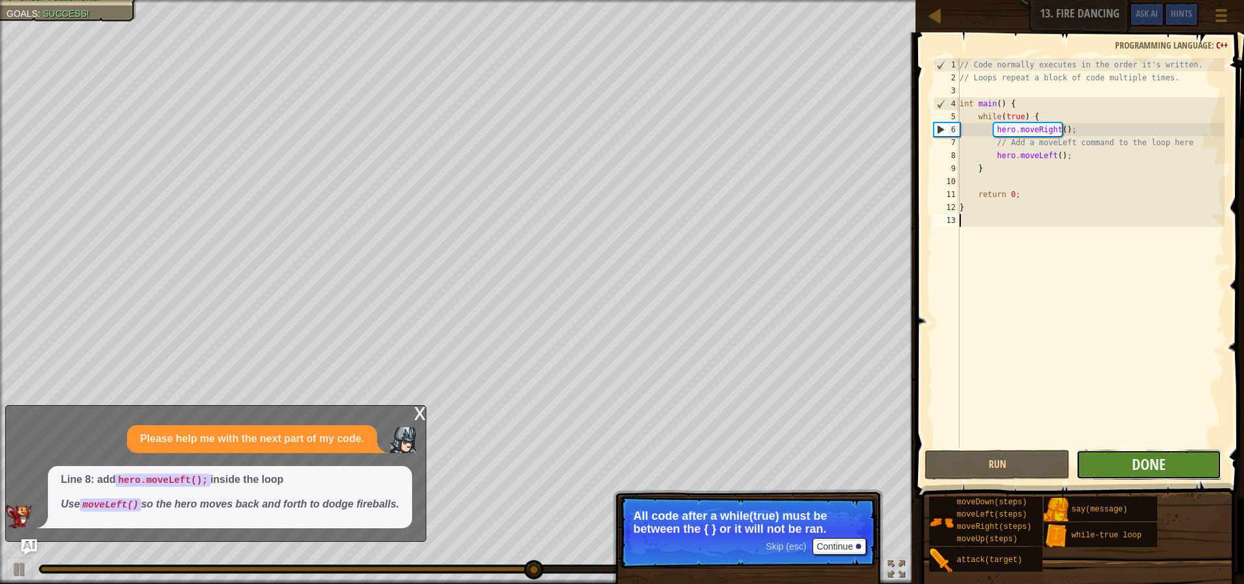
click at [1191, 466] on button "Done" at bounding box center [1148, 465] width 145 height 30
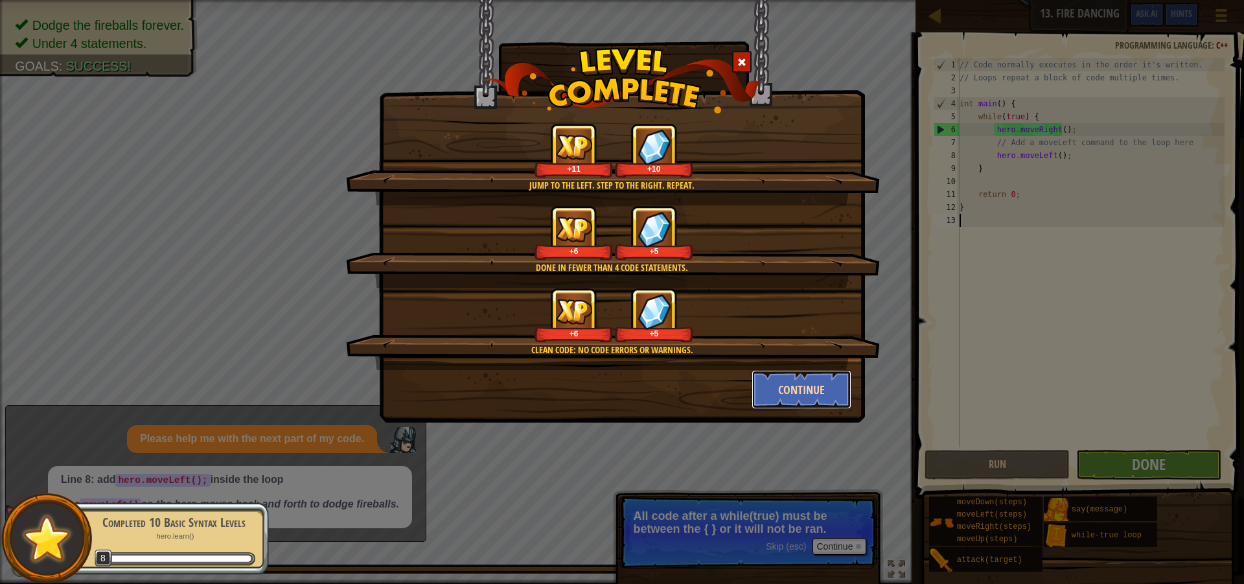
click at [803, 387] on button "Continue" at bounding box center [802, 389] width 100 height 39
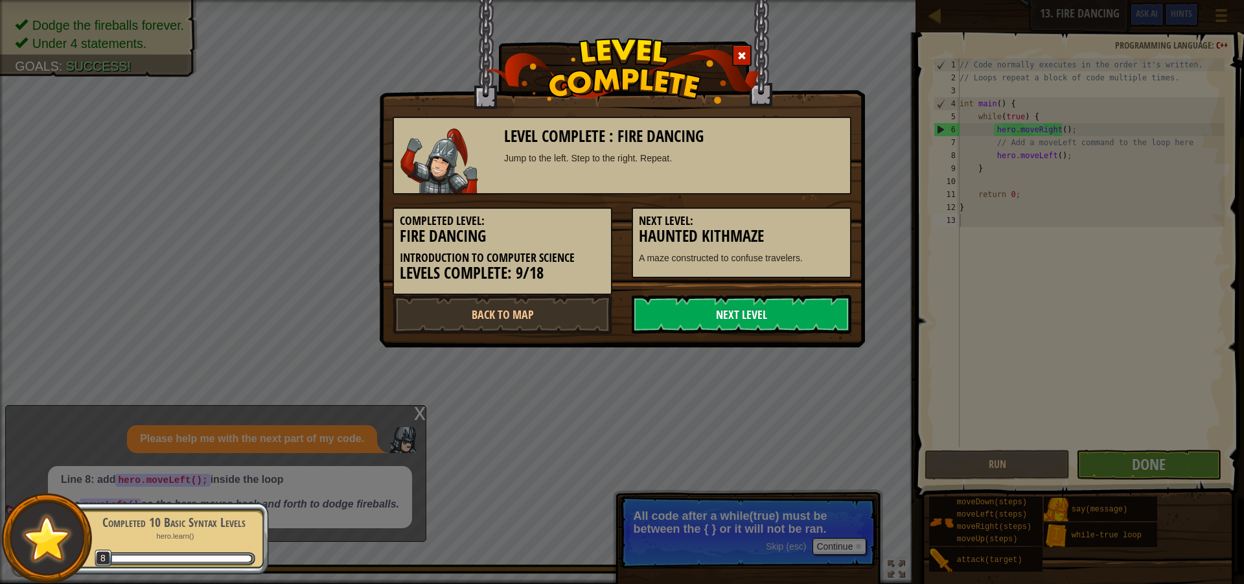
click at [776, 319] on link "Next Level" at bounding box center [742, 314] width 220 height 39
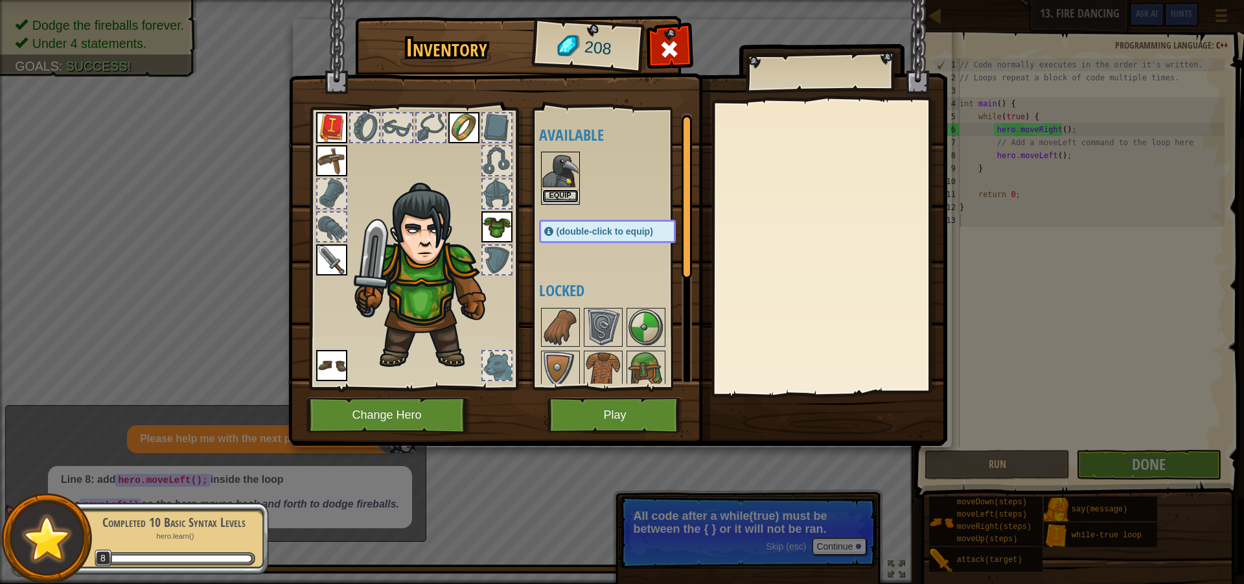
click at [558, 190] on button "Equip" at bounding box center [560, 196] width 36 height 14
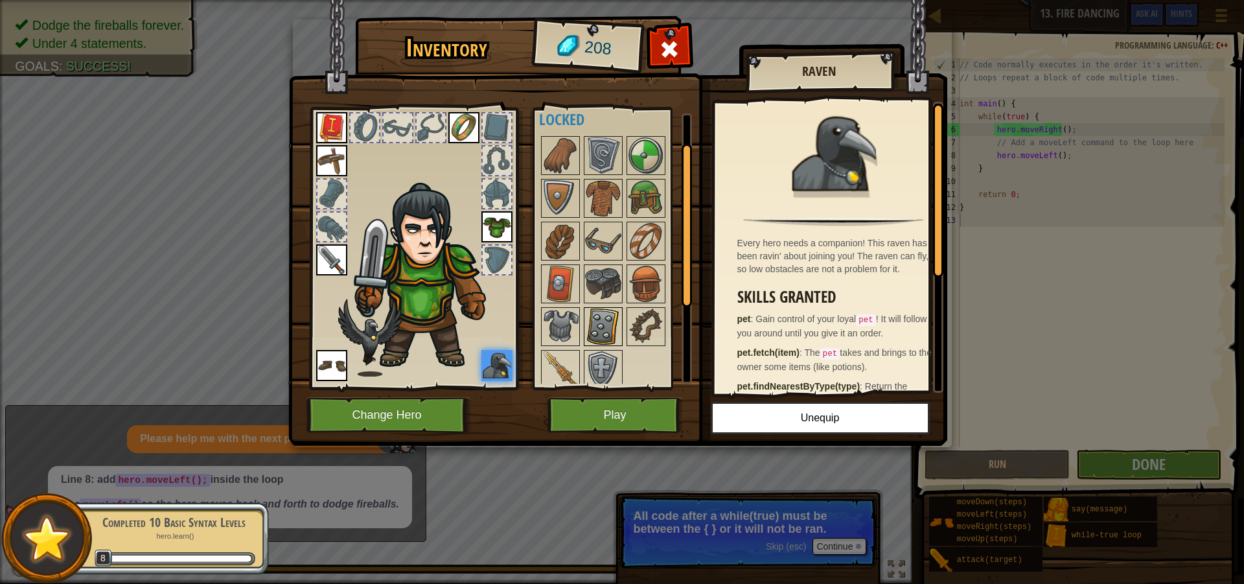
scroll to position [23, 0]
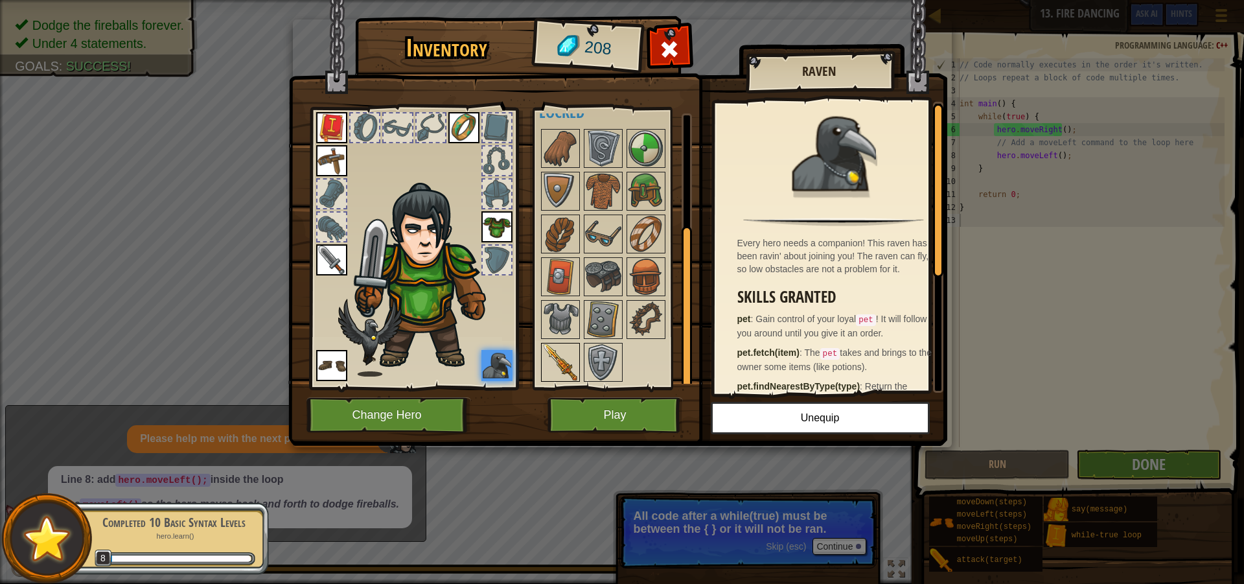
click at [557, 366] on img at bounding box center [560, 362] width 36 height 36
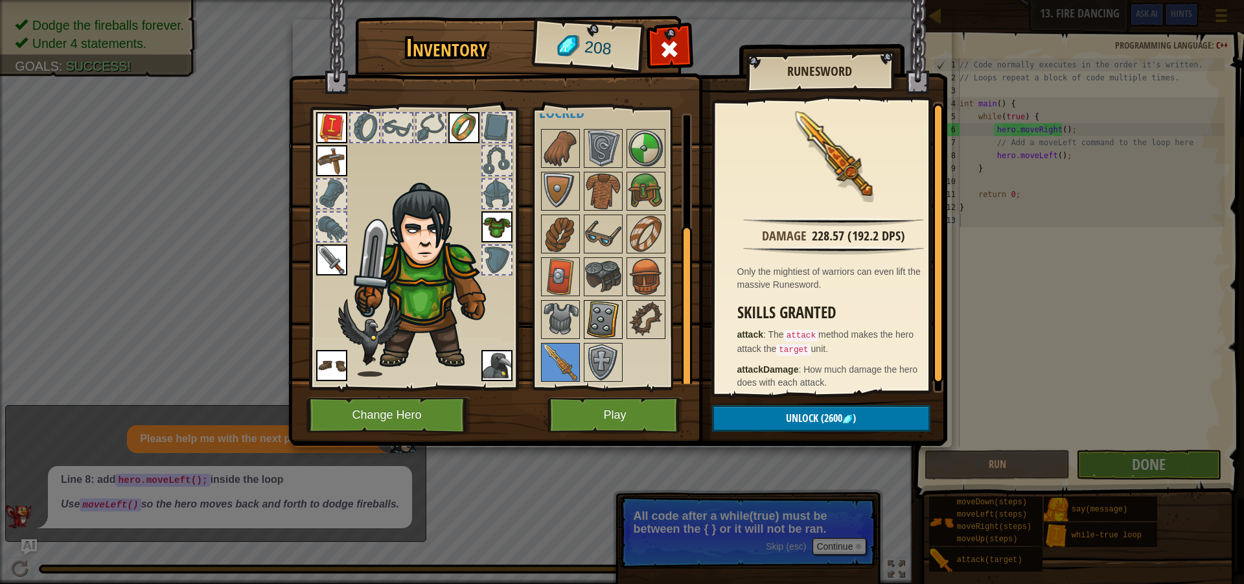
click at [599, 328] on img at bounding box center [603, 319] width 36 height 36
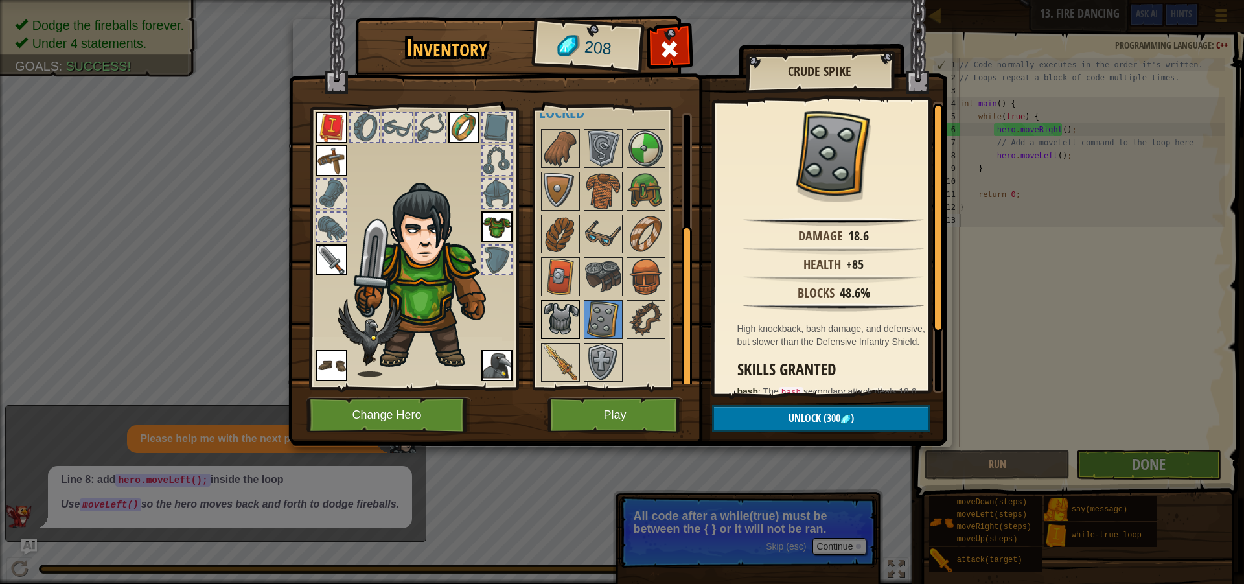
click at [568, 314] on img at bounding box center [560, 319] width 36 height 36
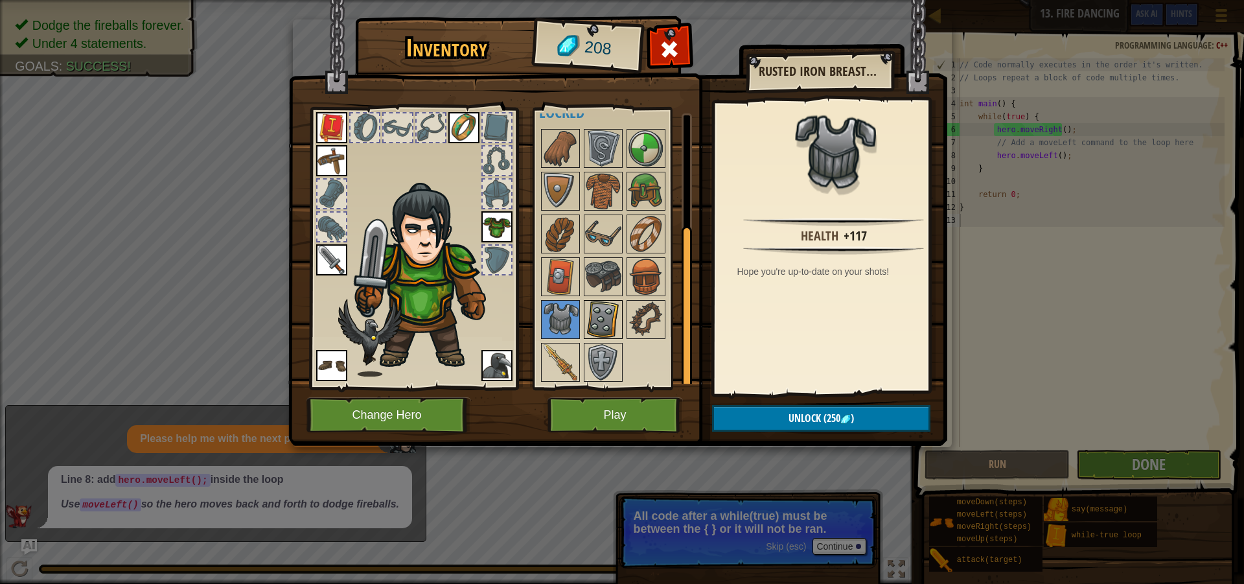
click at [603, 314] on img at bounding box center [603, 319] width 36 height 36
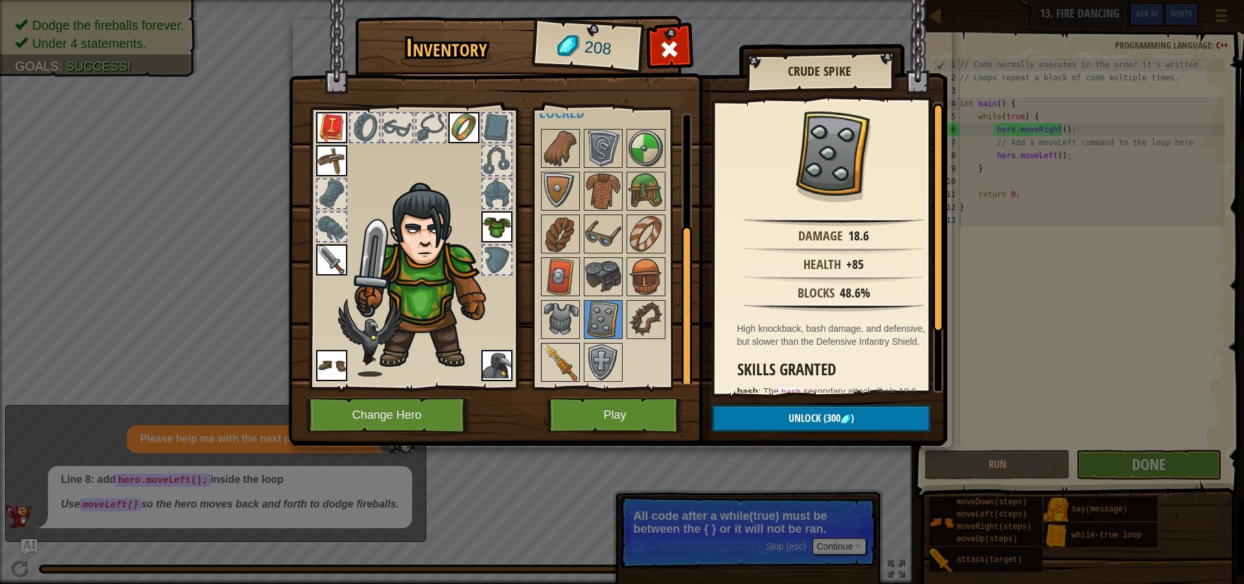
click at [564, 362] on img at bounding box center [560, 362] width 36 height 36
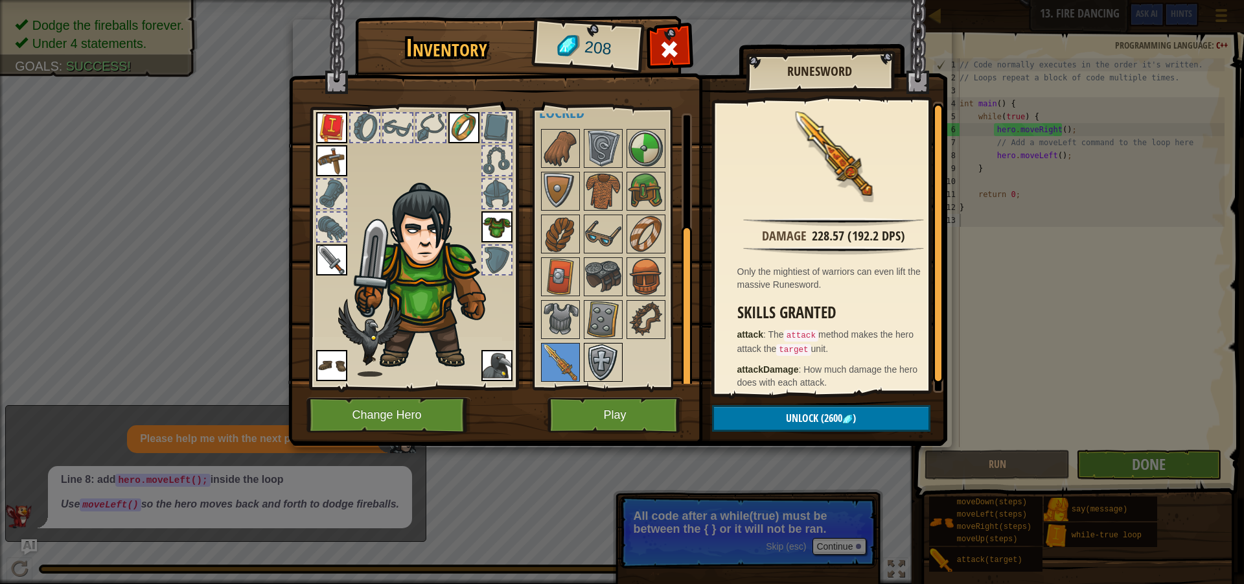
click at [615, 360] on img at bounding box center [603, 362] width 36 height 36
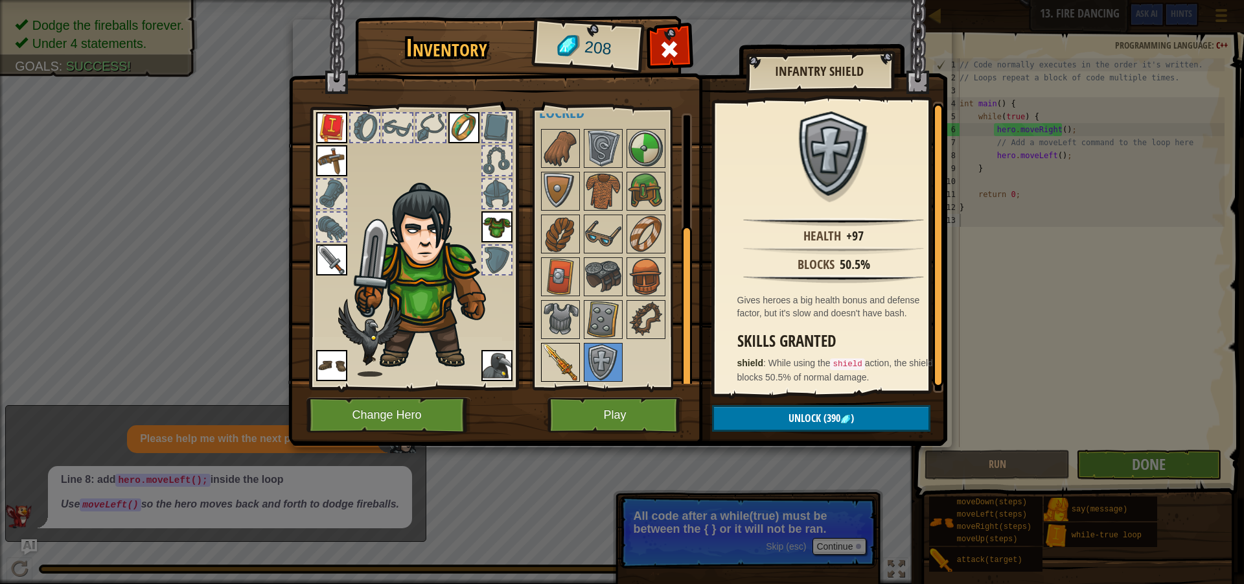
click at [552, 358] on img at bounding box center [560, 362] width 36 height 36
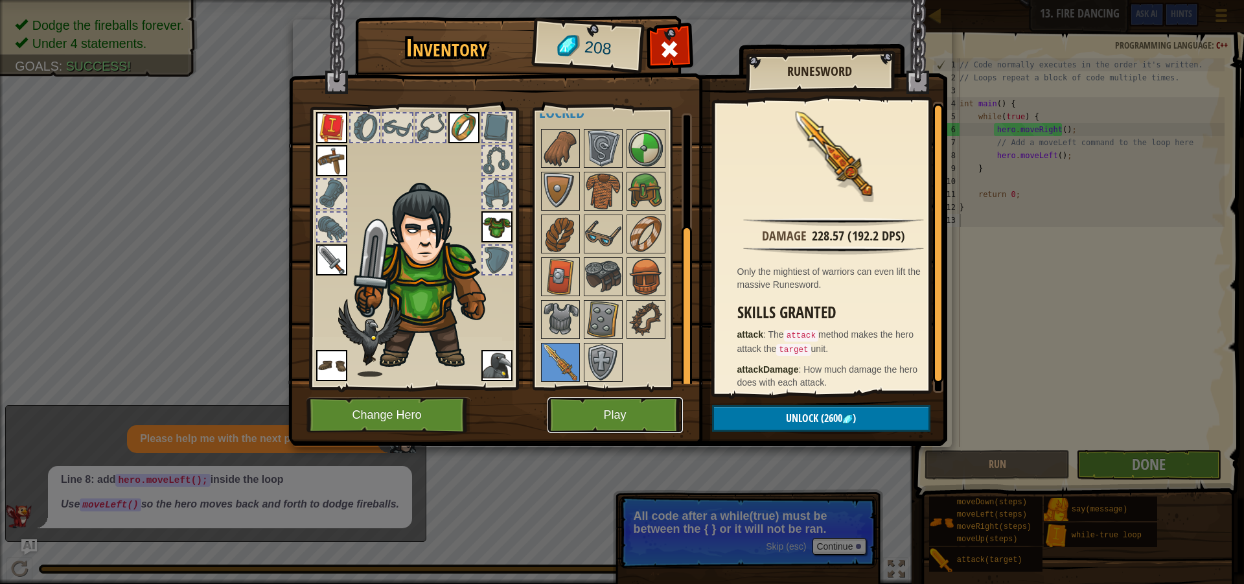
click at [622, 409] on button "Play" at bounding box center [614, 415] width 135 height 36
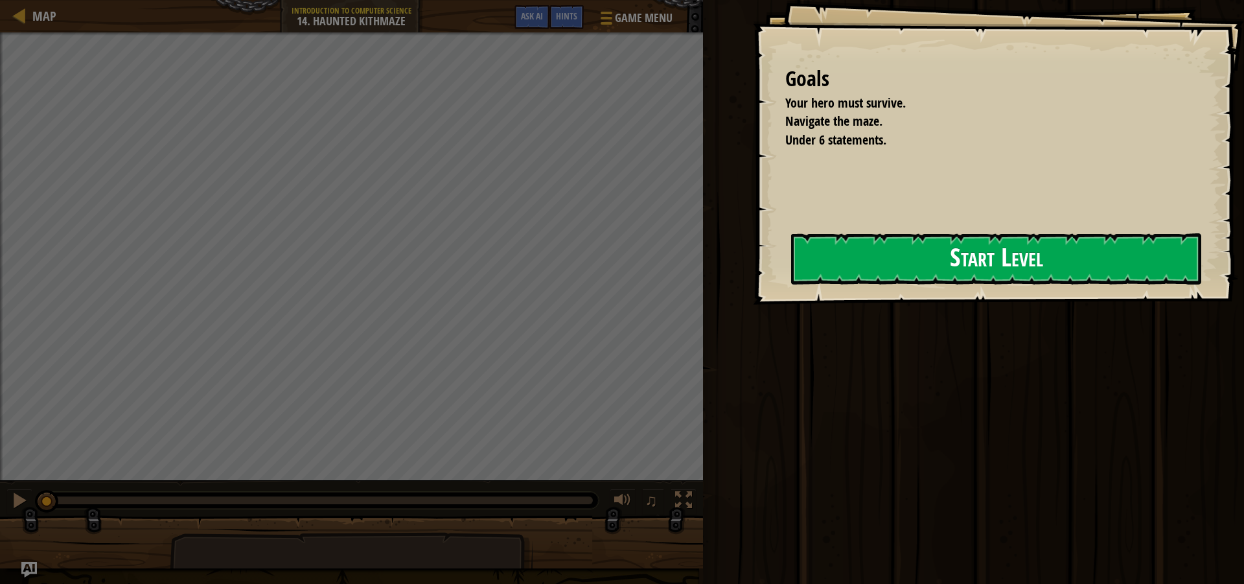
click at [904, 253] on button "Start Level" at bounding box center [996, 258] width 410 height 51
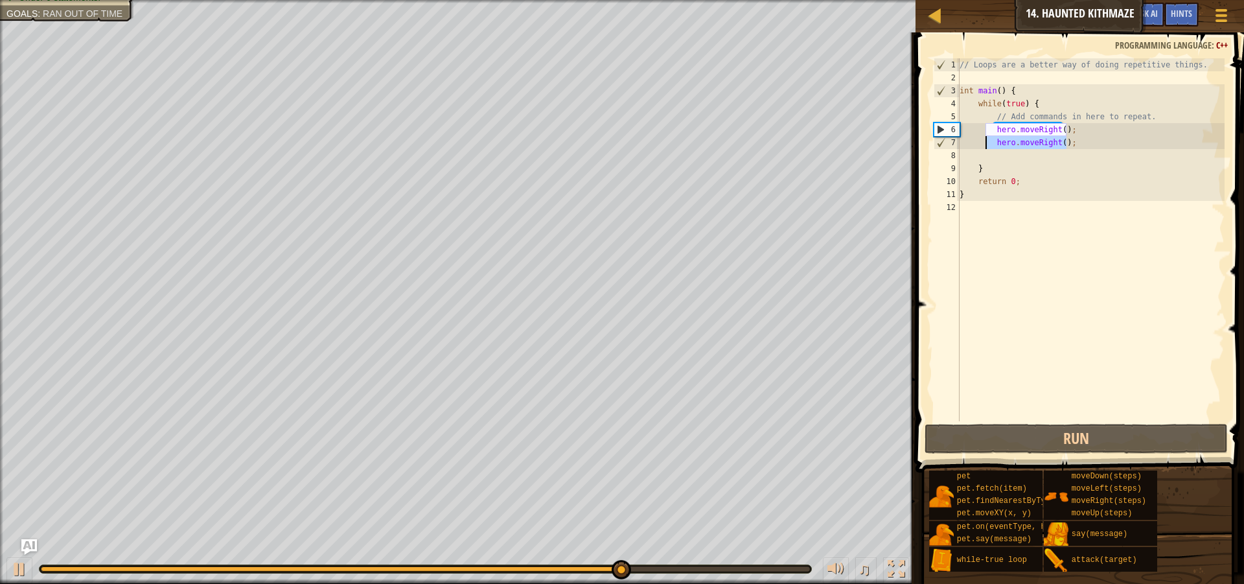
drag, startPoint x: 1069, startPoint y: 141, endPoint x: 986, endPoint y: 137, distance: 83.0
click at [986, 137] on div "// Loops are a better way of doing repetitive things. int main ( ) { while ( tr…" at bounding box center [1091, 252] width 268 height 389
type textarea "hero.moveRight();"
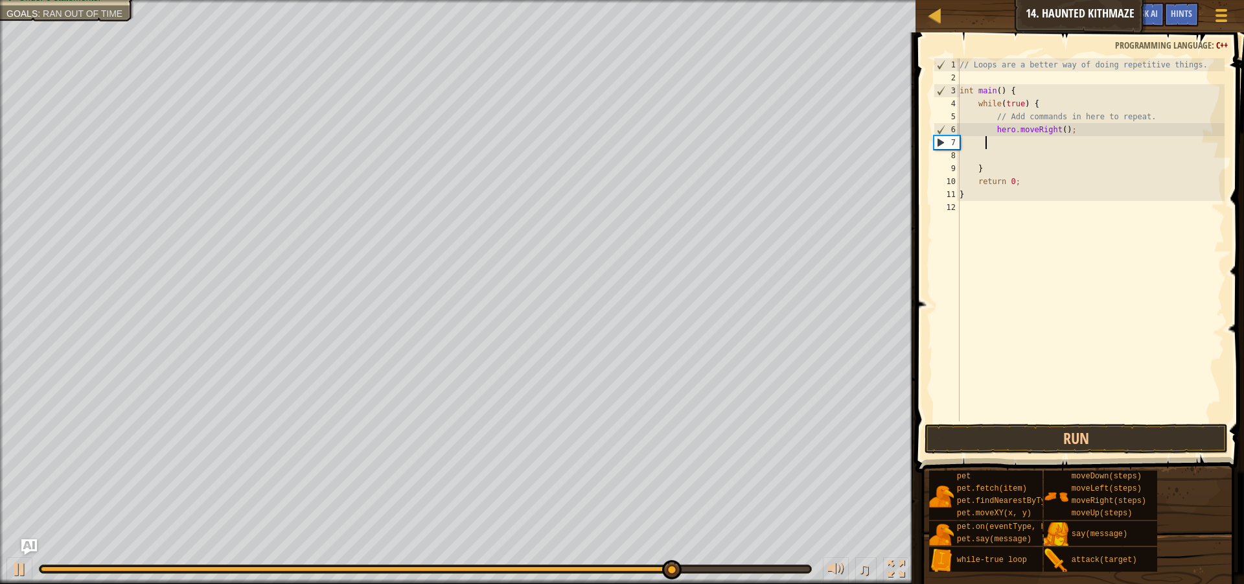
click at [1057, 130] on div "// Loops are a better way of doing repetitive things. int main ( ) { while ( tr…" at bounding box center [1091, 252] width 268 height 389
type textarea "hero.moveRight();"
click at [1033, 152] on div "// Loops are a better way of doing repetitive things. int main ( ) { while ( tr…" at bounding box center [1091, 252] width 268 height 389
click at [1058, 128] on div "// Loops are a better way of doing repetitive things. int main ( ) { while ( tr…" at bounding box center [1091, 252] width 268 height 389
type textarea "hero.moveRight(2);"
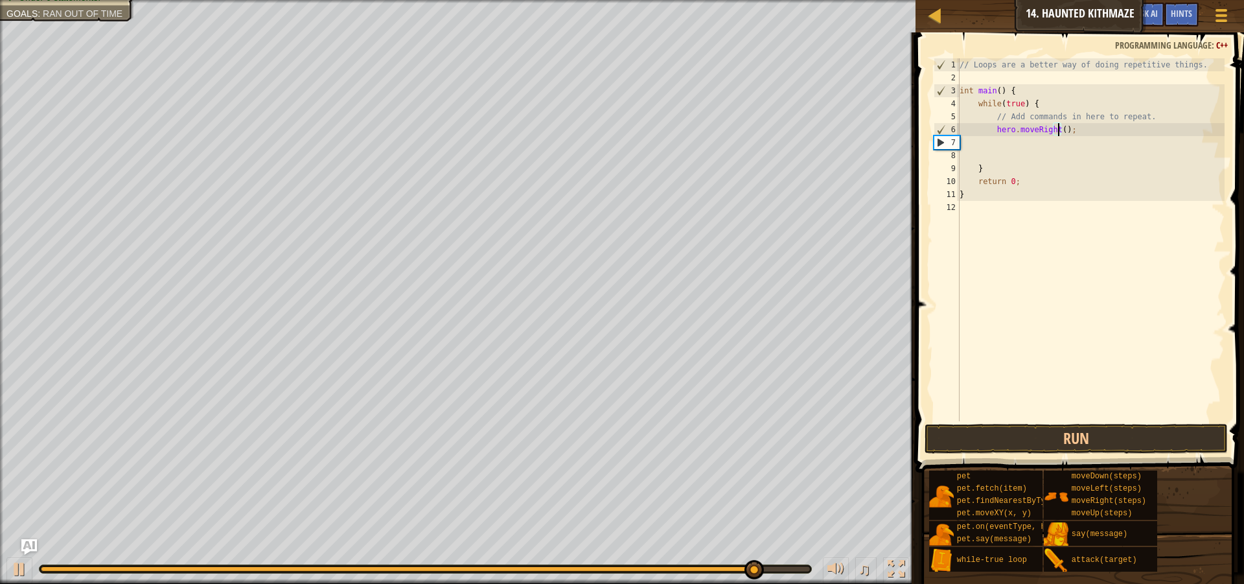
scroll to position [6, 8]
click at [999, 141] on div "// Loops are a better way of doing repetitive things. int main ( ) { while ( tr…" at bounding box center [1091, 252] width 268 height 389
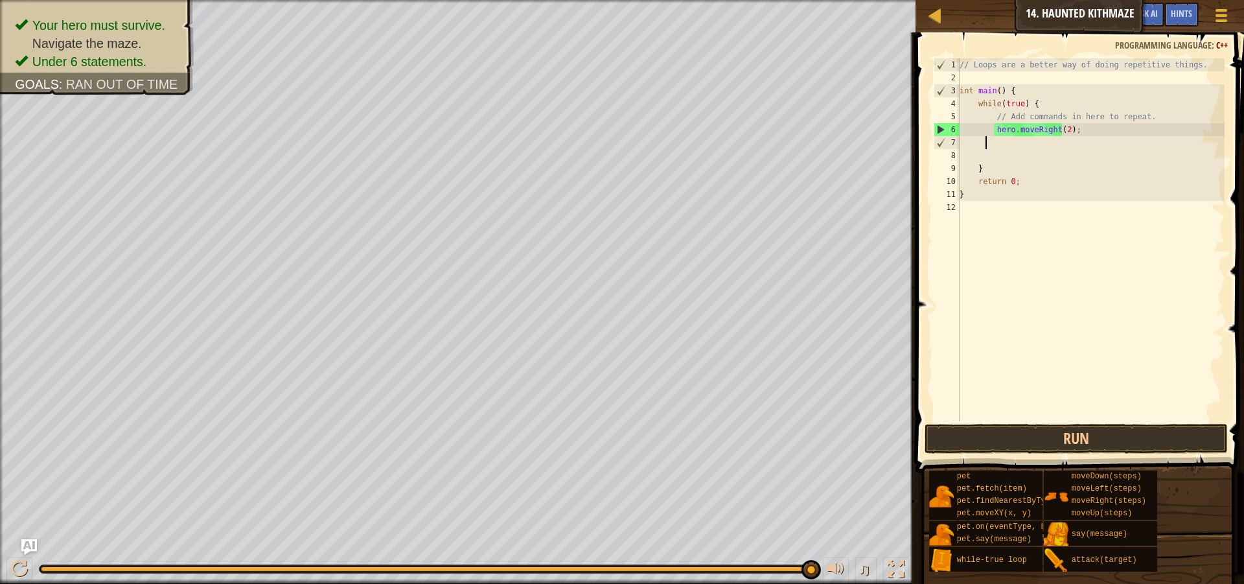
type textarea "v"
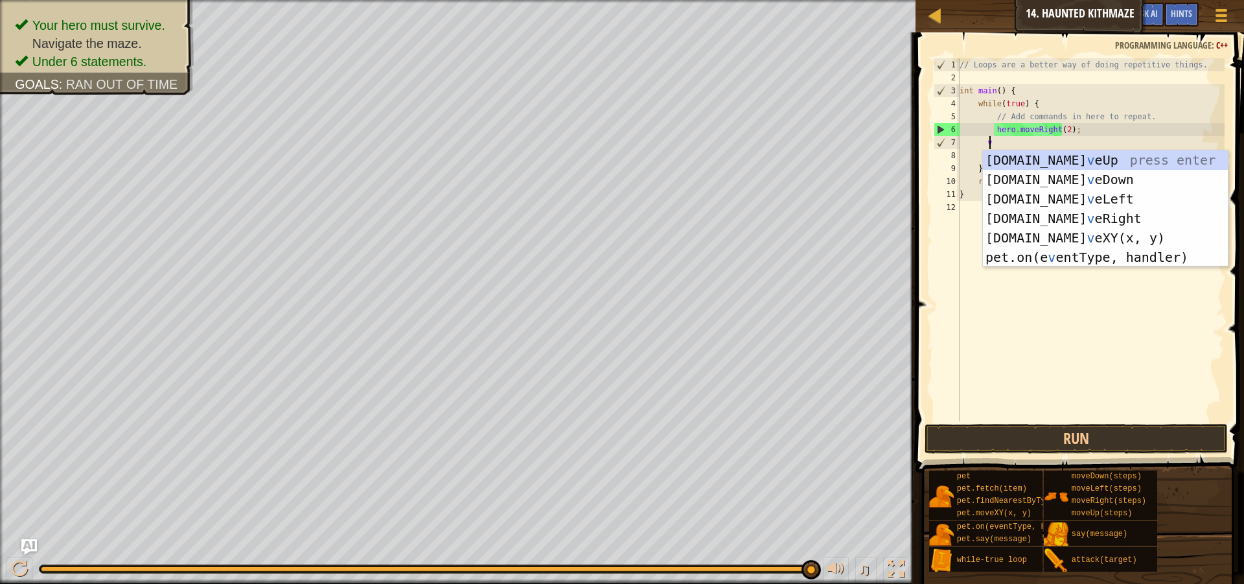
scroll to position [6, 2]
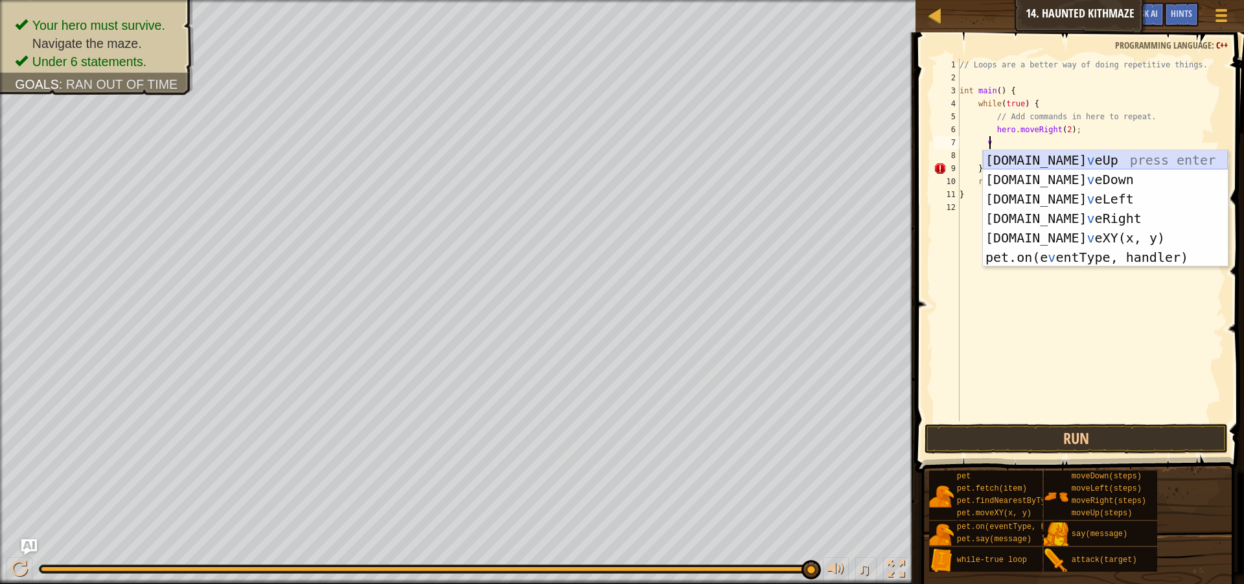
click at [1052, 158] on div "[DOMAIN_NAME] v eUp press enter [DOMAIN_NAME] v eDown press enter [DOMAIN_NAME]…" at bounding box center [1105, 227] width 245 height 155
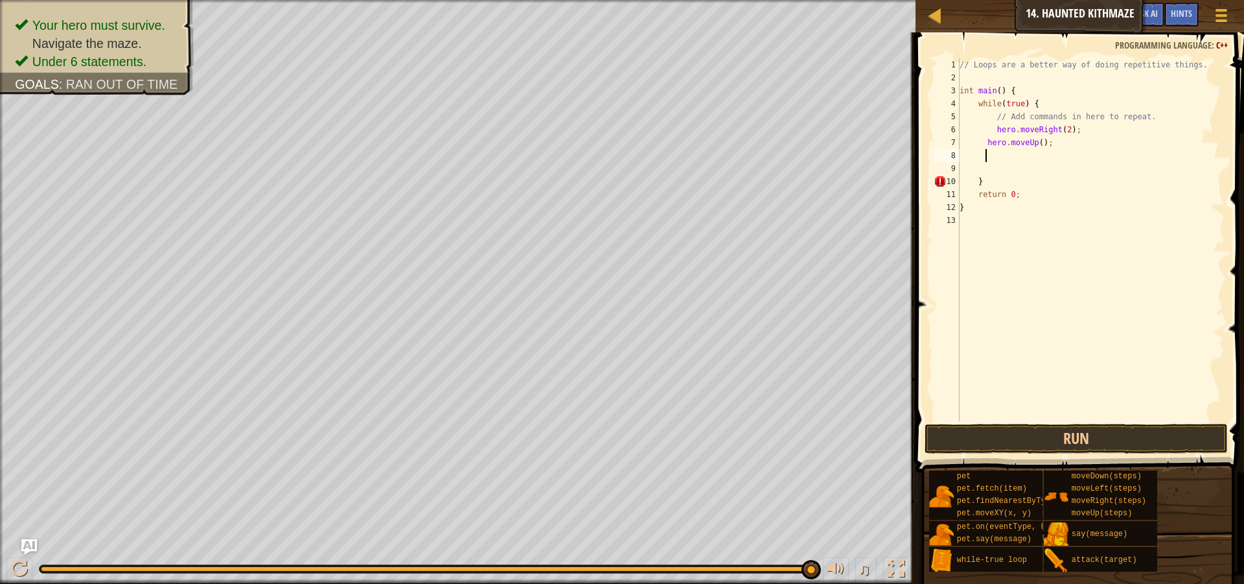
click at [1035, 141] on div "// Loops are a better way of doing repetitive things. int main ( ) { while ( tr…" at bounding box center [1091, 252] width 268 height 389
type textarea "hero.moveUp(2);"
click at [1035, 154] on div "// Loops are a better way of doing repetitive things. int main ( ) { while ( tr…" at bounding box center [1091, 252] width 268 height 389
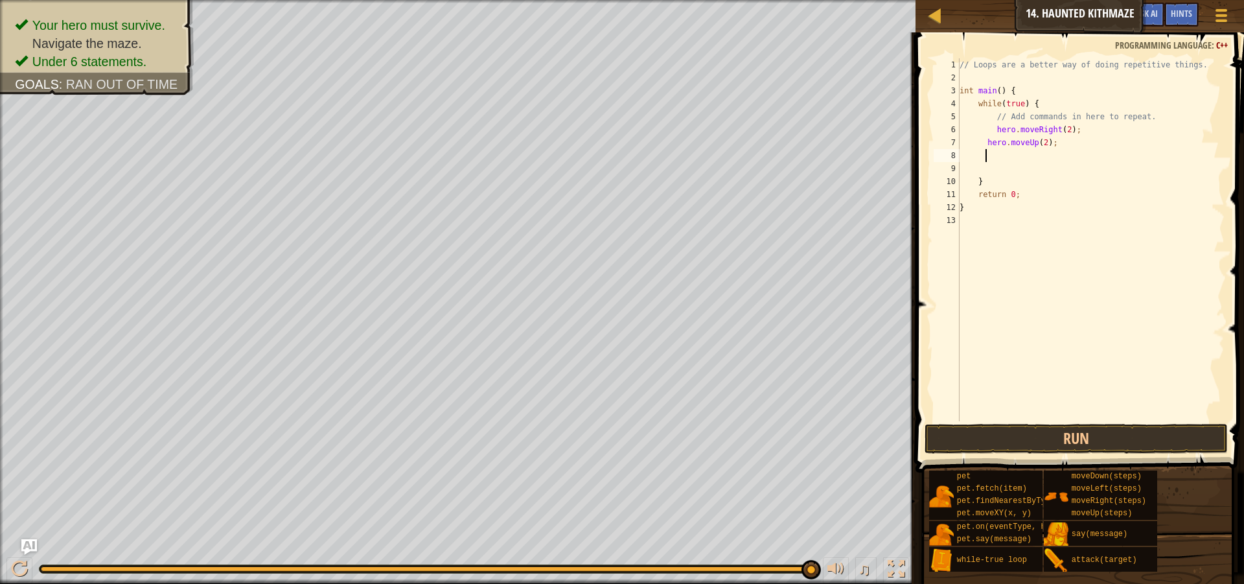
type textarea "v"
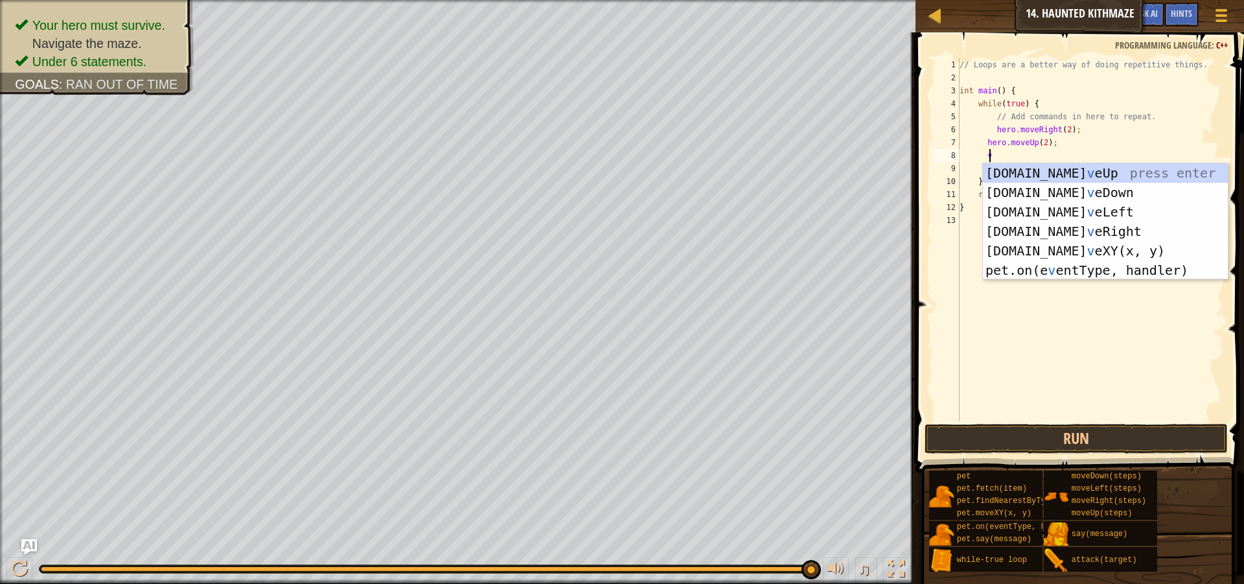
scroll to position [6, 2]
click at [1066, 231] on div "[DOMAIN_NAME] v eUp press enter [DOMAIN_NAME] v eDown press enter [DOMAIN_NAME]…" at bounding box center [1105, 240] width 245 height 155
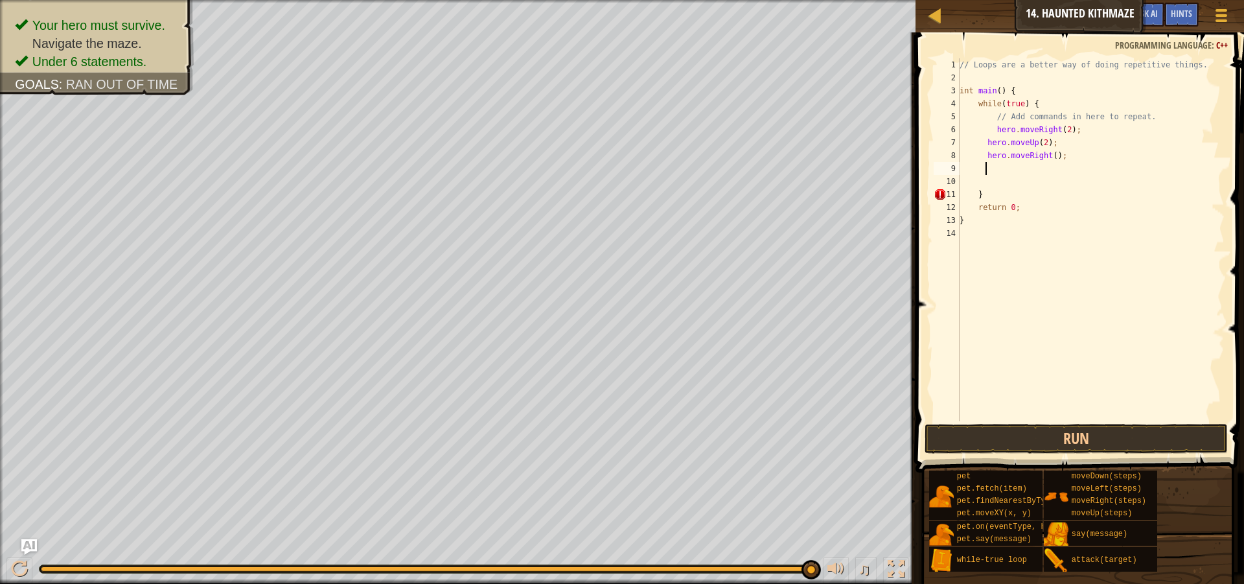
scroll to position [6, 1]
click at [1050, 157] on div "// Loops are a better way of doing repetitive things. int main ( ) { while ( tr…" at bounding box center [1091, 252] width 268 height 389
type textarea "hero.moveRight(2);"
drag, startPoint x: 994, startPoint y: 168, endPoint x: 986, endPoint y: 169, distance: 8.5
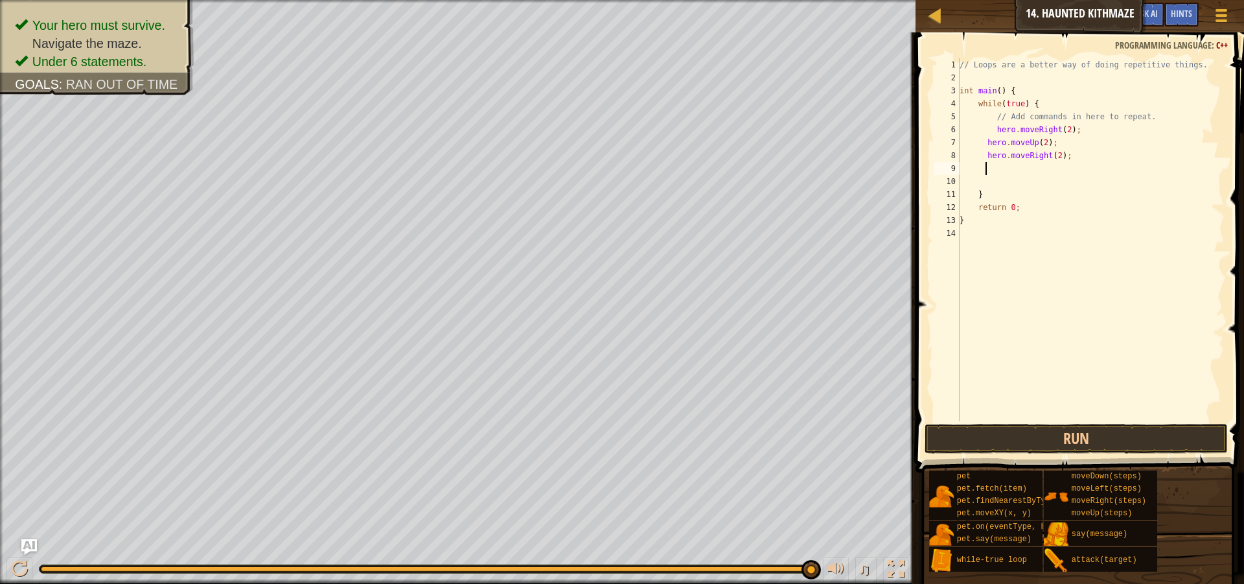
click at [986, 169] on div "// Loops are a better way of doing repetitive things. int main ( ) { while ( tr…" at bounding box center [1091, 252] width 268 height 389
type textarea "v"
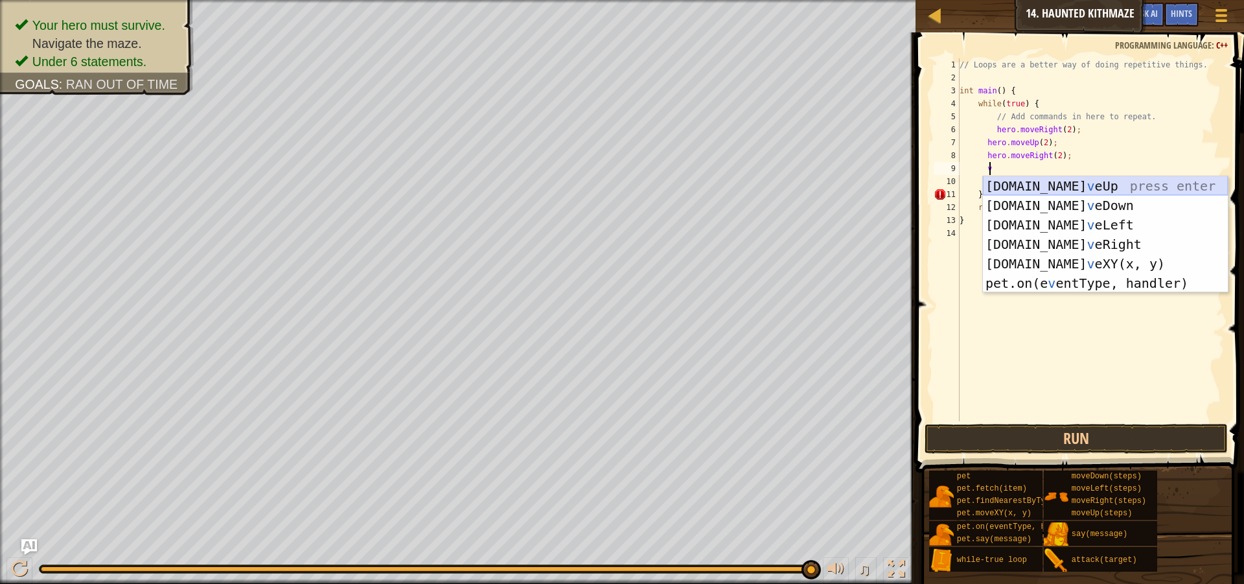
click at [1065, 179] on div "[DOMAIN_NAME] v eUp press enter [DOMAIN_NAME] v eDown press enter [DOMAIN_NAME]…" at bounding box center [1105, 253] width 245 height 155
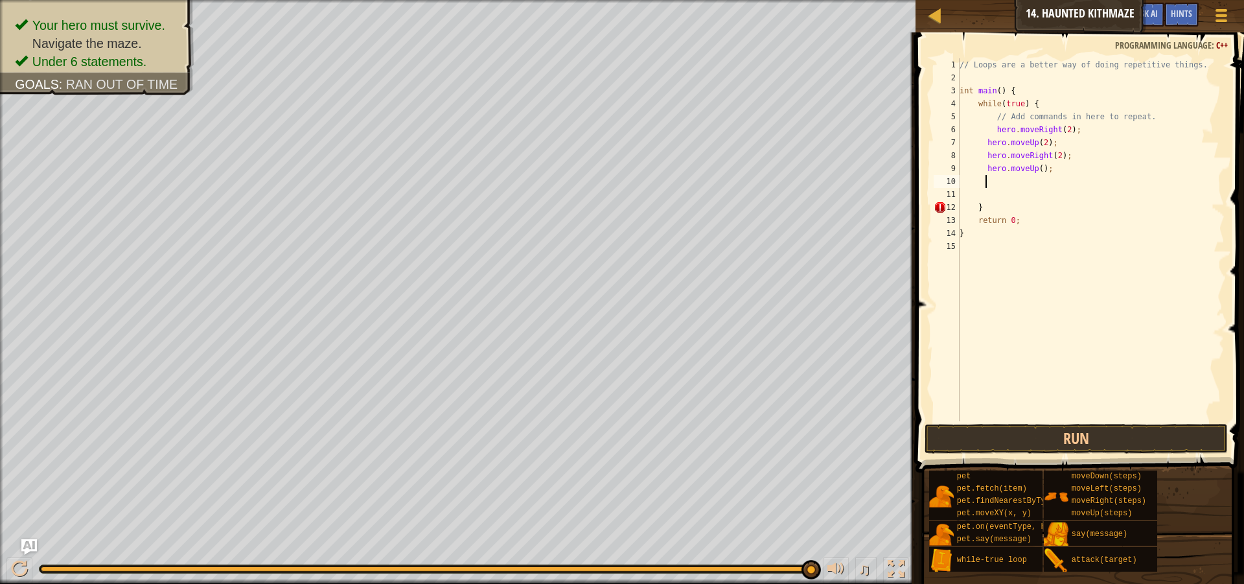
scroll to position [6, 1]
click at [1036, 166] on div "// Loops are a better way of doing repetitive things. int main ( ) { while ( tr…" at bounding box center [1091, 252] width 268 height 389
type textarea "hero.moveUp(2);"
click at [1037, 187] on div "// Loops are a better way of doing repetitive things. int main ( ) { while ( tr…" at bounding box center [1091, 252] width 268 height 389
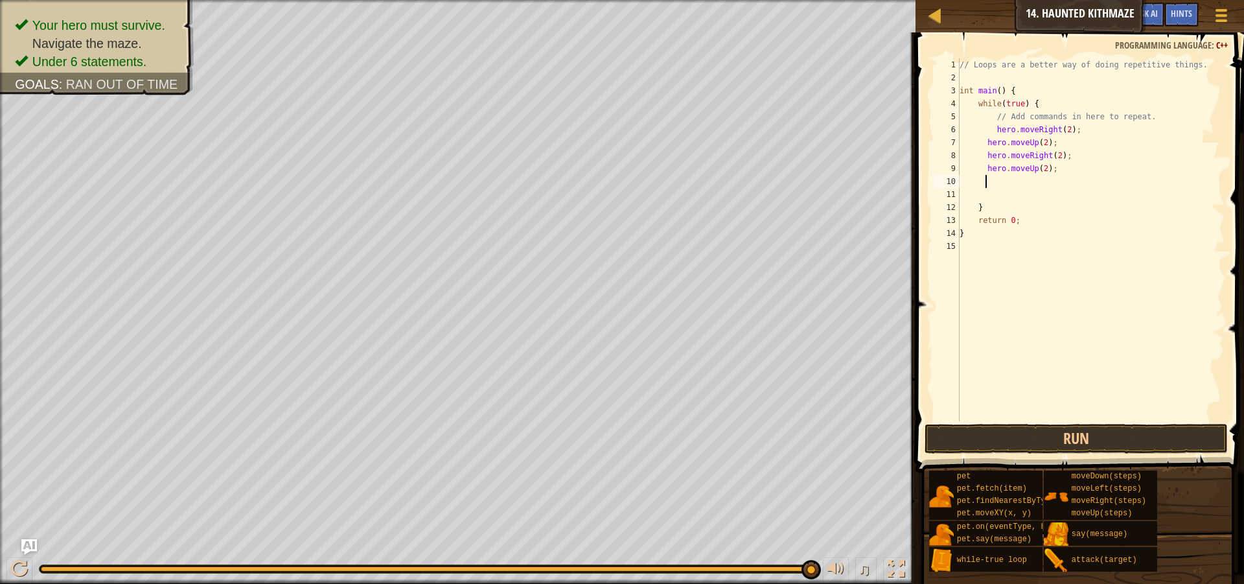
type textarea "2"
type textarea "v"
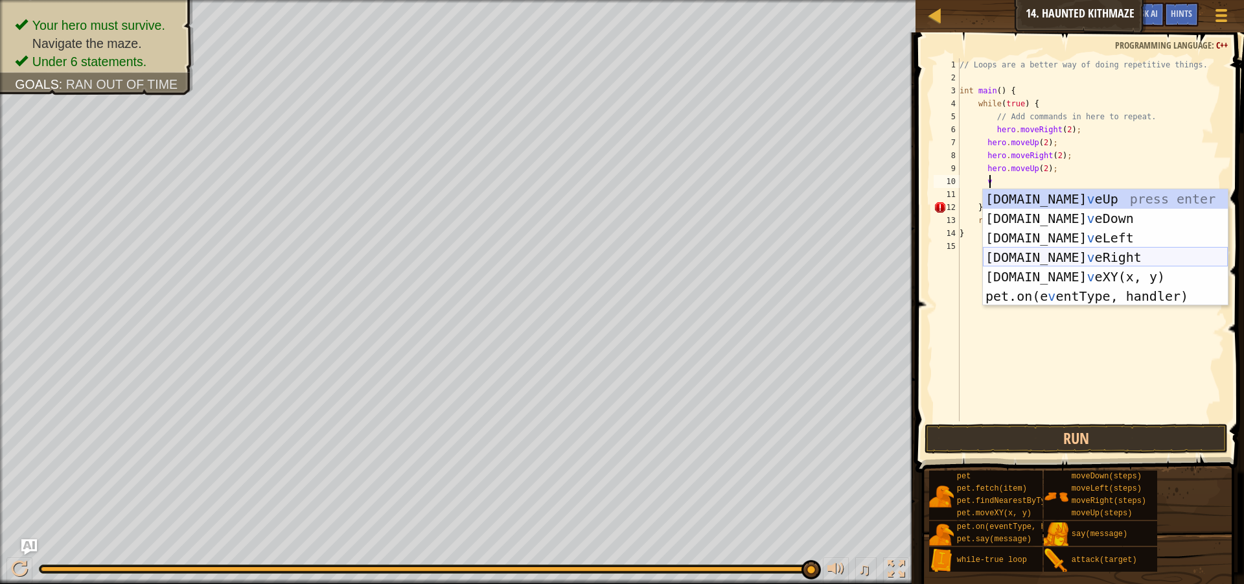
click at [1083, 255] on div "[DOMAIN_NAME] v eUp press enter [DOMAIN_NAME] v eDown press enter [DOMAIN_NAME]…" at bounding box center [1105, 266] width 245 height 155
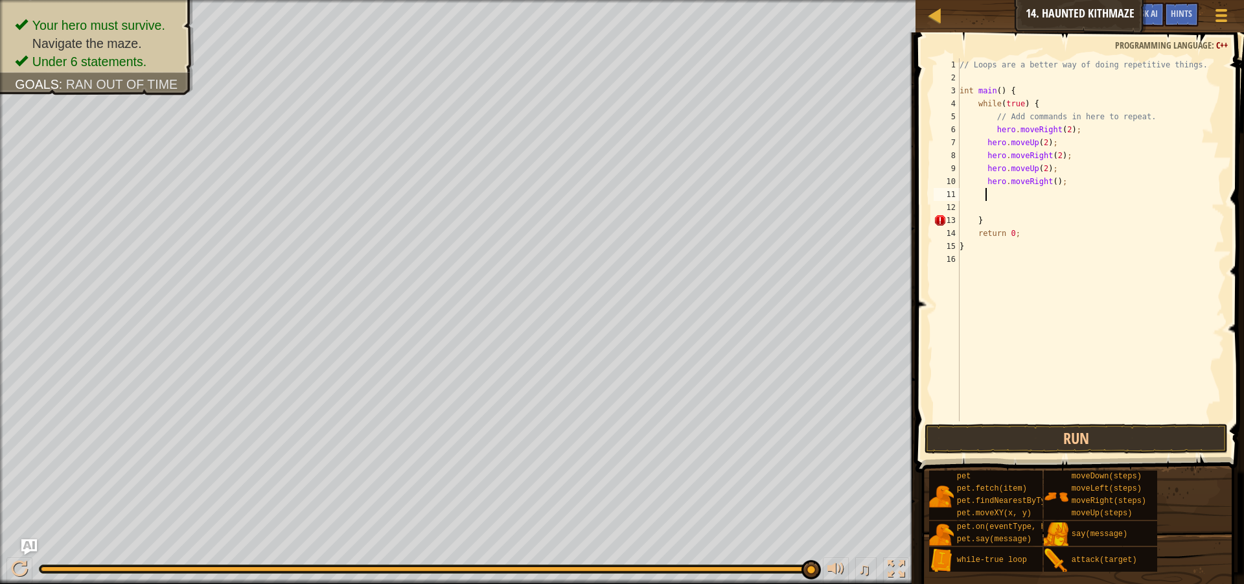
scroll to position [6, 1]
type textarea "v"
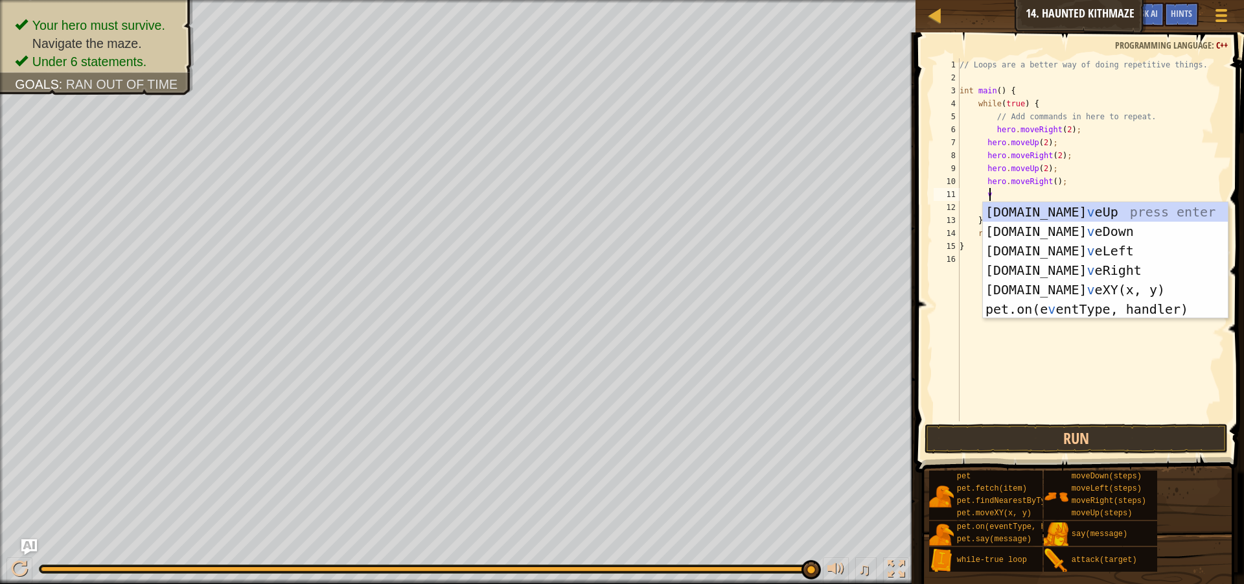
scroll to position [6, 2]
click at [1063, 209] on div "[DOMAIN_NAME] v eUp press enter [DOMAIN_NAME] v eDown press enter [DOMAIN_NAME]…" at bounding box center [1105, 279] width 245 height 155
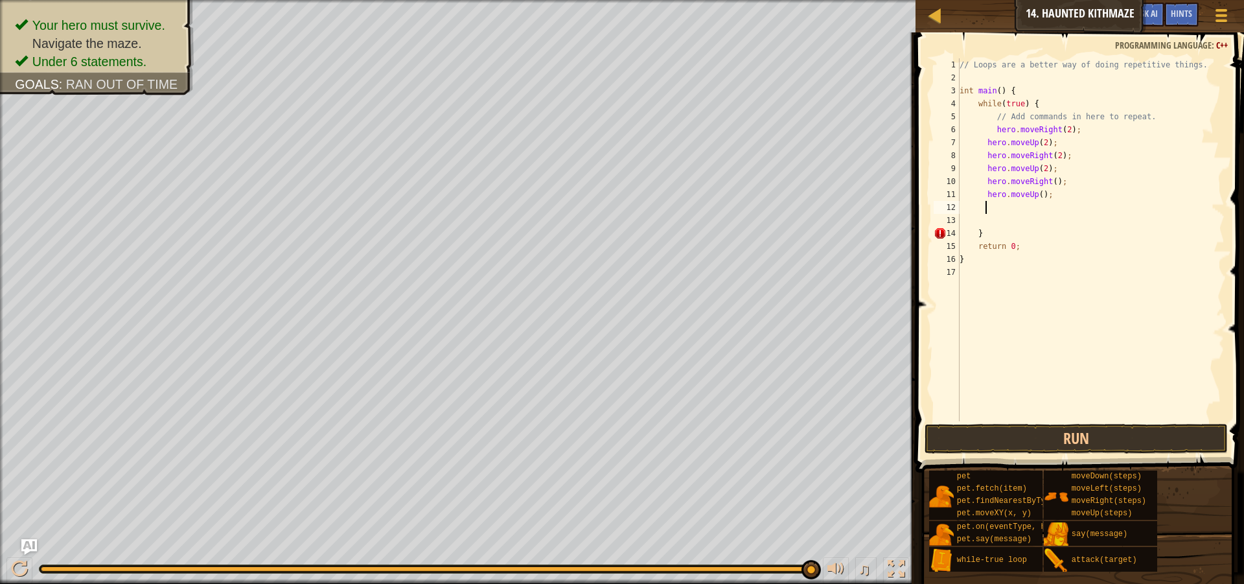
scroll to position [6, 1]
click at [1050, 184] on div "// Loops are a better way of doing repetitive things. int main ( ) { while ( tr…" at bounding box center [1091, 252] width 268 height 389
click at [1035, 194] on div "// Loops are a better way of doing repetitive things. int main ( ) { while ( tr…" at bounding box center [1091, 252] width 268 height 389
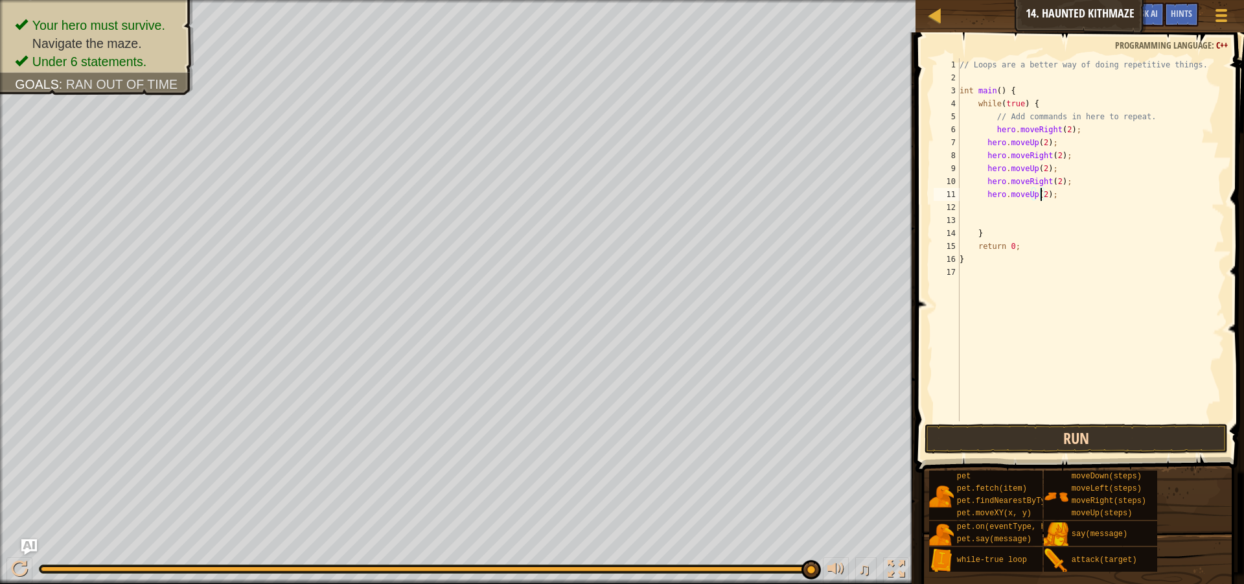
type textarea "hero.moveUp(2);"
click at [1106, 433] on button "Run" at bounding box center [1076, 439] width 303 height 30
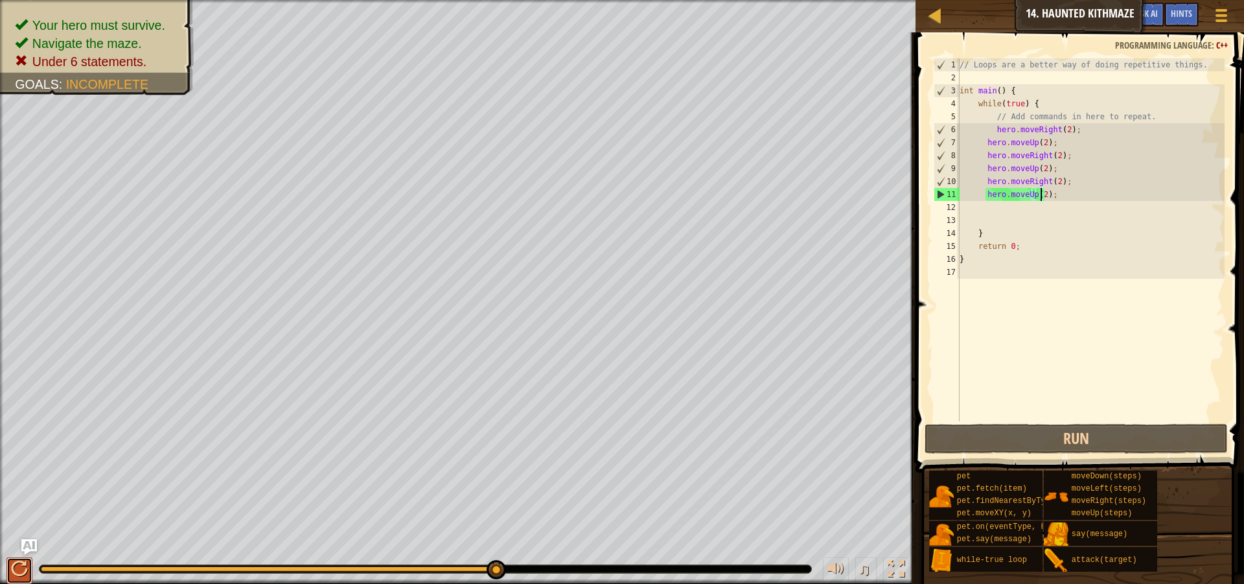
click at [21, 565] on div at bounding box center [19, 568] width 17 height 17
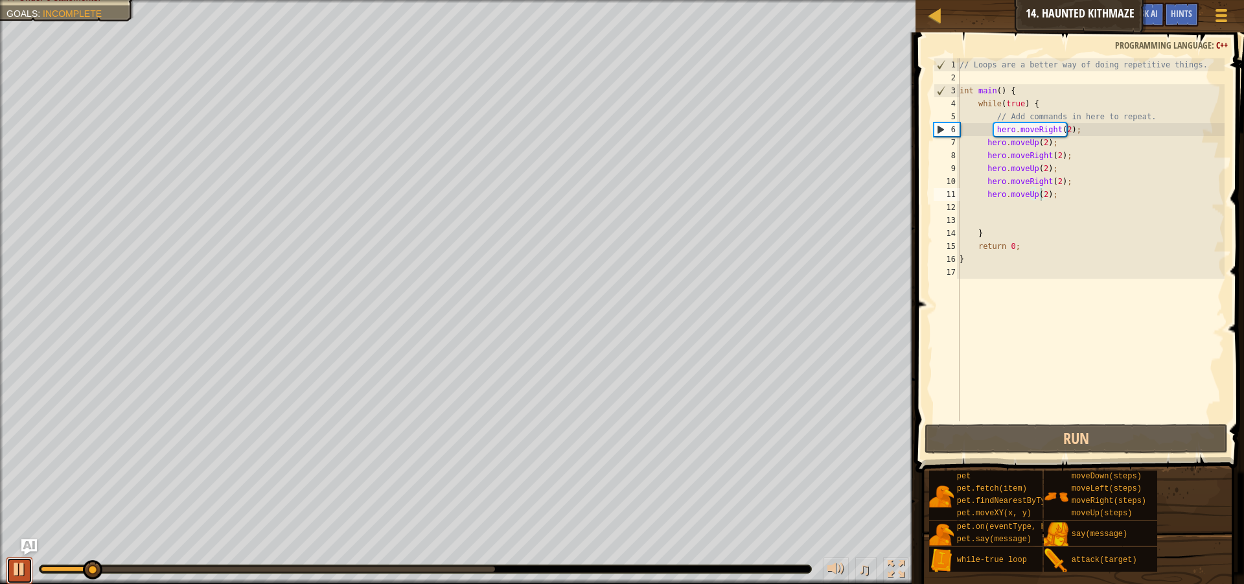
click at [16, 568] on div at bounding box center [19, 568] width 17 height 17
click at [1162, 10] on button "Ask AI" at bounding box center [1146, 15] width 35 height 24
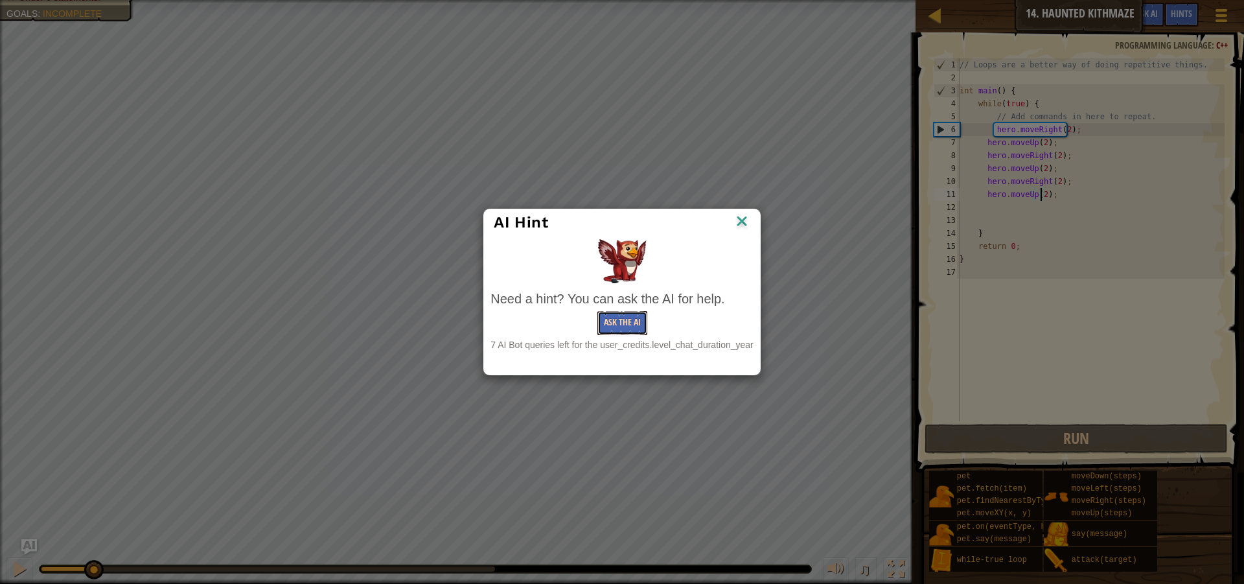
click at [632, 321] on button "Ask the AI" at bounding box center [622, 323] width 50 height 24
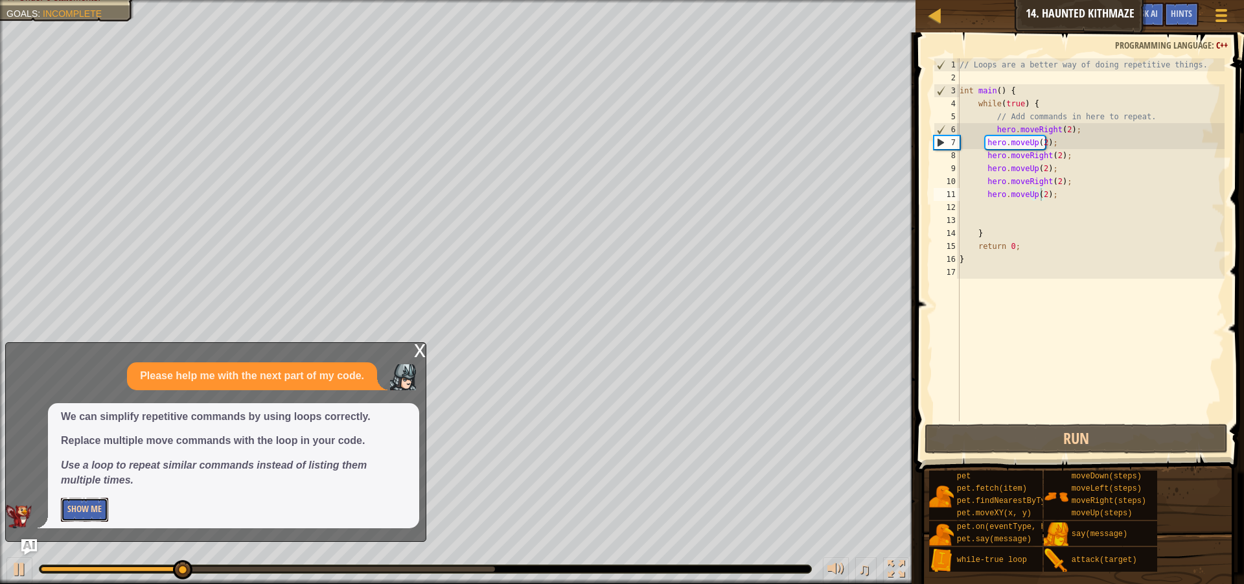
click at [87, 505] on button "Show Me" at bounding box center [84, 510] width 47 height 24
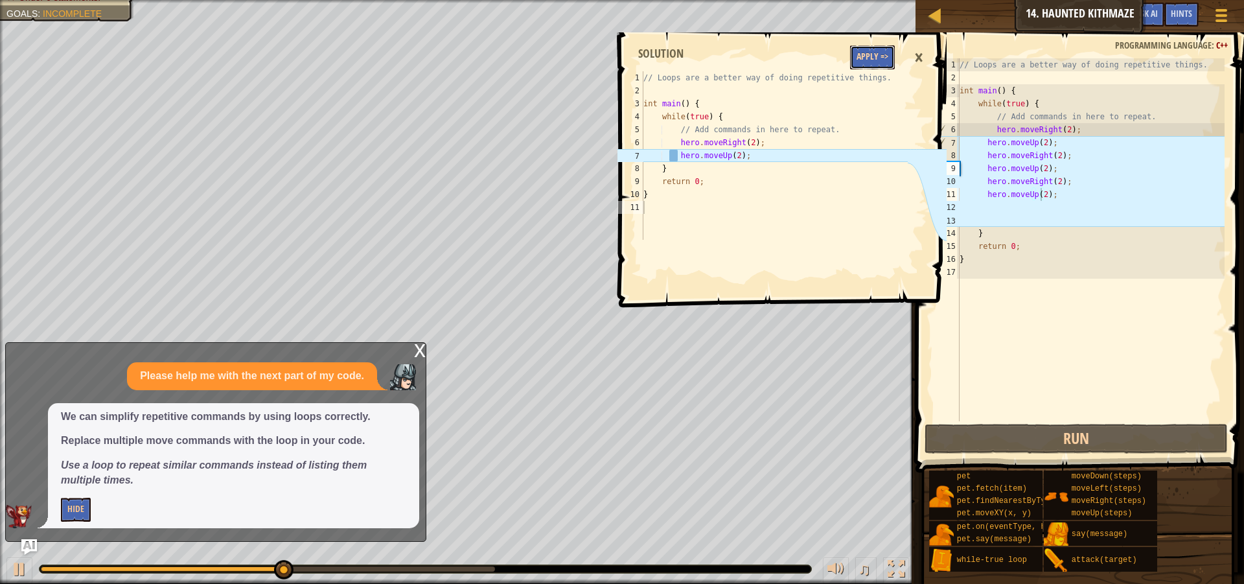
click at [864, 51] on button "Apply =>" at bounding box center [872, 57] width 45 height 24
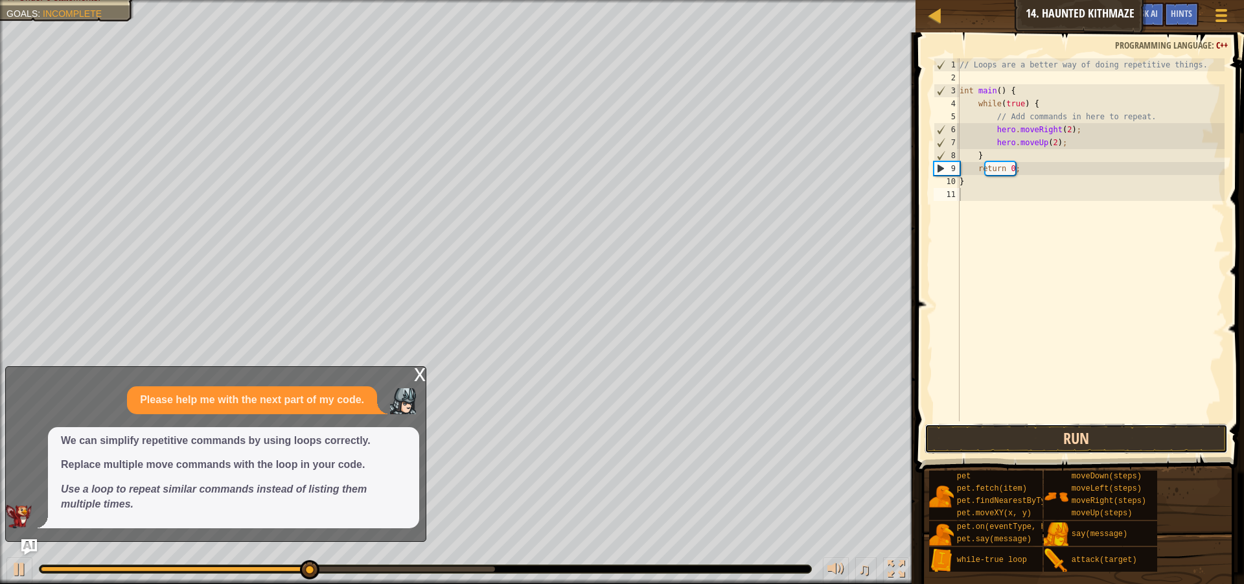
click at [1029, 428] on button "Run" at bounding box center [1076, 439] width 303 height 30
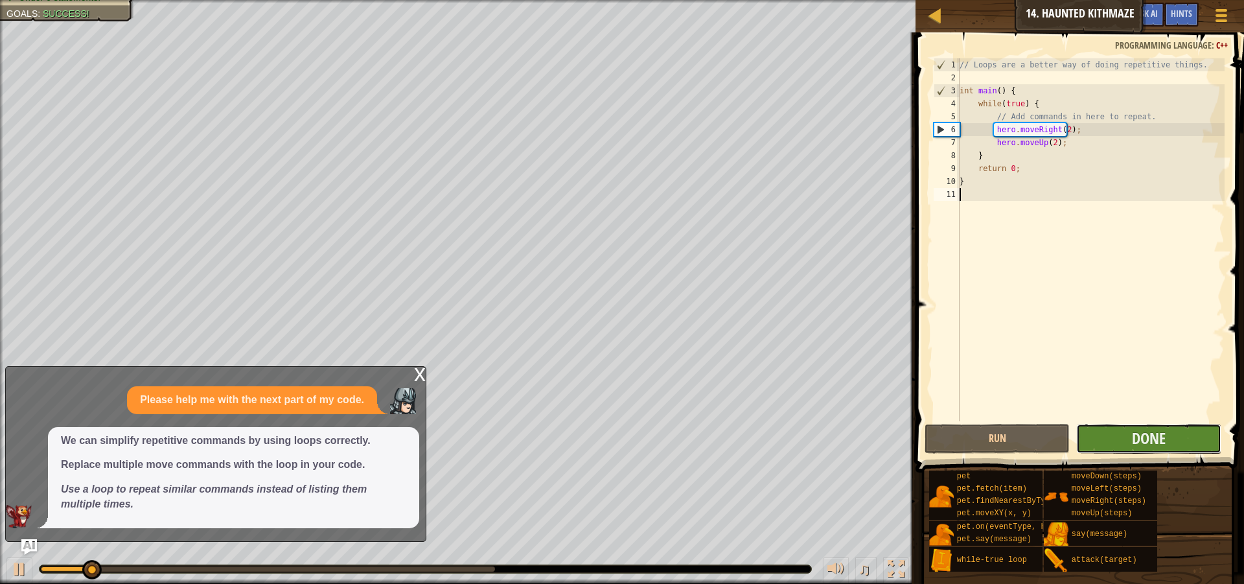
click at [1117, 431] on button "Done" at bounding box center [1148, 439] width 145 height 30
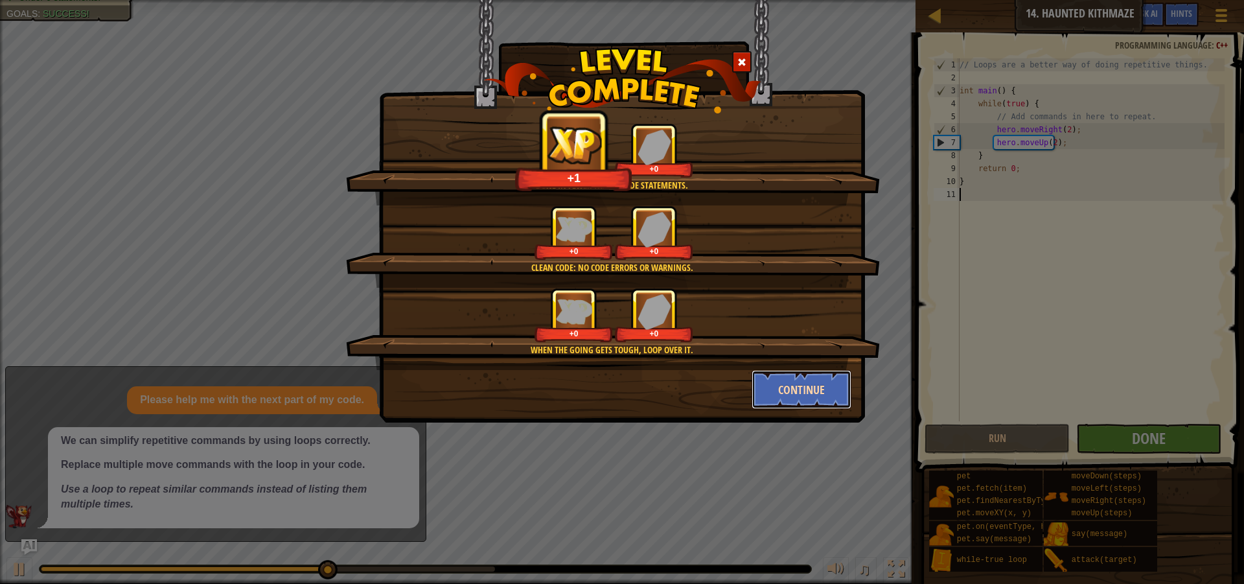
click at [825, 374] on button "Continue" at bounding box center [802, 389] width 100 height 39
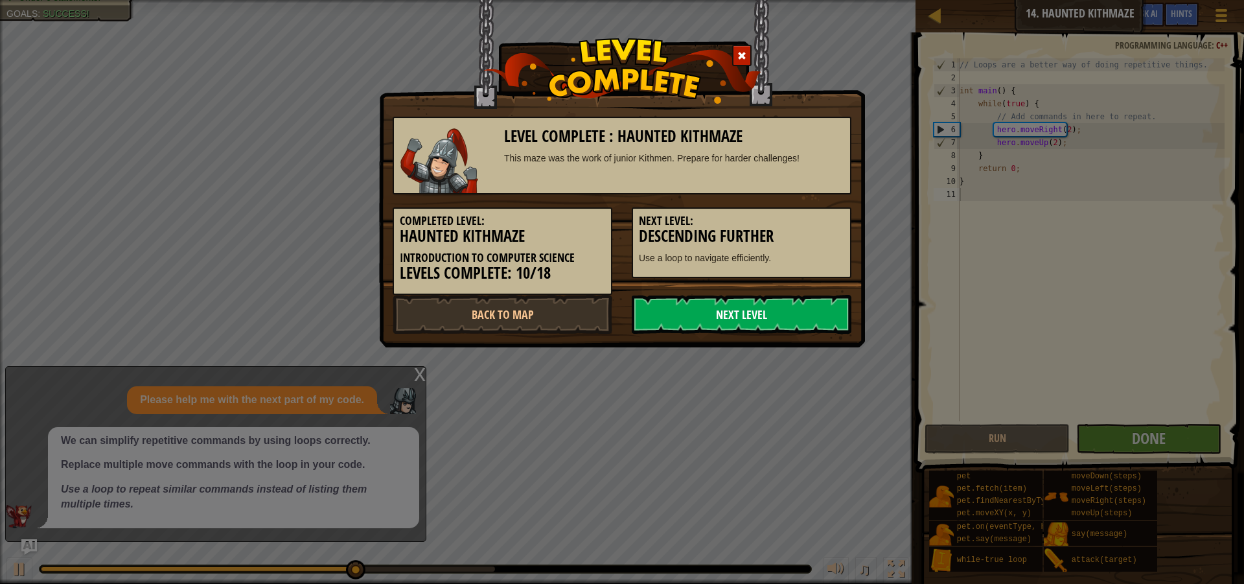
click at [812, 308] on link "Next Level" at bounding box center [742, 314] width 220 height 39
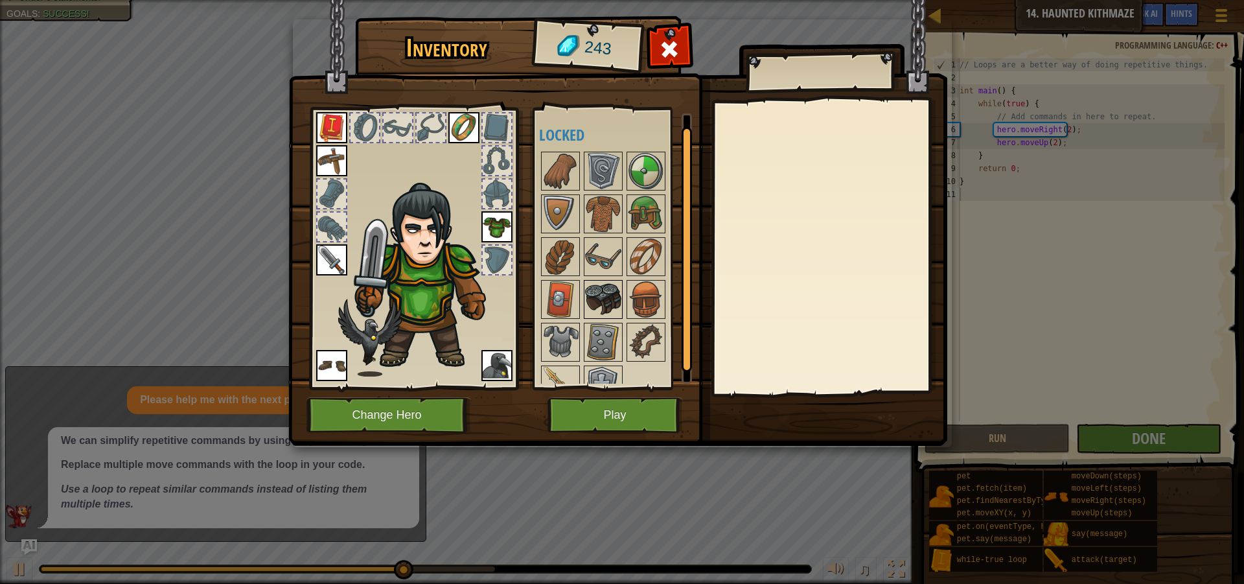
scroll to position [23, 0]
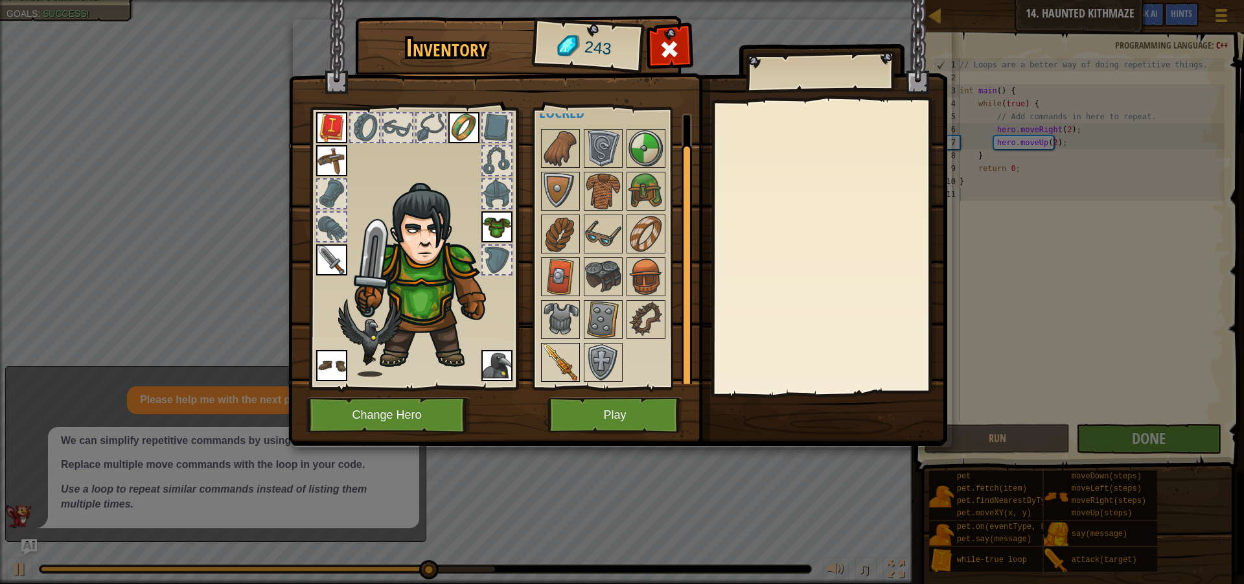
click at [555, 357] on img at bounding box center [560, 362] width 36 height 36
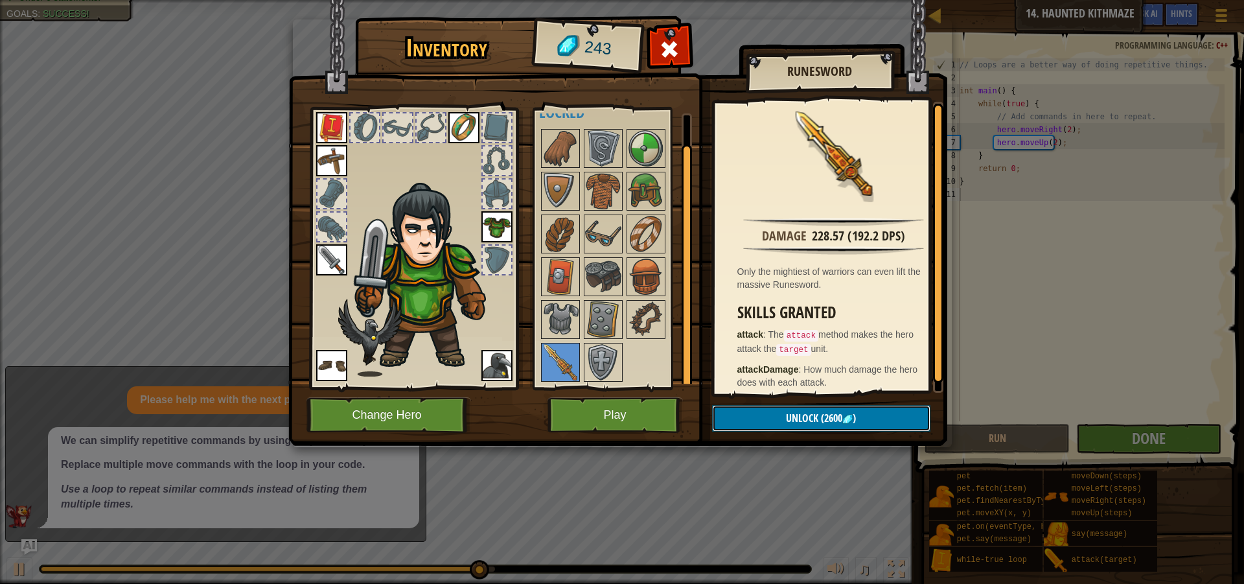
click at [820, 415] on span "(2600" at bounding box center [830, 418] width 24 height 14
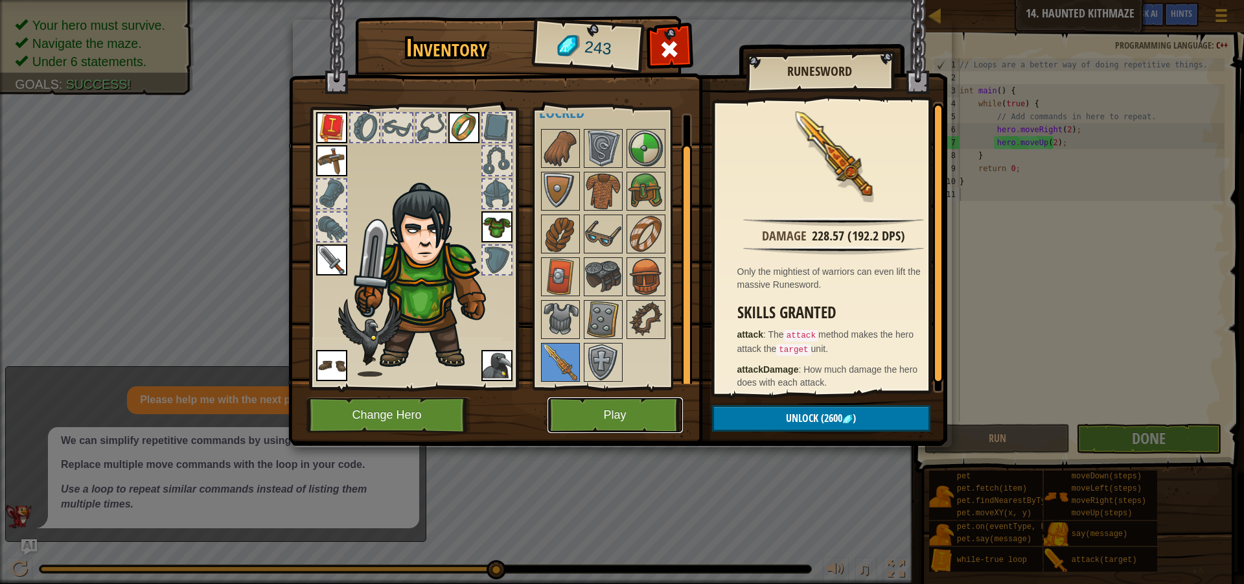
click at [610, 404] on button "Play" at bounding box center [614, 415] width 135 height 36
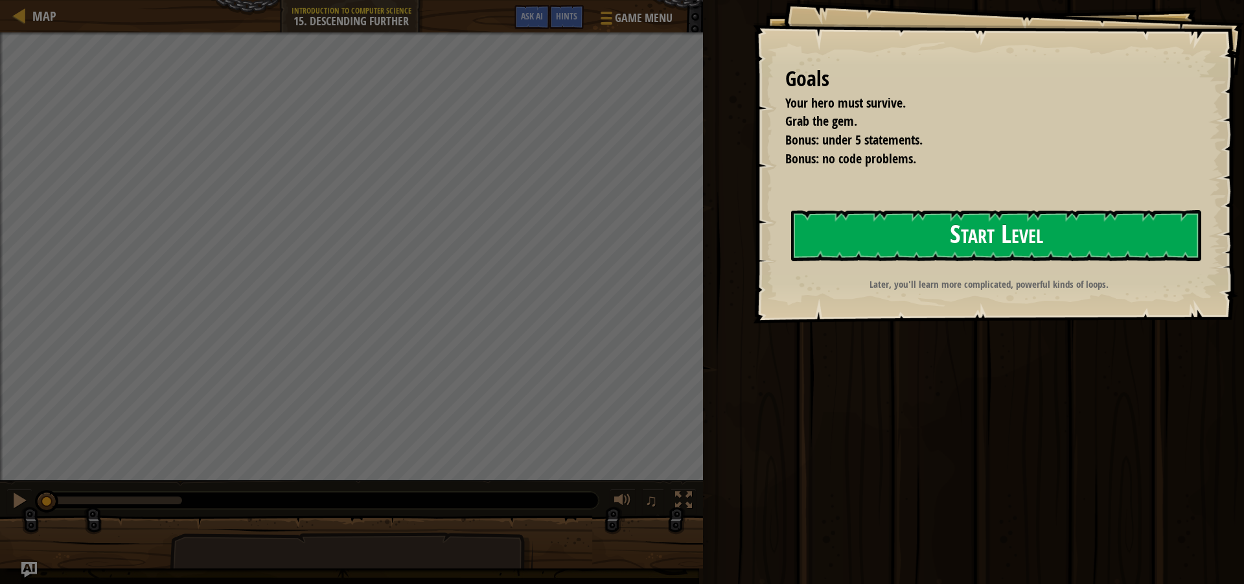
click at [978, 235] on button "Start Level" at bounding box center [996, 235] width 410 height 51
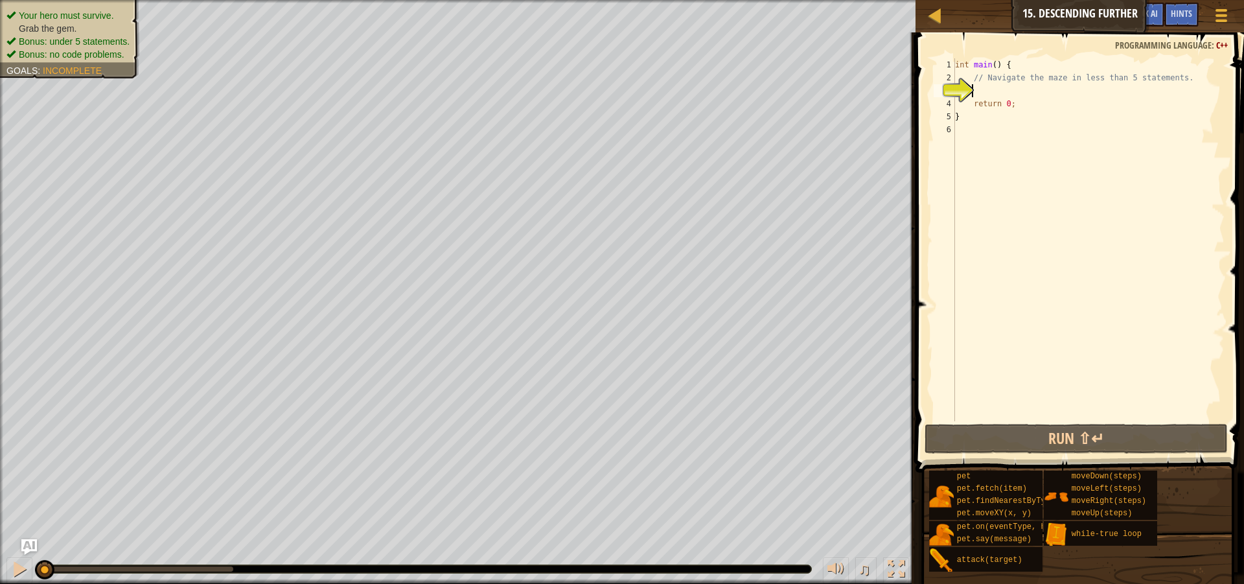
click at [983, 94] on div "int main ( ) { // Navigate the maze in less than 5 statements. return 0 ; }" at bounding box center [1088, 252] width 272 height 389
type textarea "v"
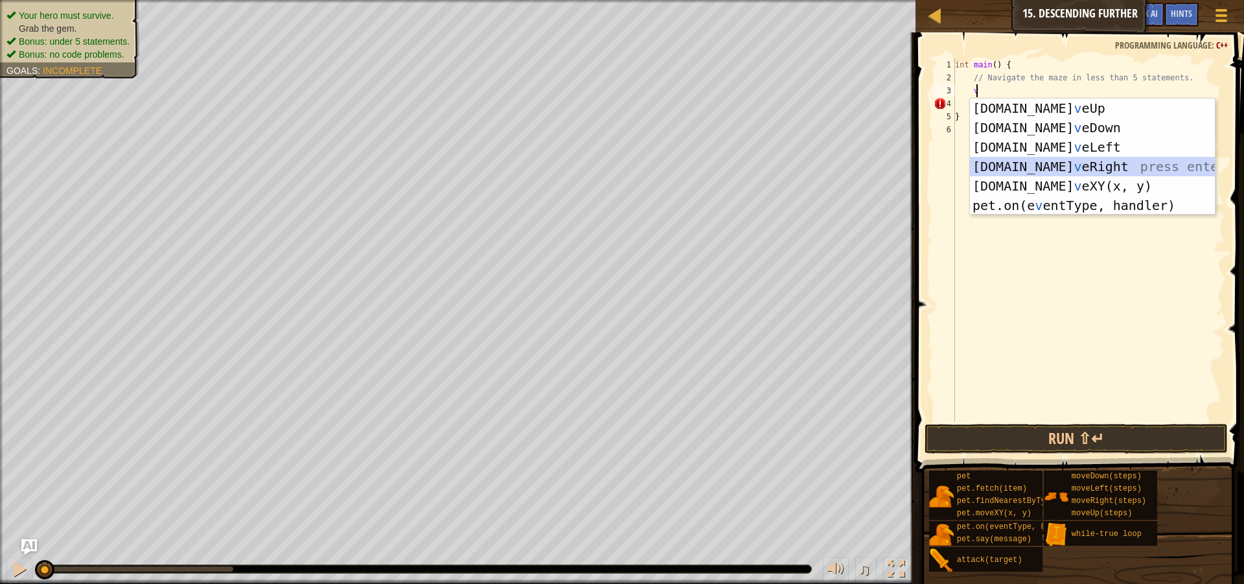
click at [1050, 159] on div "[DOMAIN_NAME] v eUp press enter [DOMAIN_NAME] v eDown press enter [DOMAIN_NAME]…" at bounding box center [1092, 175] width 245 height 155
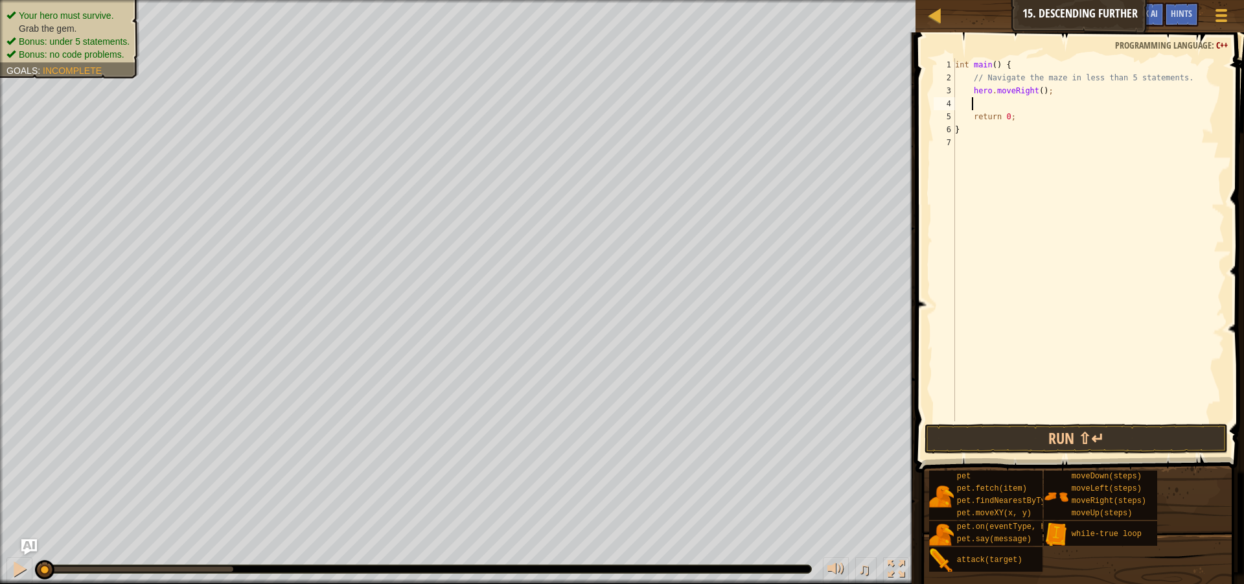
click at [1035, 89] on div "int main ( ) { // Navigate the maze in less than 5 statements. hero . moveRight…" at bounding box center [1088, 252] width 272 height 389
type textarea "hero.moveRight(2);"
click at [1035, 102] on div "int main ( ) { // Navigate the maze in less than 5 statements. hero . moveRight…" at bounding box center [1088, 252] width 272 height 389
type textarea "v"
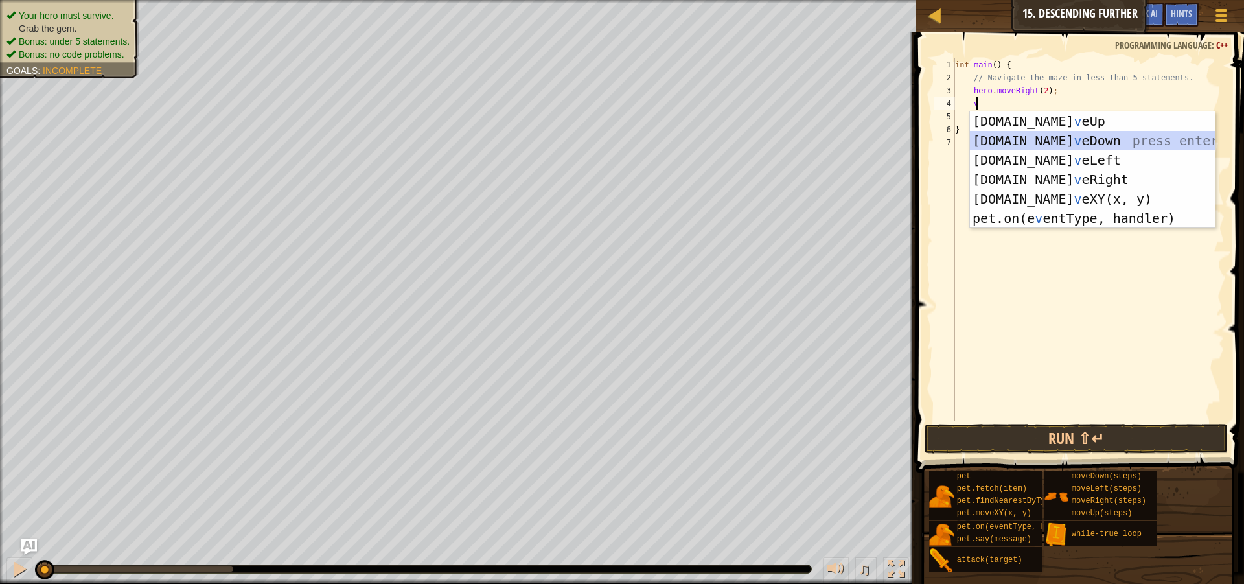
click at [1051, 140] on div "[DOMAIN_NAME] v eUp press enter [DOMAIN_NAME] v eDown press enter [DOMAIN_NAME]…" at bounding box center [1092, 188] width 245 height 155
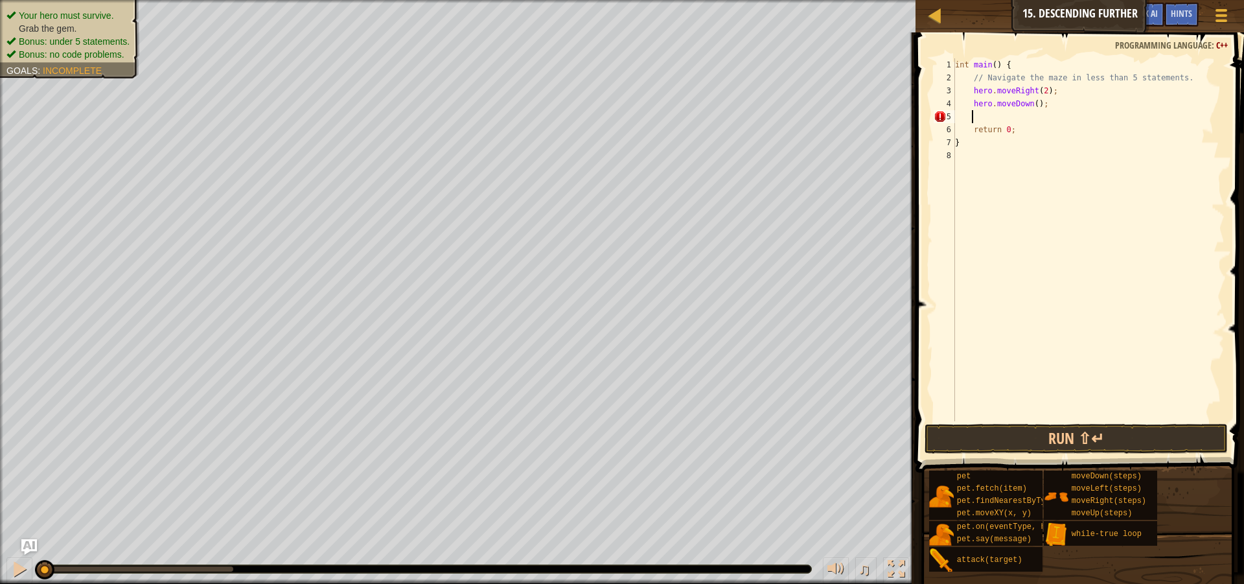
type textarea "v"
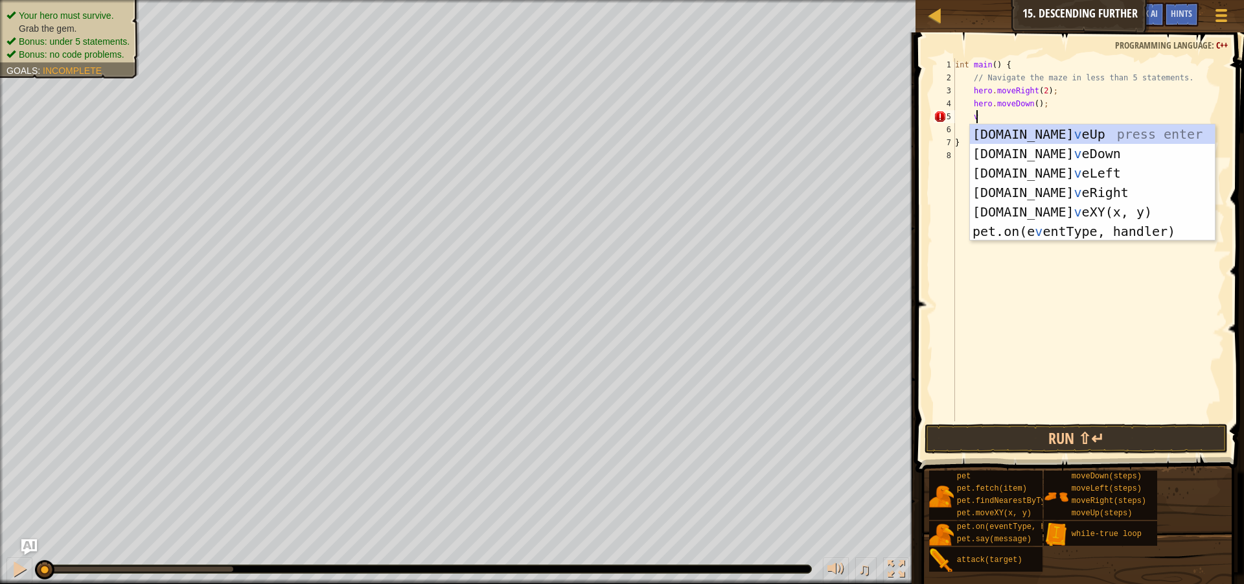
scroll to position [6, 1]
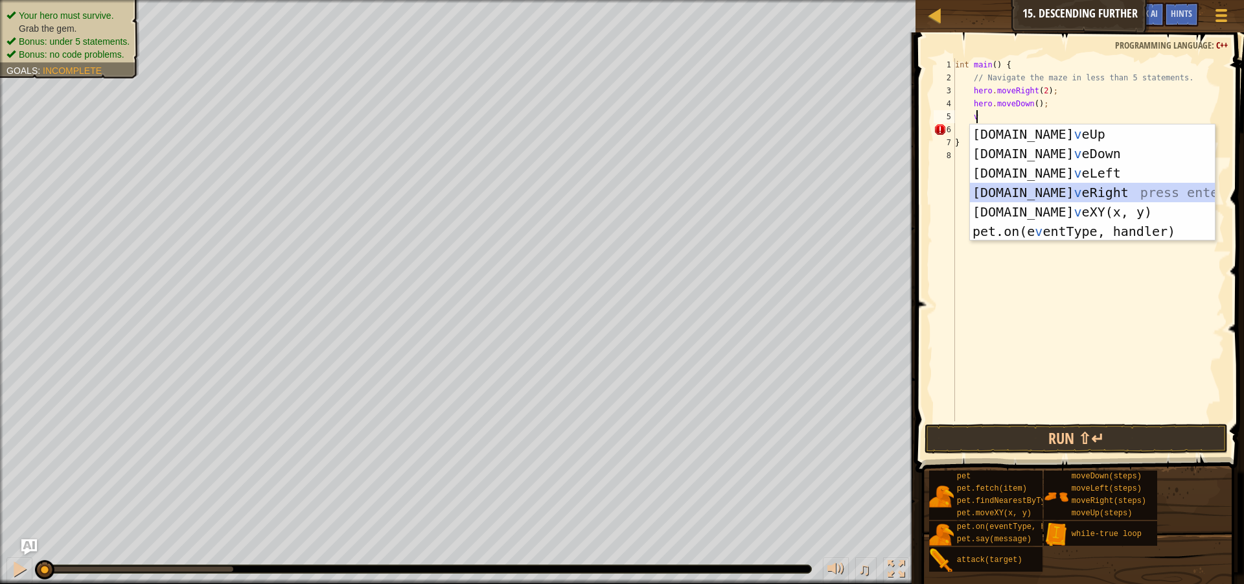
click at [1044, 187] on div "[DOMAIN_NAME] v eUp press enter [DOMAIN_NAME] v eDown press enter [DOMAIN_NAME]…" at bounding box center [1092, 201] width 245 height 155
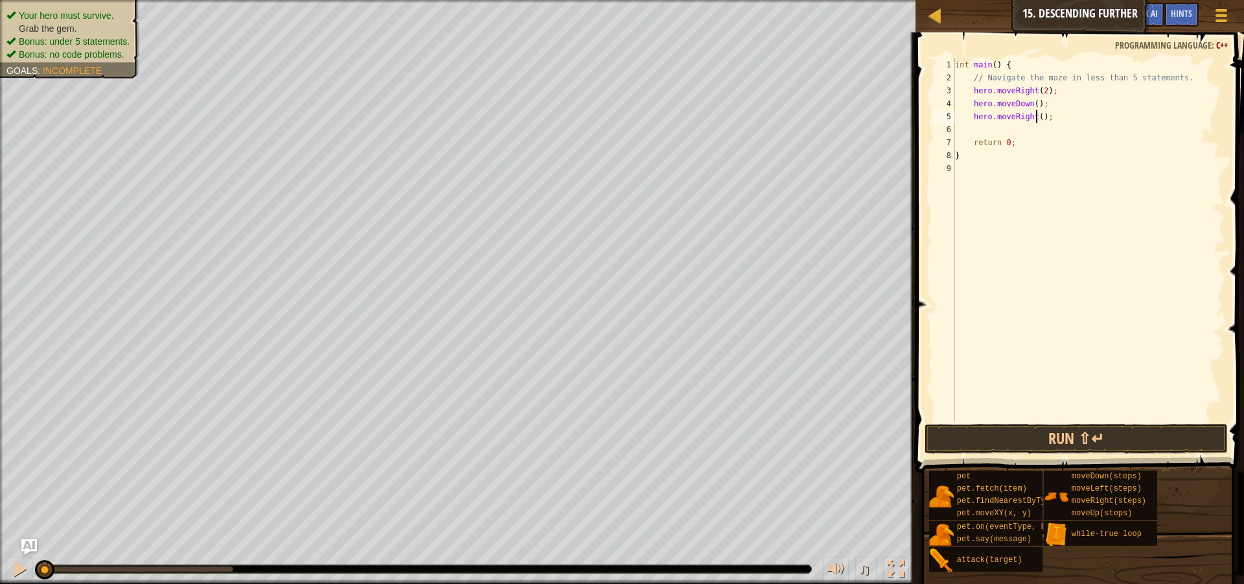
click at [1035, 116] on div "int main ( ) { // Navigate the maze in less than 5 statements. hero . moveRight…" at bounding box center [1088, 252] width 272 height 389
type textarea "hero.moveRight(2);"
click at [1009, 129] on div "int main ( ) { // Navigate the maze in less than 5 statements. hero . moveRight…" at bounding box center [1088, 252] width 272 height 389
type textarea "v"
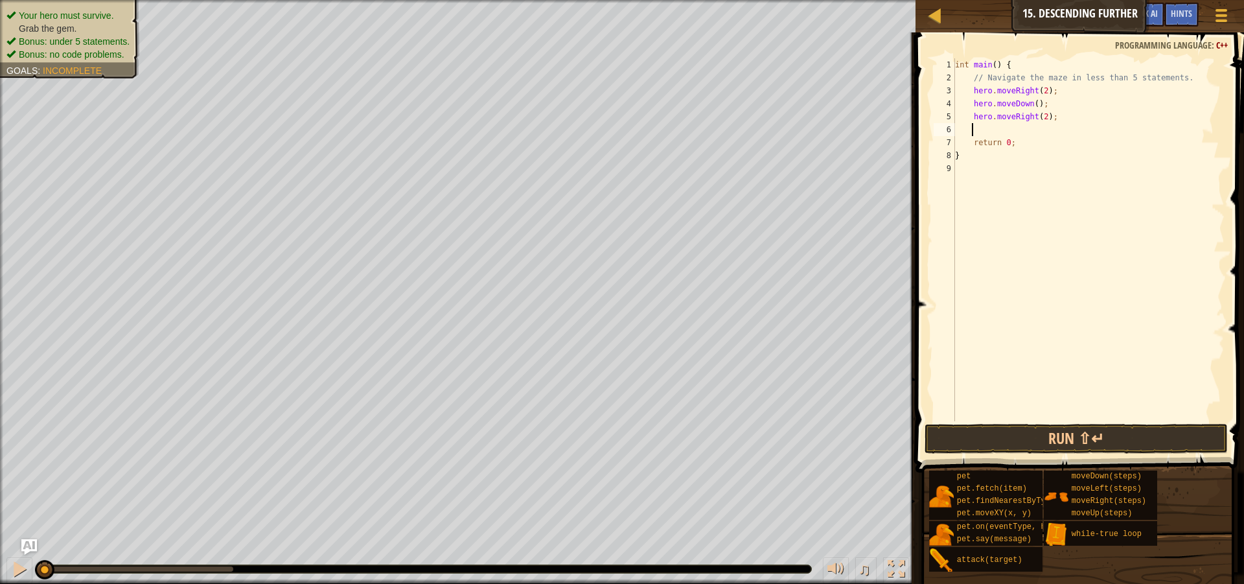
scroll to position [6, 1]
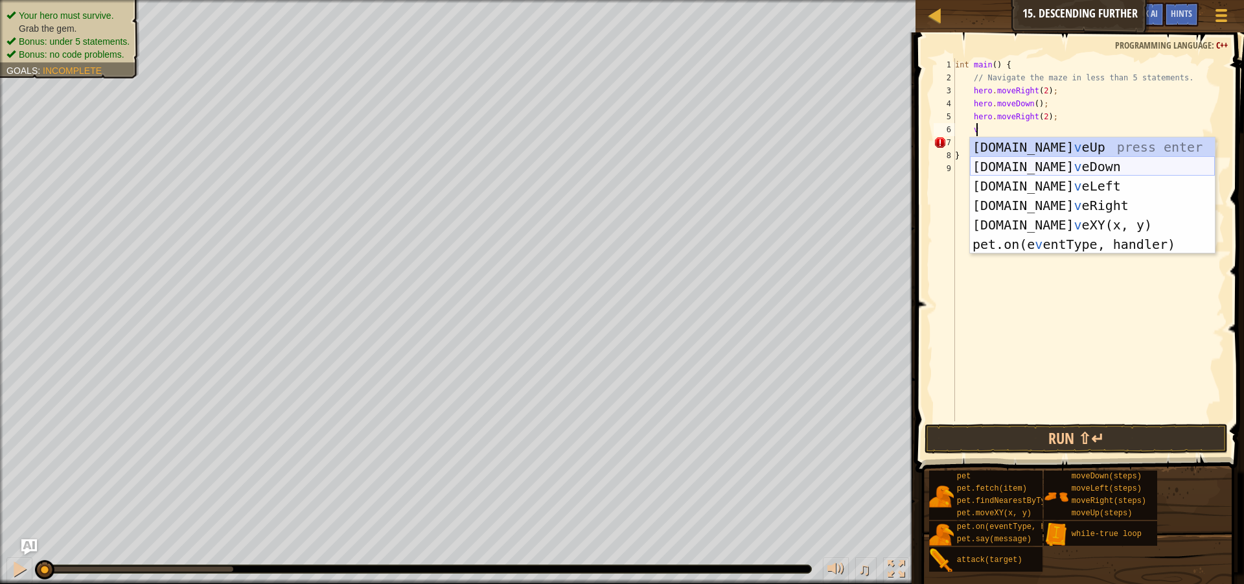
click at [1050, 159] on div "[DOMAIN_NAME] v eUp press enter [DOMAIN_NAME] v eDown press enter [DOMAIN_NAME]…" at bounding box center [1092, 214] width 245 height 155
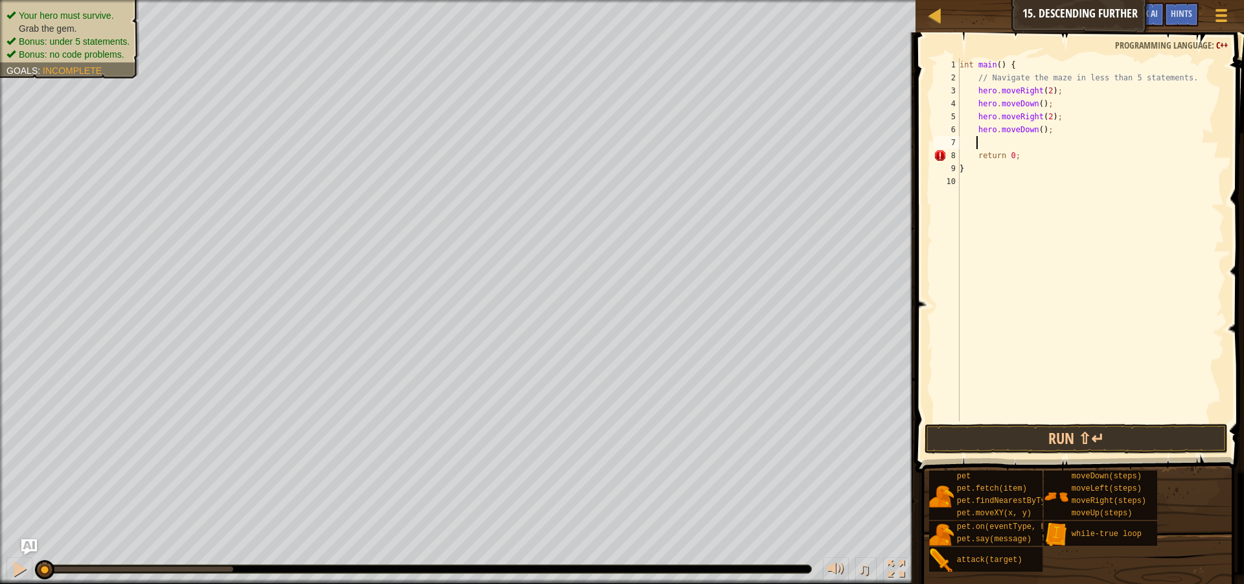
scroll to position [6, 1]
type textarea "v"
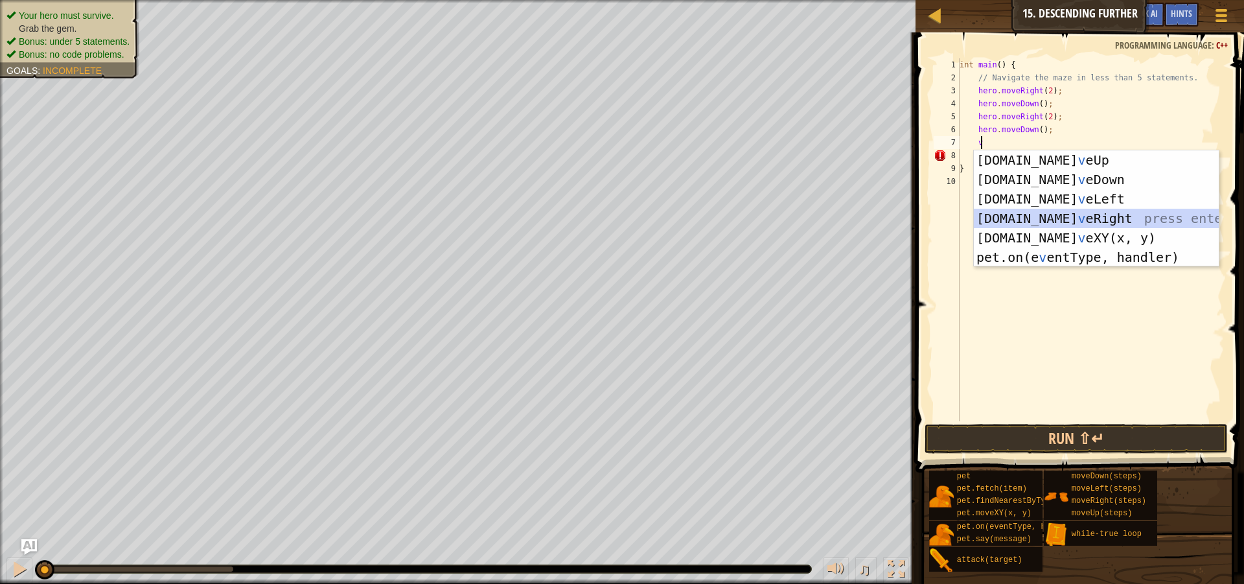
click at [1051, 213] on div "[DOMAIN_NAME] v eUp press enter [DOMAIN_NAME] v eDown press enter [DOMAIN_NAME]…" at bounding box center [1096, 227] width 245 height 155
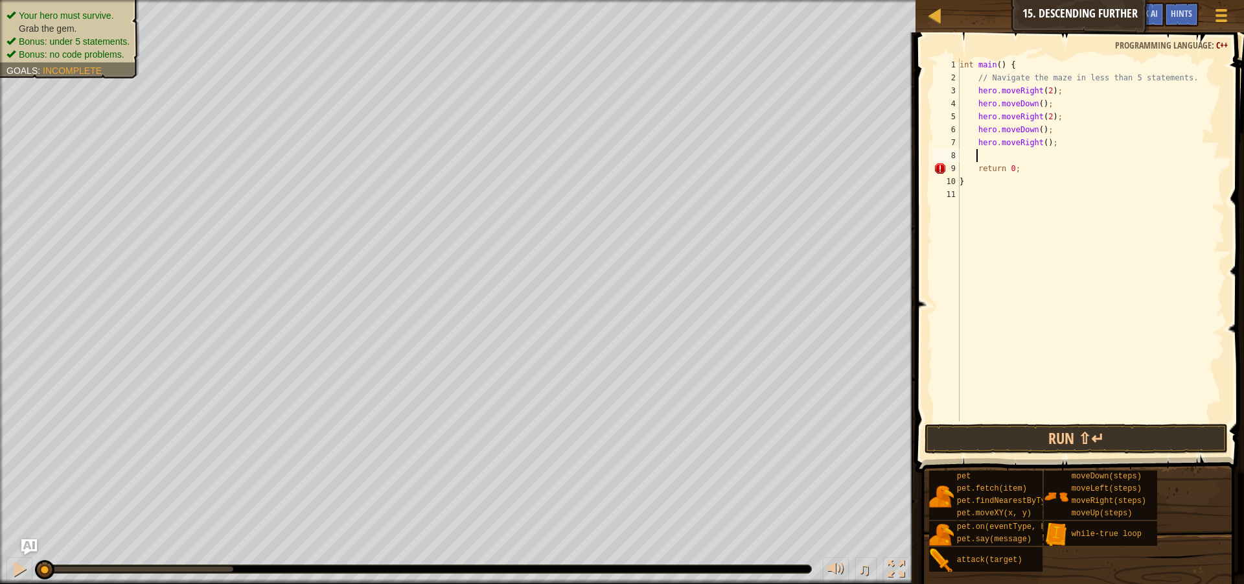
click at [1040, 143] on div "int main ( ) { // Navigate the maze in less than 5 statements. hero . moveRight…" at bounding box center [1091, 252] width 268 height 389
type textarea "hero.moveRight(2);"
click at [1101, 433] on button "Run ⇧↵" at bounding box center [1076, 439] width 303 height 30
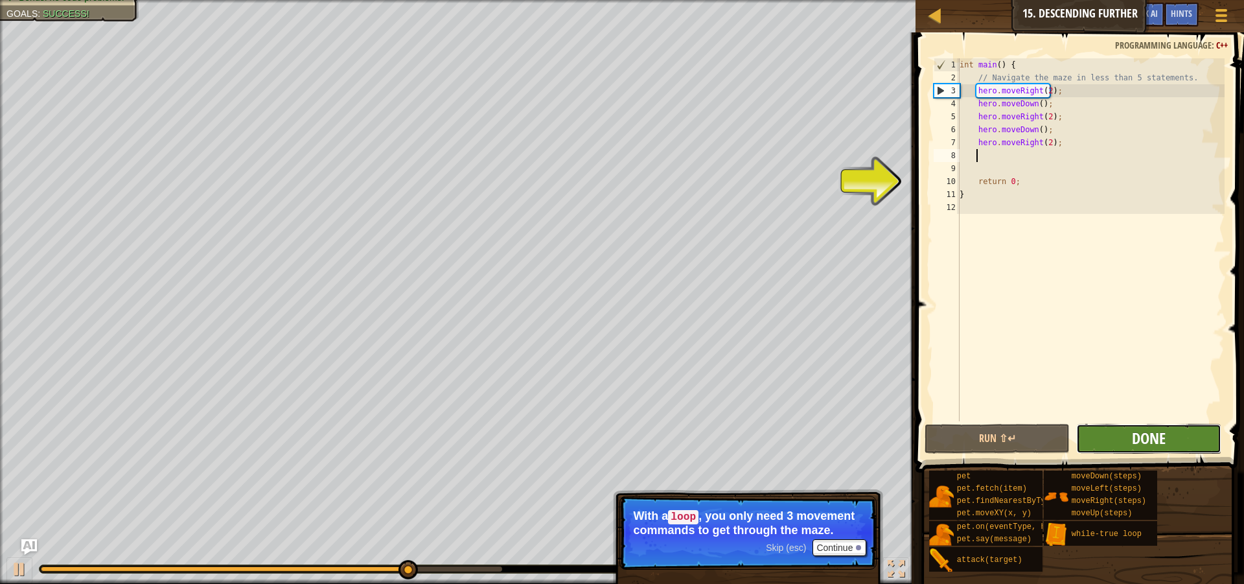
click at [1165, 431] on span "Done" at bounding box center [1149, 438] width 34 height 21
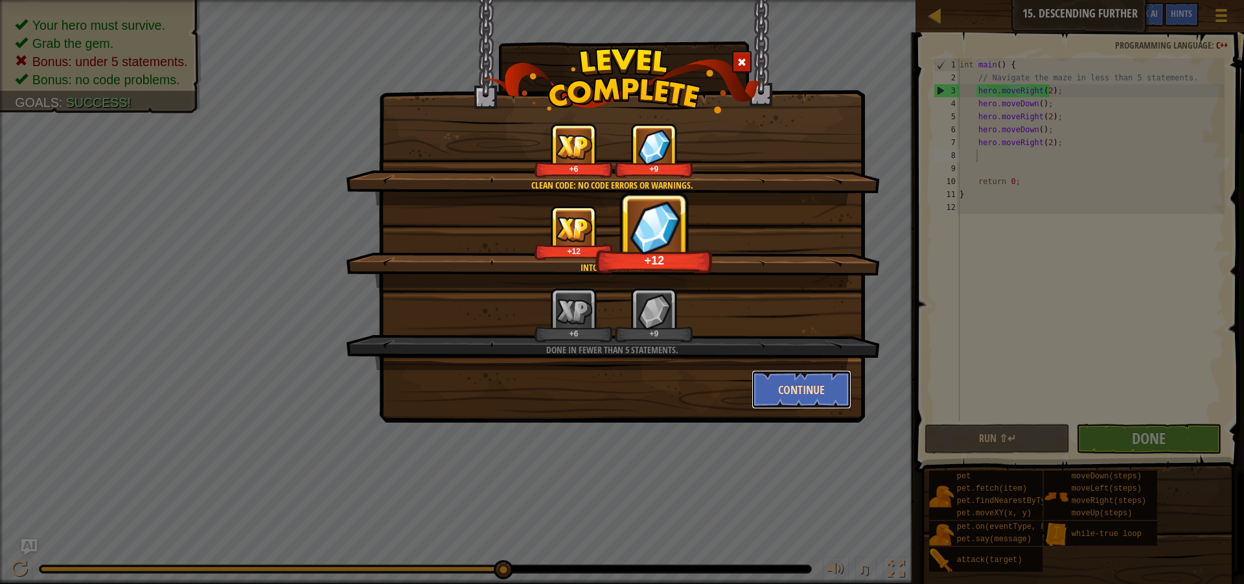
click at [798, 385] on button "Continue" at bounding box center [802, 389] width 100 height 39
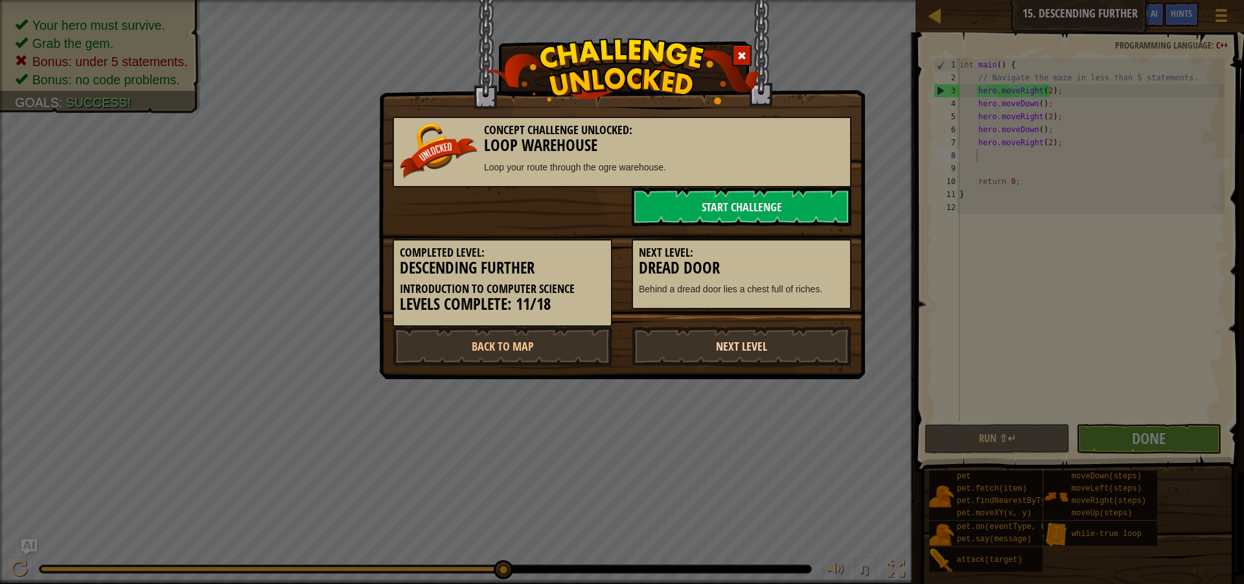
click at [777, 351] on link "Next Level" at bounding box center [742, 346] width 220 height 39
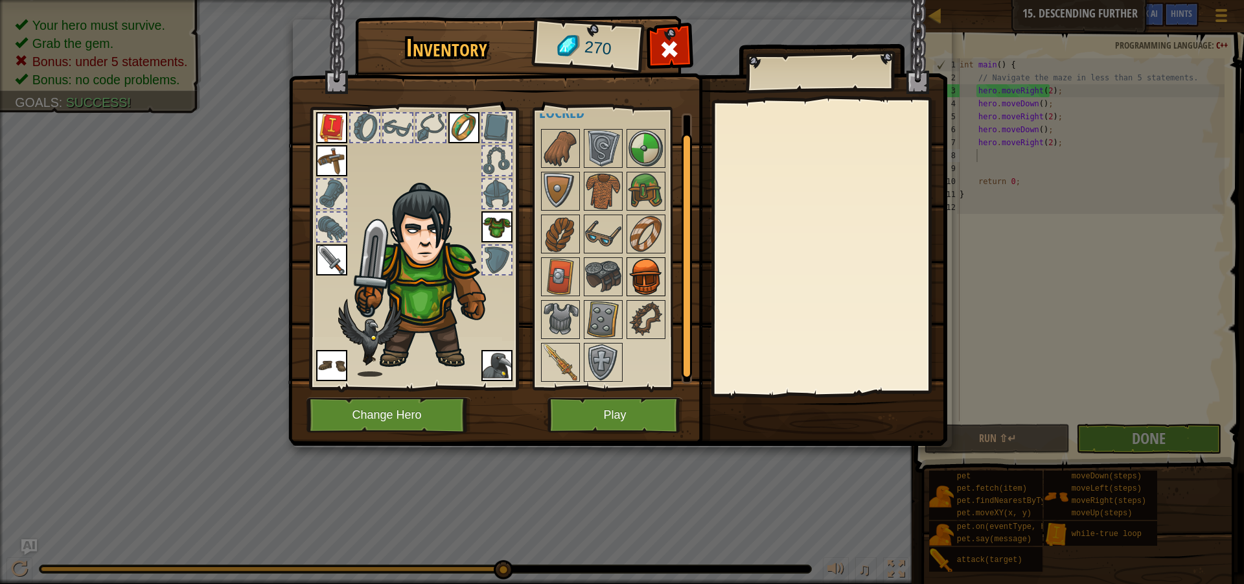
scroll to position [0, 0]
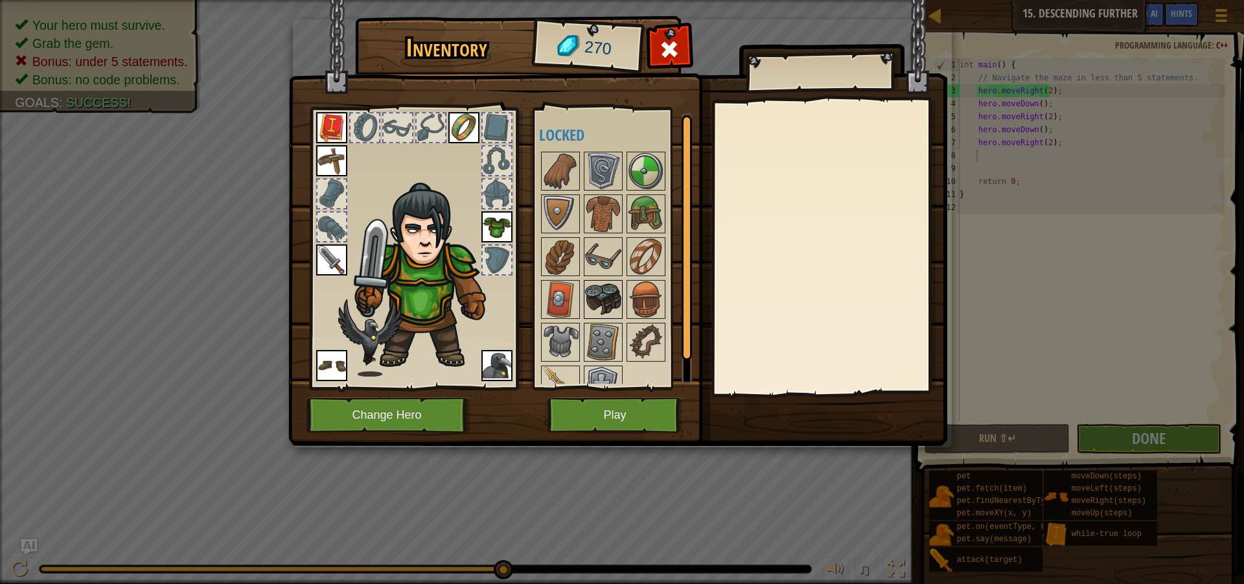
click at [610, 296] on img at bounding box center [603, 299] width 36 height 36
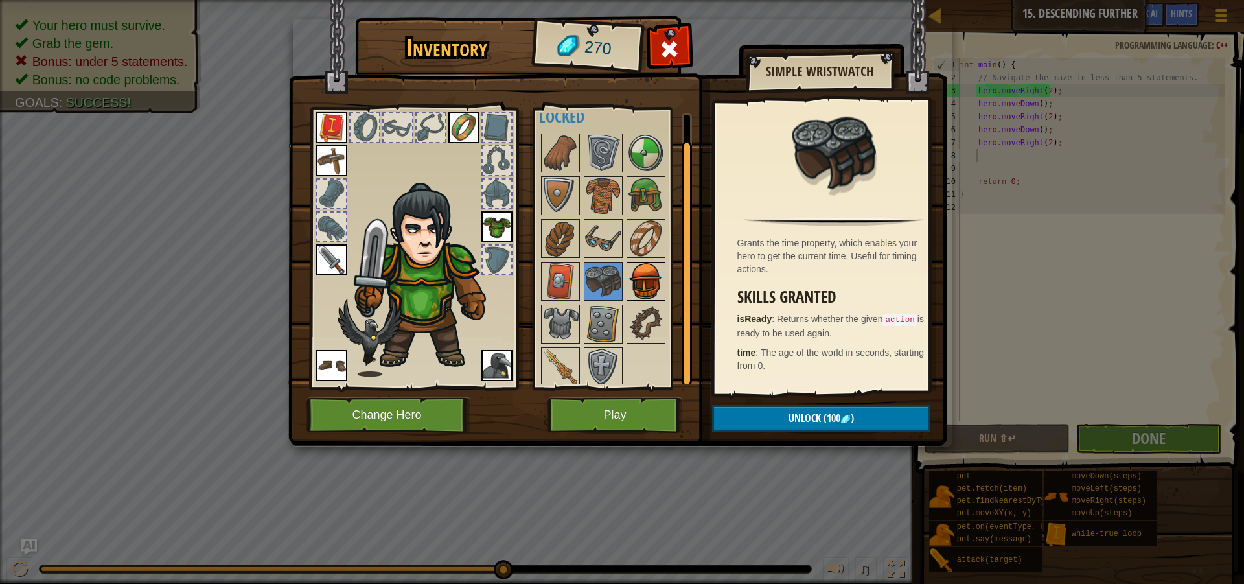
scroll to position [23, 0]
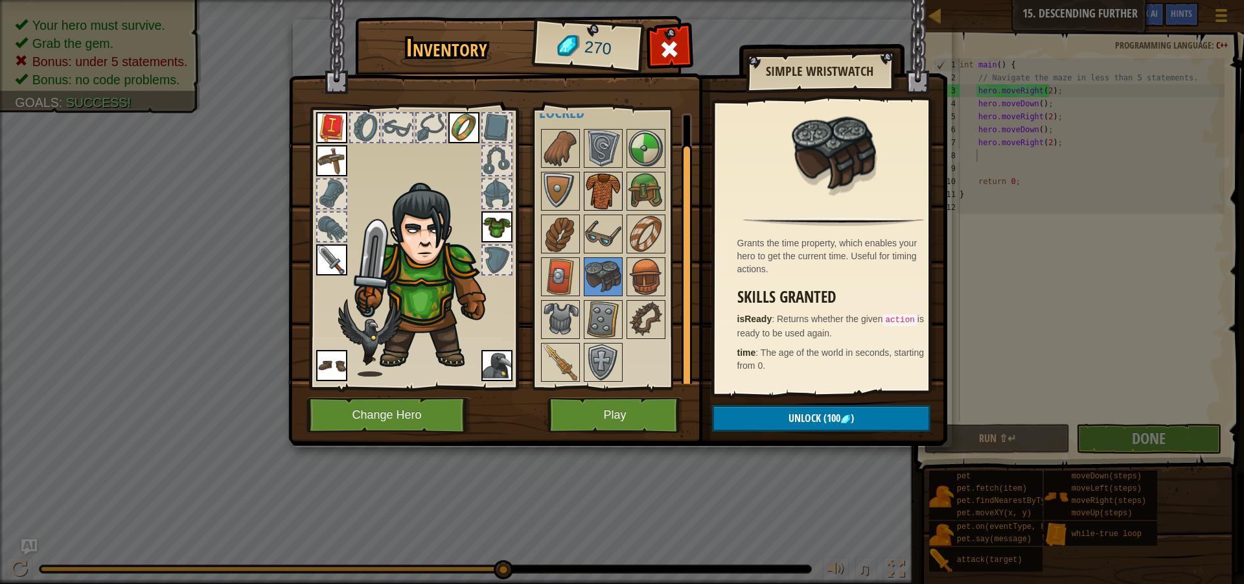
click at [594, 193] on img at bounding box center [603, 191] width 36 height 36
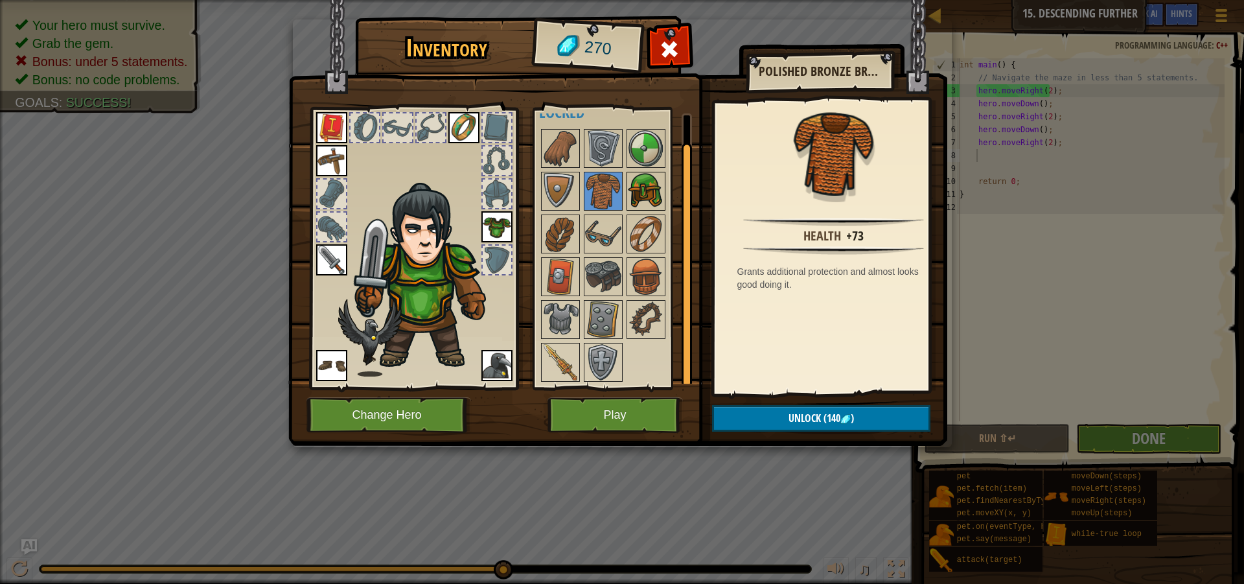
scroll to position [0, 0]
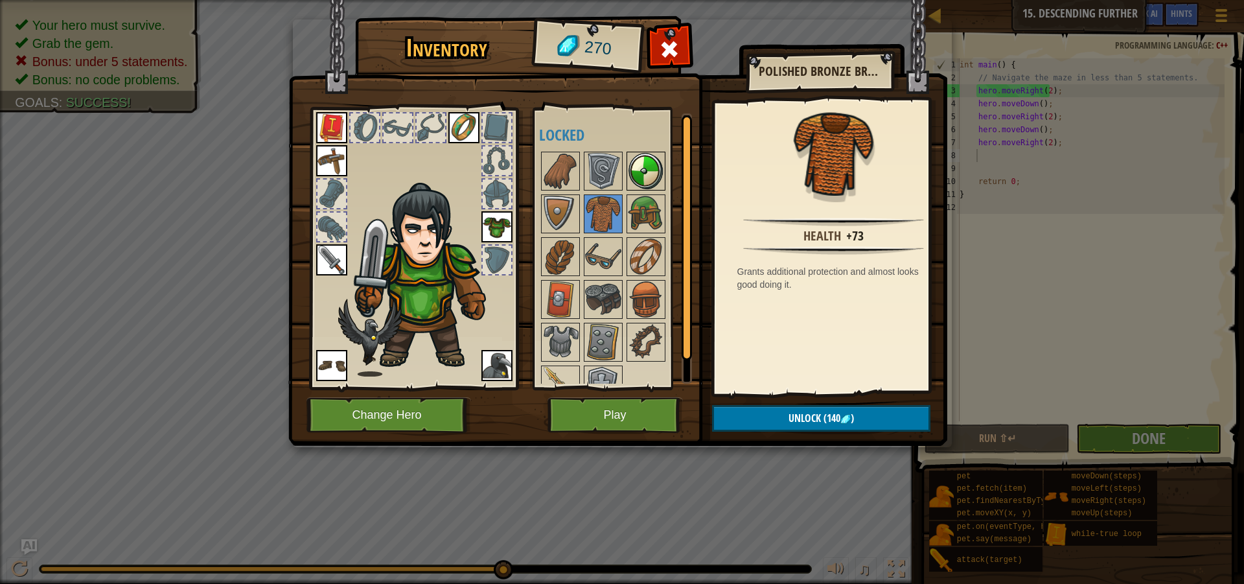
click at [630, 169] on img at bounding box center [646, 171] width 36 height 36
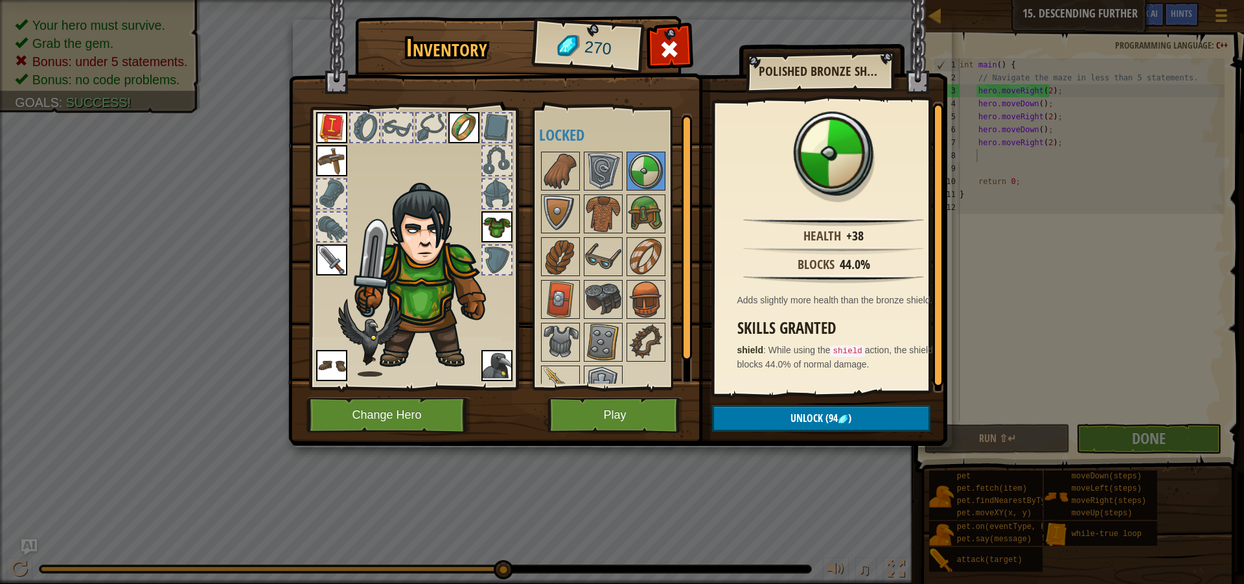
click at [426, 282] on img at bounding box center [428, 276] width 159 height 189
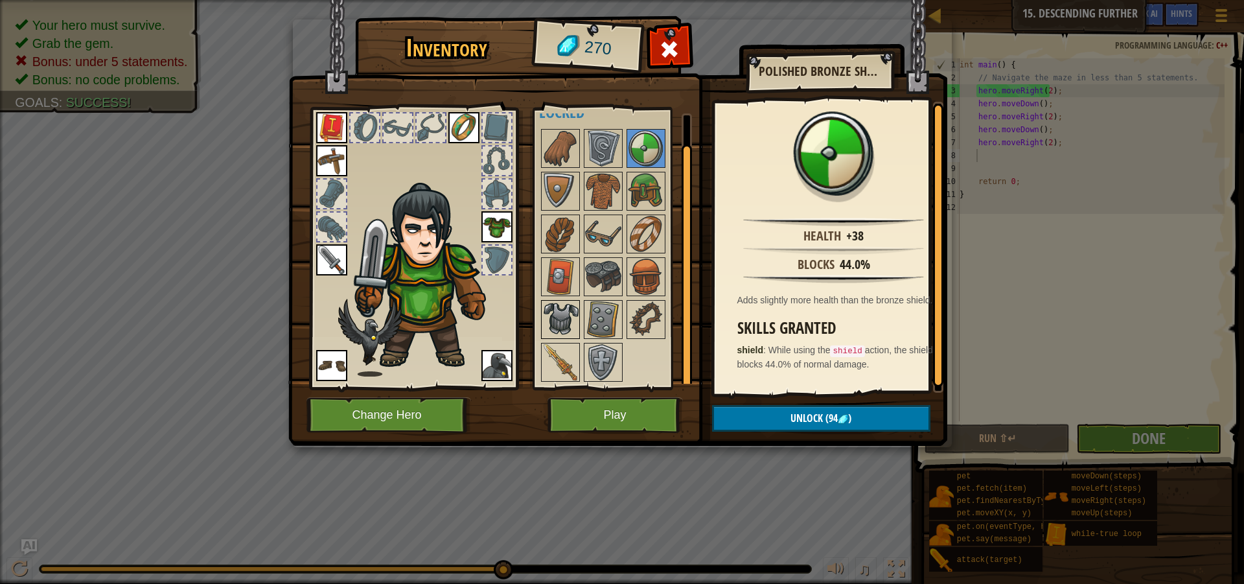
click at [569, 314] on img at bounding box center [560, 319] width 36 height 36
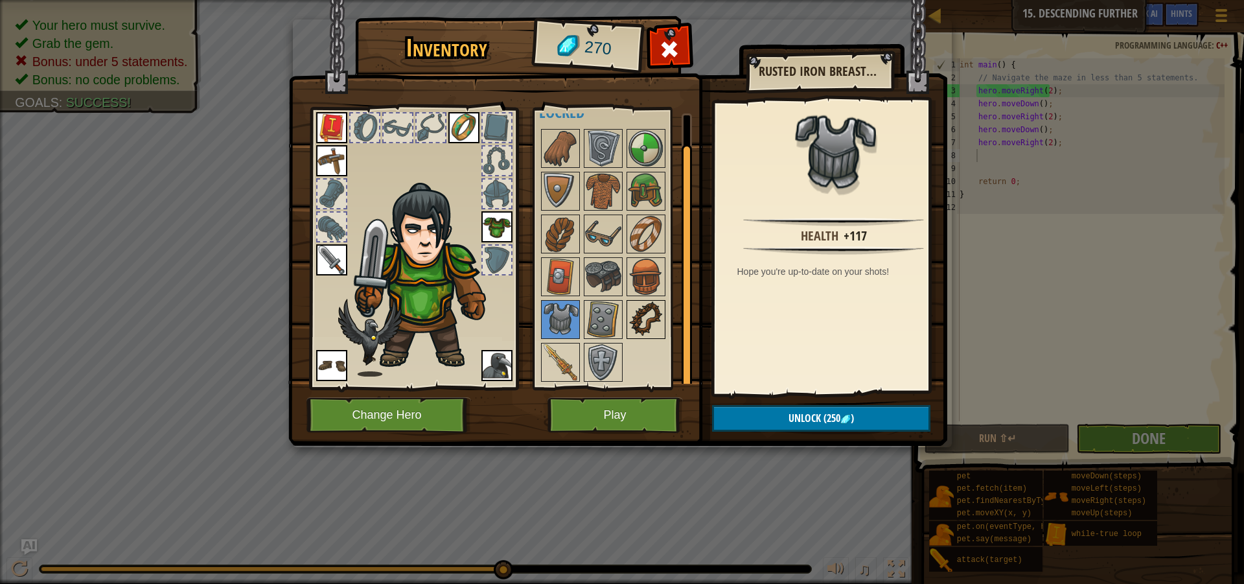
click at [641, 309] on img at bounding box center [646, 319] width 36 height 36
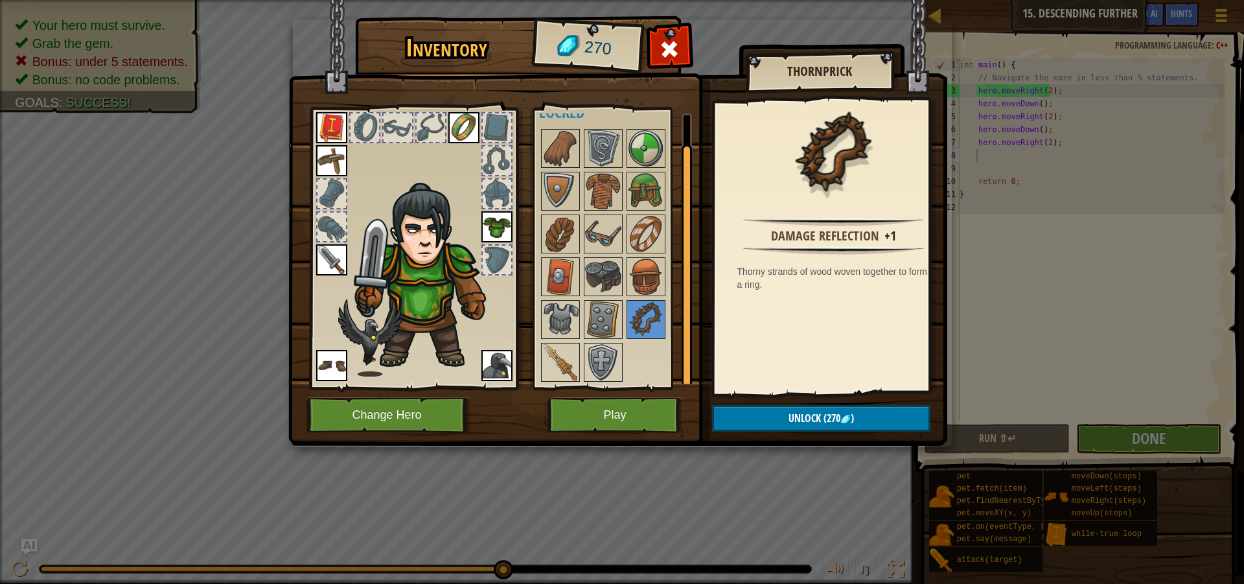
drag, startPoint x: 643, startPoint y: 363, endPoint x: 625, endPoint y: 198, distance: 166.2
click at [626, 202] on div "Available Equip Equip Equip Equip Equip Equip Equip (double-click to equip) Loc…" at bounding box center [620, 248] width 163 height 270
click at [621, 419] on button "Play" at bounding box center [614, 415] width 135 height 36
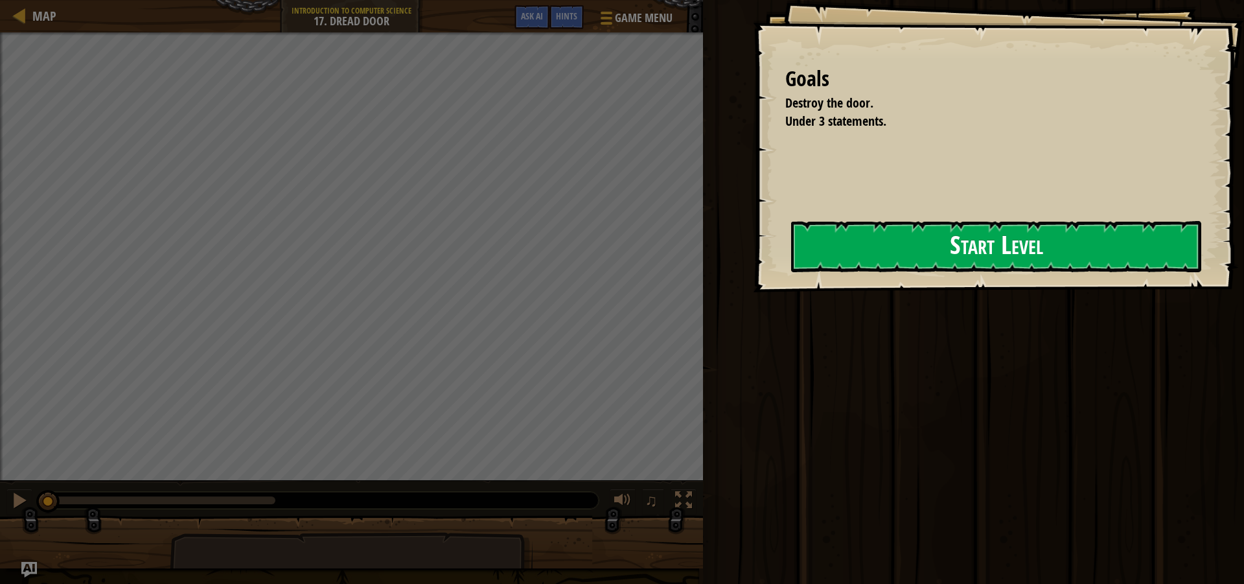
click at [917, 243] on button "Start Level" at bounding box center [996, 246] width 410 height 51
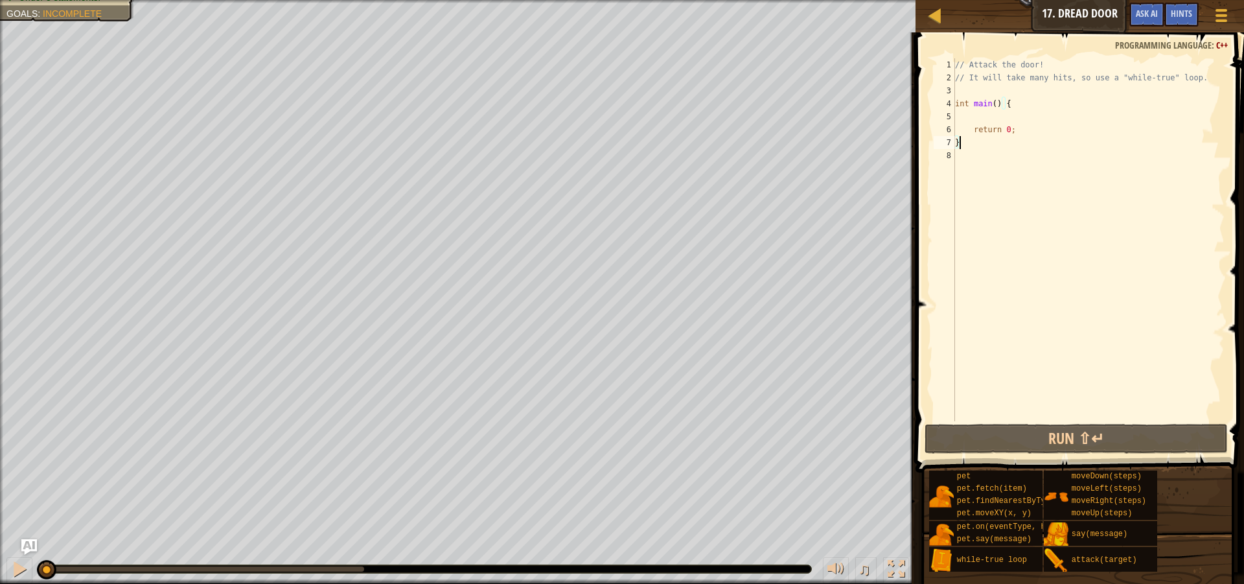
click at [970, 116] on div "// Attack the door! // It will take many hits, so use a "while-true" loop. int …" at bounding box center [1088, 252] width 272 height 389
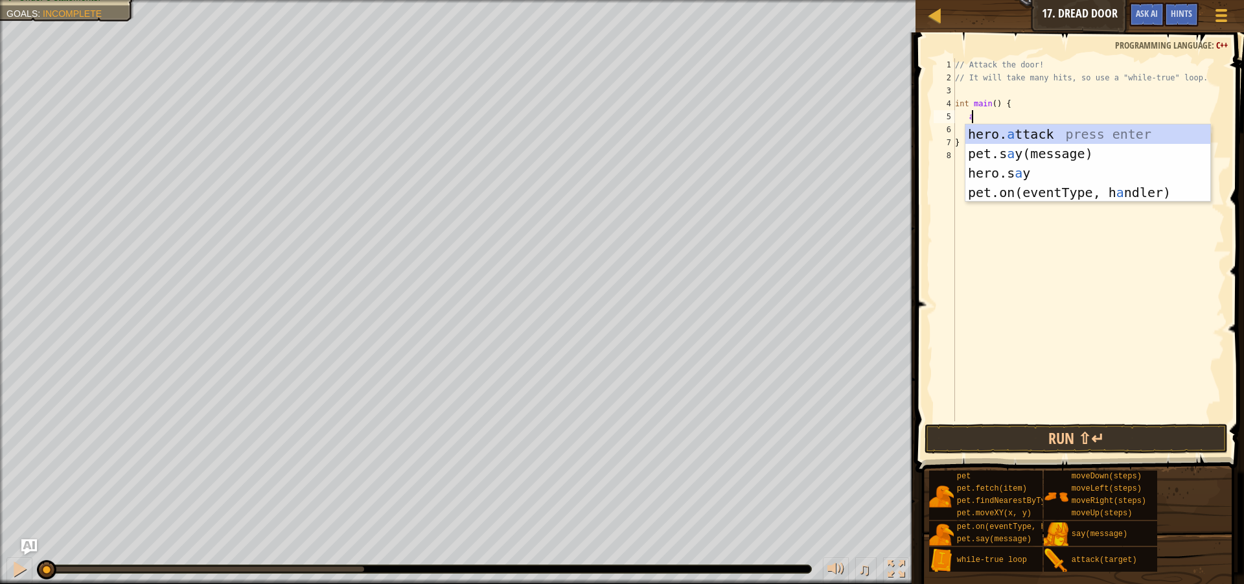
scroll to position [6, 1]
click at [1046, 130] on div "hero. a ttack press enter pet.s a y(message) press enter hero.s a y press enter…" at bounding box center [1087, 182] width 245 height 117
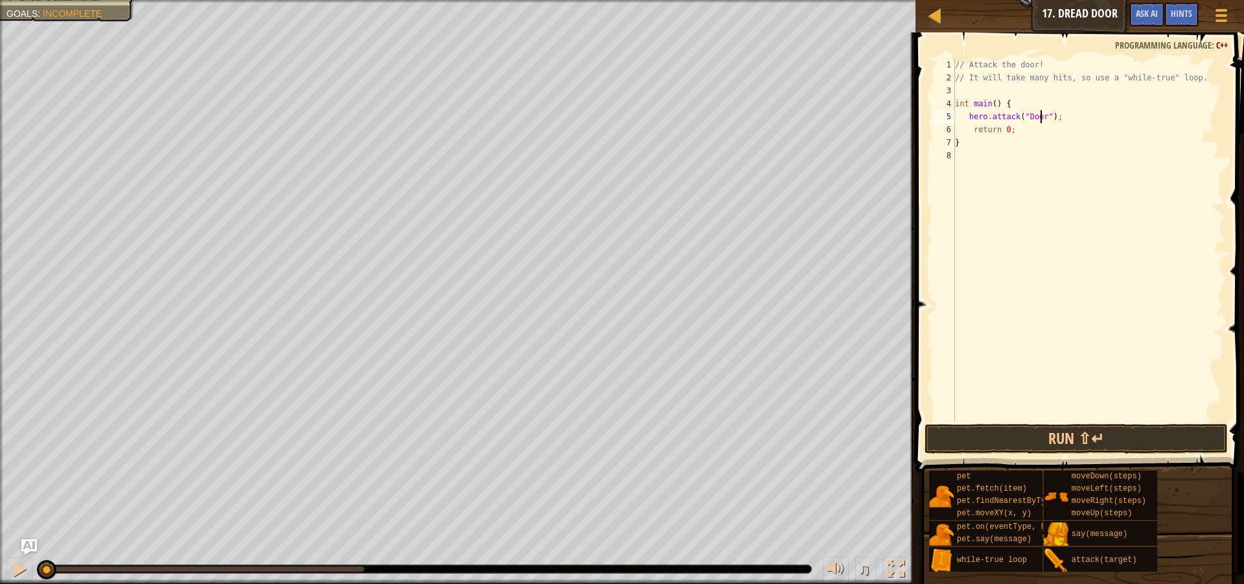
scroll to position [6, 8]
type textarea "hero.attack("Door");"
click at [1099, 431] on button "Run ⇧↵" at bounding box center [1076, 439] width 303 height 30
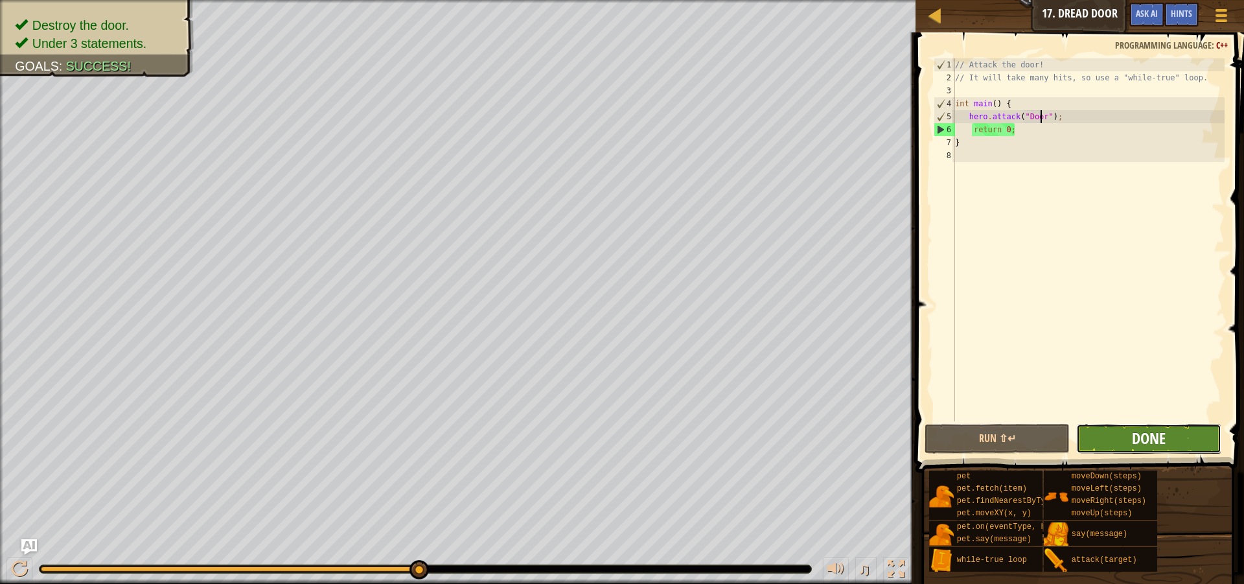
click at [1166, 434] on button "Done" at bounding box center [1148, 439] width 145 height 30
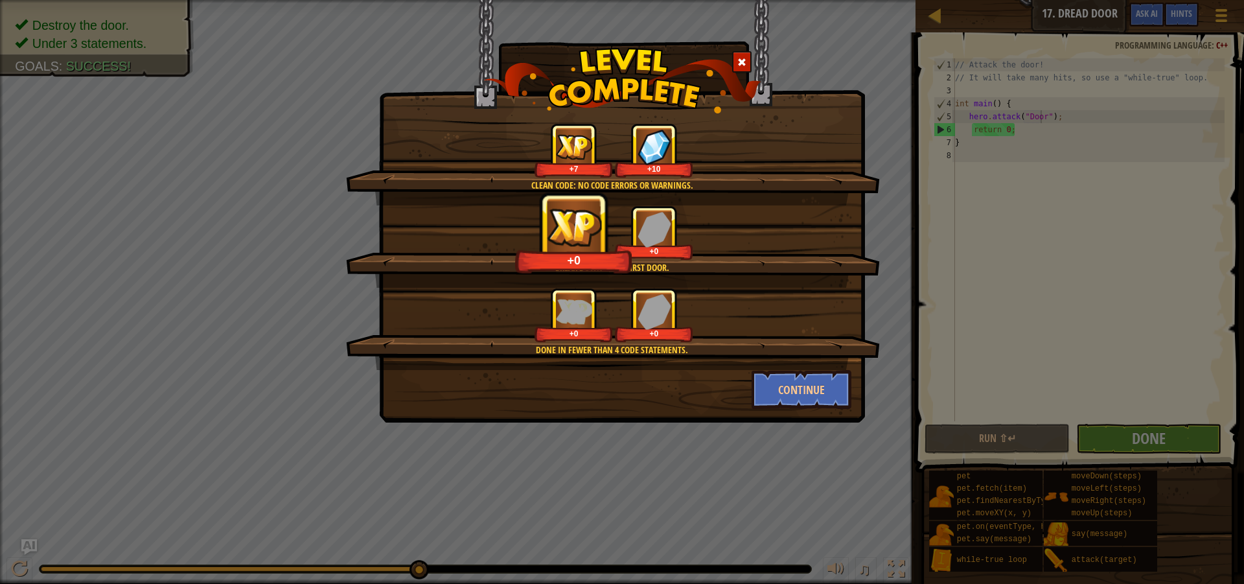
click at [660, 240] on img at bounding box center [655, 229] width 34 height 36
click at [668, 310] on img at bounding box center [655, 311] width 34 height 36
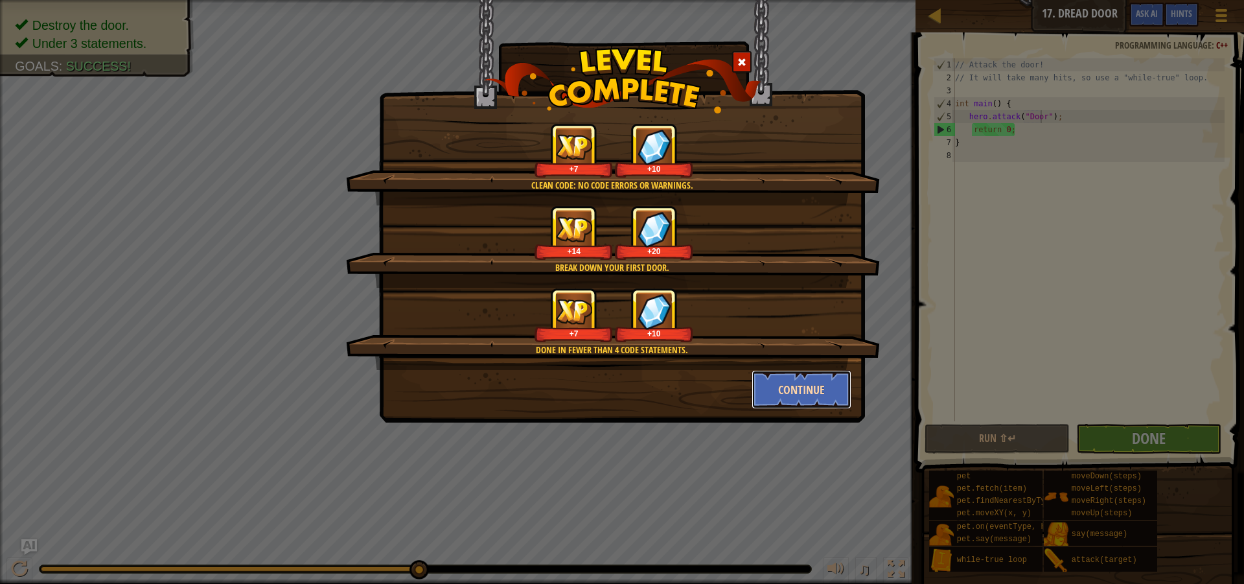
click at [796, 389] on button "Continue" at bounding box center [802, 389] width 100 height 39
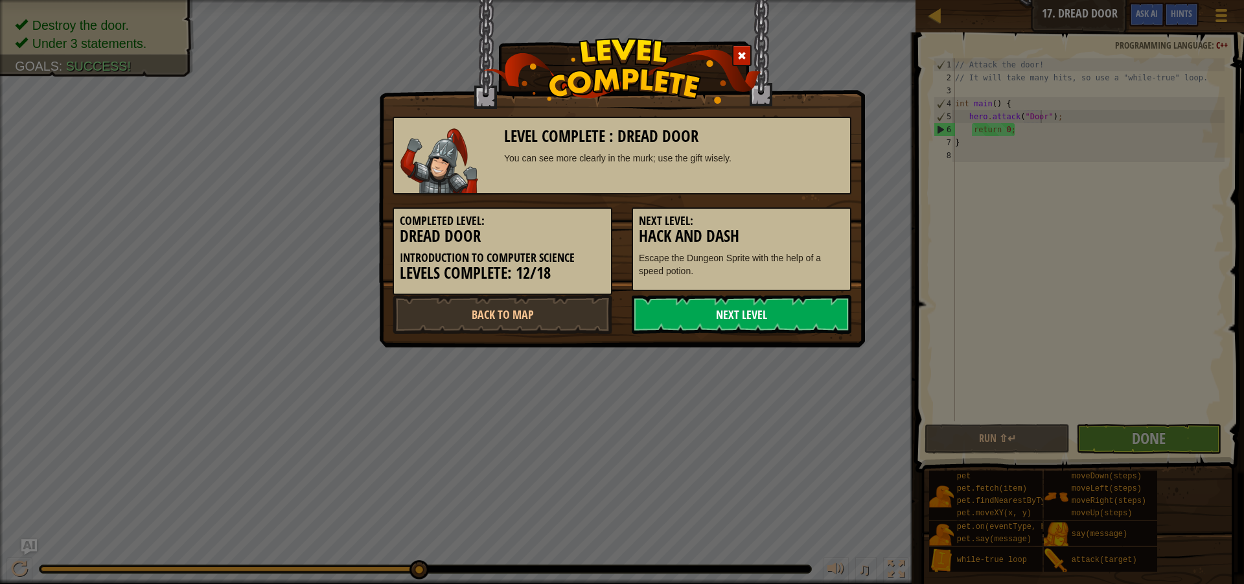
click at [763, 319] on link "Next Level" at bounding box center [742, 314] width 220 height 39
click at [715, 317] on link "Next Level" at bounding box center [742, 314] width 220 height 39
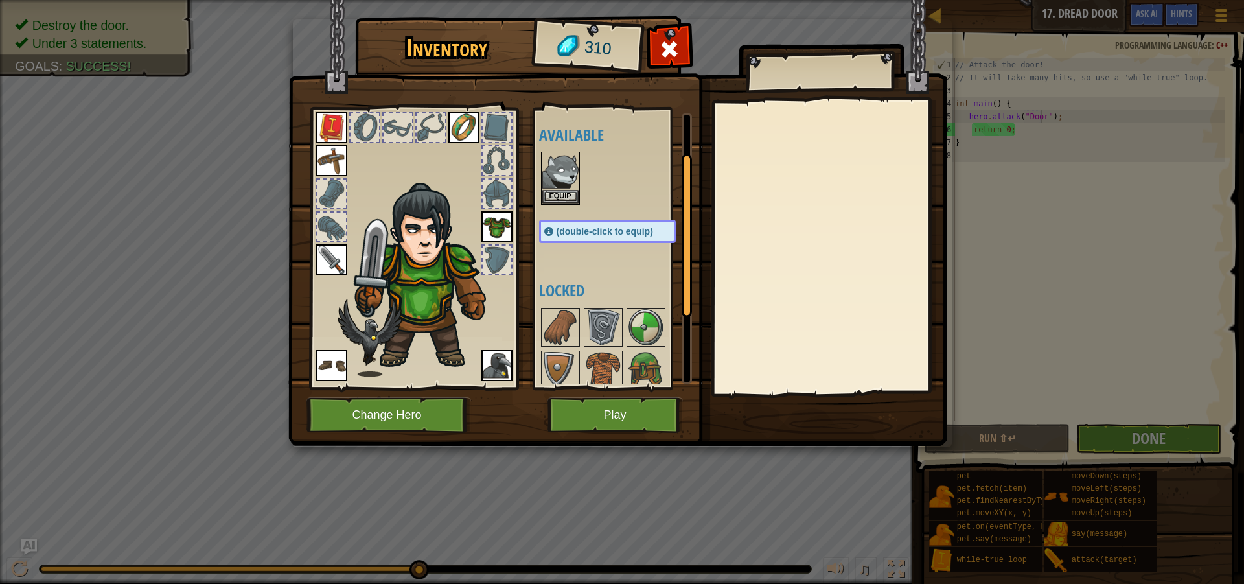
scroll to position [179, 0]
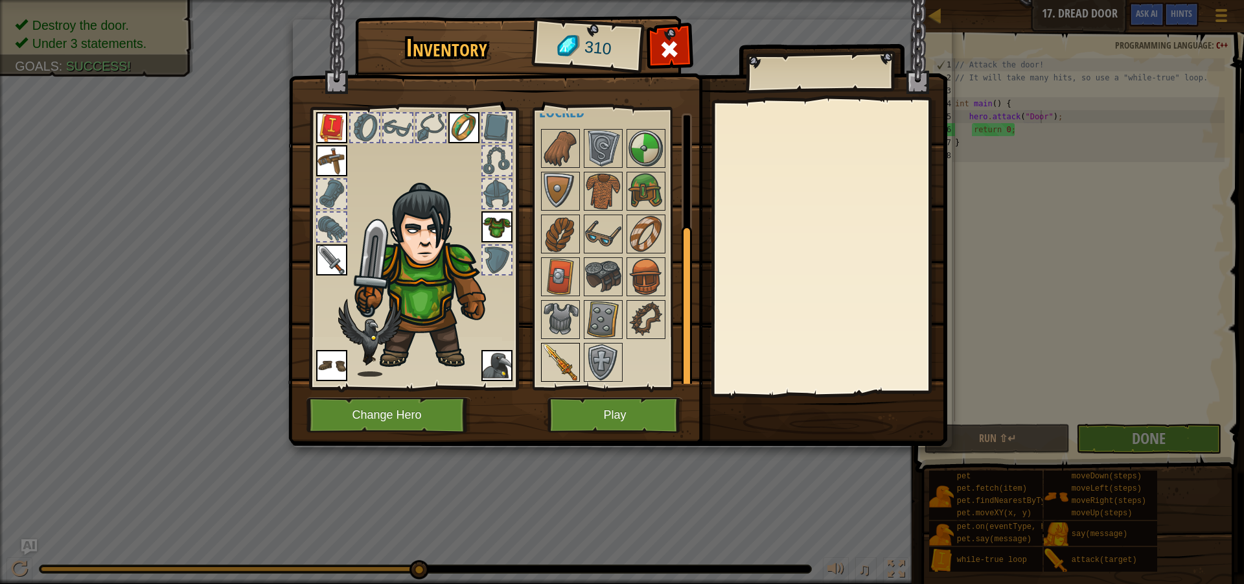
click at [575, 359] on img at bounding box center [560, 362] width 36 height 36
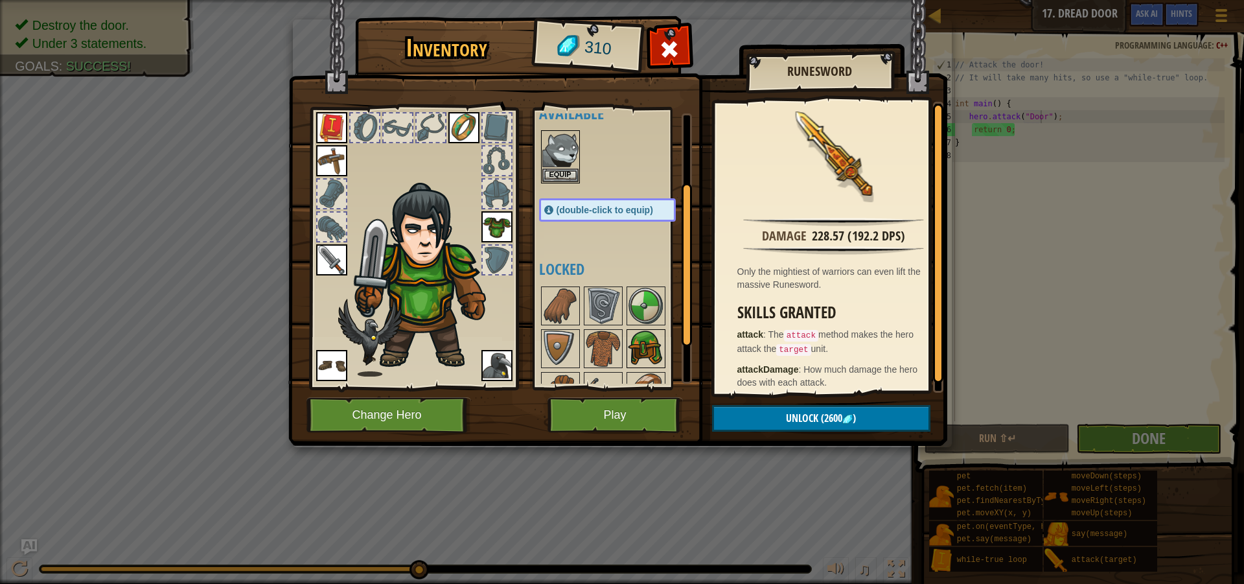
scroll to position [0, 0]
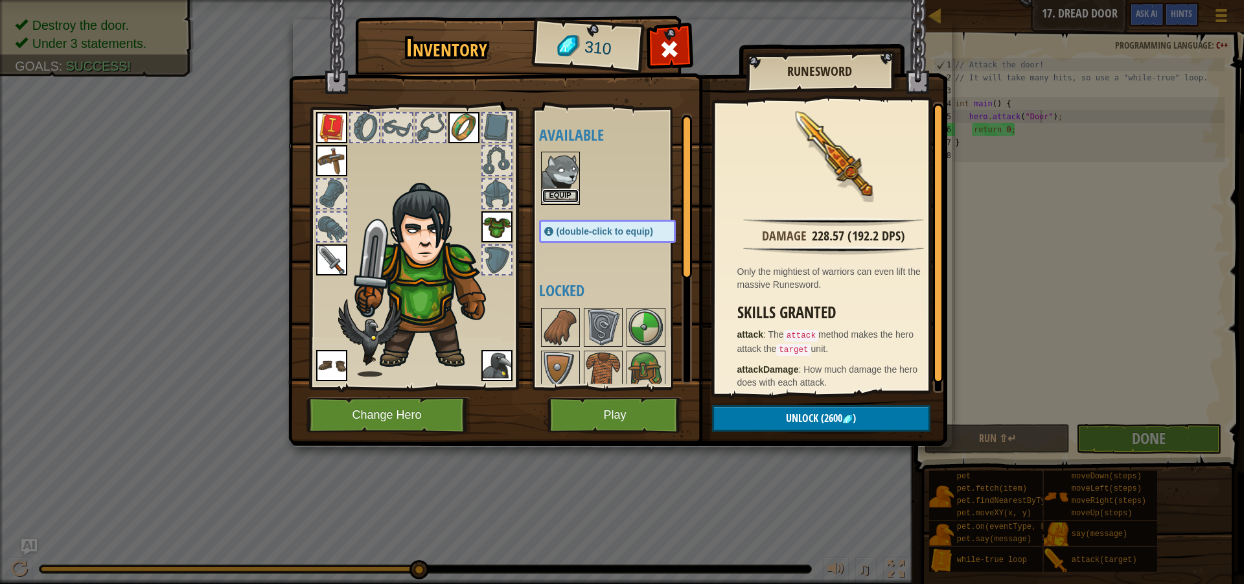
click at [562, 193] on button "Equip" at bounding box center [560, 196] width 36 height 14
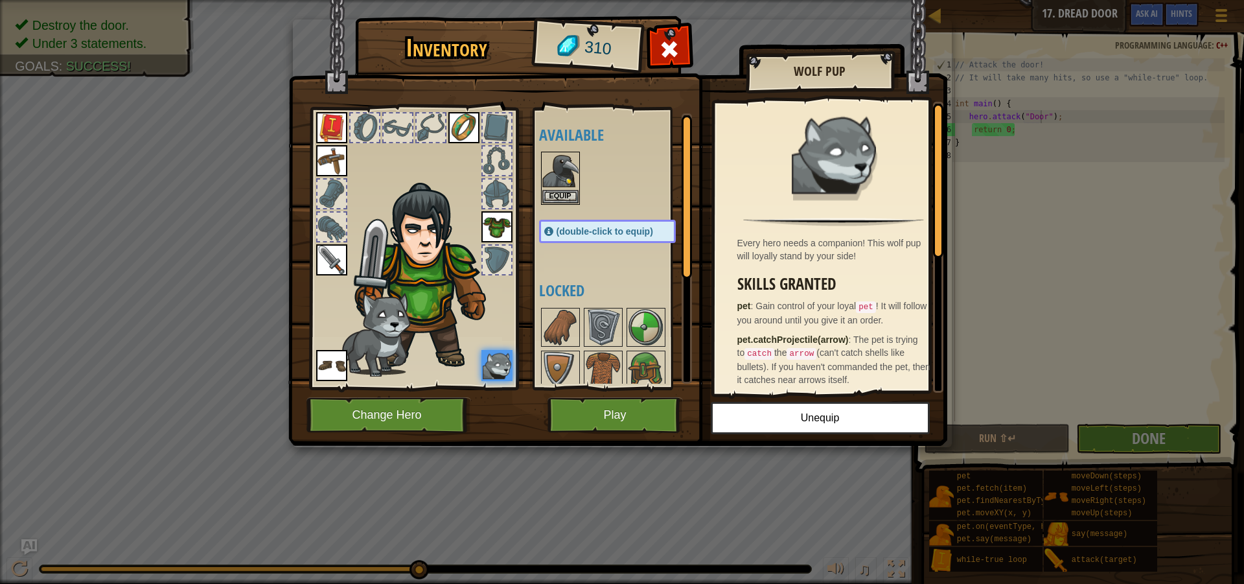
click at [488, 360] on img at bounding box center [496, 365] width 31 height 31
click at [601, 396] on img at bounding box center [617, 210] width 659 height 470
click at [610, 404] on button "Play" at bounding box center [614, 415] width 135 height 36
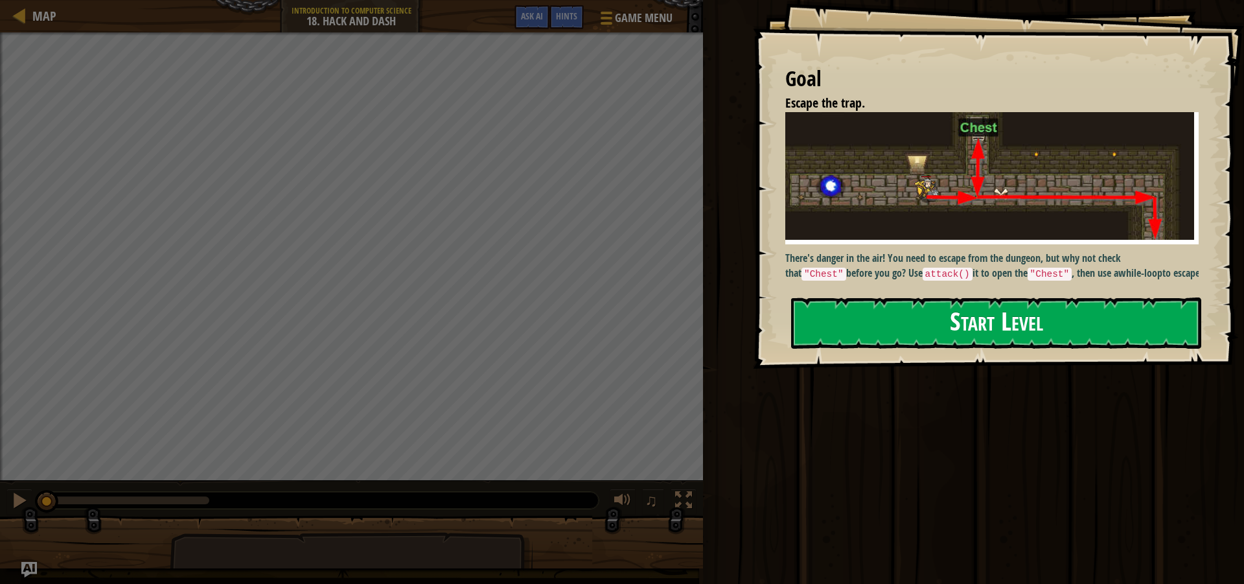
click at [877, 316] on button "Start Level" at bounding box center [996, 322] width 410 height 51
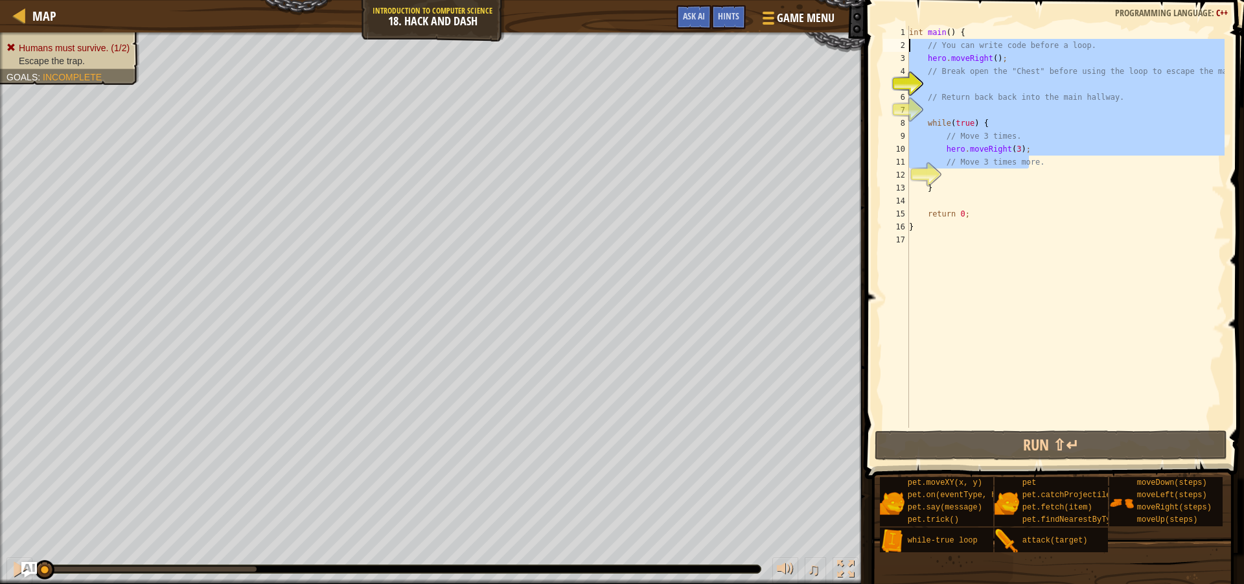
drag, startPoint x: 1028, startPoint y: 168, endPoint x: 895, endPoint y: 51, distance: 177.7
click at [895, 51] on div "1 2 3 4 5 6 7 8 9 10 11 12 13 14 15 16 17 int main ( ) { // You can write code …" at bounding box center [1052, 227] width 344 height 402
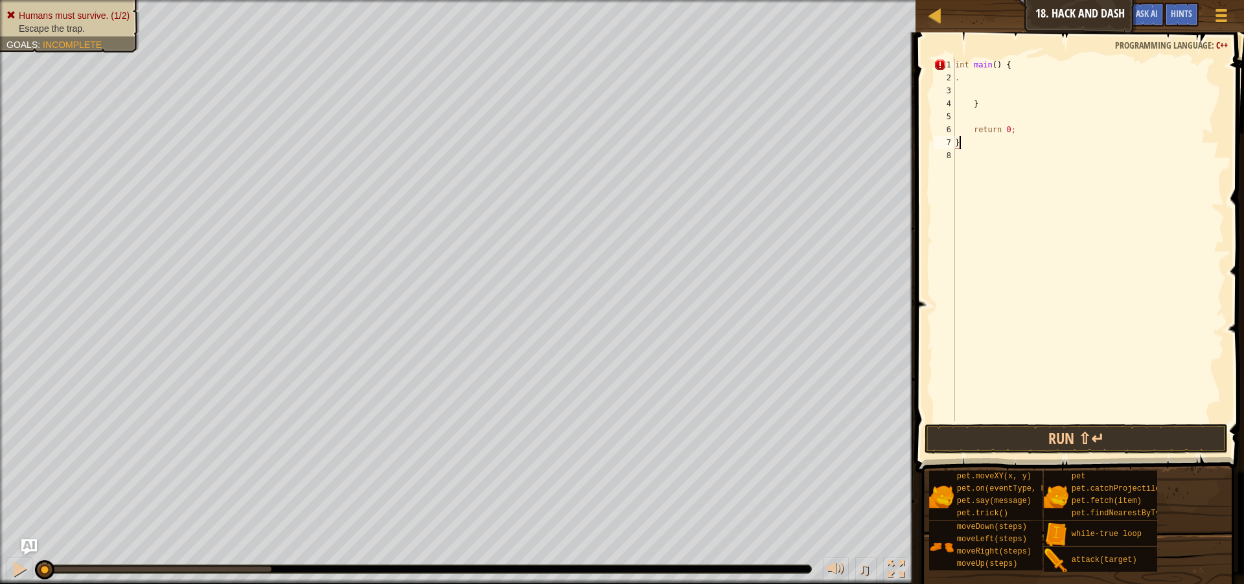
drag, startPoint x: 1057, startPoint y: 141, endPoint x: 1017, endPoint y: 116, distance: 47.1
click at [1031, 136] on div "int main ( ) { . } return 0 ; }" at bounding box center [1088, 252] width 272 height 389
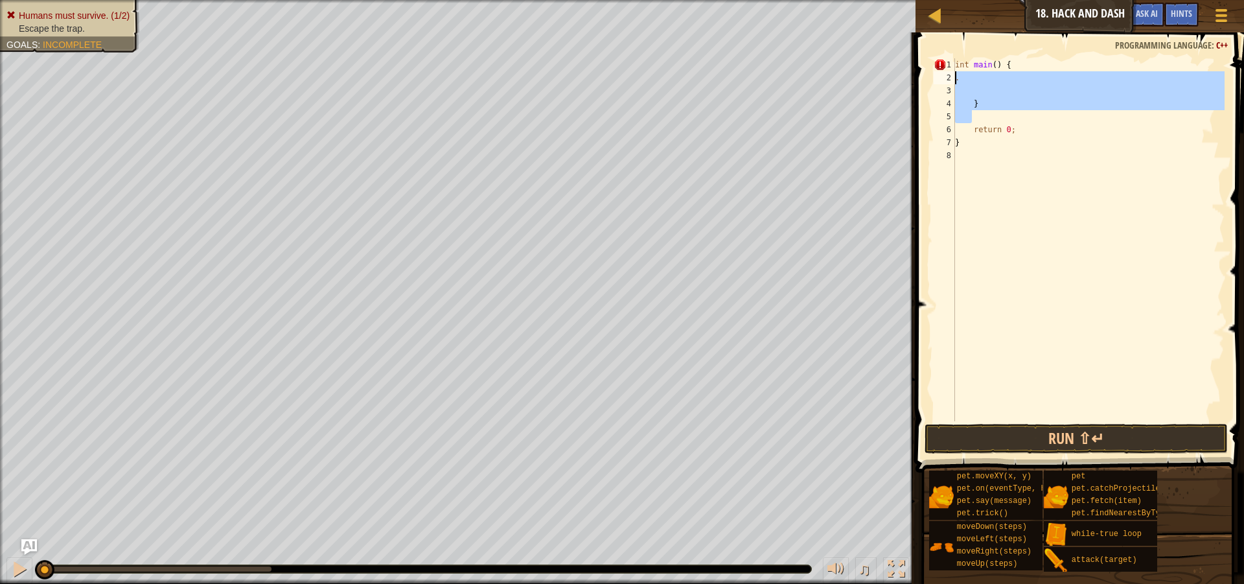
drag, startPoint x: 1003, startPoint y: 114, endPoint x: 953, endPoint y: 75, distance: 63.6
click at [953, 75] on div "} 1 2 3 4 5 6 7 8 int main ( ) { . } return 0 ; } ההההההההההההההההההההההההההההה…" at bounding box center [1077, 239] width 293 height 363
type textarea "."
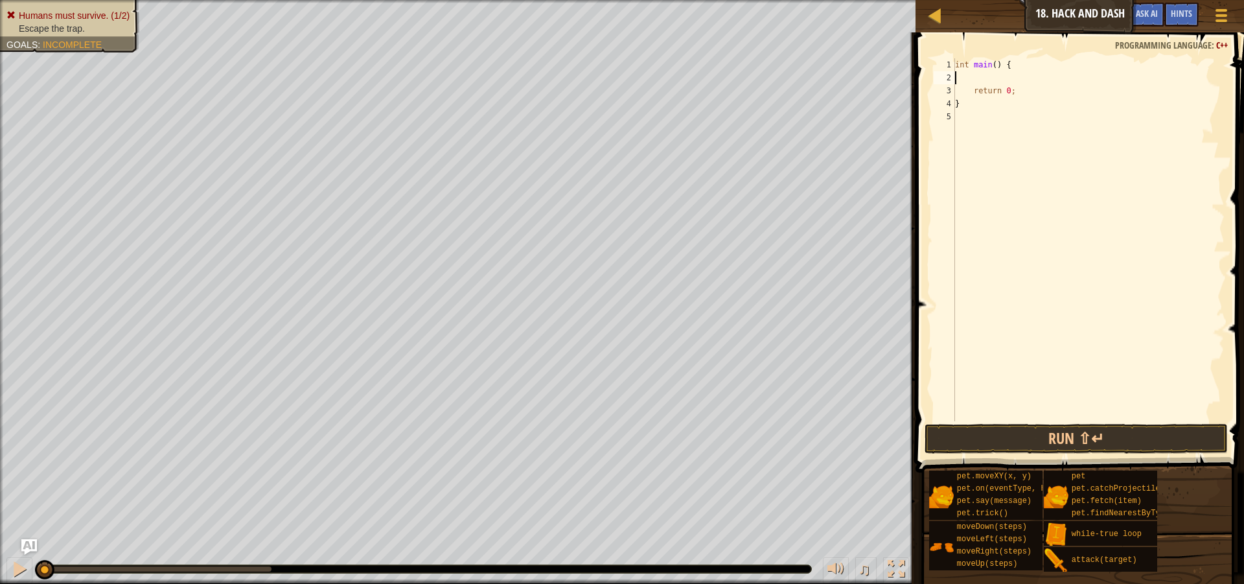
click at [972, 83] on div "int main ( ) { return 0 ; }" at bounding box center [1088, 252] width 272 height 389
type textarea "v"
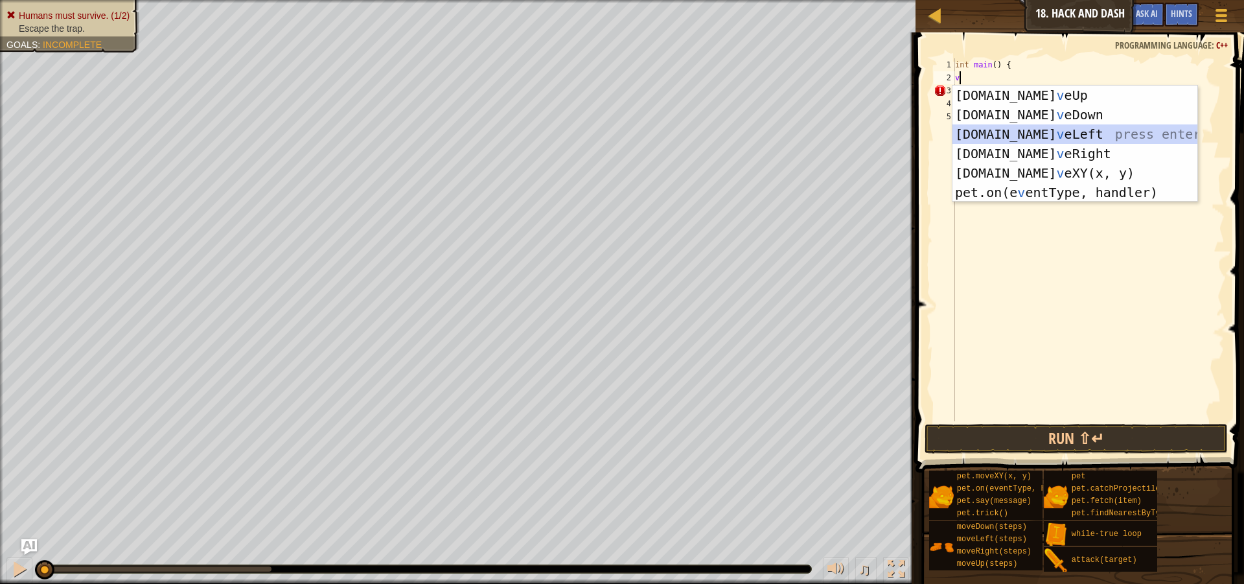
click at [1049, 128] on div "[DOMAIN_NAME] v eUp press enter [DOMAIN_NAME] v eDown press enter [DOMAIN_NAME]…" at bounding box center [1074, 163] width 245 height 155
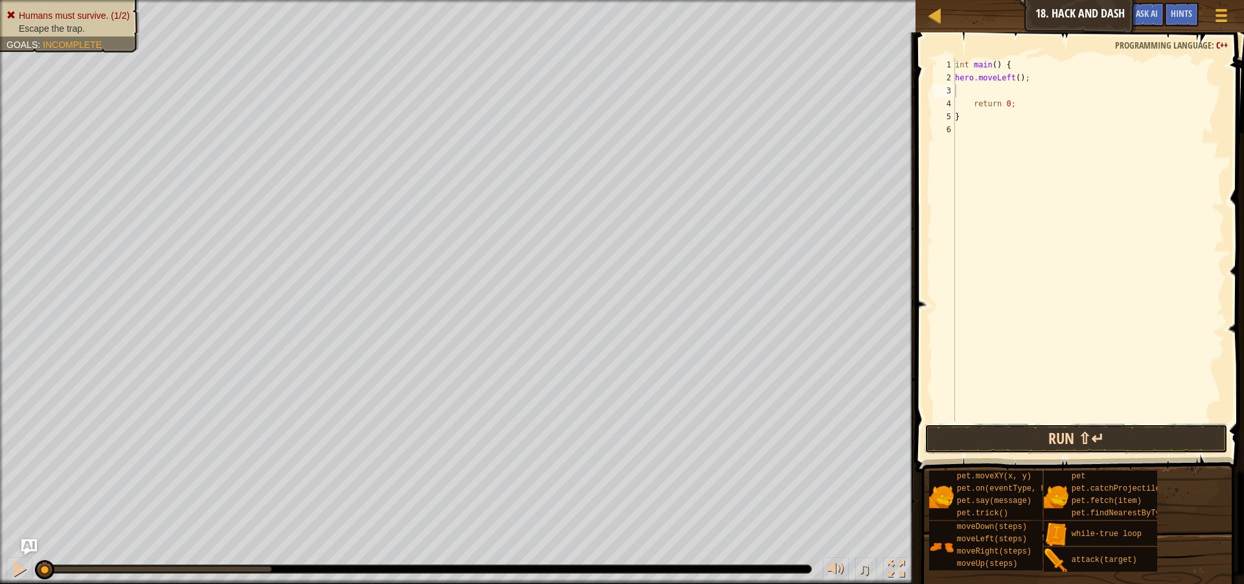
click at [1083, 440] on button "Run ⇧↵" at bounding box center [1076, 439] width 303 height 30
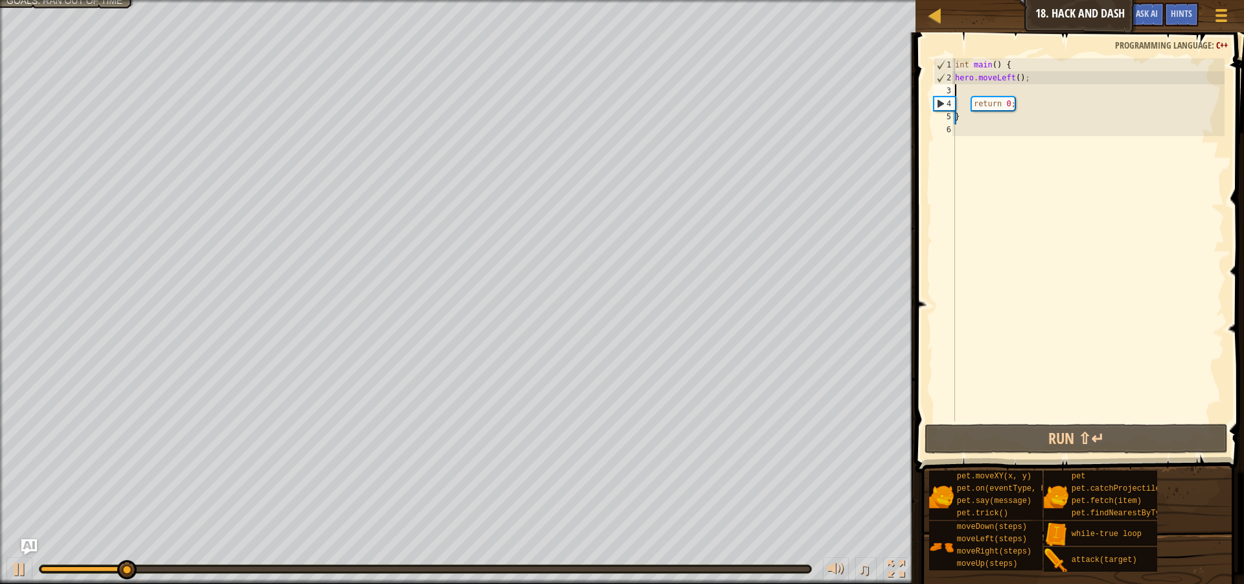
click at [1012, 79] on div "int main ( ) { hero . moveLeft ( ) ; return 0 ; }" at bounding box center [1088, 252] width 272 height 389
click at [1016, 75] on div "int main ( ) { hero . moveLeft ( ) ; return 0 ; }" at bounding box center [1088, 252] width 272 height 389
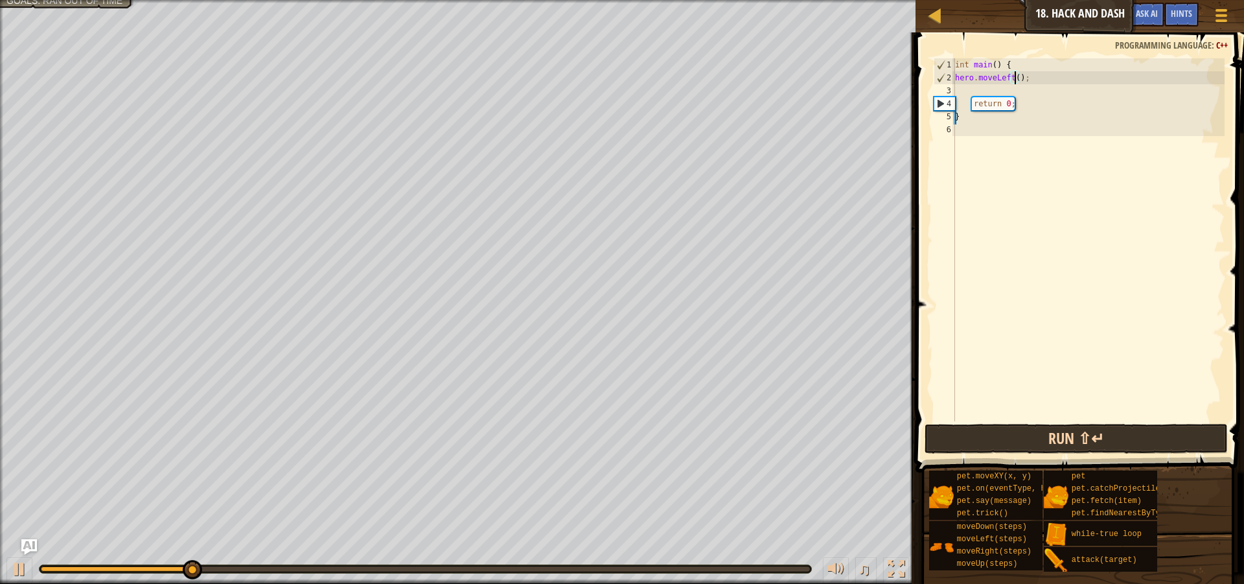
type textarea "hero.moveLeft(2);"
click at [1139, 435] on button "Run ⇧↵" at bounding box center [1076, 439] width 303 height 30
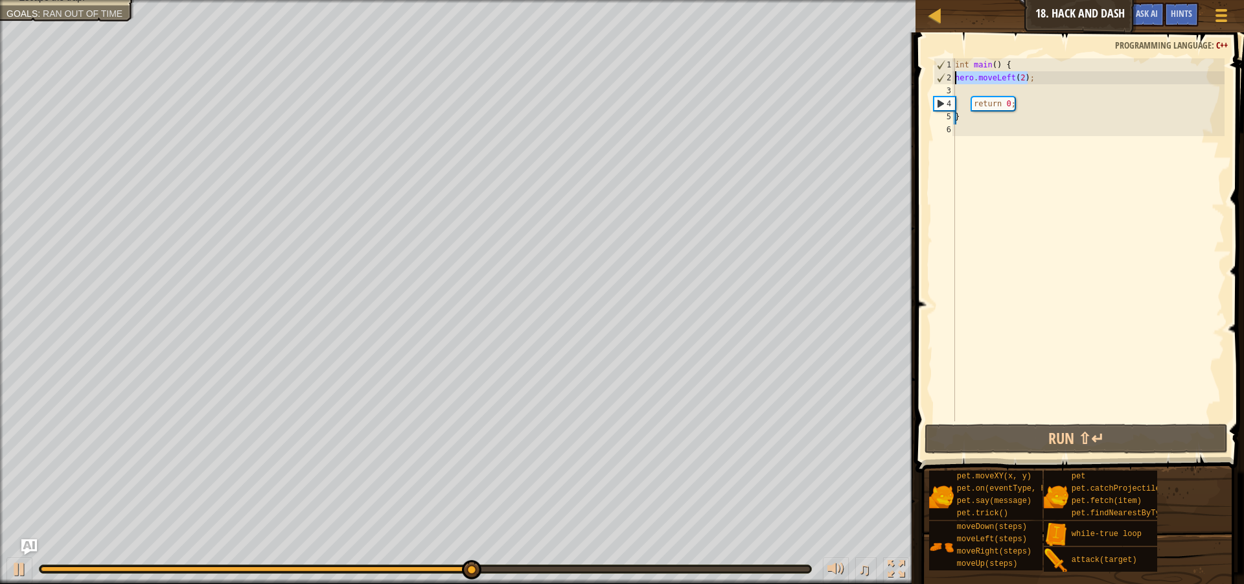
drag, startPoint x: 1030, startPoint y: 78, endPoint x: 939, endPoint y: 78, distance: 91.3
click at [939, 78] on div "hero.moveLeft(2); 1 2 3 4 5 6 int main ( ) { hero . moveLeft ( 2 ) ; return 0 ;…" at bounding box center [1077, 239] width 293 height 363
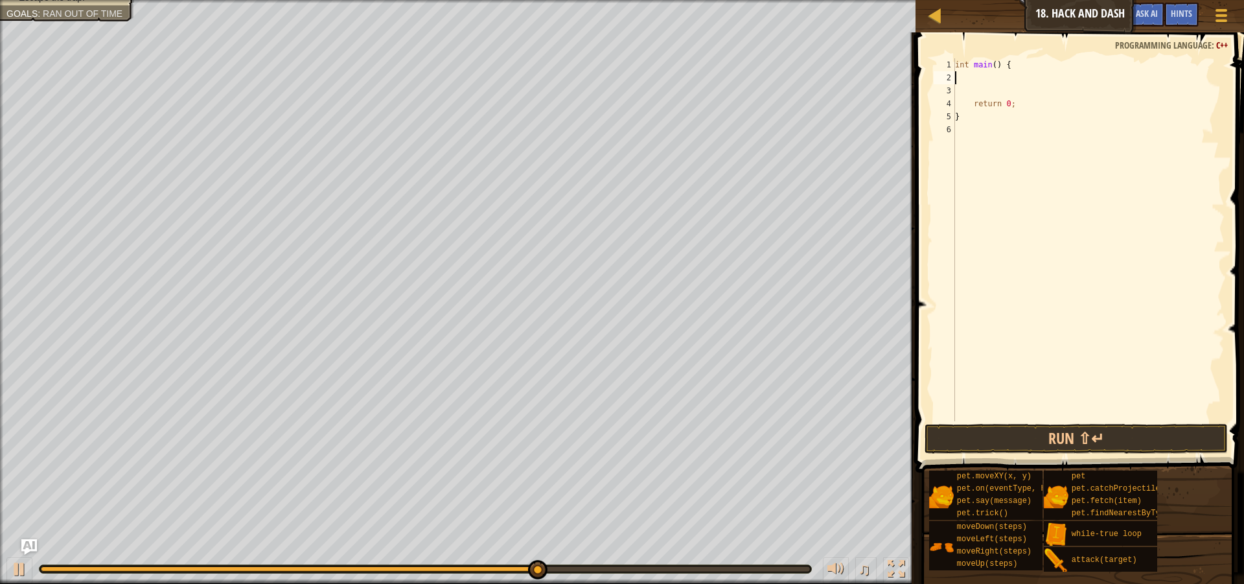
type textarea "v"
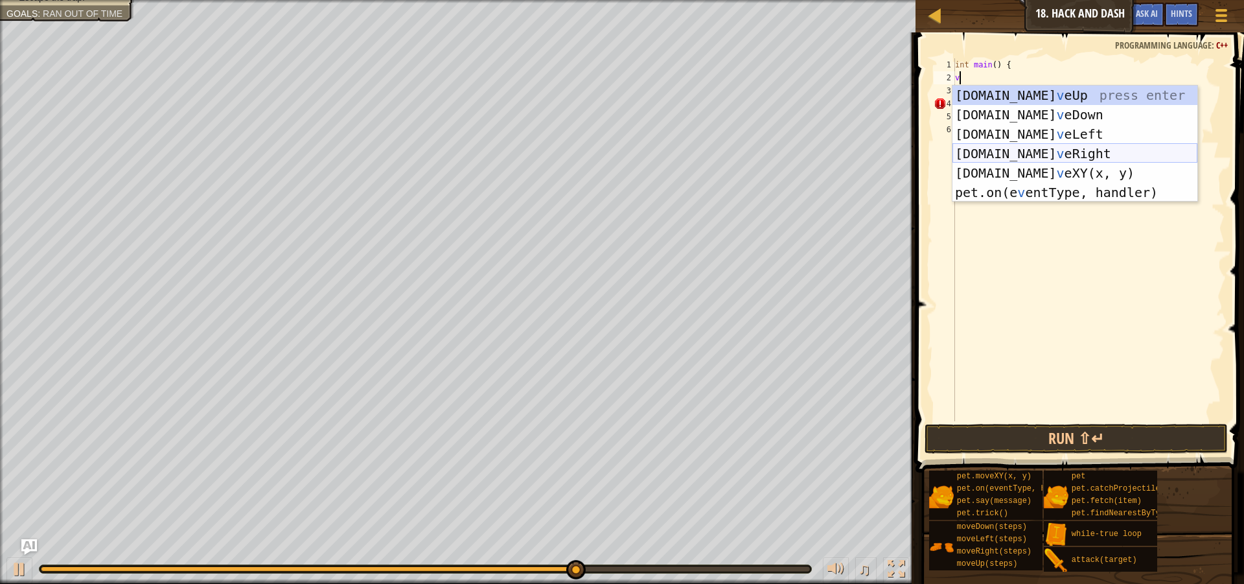
click at [1079, 151] on div "[DOMAIN_NAME] v eUp press enter [DOMAIN_NAME] v eDown press enter [DOMAIN_NAME]…" at bounding box center [1074, 163] width 245 height 155
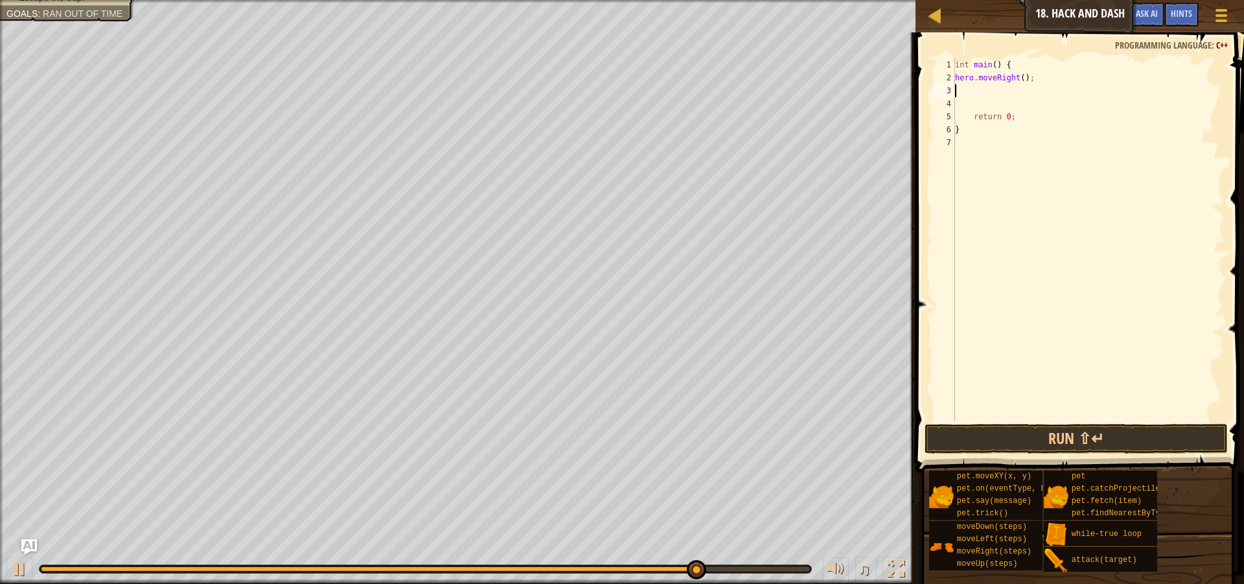
click at [1018, 77] on div "int main ( ) { hero . moveRight ( ) ; return 0 ; }" at bounding box center [1088, 252] width 272 height 389
type textarea "hero.moveRight(8);"
click at [1035, 434] on button "Run ⇧↵" at bounding box center [1076, 439] width 303 height 30
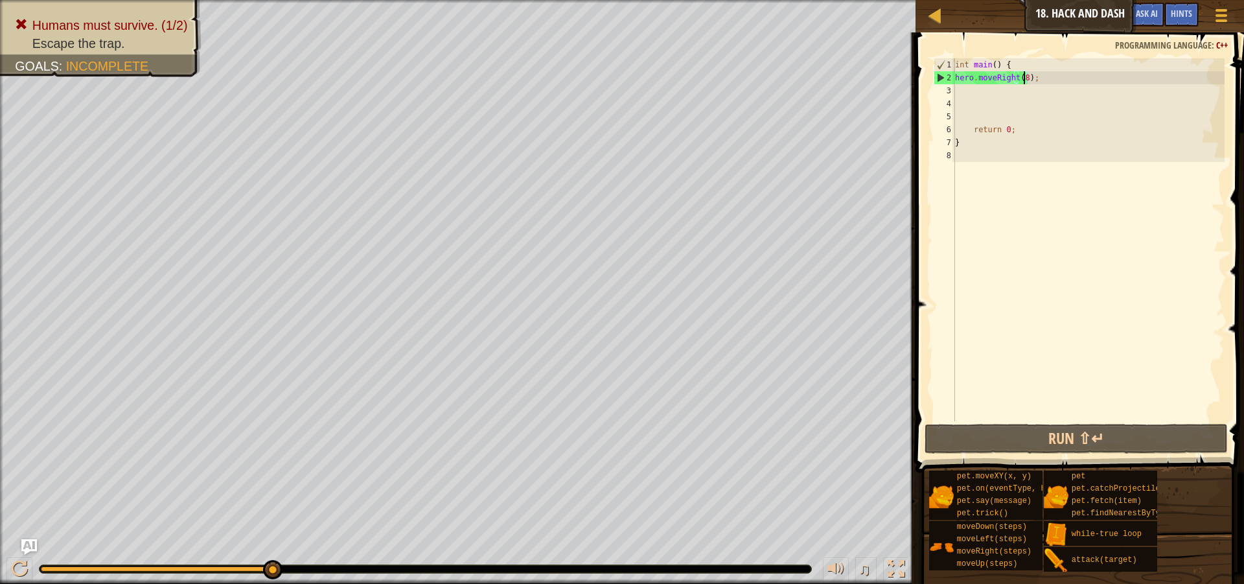
click at [1024, 78] on div "int main ( ) { hero . moveRight ( 8 ) ; return 0 ; }" at bounding box center [1088, 252] width 272 height 389
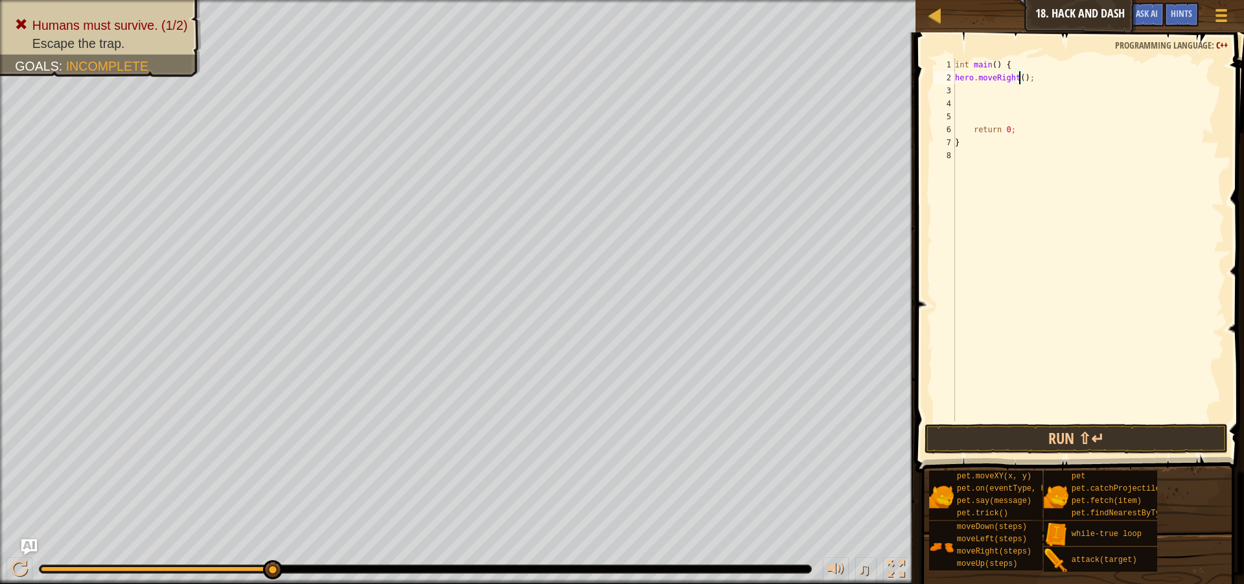
scroll to position [6, 6]
type textarea "hero.moveRight(4);"
click at [1175, 435] on button "Run ⇧↵" at bounding box center [1076, 439] width 303 height 30
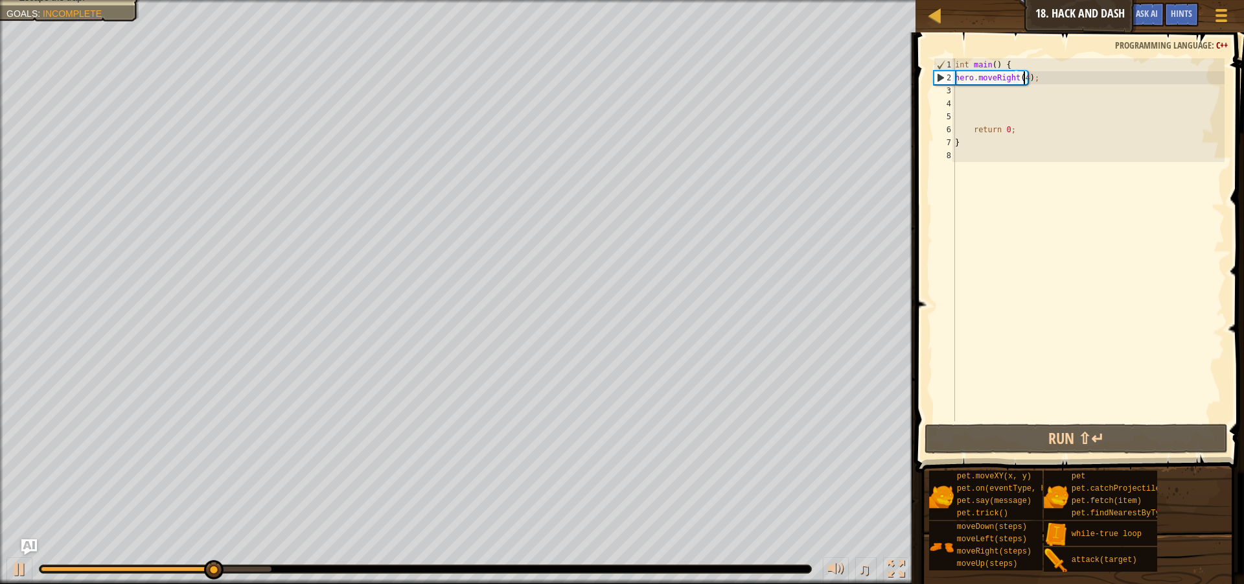
click at [972, 91] on div "int main ( ) { hero . moveRight ( 4 ) ; return 0 ; }" at bounding box center [1088, 252] width 272 height 389
type textarea "v"
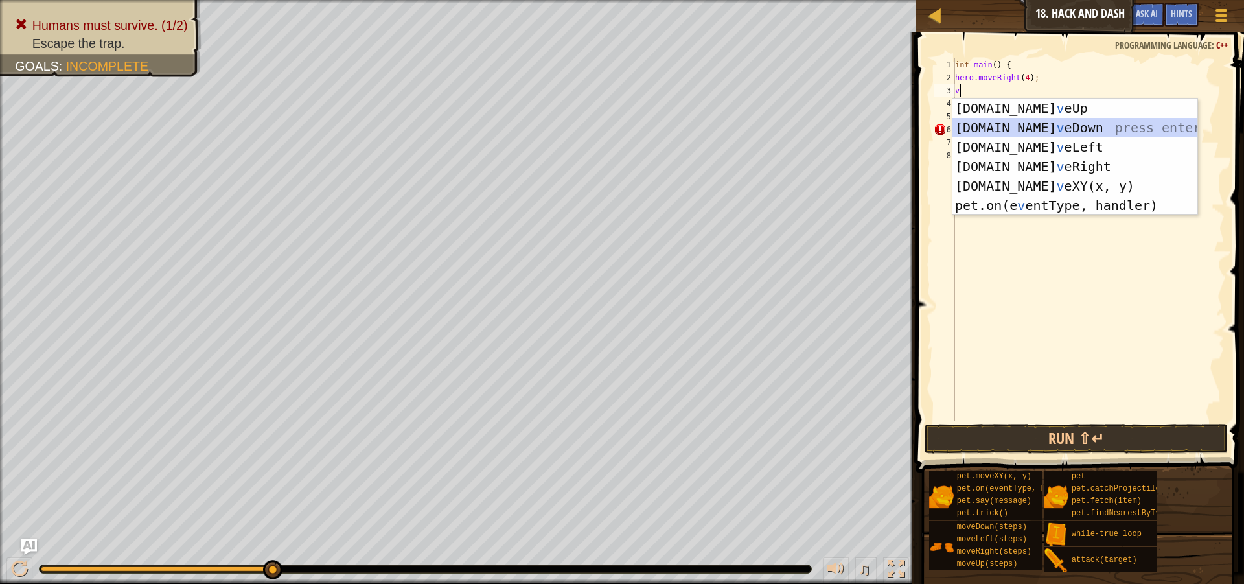
click at [1068, 130] on div "[DOMAIN_NAME] v eUp press enter [DOMAIN_NAME] v eDown press enter [DOMAIN_NAME]…" at bounding box center [1074, 175] width 245 height 155
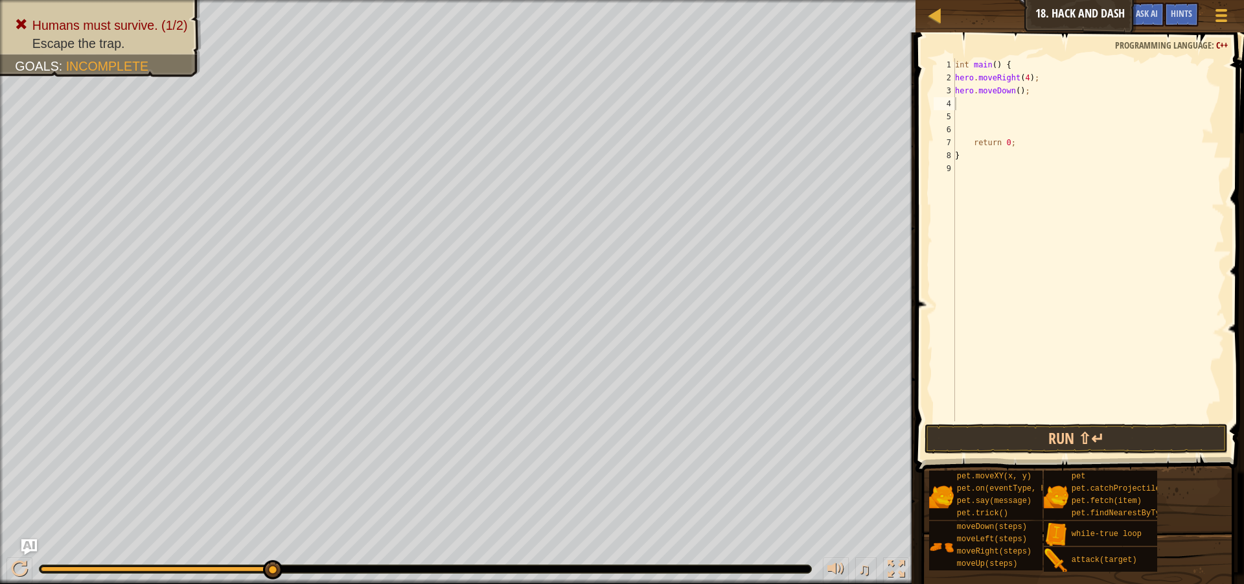
click at [1014, 89] on div "int main ( ) { hero . moveRight ( 4 ) ; hero . moveDown ( ) ; return 0 ; }" at bounding box center [1088, 252] width 272 height 389
type textarea "hero.moveDown(3);"
click at [1005, 108] on div "int main ( ) { hero . moveRight ( 4 ) ; hero . moveDown ( 3 ) ; return 0 ; }" at bounding box center [1088, 252] width 272 height 389
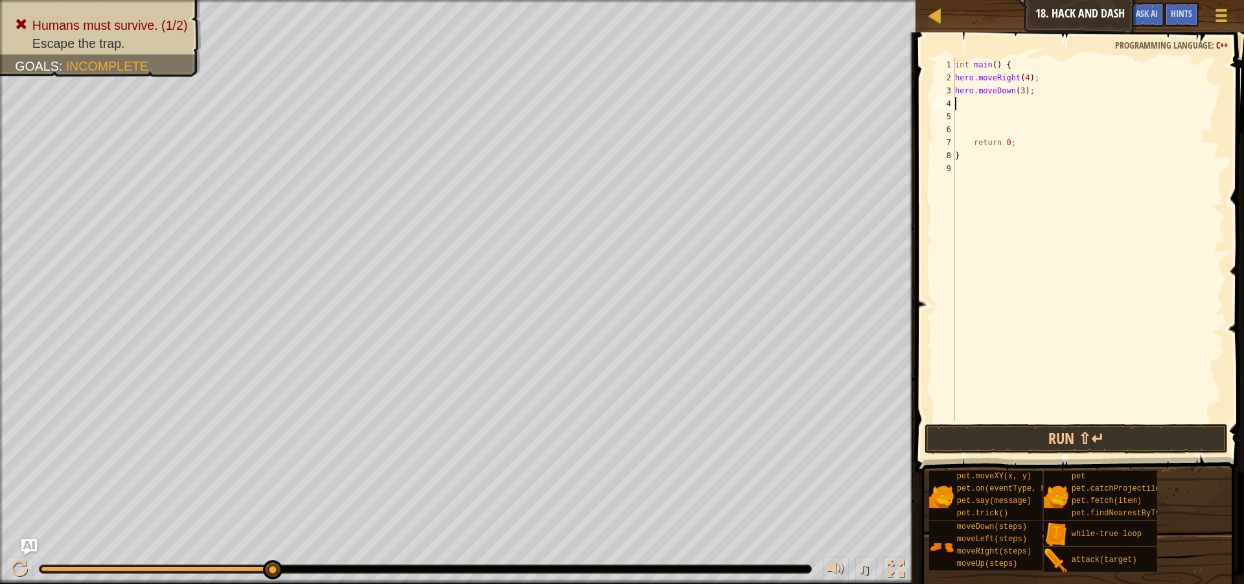
type textarea "v"
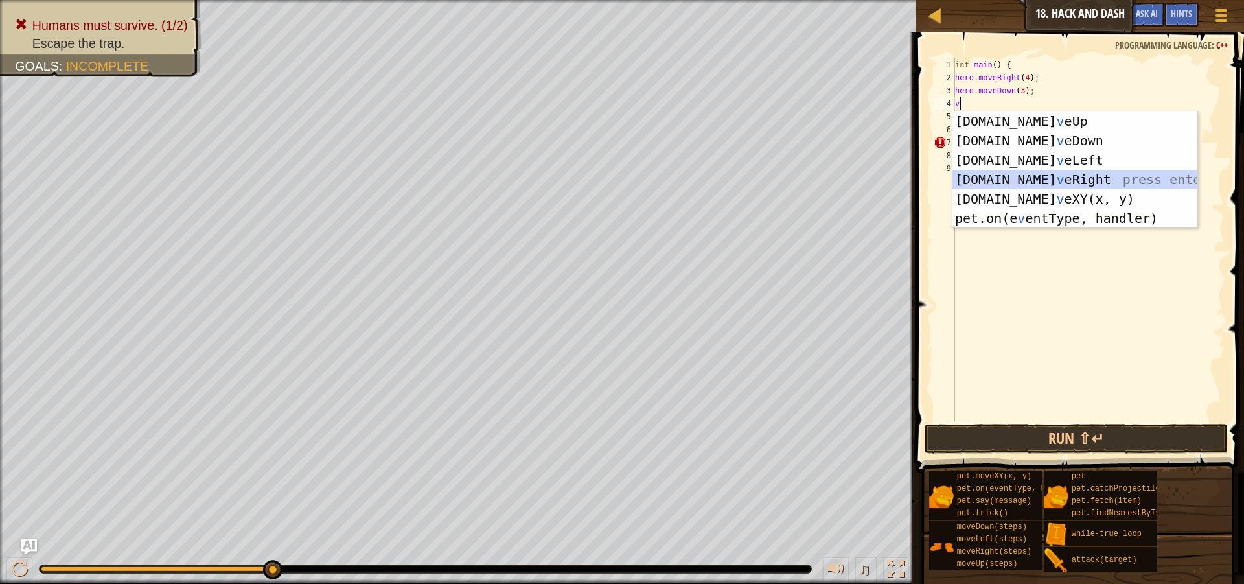
click at [1040, 176] on div "[DOMAIN_NAME] v eUp press enter [DOMAIN_NAME] v eDown press enter [DOMAIN_NAME]…" at bounding box center [1074, 188] width 245 height 155
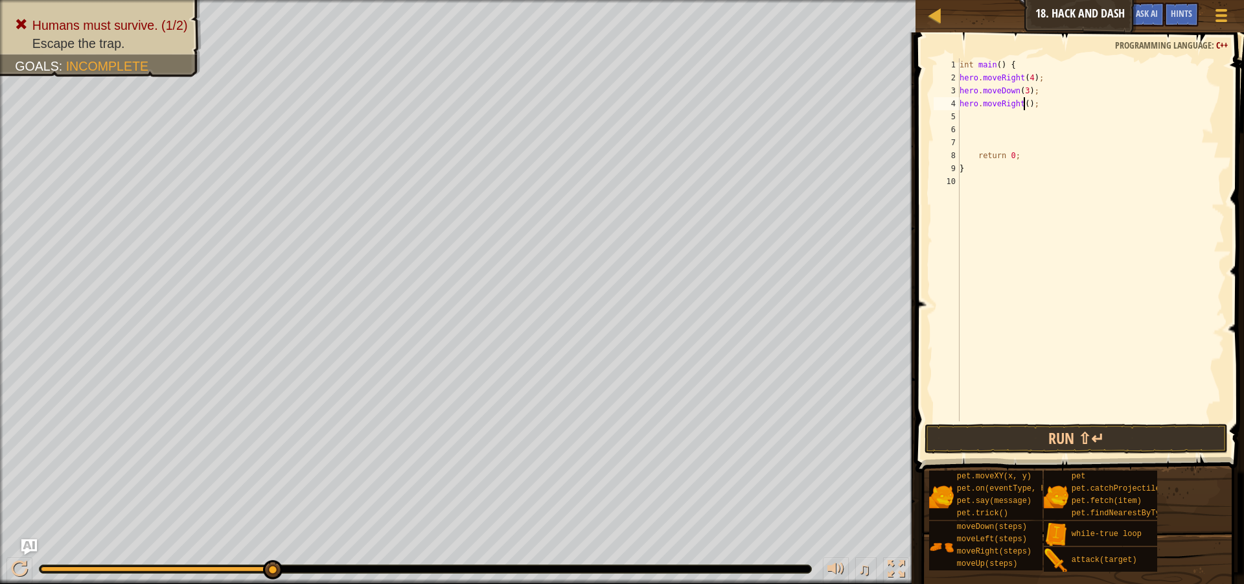
click at [1022, 107] on div "int main ( ) { hero . moveRight ( 4 ) ; hero . moveDown ( 3 ) ; hero . moveRigh…" at bounding box center [1091, 252] width 268 height 389
type textarea "hero.moveRight(3);"
click at [1011, 114] on div "int main ( ) { hero . moveRight ( 4 ) ; hero . moveDown ( 3 ) ; hero . moveRigh…" at bounding box center [1091, 252] width 268 height 389
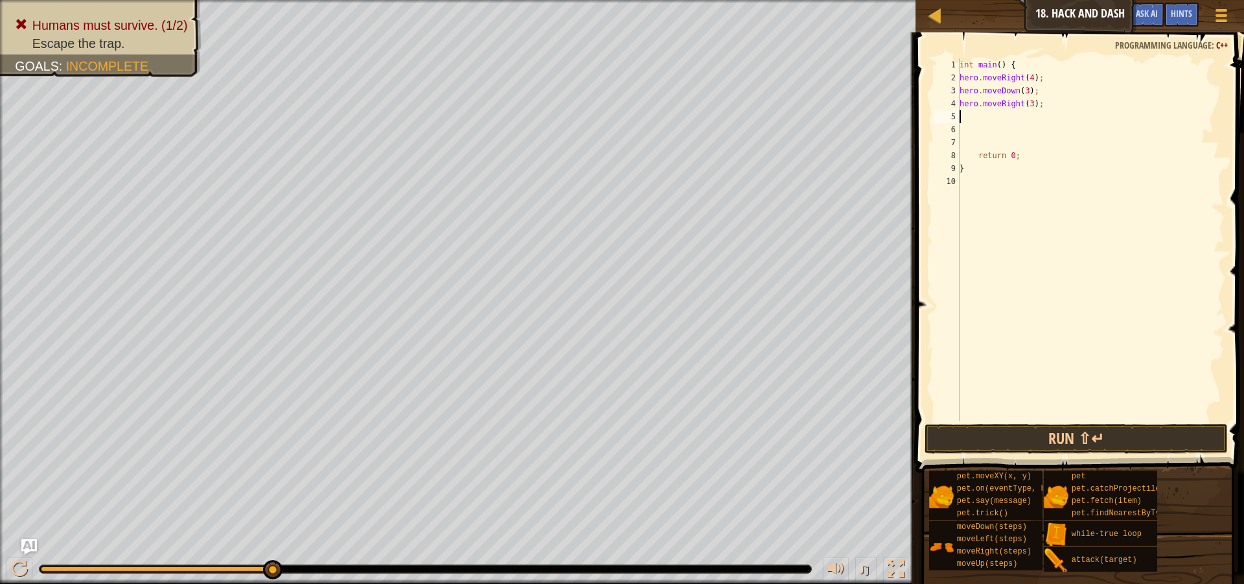
type textarea "v"
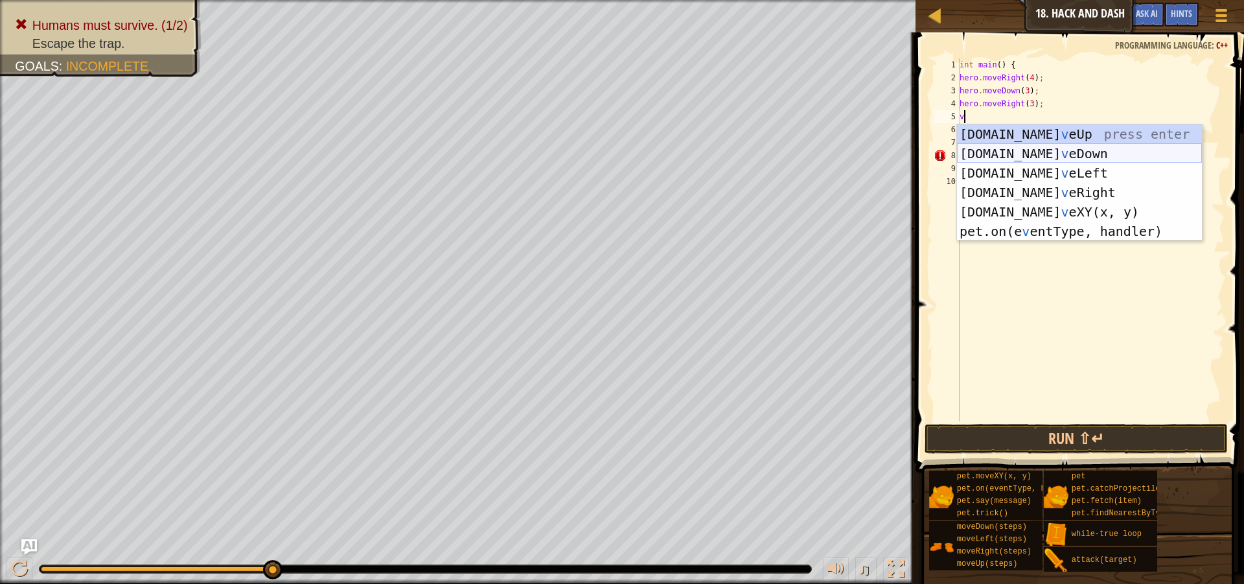
click at [1059, 158] on div "[DOMAIN_NAME] v eUp press enter [DOMAIN_NAME] v eDown press enter [DOMAIN_NAME]…" at bounding box center [1079, 201] width 245 height 155
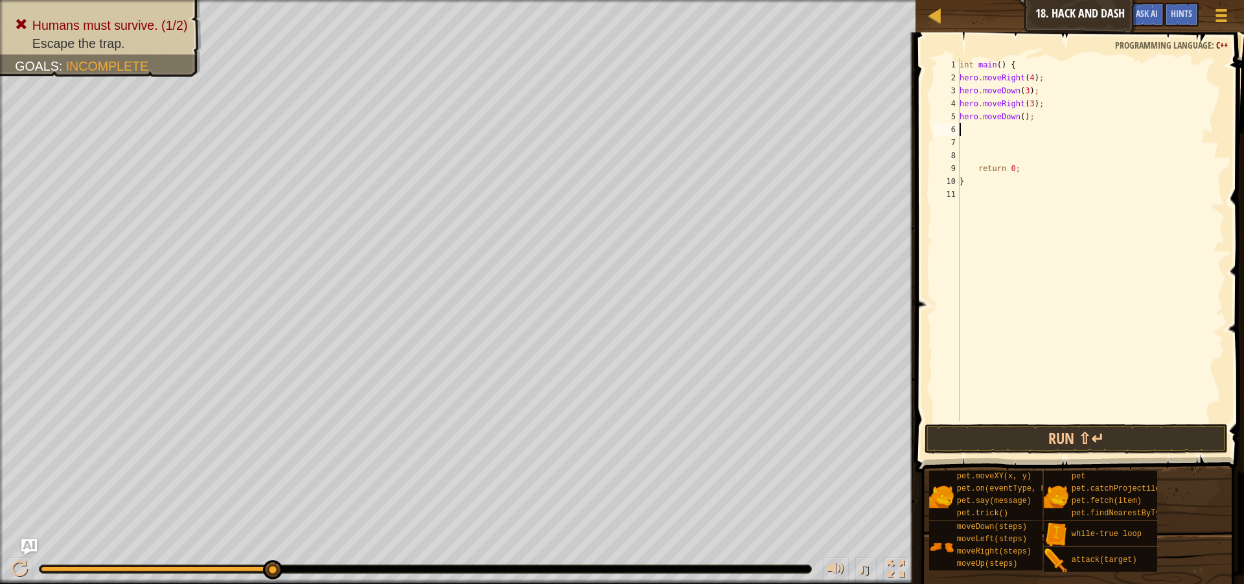
click at [1019, 117] on div "int main ( ) { hero . moveRight ( 4 ) ; hero . moveDown ( 3 ) ; hero . moveRigh…" at bounding box center [1091, 252] width 268 height 389
type textarea "hero.moveDown(3);"
click at [1013, 139] on div "int main ( ) { hero . moveRight ( 4 ) ; hero . moveDown ( 3 ) ; hero . moveRigh…" at bounding box center [1091, 252] width 268 height 389
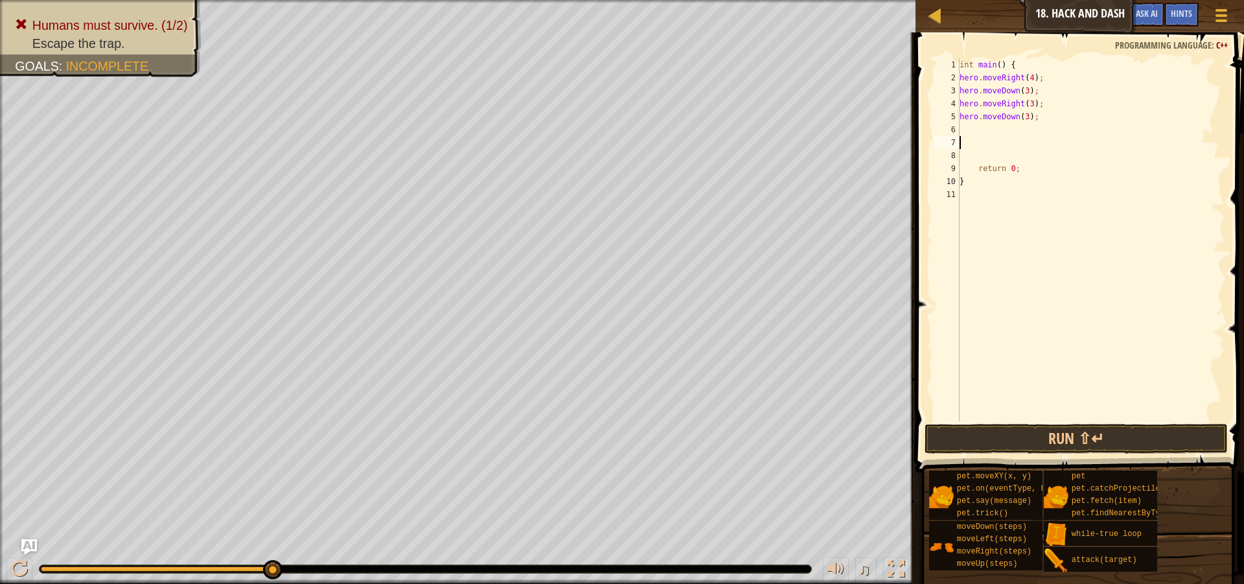
click at [1010, 128] on div "int main ( ) { hero . moveRight ( 4 ) ; hero . moveDown ( 3 ) ; hero . moveRigh…" at bounding box center [1091, 252] width 268 height 389
type textarea "v"
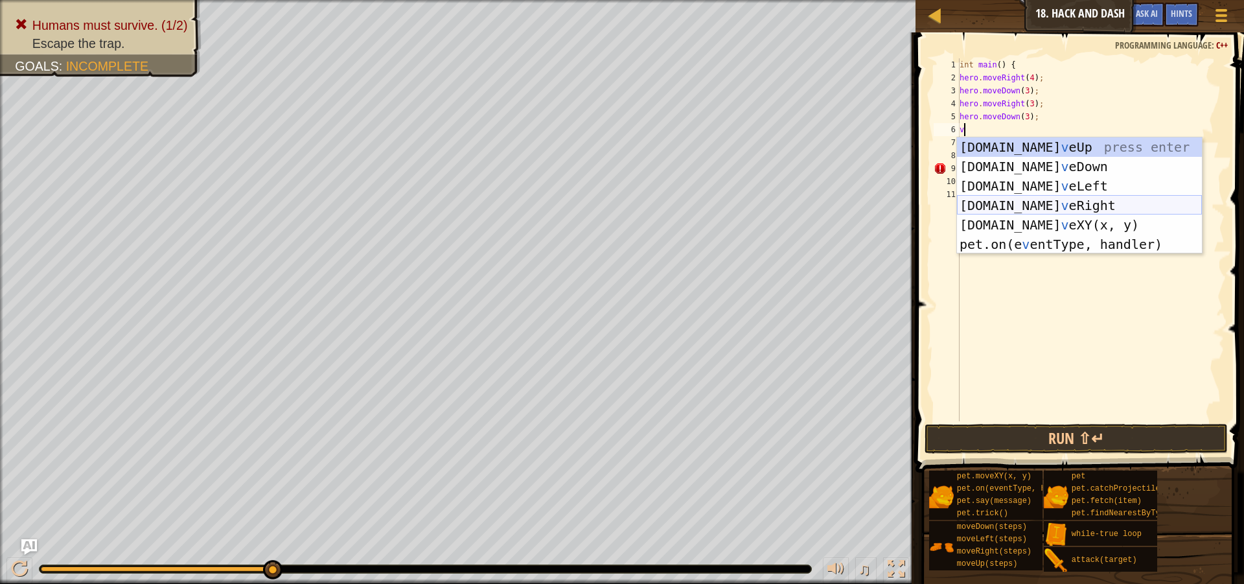
click at [1022, 198] on div "[DOMAIN_NAME] v eUp press enter [DOMAIN_NAME] v eDown press enter [DOMAIN_NAME]…" at bounding box center [1079, 214] width 245 height 155
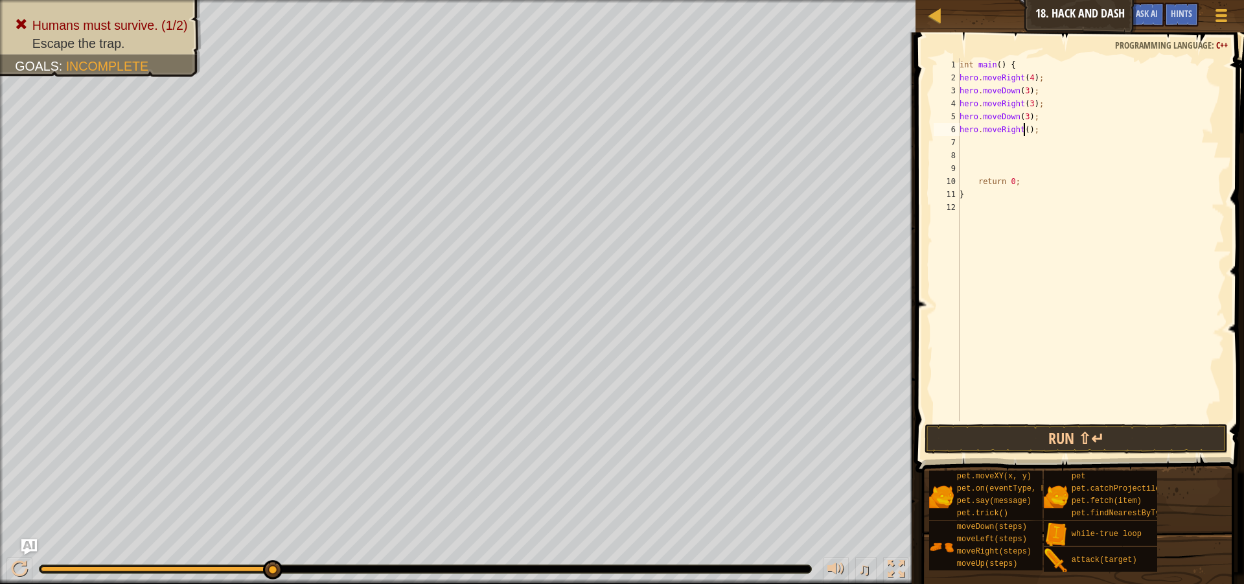
click at [1024, 130] on div "int main ( ) { hero . moveRight ( 4 ) ; hero . moveDown ( 3 ) ; hero . moveRigh…" at bounding box center [1091, 252] width 268 height 389
type textarea "hero.moveRight(3);"
click at [980, 135] on div "int main ( ) { hero . moveRight ( 4 ) ; hero . moveDown ( 3 ) ; hero . moveRigh…" at bounding box center [1091, 252] width 268 height 389
click at [983, 145] on div "int main ( ) { hero . moveRight ( 4 ) ; hero . moveDown ( 3 ) ; hero . moveRigh…" at bounding box center [1091, 252] width 268 height 389
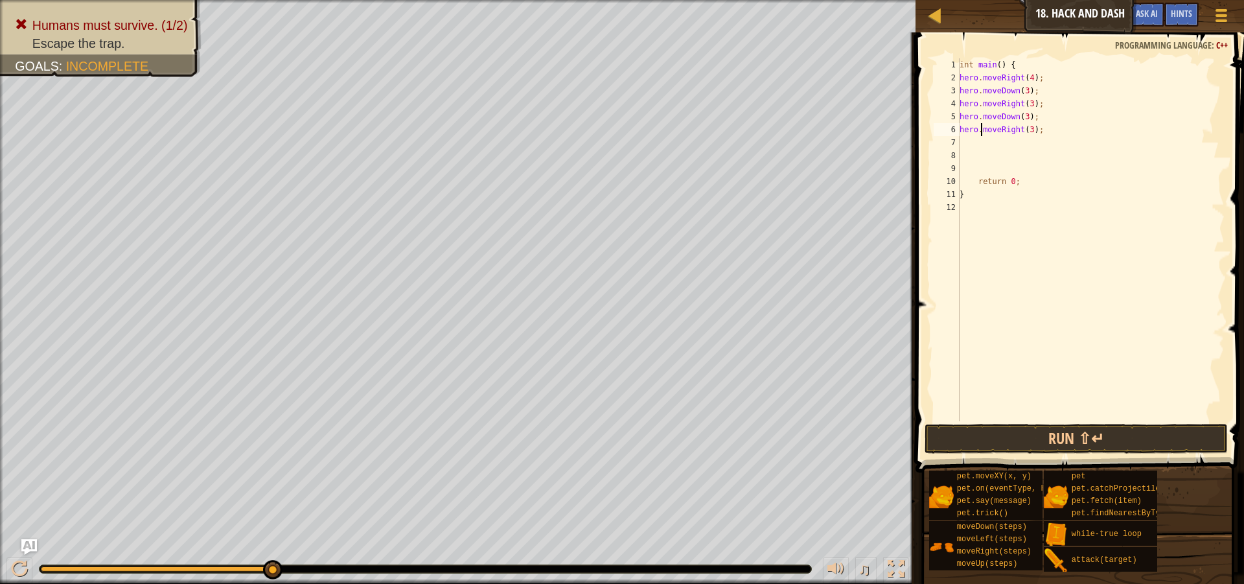
scroll to position [6, 0]
type textarea "v"
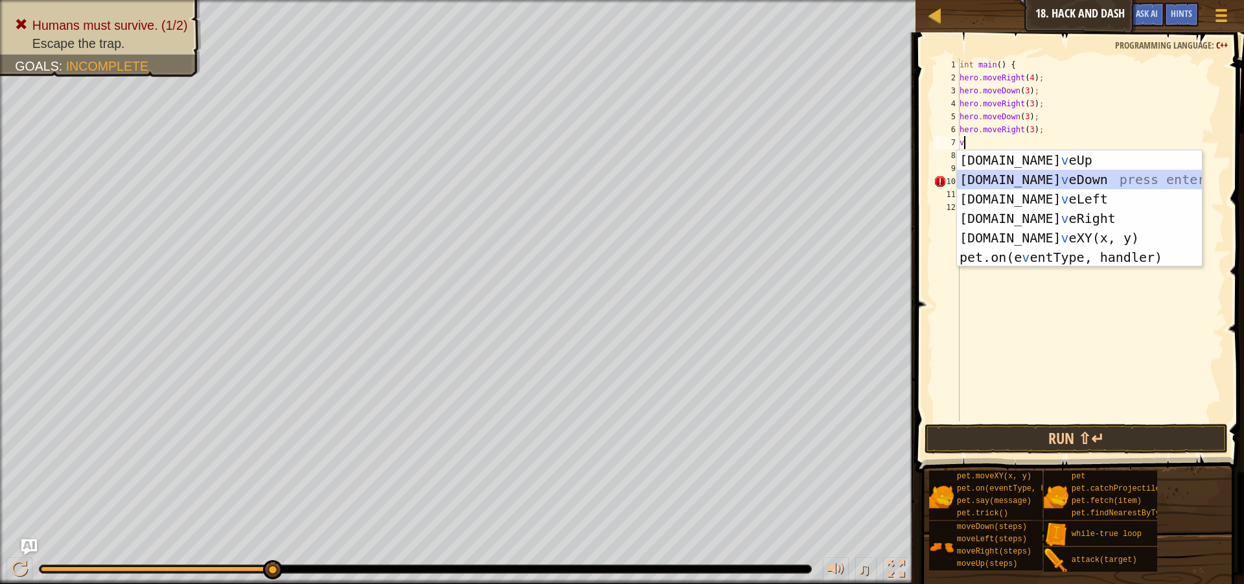
click at [1041, 174] on div "[DOMAIN_NAME] v eUp press enter [DOMAIN_NAME] v eDown press enter [DOMAIN_NAME]…" at bounding box center [1079, 227] width 245 height 155
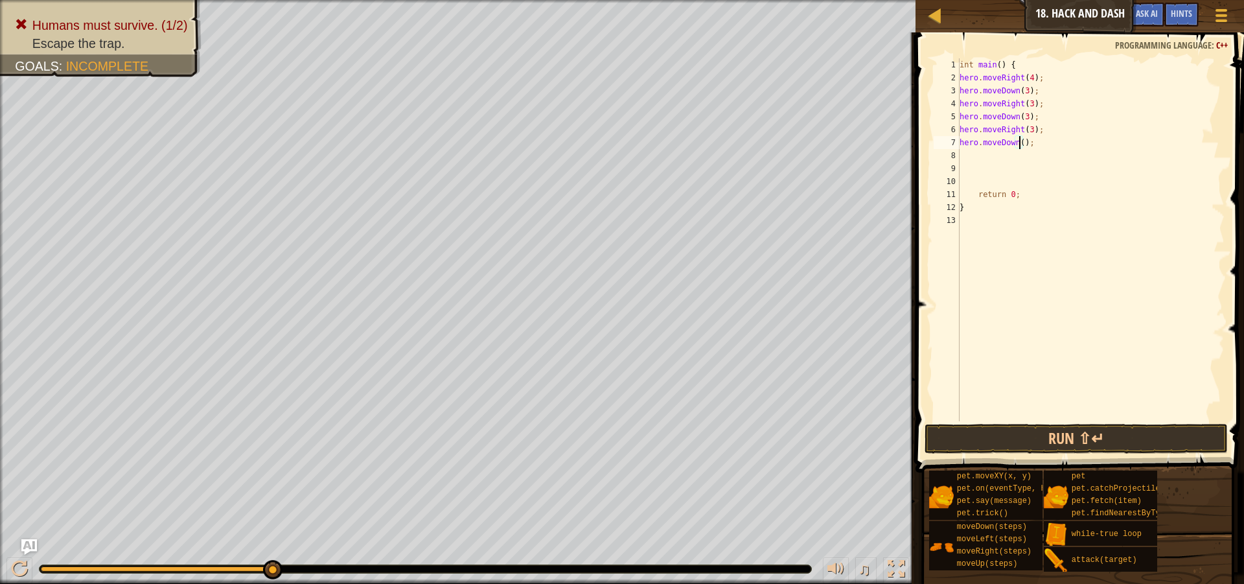
click at [1018, 145] on div "int main ( ) { hero . moveRight ( 4 ) ; hero . moveDown ( 3 ) ; hero . moveRigh…" at bounding box center [1091, 252] width 268 height 389
click at [1188, 437] on button "Run ⇧↵" at bounding box center [1076, 439] width 303 height 30
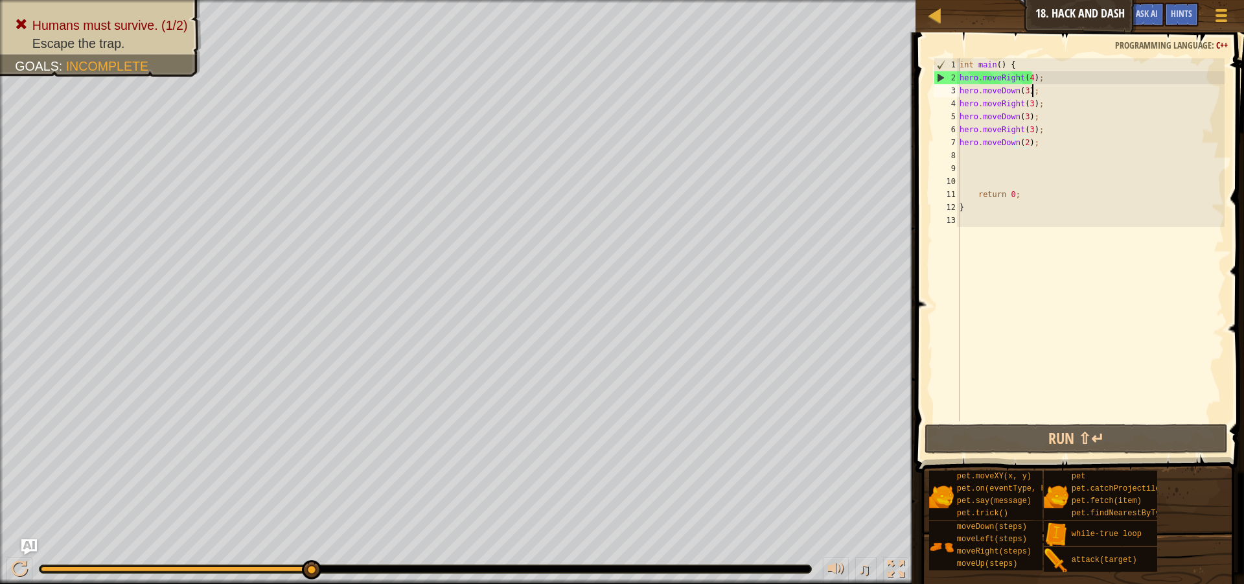
click at [1035, 90] on div "int main ( ) { hero . moveRight ( 4 ) ; hero . moveDown ( 3 ) ; hero . moveRigh…" at bounding box center [1091, 252] width 268 height 389
click at [1040, 76] on div "int main ( ) { hero . moveRight ( 4 ) ; hero . moveDown ( 3 ) ; hero . moveRigh…" at bounding box center [1091, 252] width 268 height 389
click at [1028, 73] on div "int main ( ) { hero . moveRight ( 4 ) ; hero . moveDown ( 3 ) ; hero . moveRigh…" at bounding box center [1091, 252] width 268 height 389
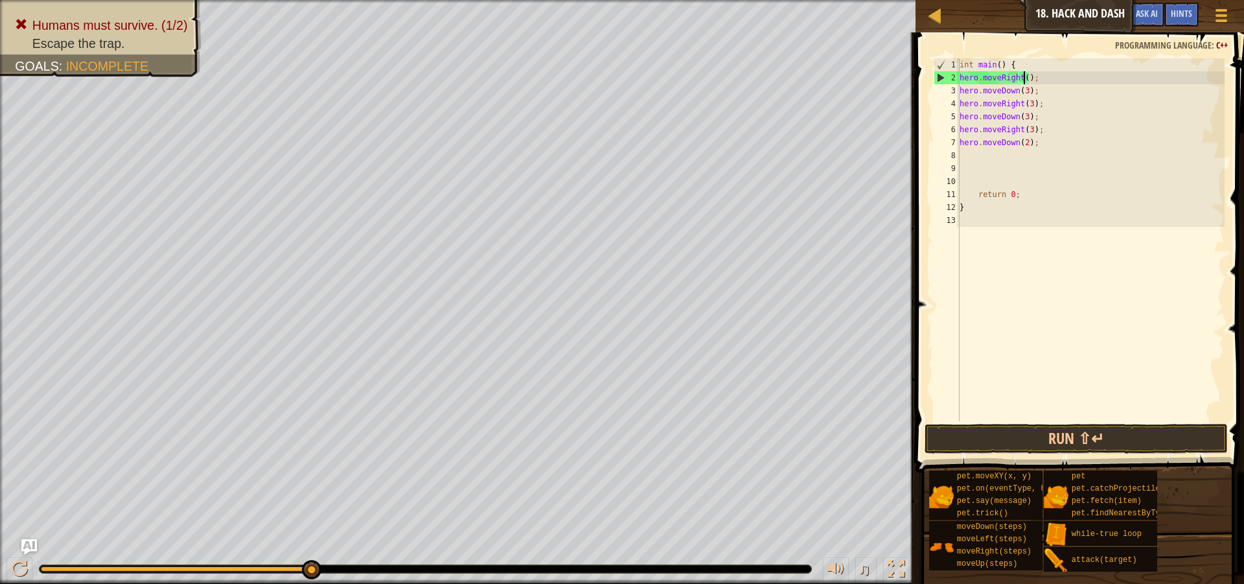
type textarea "hero.moveRight(1);"
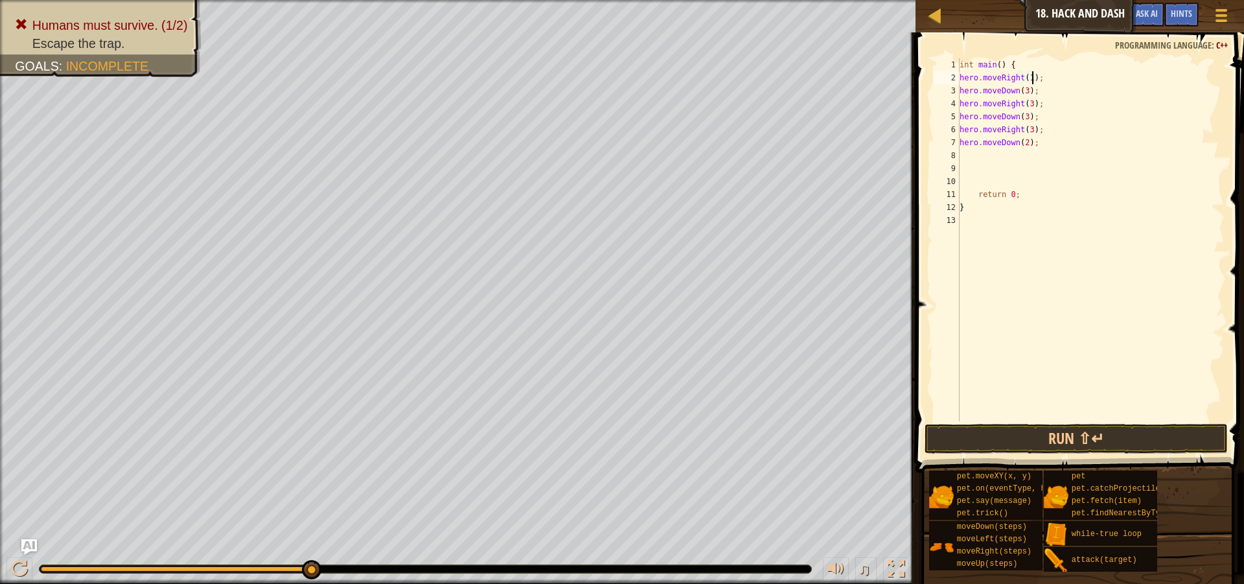
click at [1032, 82] on div "int main ( ) { hero . moveRight ( 1 ) ; hero . moveDown ( 3 ) ; hero . moveRigh…" at bounding box center [1091, 252] width 268 height 389
click at [1040, 82] on div "int main ( ) { hero . moveRight ( 1 ) ; hero . moveDown ( 3 ) ; hero . moveRigh…" at bounding box center [1091, 252] width 268 height 389
click at [990, 95] on div "int main ( ) { hero . moveRight ( 1 ) ; hero . moveDown ( 3 ) ; hero . moveRigh…" at bounding box center [1091, 252] width 268 height 389
type textarea "v"
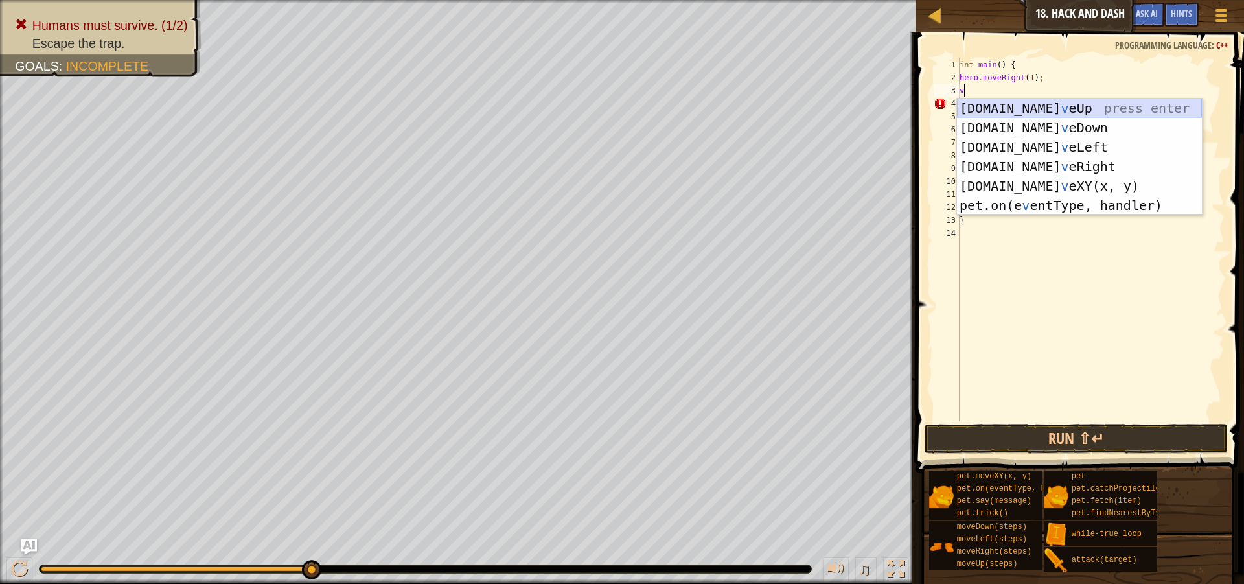
click at [1053, 108] on div "[DOMAIN_NAME] v eUp press enter [DOMAIN_NAME] v eDown press enter [DOMAIN_NAME]…" at bounding box center [1079, 175] width 245 height 155
type textarea "v"
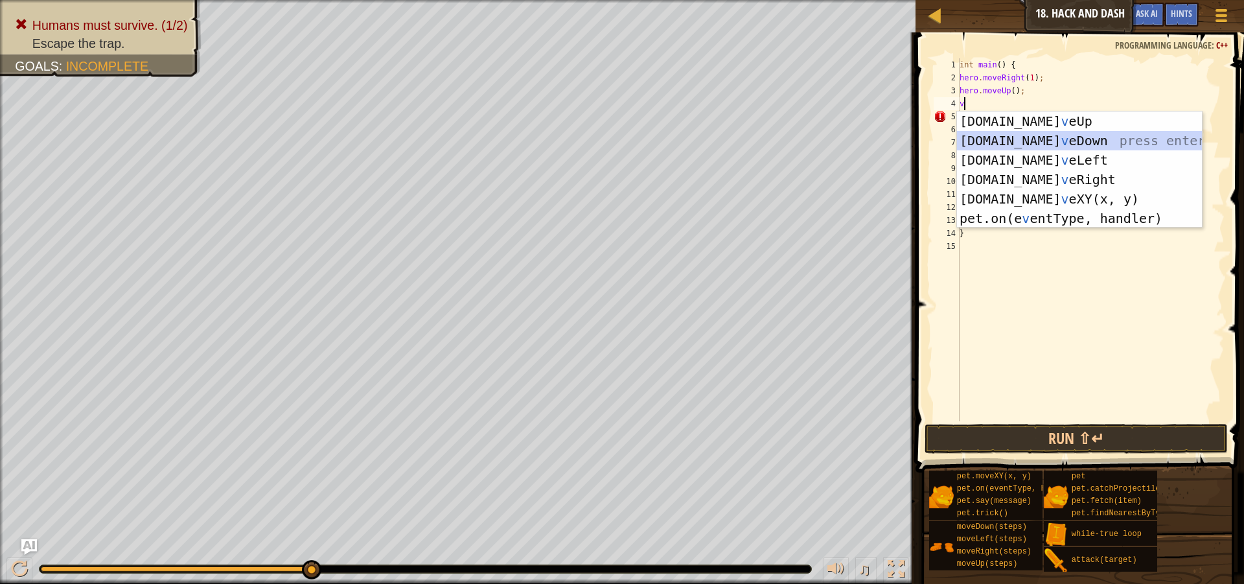
click at [1053, 137] on div "[DOMAIN_NAME] v eUp press enter [DOMAIN_NAME] v eDown press enter [DOMAIN_NAME]…" at bounding box center [1079, 188] width 245 height 155
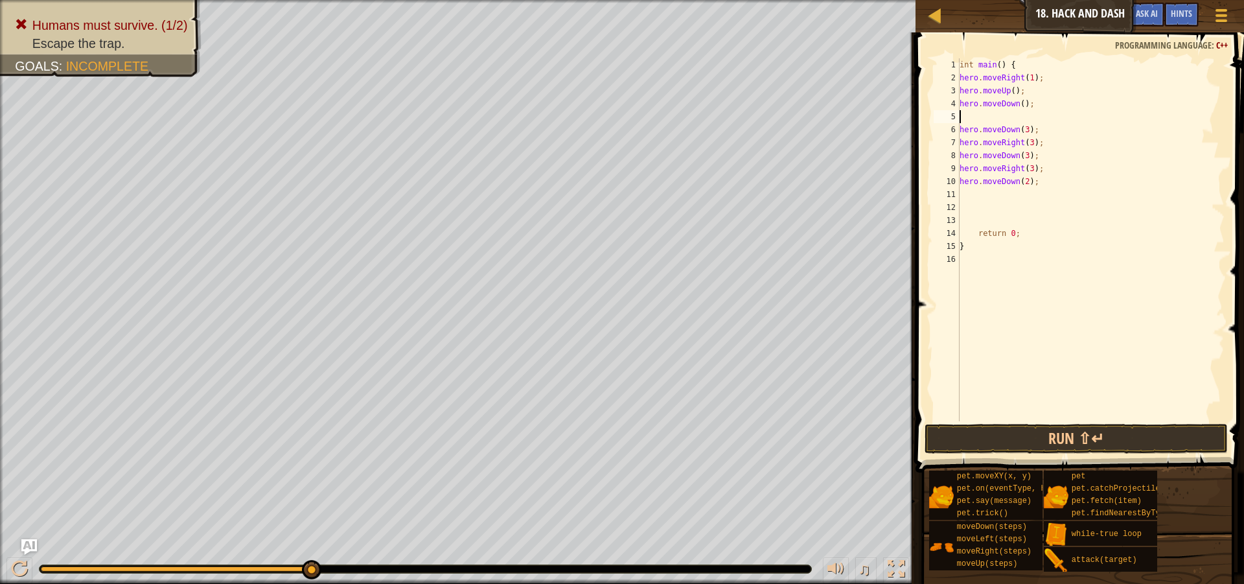
type textarea "v"
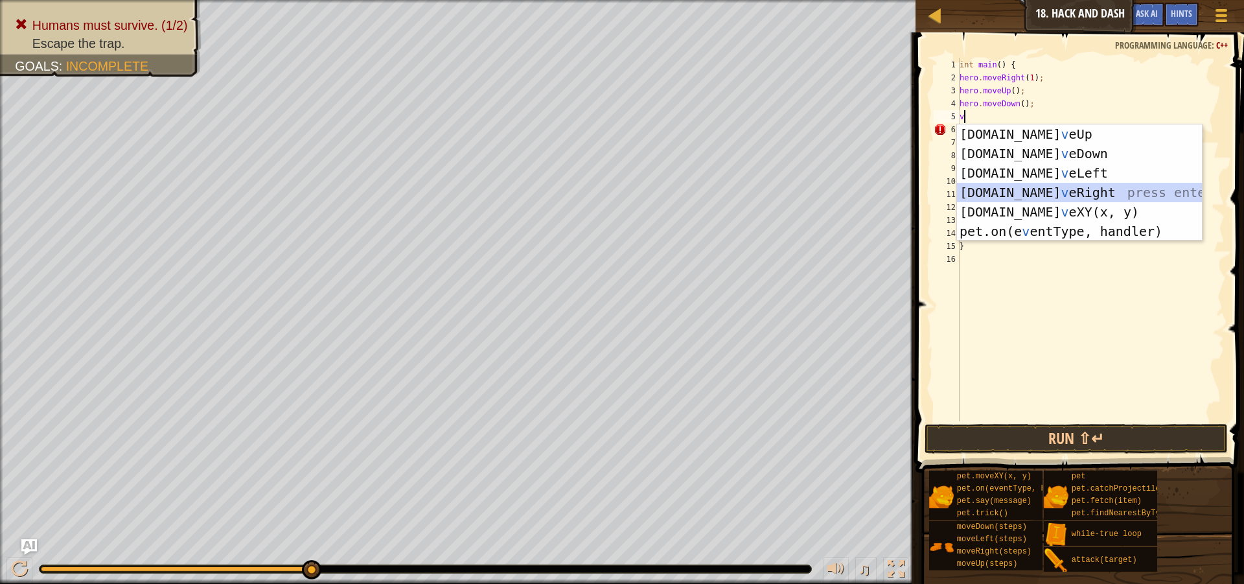
click at [1041, 189] on div "[DOMAIN_NAME] v eUp press enter [DOMAIN_NAME] v eDown press enter [DOMAIN_NAME]…" at bounding box center [1079, 201] width 245 height 155
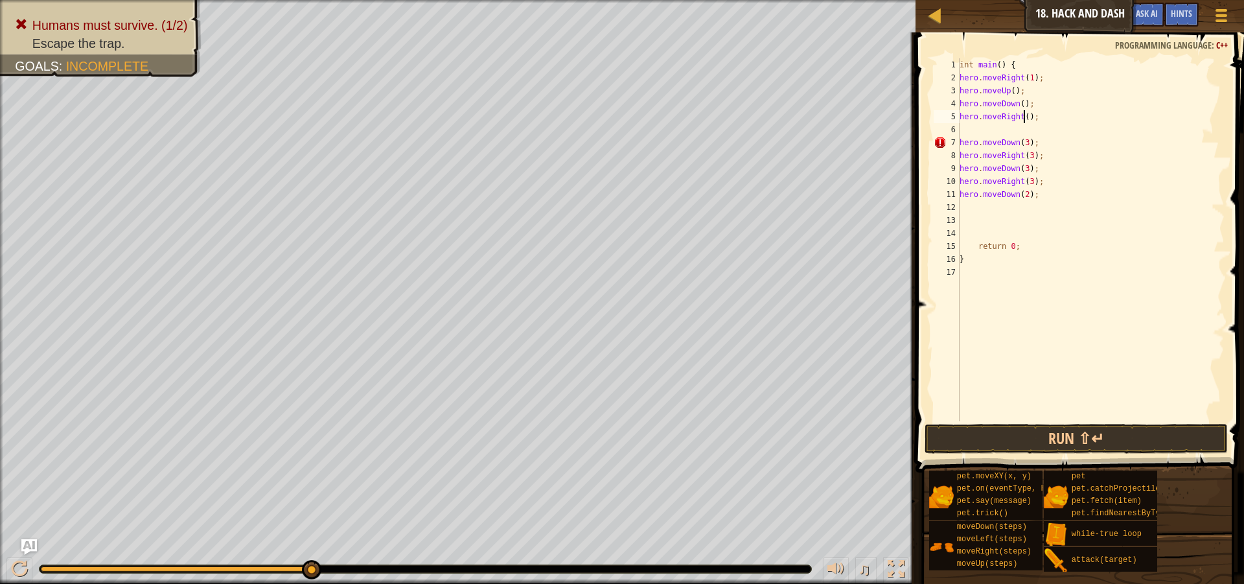
click at [1022, 120] on div "int main ( ) { hero . moveRight ( 1 ) ; hero . moveUp ( ) ; hero . moveDown ( )…" at bounding box center [1091, 252] width 268 height 389
click at [1010, 138] on div "int main ( ) { hero . moveRight ( 1 ) ; hero . moveUp ( ) ; hero . moveDown ( )…" at bounding box center [1091, 252] width 268 height 389
type textarea "hero.moveDown(3);"
click at [1007, 130] on div "int main ( ) { hero . moveRight ( 1 ) ; hero . moveUp ( ) ; hero . moveDown ( )…" at bounding box center [1091, 252] width 268 height 389
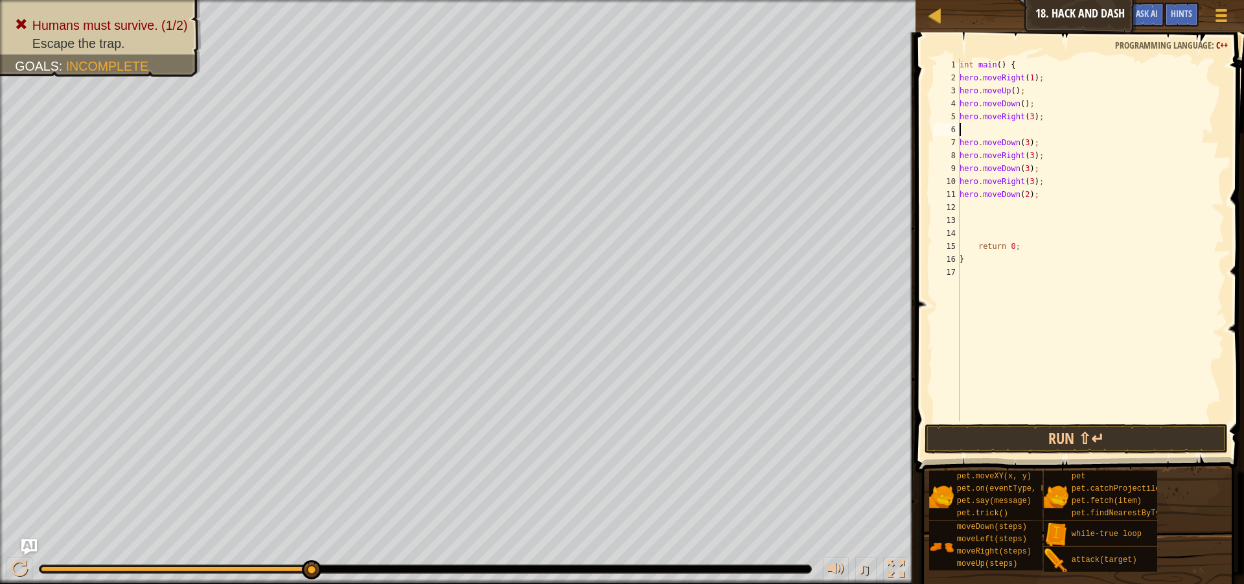
scroll to position [6, 0]
type textarea "hero.moveRight(3);"
click at [1145, 437] on button "Run ⇧↵" at bounding box center [1076, 439] width 303 height 30
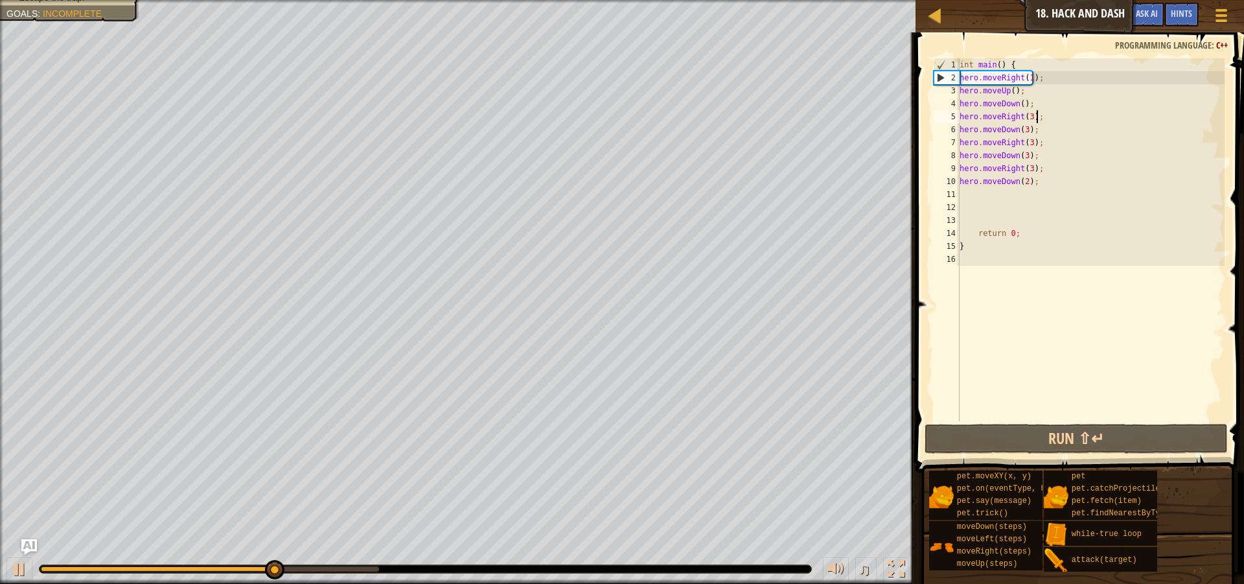
click at [1018, 97] on div "int main ( ) { hero . moveRight ( 1 ) ; hero . moveUp ( ) ; hero . moveDown ( )…" at bounding box center [1091, 252] width 268 height 389
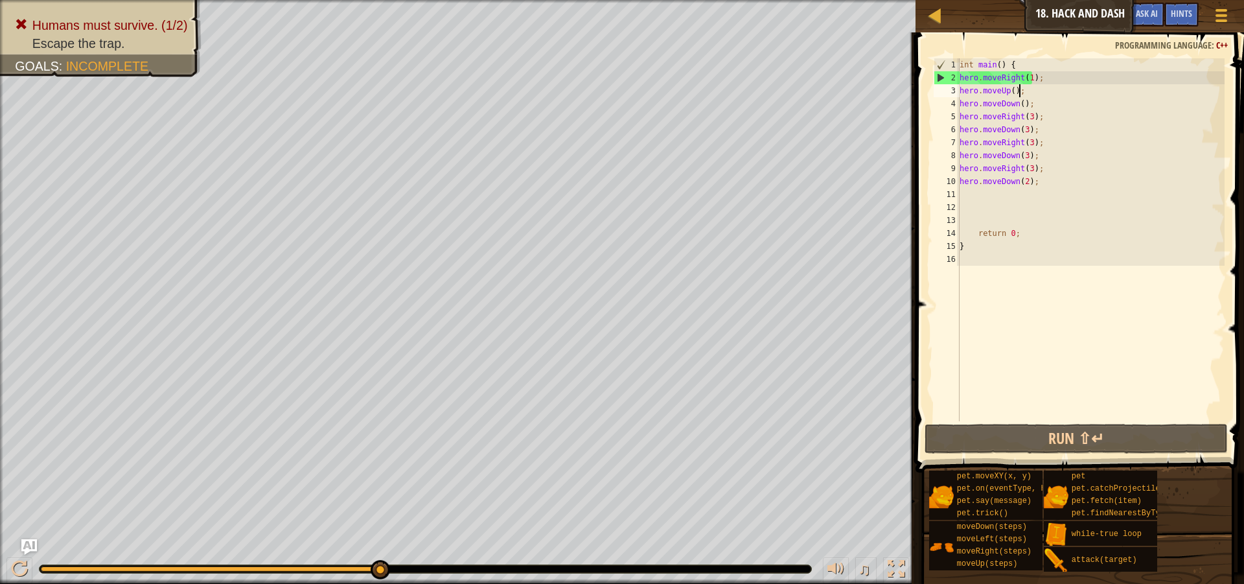
click at [1024, 90] on div "int main ( ) { hero . moveRight ( 1 ) ; hero . moveUp ( ) ; hero . moveDown ( )…" at bounding box center [1091, 252] width 268 height 389
click at [1027, 77] on div "int main ( ) { hero . moveRight ( 1 ) ; hero . moveUp ( ) ; hero . moveDown ( )…" at bounding box center [1091, 252] width 268 height 389
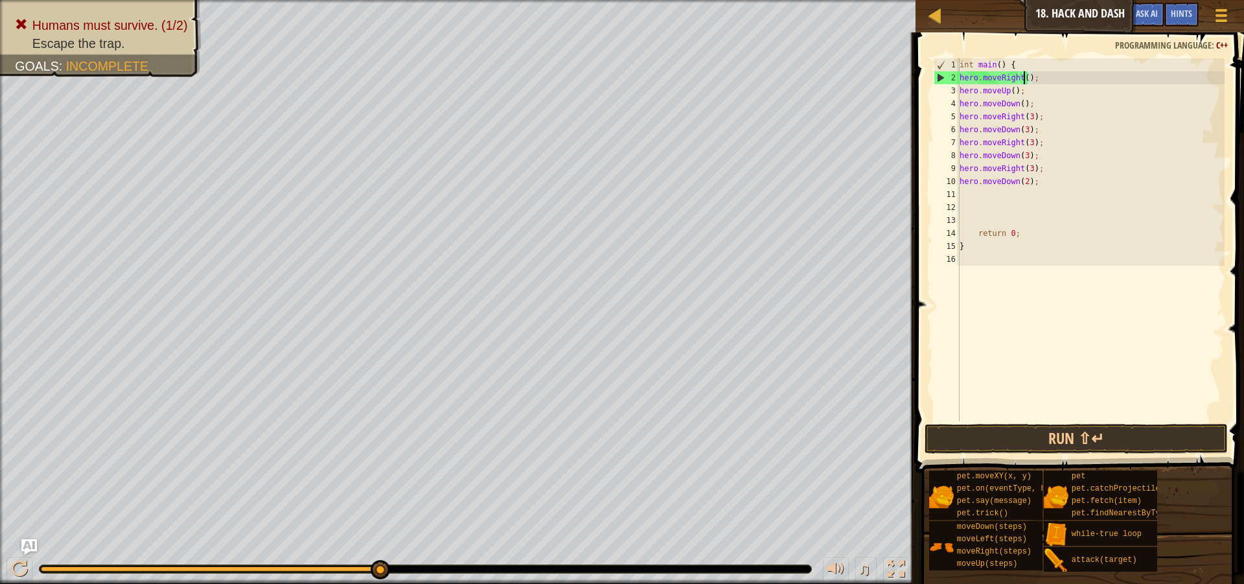
type textarea "hero.moveRight(2);"
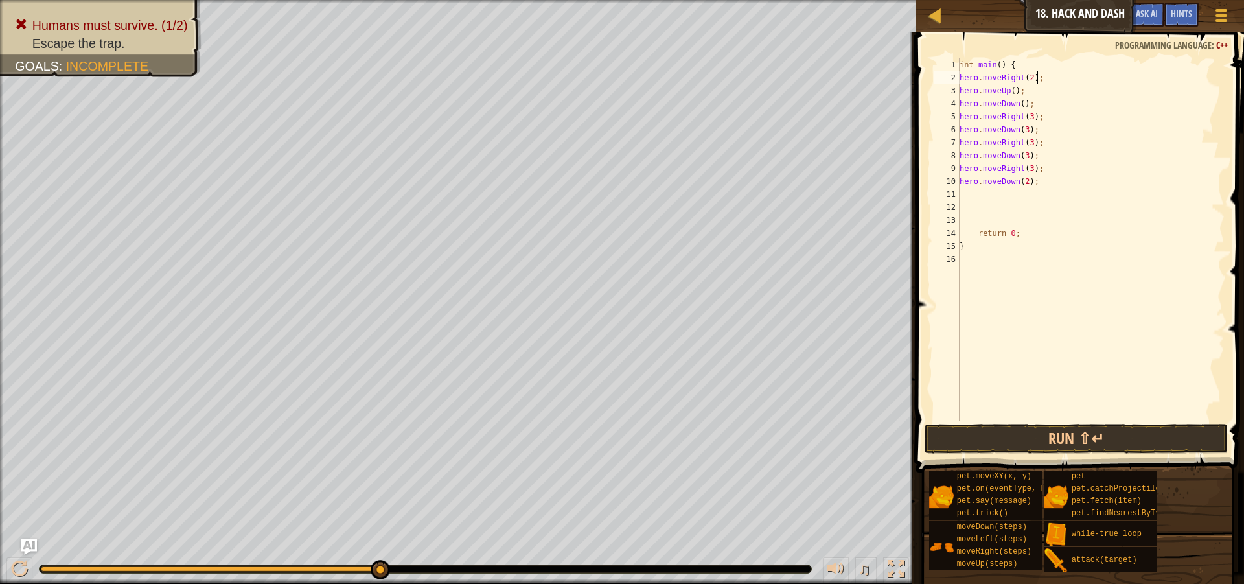
click at [1039, 82] on div "int main ( ) { hero . moveRight ( 2 ) ; hero . moveUp ( ) ; hero . moveDown ( )…" at bounding box center [1091, 252] width 268 height 389
click at [1017, 87] on div "int main ( ) { hero . moveRight ( 2 ) ; hero . moveUp ( ) ; hero . moveDown ( )…" at bounding box center [1091, 252] width 268 height 389
type textarea "v"
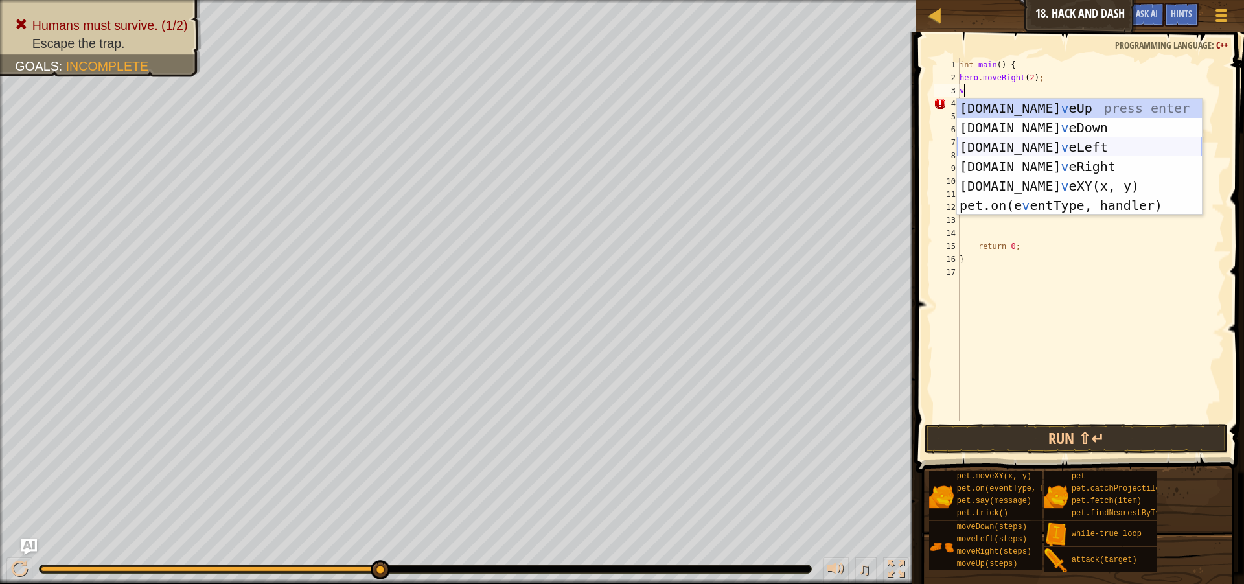
click at [1048, 150] on div "[DOMAIN_NAME] v eUp press enter [DOMAIN_NAME] v eDown press enter [DOMAIN_NAME]…" at bounding box center [1079, 175] width 245 height 155
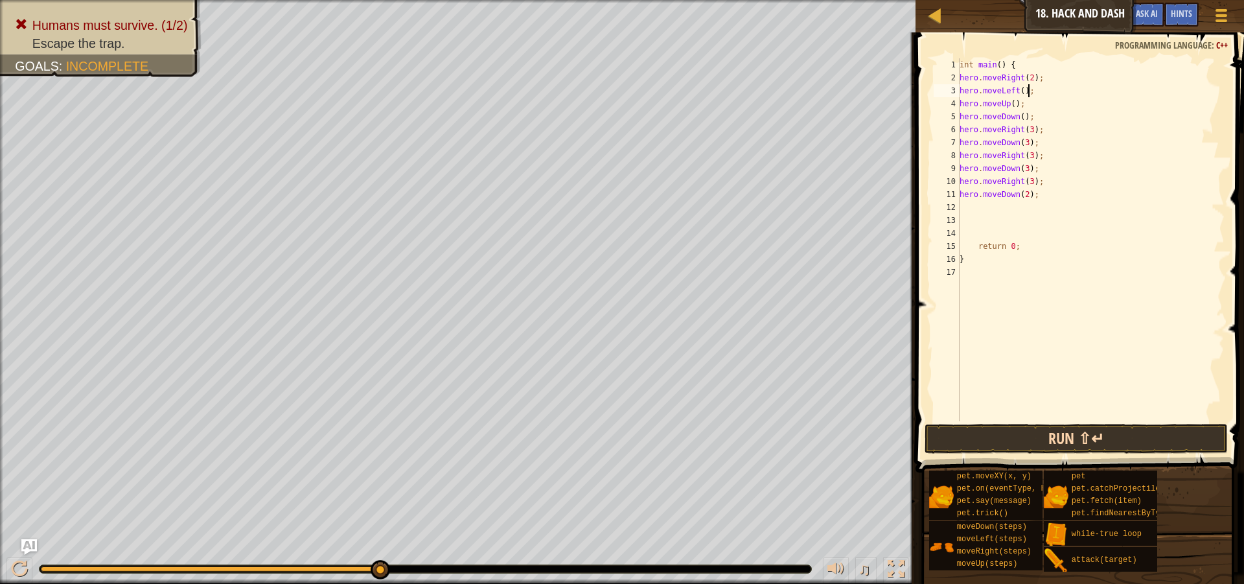
type textarea "hero.moveLeft();"
click at [1111, 444] on button "Run ⇧↵" at bounding box center [1076, 439] width 303 height 30
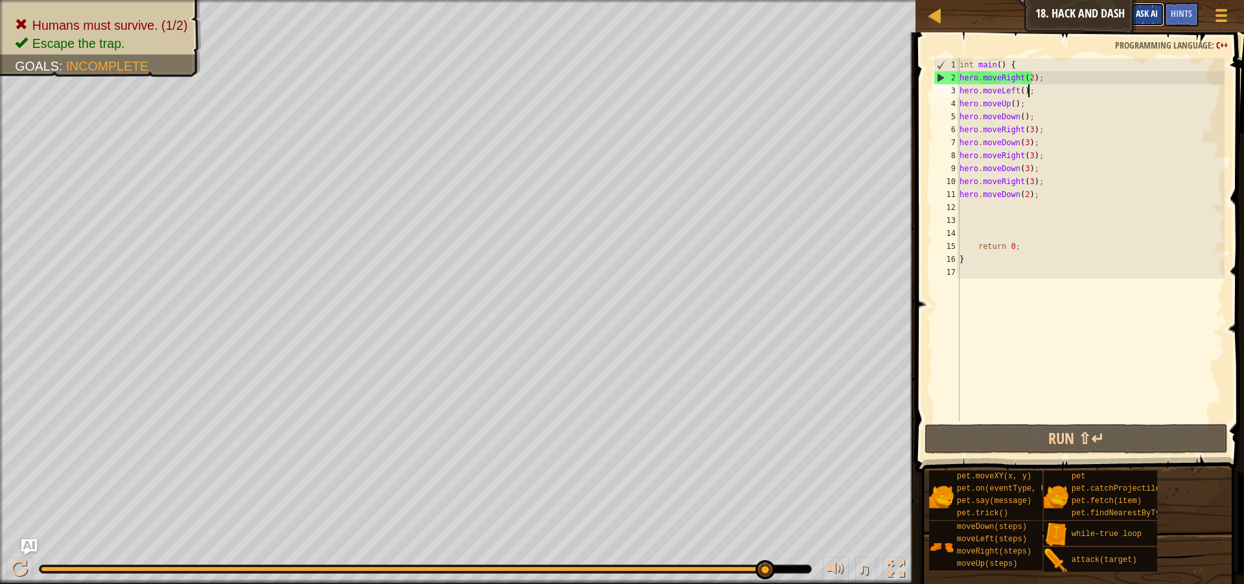
click at [1145, 5] on button "Ask AI" at bounding box center [1146, 15] width 35 height 24
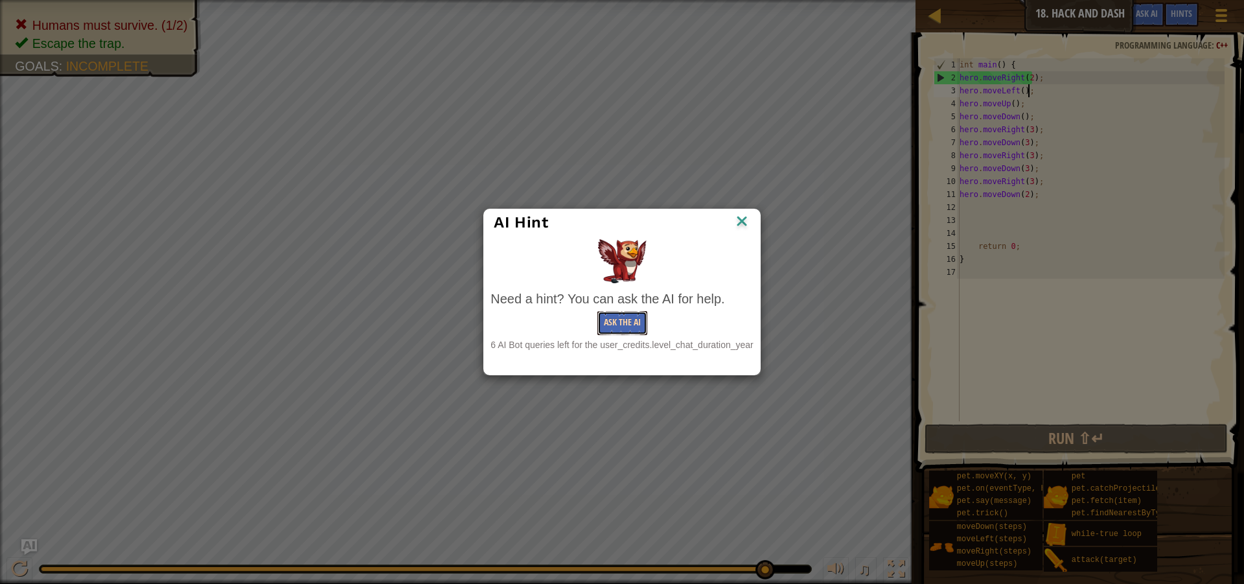
click at [633, 314] on button "Ask the AI" at bounding box center [622, 323] width 50 height 24
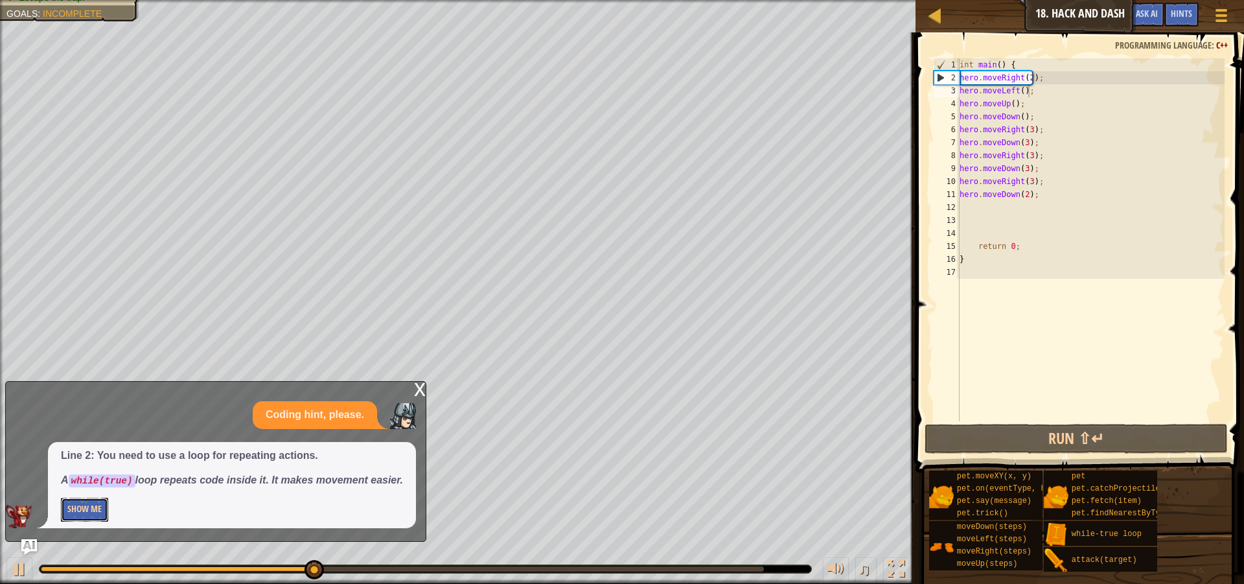
click at [75, 508] on button "Show Me" at bounding box center [84, 510] width 47 height 24
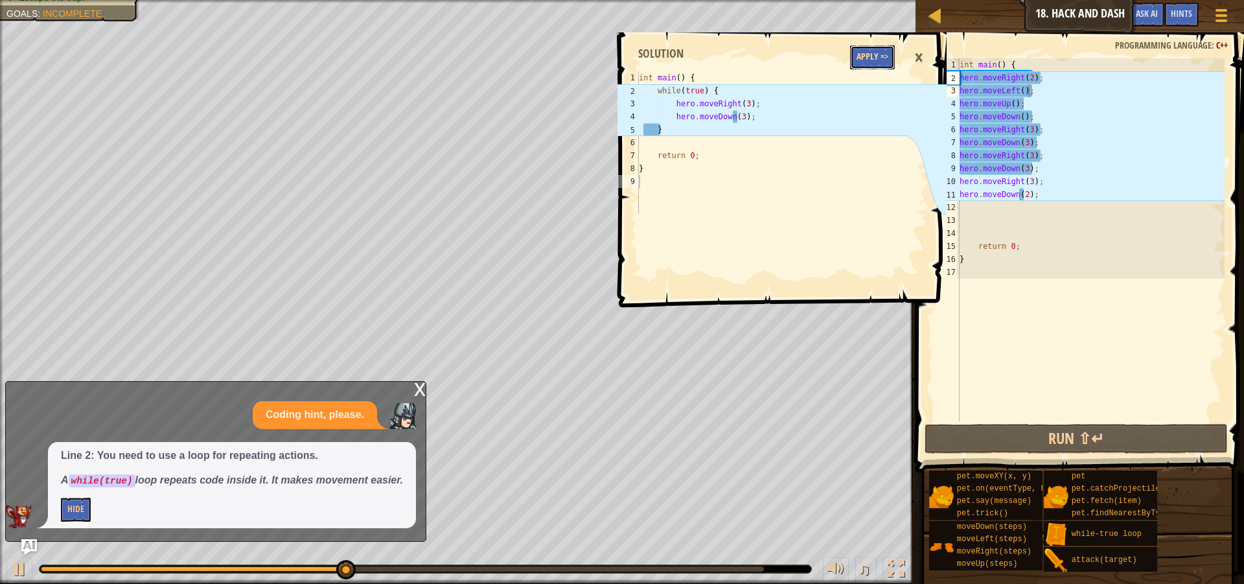
click at [862, 67] on button "Apply =>" at bounding box center [872, 57] width 45 height 24
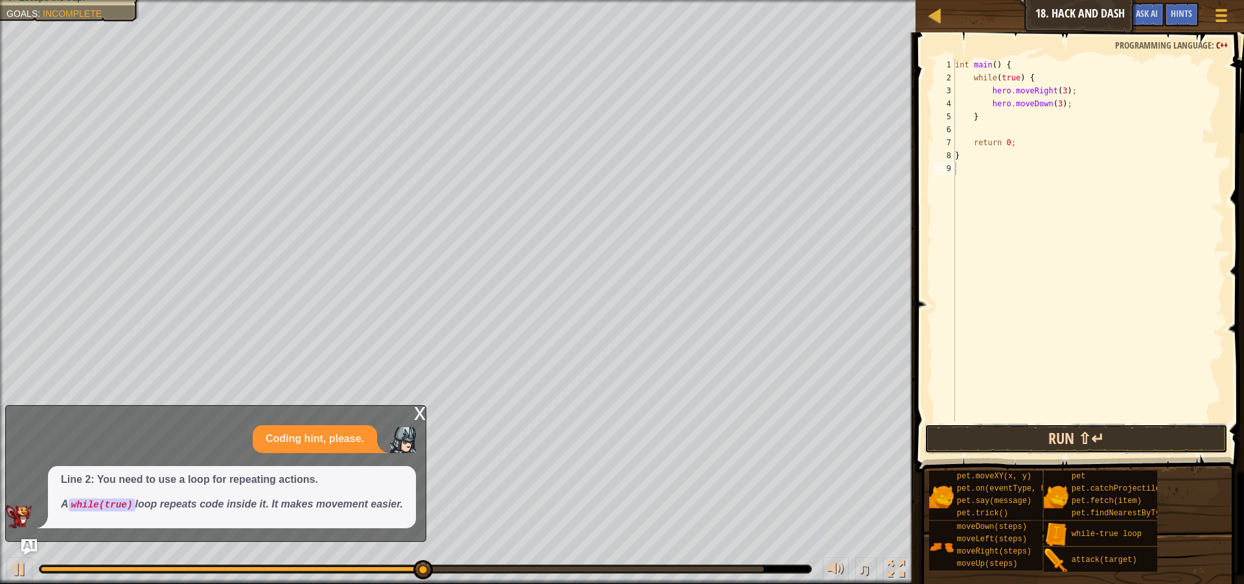
click at [1075, 431] on button "Run ⇧↵" at bounding box center [1076, 439] width 303 height 30
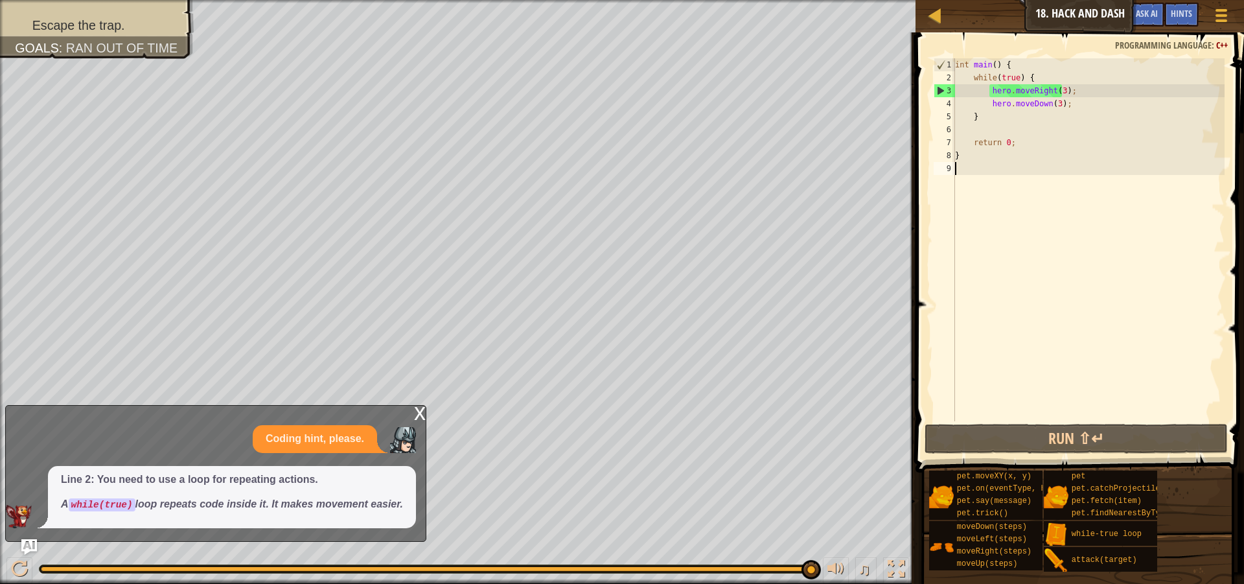
click at [420, 411] on div "x" at bounding box center [420, 412] width 12 height 13
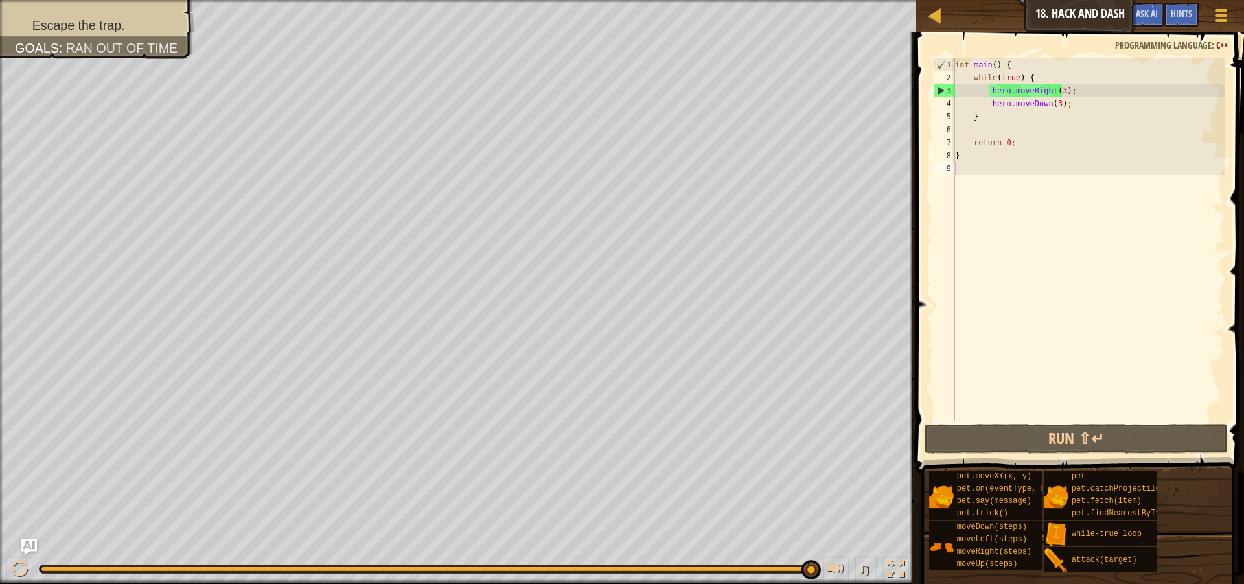
type textarea "}"
click at [1024, 121] on div "int main ( ) { while ( true ) { hero . moveRight ( 3 ) ; hero . moveDown ( 3 ) …" at bounding box center [1088, 252] width 272 height 389
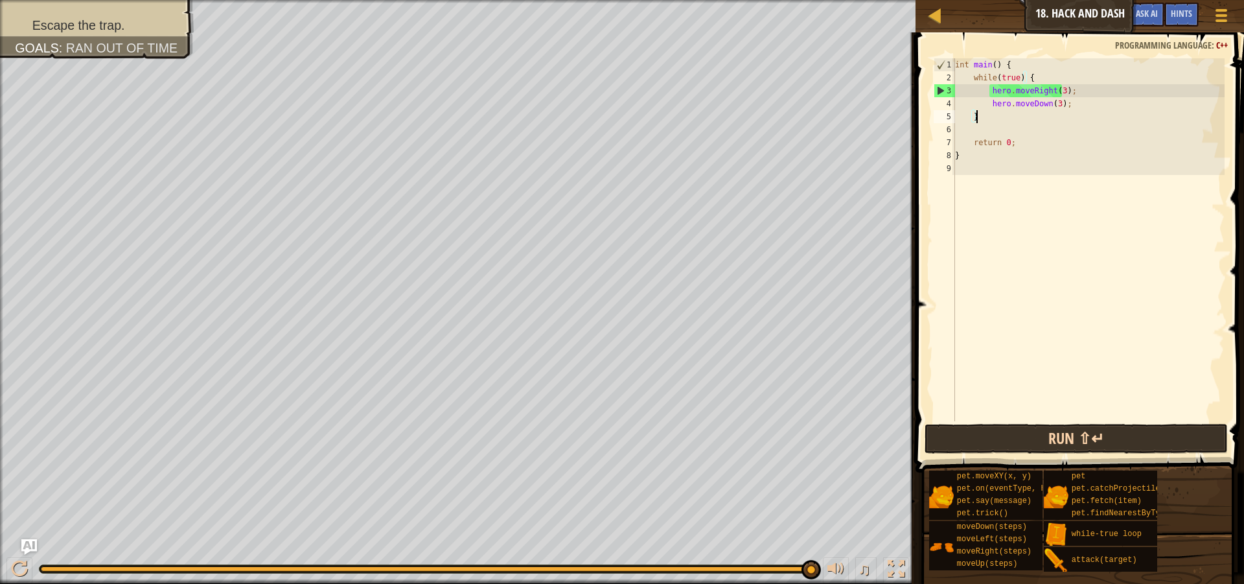
scroll to position [6, 0]
click at [1073, 437] on button "Run ⇧↵" at bounding box center [1076, 439] width 303 height 30
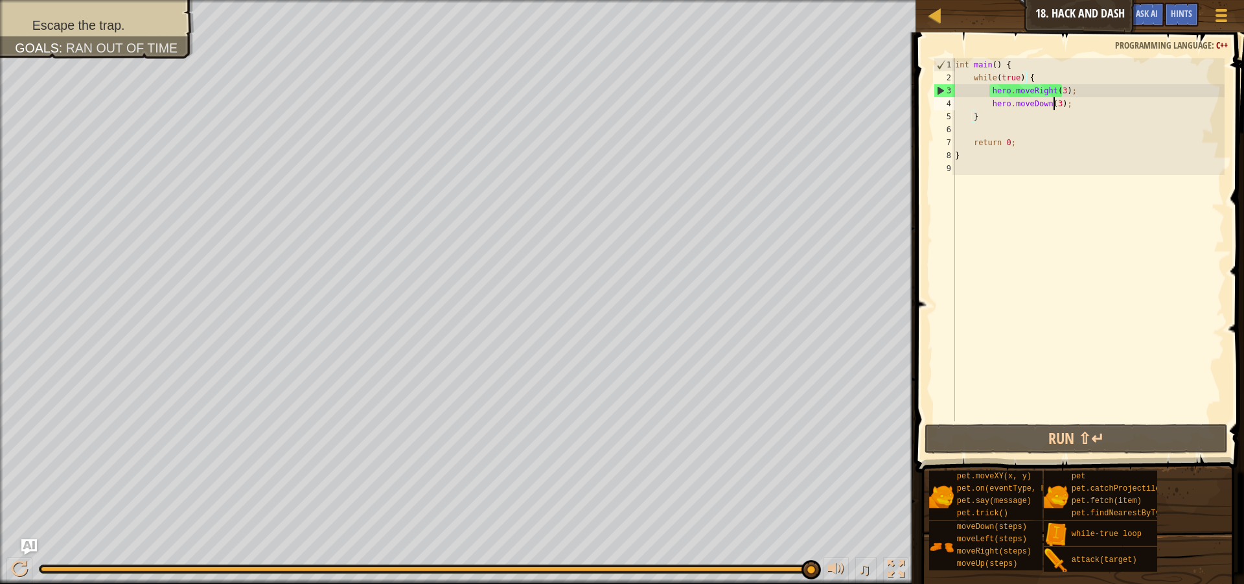
click at [1053, 103] on div "int main ( ) { while ( true ) { hero . moveRight ( 3 ) ; hero . moveDown ( 3 ) …" at bounding box center [1088, 252] width 272 height 389
type textarea "hero.moveDown(1);"
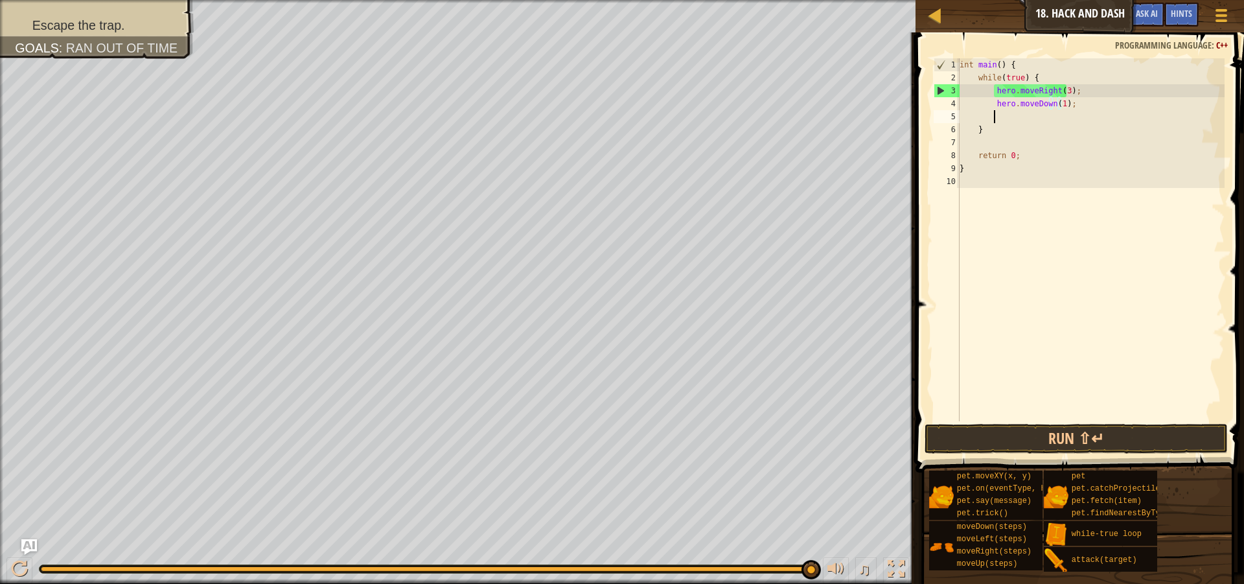
scroll to position [6, 2]
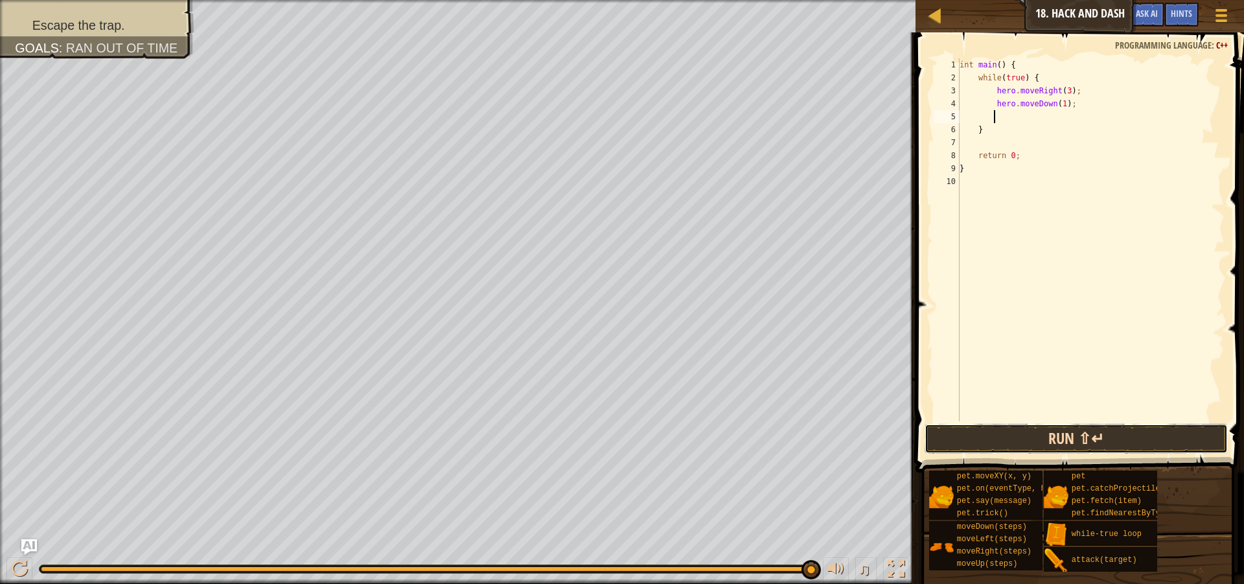
click at [1009, 442] on button "Run ⇧↵" at bounding box center [1076, 439] width 303 height 30
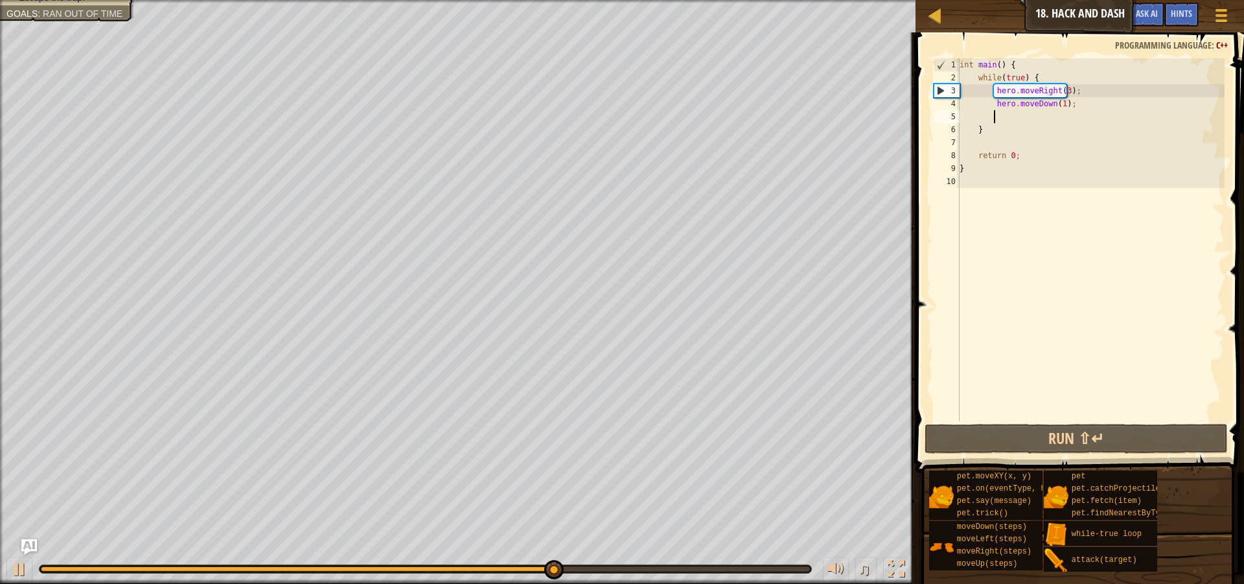
click at [1037, 124] on div "int main ( ) { while ( true ) { hero . moveRight ( 3 ) ; hero . moveDown ( 1 ) …" at bounding box center [1091, 252] width 268 height 389
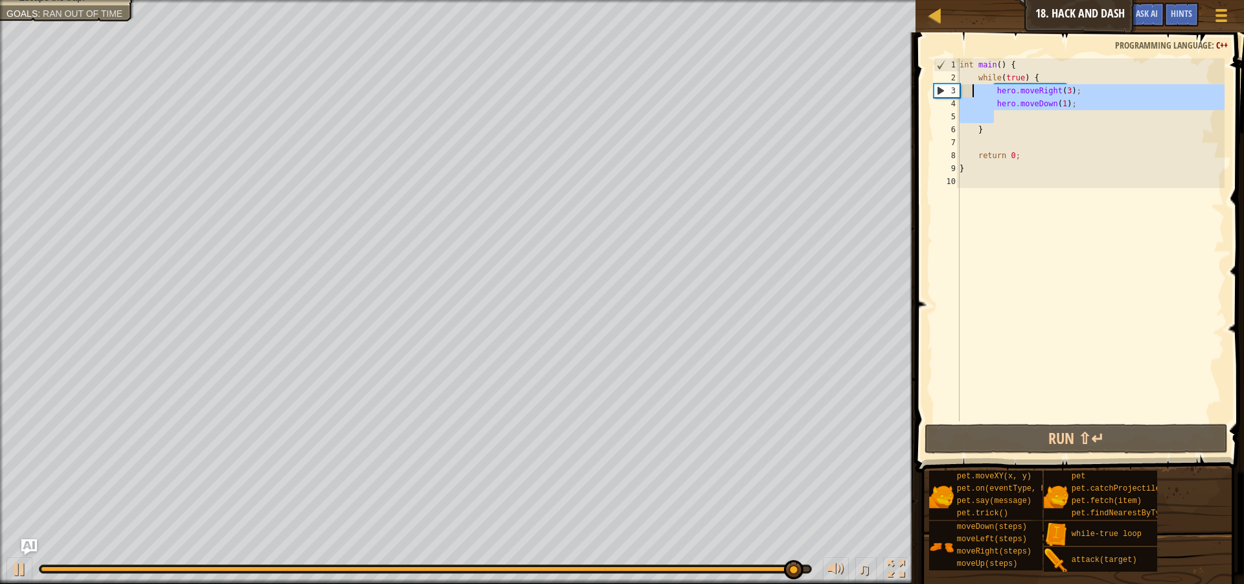
drag, startPoint x: 1035, startPoint y: 121, endPoint x: 972, endPoint y: 87, distance: 70.4
click at [972, 87] on div "int main ( ) { while ( true ) { hero . moveRight ( 3 ) ; hero . moveDown ( 1 ) …" at bounding box center [1091, 252] width 268 height 389
type textarea "hero.moveRight(3); hero.moveDown(1);"
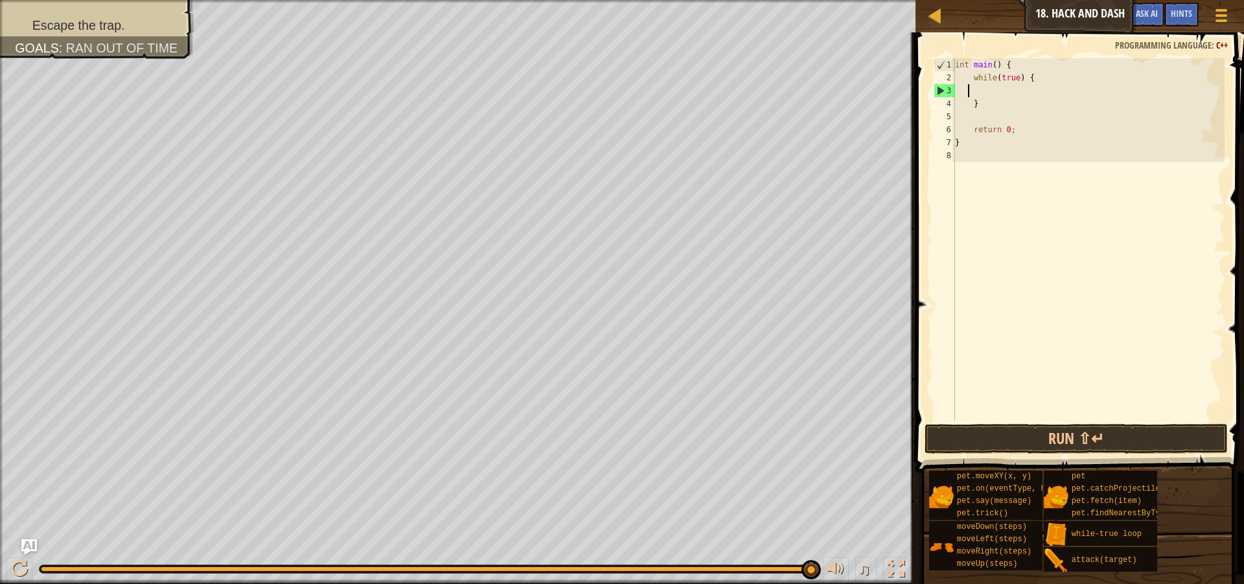
scroll to position [6, 1]
drag, startPoint x: 980, startPoint y: 86, endPoint x: 979, endPoint y: 93, distance: 6.6
click at [979, 99] on div "int main ( ) { while ( true ) { } return 0 ; }" at bounding box center [1088, 252] width 272 height 389
type textarea "}"
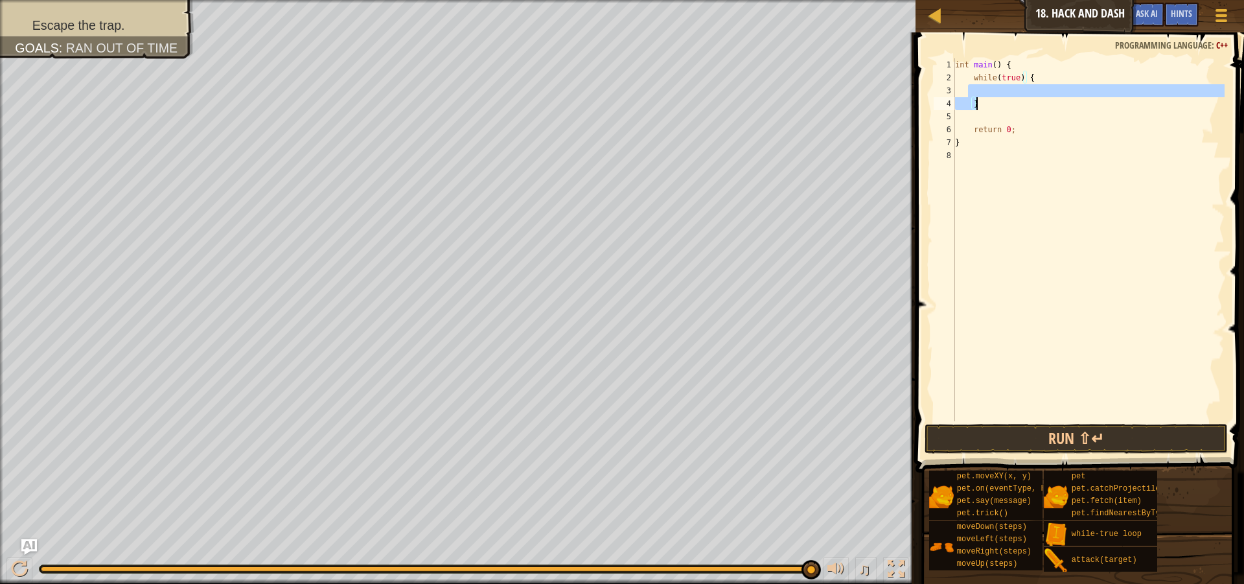
click at [979, 85] on div "int main ( ) { while ( true ) { } return 0 ; }" at bounding box center [1088, 239] width 272 height 363
drag, startPoint x: 979, startPoint y: 118, endPoint x: 972, endPoint y: 98, distance: 20.7
click at [972, 98] on div "int main ( ) { while ( true ) { } return 0 ; }" at bounding box center [1088, 252] width 272 height 389
type textarea "}"
click at [970, 91] on div "int main ( ) { while ( true ) { return 0 ; }" at bounding box center [1088, 252] width 272 height 389
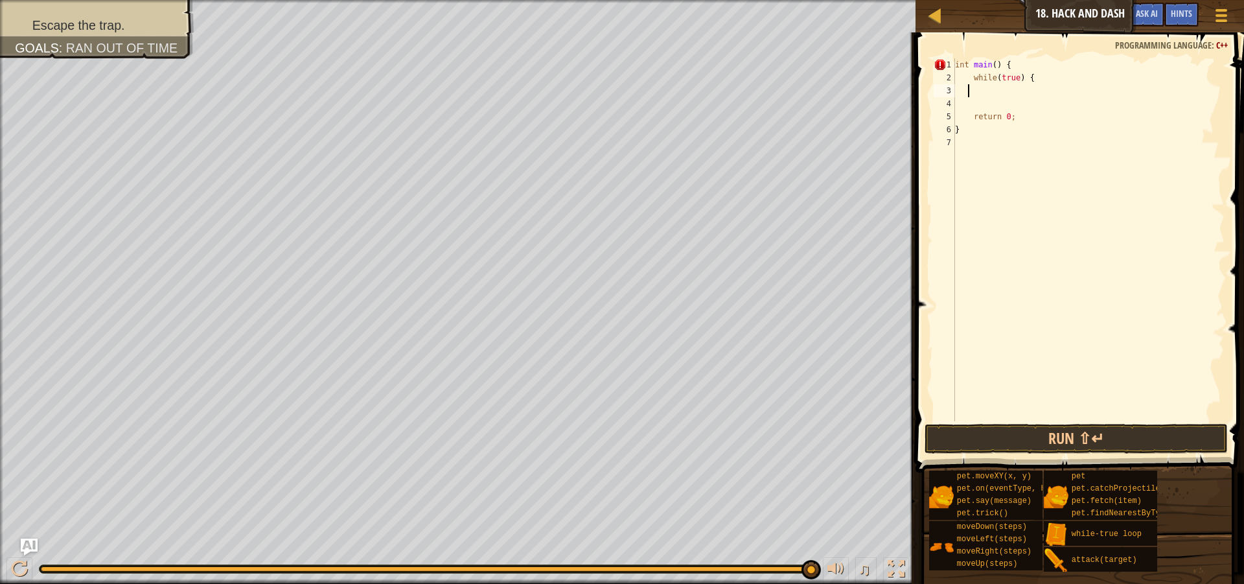
click at [30, 543] on img "Ask AI" at bounding box center [29, 546] width 17 height 17
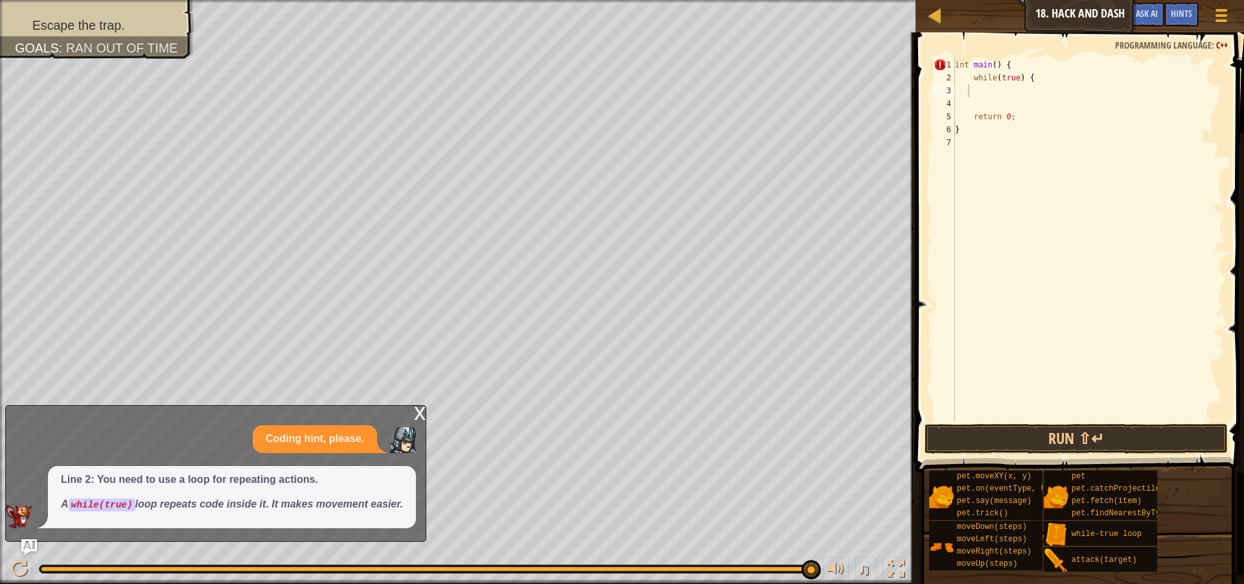
drag, startPoint x: 89, startPoint y: 504, endPoint x: 181, endPoint y: 526, distance: 94.6
click at [181, 526] on div "Line 2: You need to use a loop for repeating actions. A while(true) loop repeat…" at bounding box center [232, 497] width 368 height 62
drag, startPoint x: 117, startPoint y: 498, endPoint x: 197, endPoint y: 496, distance: 80.4
click at [197, 496] on span "Line 2: You need to use a loop for repeating actions. A while(true) loop repeat…" at bounding box center [232, 492] width 342 height 40
click at [420, 409] on div "x" at bounding box center [420, 412] width 12 height 13
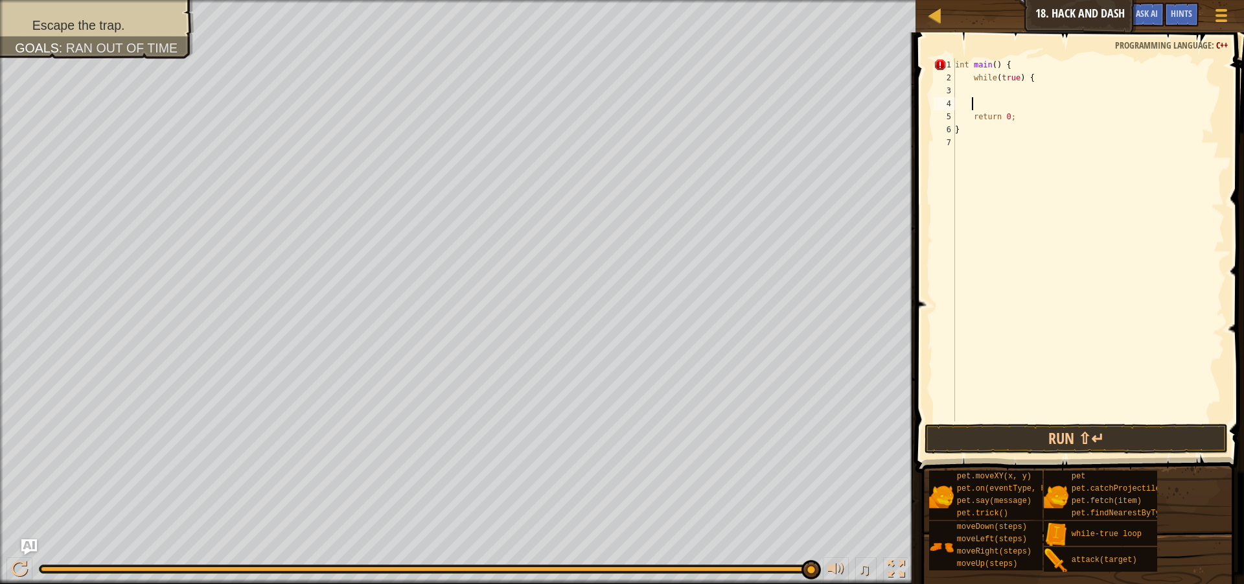
drag, startPoint x: 1003, startPoint y: 101, endPoint x: 998, endPoint y: 88, distance: 13.7
click at [1001, 97] on div "int main ( ) { while ( true ) { return 0 ; }" at bounding box center [1088, 252] width 272 height 389
click at [993, 83] on div "int main ( ) { while ( true ) { return 0 ; }" at bounding box center [1088, 252] width 272 height 389
type textarea "while(true) {"
click at [991, 89] on div "int main ( ) { while ( true ) { return 0 ; }" at bounding box center [1088, 252] width 272 height 389
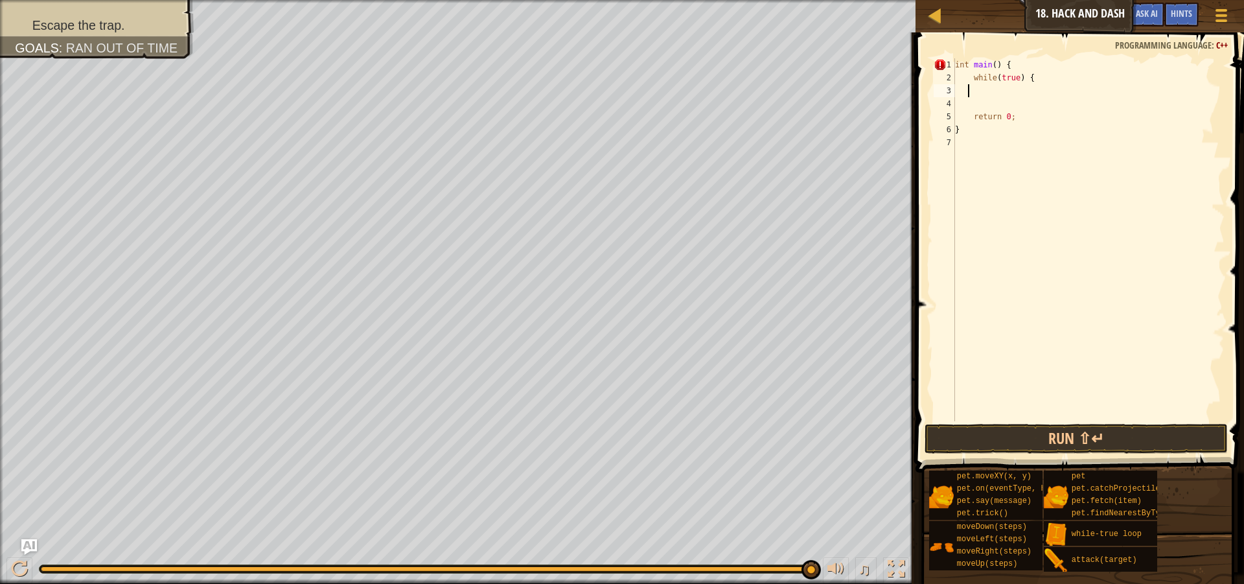
type textarea "v"
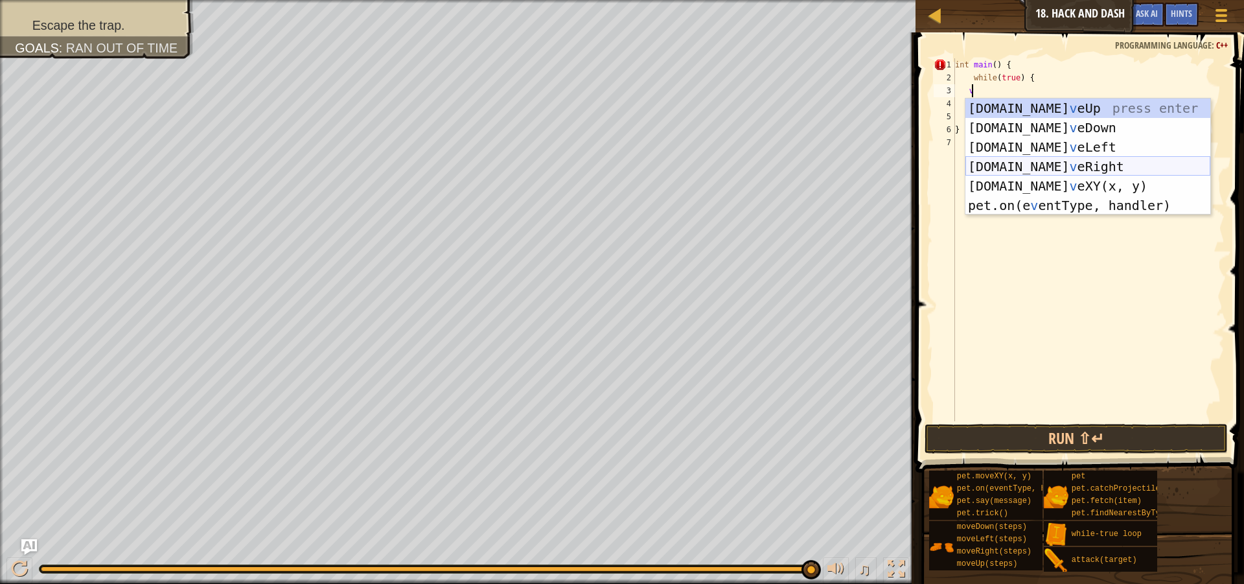
click at [1075, 160] on div "[DOMAIN_NAME] v eUp press enter [DOMAIN_NAME] v eDown press enter [DOMAIN_NAME]…" at bounding box center [1087, 175] width 245 height 155
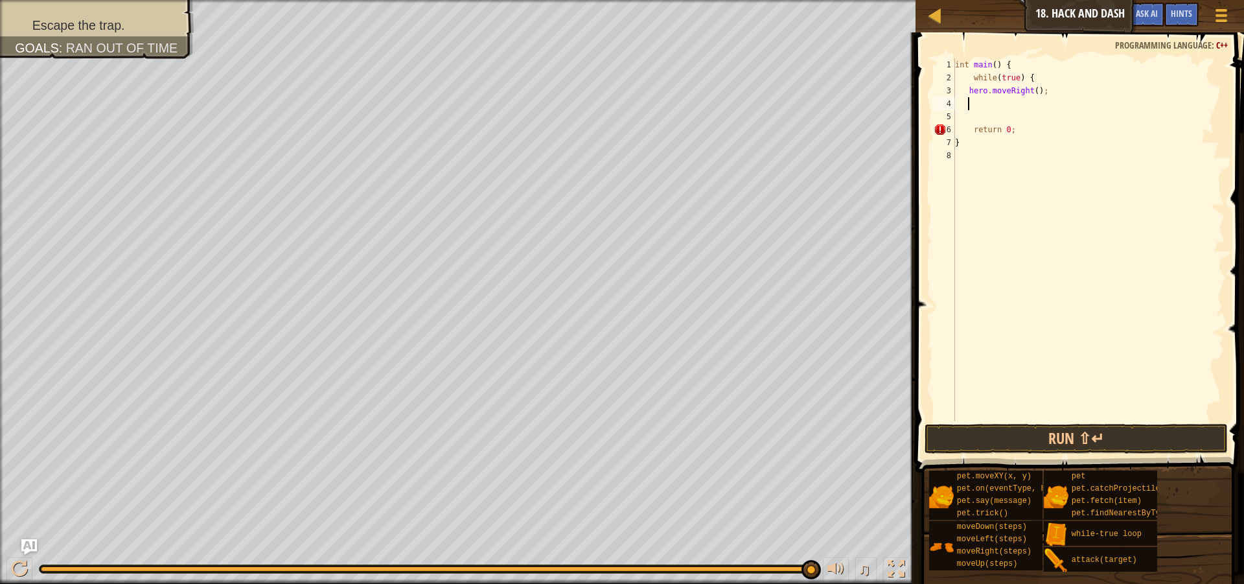
click at [1031, 92] on div "int main ( ) { while ( true ) { hero . moveRight ( ) ; return 0 ; }" at bounding box center [1088, 252] width 272 height 389
type textarea "hero.moveRight(5);"
click at [979, 98] on div "int main ( ) { while ( true ) { hero . moveRight ( 5 ) ; return 0 ; }" at bounding box center [1088, 252] width 272 height 389
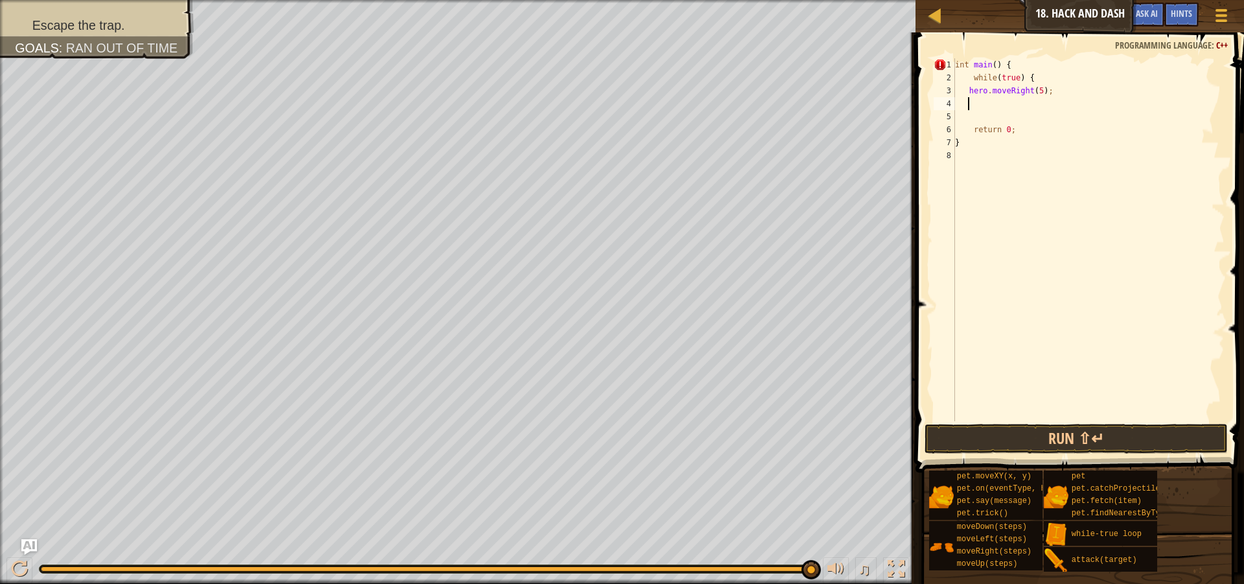
type textarea "v"
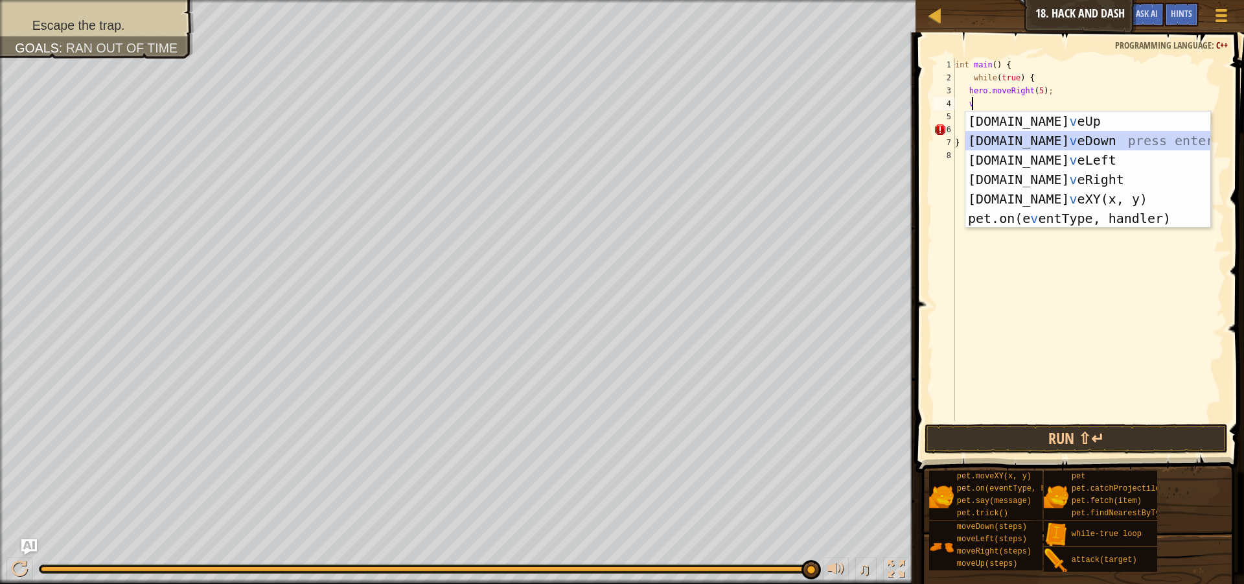
click at [1059, 137] on div "[DOMAIN_NAME] v eUp press enter [DOMAIN_NAME] v eDown press enter [DOMAIN_NAME]…" at bounding box center [1087, 188] width 245 height 155
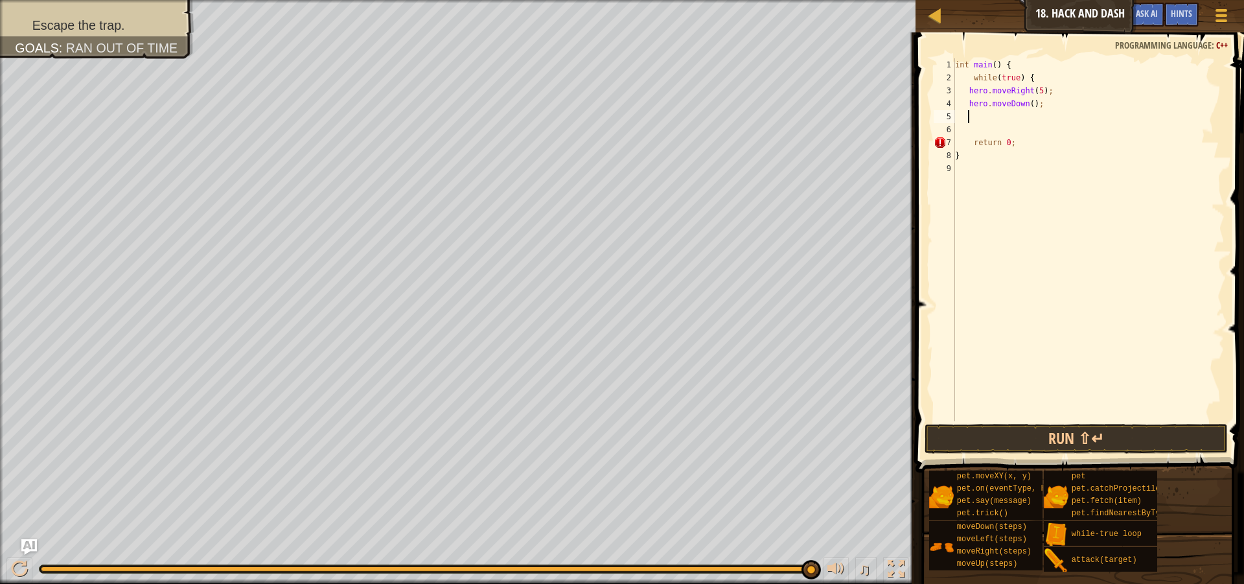
click at [1029, 104] on div "int main ( ) { while ( true ) { hero . moveRight ( 5 ) ; hero . moveDown ( ) ; …" at bounding box center [1088, 252] width 272 height 389
type textarea "hero.moveDown(3);"
click at [1031, 109] on div "int main ( ) { while ( true ) { hero . moveRight ( 5 ) ; hero . moveDown ( 3 ) …" at bounding box center [1088, 252] width 272 height 389
click at [1030, 117] on div "int main ( ) { while ( true ) { hero . moveRight ( 5 ) ; hero . moveDown ( 3 ) …" at bounding box center [1088, 252] width 272 height 389
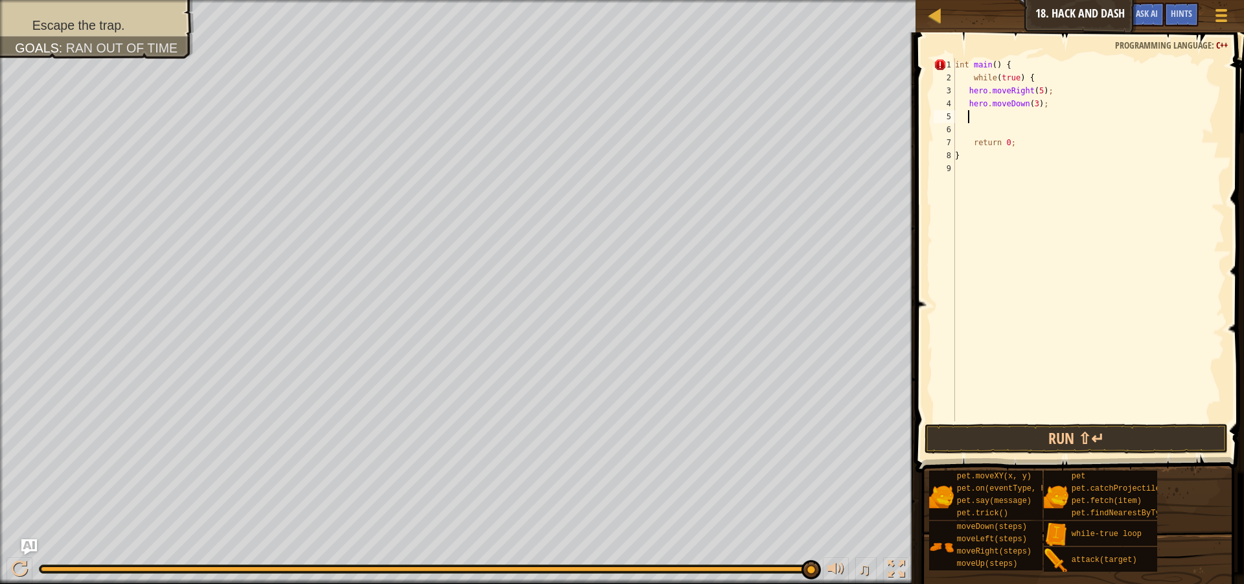
scroll to position [6, 1]
type textarea "v"
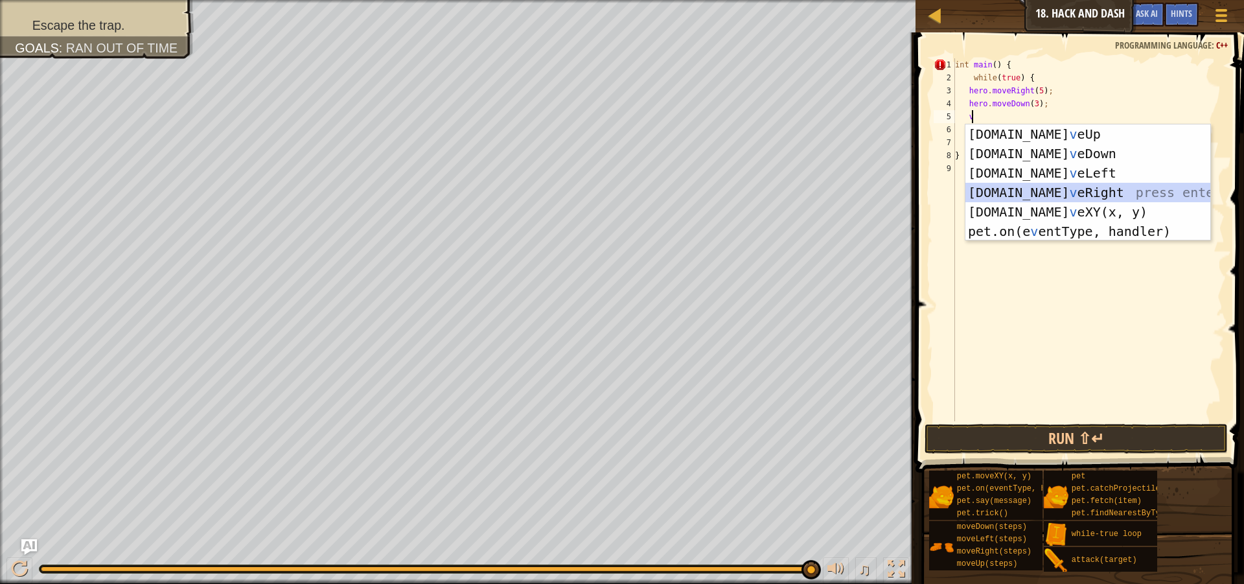
click at [1050, 191] on div "[DOMAIN_NAME] v eUp press enter [DOMAIN_NAME] v eDown press enter [DOMAIN_NAME]…" at bounding box center [1087, 201] width 245 height 155
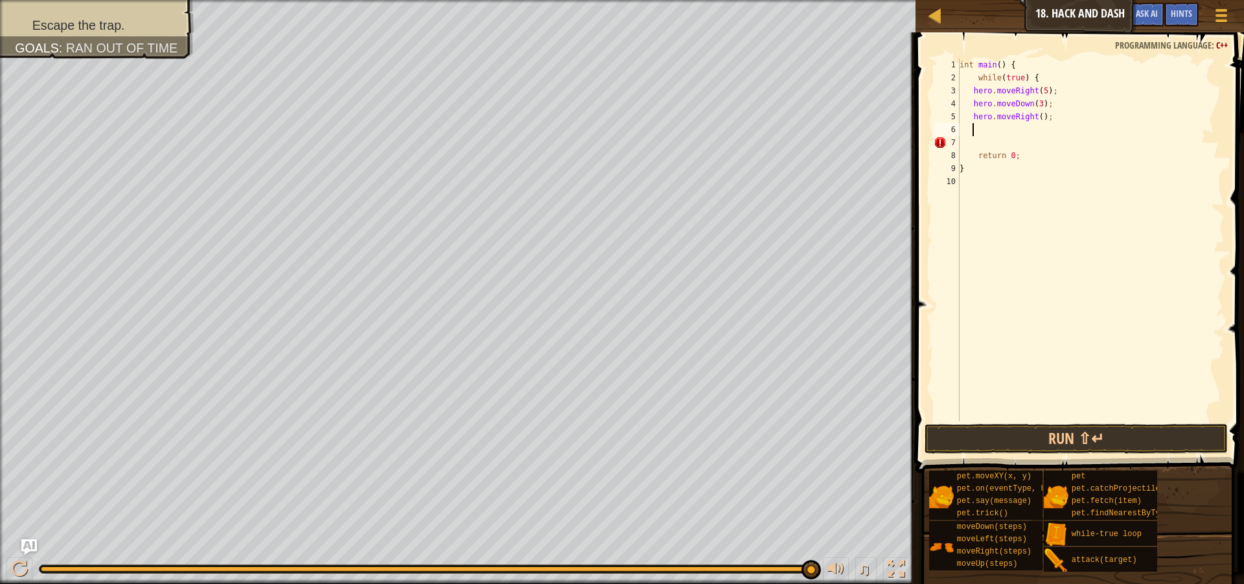
click at [1034, 119] on div "int main ( ) { while ( true ) { hero . moveRight ( 5 ) ; hero . moveDown ( 3 ) …" at bounding box center [1091, 252] width 268 height 389
click at [1037, 117] on div "int main ( ) { while ( true ) { hero . moveRight ( 5 ) ; hero . moveDown ( 3 ) …" at bounding box center [1091, 252] width 268 height 389
type textarea "hero.moveRight(3);"
click at [1048, 126] on div "int main ( ) { while ( true ) { hero . moveRight ( 5 ) ; hero . moveDown ( 3 ) …" at bounding box center [1091, 252] width 268 height 389
type textarea "v"
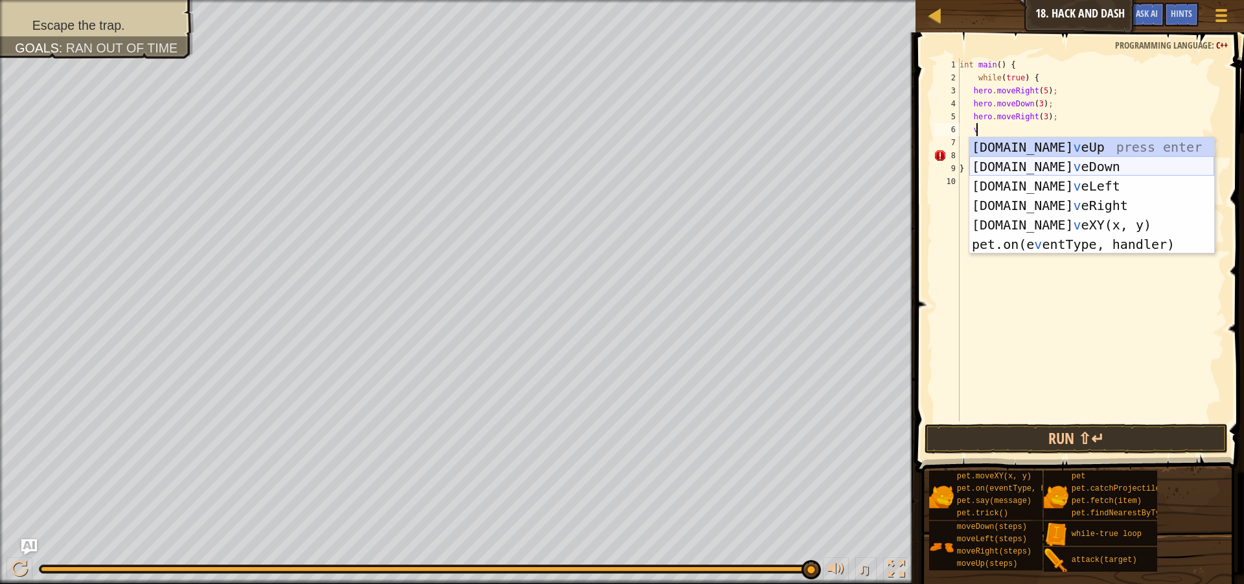
click at [1090, 161] on div "[DOMAIN_NAME] v eUp press enter [DOMAIN_NAME] v eDown press enter [DOMAIN_NAME]…" at bounding box center [1091, 214] width 245 height 155
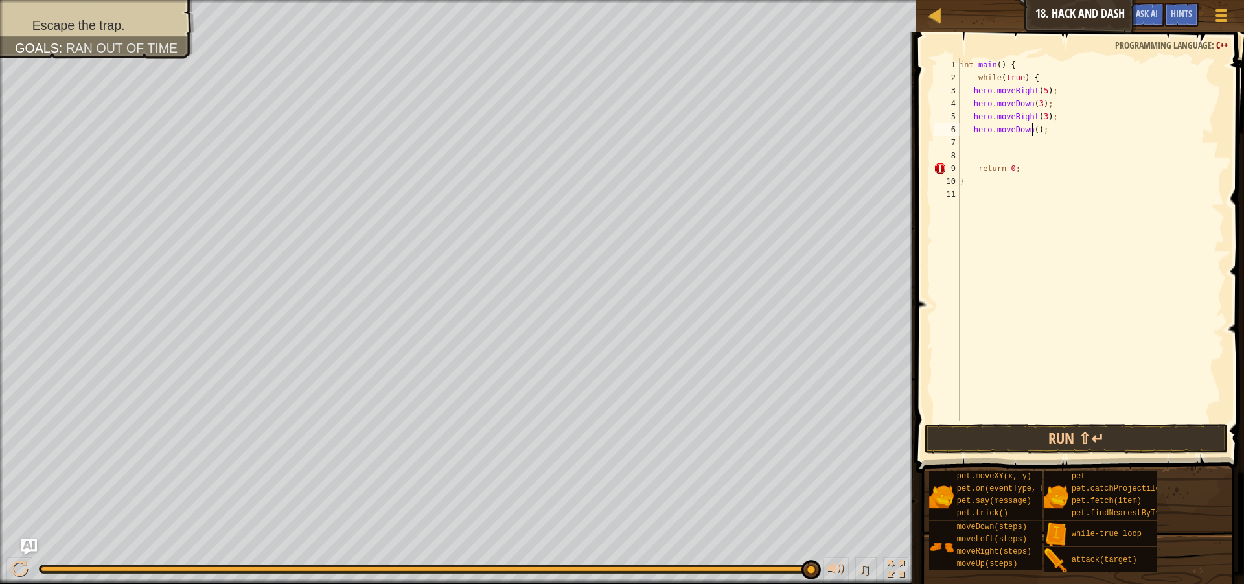
click at [1033, 129] on div "int main ( ) { while ( true ) { hero . moveRight ( 5 ) ; hero . moveDown ( 3 ) …" at bounding box center [1091, 252] width 268 height 389
type textarea "hero.moveDown(3);"
click at [1031, 141] on div "int main ( ) { while ( true ) { hero . moveRight ( 5 ) ; hero . moveDown ( 3 ) …" at bounding box center [1091, 252] width 268 height 389
type textarea "v"
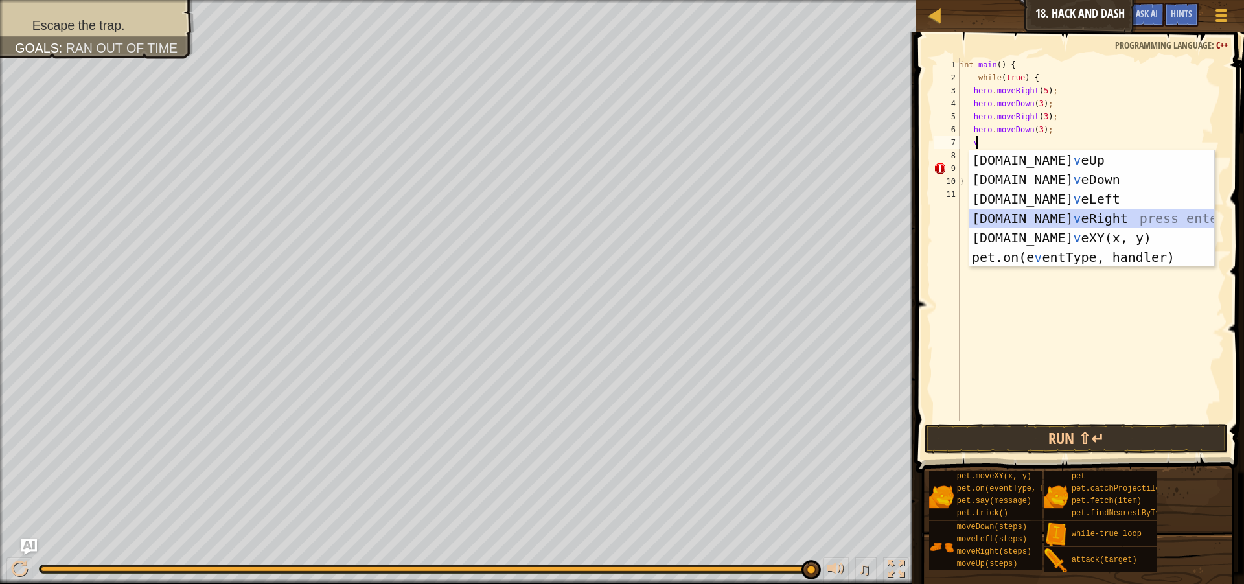
click at [1052, 214] on div "[DOMAIN_NAME] v eUp press enter [DOMAIN_NAME] v eDown press enter [DOMAIN_NAME]…" at bounding box center [1091, 227] width 245 height 155
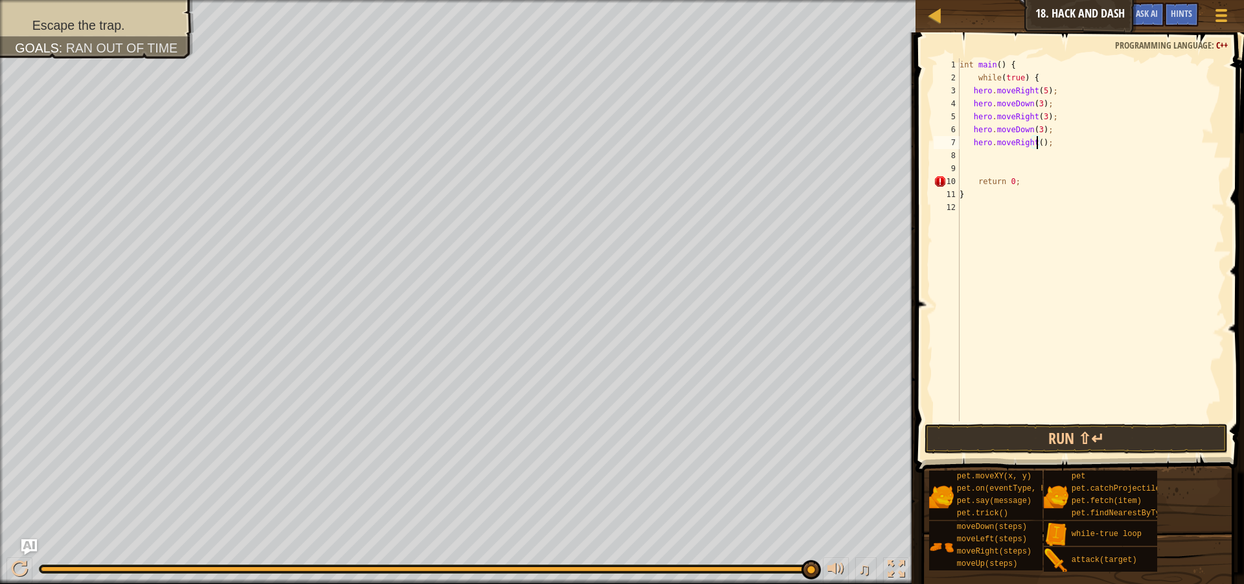
click at [1036, 141] on div "int main ( ) { while ( true ) { hero . moveRight ( 5 ) ; hero . moveDown ( 3 ) …" at bounding box center [1091, 252] width 268 height 389
type textarea "hero.moveRight(3);"
click at [1042, 163] on div "int main ( ) { while ( true ) { hero . moveRight ( 5 ) ; hero . moveDown ( 3 ) …" at bounding box center [1091, 252] width 268 height 389
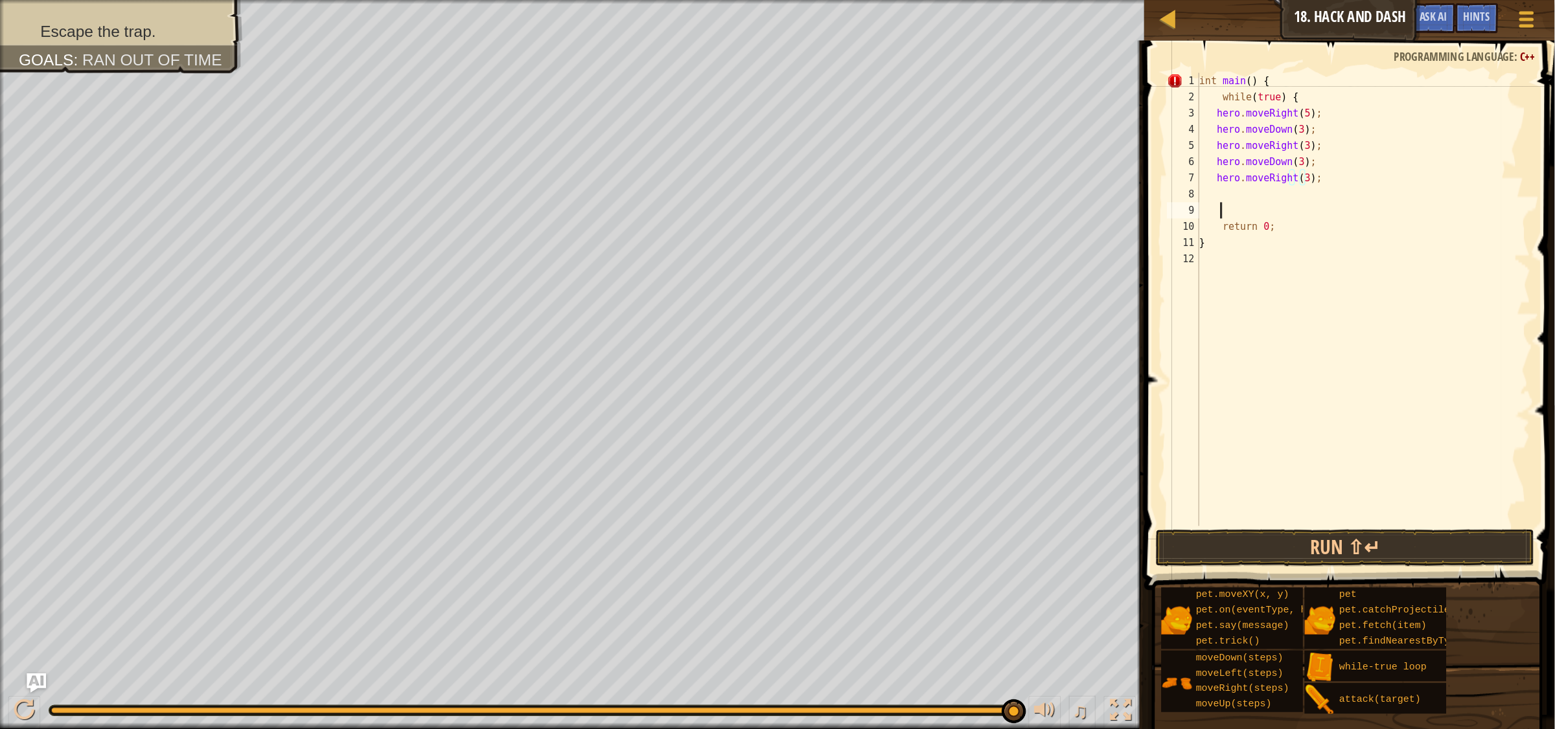
scroll to position [6, 1]
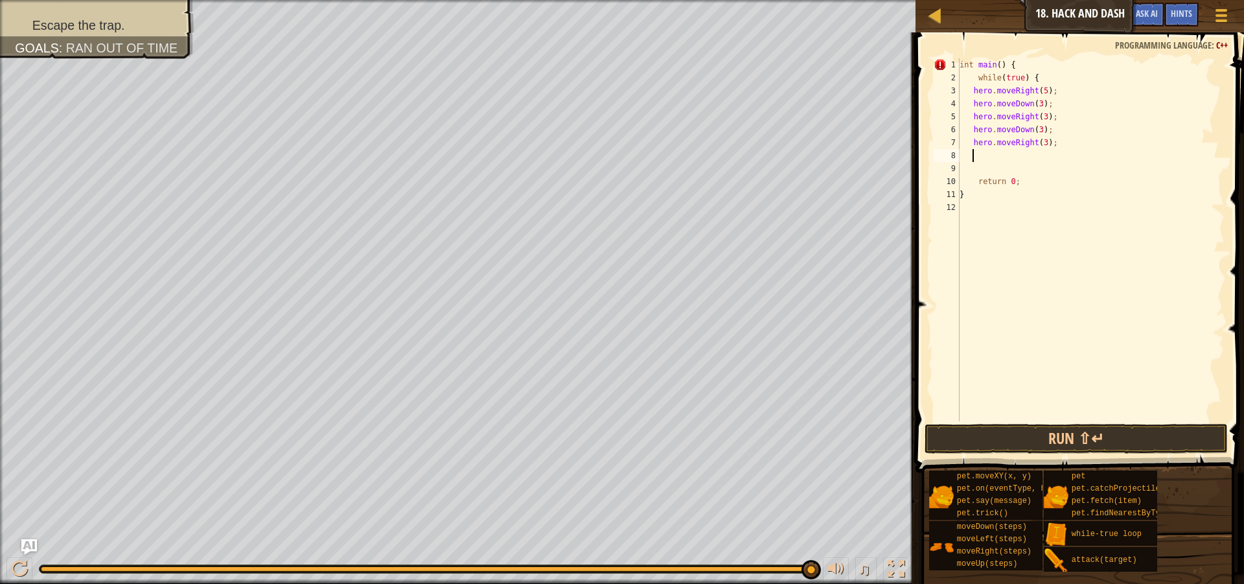
click at [1003, 150] on div "int main ( ) { while ( true ) { hero . moveRight ( 5 ) ; hero . moveDown ( 3 ) …" at bounding box center [1091, 252] width 268 height 389
click at [1091, 438] on button "Run ⇧↵" at bounding box center [1076, 439] width 303 height 30
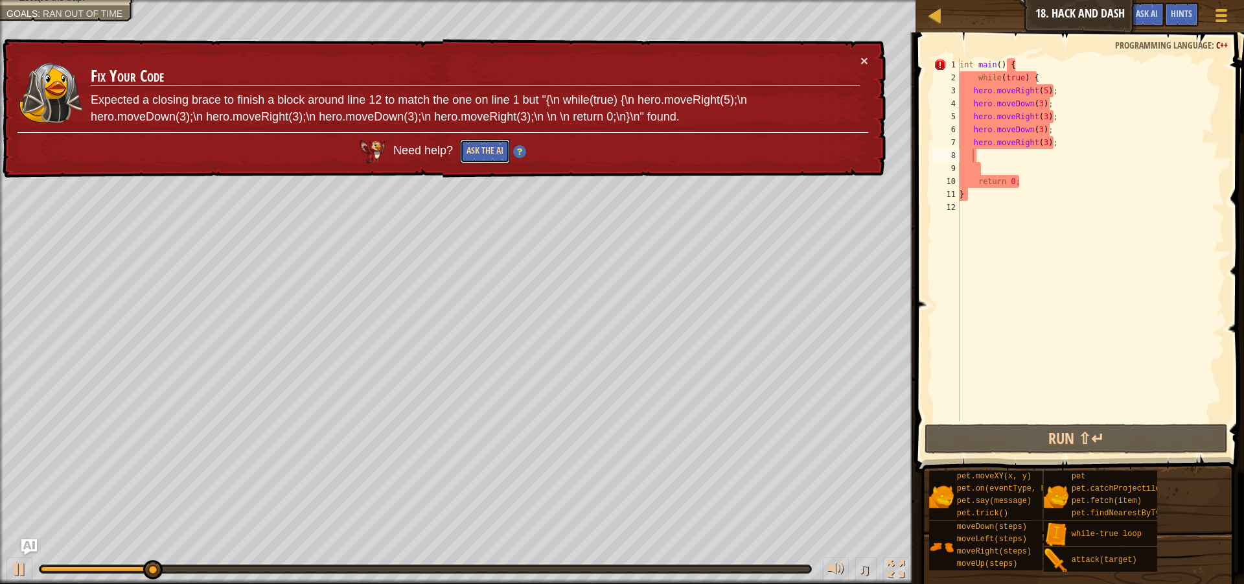
click at [479, 148] on button "Ask the AI" at bounding box center [485, 151] width 50 height 24
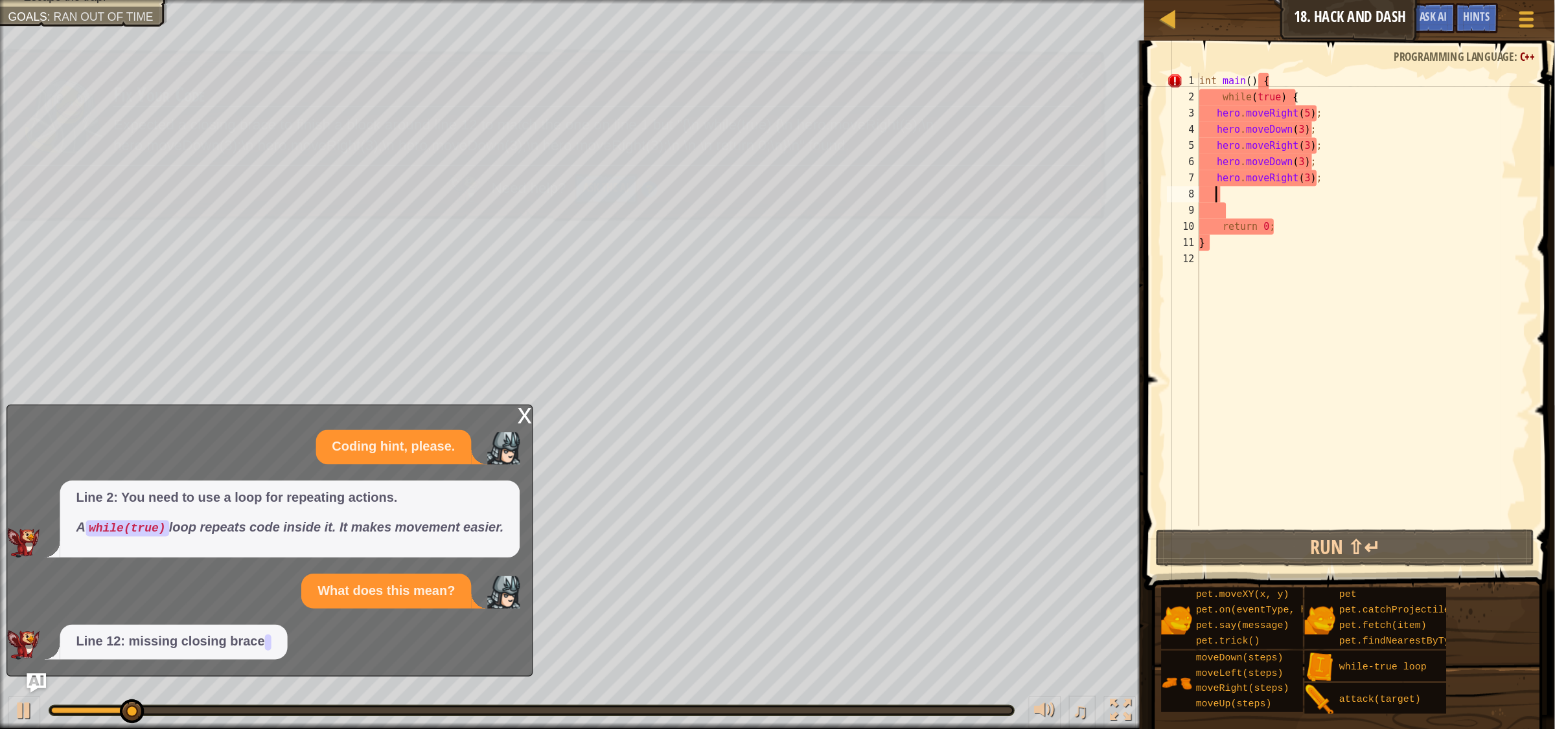
scroll to position [5, 0]
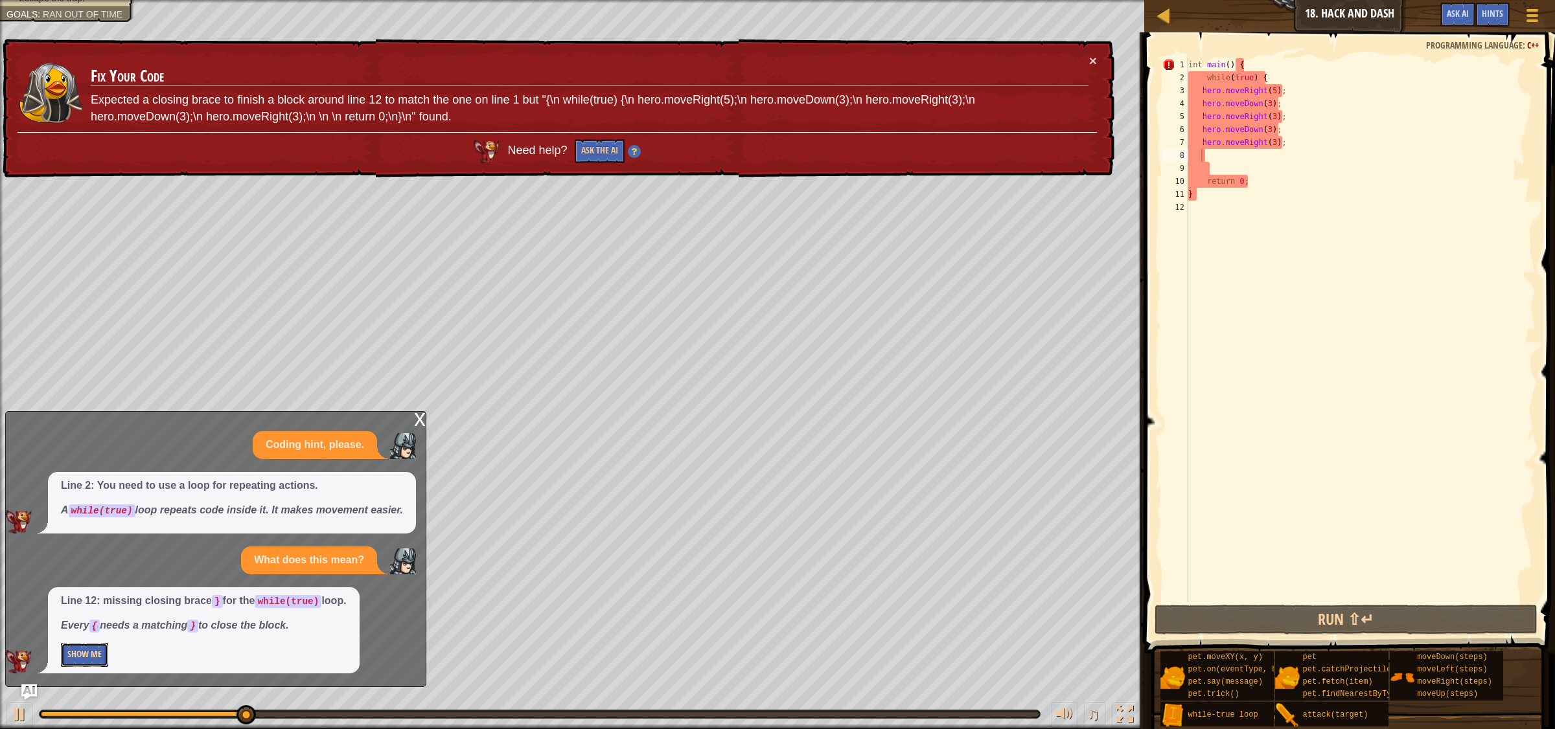
click at [85, 583] on button "Show Me" at bounding box center [84, 655] width 47 height 24
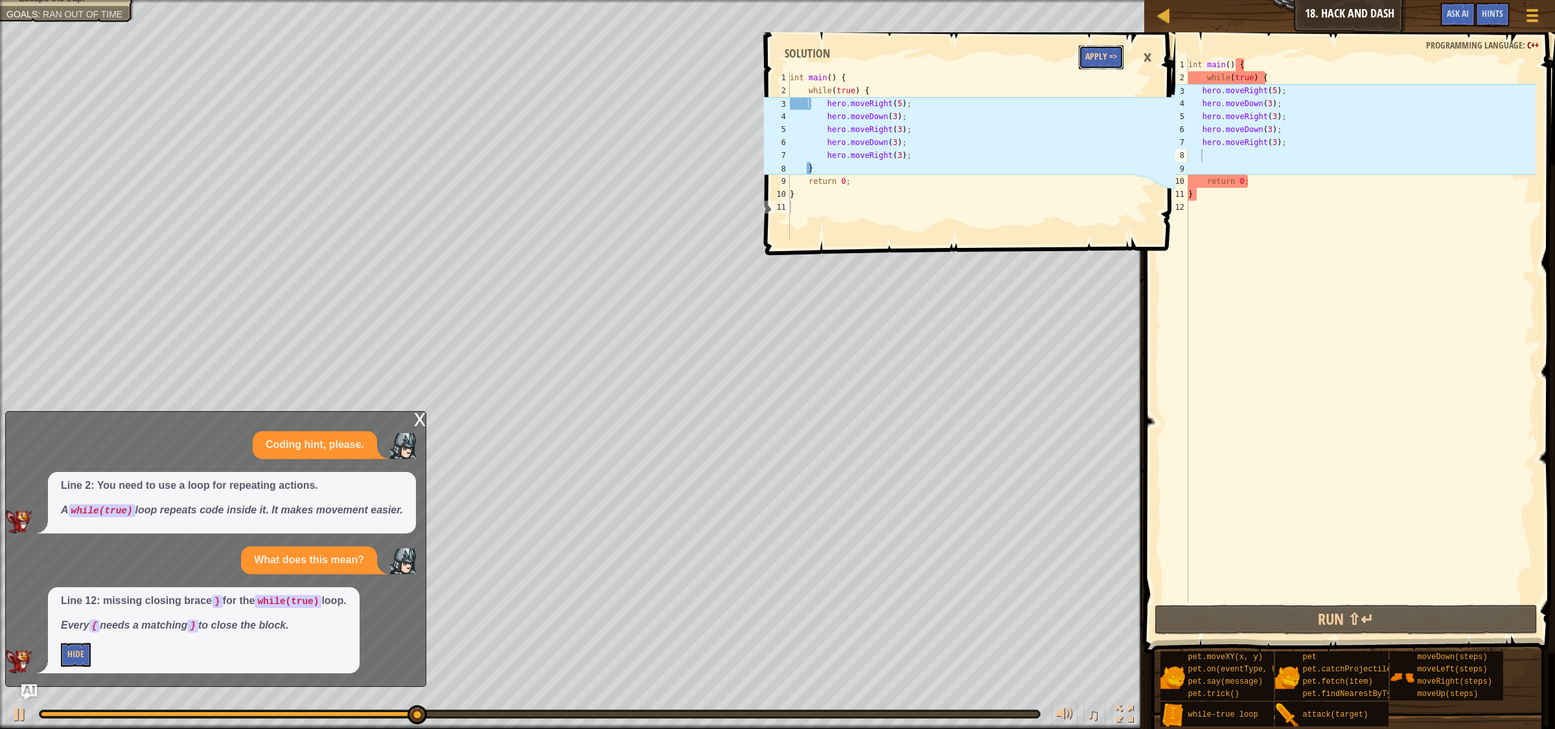
click at [1096, 47] on button "Apply =>" at bounding box center [1101, 57] width 45 height 24
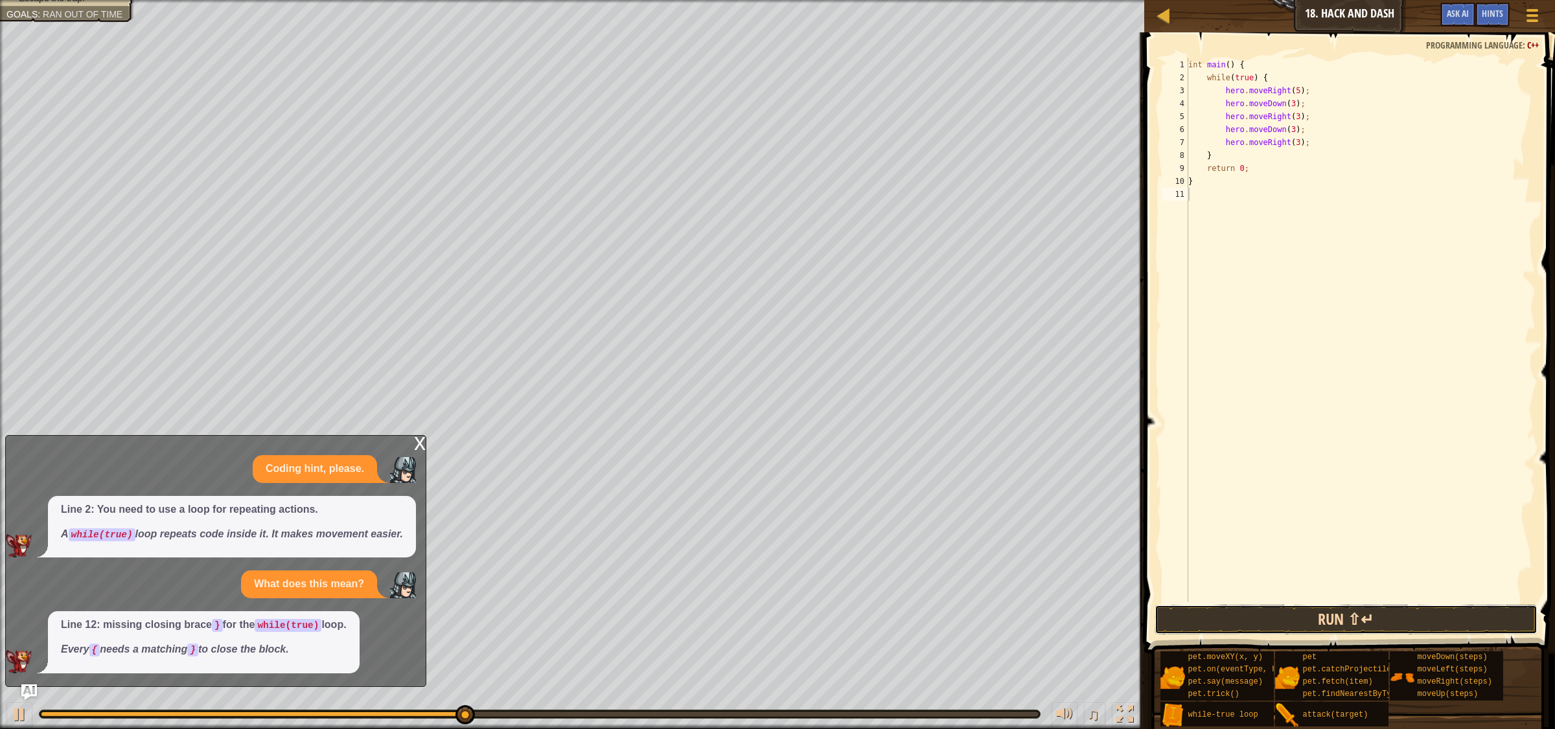
click at [1243, 583] on button "Run ⇧↵" at bounding box center [1345, 620] width 383 height 30
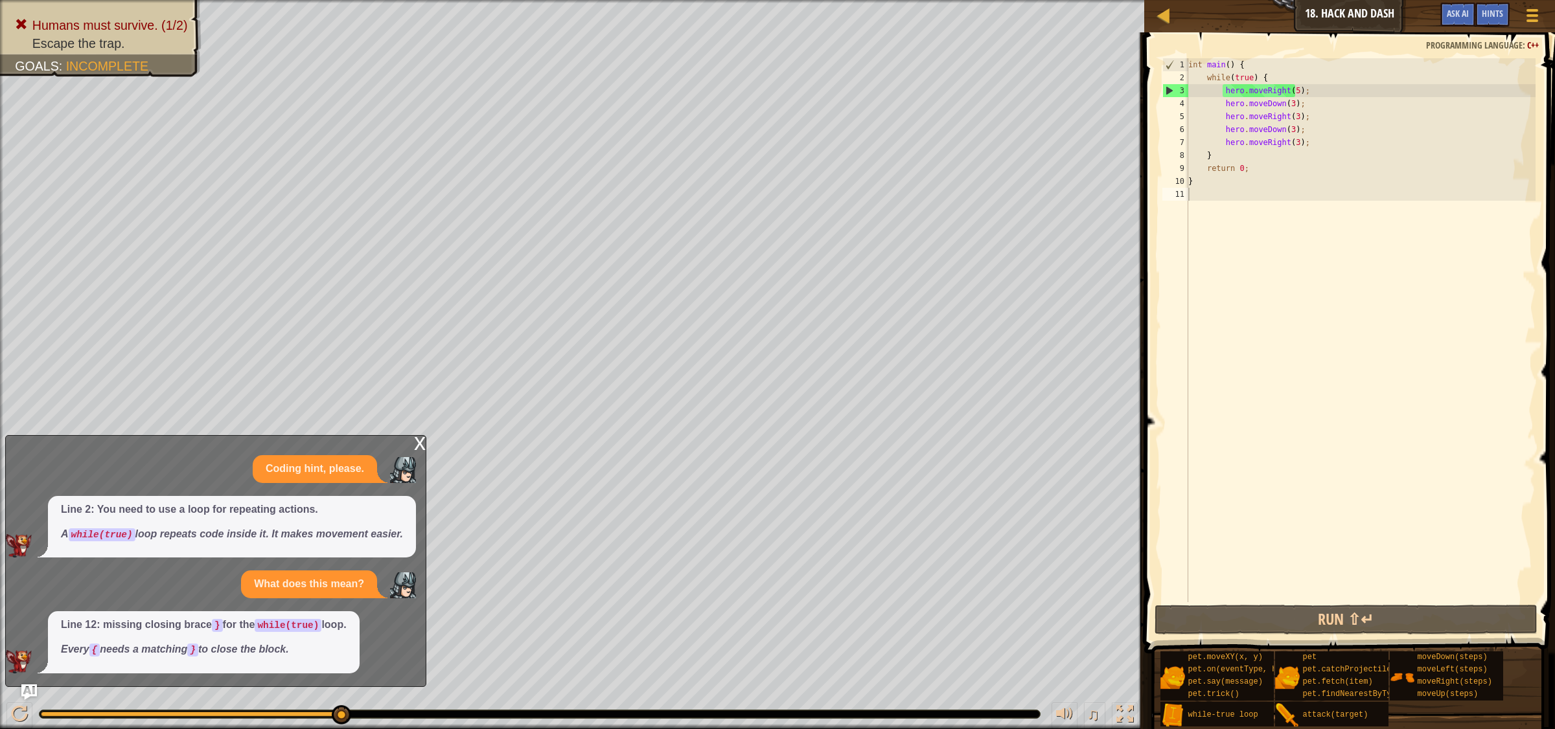
click at [1243, 45] on span at bounding box center [1350, 325] width 421 height 660
click at [1243, 31] on div "Map Introduction to Computer Science 18. Hack and Dash Game Menu Done Hints Ask…" at bounding box center [1349, 16] width 411 height 32
click at [1243, 18] on div "Map Introduction to Computer Science 18. Hack and Dash Game Menu Done Hints Ask…" at bounding box center [1349, 16] width 411 height 32
click at [1243, 4] on div "Hints" at bounding box center [1492, 15] width 34 height 24
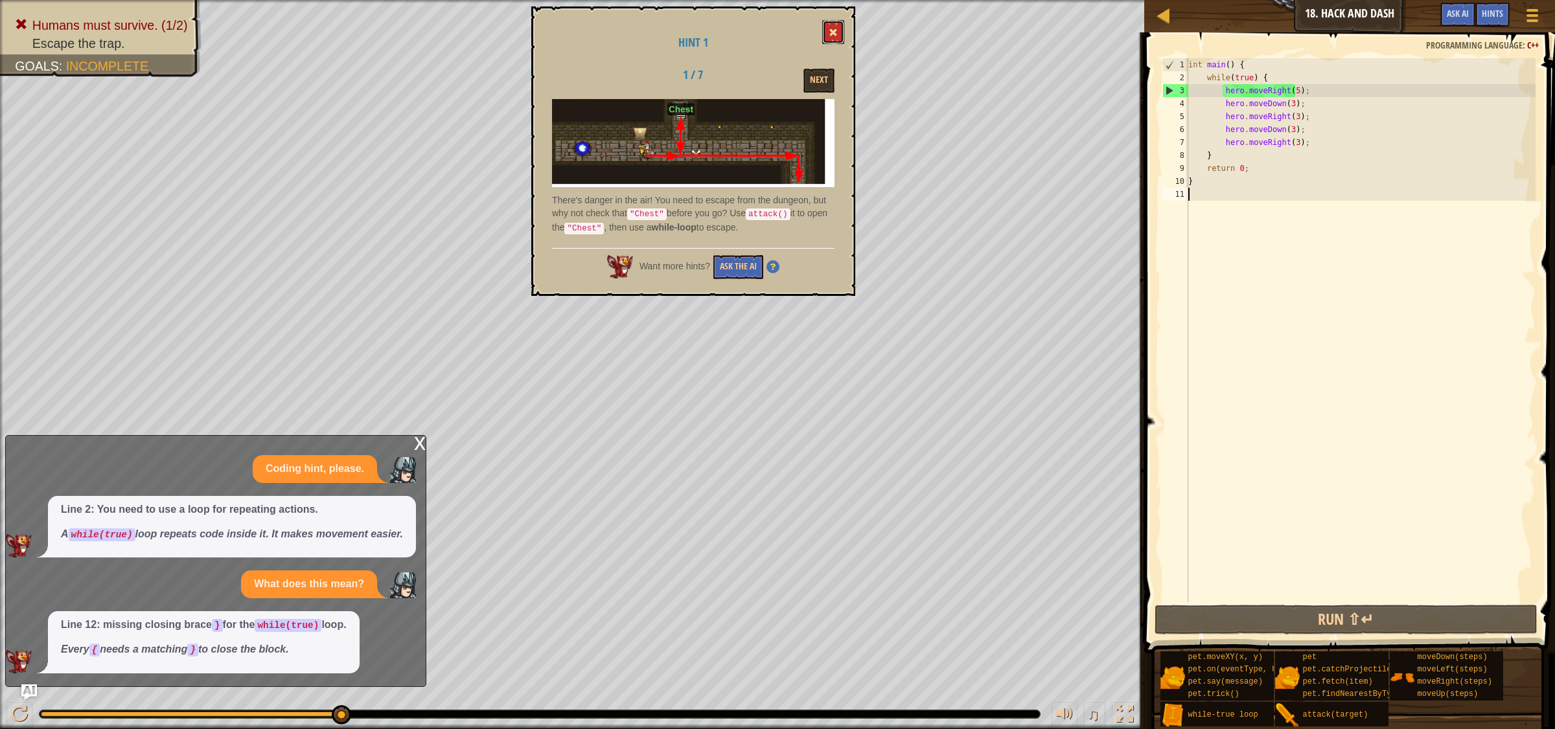
click at [833, 28] on span at bounding box center [833, 32] width 9 height 9
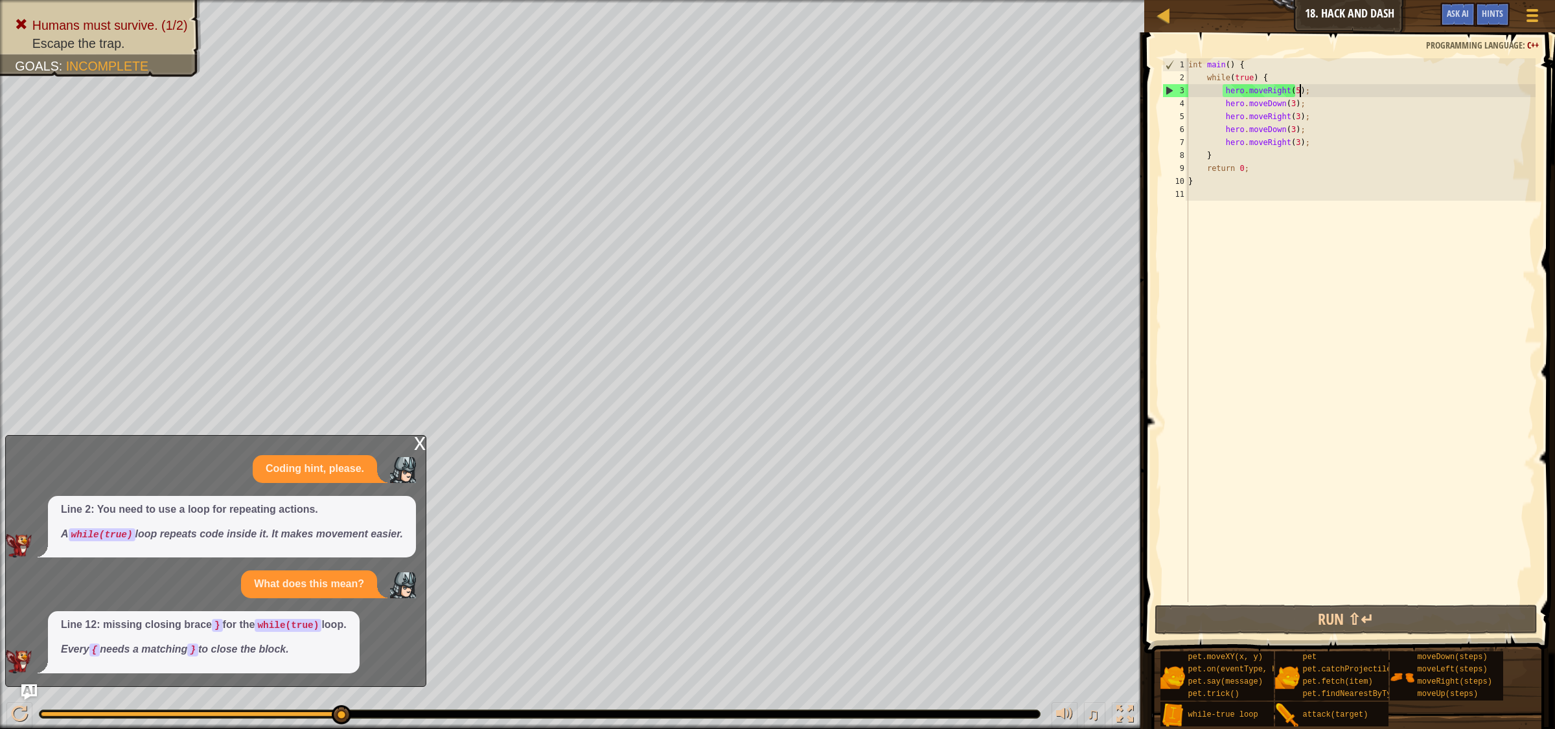
click at [1243, 89] on div "int main ( ) { while ( true ) { hero . moveRight ( 5 ) ; hero . moveDown ( 3 ) …" at bounding box center [1361, 343] width 350 height 570
click at [1243, 92] on div "int main ( ) { while ( true ) { hero . moveRight ( 5 ) ; hero . moveDown ( 3 ) …" at bounding box center [1361, 343] width 350 height 570
type textarea "hero.moveRight();"
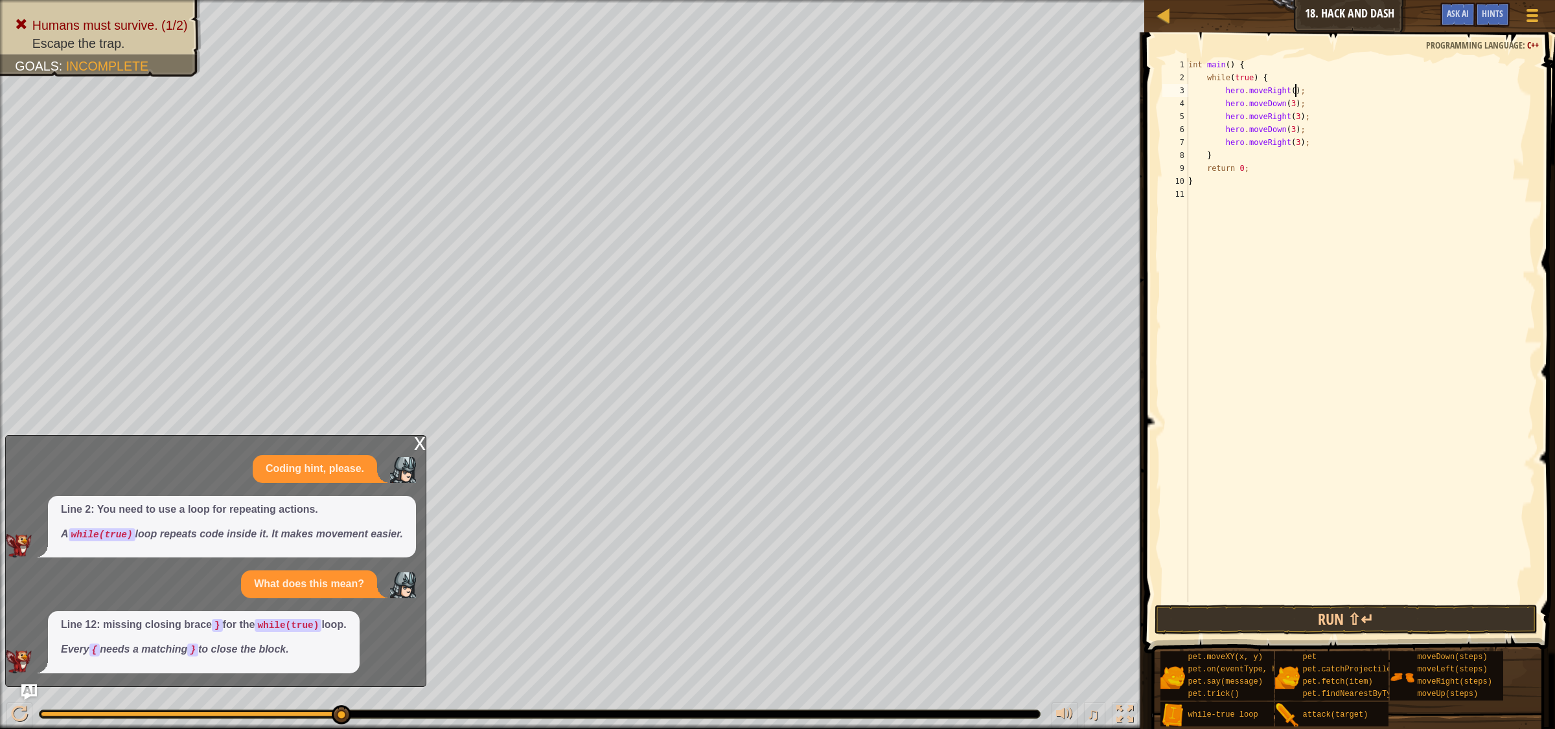
click at [1243, 93] on div "int main ( ) { while ( true ) { hero . moveRight ( ) ; hero . moveDown ( 3 ) ; …" at bounding box center [1361, 343] width 350 height 570
type textarea "v"
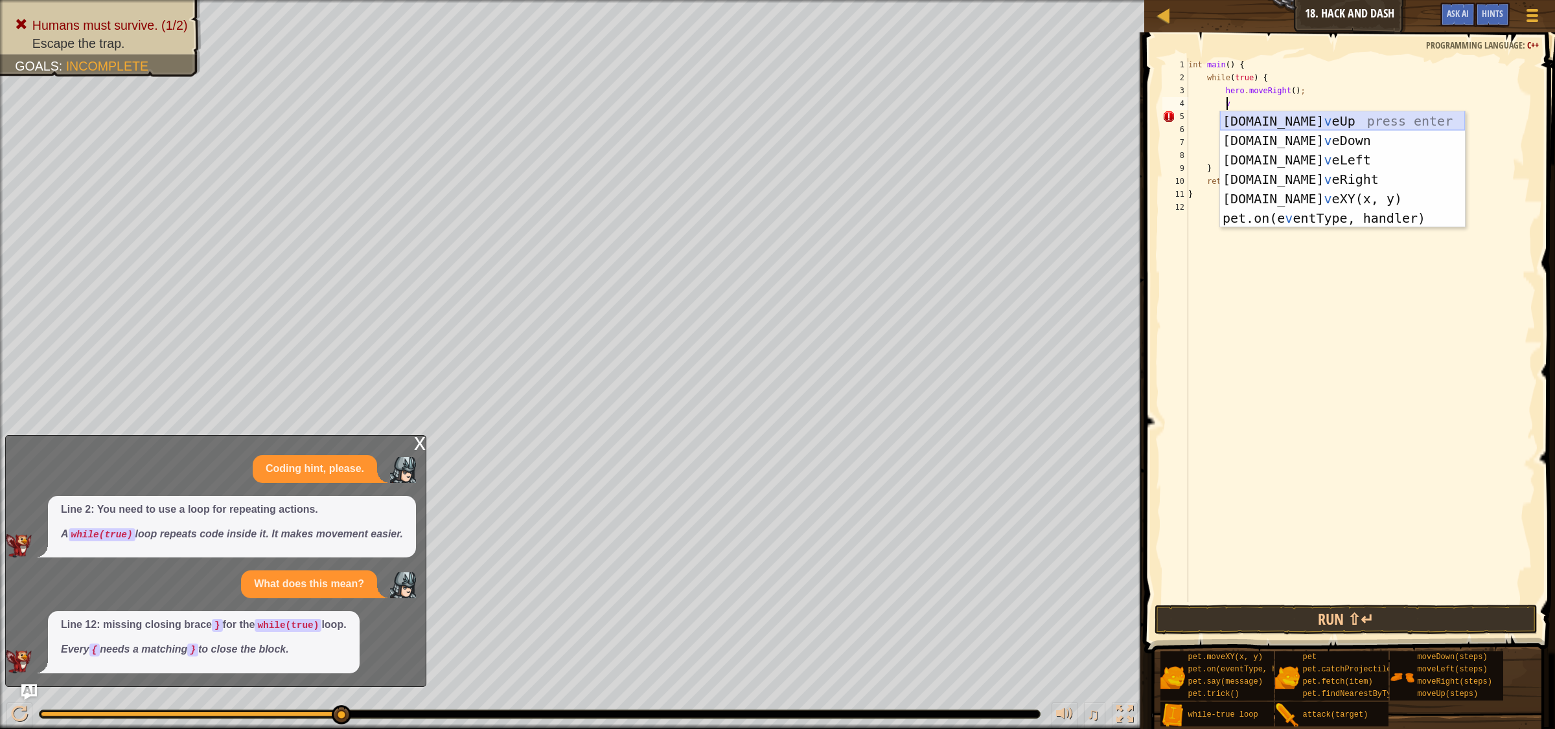
click at [1243, 119] on div "[DOMAIN_NAME] v eUp press enter [DOMAIN_NAME] v eDown press enter [DOMAIN_NAME]…" at bounding box center [1342, 188] width 245 height 155
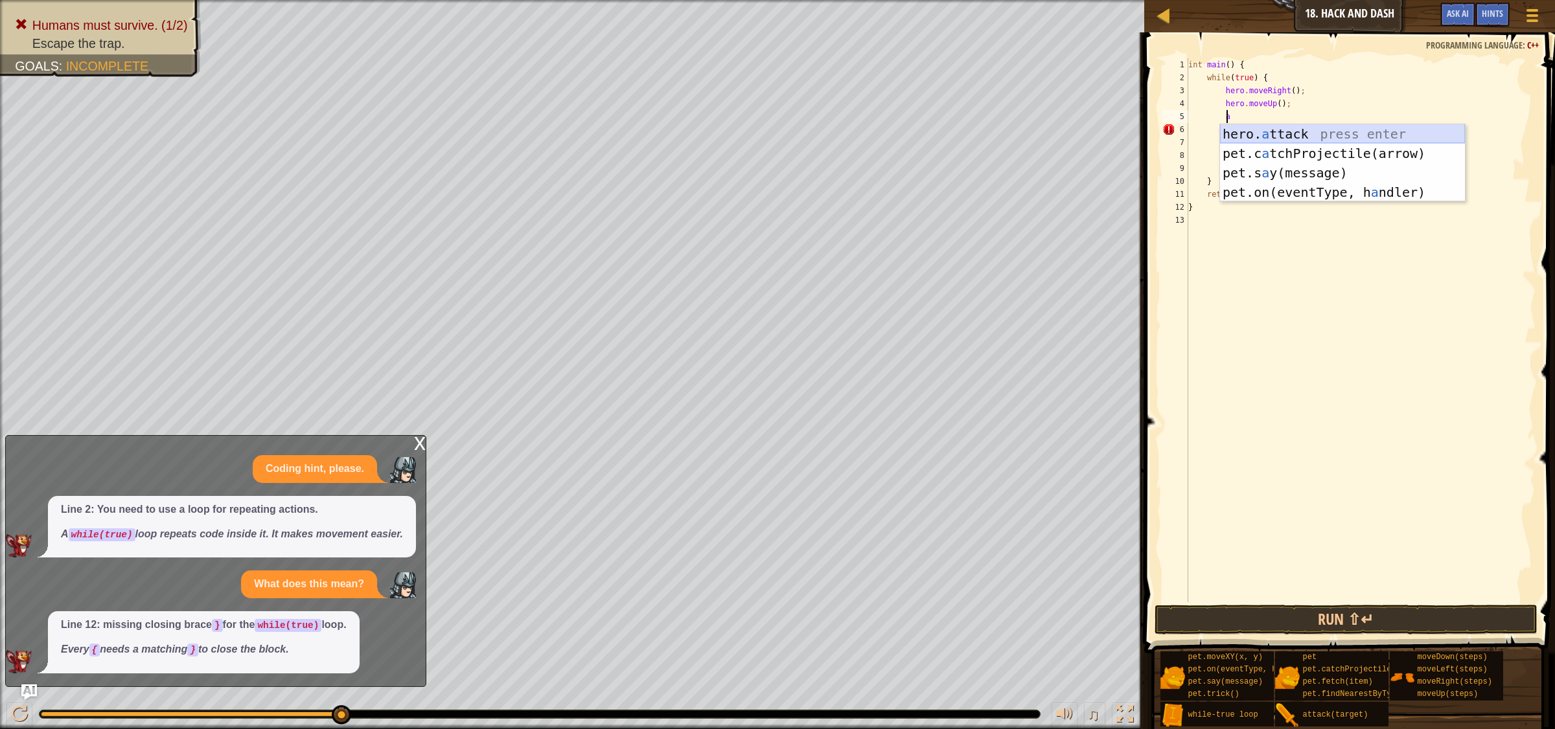
click at [1243, 128] on div "hero. a ttack press enter pet.c a tchProjectile(arrow) press enter pet.s a y(me…" at bounding box center [1342, 182] width 245 height 117
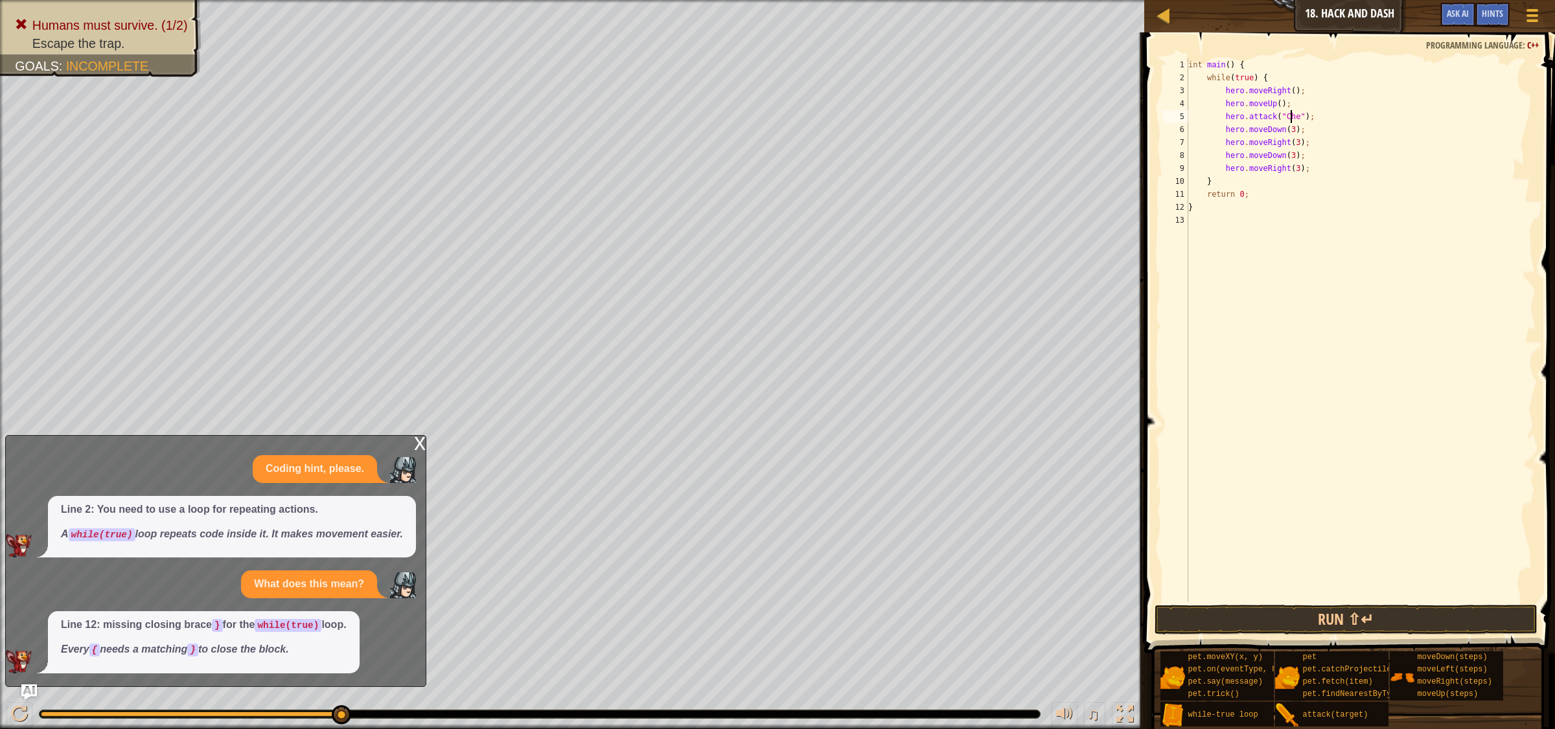
scroll to position [5, 8]
type textarea "hero.attack("Chest");"
click at [1243, 114] on div "int main ( ) { while ( true ) { hero . moveRight ( ) ; hero . moveUp ( ) ; hero…" at bounding box center [1361, 343] width 350 height 570
type textarea "v"
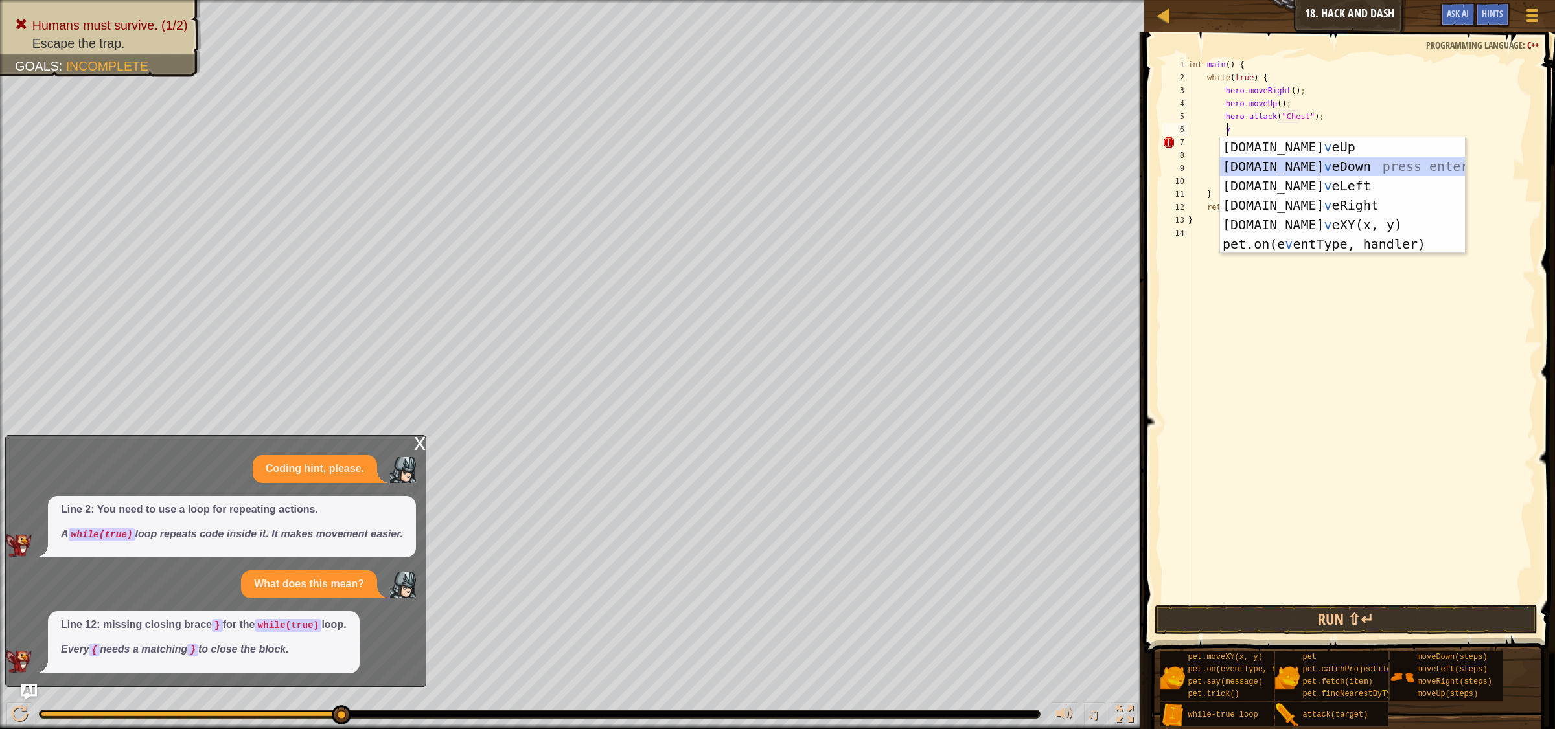
click at [1243, 166] on div "[DOMAIN_NAME] v eUp press enter [DOMAIN_NAME] v eDown press enter [DOMAIN_NAME]…" at bounding box center [1342, 214] width 245 height 155
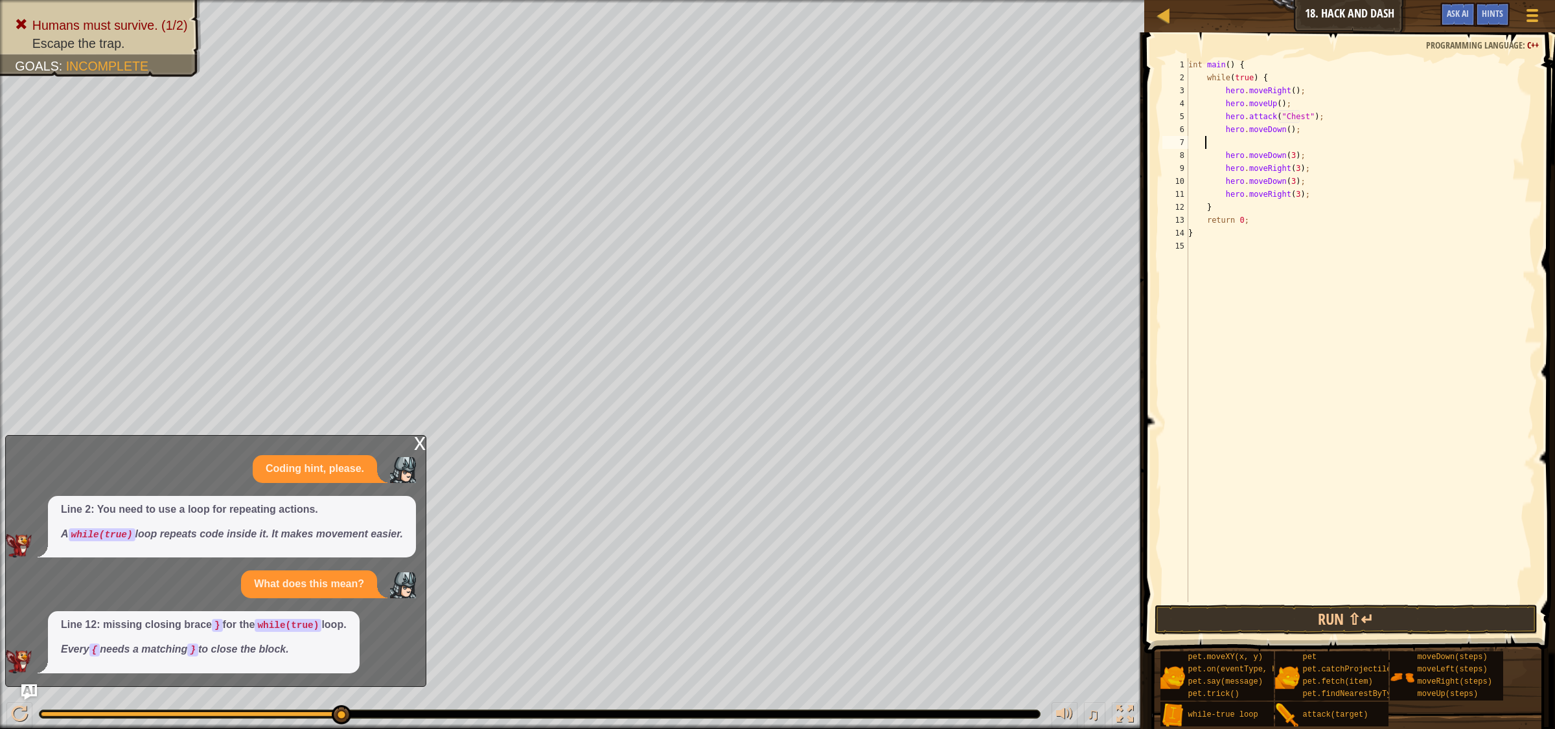
scroll to position [5, 1]
click at [1228, 140] on div "int main ( ) { while ( true ) { hero . moveRight ( ) ; hero . moveUp ( ) ; hero…" at bounding box center [1361, 343] width 350 height 570
type textarea "v"
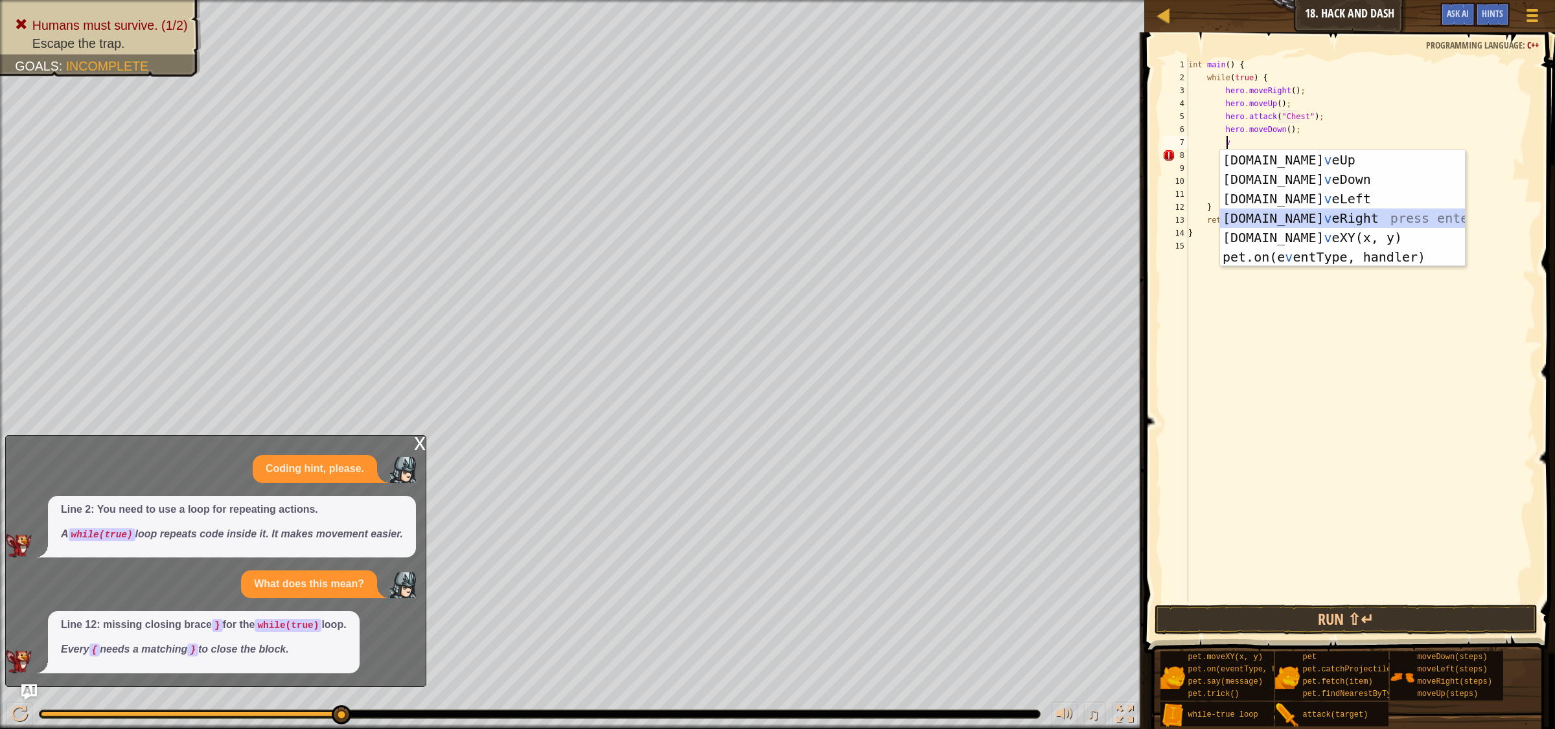
click at [1243, 220] on div "[DOMAIN_NAME] v eUp press enter [DOMAIN_NAME] v eDown press enter [DOMAIN_NAME]…" at bounding box center [1342, 227] width 245 height 155
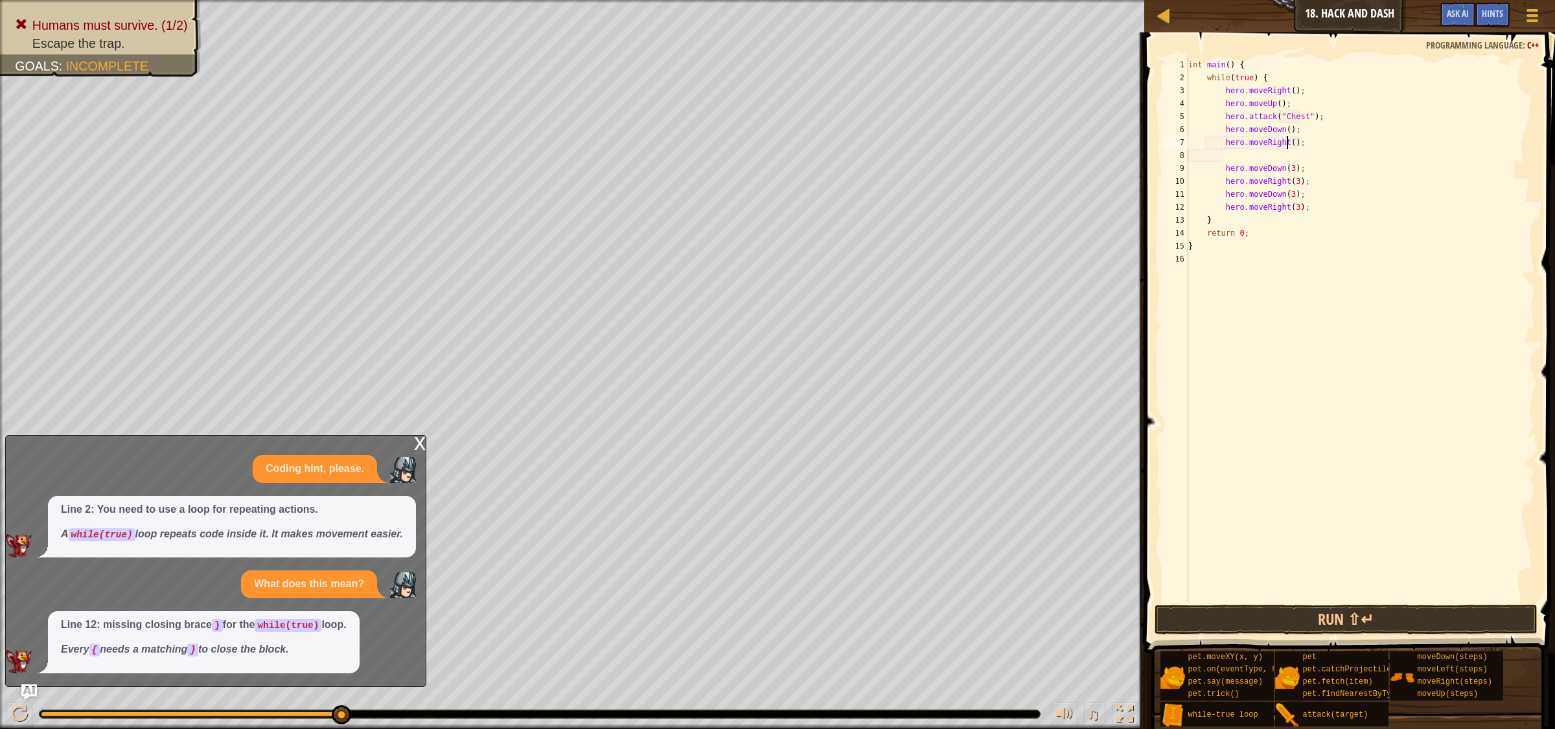
click at [1243, 144] on div "int main ( ) { while ( true ) { hero . moveRight ( ) ; hero . moveUp ( ) ; hero…" at bounding box center [1361, 343] width 350 height 570
type textarea "hero.moveRight(3);"
click at [1243, 154] on div "int main ( ) { while ( true ) { hero . moveRight ( ) ; hero . moveUp ( ) ; hero…" at bounding box center [1361, 343] width 350 height 570
click at [1243, 583] on button "Run ⇧↵" at bounding box center [1345, 620] width 383 height 30
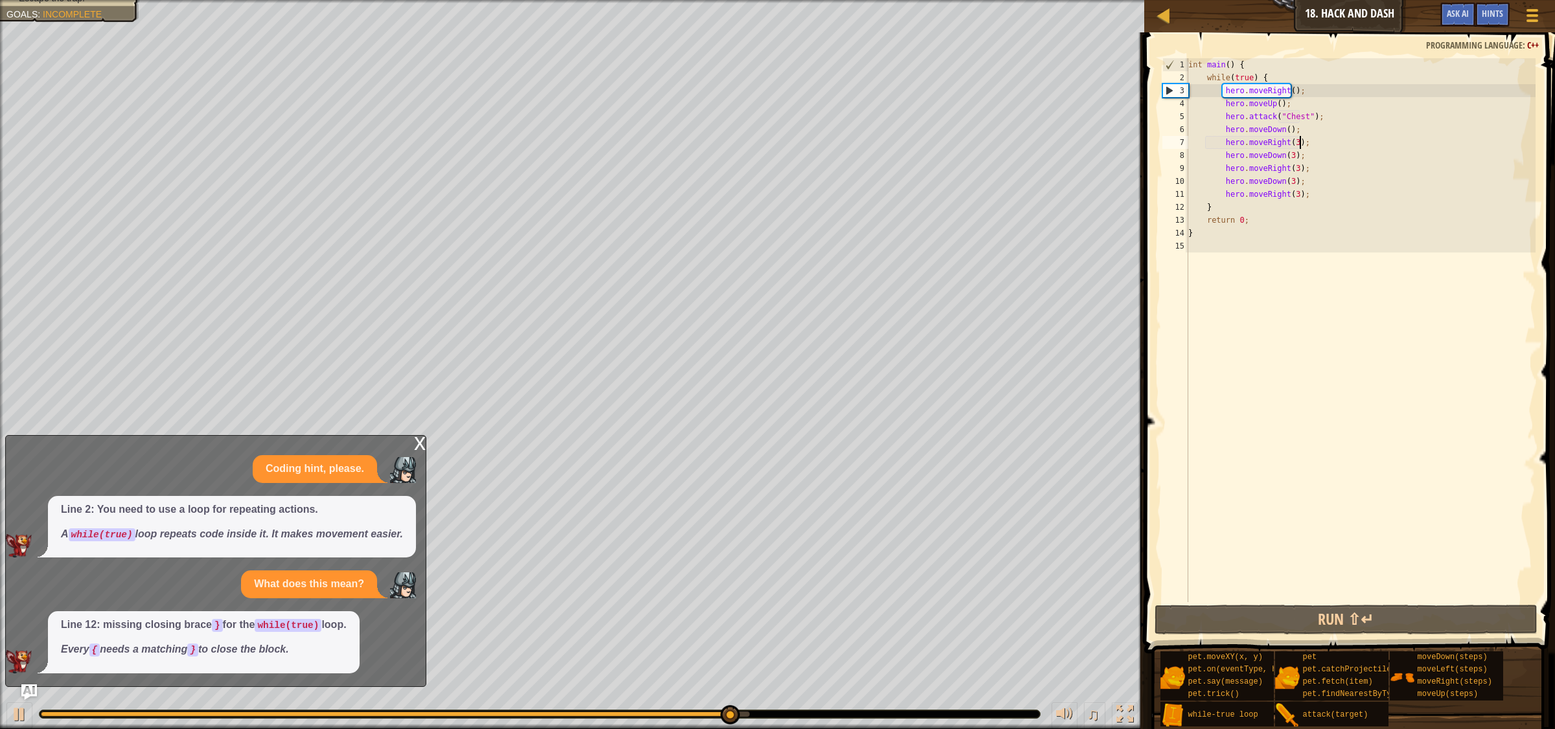
click at [1243, 208] on div "int main ( ) { while ( true ) { hero . moveRight ( ) ; hero . moveUp ( ) ; hero…" at bounding box center [1361, 343] width 350 height 570
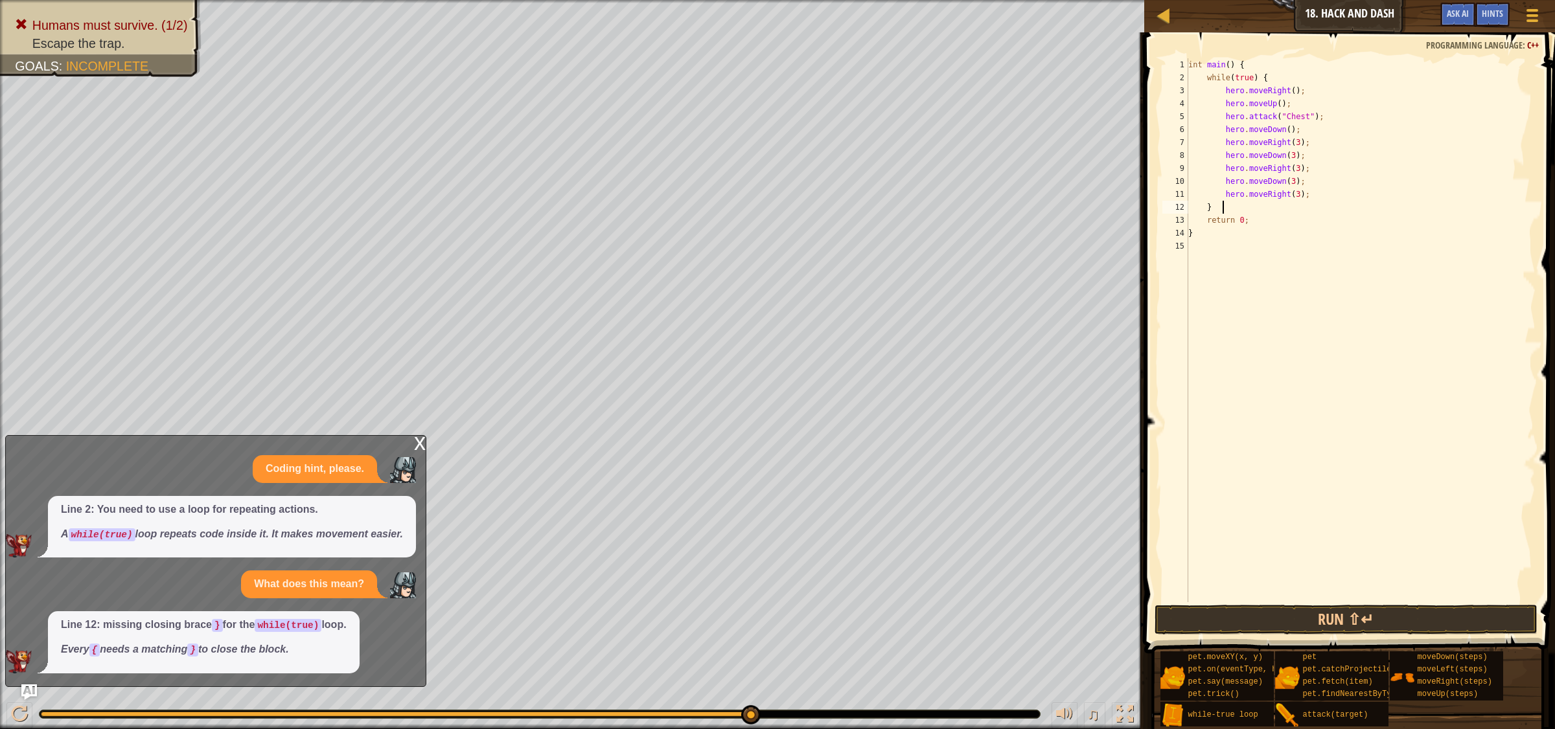
type textarea "} v"
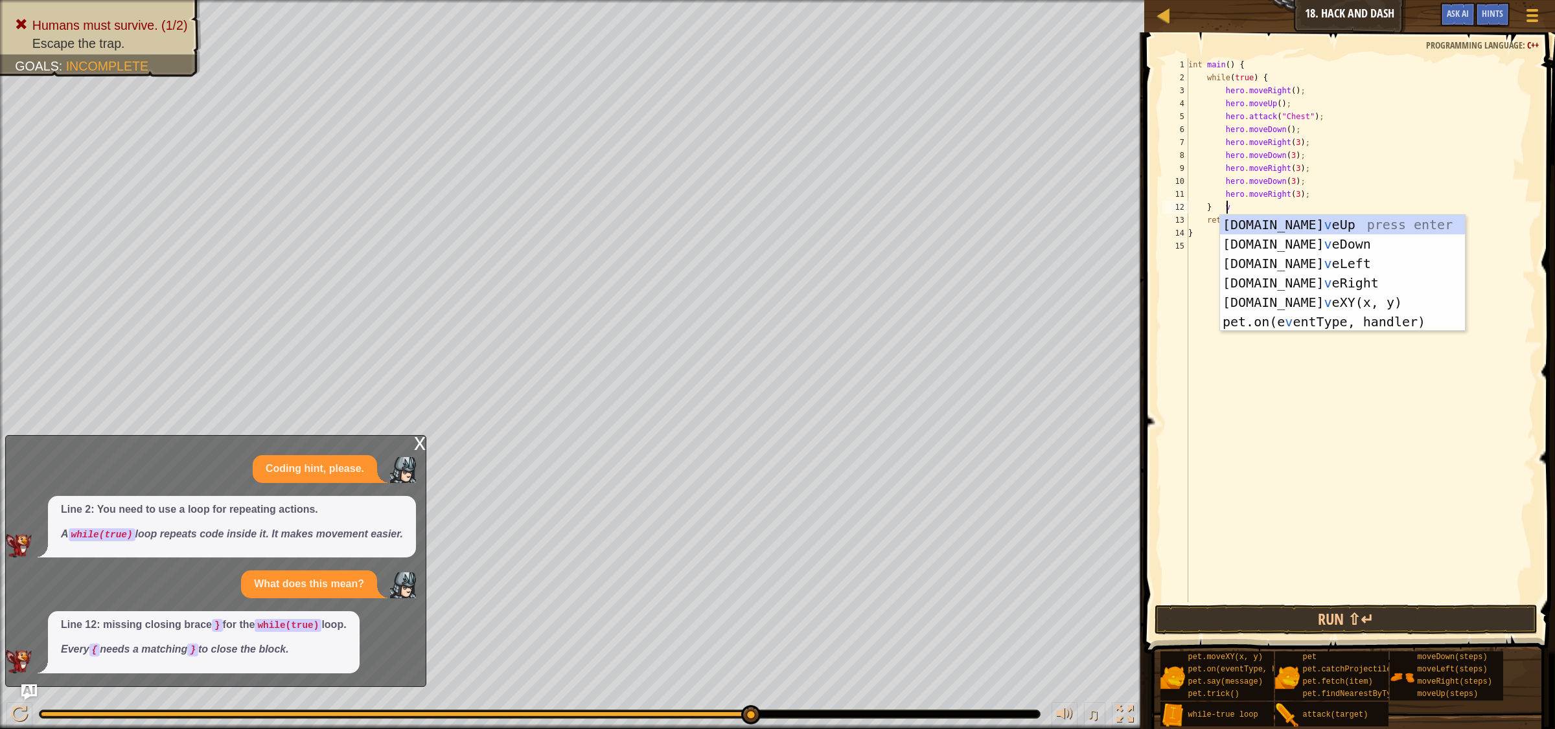
scroll to position [5, 1]
click at [1243, 242] on div "[DOMAIN_NAME] v eUp press enter [DOMAIN_NAME] v eDown press enter [DOMAIN_NAME]…" at bounding box center [1342, 292] width 245 height 155
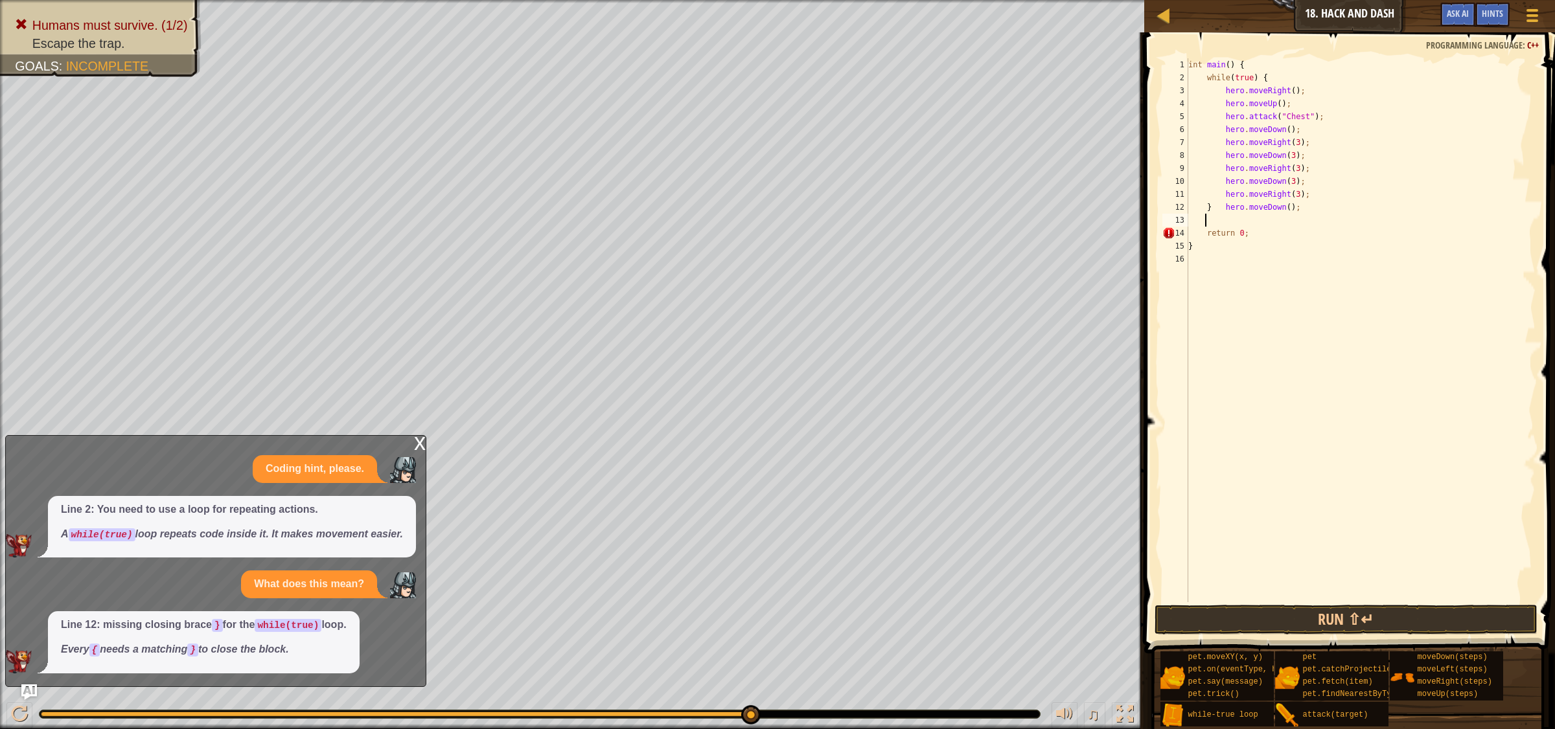
scroll to position [5, 1]
click at [1243, 205] on div "int main ( ) { while ( true ) { hero . moveRight ( ) ; hero . moveUp ( ) ; hero…" at bounding box center [1361, 343] width 350 height 570
click at [1243, 583] on button "Run ⇧↵" at bounding box center [1345, 620] width 383 height 30
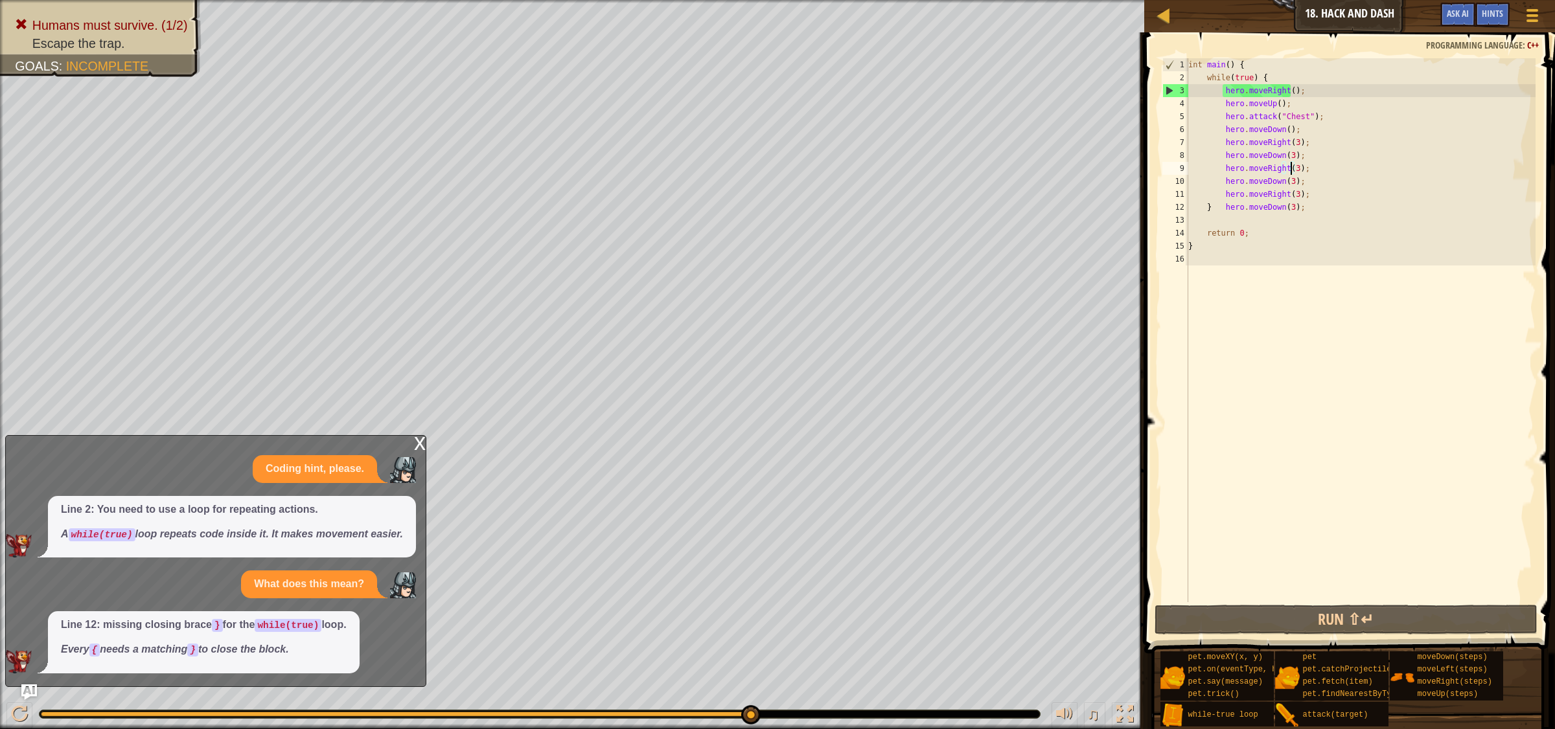
click at [1243, 168] on div "int main ( ) { while ( true ) { hero . moveRight ( ) ; hero . moveUp ( ) ; hero…" at bounding box center [1361, 343] width 350 height 570
type textarea "hero.moveRight(4);"
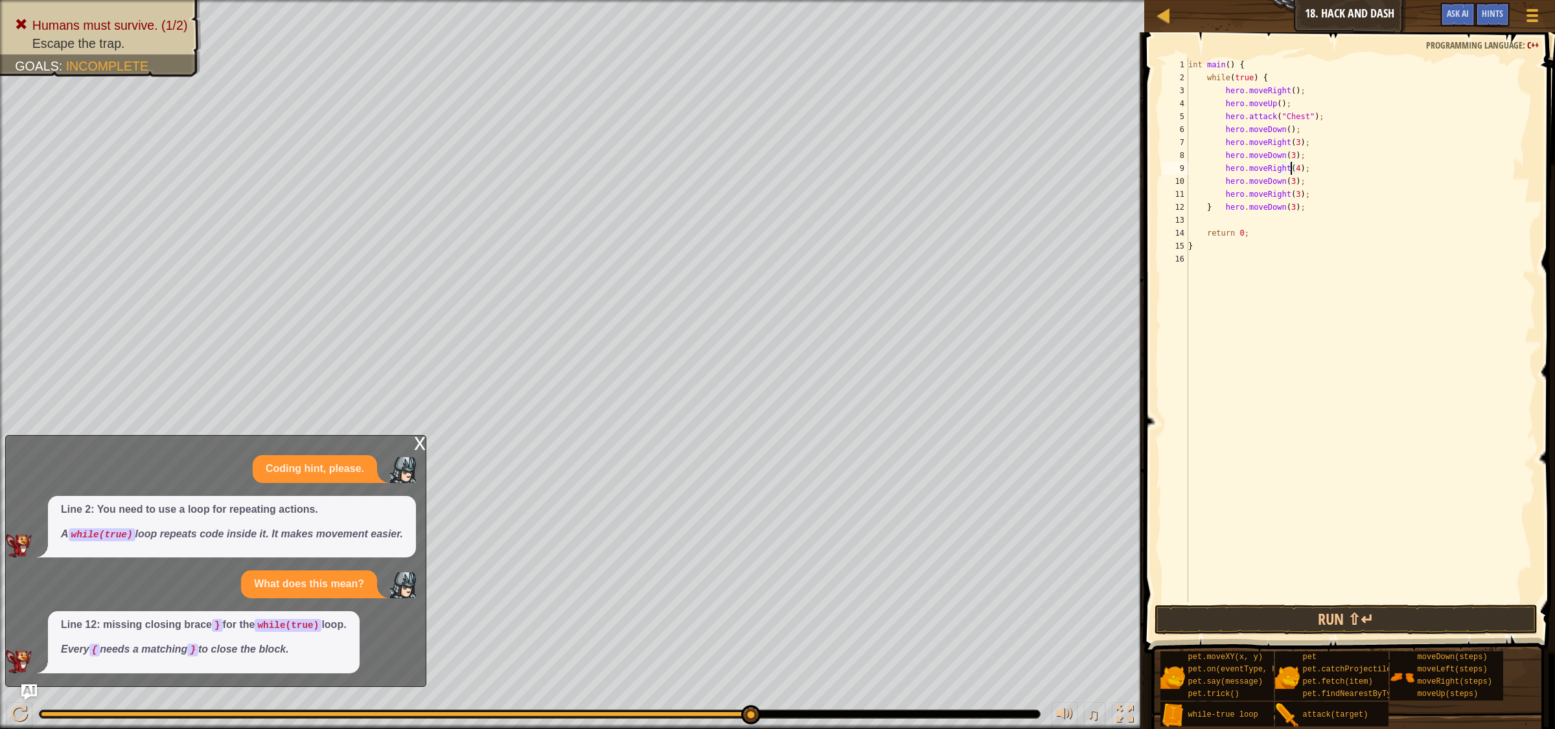
click at [1243, 222] on div "int main ( ) { while ( true ) { hero . moveRight ( ) ; hero . moveUp ( ) ; hero…" at bounding box center [1361, 343] width 350 height 570
click at [1243, 583] on span at bounding box center [1350, 325] width 421 height 660
click at [1243, 583] on button "Run ⇧↵" at bounding box center [1345, 620] width 383 height 30
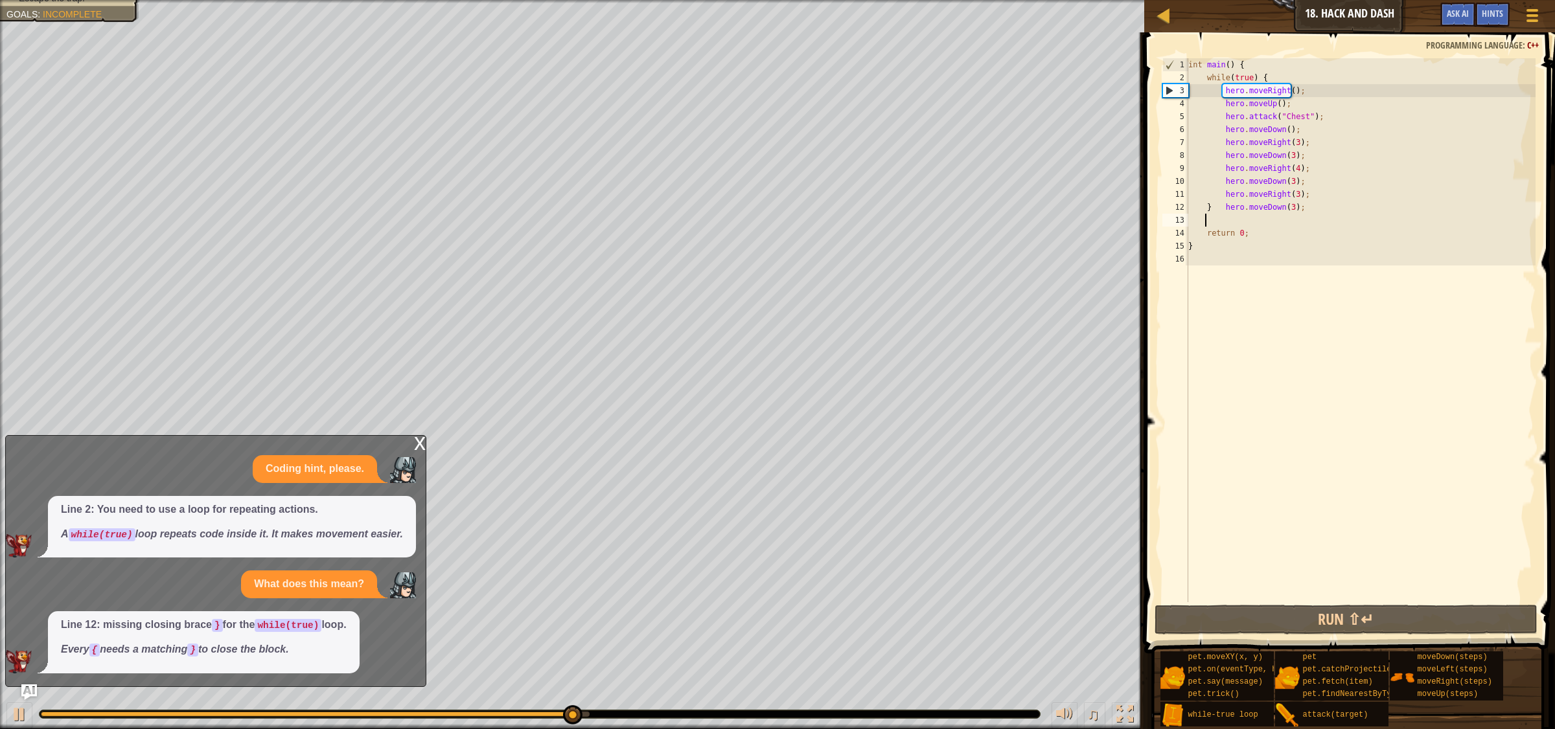
click at [1243, 164] on div "int main ( ) { while ( true ) { hero . moveRight ( ) ; hero . moveUp ( ) ; hero…" at bounding box center [1361, 343] width 350 height 570
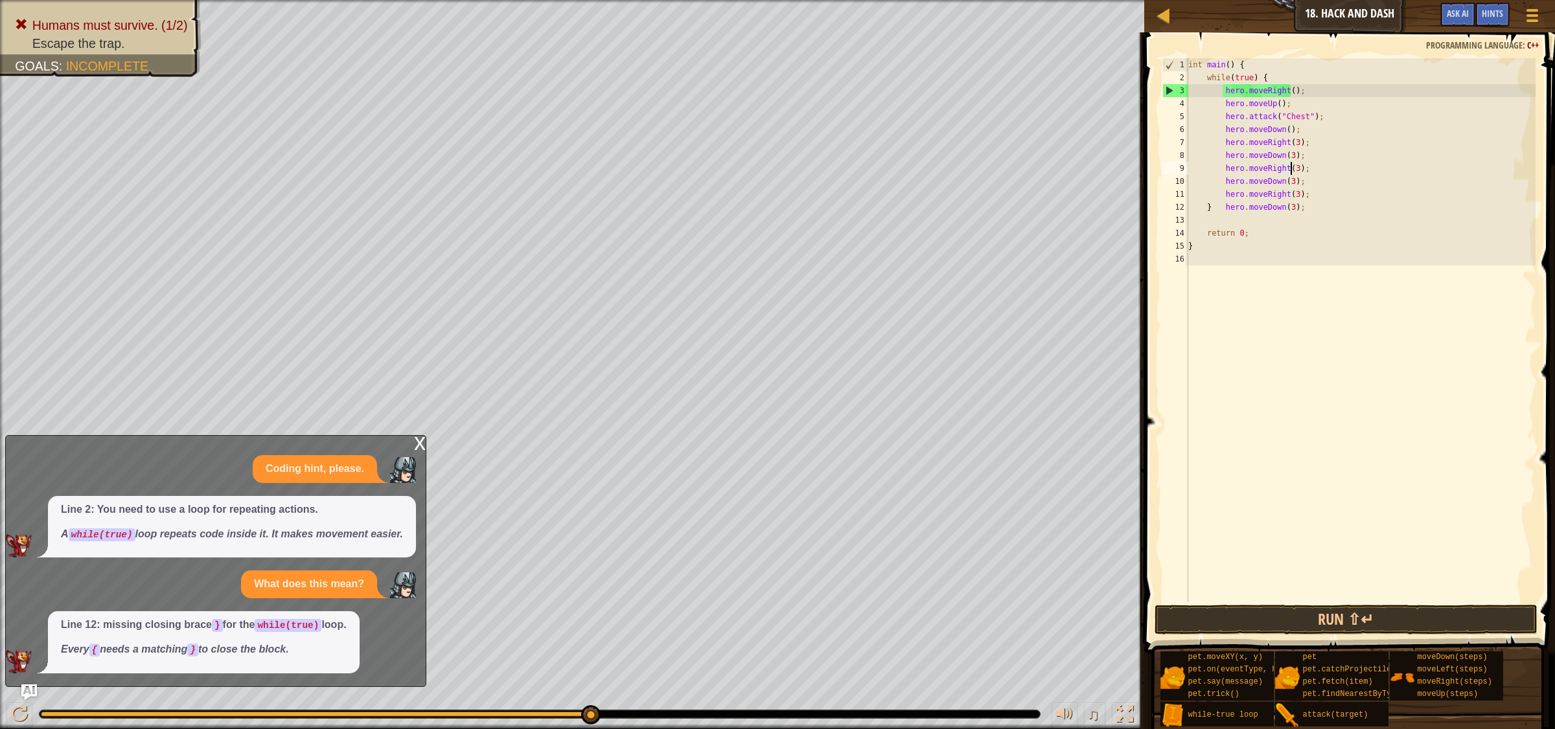
scroll to position [5, 8]
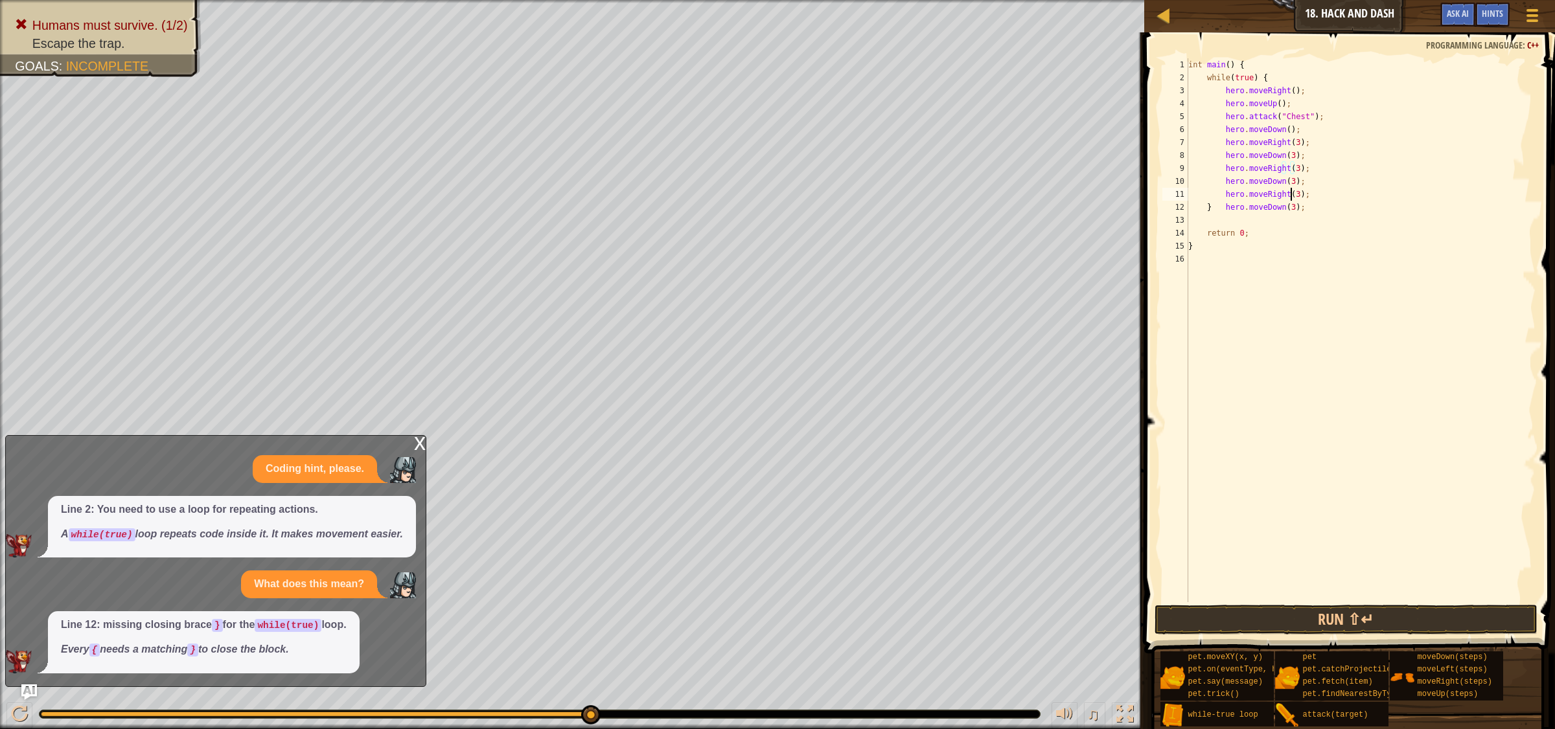
click at [1243, 193] on div "int main ( ) { while ( true ) { hero . moveRight ( ) ; hero . moveUp ( ) ; hero…" at bounding box center [1361, 343] width 350 height 570
type textarea "hero.moveRight(2);"
click at [1243, 583] on button "Run ⇧↵" at bounding box center [1345, 620] width 383 height 30
